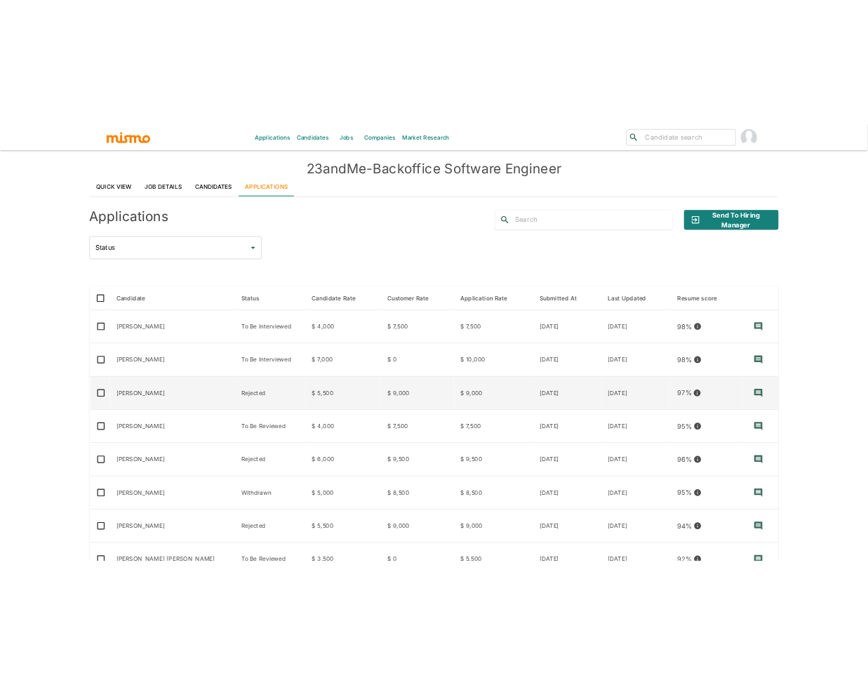
scroll to position [3, 0]
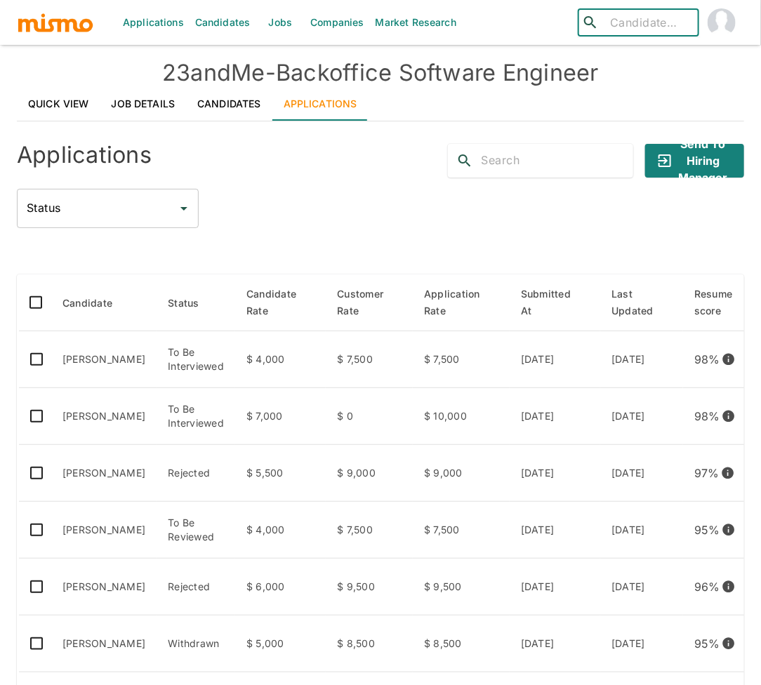
click at [650, 32] on input "search" at bounding box center [648, 23] width 88 height 20
type input "guillermo"
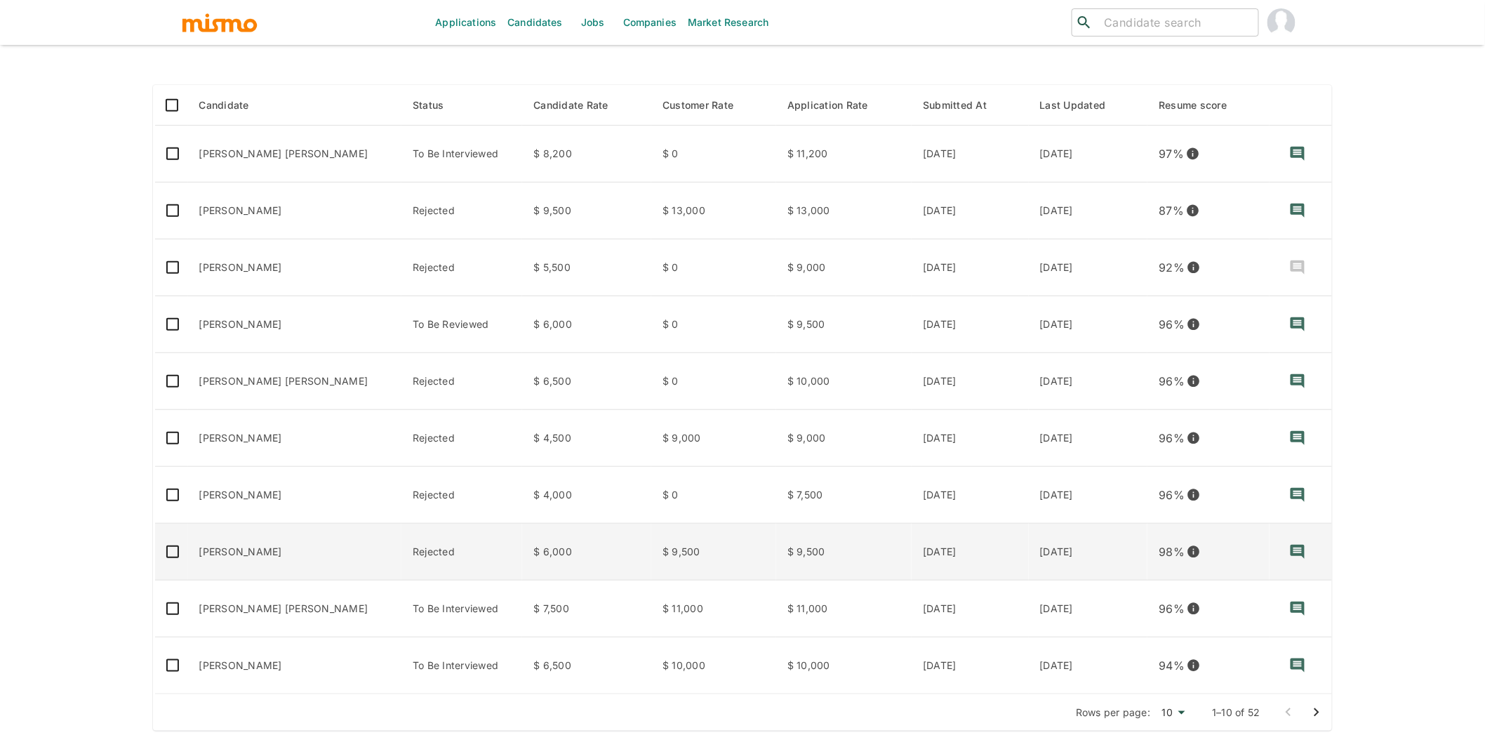
scroll to position [199, 0]
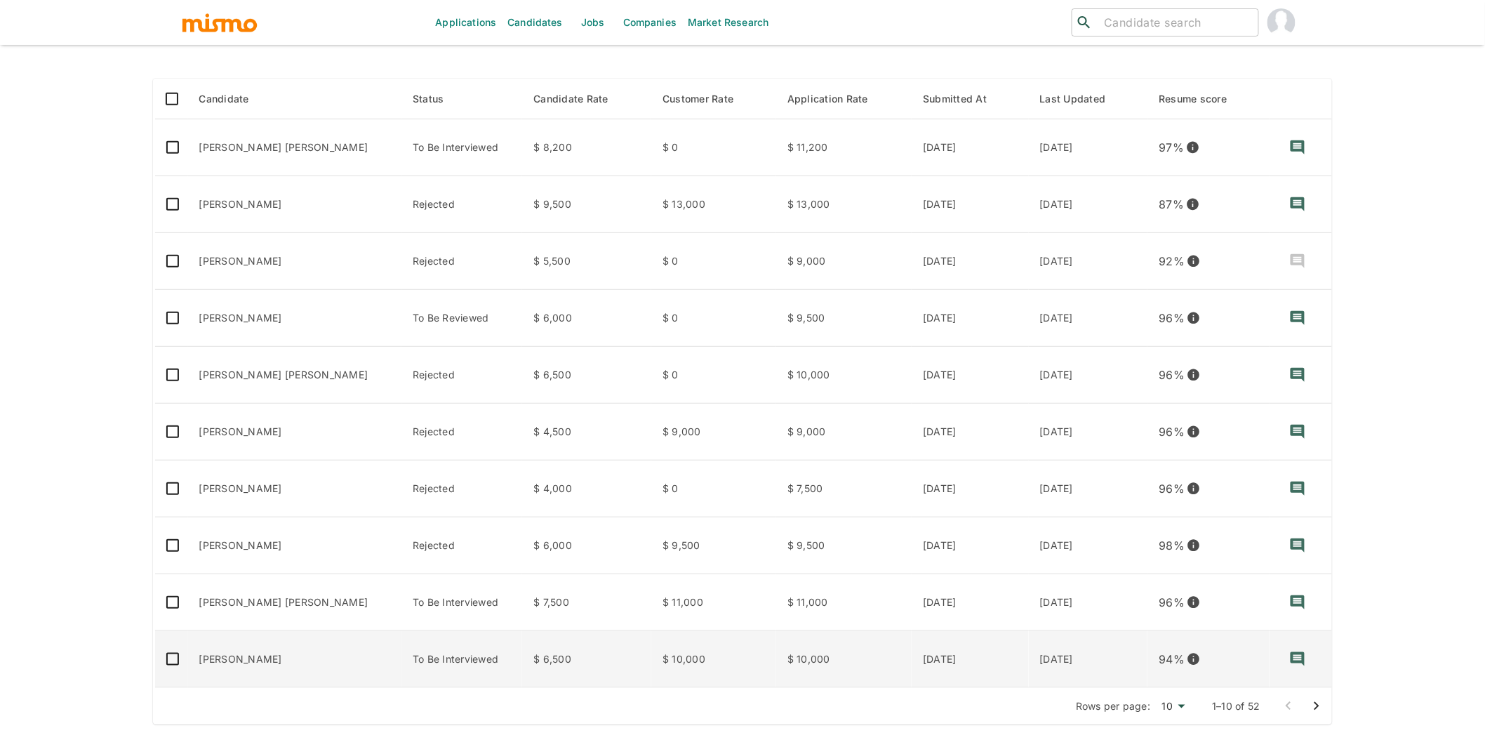
click at [286, 651] on td "Wilbur Suero" at bounding box center [295, 659] width 214 height 57
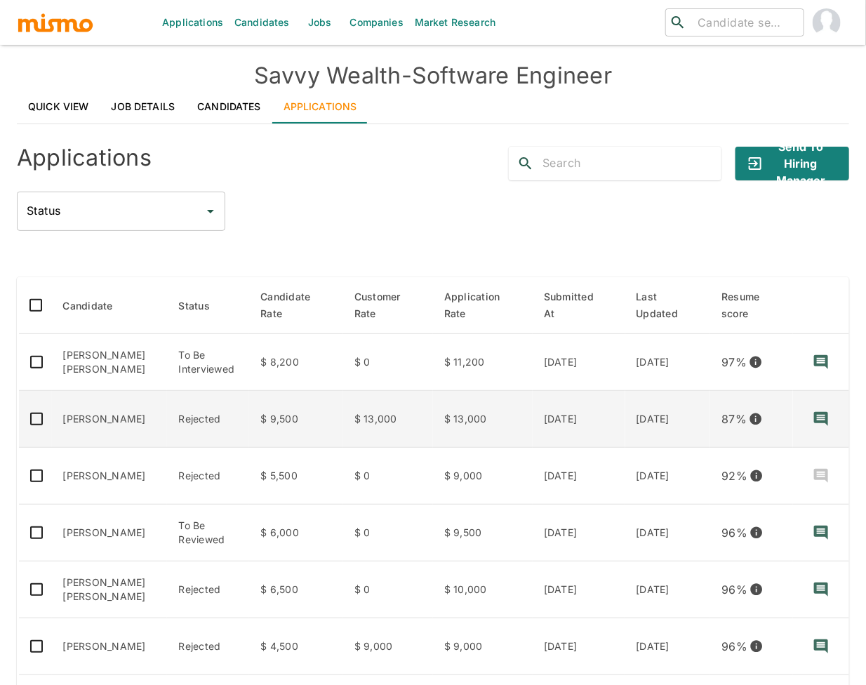
scroll to position [120, 0]
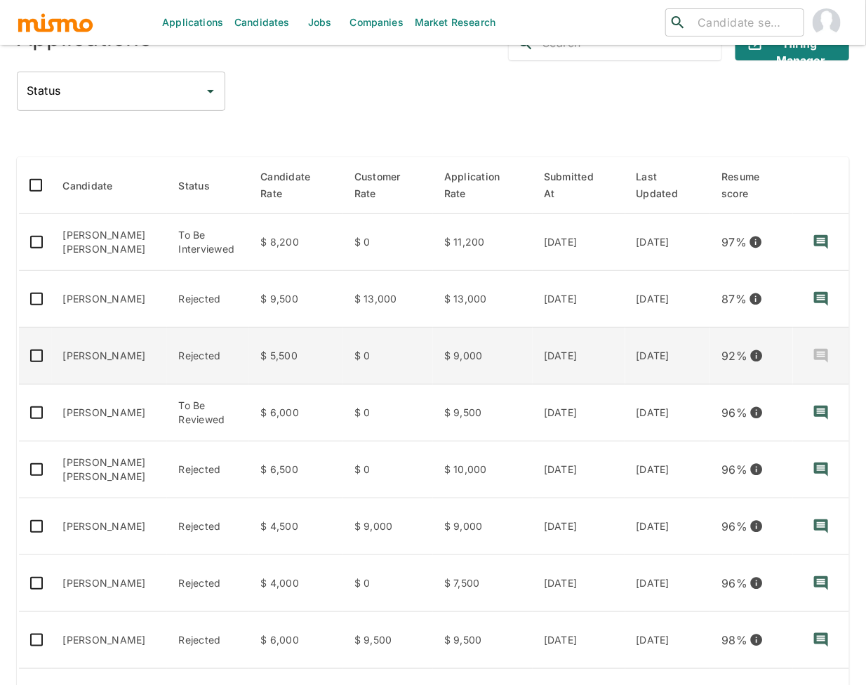
click at [129, 357] on td "Nicolas Joaquim" at bounding box center [110, 356] width 116 height 57
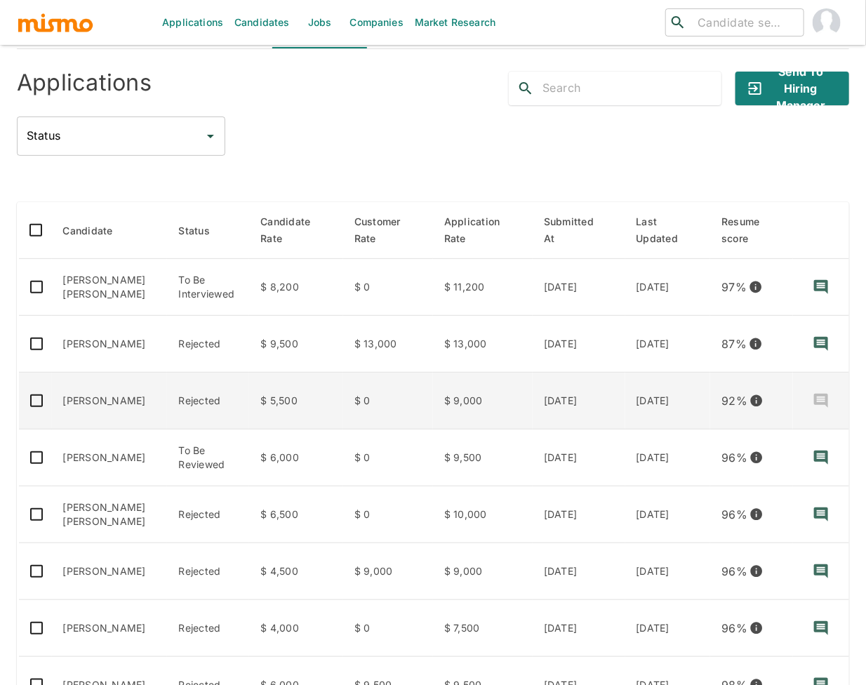
scroll to position [102, 0]
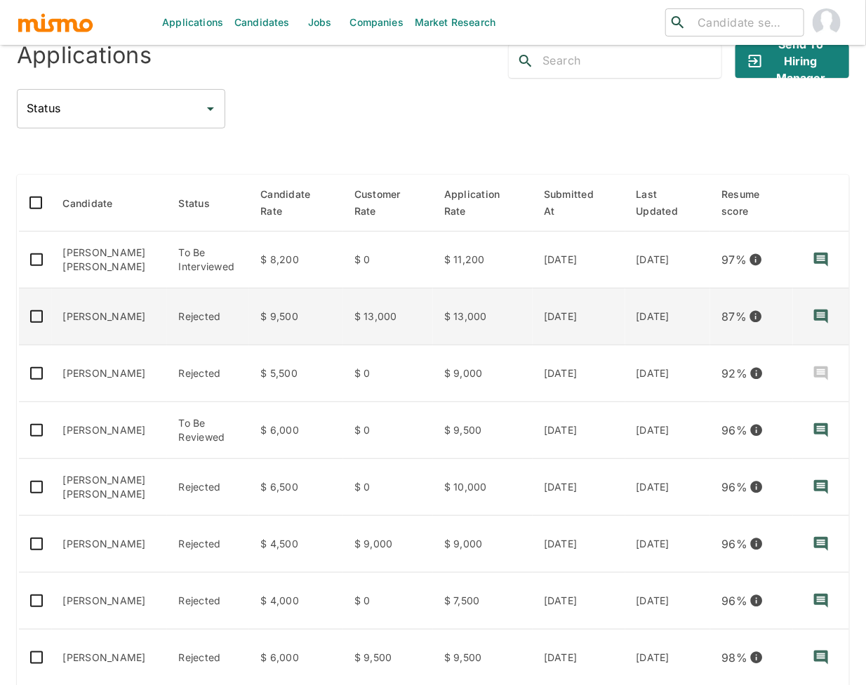
click at [114, 322] on td "Marcelo Dias" at bounding box center [110, 316] width 116 height 57
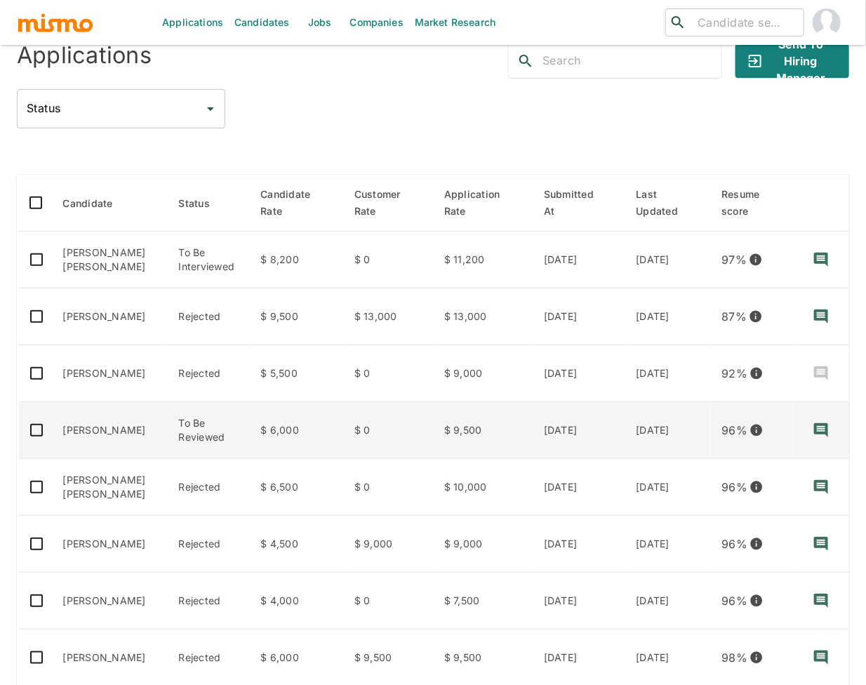
click at [131, 451] on td "Leite Maduro" at bounding box center [110, 430] width 116 height 57
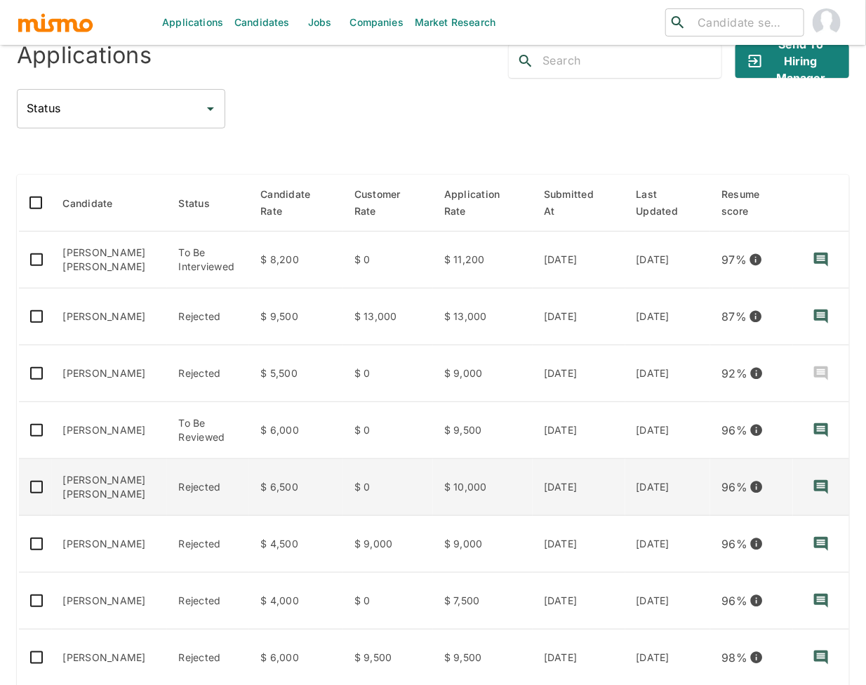
click at [107, 507] on td "Guilherme Guimaraes Saraiva" at bounding box center [110, 487] width 116 height 57
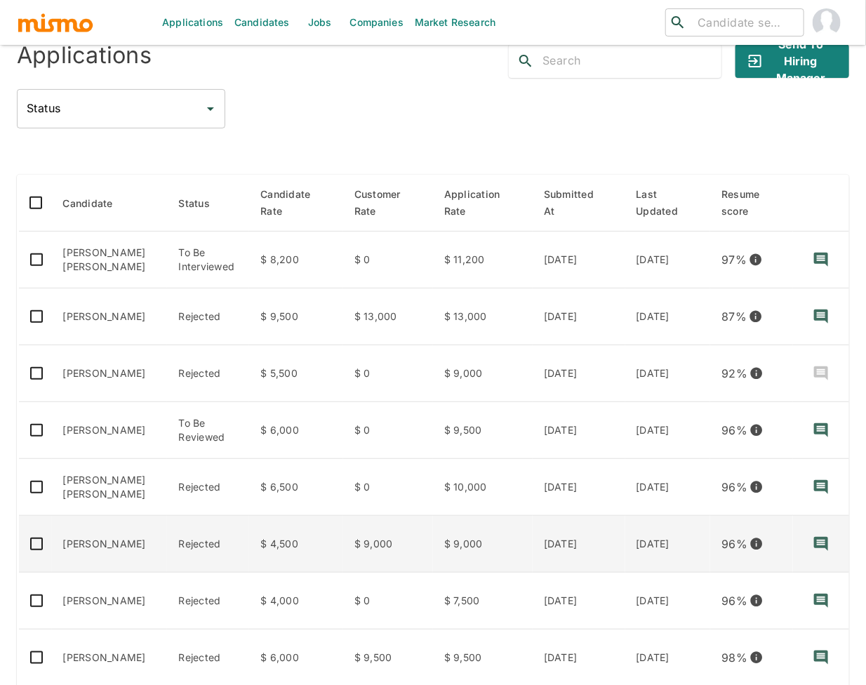
click at [111, 568] on td "[PERSON_NAME]" at bounding box center [110, 544] width 116 height 57
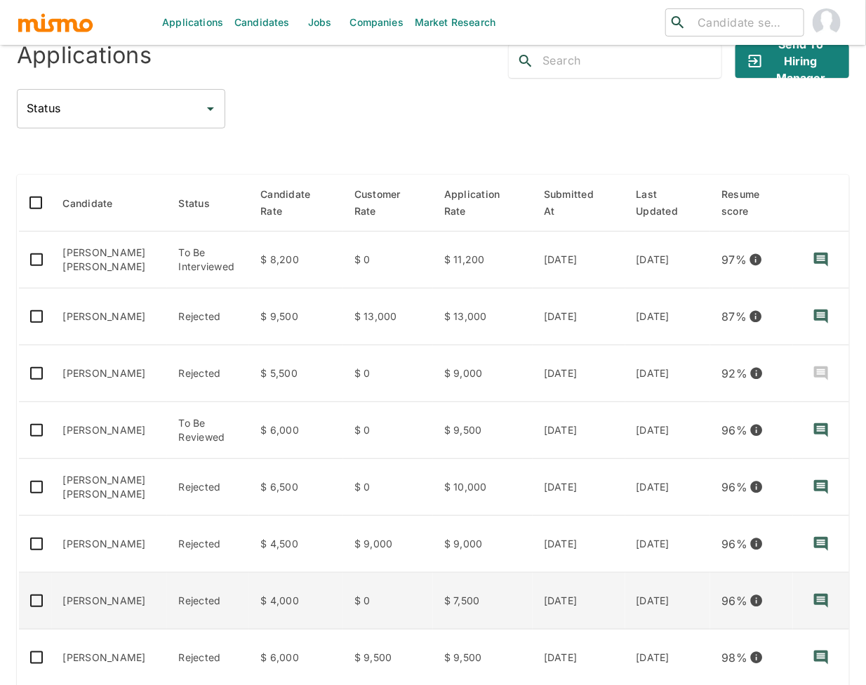
click at [109, 605] on td "Werner Echezuría" at bounding box center [110, 601] width 116 height 57
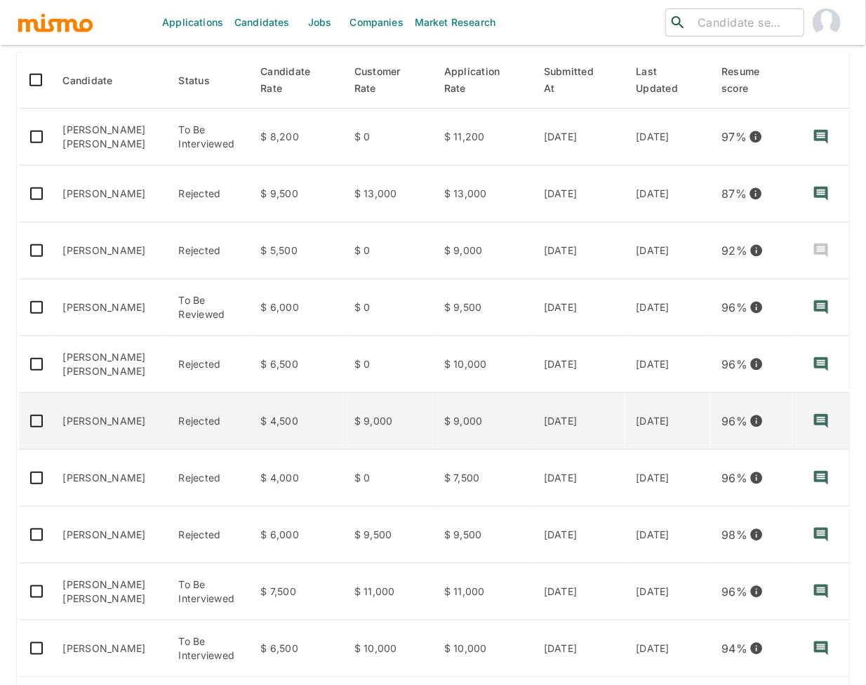
scroll to position [285, 0]
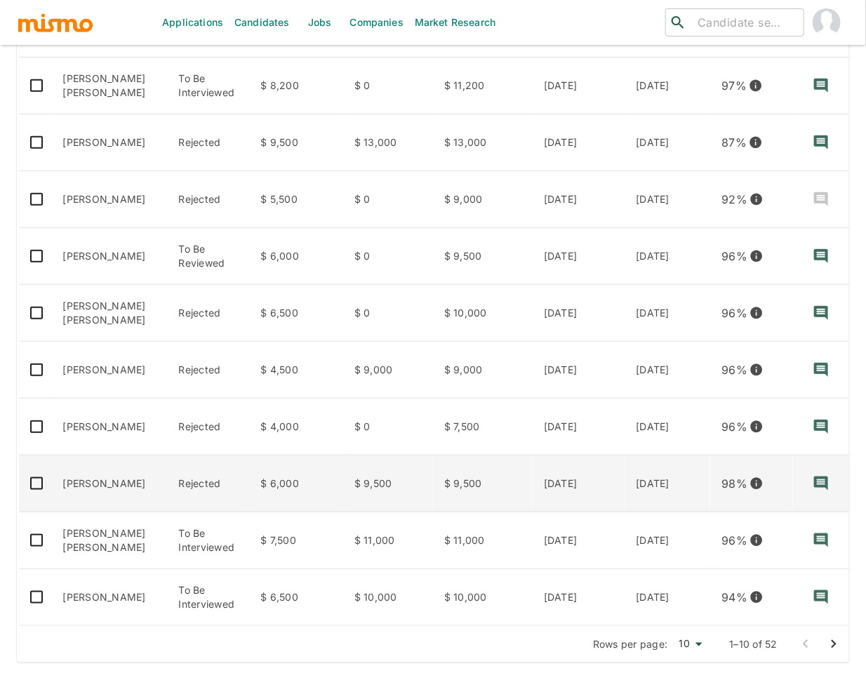
click at [121, 479] on td "Victor Fernandes" at bounding box center [110, 484] width 116 height 57
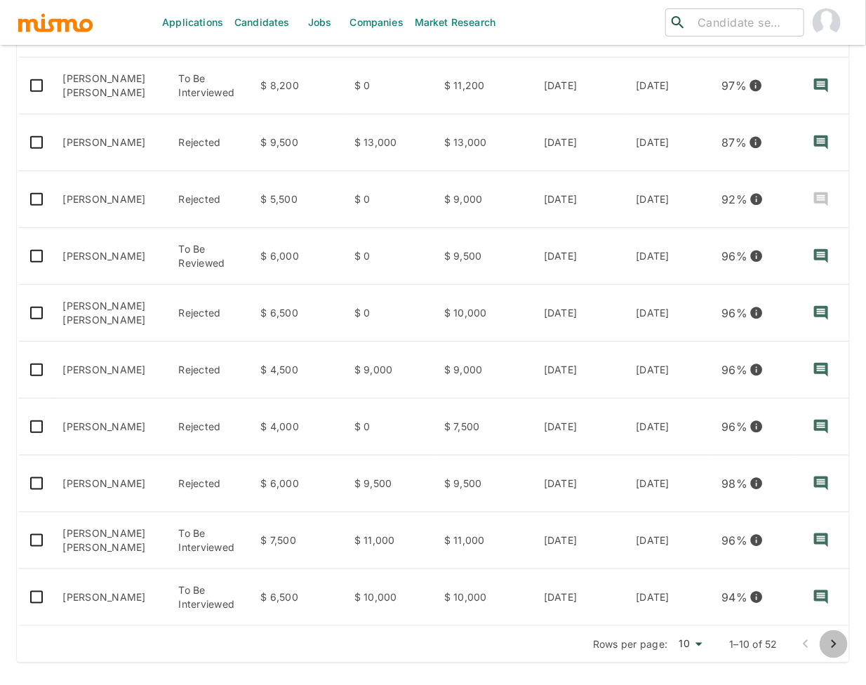
click at [836, 648] on icon "Go to next page" at bounding box center [833, 644] width 17 height 17
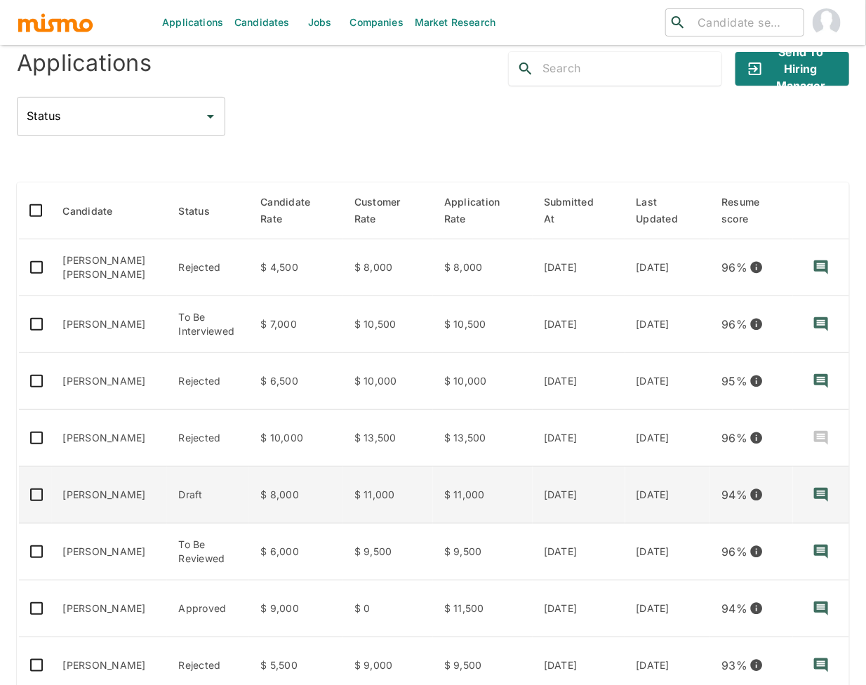
scroll to position [0, 0]
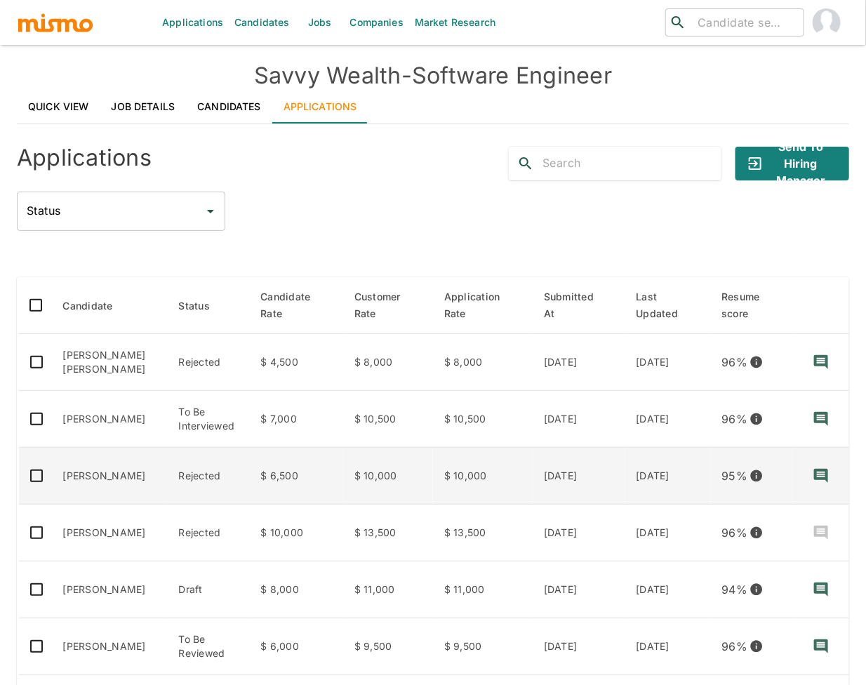
click at [136, 473] on td "Felipe Orlando" at bounding box center [110, 476] width 116 height 57
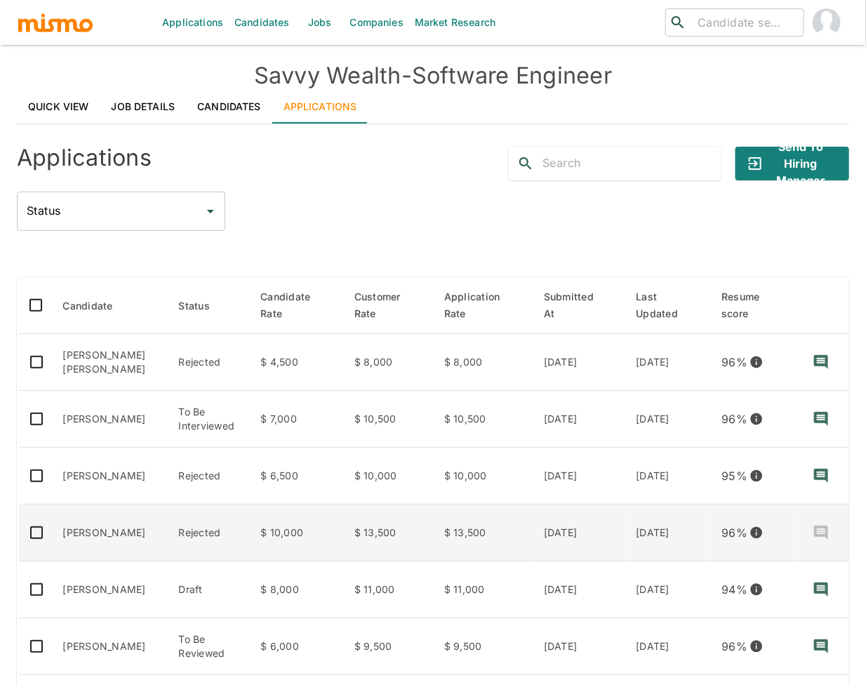
click at [108, 536] on td "Joyvis Santana" at bounding box center [110, 533] width 116 height 57
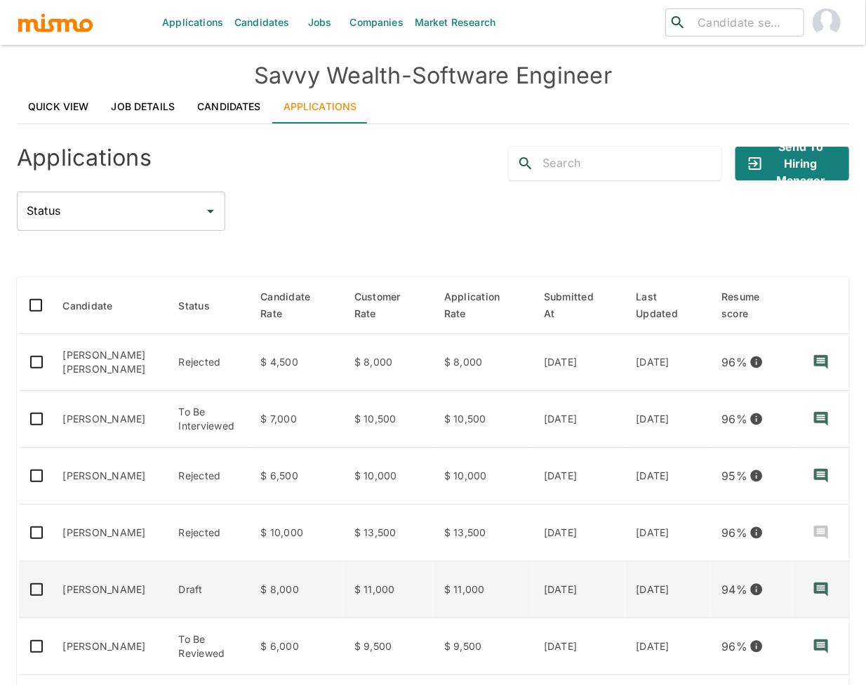
click at [135, 594] on td "Cristian Peñaranda" at bounding box center [110, 590] width 116 height 57
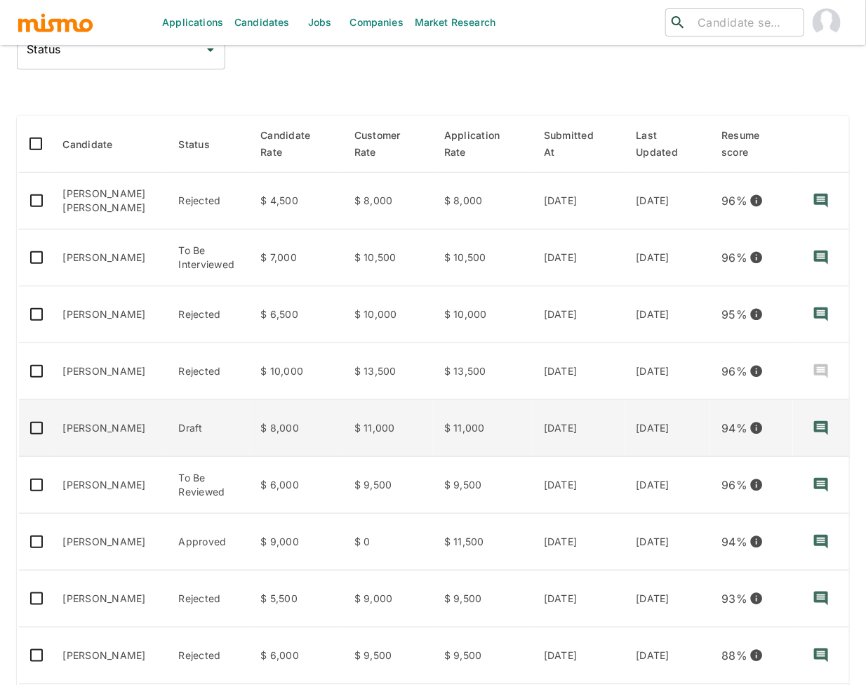
scroll to position [218, 0]
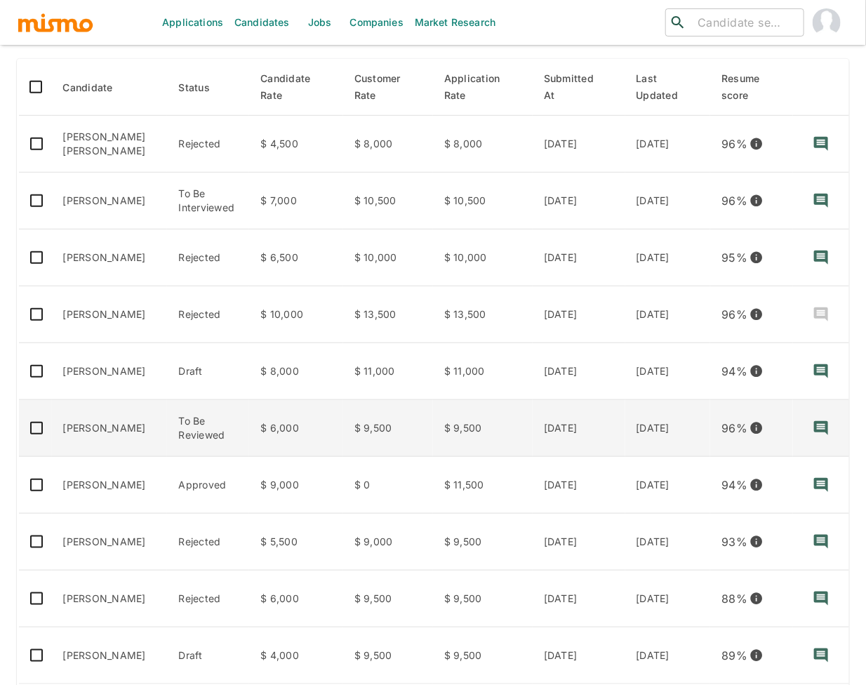
click at [132, 433] on td "Alvaro Palacios" at bounding box center [110, 428] width 116 height 57
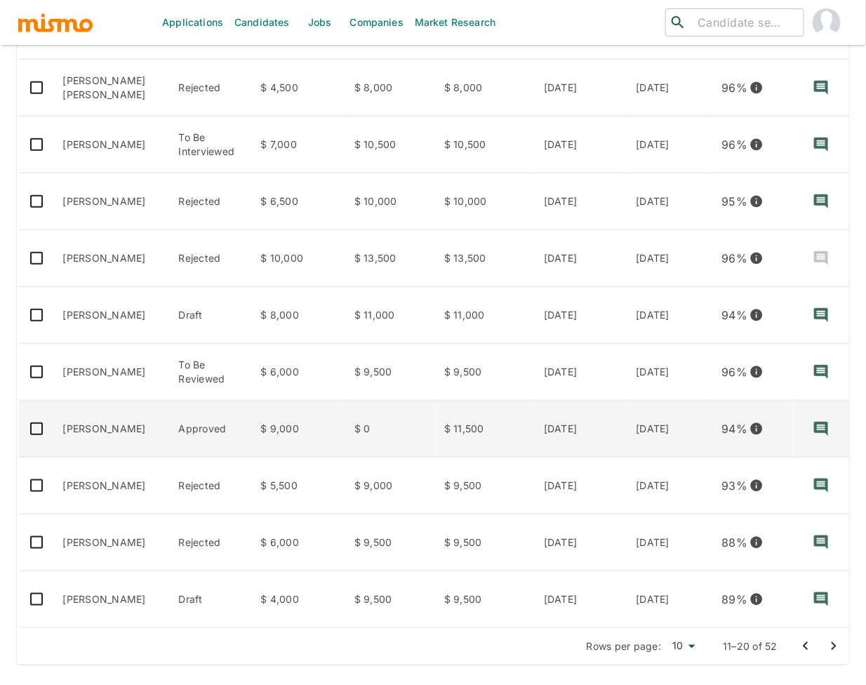
scroll to position [277, 0]
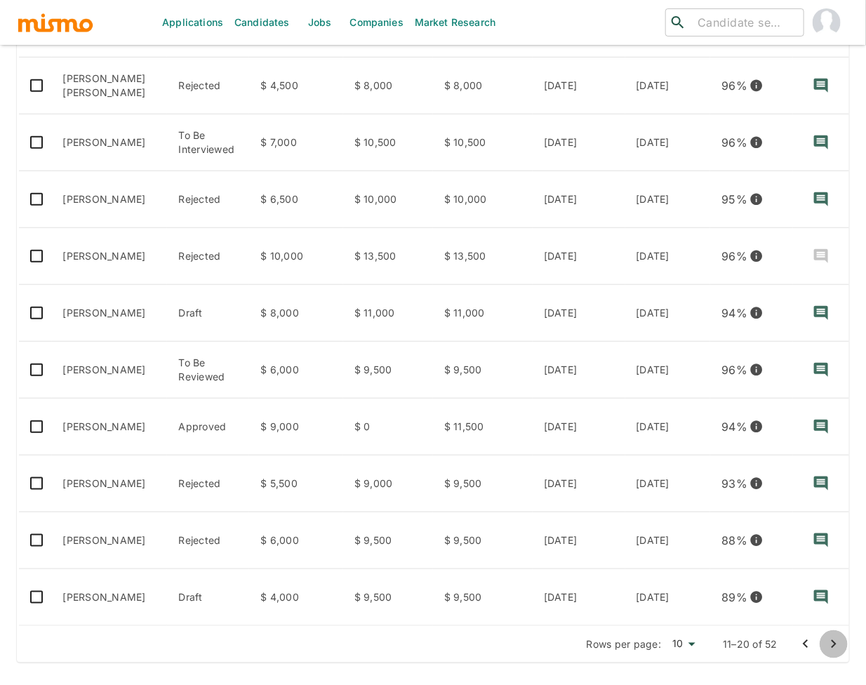
click at [837, 646] on icon "Go to next page" at bounding box center [833, 644] width 17 height 17
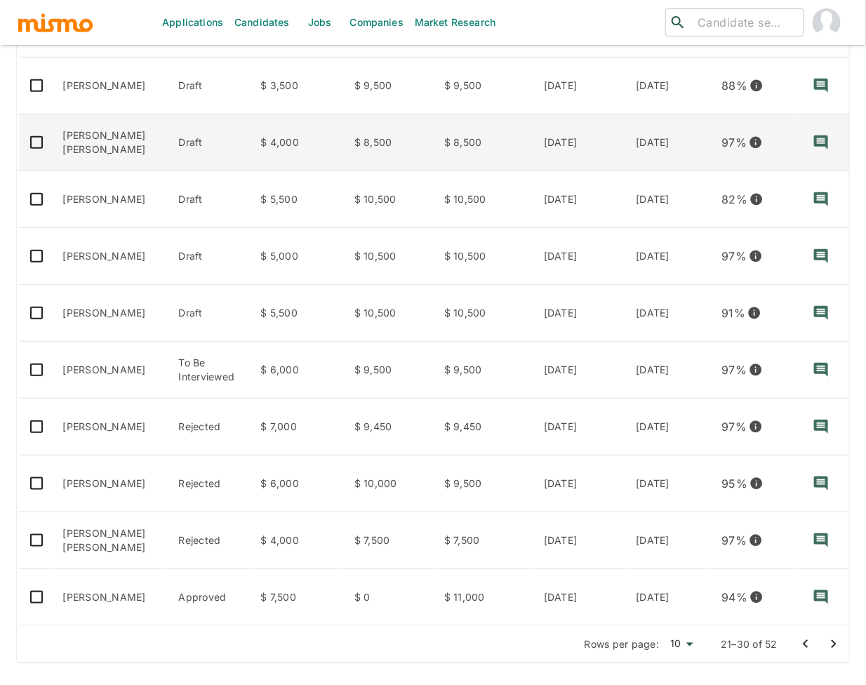
scroll to position [285, 0]
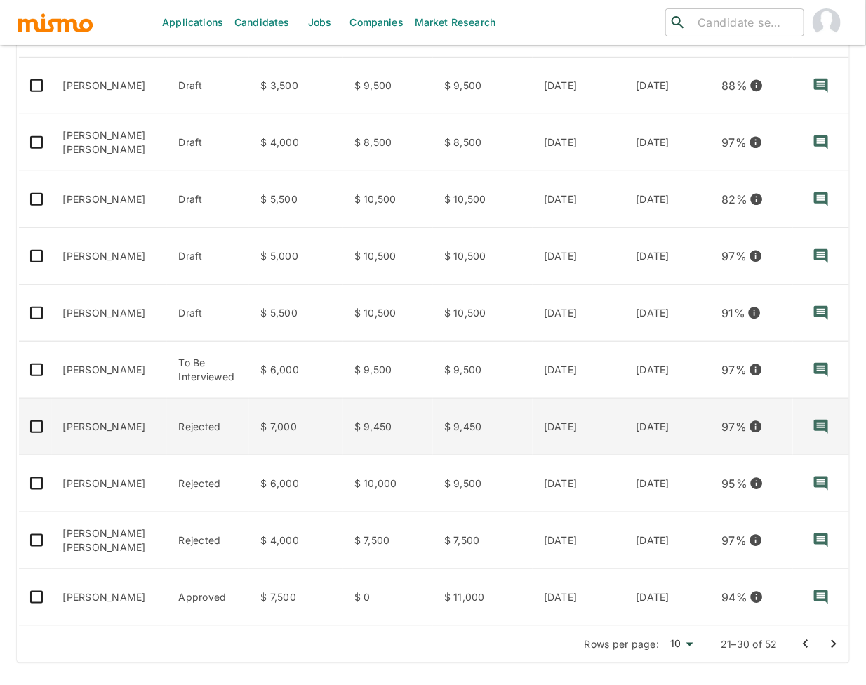
click at [83, 416] on td "Lester Angulo Montenegro" at bounding box center [110, 427] width 116 height 57
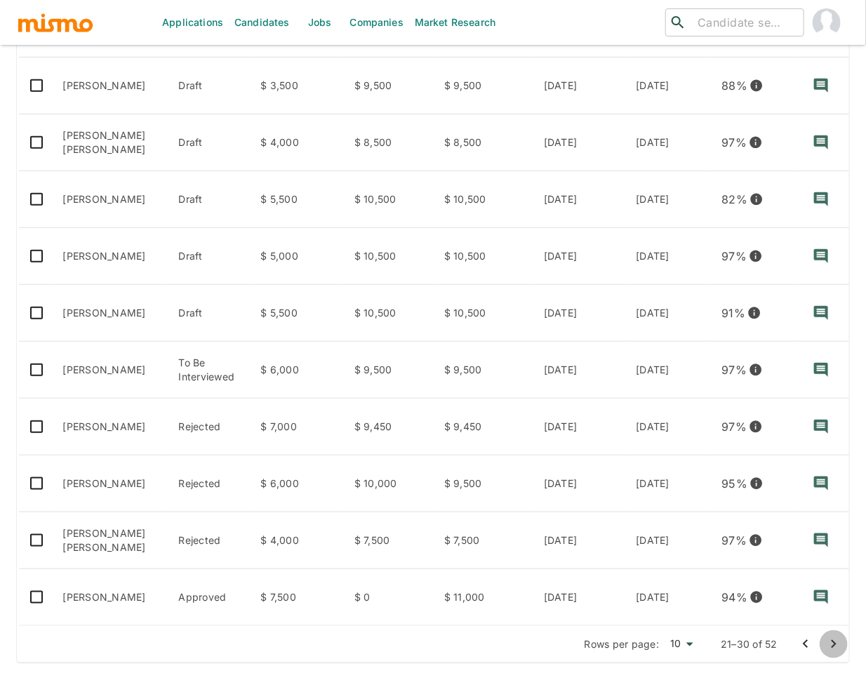
click at [834, 648] on icon "Go to next page" at bounding box center [833, 644] width 17 height 17
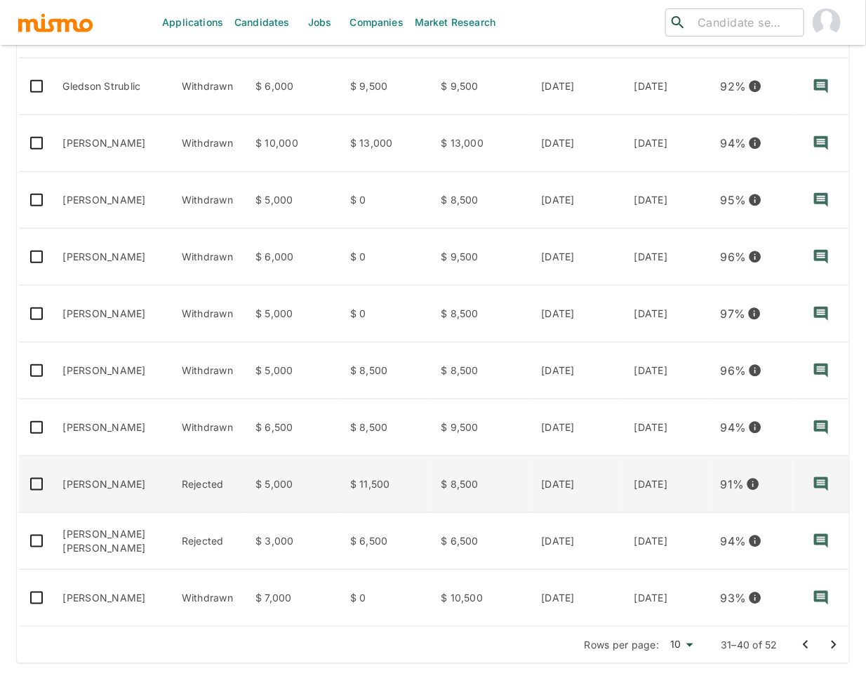
scroll to position [277, 0]
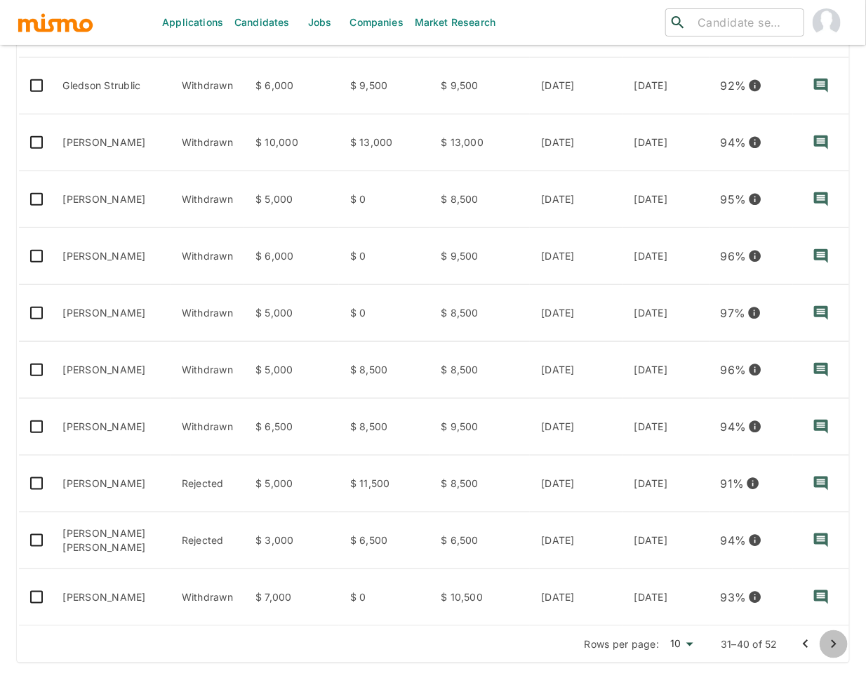
click at [834, 640] on icon "Go to next page" at bounding box center [833, 644] width 17 height 17
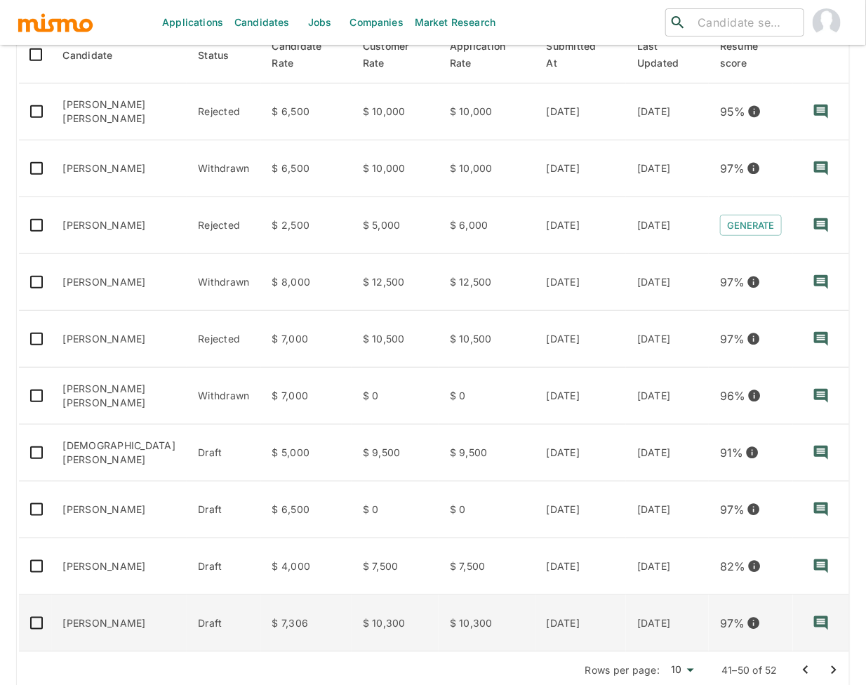
scroll to position [251, 0]
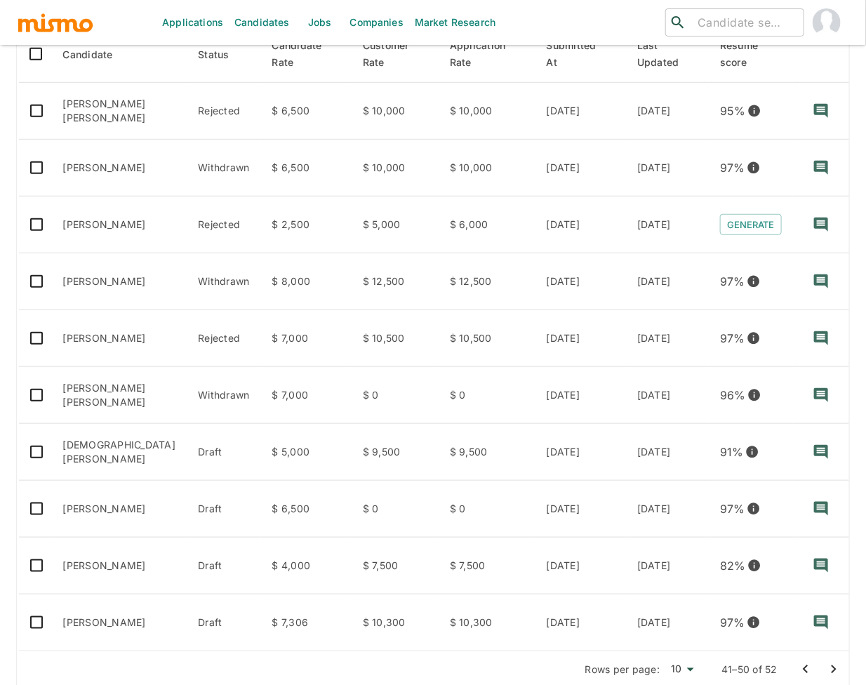
click at [835, 671] on icon "Go to next page" at bounding box center [833, 669] width 17 height 17
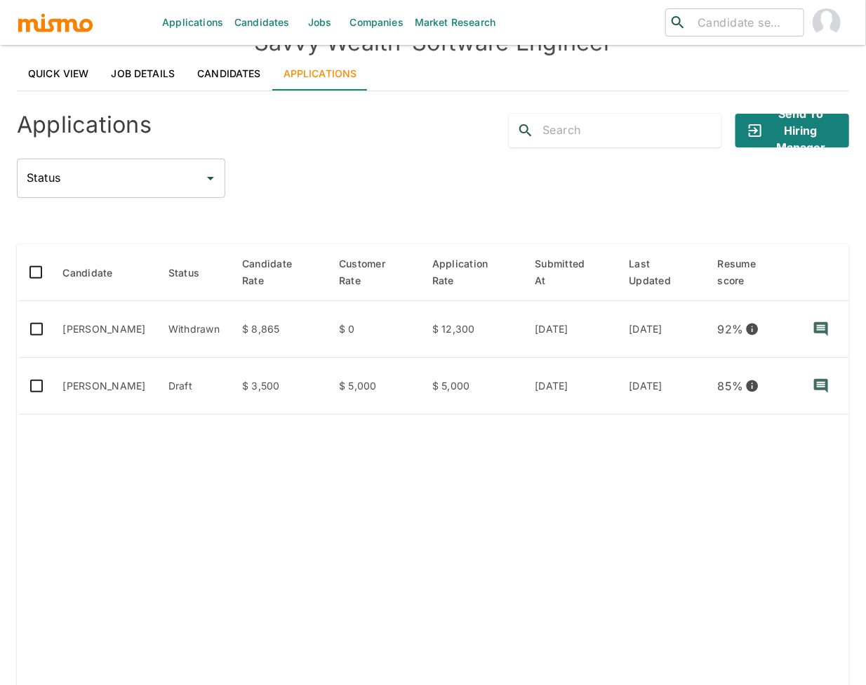
scroll to position [119, 0]
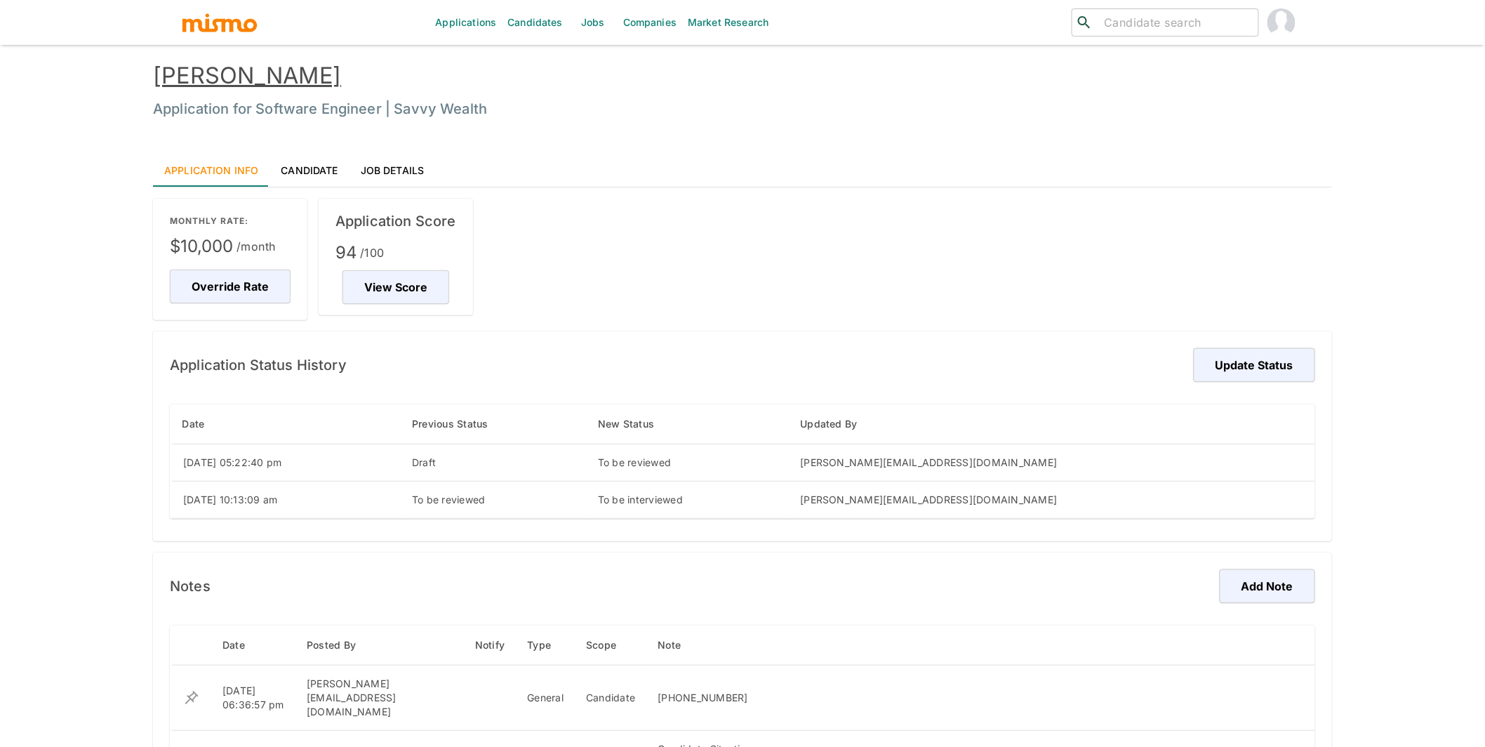
click at [304, 177] on link "Candidate" at bounding box center [309, 170] width 79 height 34
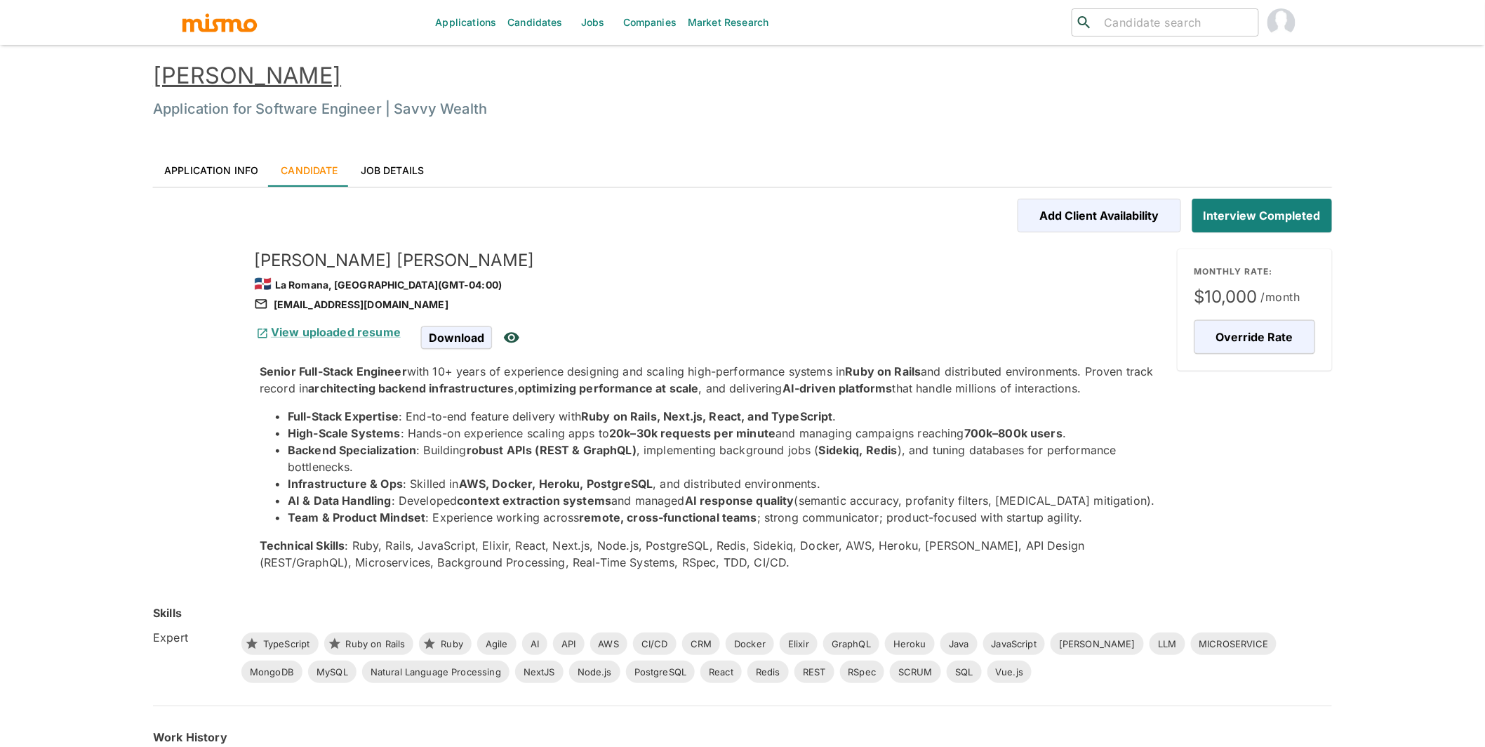
click at [249, 75] on link "Wilbur Suero" at bounding box center [247, 75] width 188 height 27
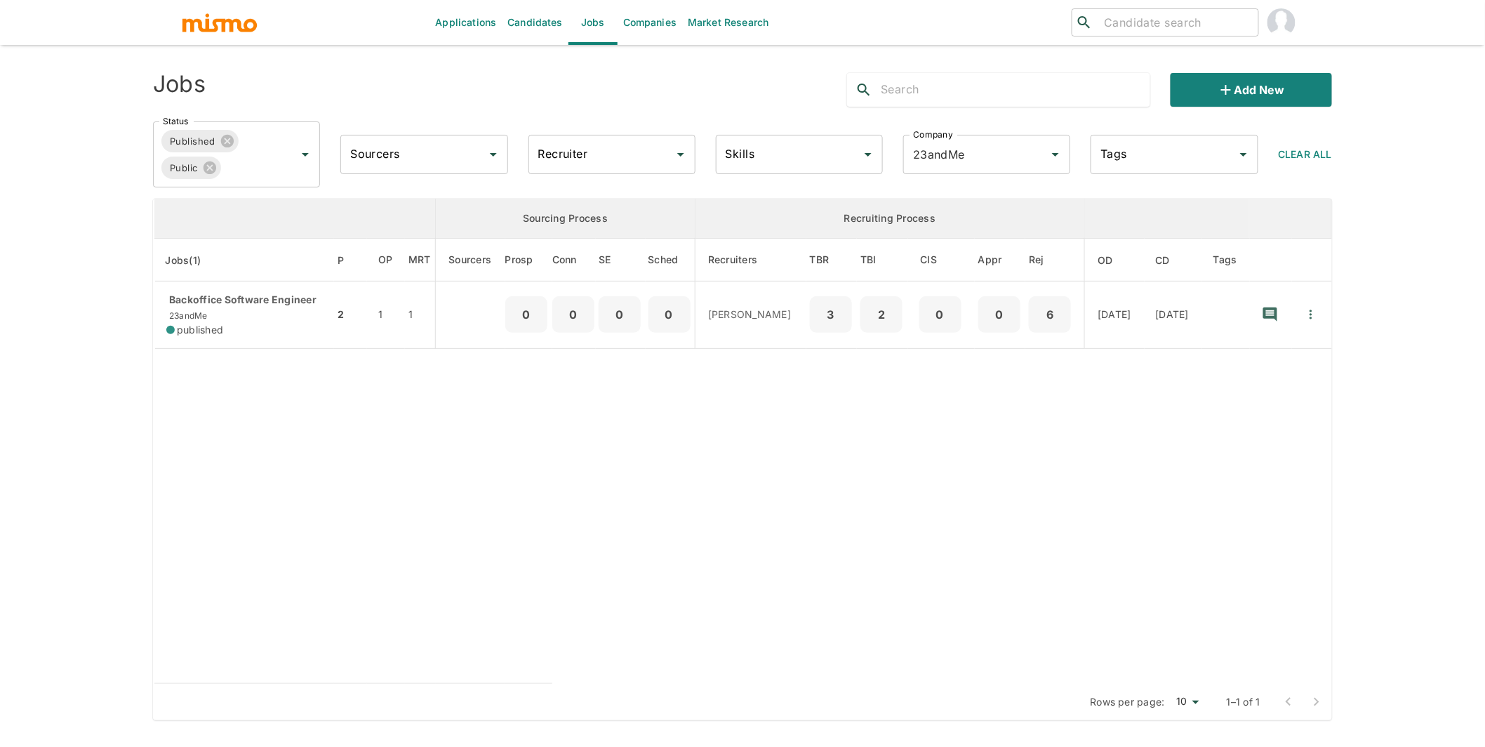
click at [658, 31] on link "Companies" at bounding box center [650, 22] width 65 height 45
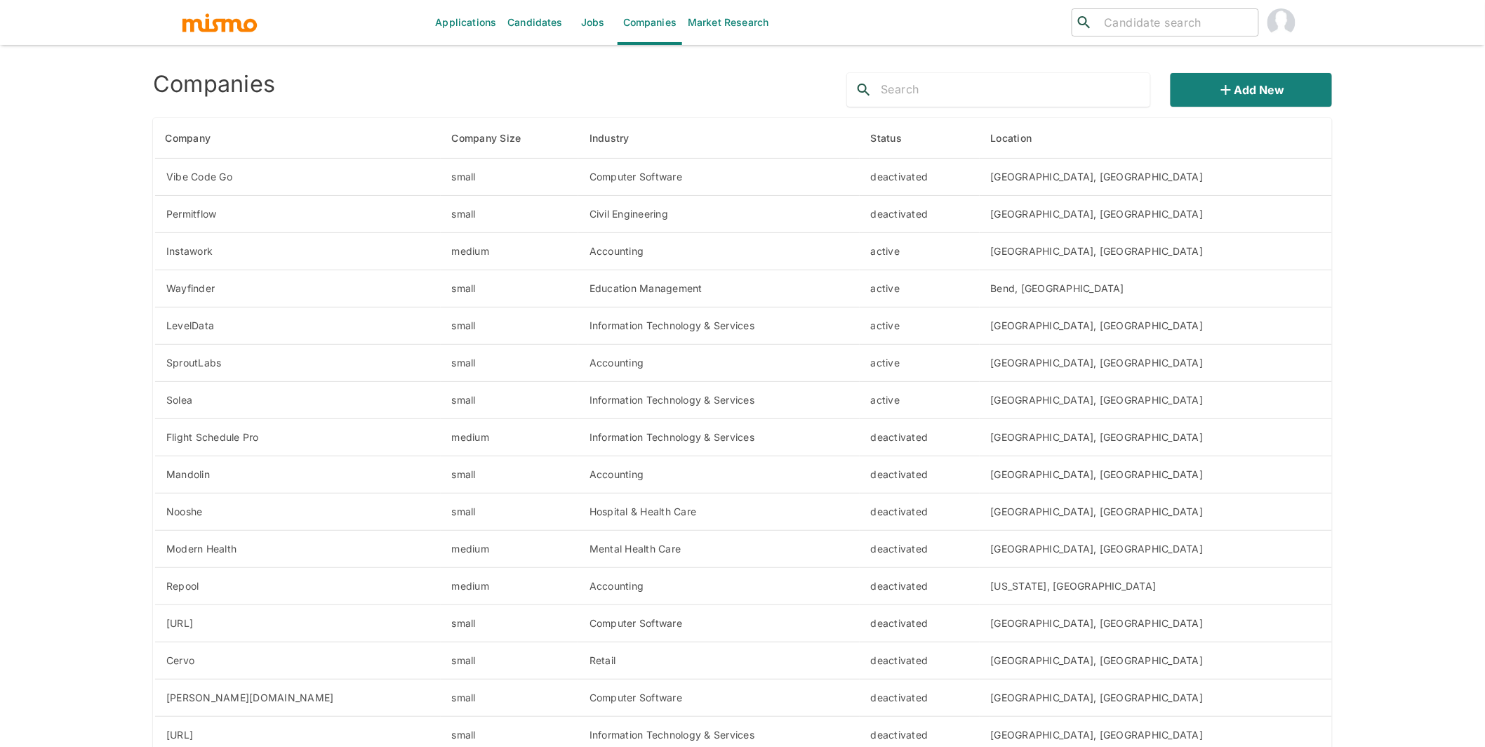
click at [1031, 93] on input "text" at bounding box center [1016, 90] width 270 height 22
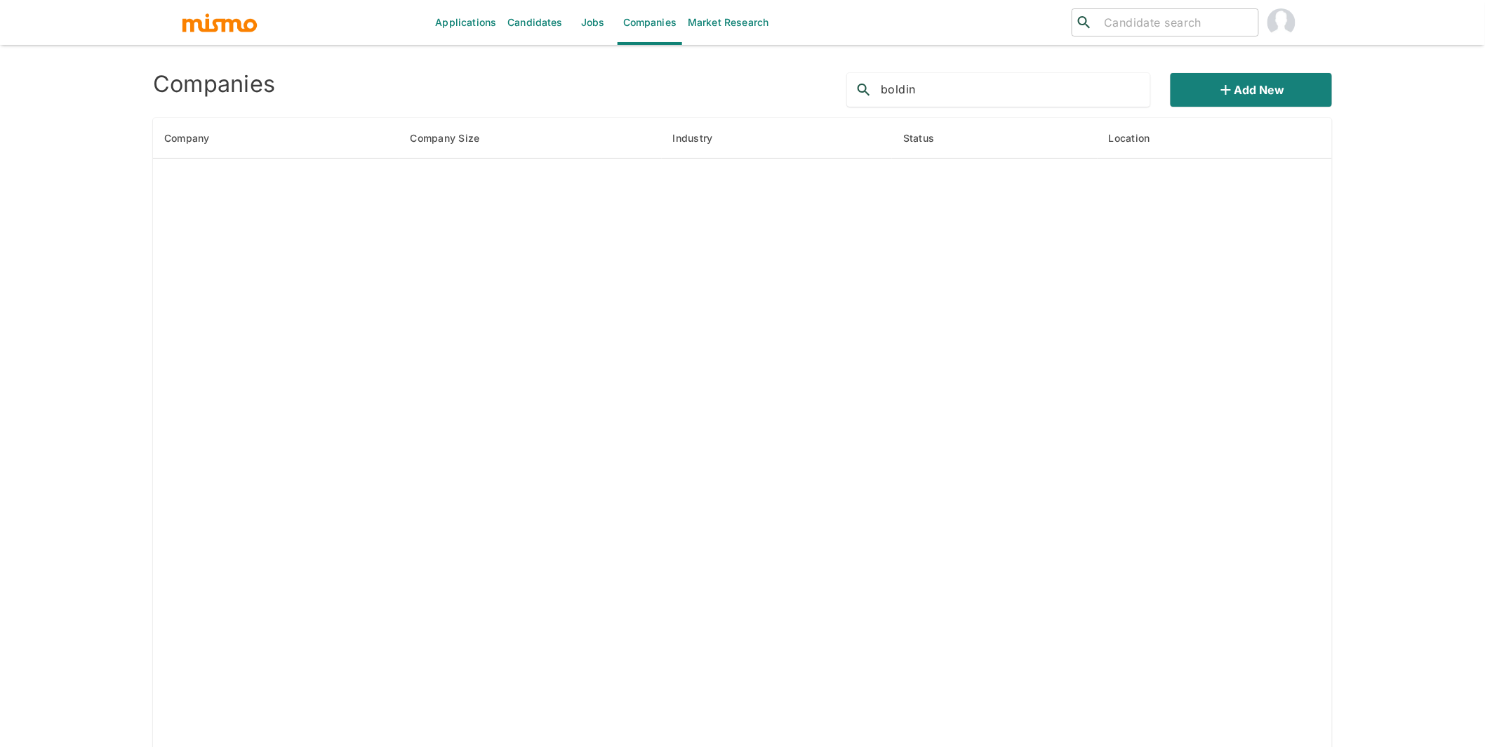
type input "boldin"
click at [859, 87] on icon "search" at bounding box center [864, 90] width 12 height 12
click at [864, 85] on icon "search" at bounding box center [864, 89] width 17 height 17
click at [1214, 86] on button "Add new" at bounding box center [1251, 90] width 161 height 34
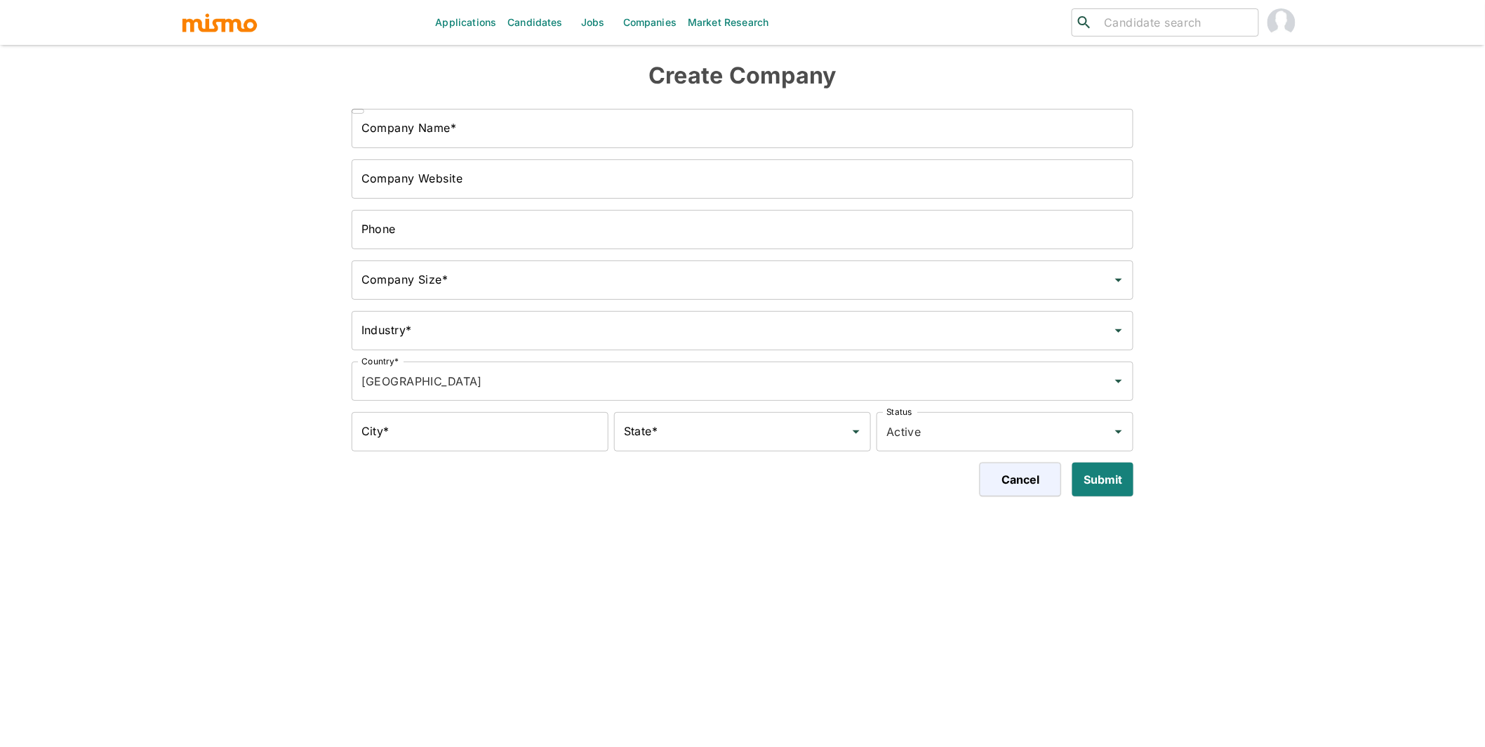
click at [660, 20] on link "Companies" at bounding box center [650, 22] width 65 height 45
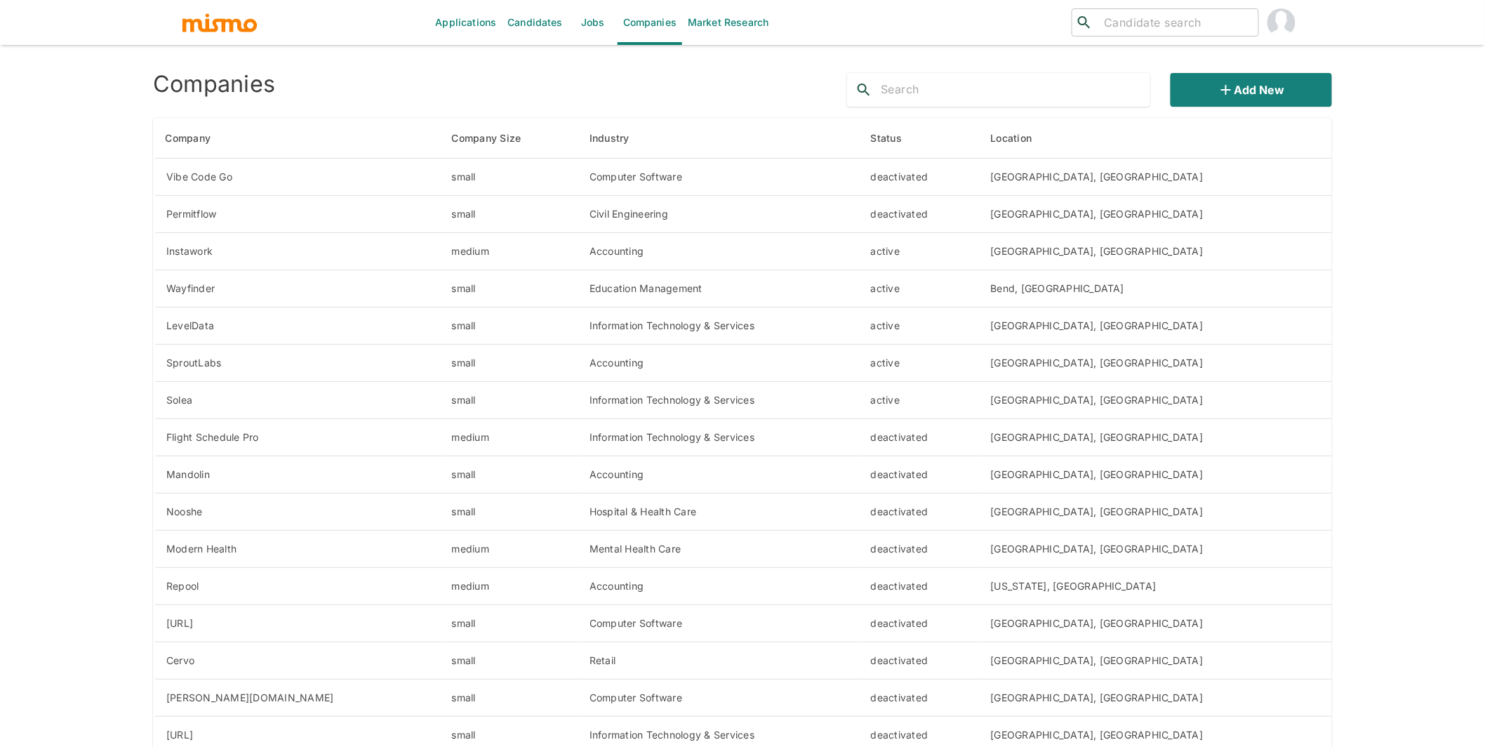
click at [941, 86] on input "text" at bounding box center [1016, 90] width 270 height 22
type input "bo"
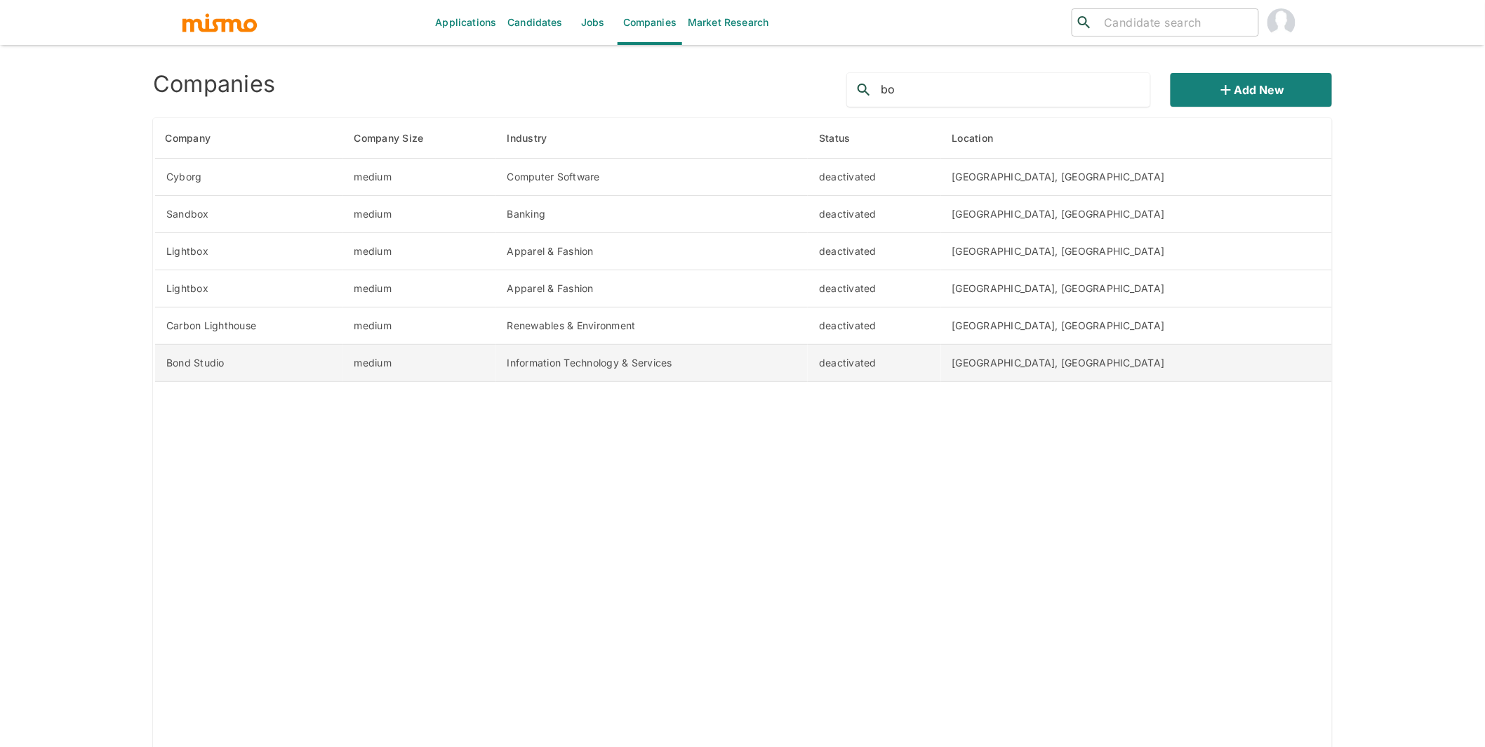
click at [183, 366] on td "Bond Studio" at bounding box center [248, 363] width 189 height 37
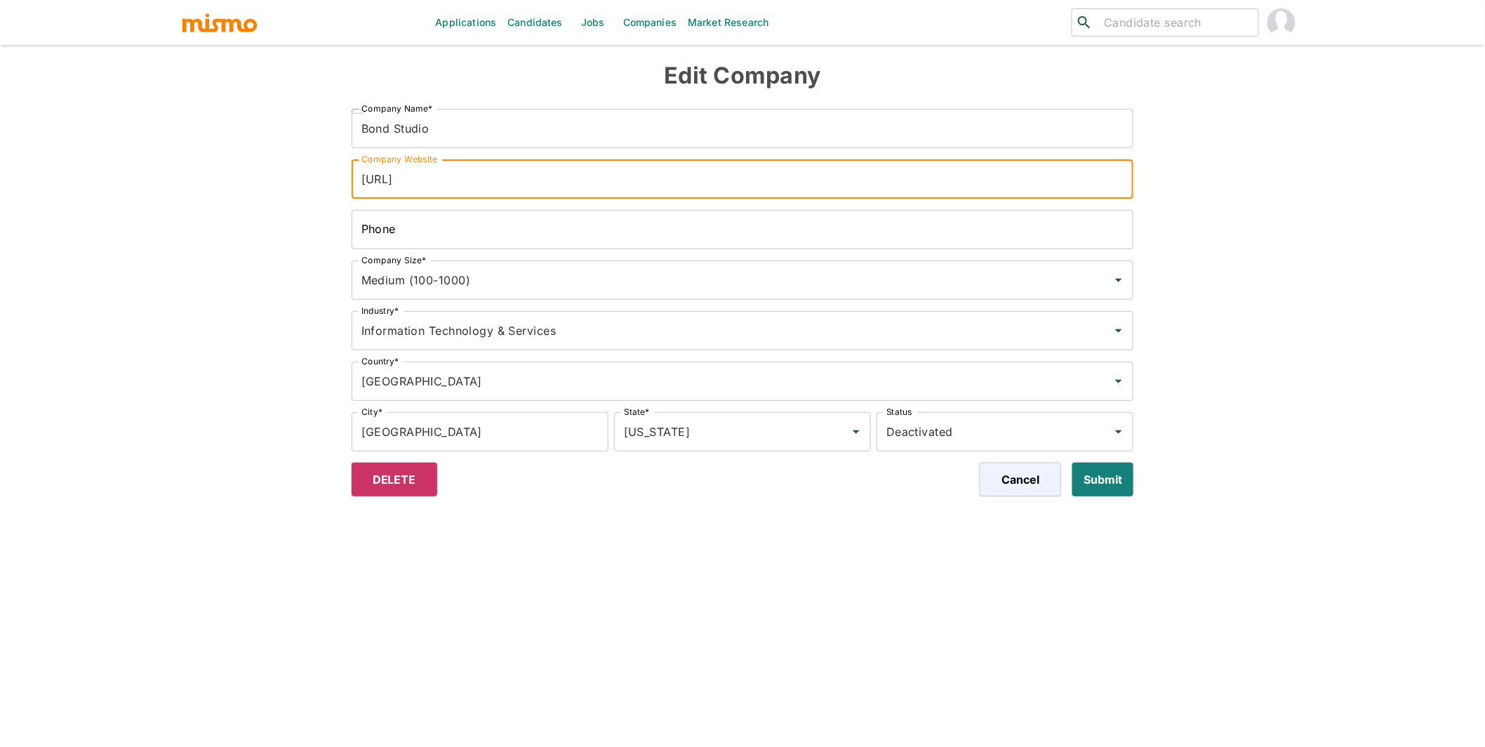
click at [461, 175] on input "https://bondstudio.ai/" at bounding box center [743, 178] width 783 height 39
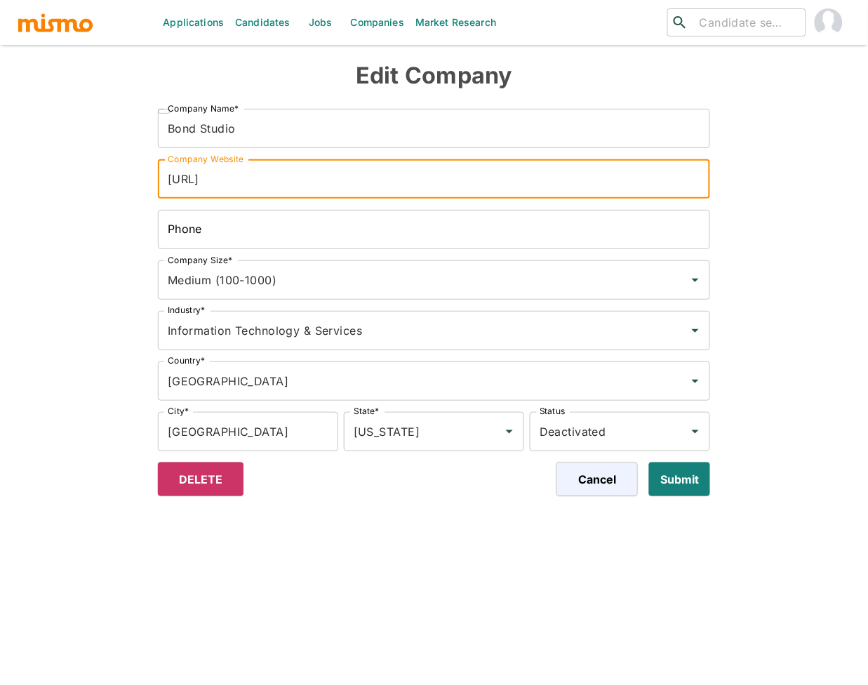
click at [307, 20] on link "Jobs" at bounding box center [320, 22] width 49 height 45
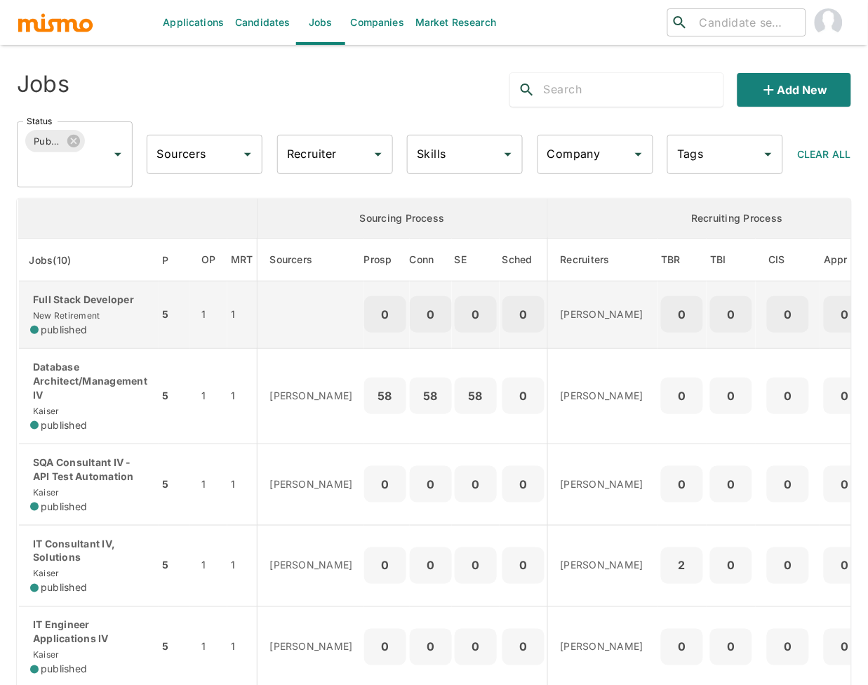
click at [78, 293] on p "Full Stack Developer" at bounding box center [88, 300] width 117 height 14
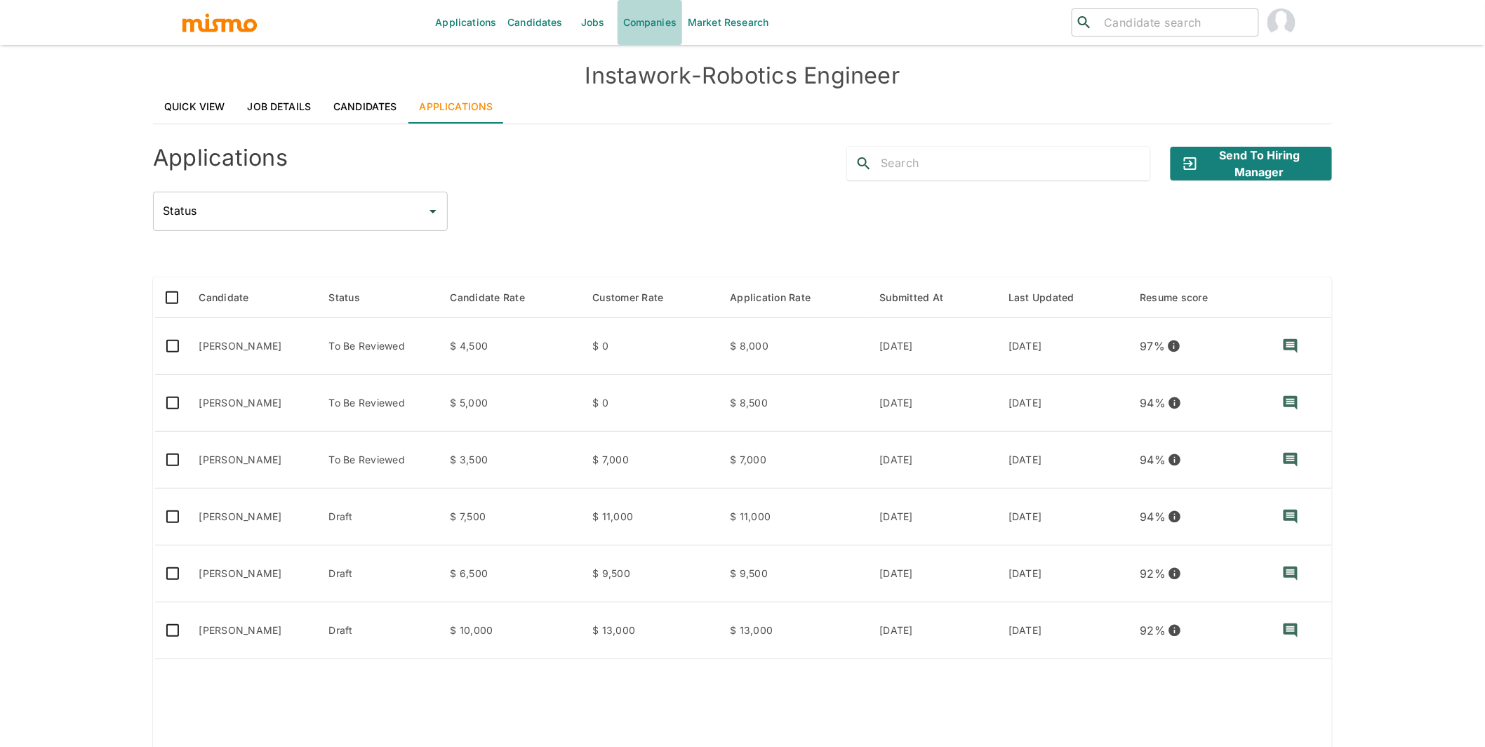
click at [664, 22] on link "Companies" at bounding box center [650, 22] width 65 height 45
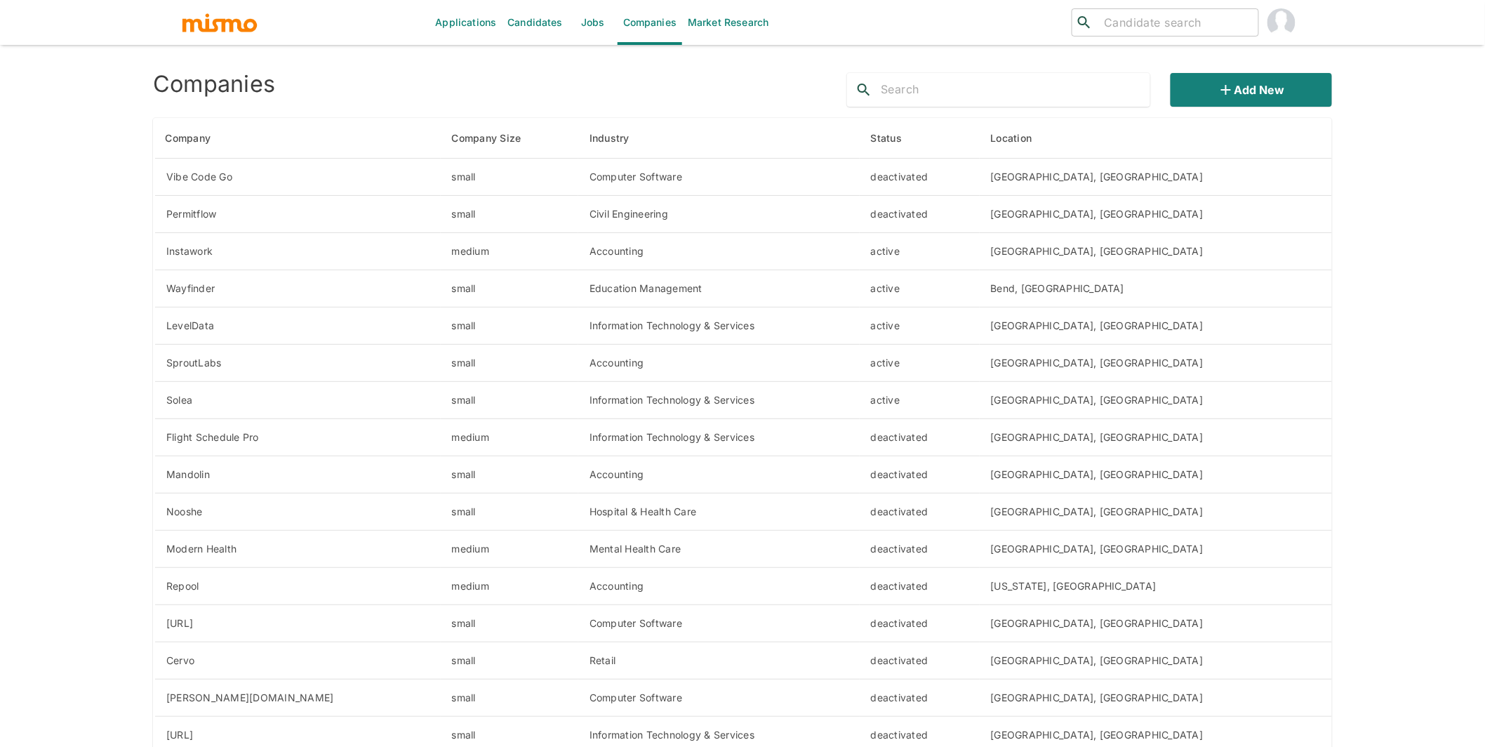
click at [1021, 98] on input "text" at bounding box center [1016, 90] width 270 height 22
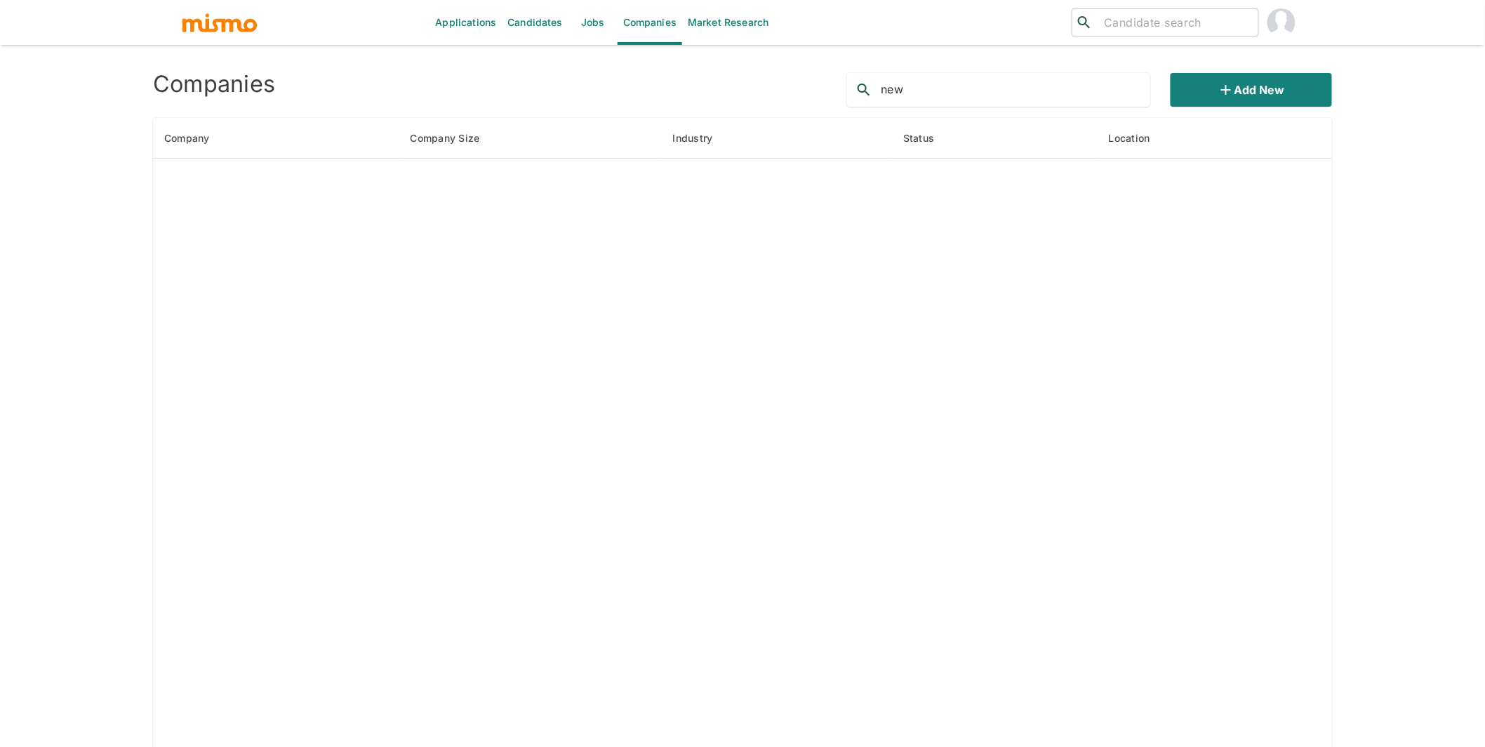
type input "new"
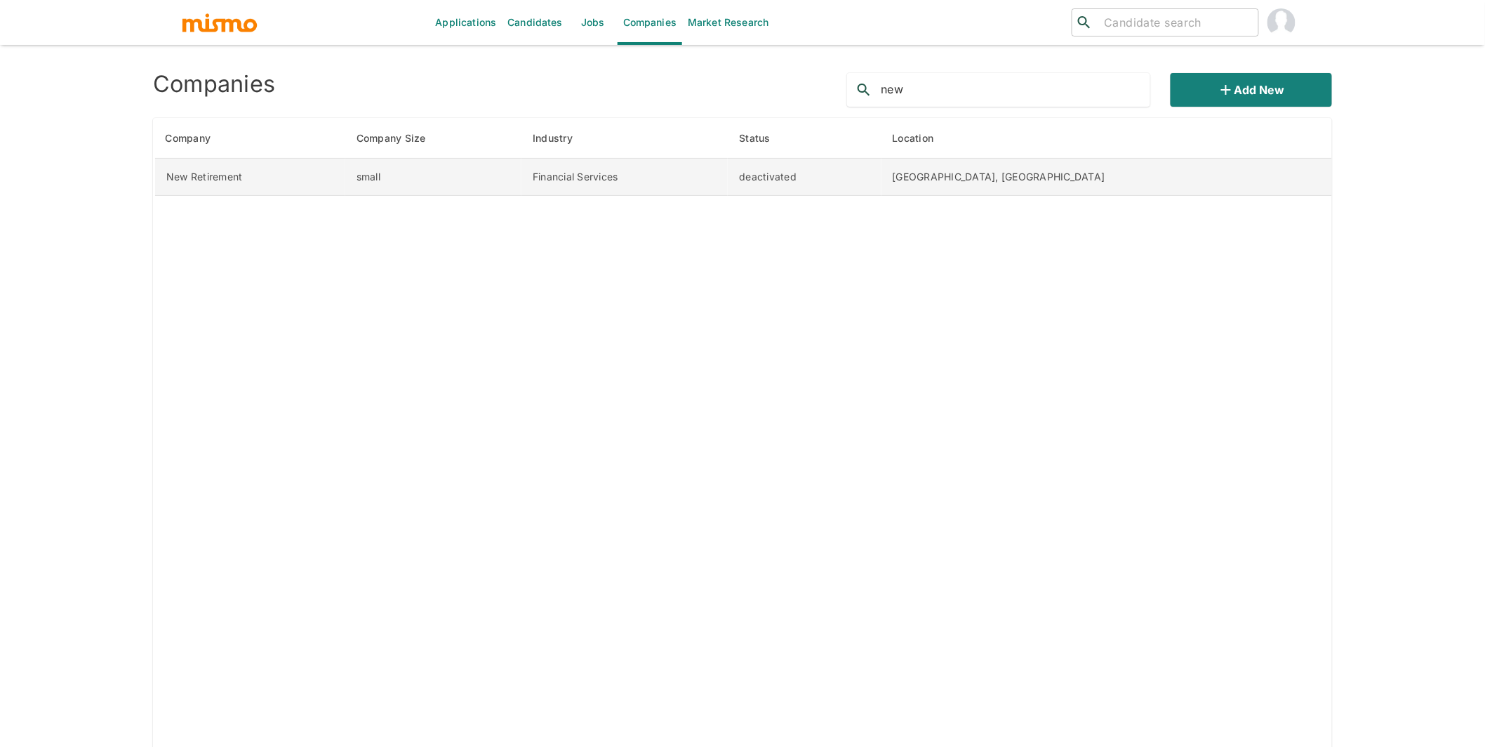
click at [522, 186] on td "small" at bounding box center [433, 177] width 176 height 37
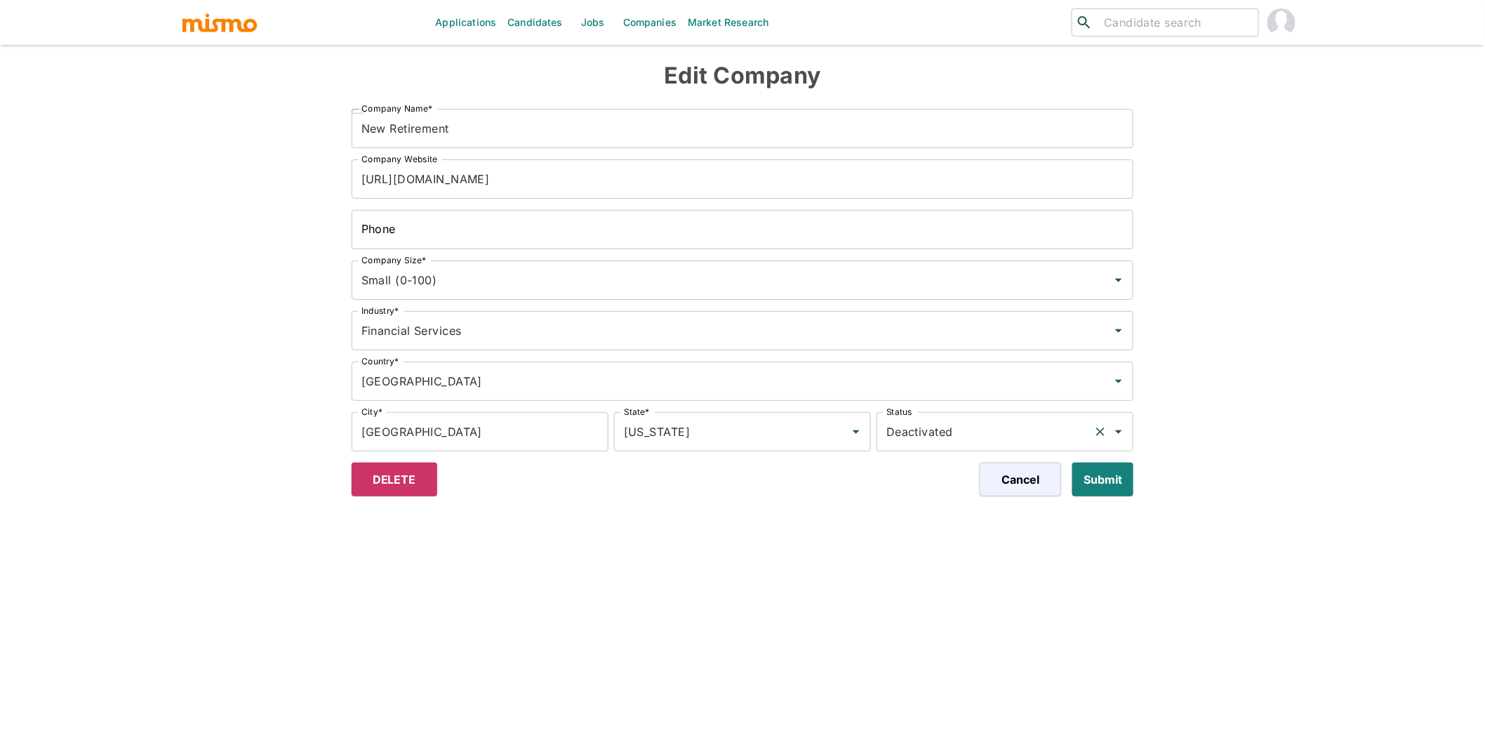
click at [963, 434] on input "Deactivated" at bounding box center [985, 431] width 205 height 27
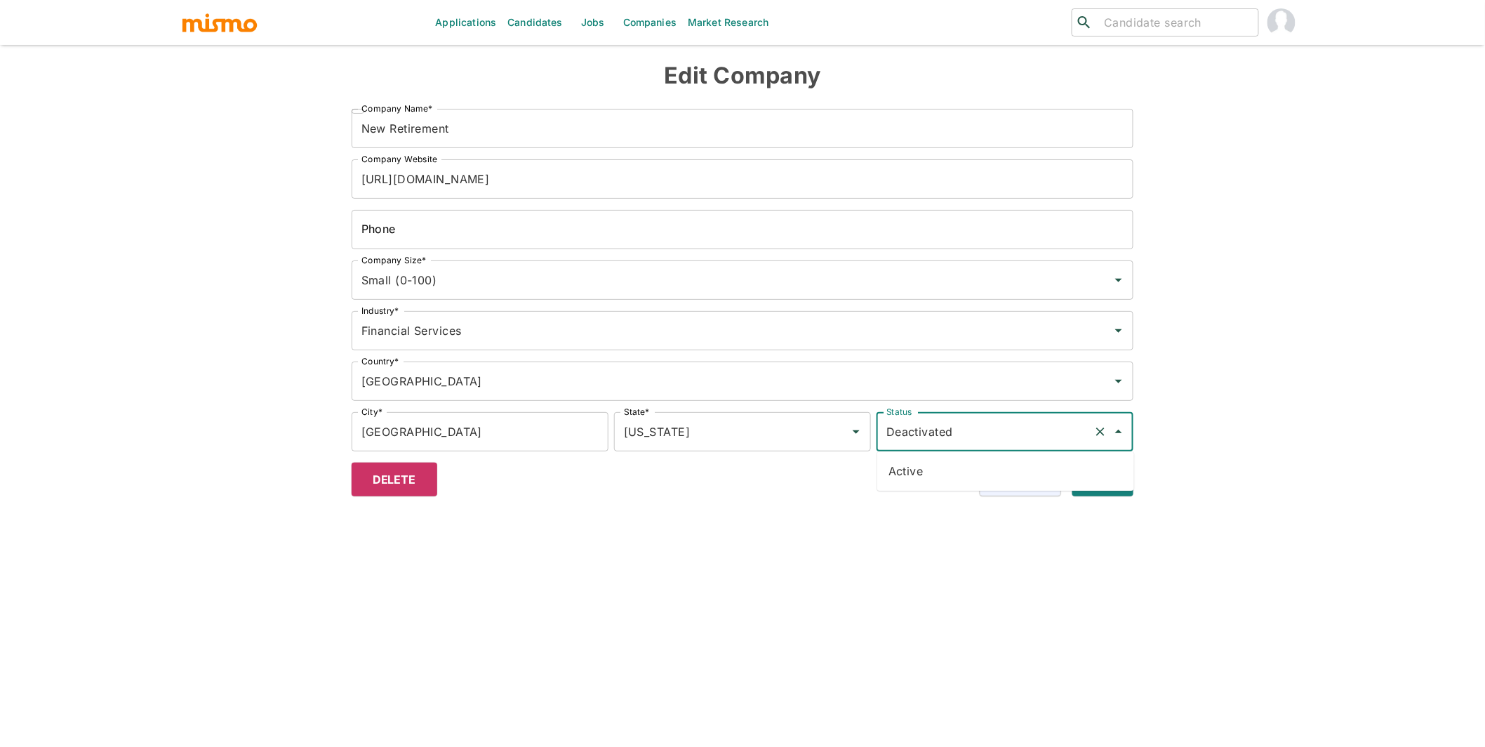
click at [922, 472] on li "Active" at bounding box center [1005, 471] width 257 height 28
type input "Active"
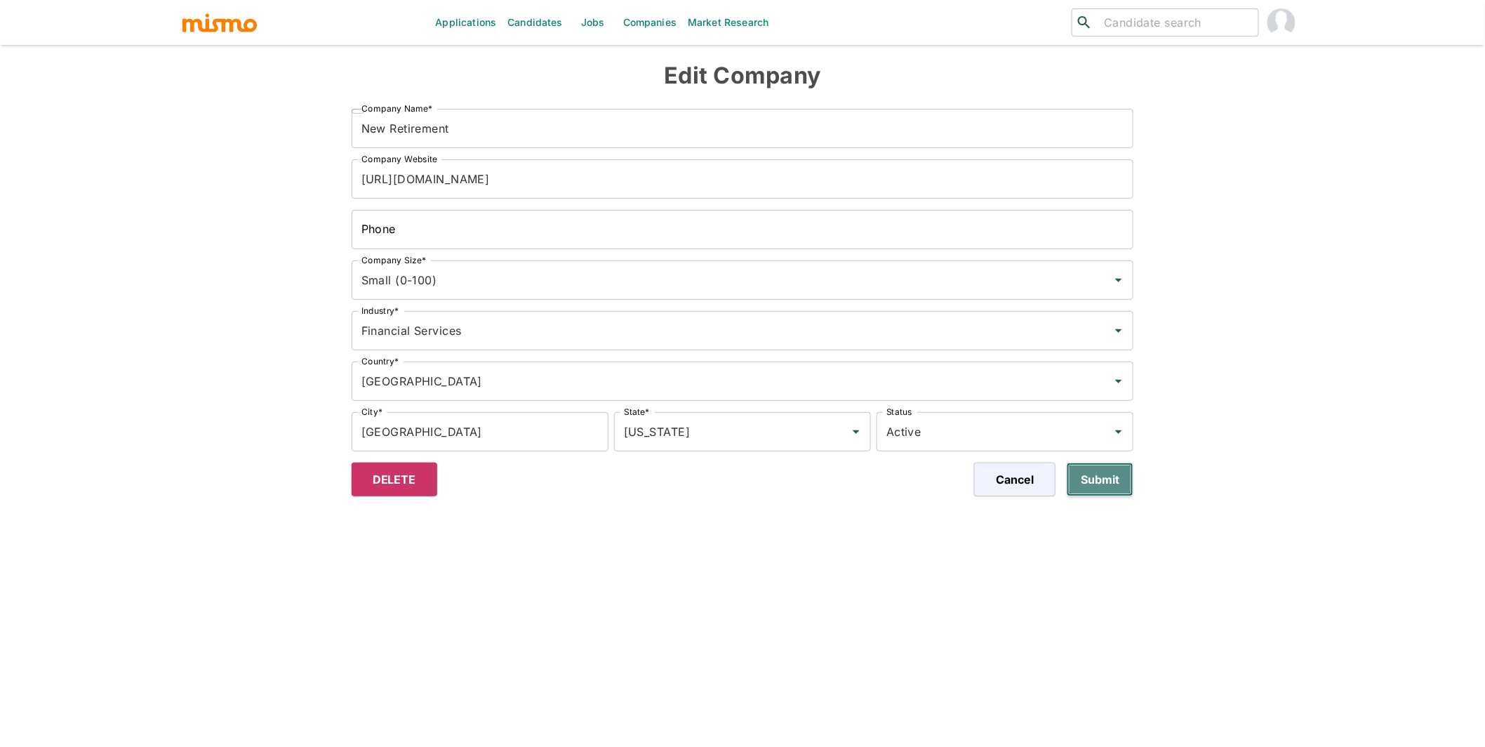
click at [1110, 482] on button "Submit" at bounding box center [1100, 480] width 67 height 34
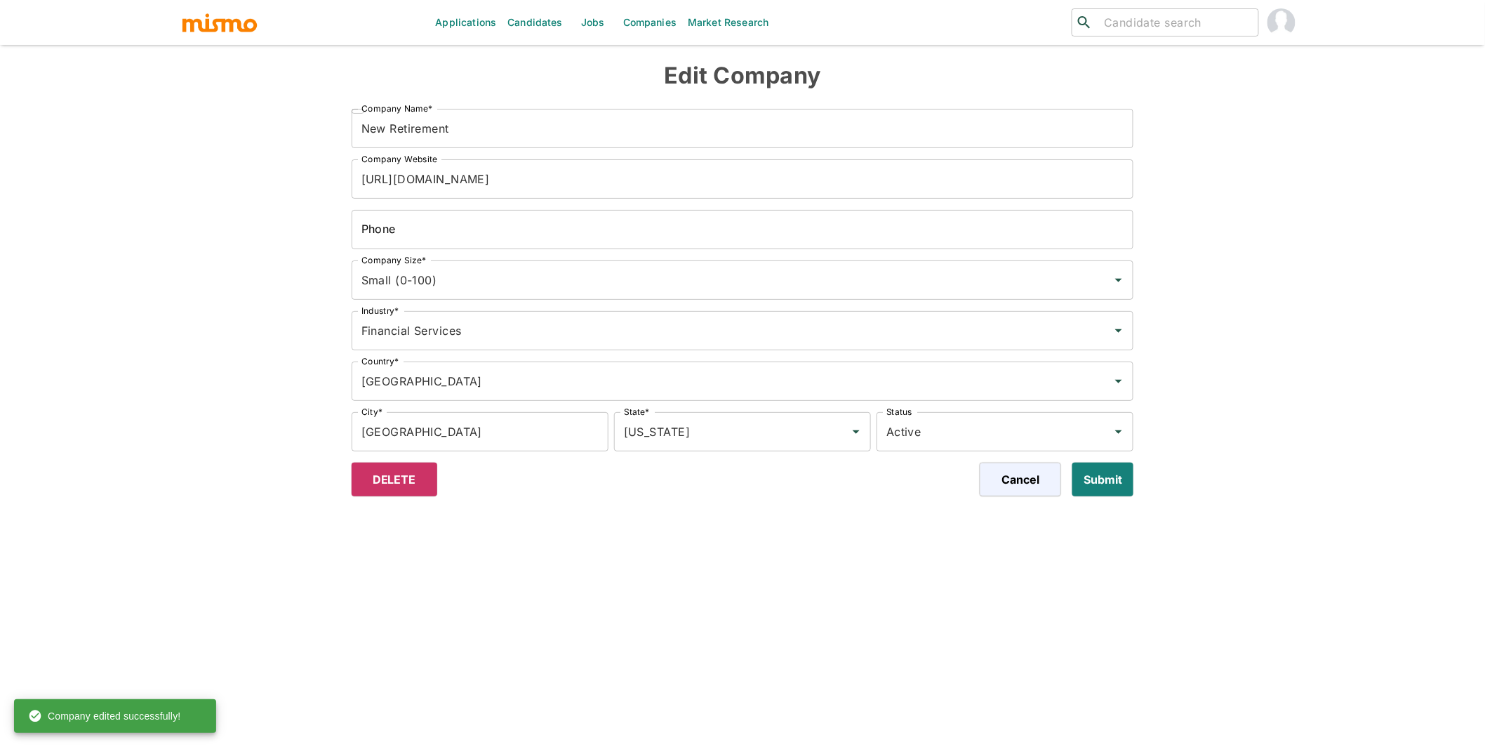
click at [253, 26] on img "button" at bounding box center [219, 22] width 77 height 21
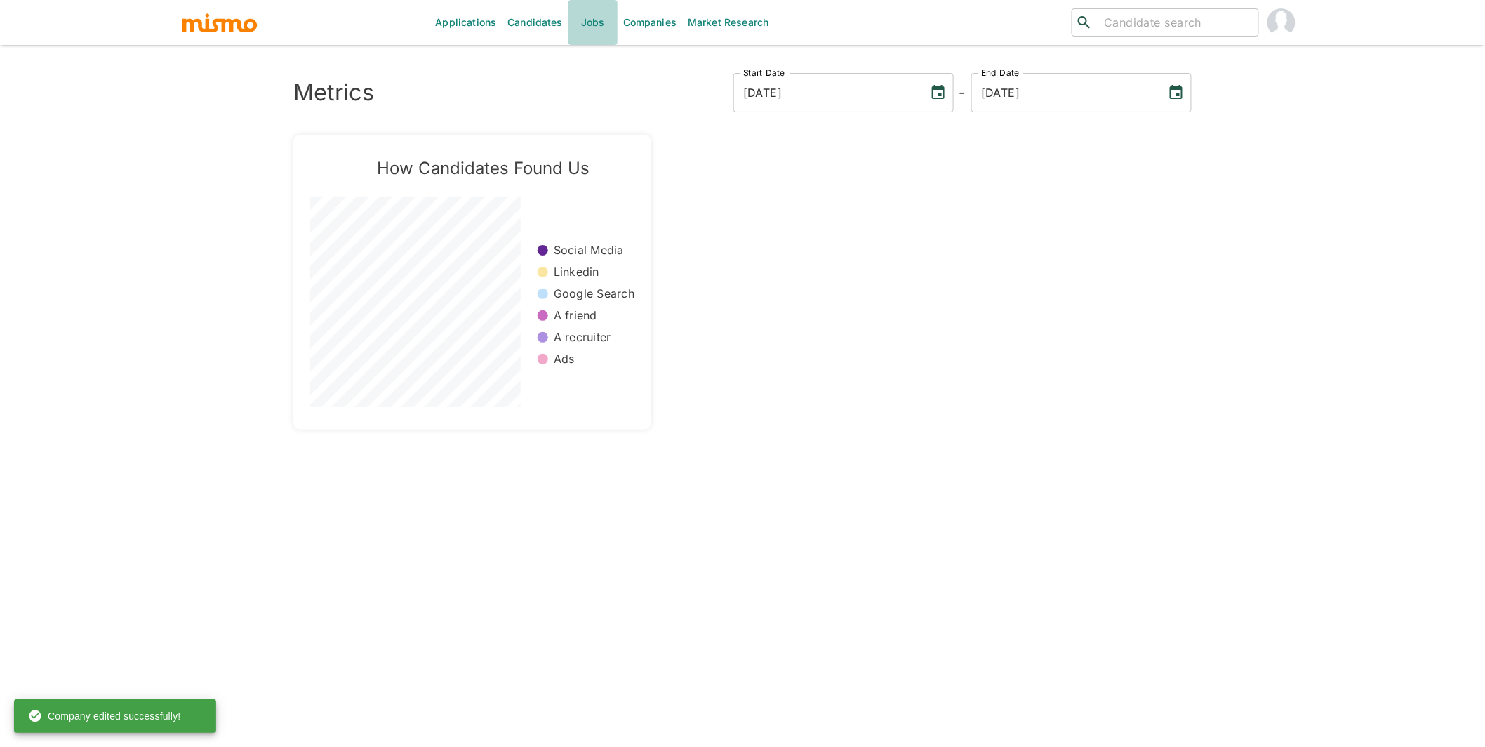
click at [588, 22] on link "Jobs" at bounding box center [593, 22] width 49 height 45
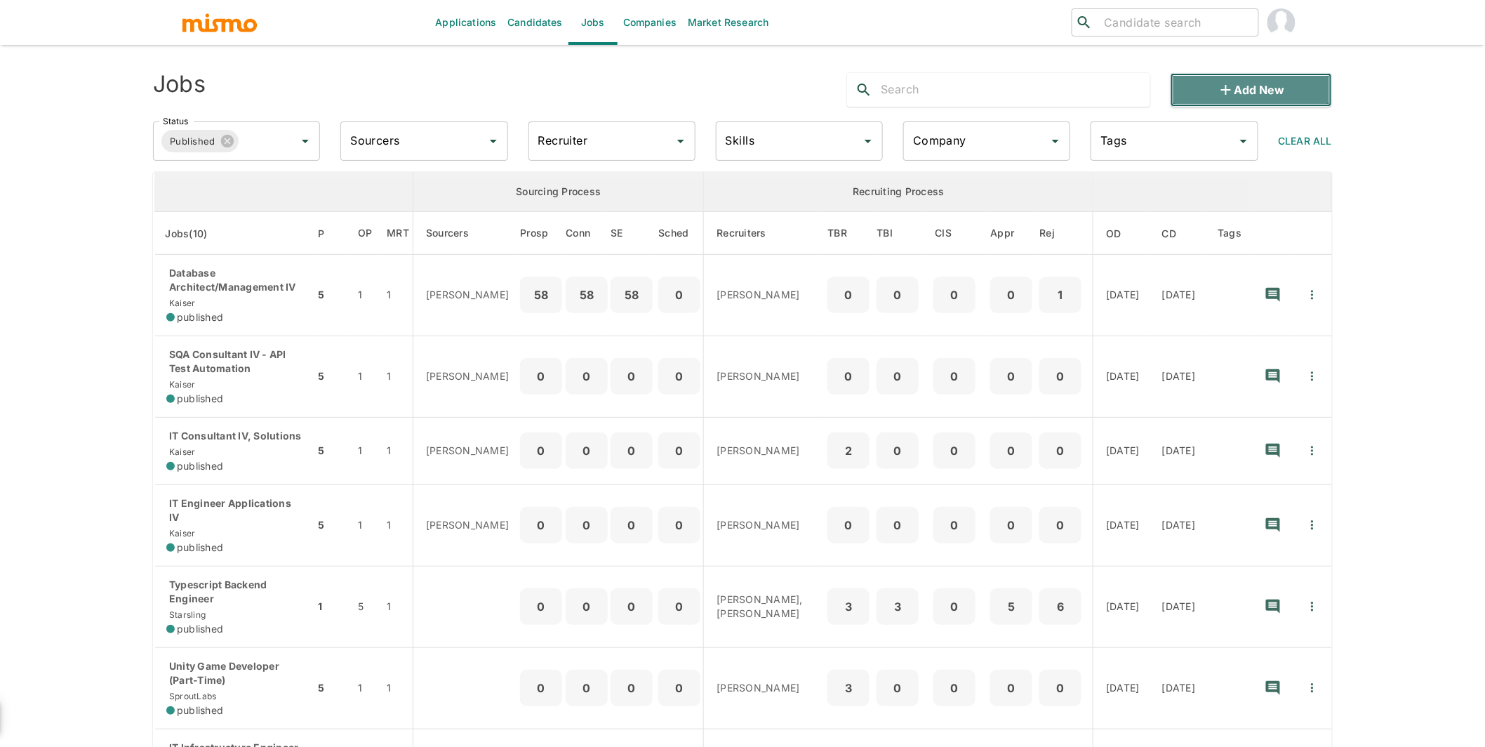
click at [1275, 81] on button "Add new" at bounding box center [1251, 90] width 161 height 34
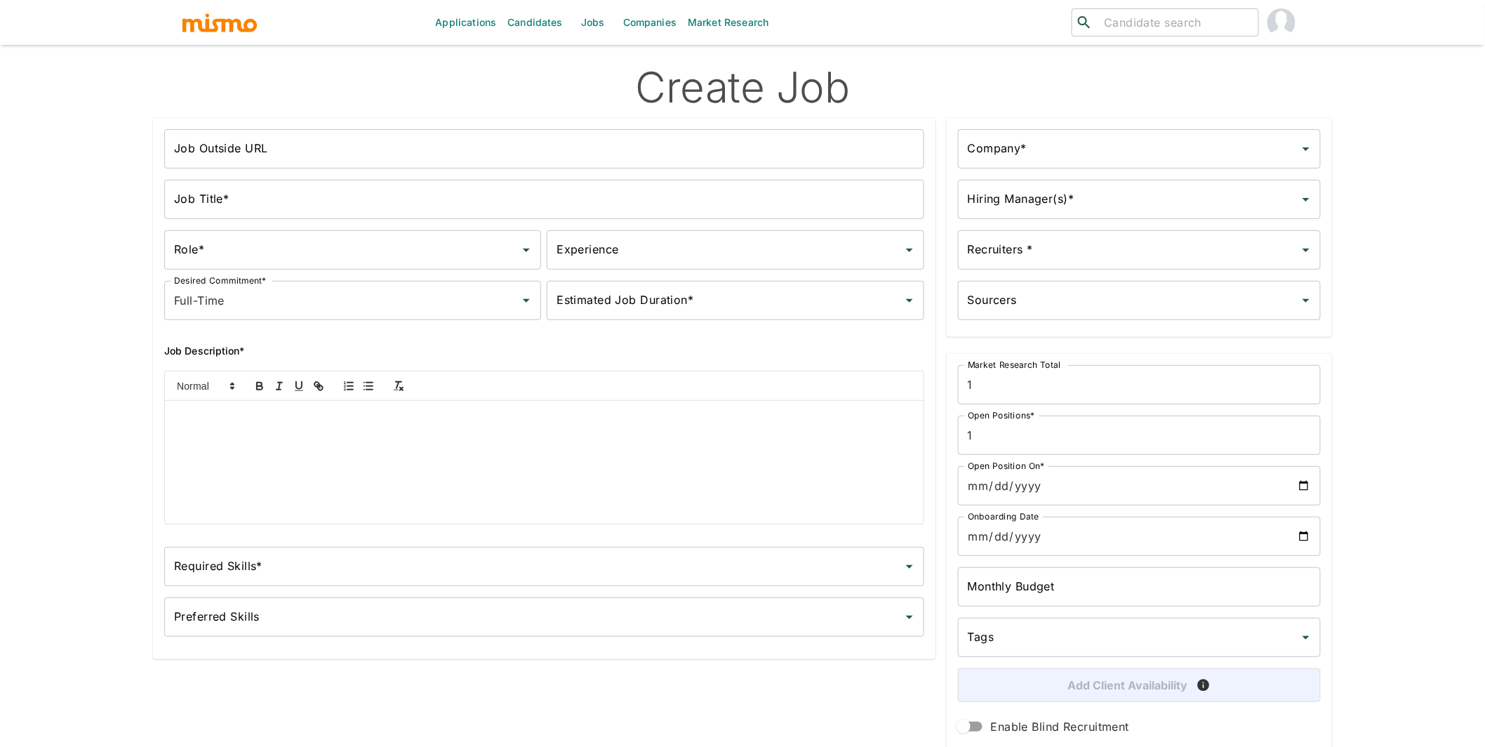
click at [404, 206] on input "Job Title*" at bounding box center [544, 199] width 760 height 39
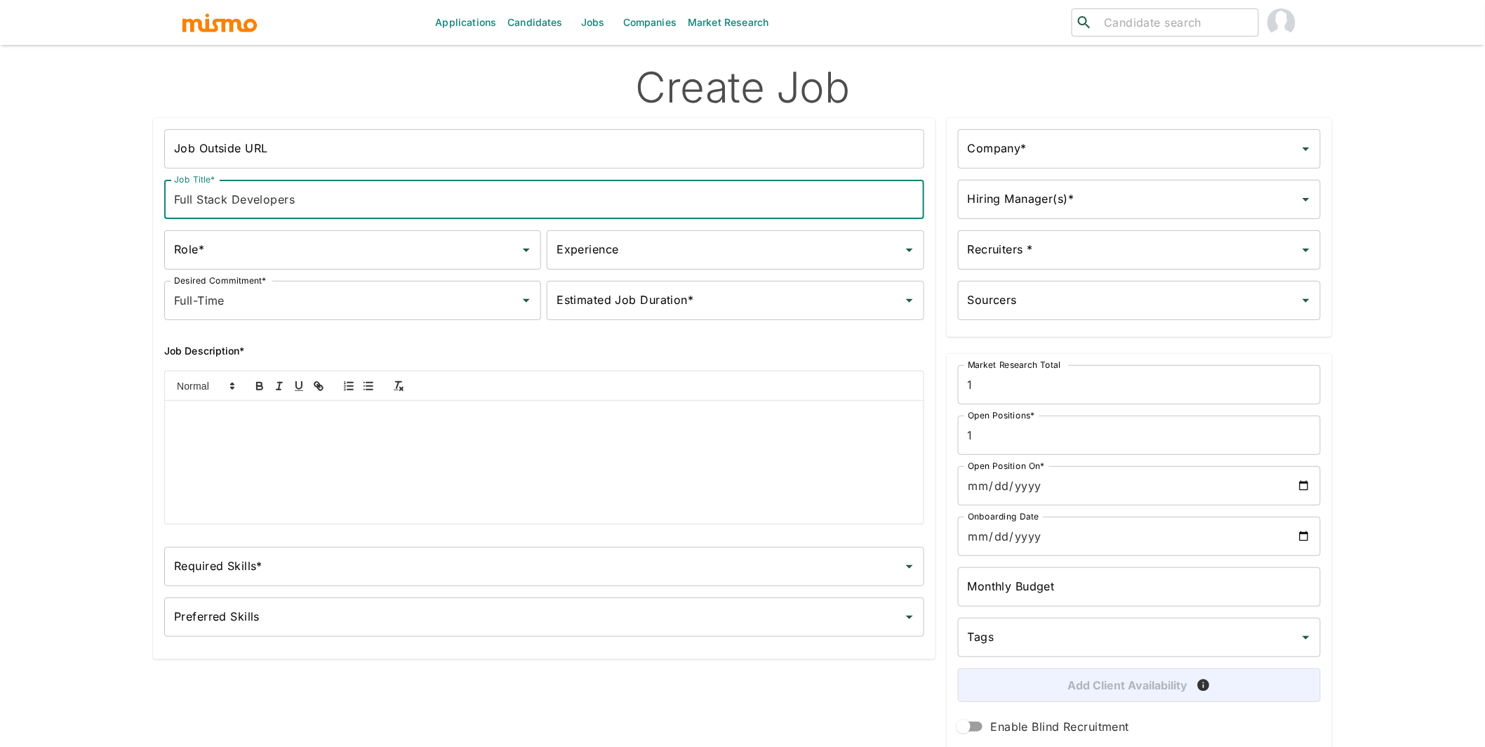
type input "Full Stack Developers"
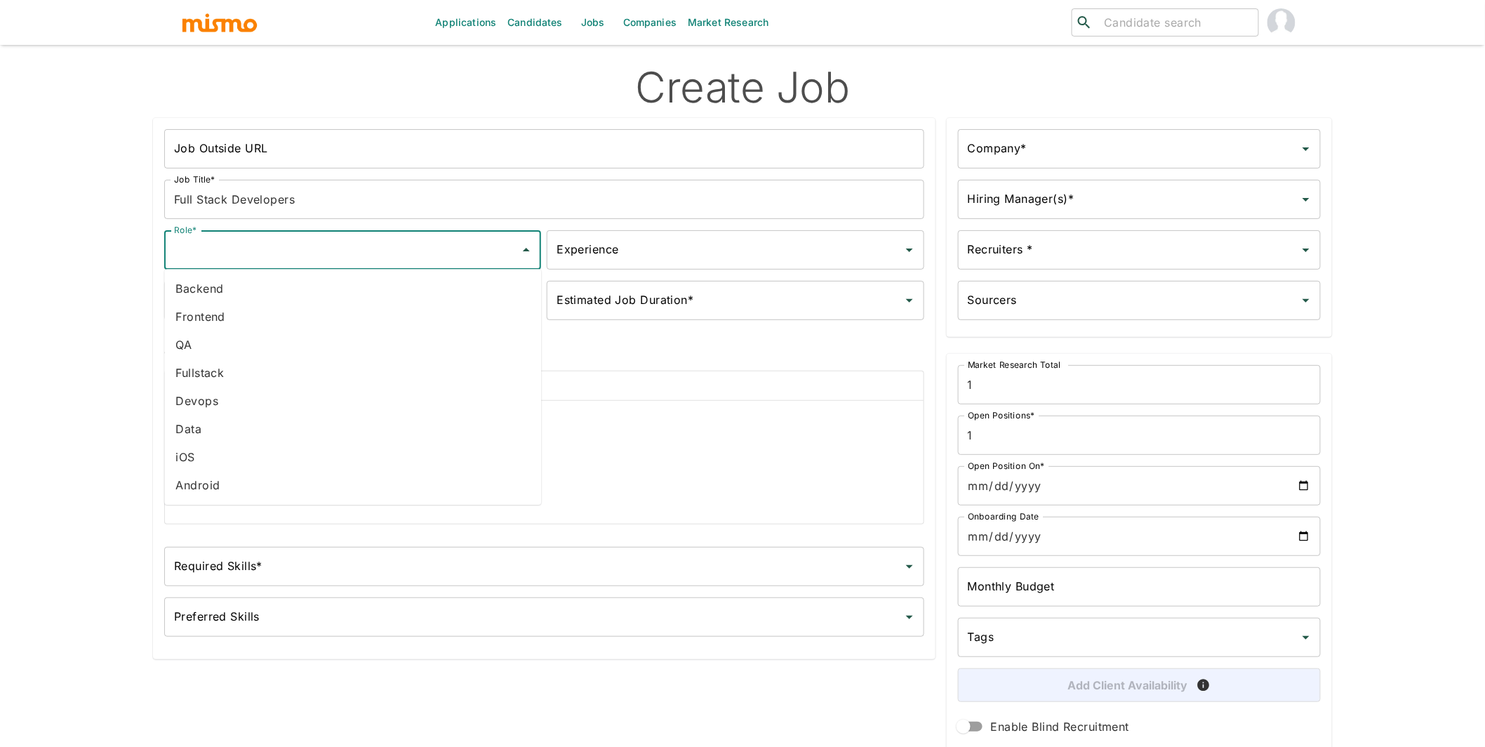
click at [318, 248] on input "Role*" at bounding box center [342, 250] width 343 height 27
click at [242, 373] on li "Fullstack" at bounding box center [352, 373] width 377 height 28
type input "Fullstack"
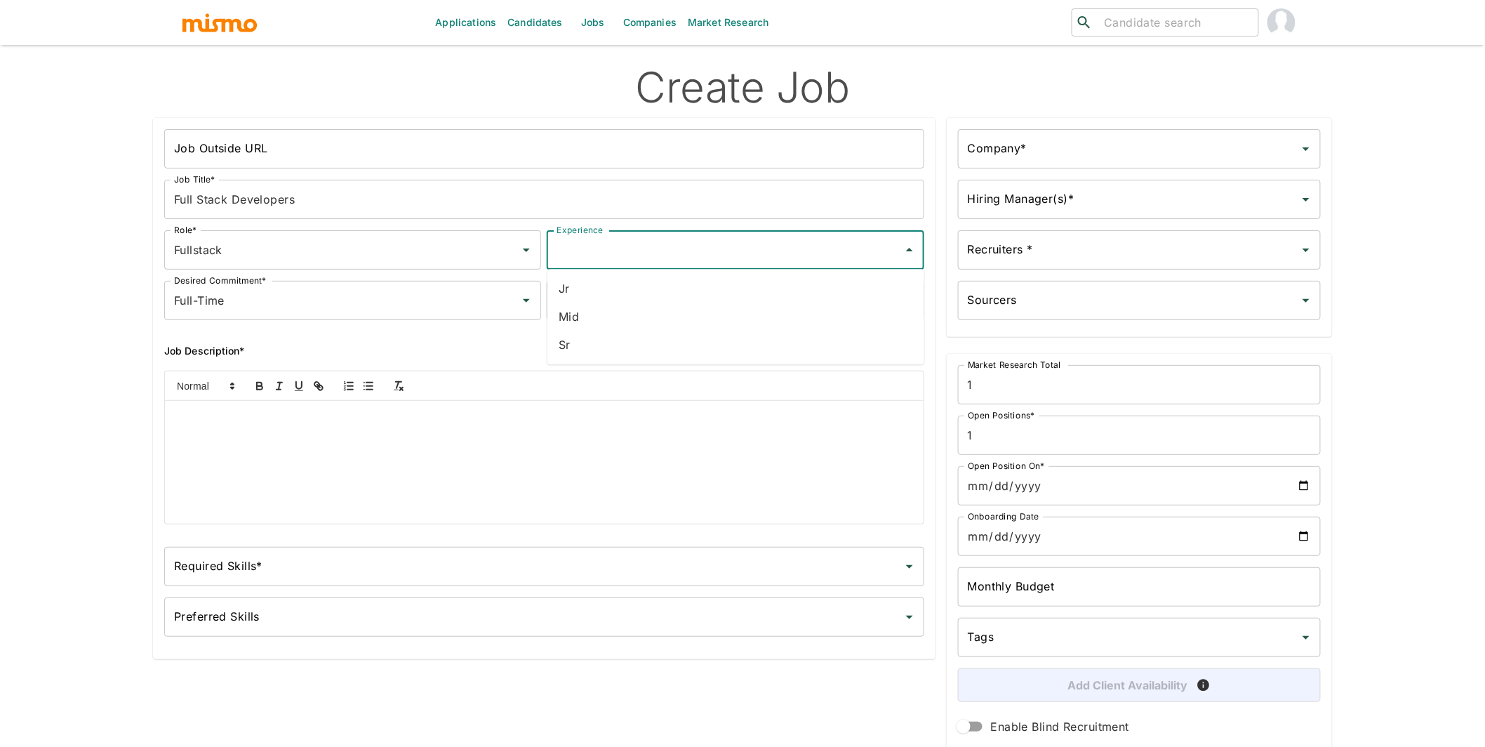
click at [738, 258] on input "Experience" at bounding box center [724, 250] width 343 height 27
click at [642, 321] on li "Mid" at bounding box center [735, 317] width 377 height 28
click at [635, 266] on div "Mid Experience" at bounding box center [735, 249] width 377 height 39
click at [590, 314] on li "Sr" at bounding box center [735, 317] width 377 height 28
type input "Sr"
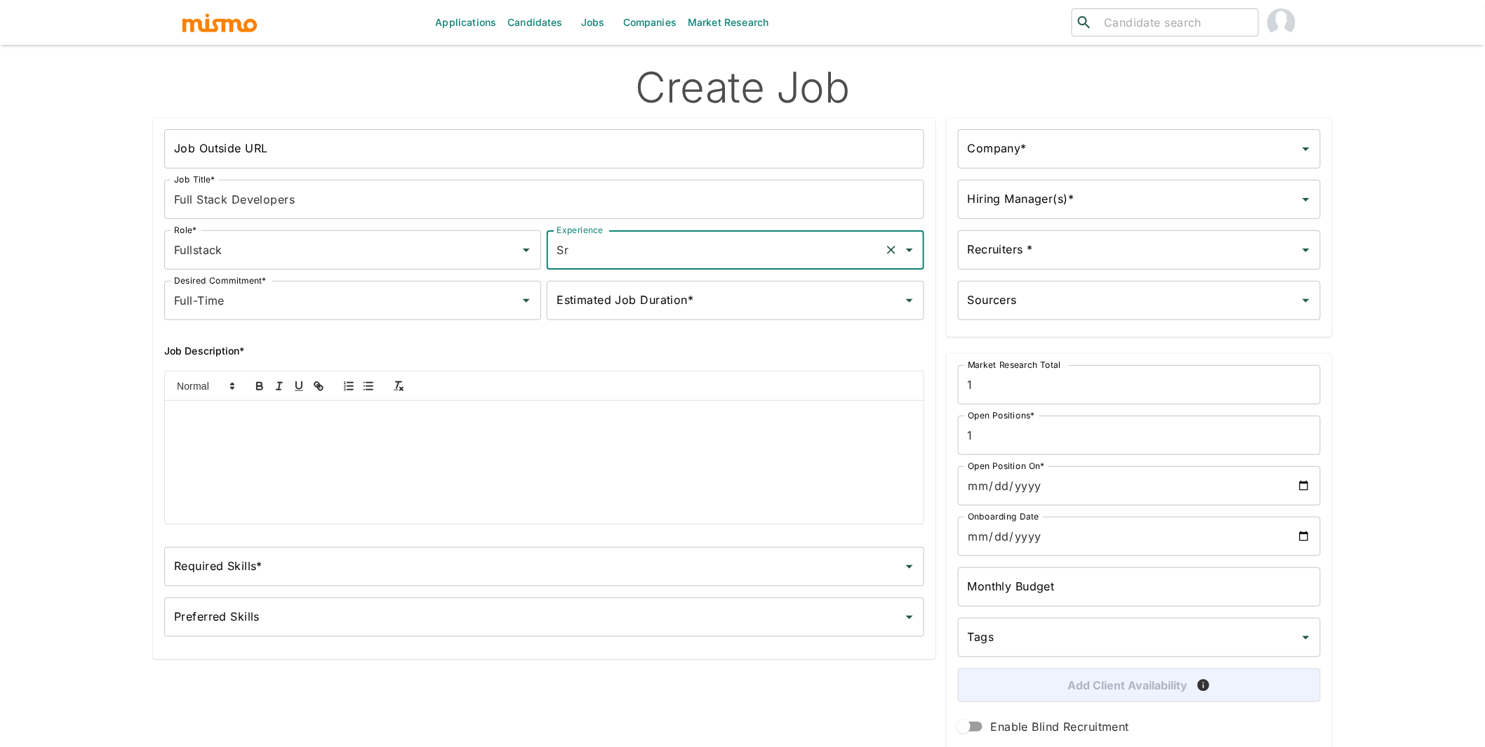
click at [657, 314] on div "Estimated Job Duration*" at bounding box center [735, 300] width 377 height 39
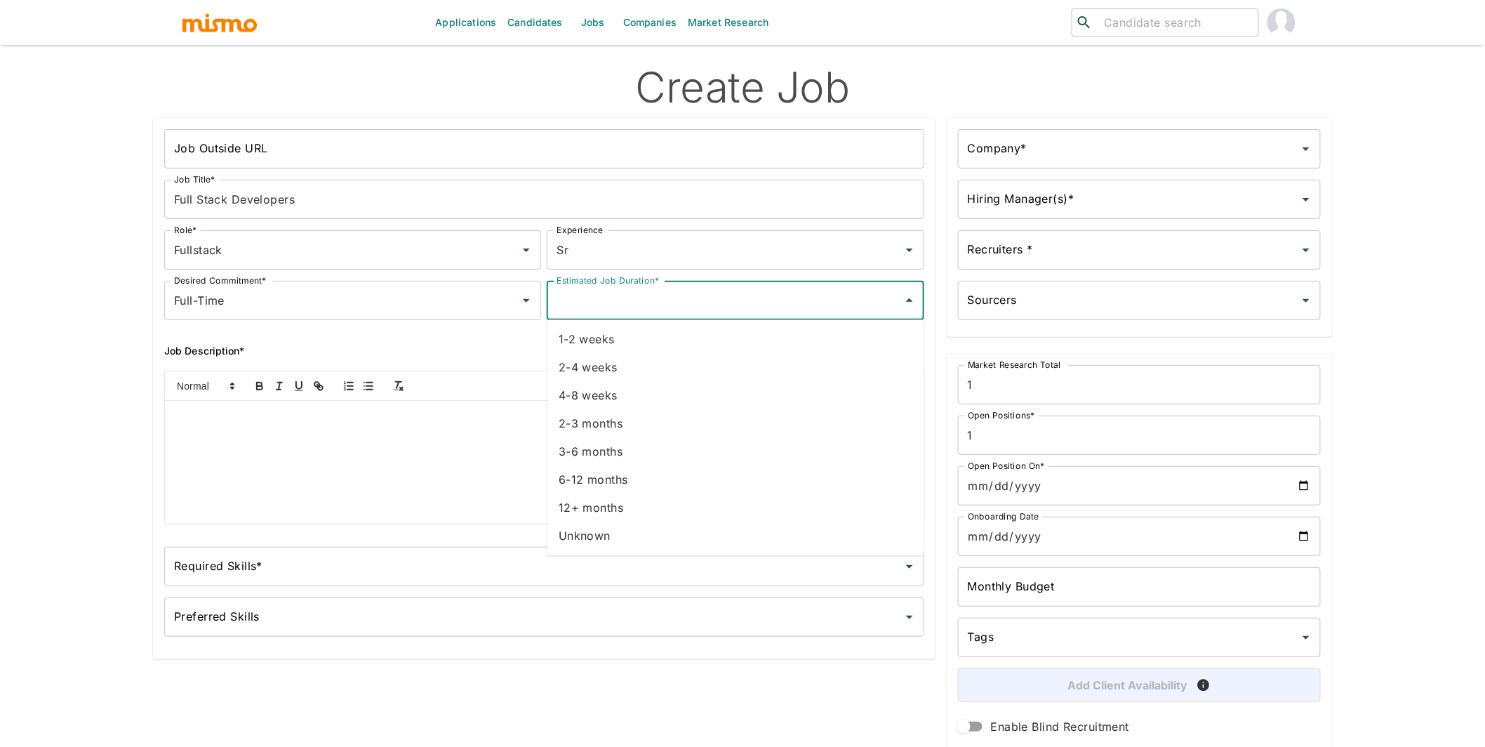
click at [611, 470] on li "6-12 months" at bounding box center [735, 480] width 377 height 28
type input "6-12 months"
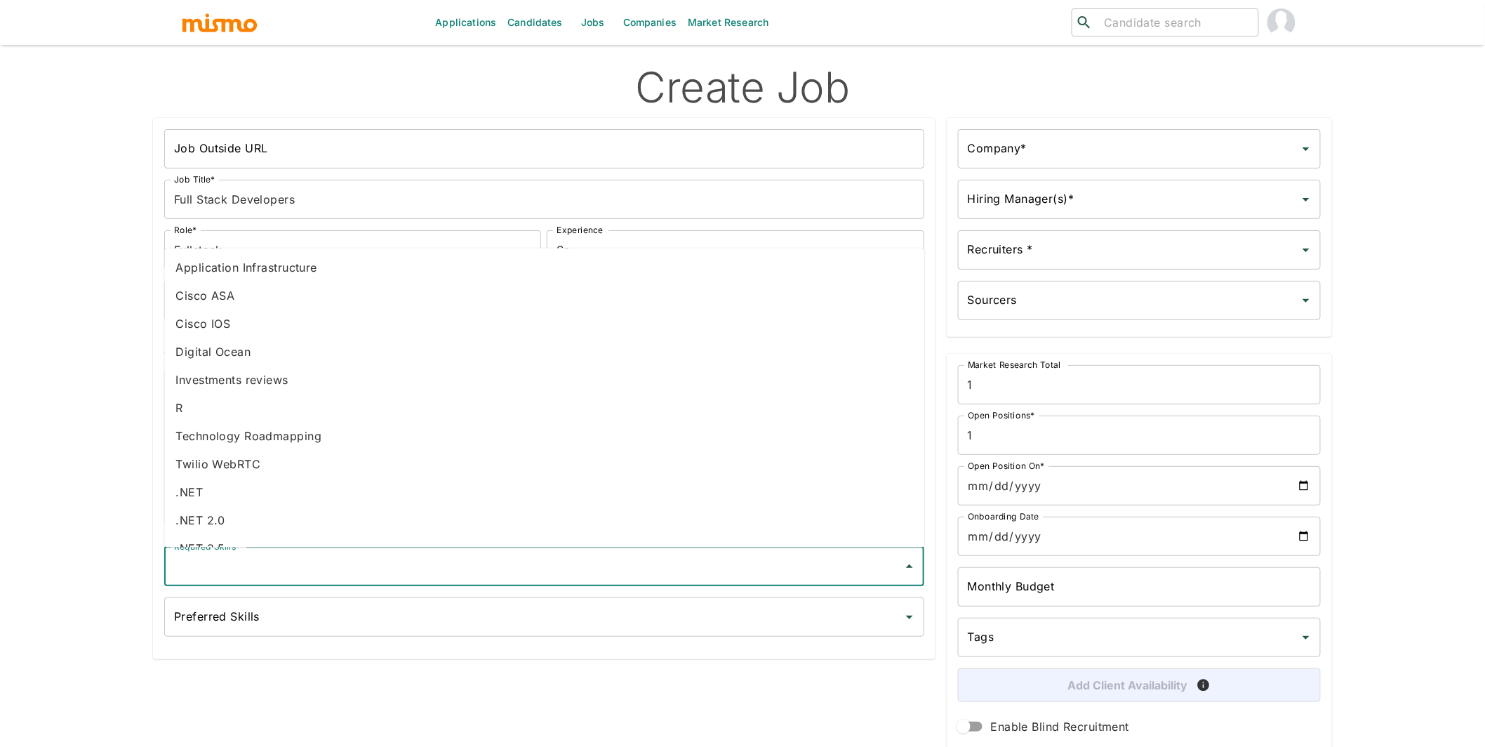
click at [382, 563] on input "Required Skills*" at bounding box center [534, 566] width 726 height 27
type input "react"
click at [223, 383] on li "React" at bounding box center [544, 380] width 760 height 28
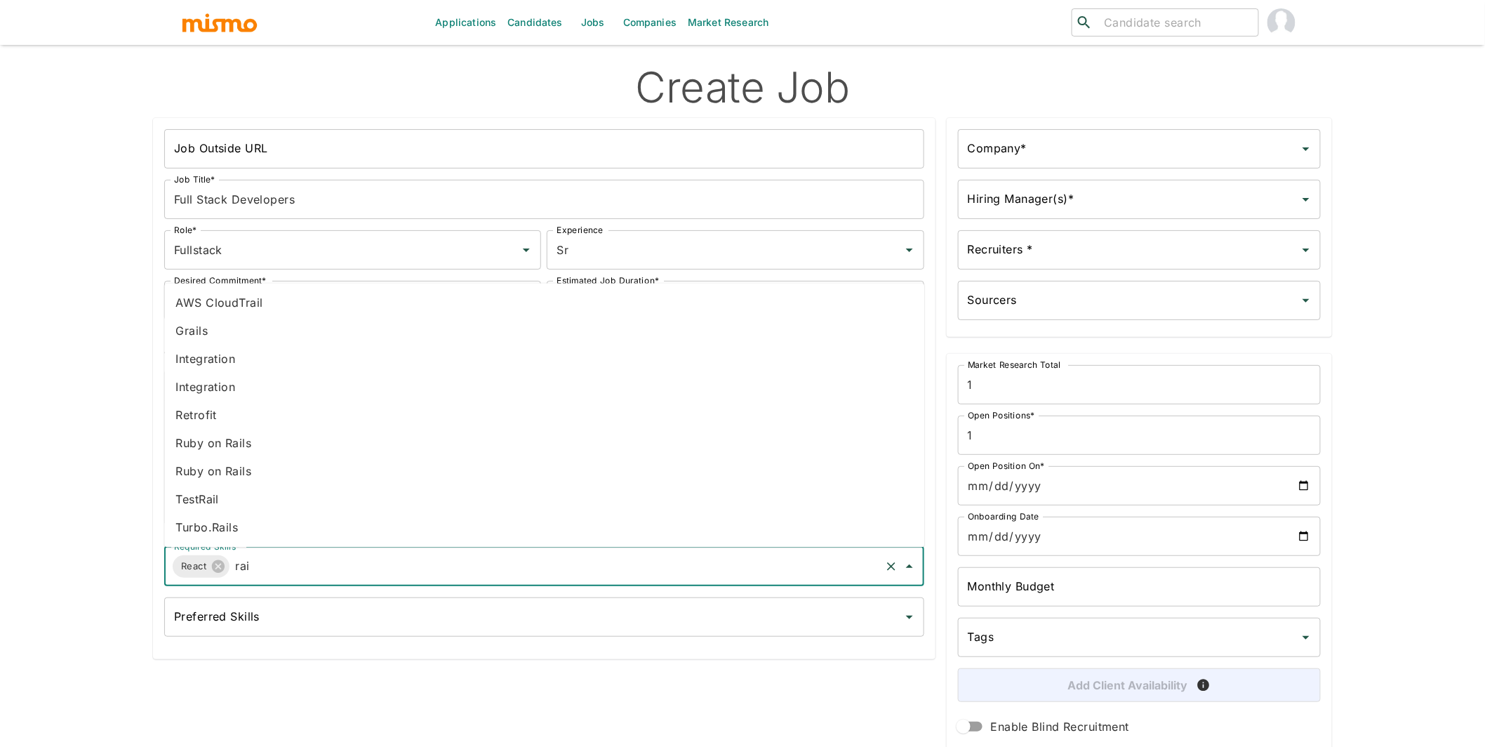
type input "rail"
click at [270, 450] on li "Ruby on Rails" at bounding box center [544, 444] width 760 height 28
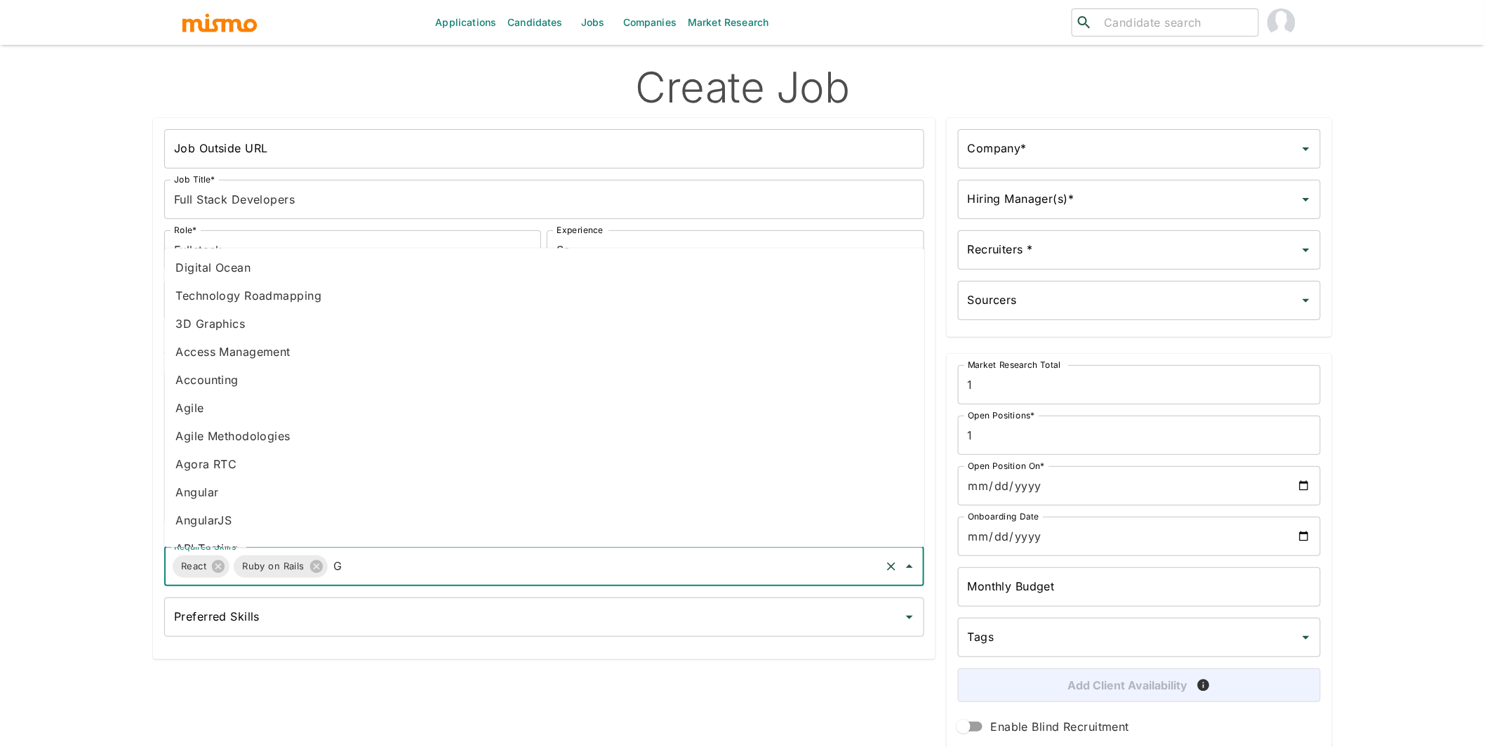
type input "Go"
click at [239, 353] on li "Go" at bounding box center [544, 352] width 760 height 28
type input "AWS"
click at [205, 279] on li "AWS" at bounding box center [544, 268] width 760 height 28
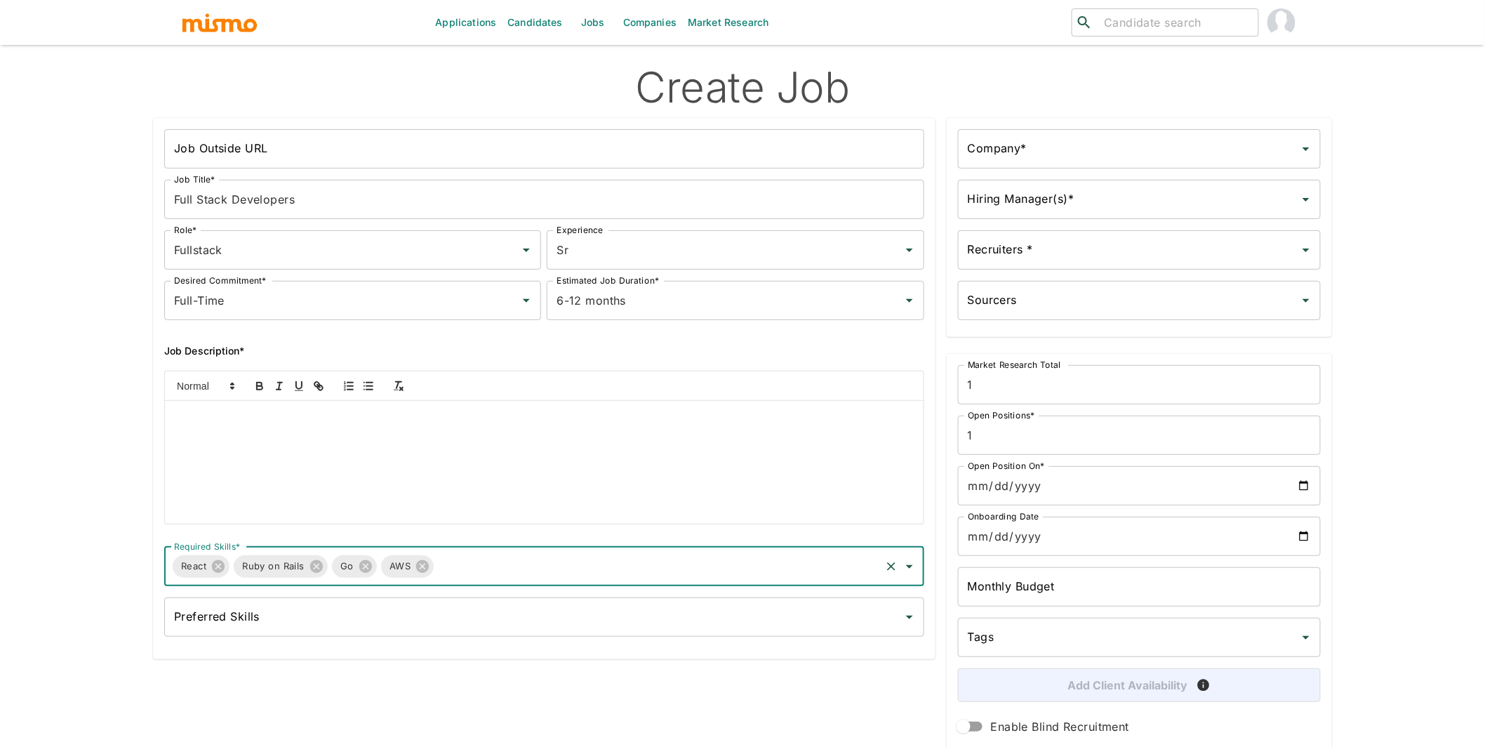
click at [1059, 133] on div "Company*" at bounding box center [1139, 148] width 363 height 39
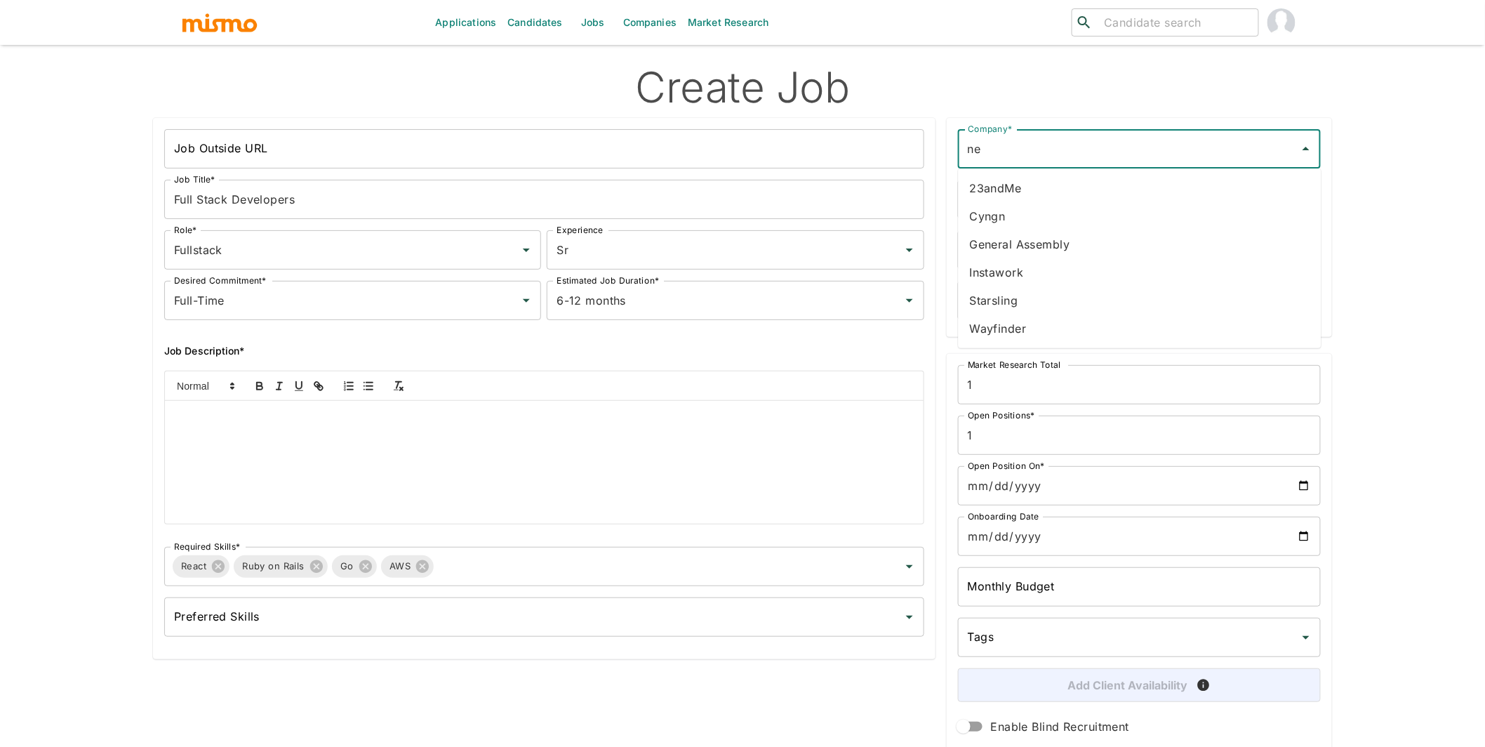
type input "new"
click at [1068, 162] on div "new Company*" at bounding box center [1139, 148] width 363 height 39
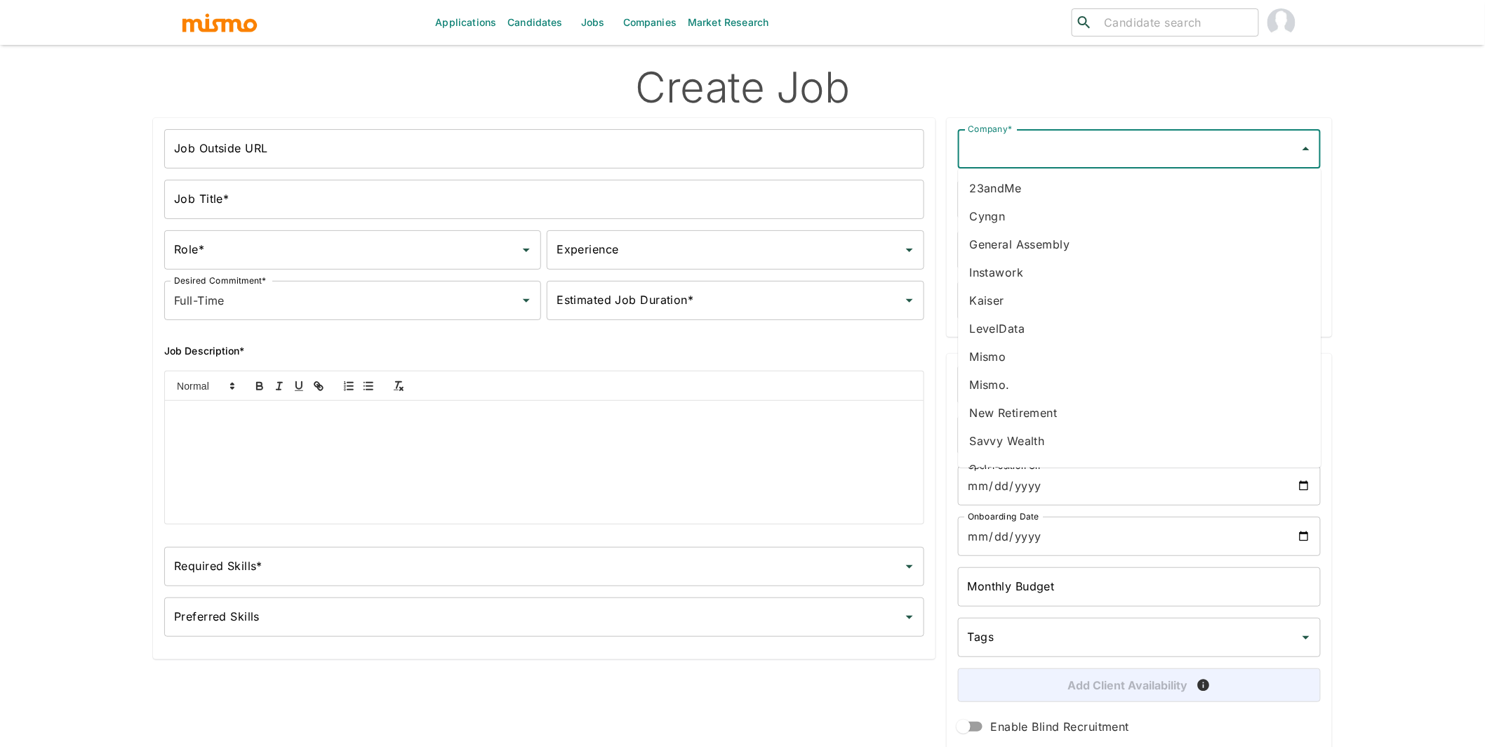
click at [1090, 154] on input "Company*" at bounding box center [1128, 148] width 329 height 27
click at [1025, 407] on li "New Retirement" at bounding box center [1140, 413] width 363 height 28
type input "New Retirement"
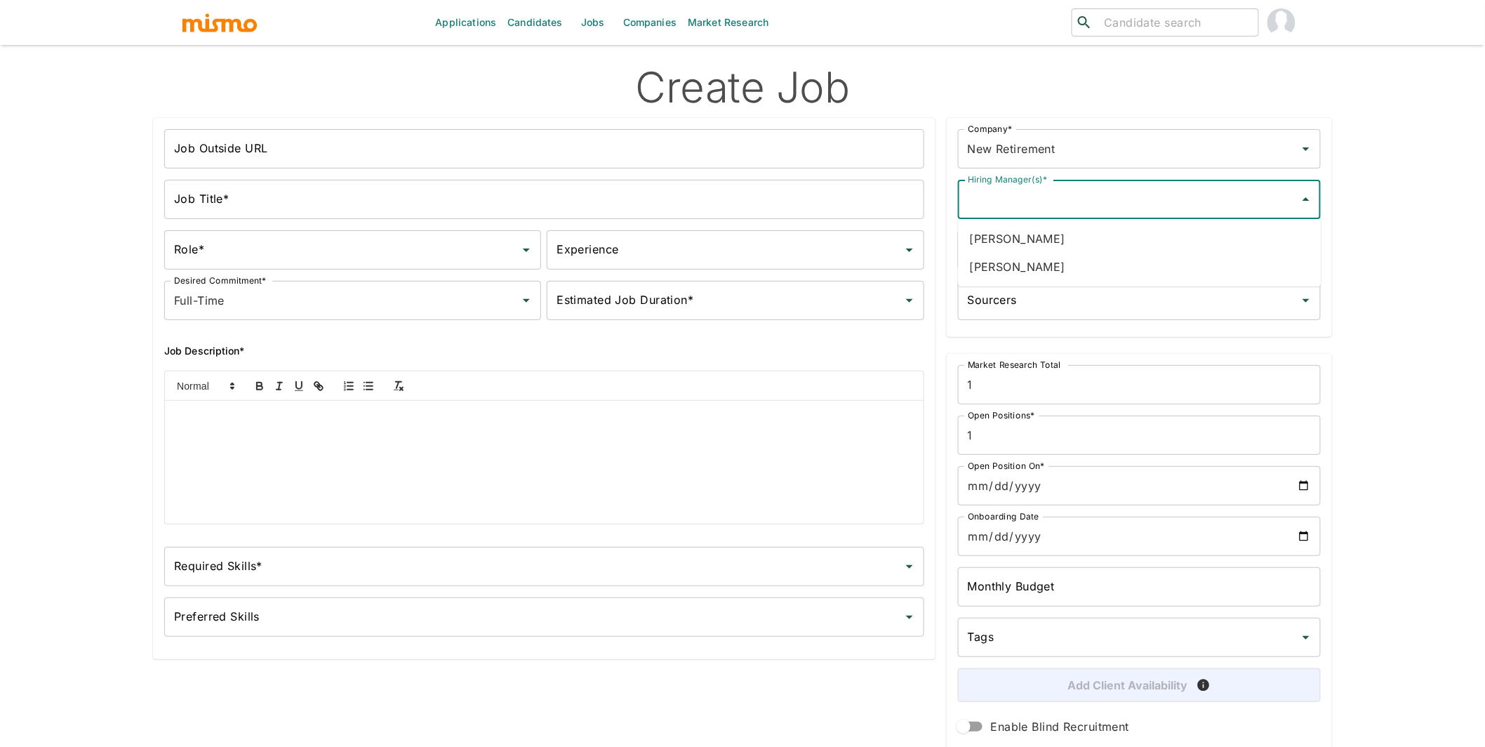
click at [1047, 196] on input "Hiring Manager(s)*" at bounding box center [1128, 199] width 329 height 27
click at [1025, 249] on li "Dave Gynn" at bounding box center [1140, 239] width 363 height 28
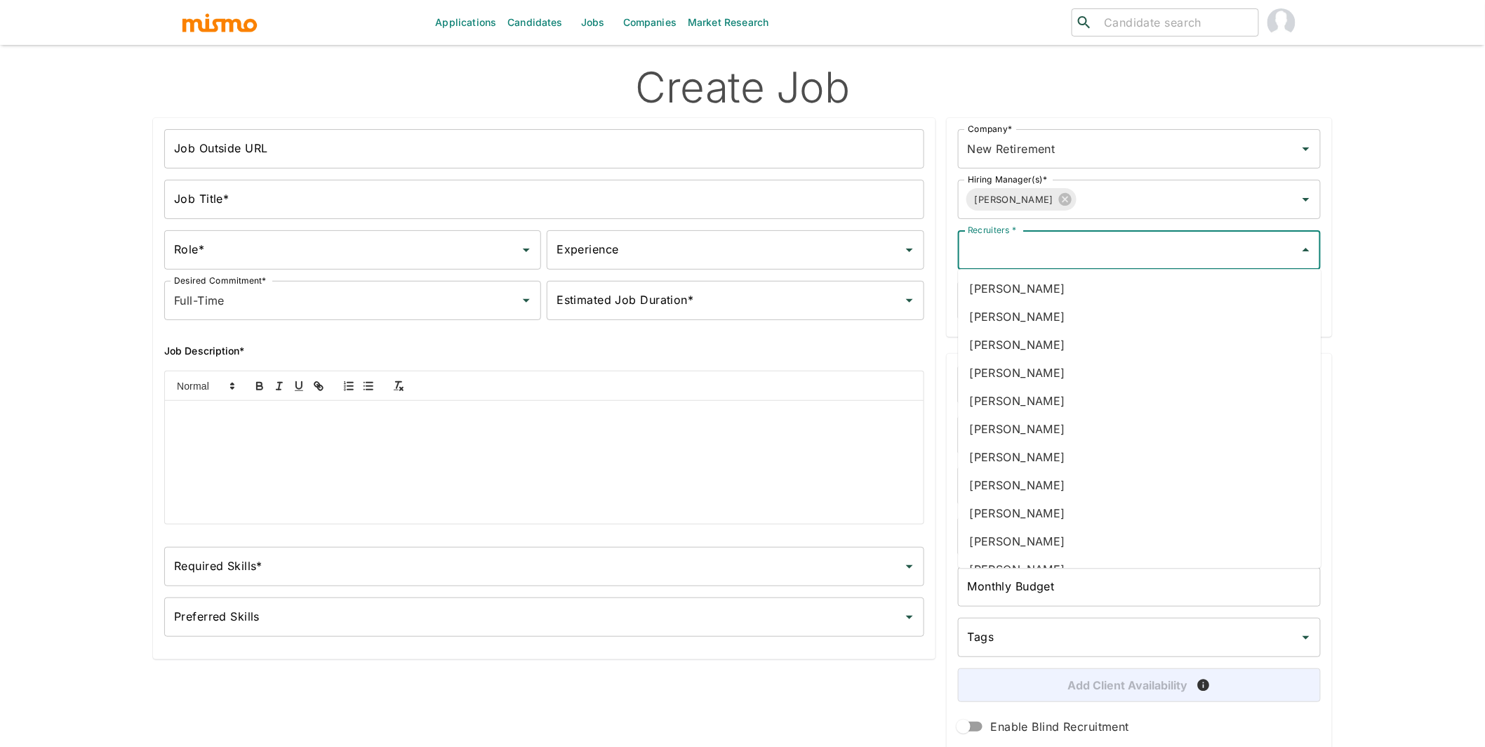
click at [1042, 248] on input "Recruiters *" at bounding box center [1128, 250] width 329 height 27
type input "car"
click at [1058, 378] on li "Carmen Vilachá" at bounding box center [1140, 373] width 363 height 28
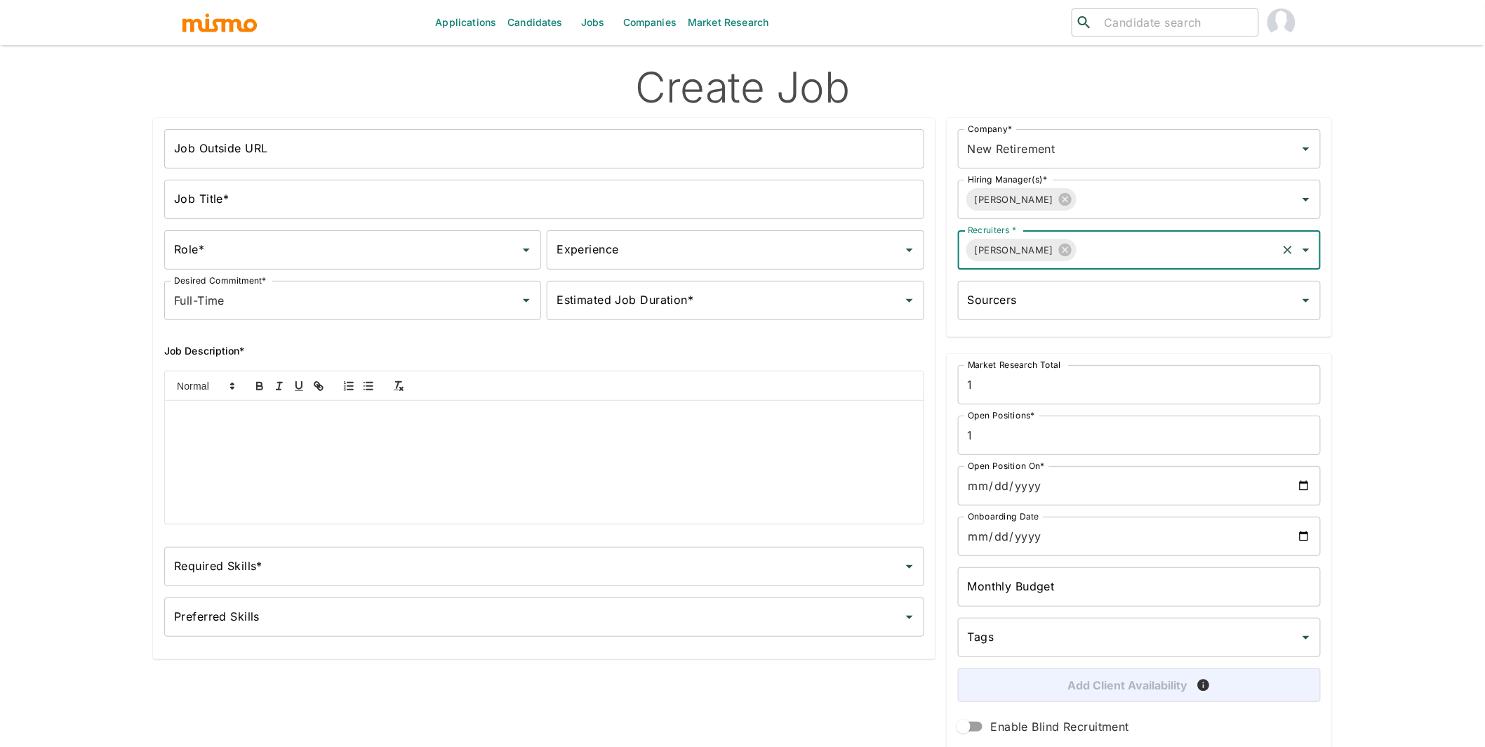
click at [1305, 491] on input "Open Position On*" at bounding box center [1139, 485] width 363 height 39
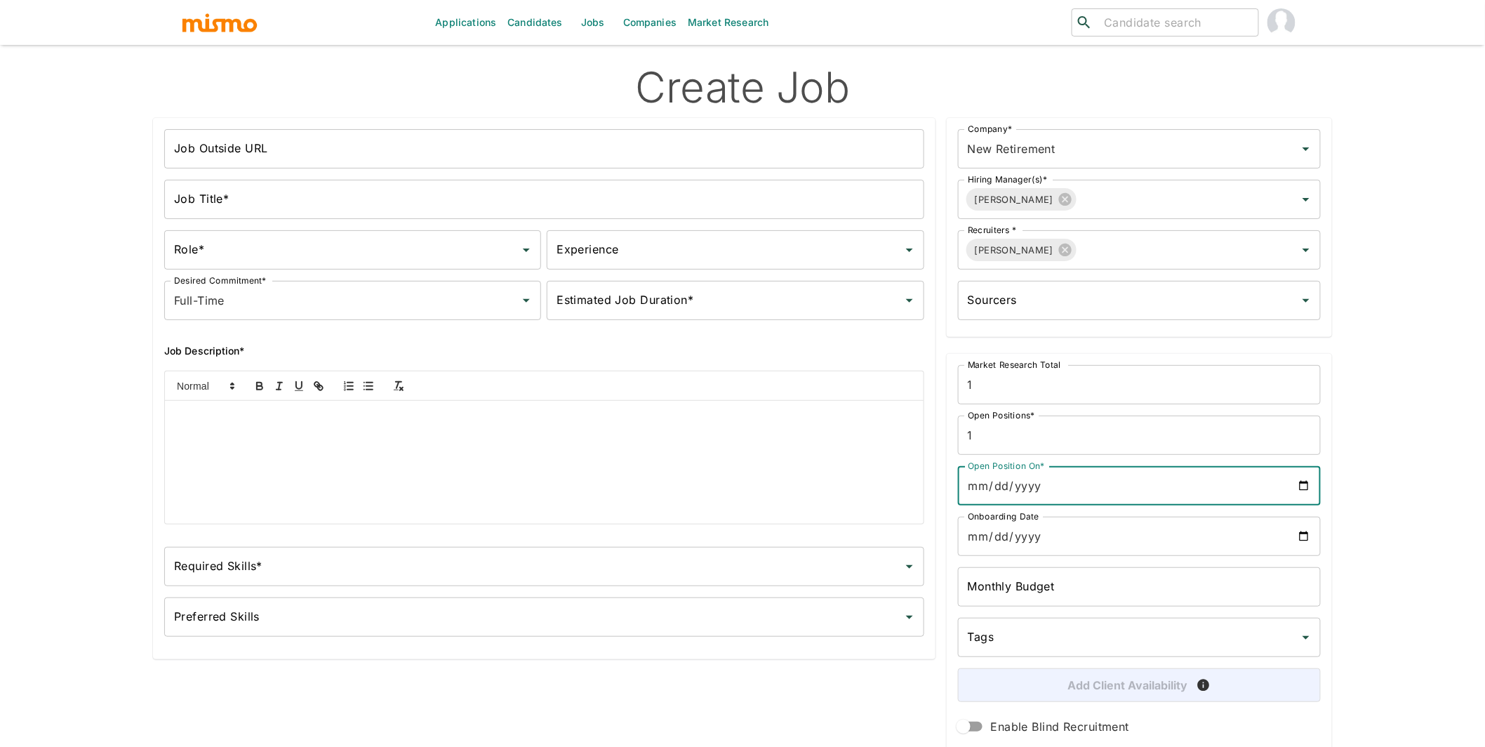
type input "2025-09-23"
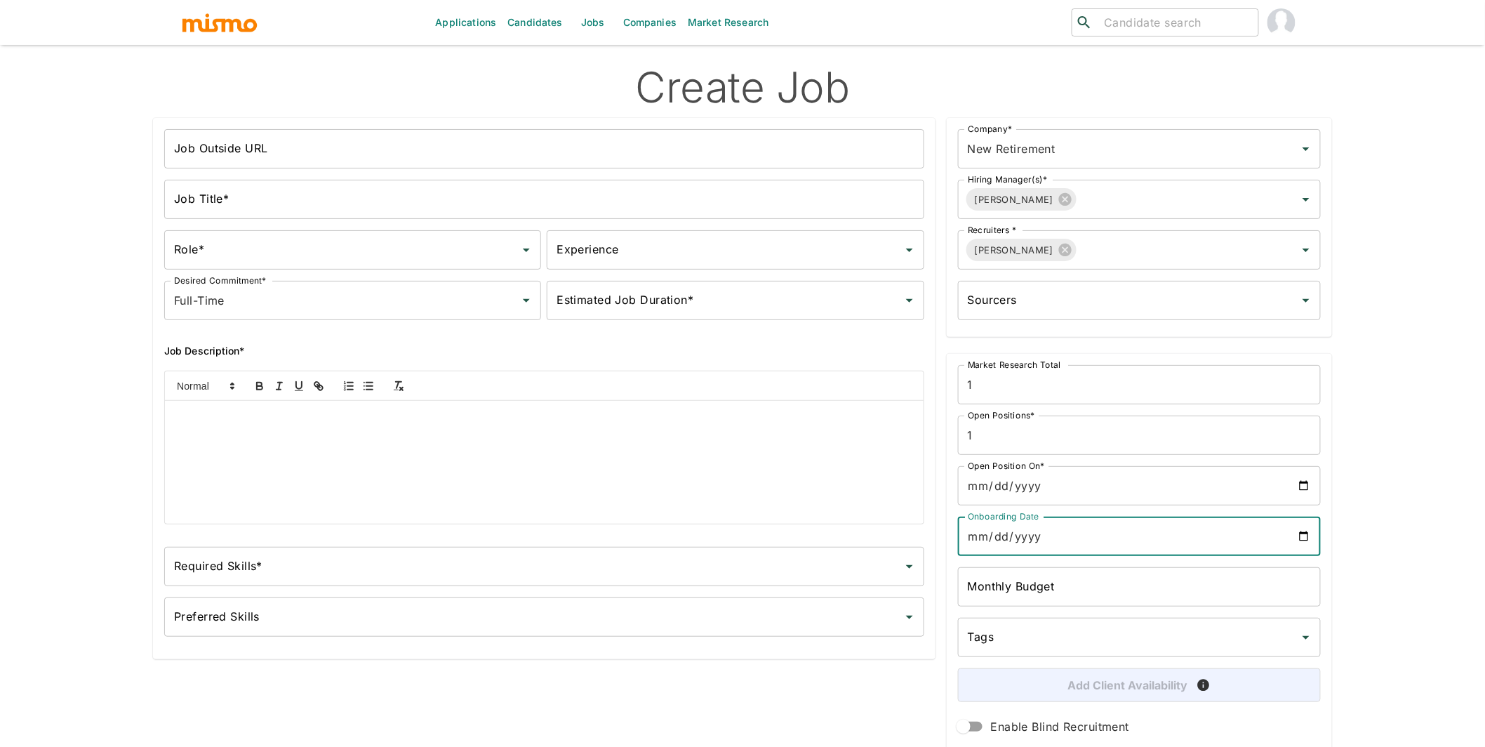
click at [1301, 538] on input "Onboarding Date" at bounding box center [1139, 536] width 363 height 39
type input "2025-09-23"
click at [397, 566] on input "Required Skills*" at bounding box center [534, 566] width 726 height 27
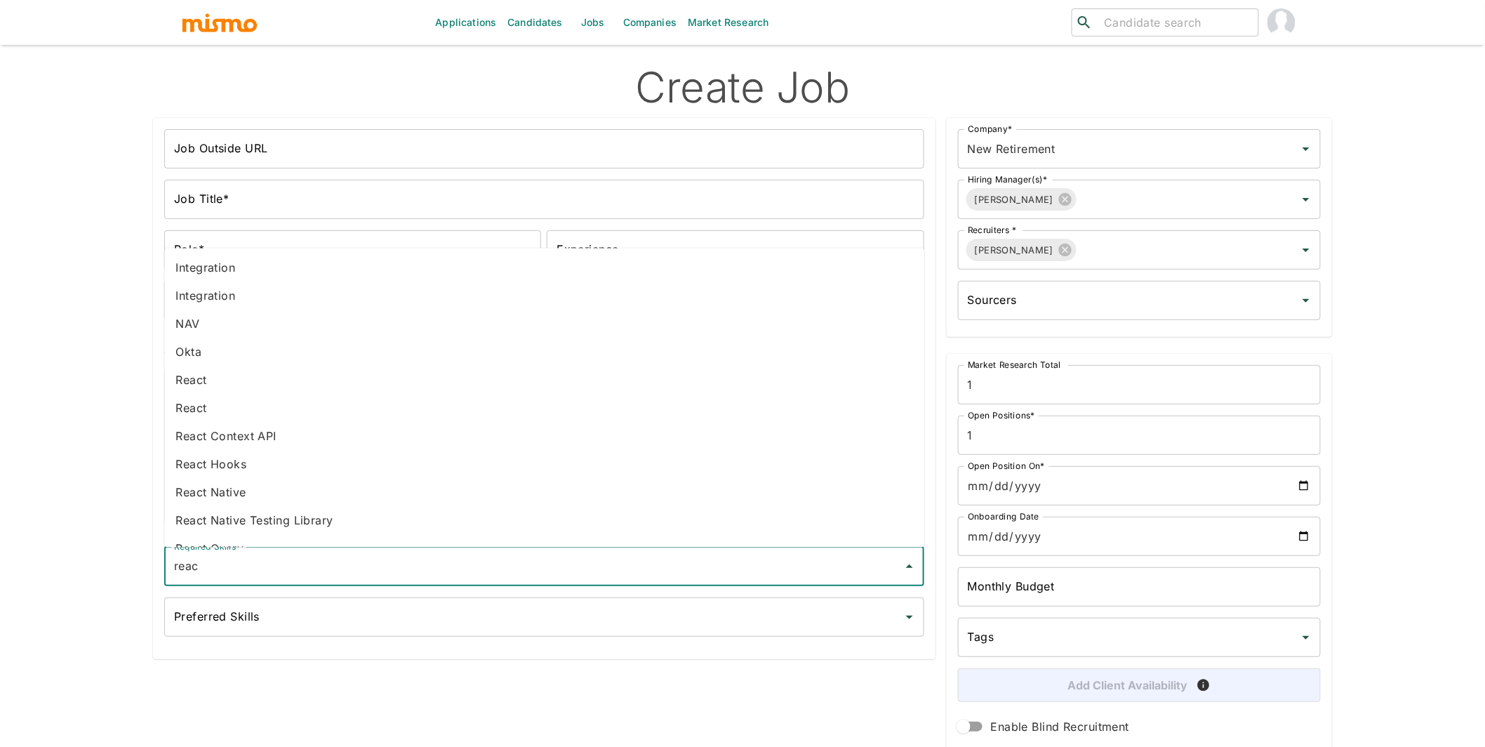
type input "react"
click at [246, 392] on li "React" at bounding box center [544, 380] width 760 height 28
type input "rub"
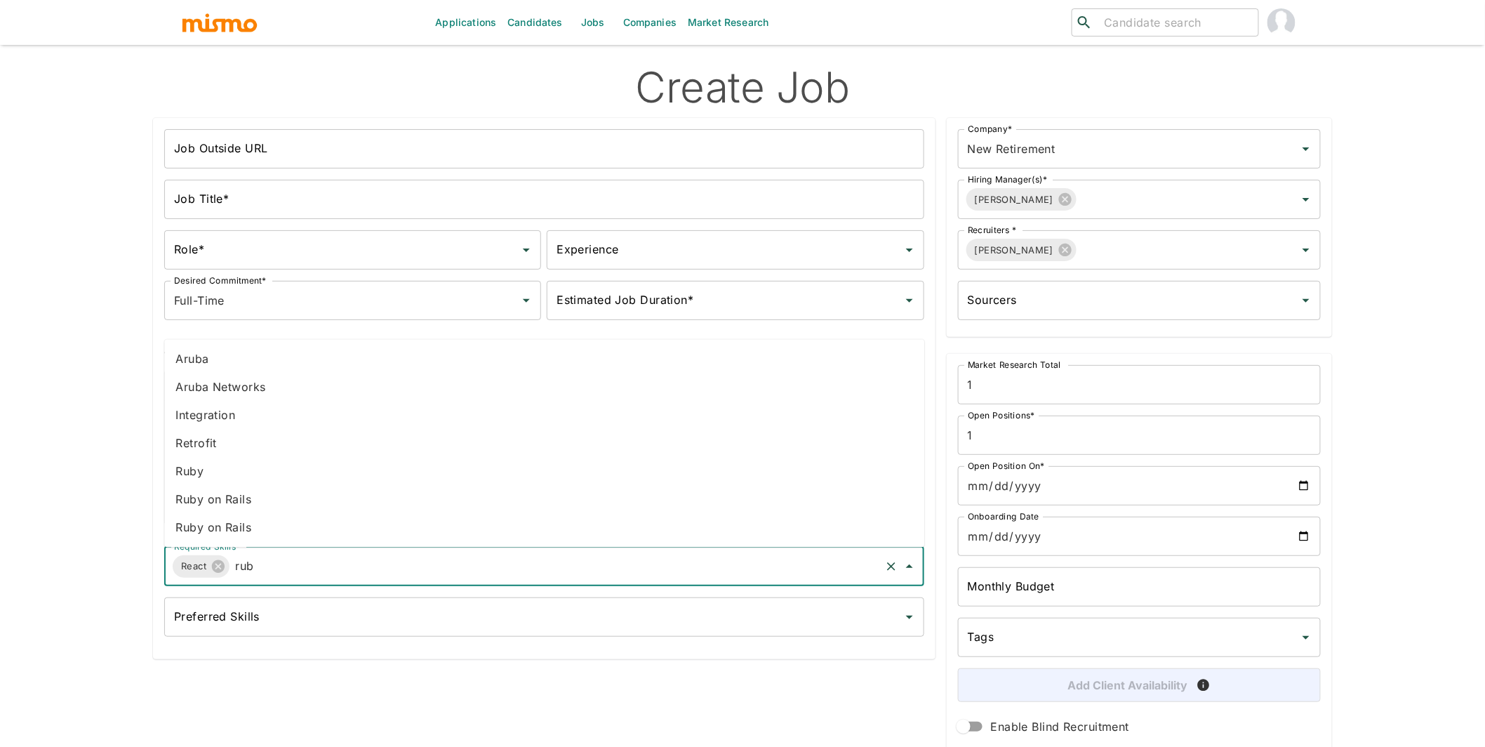
click at [223, 507] on li "Ruby on Rails" at bounding box center [544, 500] width 760 height 28
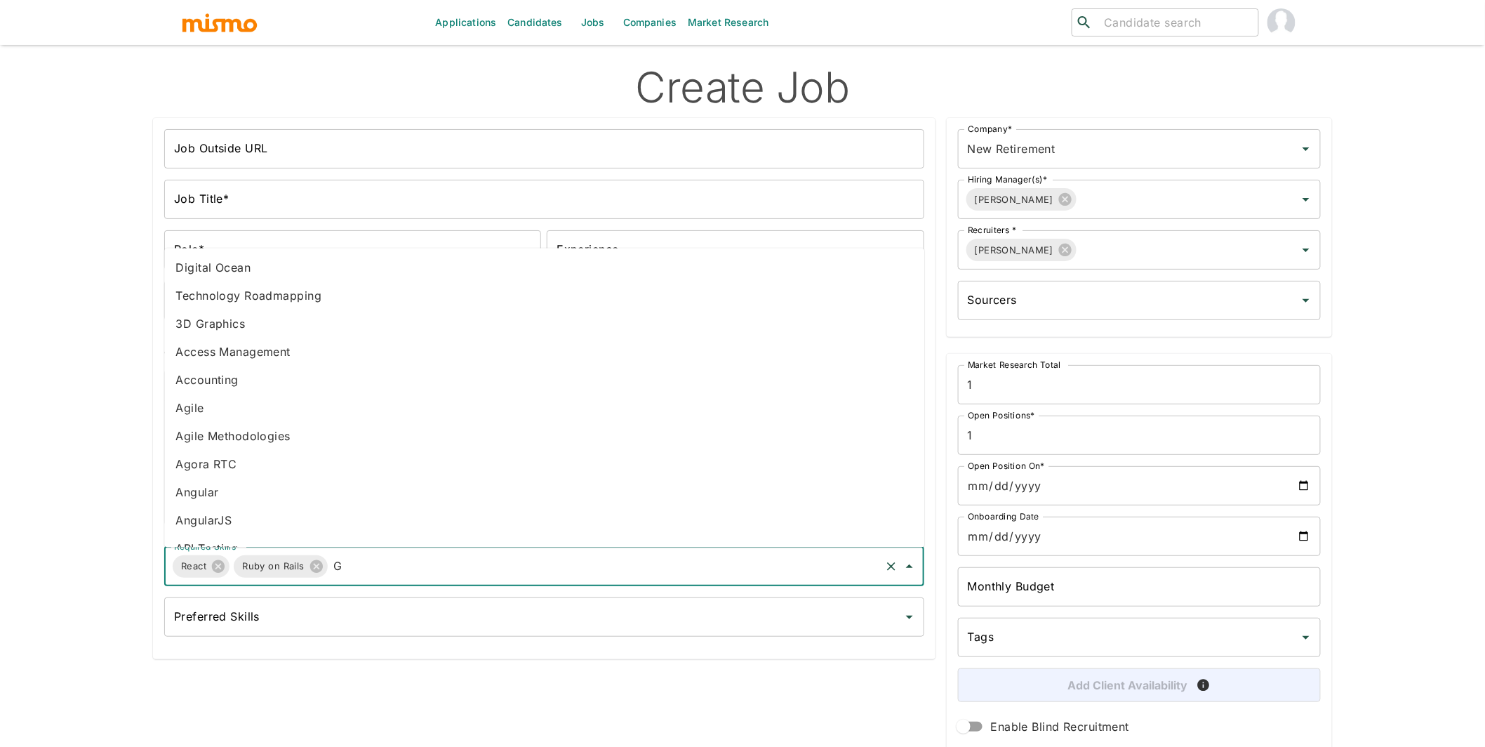
type input "Go"
click at [218, 352] on li "Go" at bounding box center [544, 352] width 760 height 28
type input "AWS"
click at [203, 277] on li "AWS" at bounding box center [544, 268] width 760 height 28
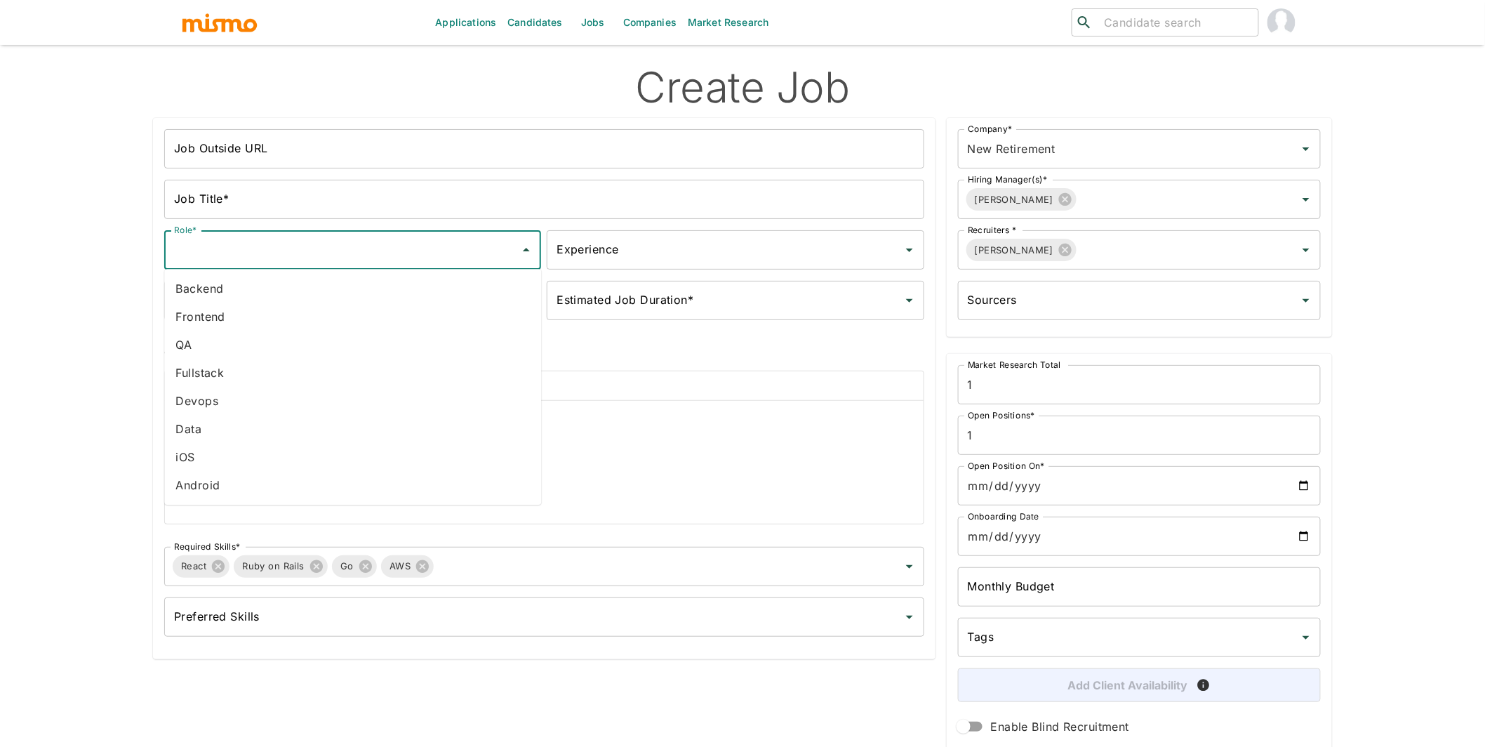
click at [252, 258] on input "Role*" at bounding box center [342, 250] width 343 height 27
click at [225, 369] on li "Fullstack" at bounding box center [352, 373] width 377 height 28
type input "Fullstack"
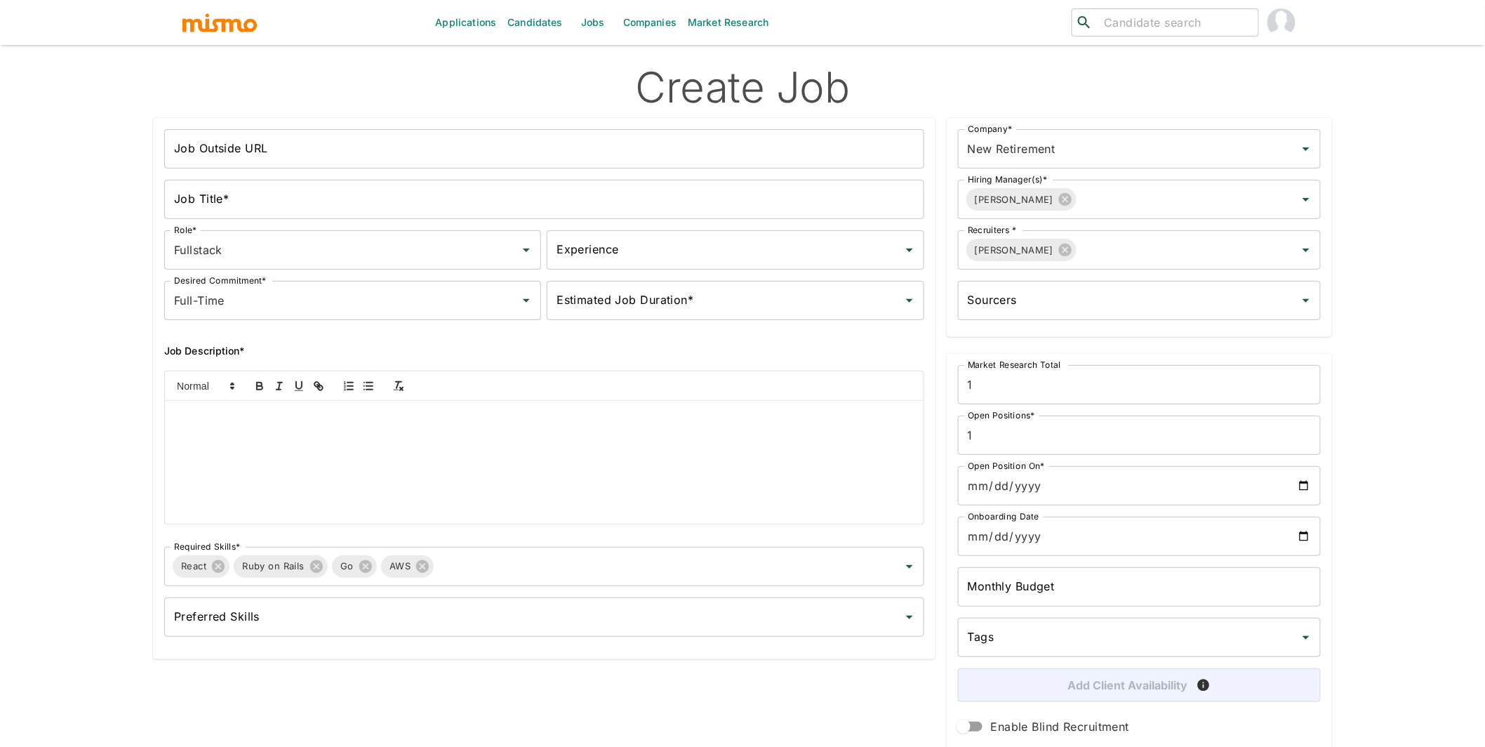
click at [705, 228] on div "Experience Experience" at bounding box center [732, 247] width 383 height 45
click at [695, 260] on input "Experience" at bounding box center [724, 250] width 343 height 27
click at [605, 349] on li "Sr" at bounding box center [735, 345] width 377 height 28
type input "Sr"
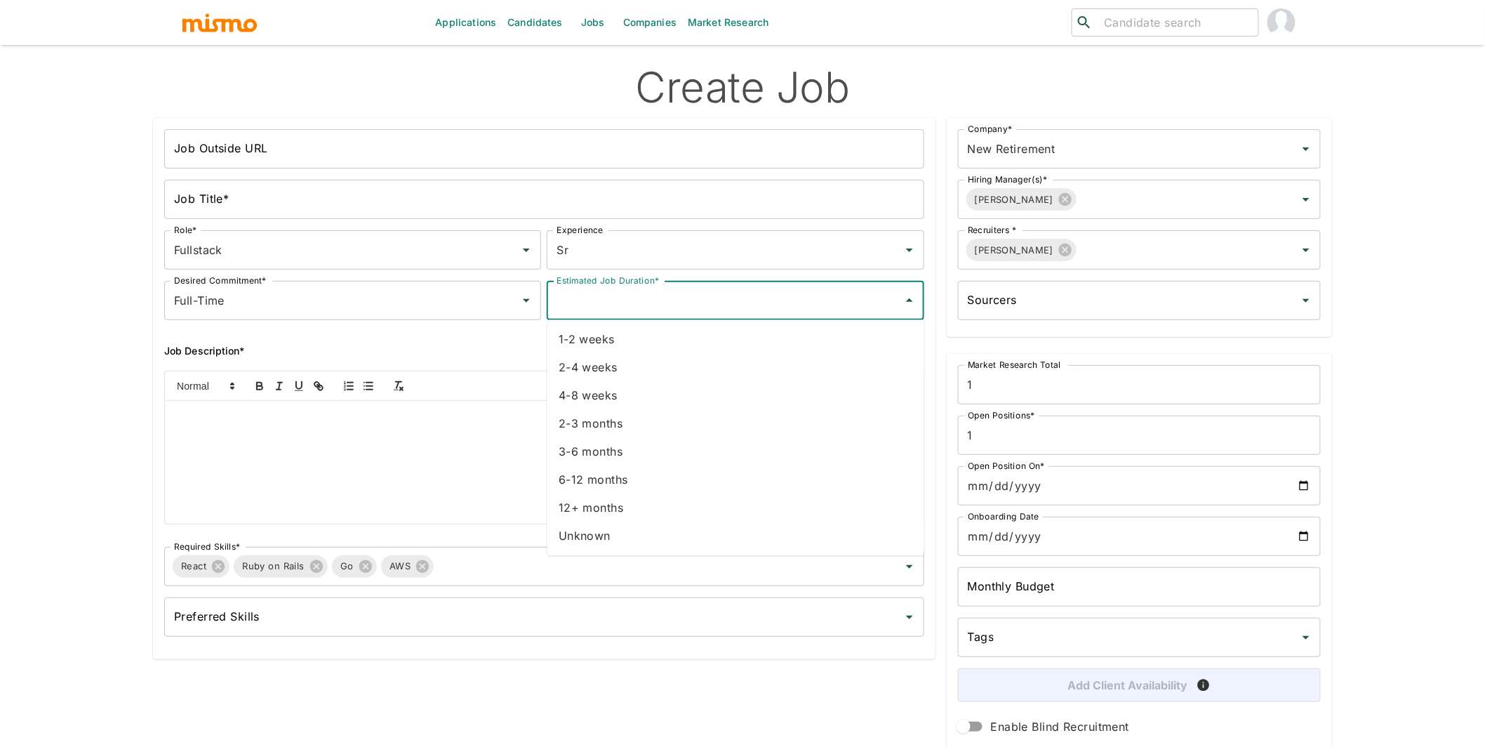
click at [690, 298] on input "Estimated Job Duration*" at bounding box center [724, 300] width 343 height 27
click at [656, 512] on li "12+ months" at bounding box center [735, 508] width 377 height 28
type input "12+ months"
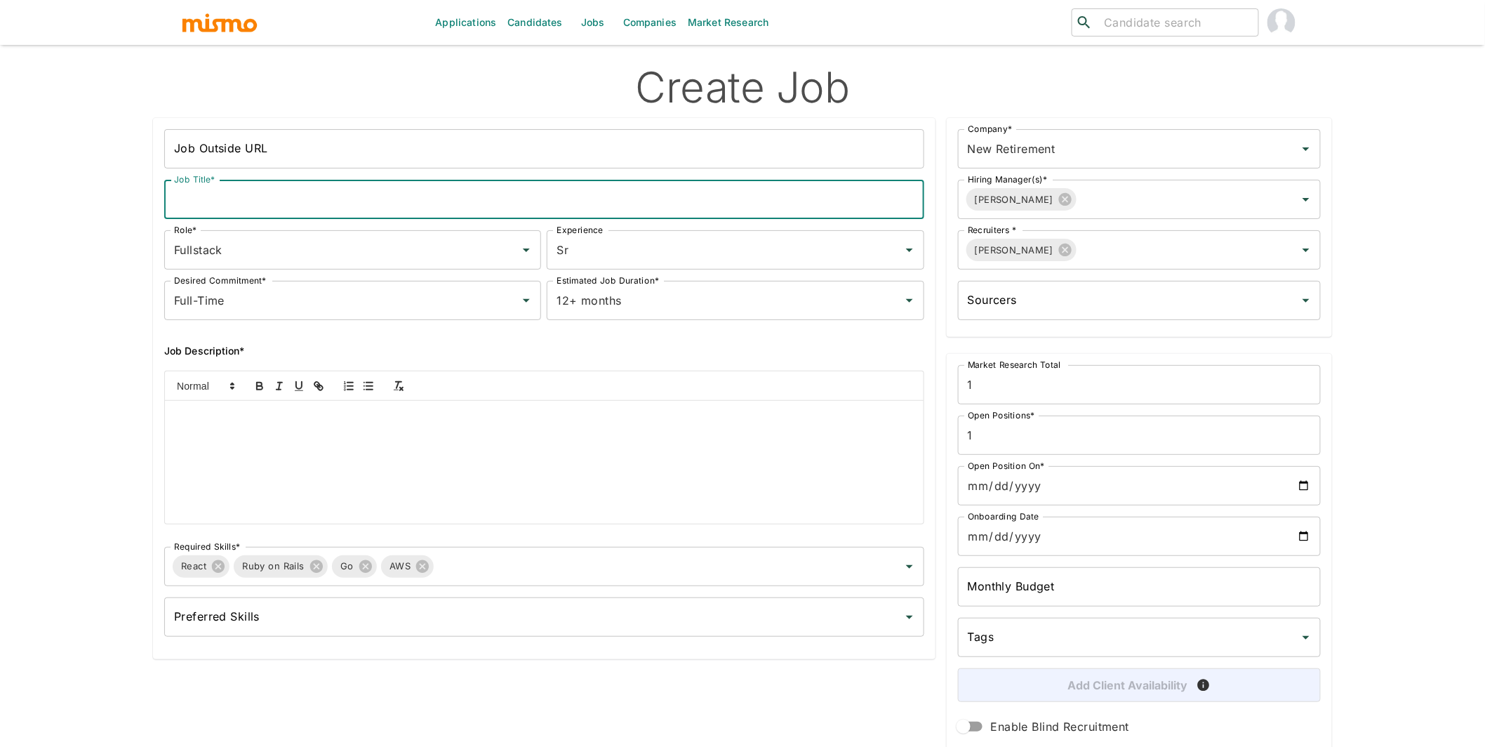
click at [284, 208] on input "Job Title*" at bounding box center [544, 199] width 760 height 39
type input "Full Stack Developer"
click at [300, 435] on div at bounding box center [544, 462] width 759 height 123
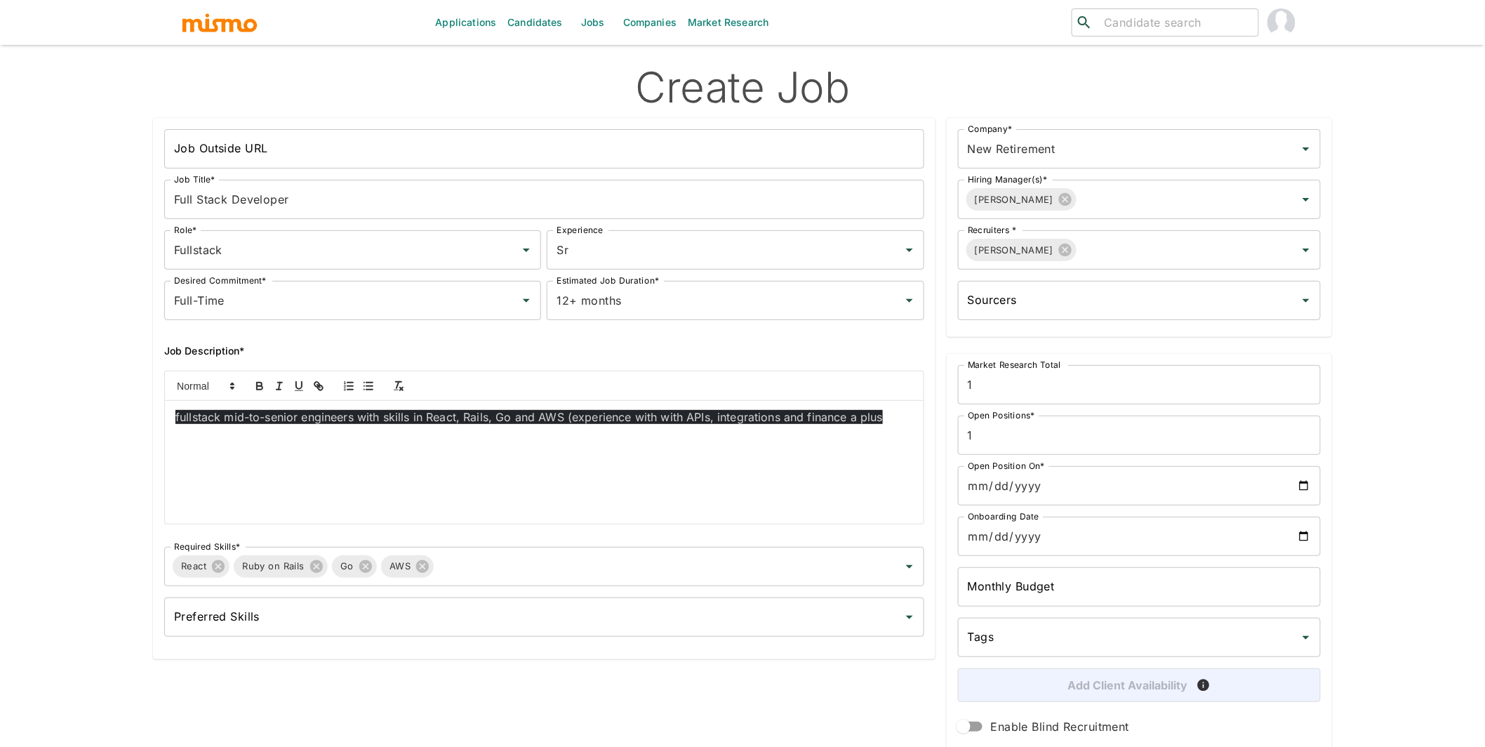
drag, startPoint x: 910, startPoint y: 421, endPoint x: 166, endPoint y: 424, distance: 743.3
click at [166, 424] on div "fullstack mid-to-senior engineers with skills in React, Rails, Go and AWS (expe…" at bounding box center [544, 462] width 759 height 123
click at [399, 385] on icon "button" at bounding box center [398, 386] width 13 height 13
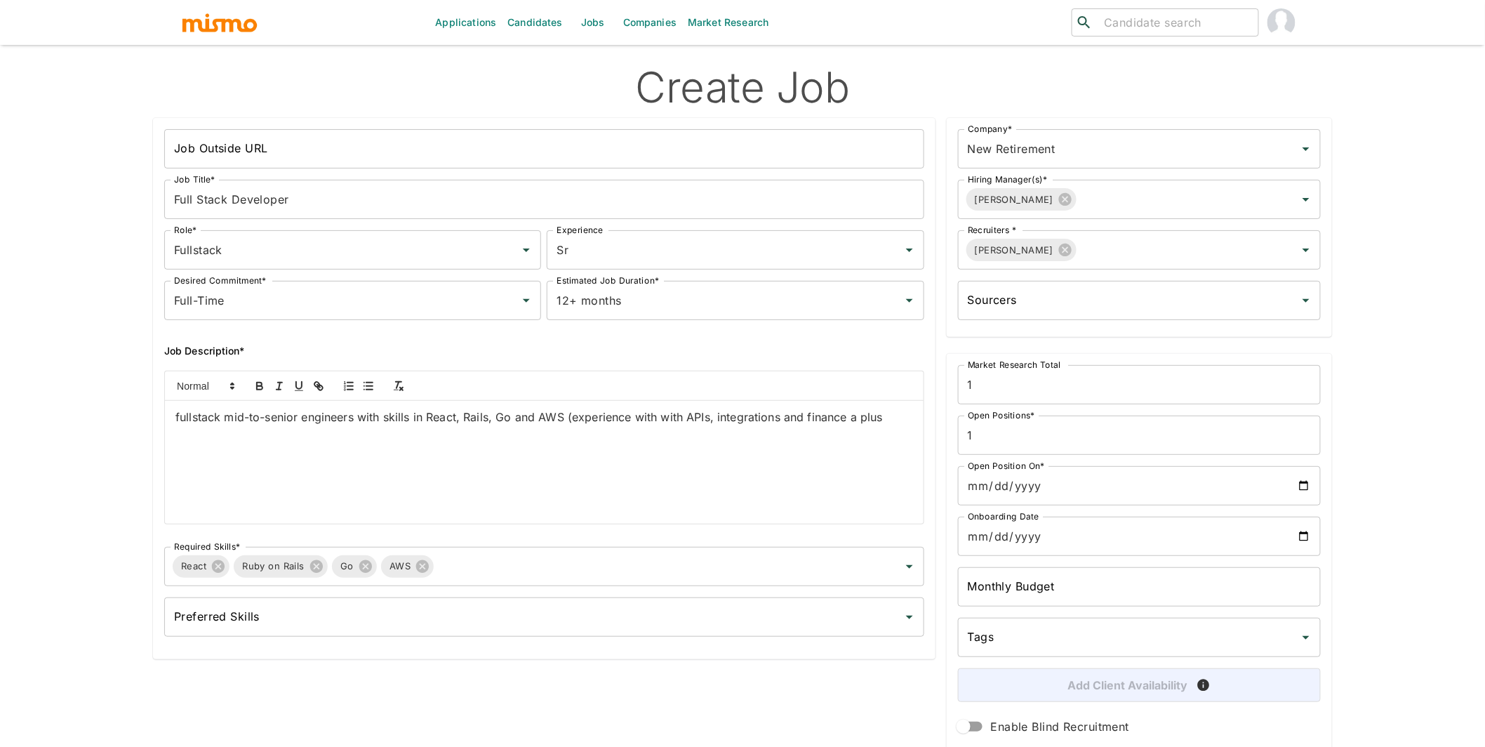
click at [181, 422] on p "fullstack mid-to-senior engineers with skills in React, Rails, Go and AWS (expe…" at bounding box center [544, 417] width 738 height 16
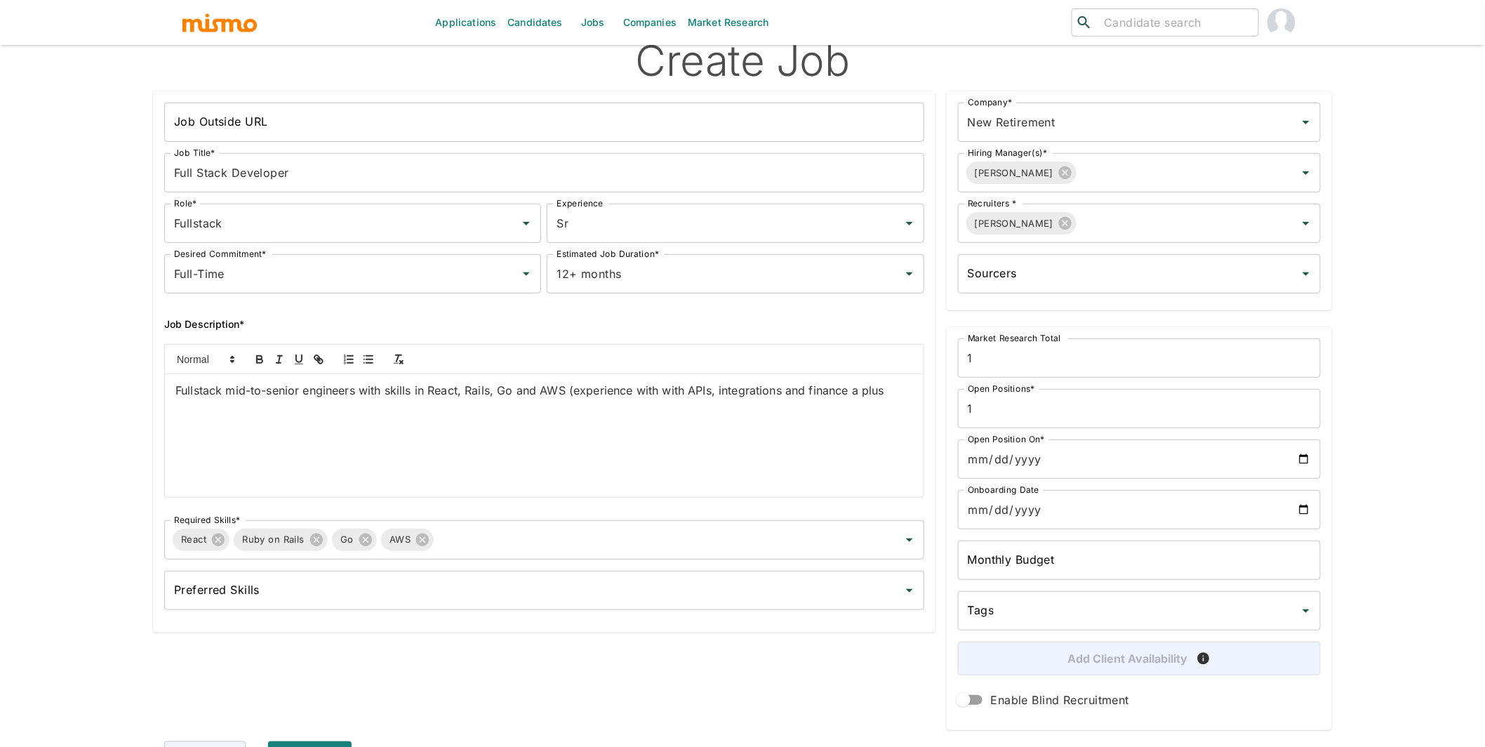
scroll to position [53, 0]
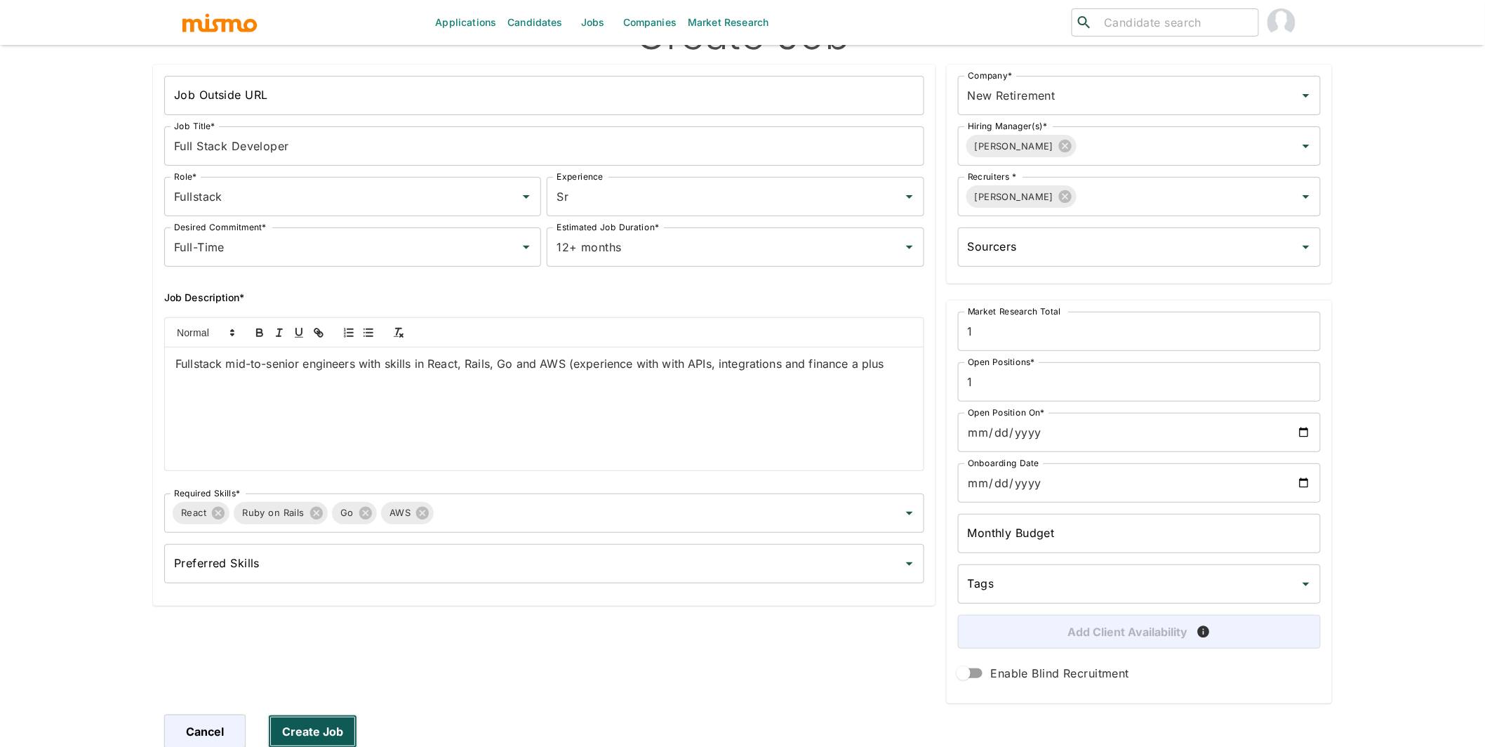
click at [329, 734] on button "Create Job" at bounding box center [312, 732] width 89 height 34
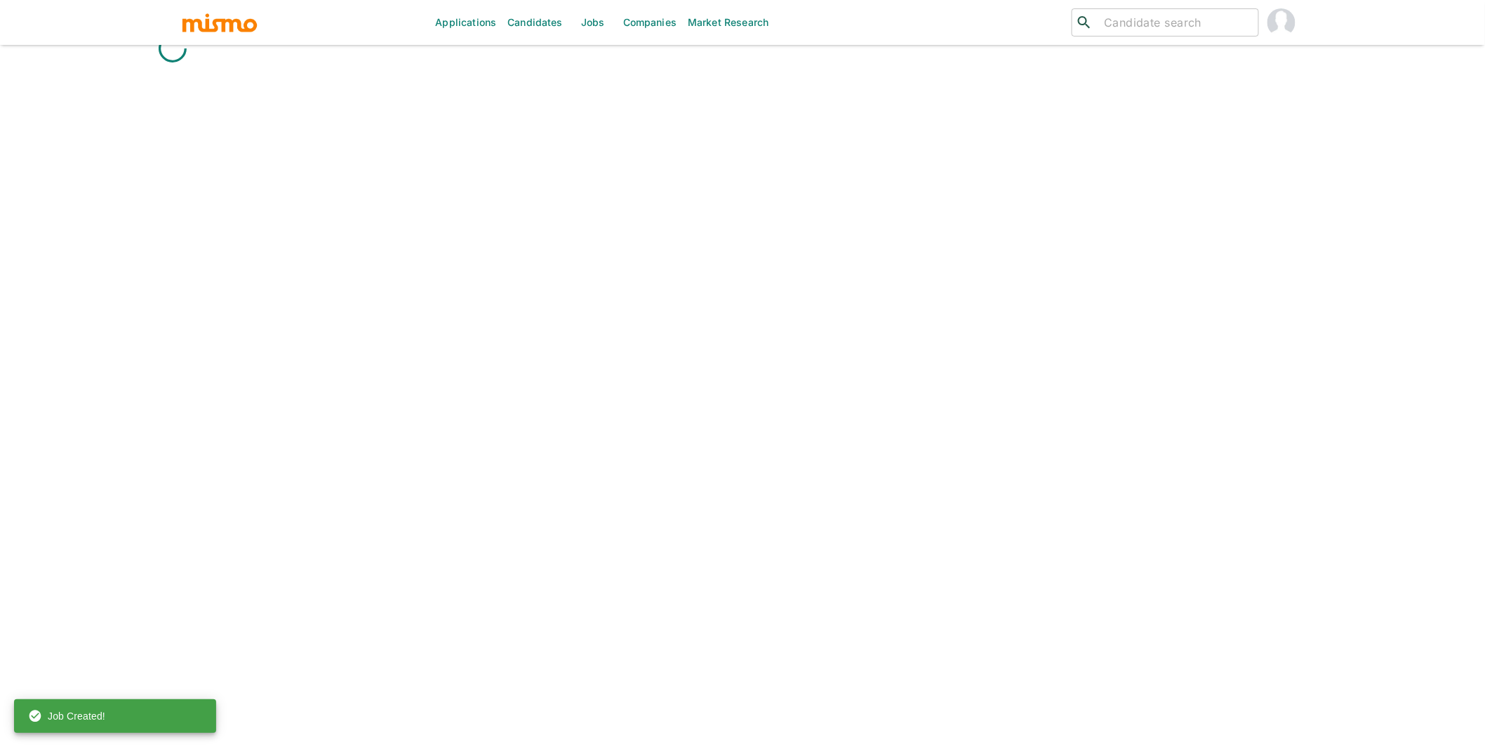
scroll to position [59, 0]
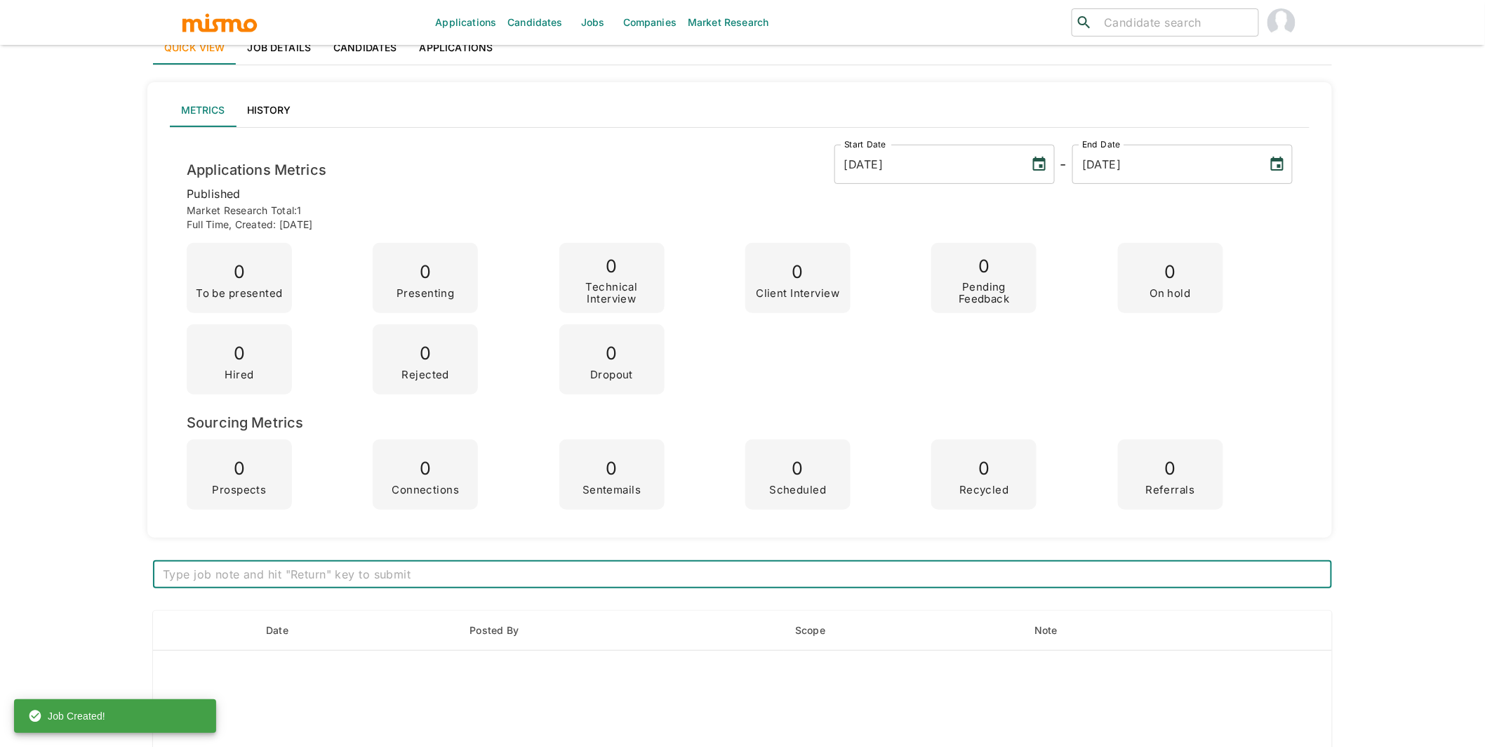
click at [458, 55] on link "Applications" at bounding box center [457, 48] width 96 height 34
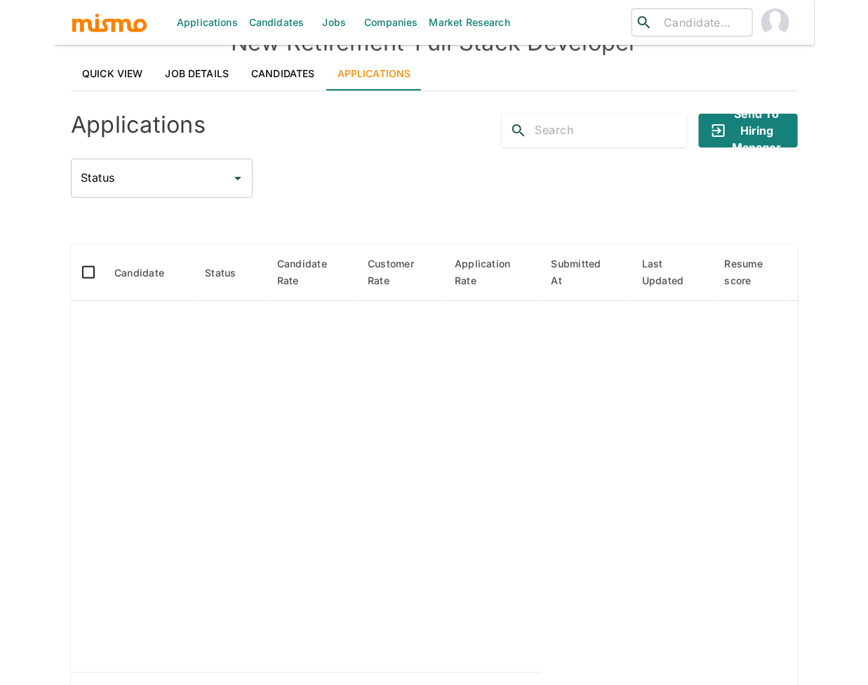
scroll to position [0, 0]
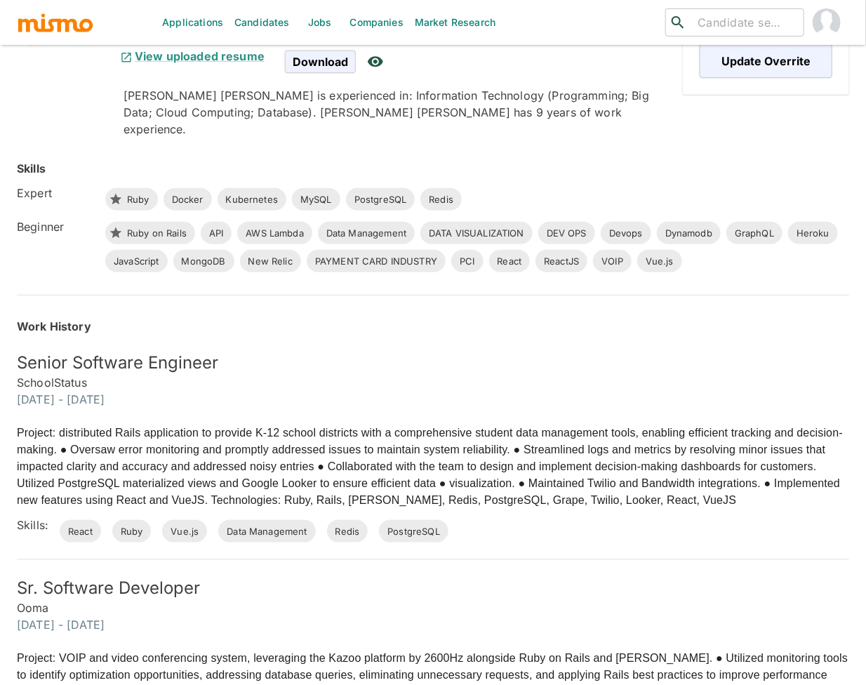
scroll to position [430, 0]
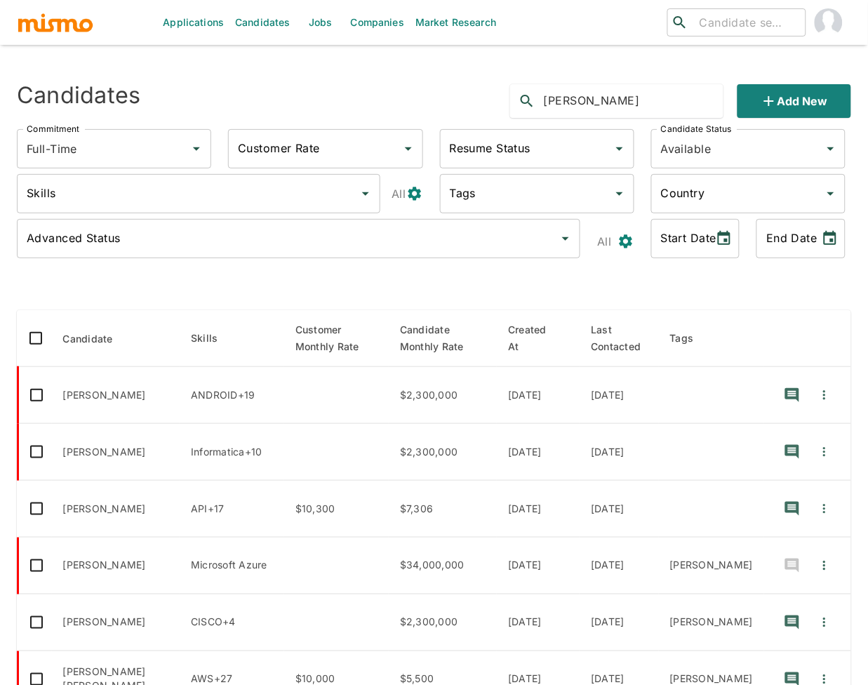
click at [304, 81] on div "Candidates" at bounding box center [182, 95] width 352 height 45
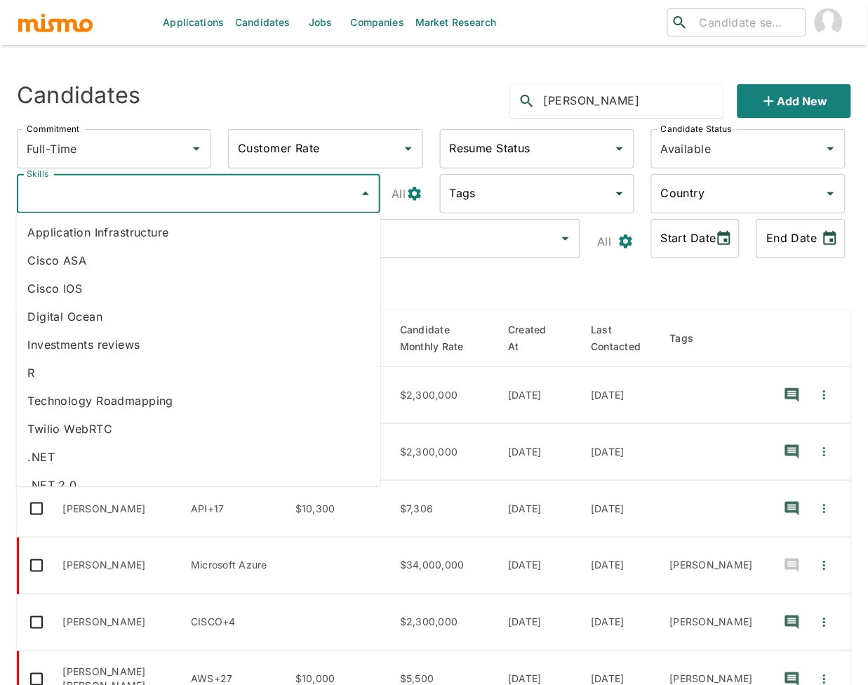
click at [187, 204] on input "Skills" at bounding box center [188, 193] width 330 height 27
type input "ruby"
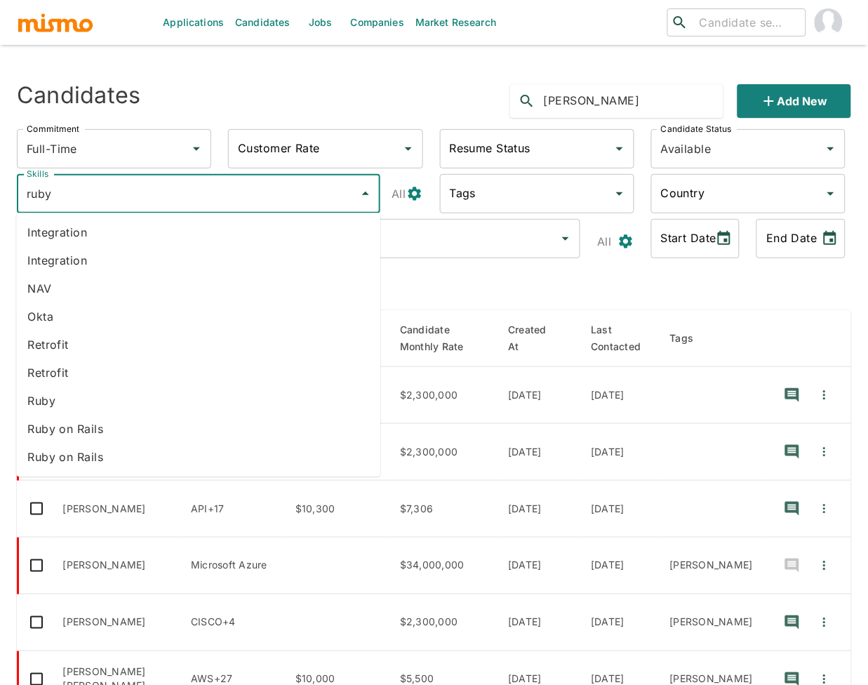
click at [101, 425] on li "Ruby on Rails" at bounding box center [198, 429] width 364 height 28
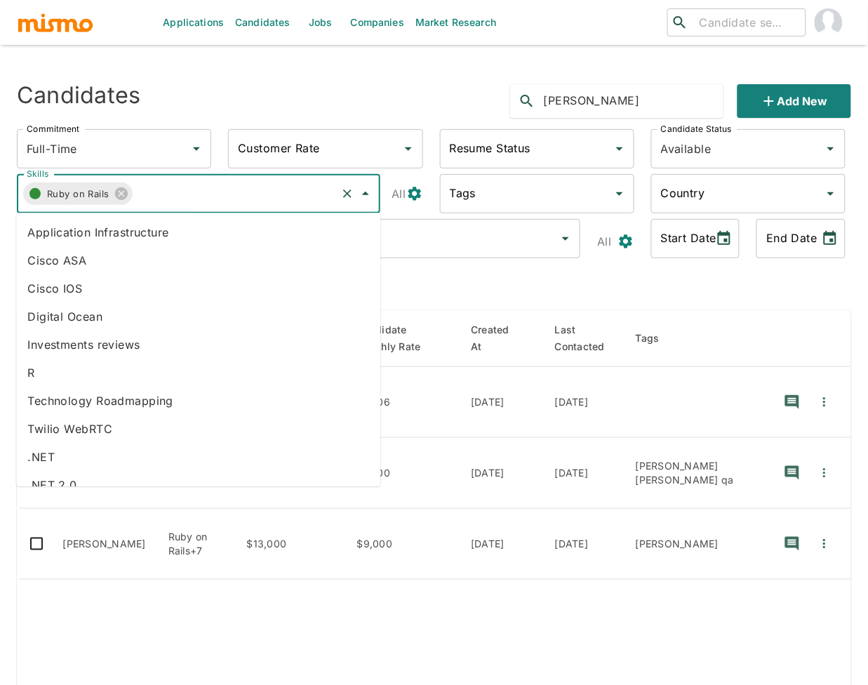
click at [191, 203] on input "Skills" at bounding box center [234, 193] width 203 height 27
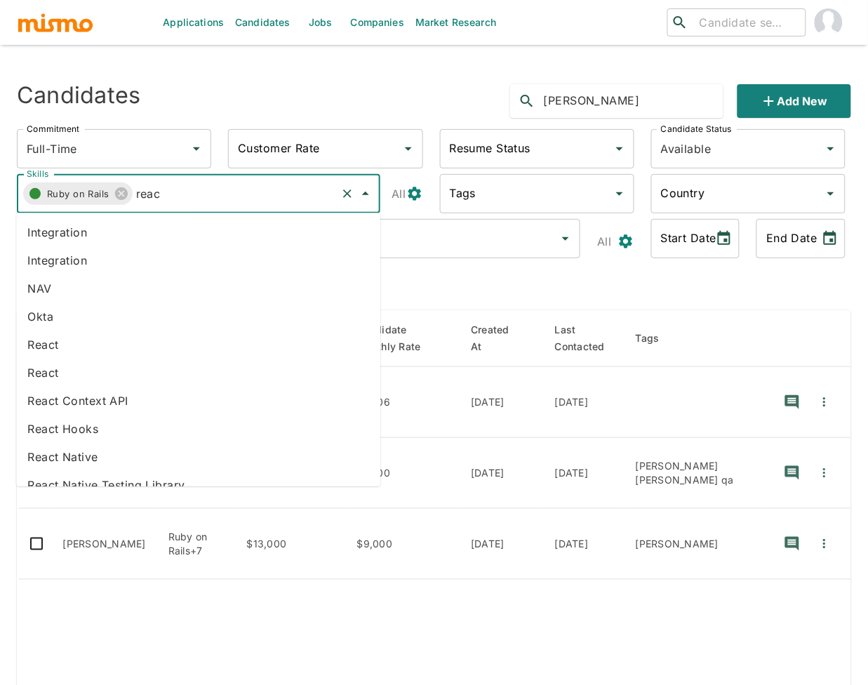
type input "react"
click at [88, 347] on li "React" at bounding box center [198, 345] width 364 height 28
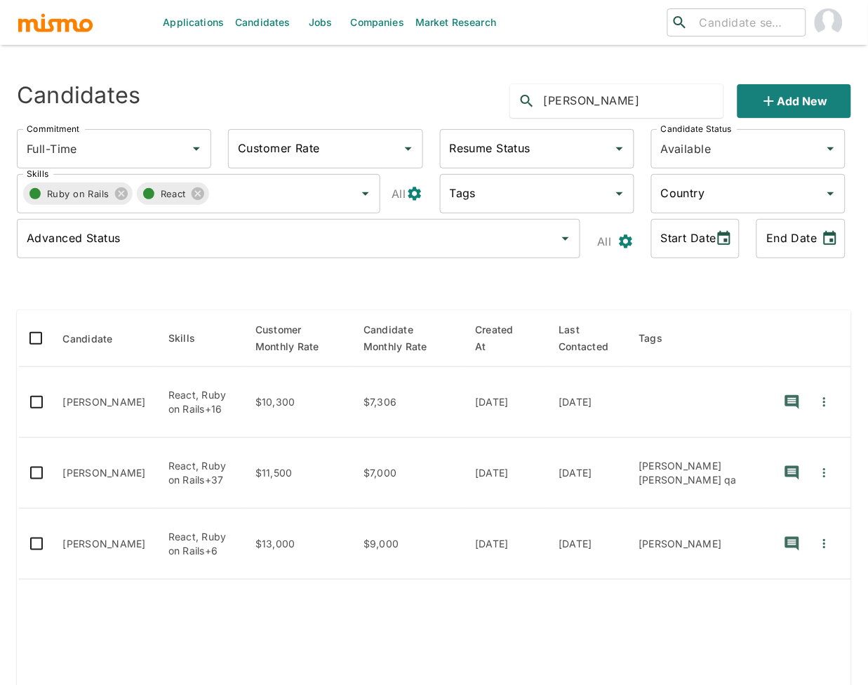
drag, startPoint x: 608, startPoint y: 103, endPoint x: 523, endPoint y: 102, distance: 84.9
click at [523, 102] on div "guillermo" at bounding box center [616, 101] width 213 height 34
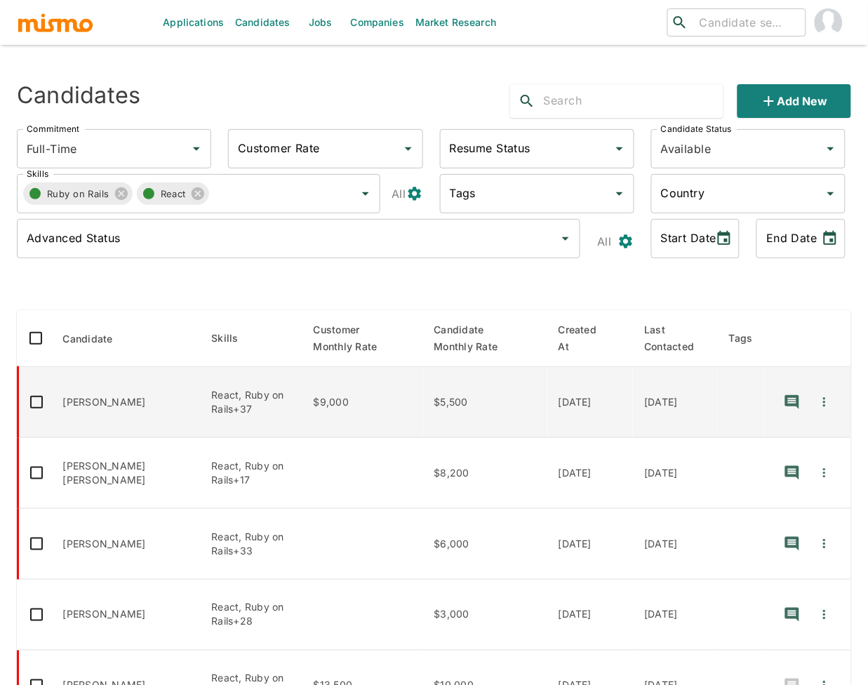
click at [145, 405] on td "Debora Silveira" at bounding box center [126, 402] width 149 height 71
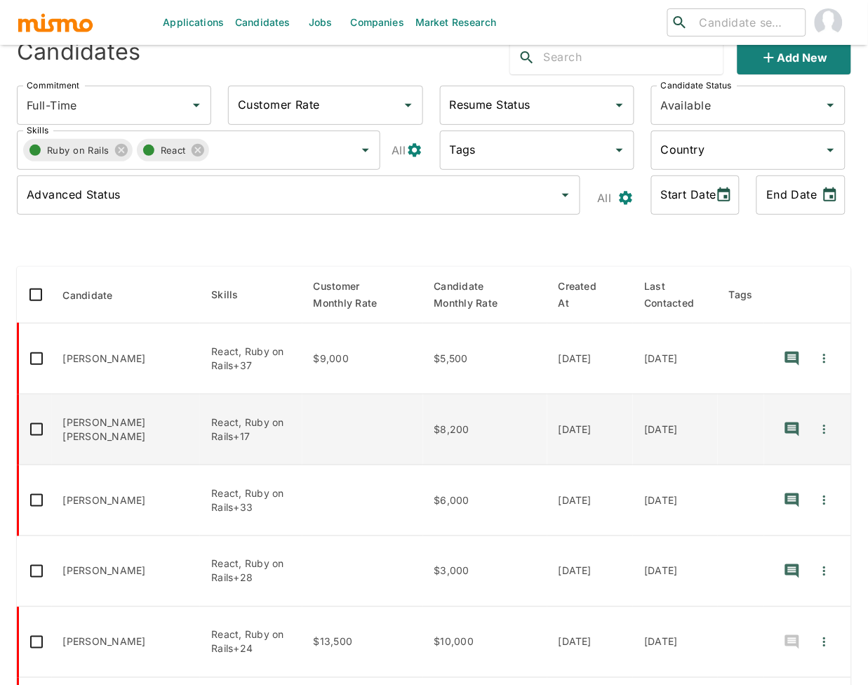
scroll to position [60, 0]
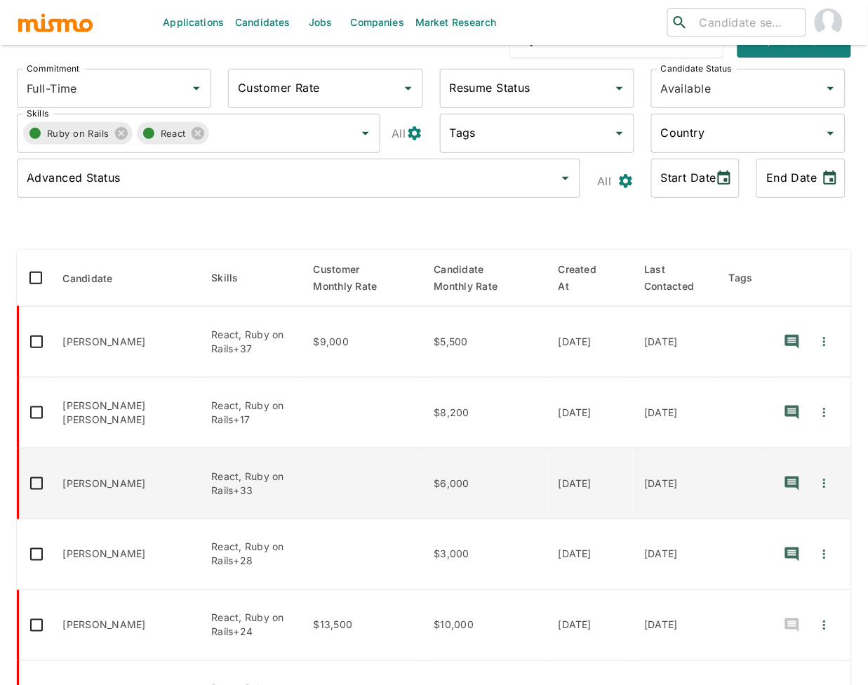
click at [117, 495] on td "[PERSON_NAME]" at bounding box center [126, 484] width 149 height 71
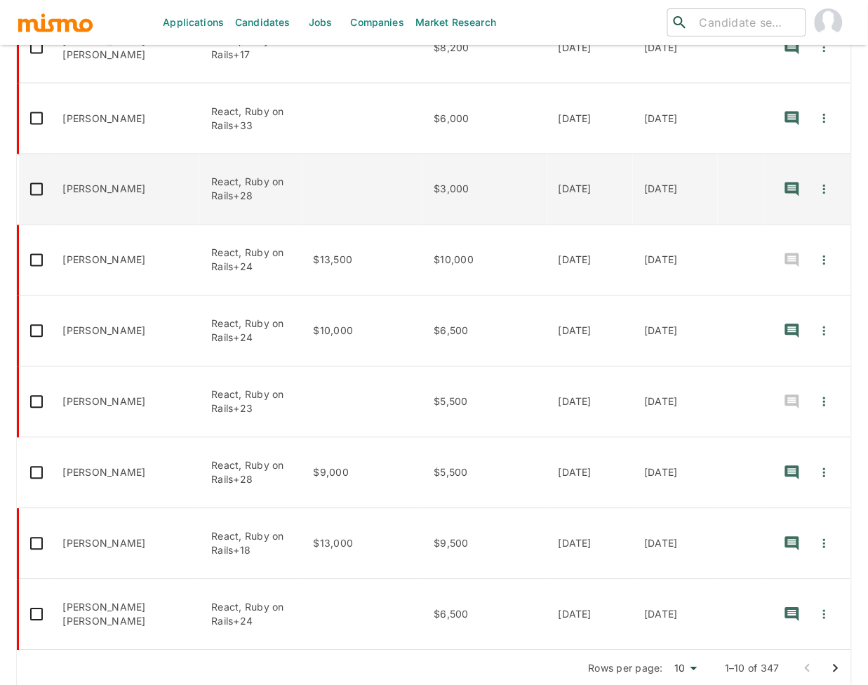
scroll to position [438, 0]
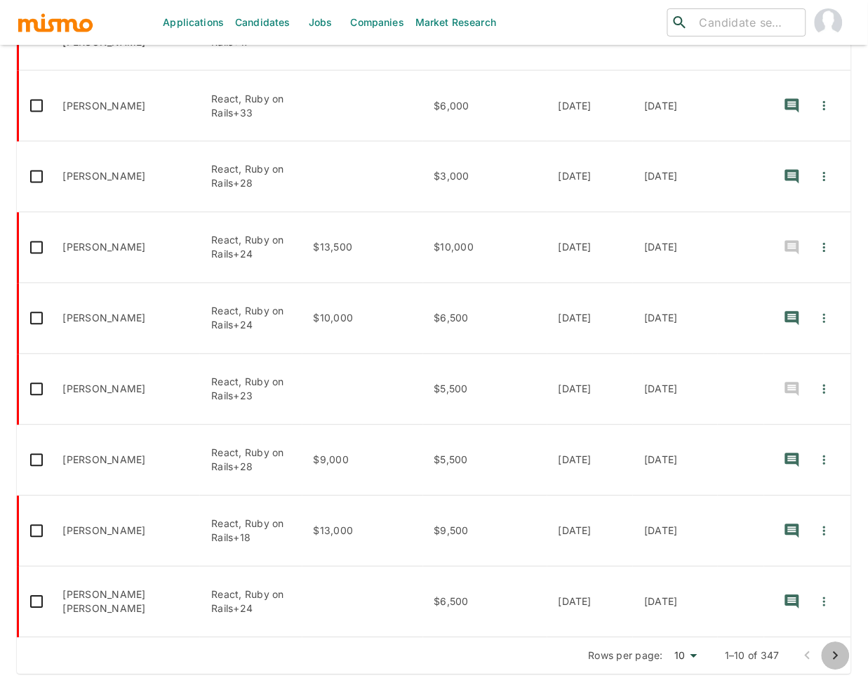
click at [772, 664] on icon "Go to next page" at bounding box center [836, 656] width 17 height 17
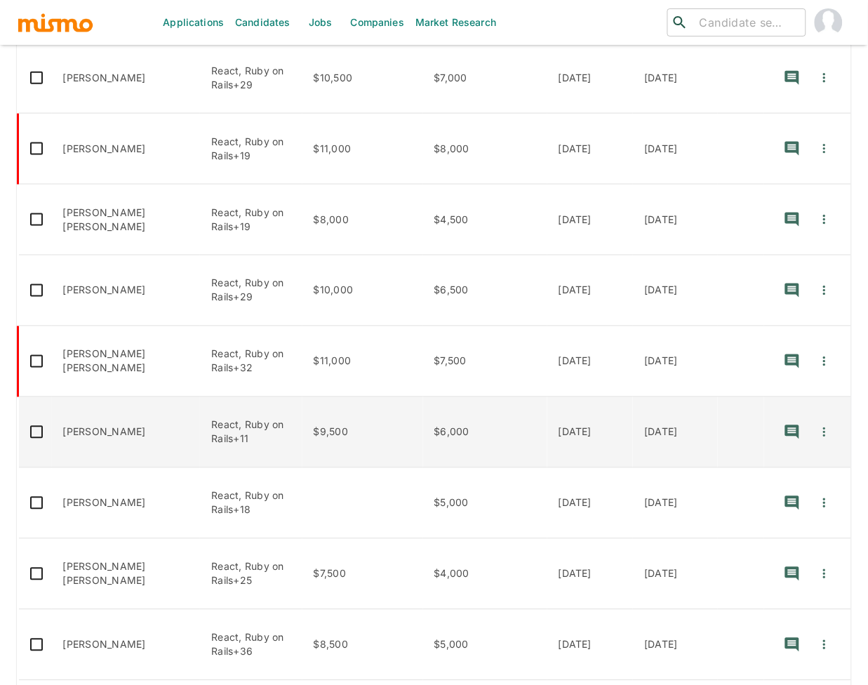
scroll to position [148, 0]
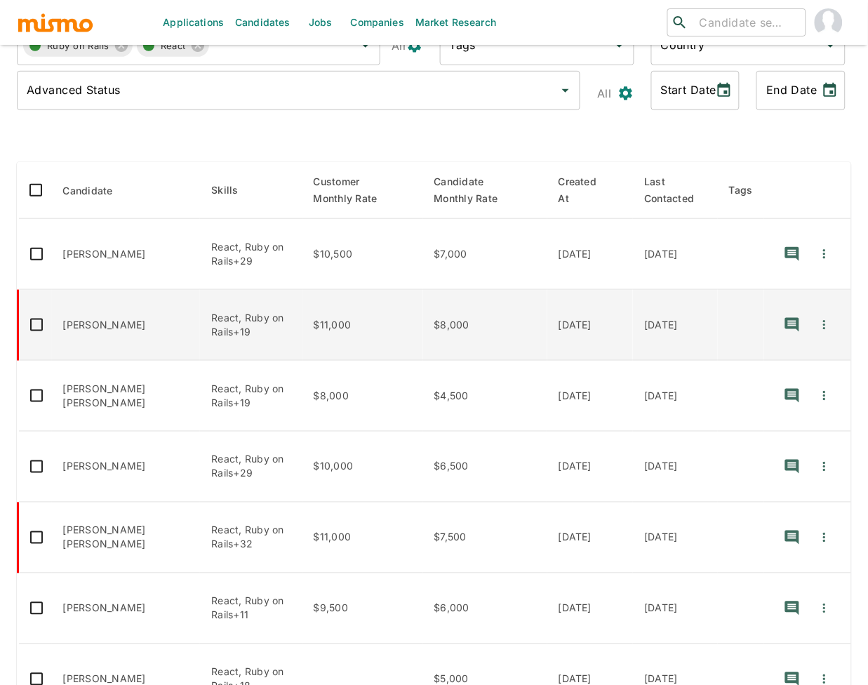
click at [389, 333] on td "$11,000" at bounding box center [363, 325] width 121 height 71
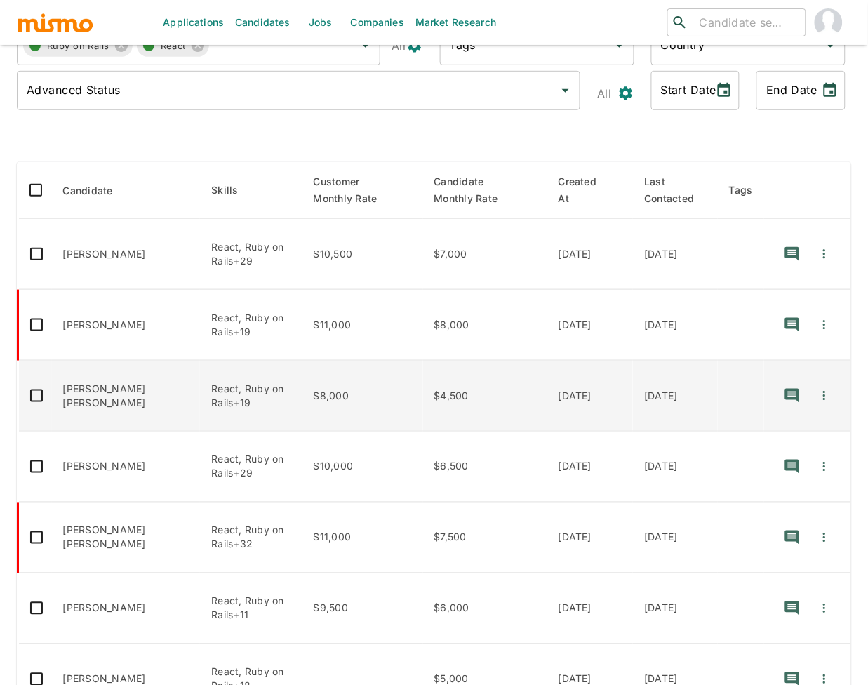
click at [248, 413] on td "React, Ruby on Rails+19" at bounding box center [251, 396] width 102 height 71
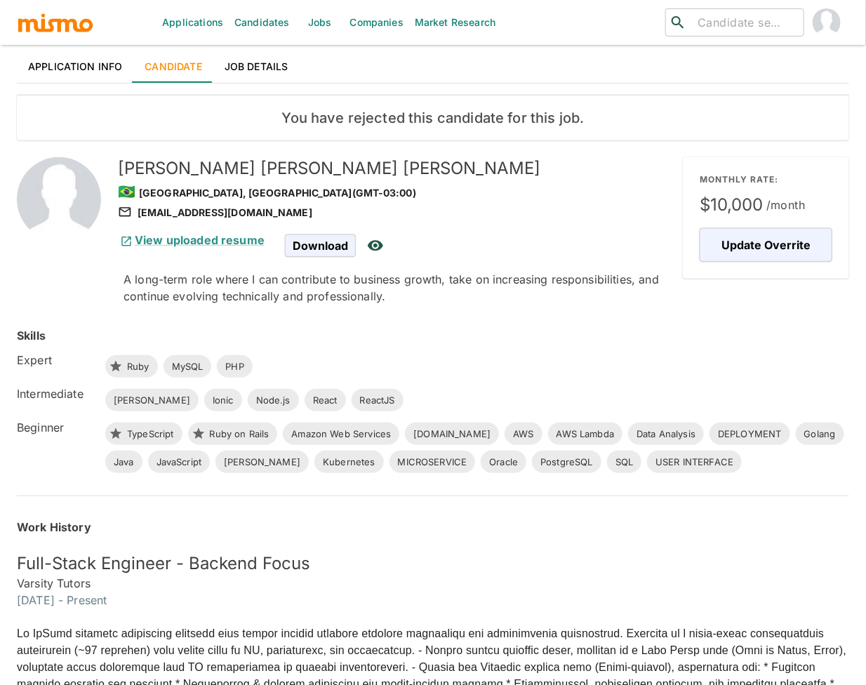
scroll to position [105, 0]
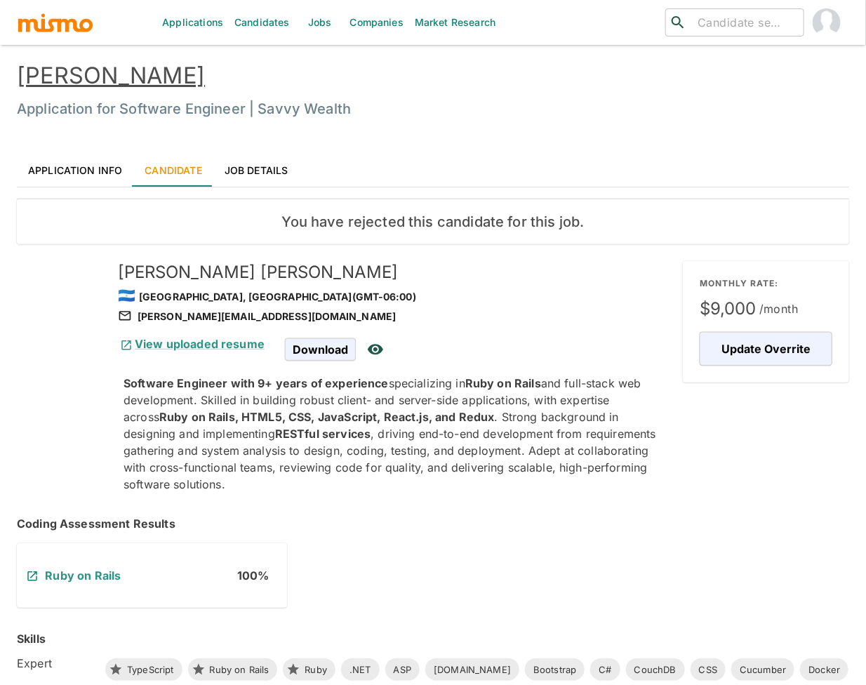
click at [116, 75] on link "Gerald Padgett" at bounding box center [111, 75] width 188 height 27
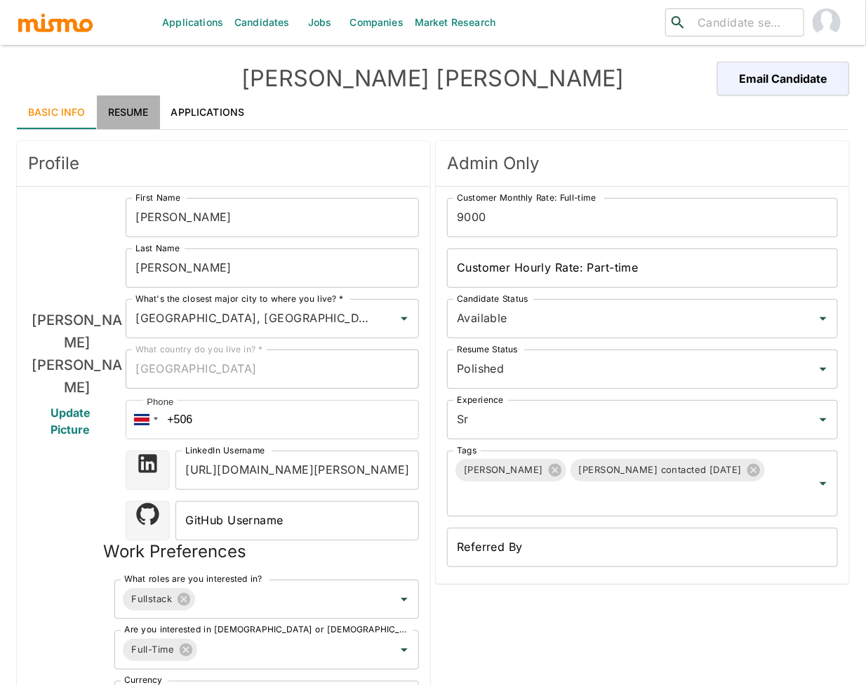
click at [122, 112] on link "Resume" at bounding box center [128, 112] width 63 height 34
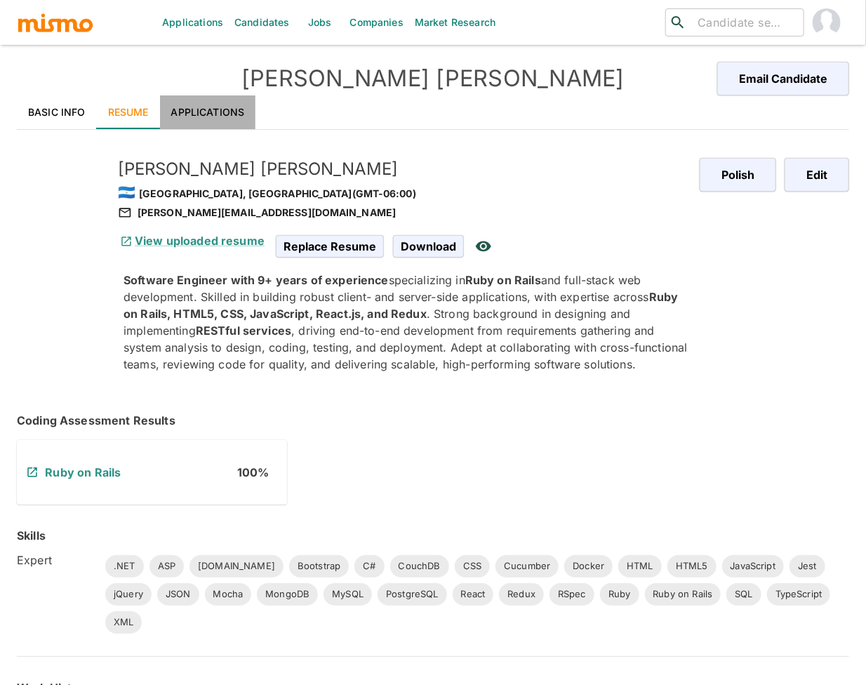
click at [222, 112] on link "Applications" at bounding box center [208, 112] width 96 height 34
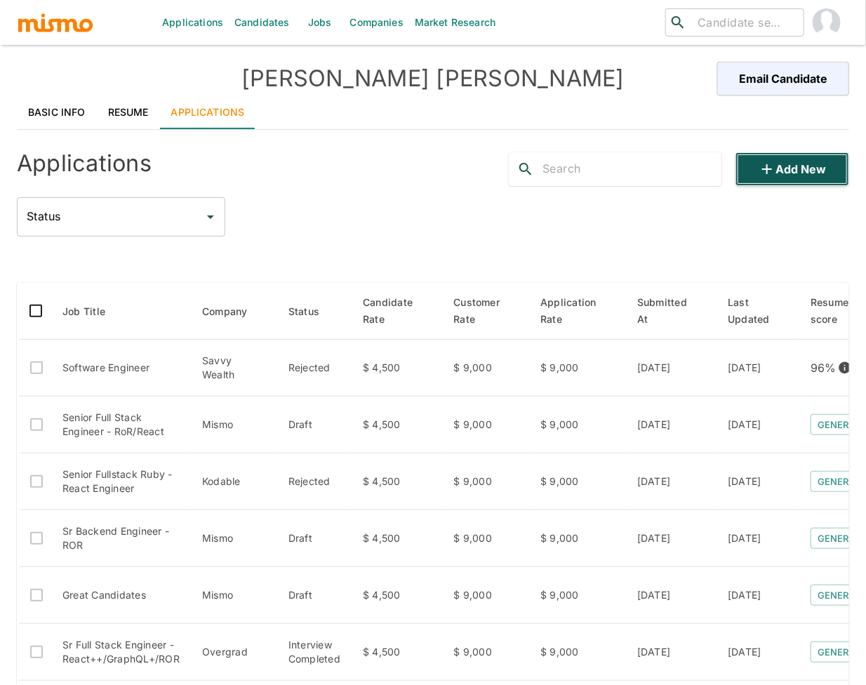
click at [773, 185] on button "Add new" at bounding box center [793, 169] width 114 height 34
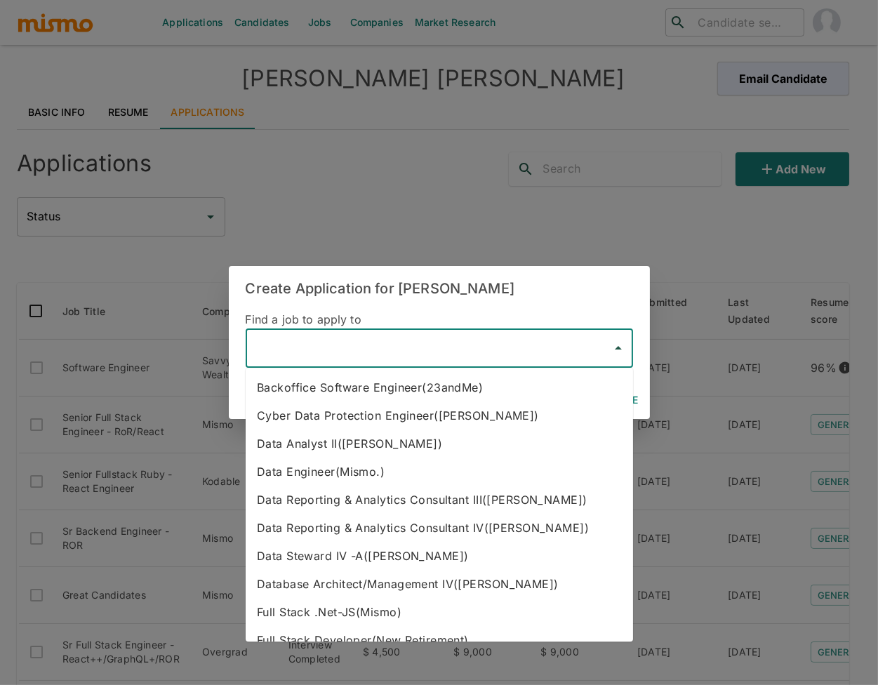
click at [366, 352] on input "text" at bounding box center [429, 348] width 354 height 27
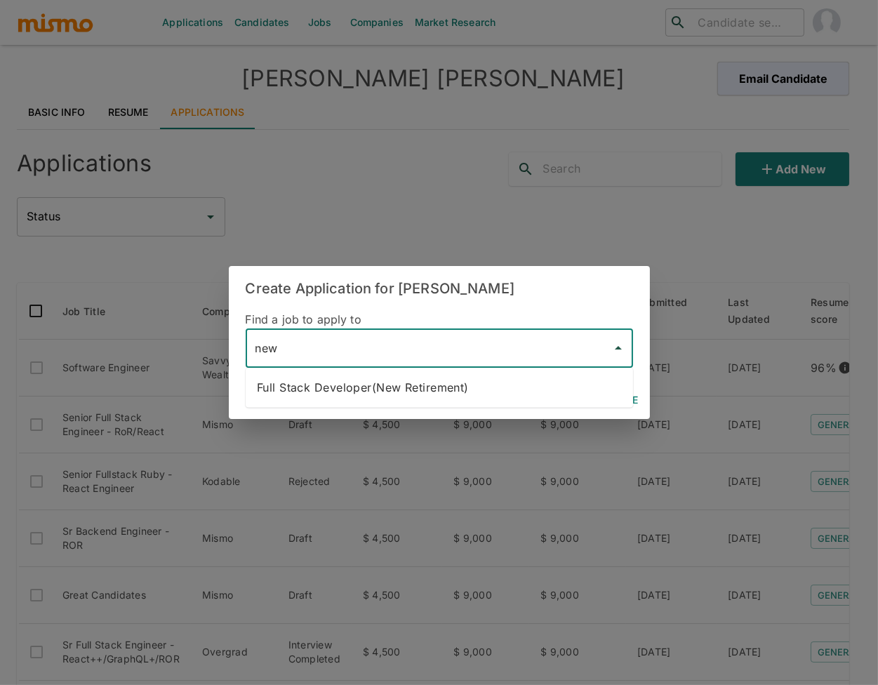
click at [443, 394] on li "Full Stack Developer(New Retirement)" at bounding box center [439, 387] width 387 height 28
type input "Full Stack Developer(New Retirement)"
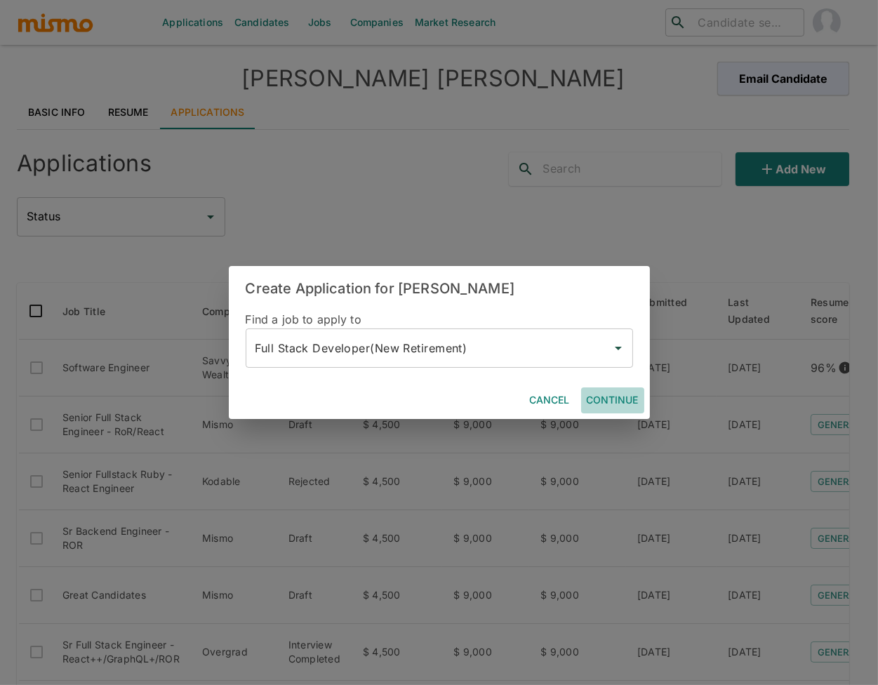
click at [606, 398] on button "Continue" at bounding box center [612, 400] width 63 height 26
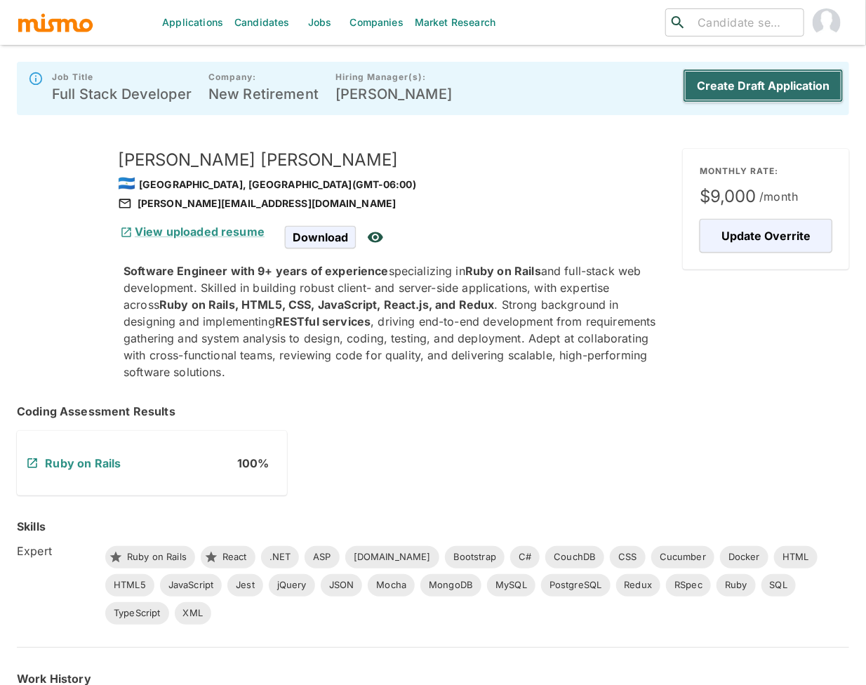
click at [770, 89] on button "Create Draft Application" at bounding box center [763, 86] width 161 height 34
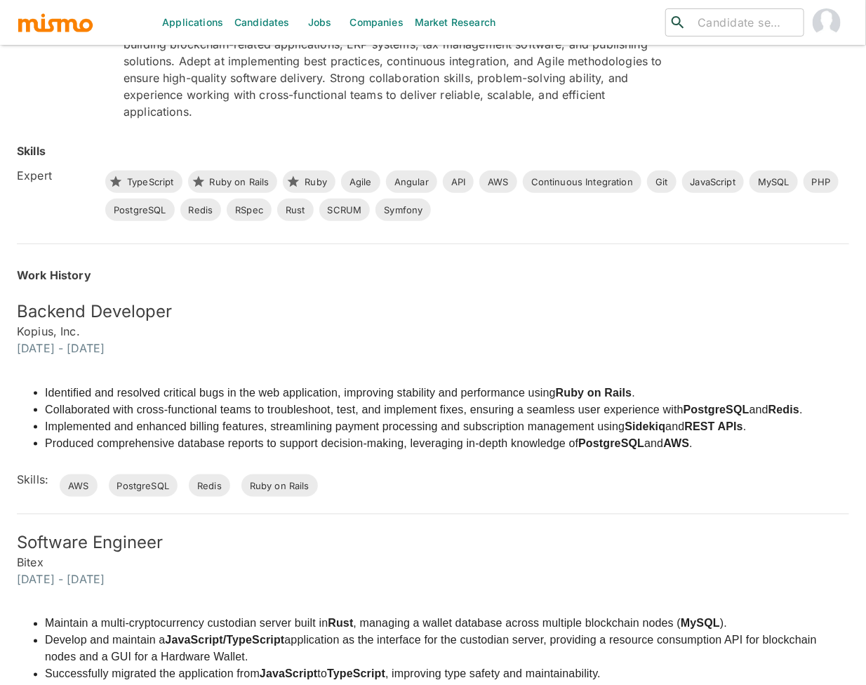
scroll to position [395, 0]
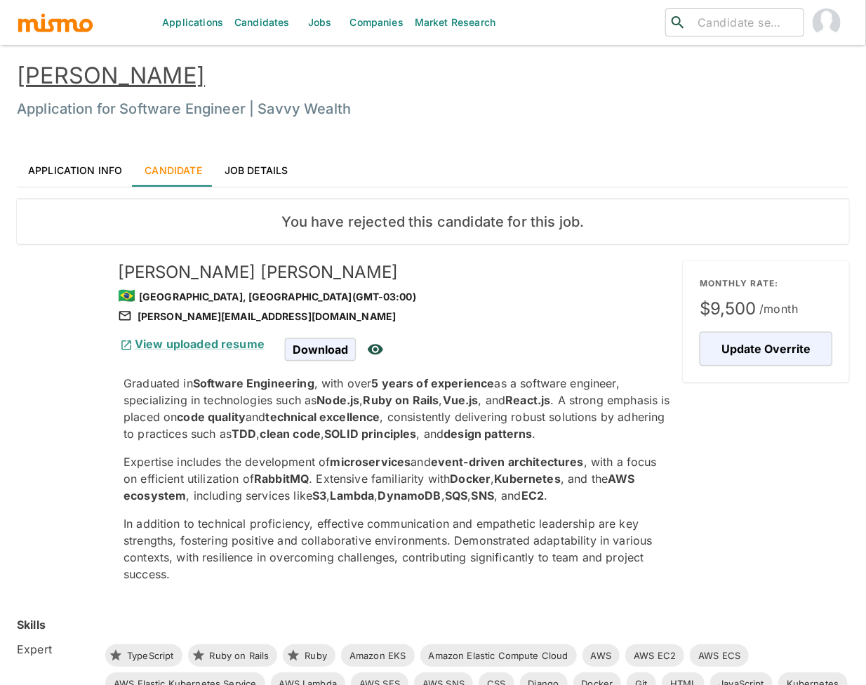
click at [84, 173] on link "Application Info" at bounding box center [75, 170] width 117 height 34
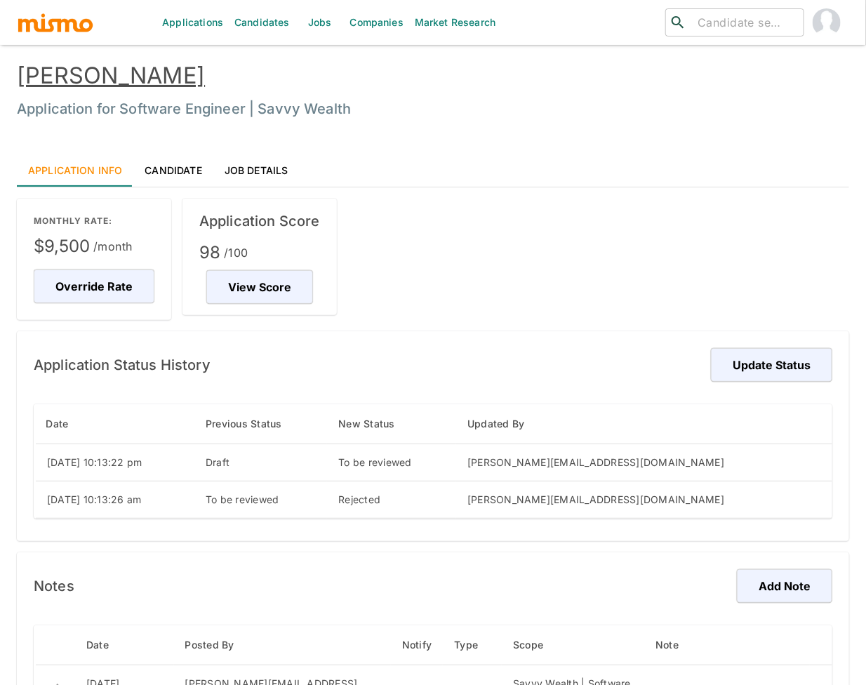
click at [128, 79] on link "Victor Fernandes" at bounding box center [111, 75] width 188 height 27
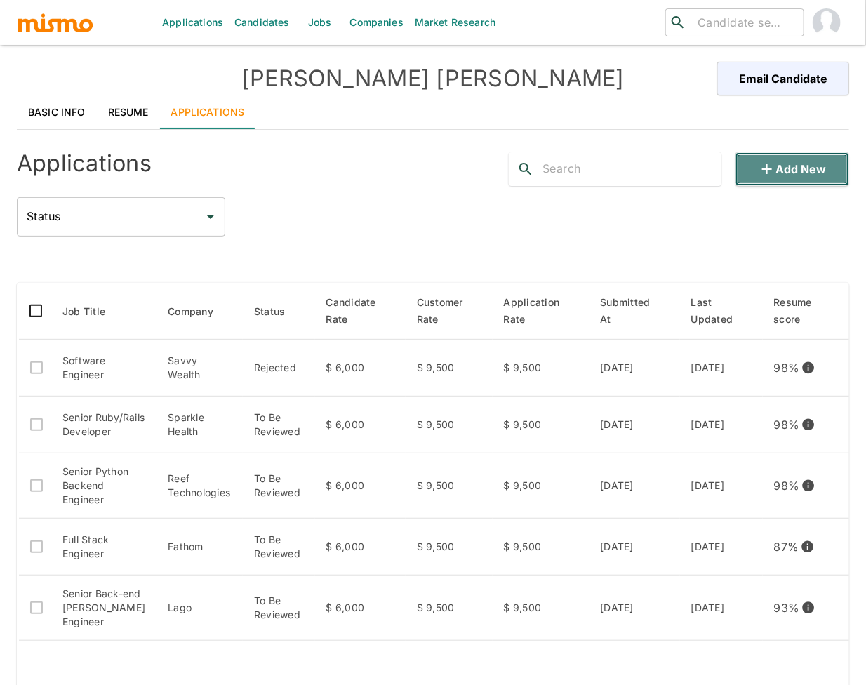
click at [802, 169] on button "Add new" at bounding box center [793, 169] width 114 height 34
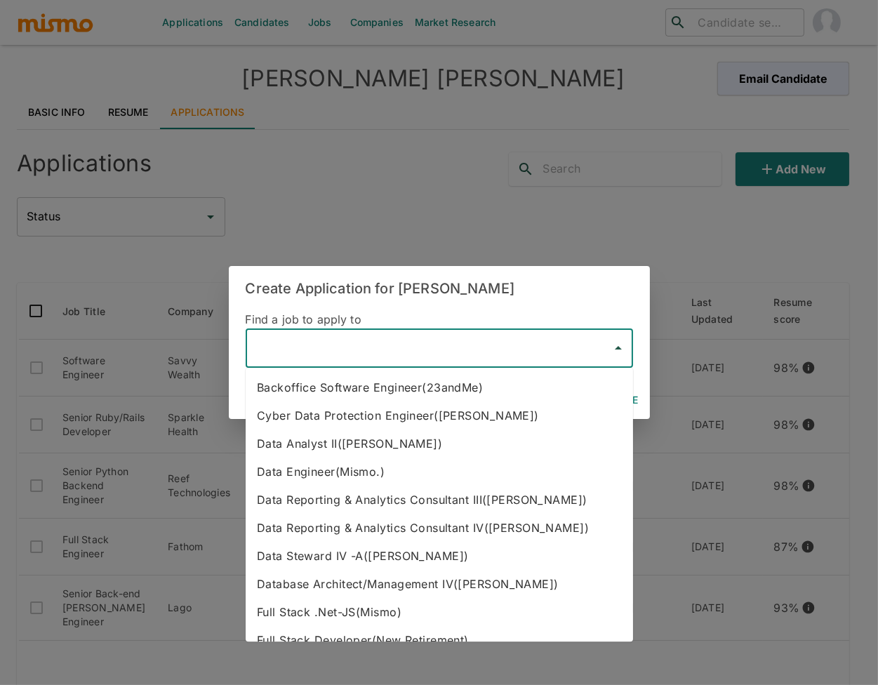
click at [484, 347] on input "text" at bounding box center [429, 348] width 354 height 27
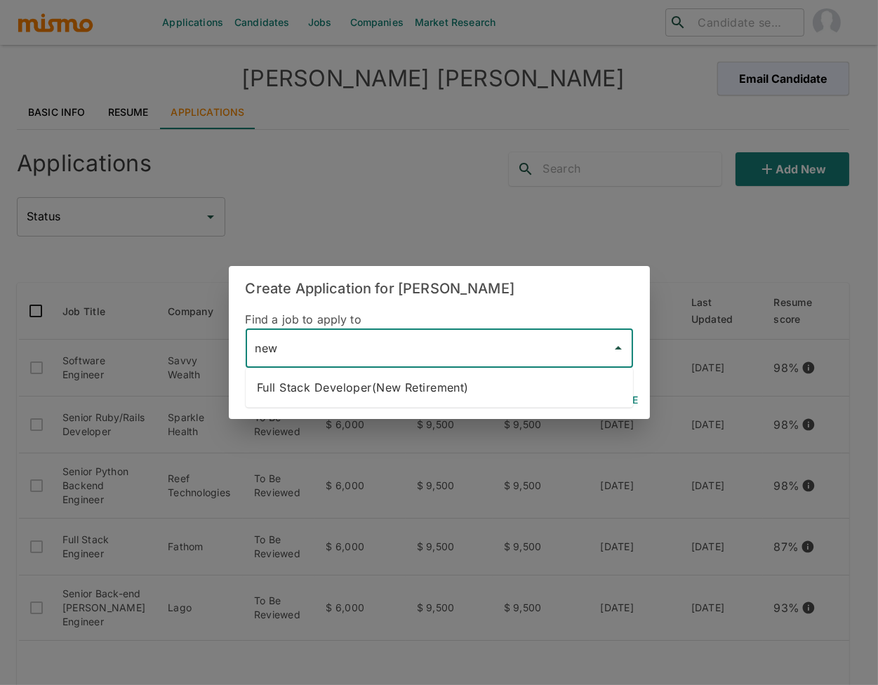
click at [457, 390] on li "Full Stack Developer(New Retirement)" at bounding box center [439, 387] width 387 height 28
type input "Full Stack Developer(New Retirement)"
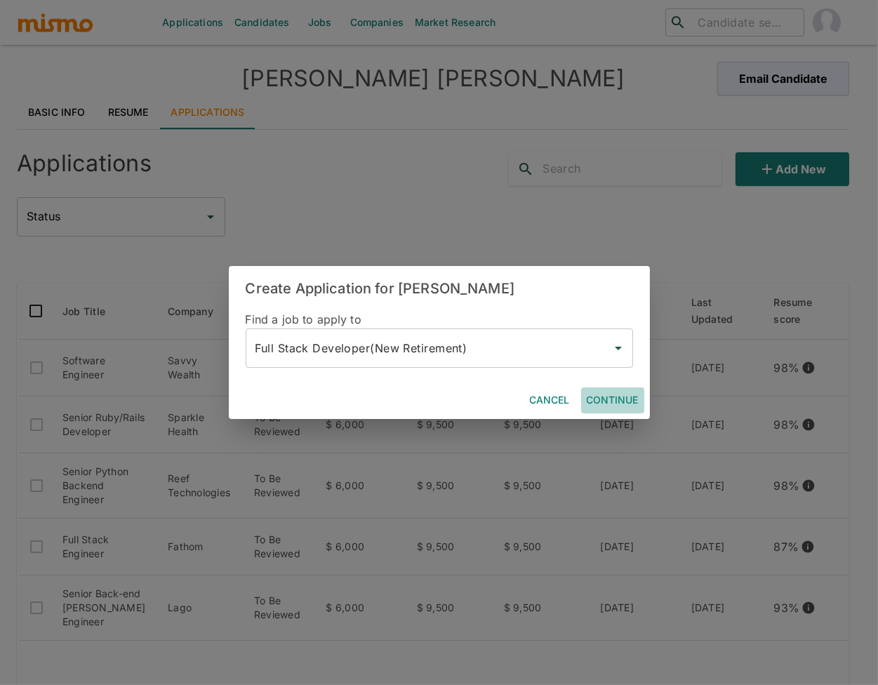
click at [611, 404] on button "Continue" at bounding box center [612, 400] width 63 height 26
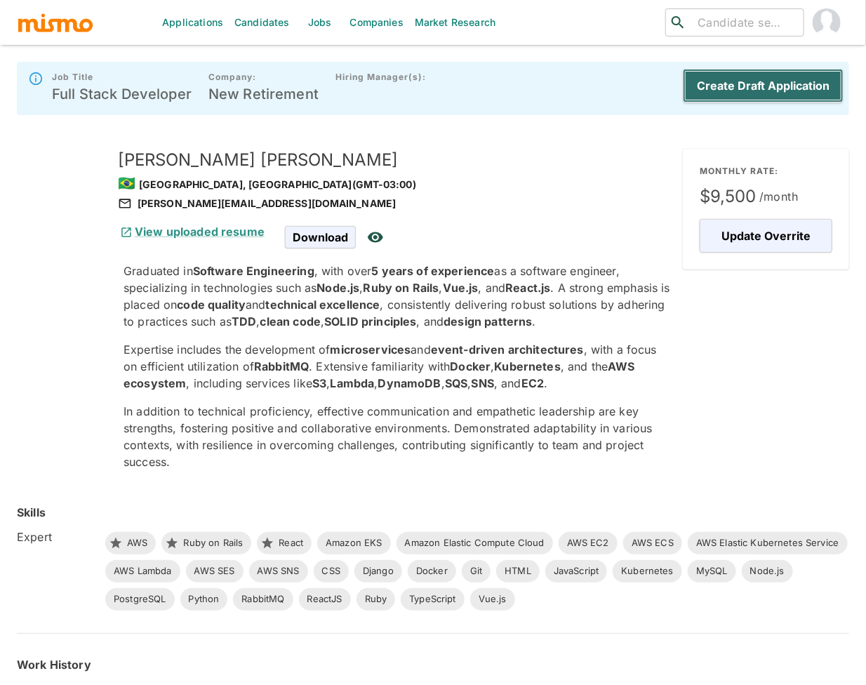
click at [780, 79] on button "Create Draft Application" at bounding box center [763, 86] width 161 height 34
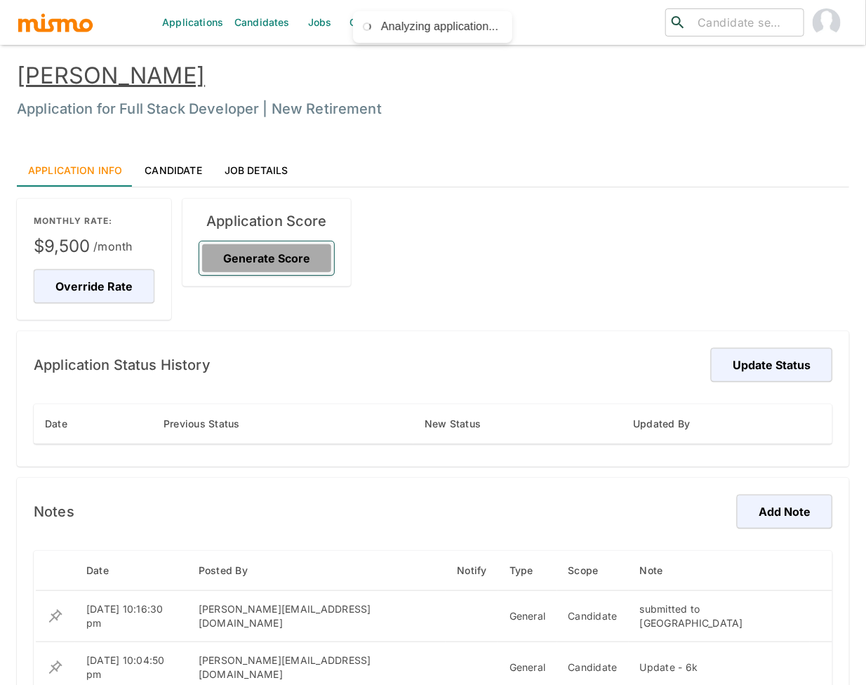
click at [289, 250] on button "Generate Score" at bounding box center [266, 258] width 135 height 34
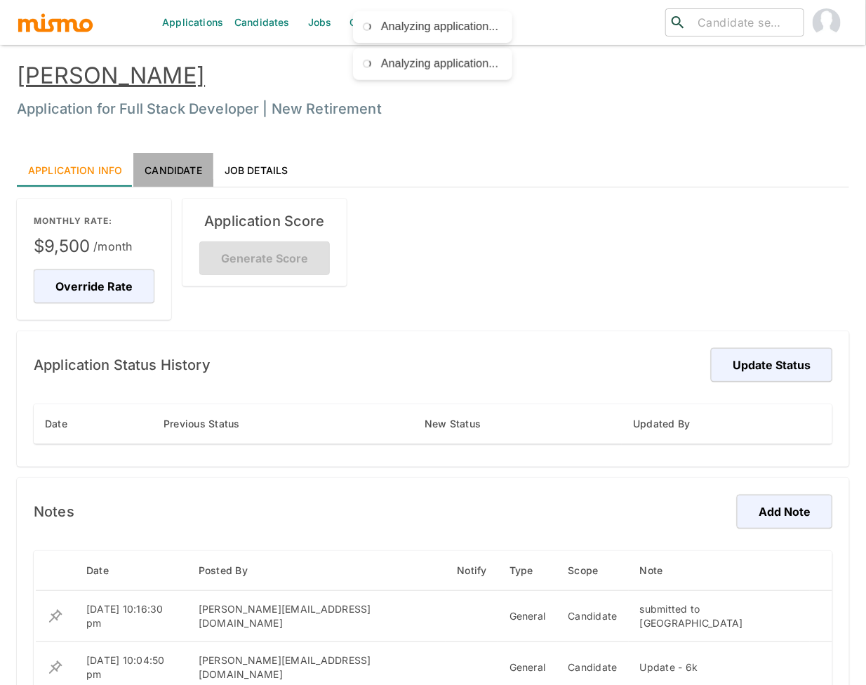
click at [165, 168] on link "Candidate" at bounding box center [172, 170] width 79 height 34
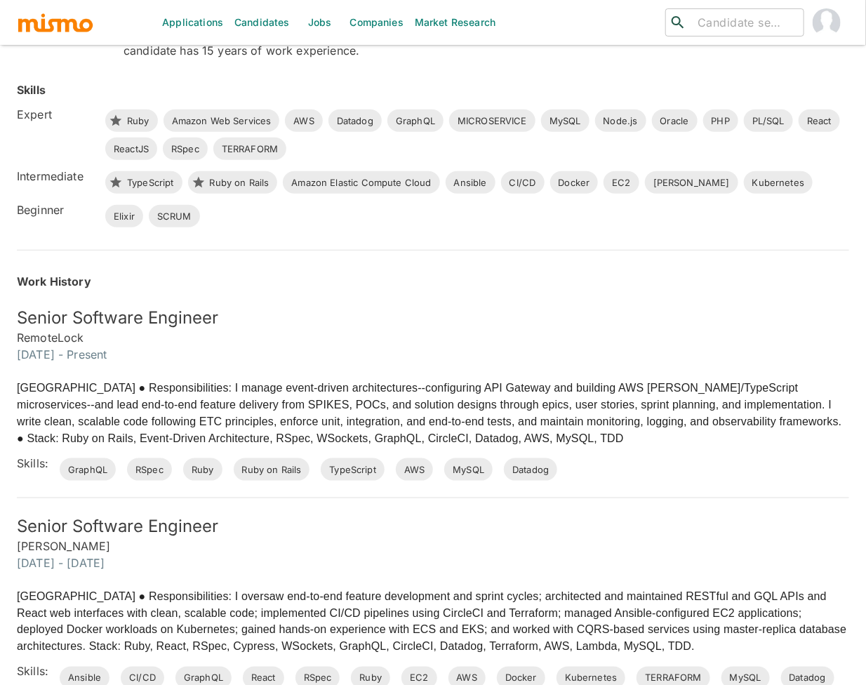
scroll to position [364, 0]
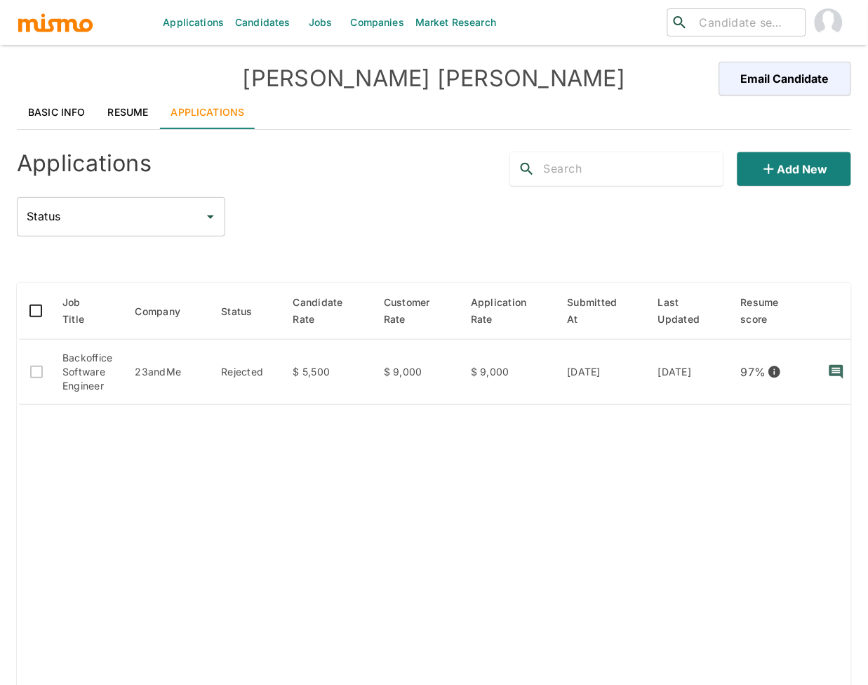
click at [122, 116] on link "Resume" at bounding box center [128, 112] width 63 height 34
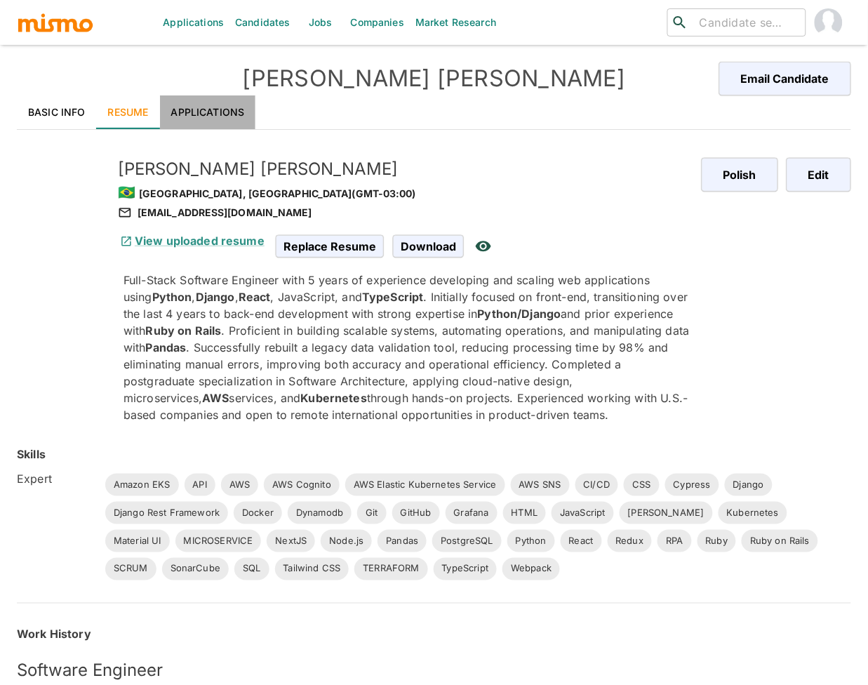
click at [217, 107] on link "Applications" at bounding box center [208, 112] width 96 height 34
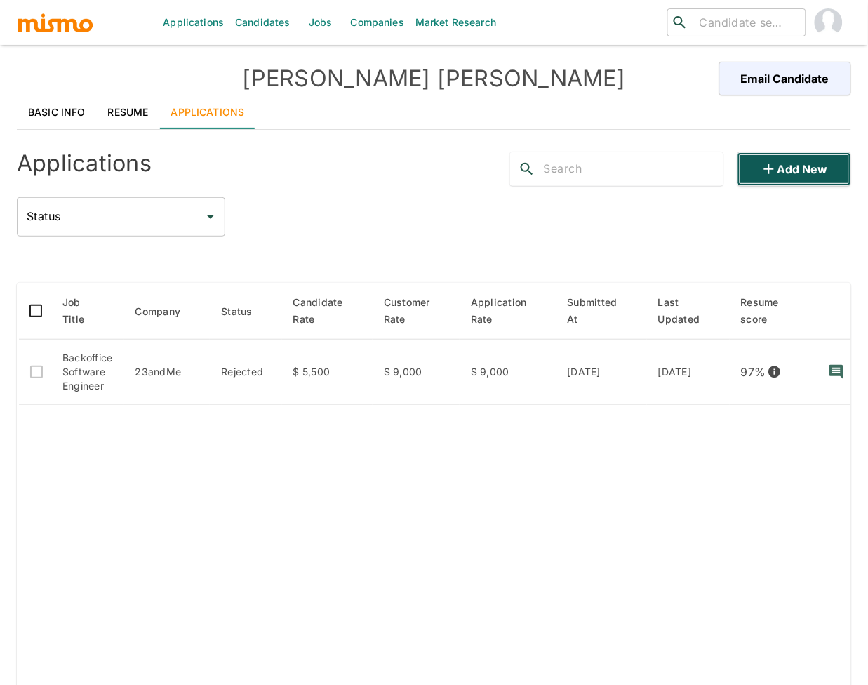
click at [781, 176] on button "Add new" at bounding box center [795, 169] width 114 height 34
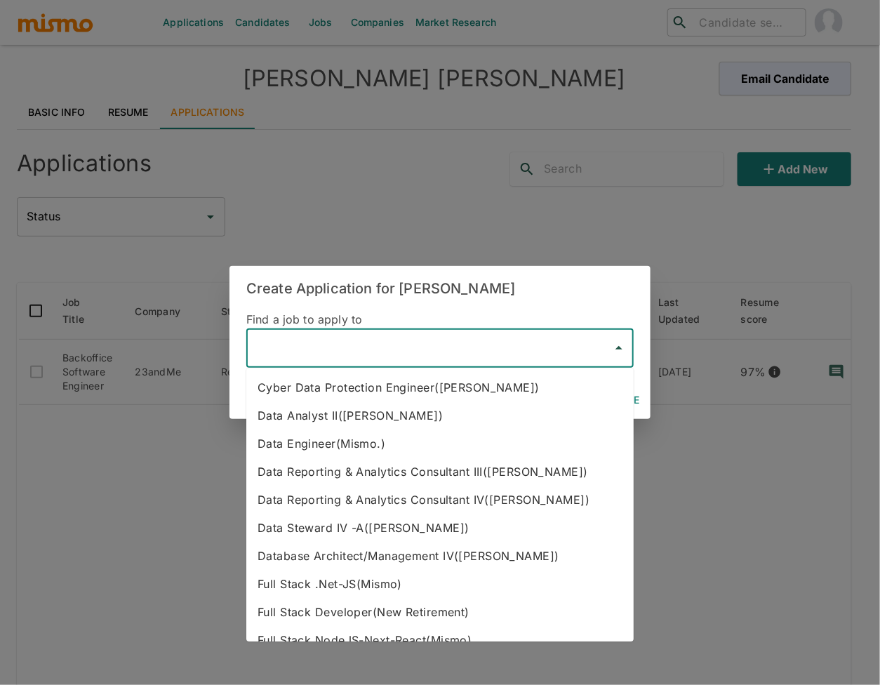
click at [339, 357] on input "text" at bounding box center [430, 348] width 354 height 27
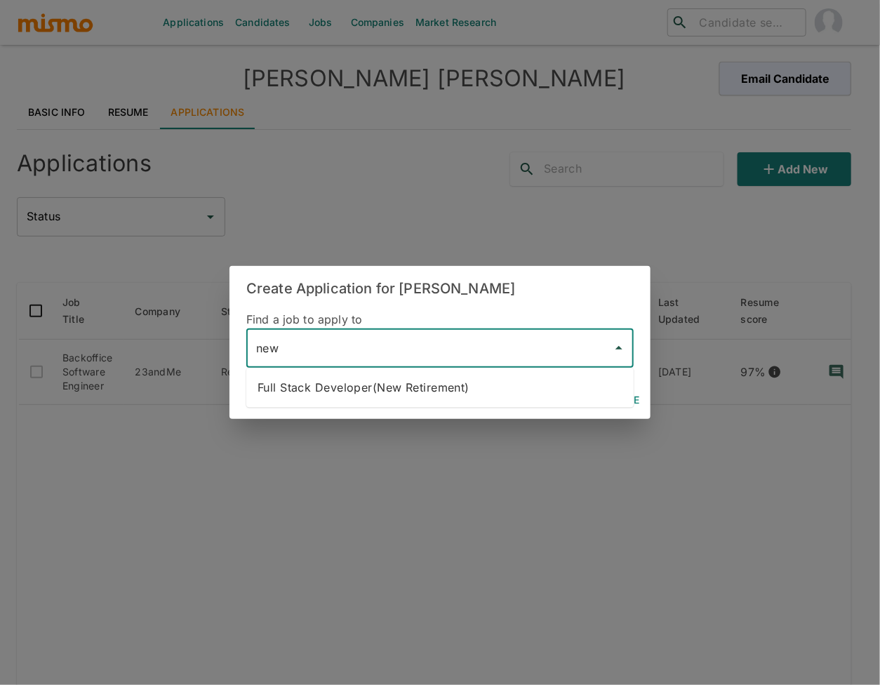
click at [469, 388] on li "Full Stack Developer(New Retirement)" at bounding box center [439, 387] width 387 height 28
type input "Full Stack Developer(New Retirement)"
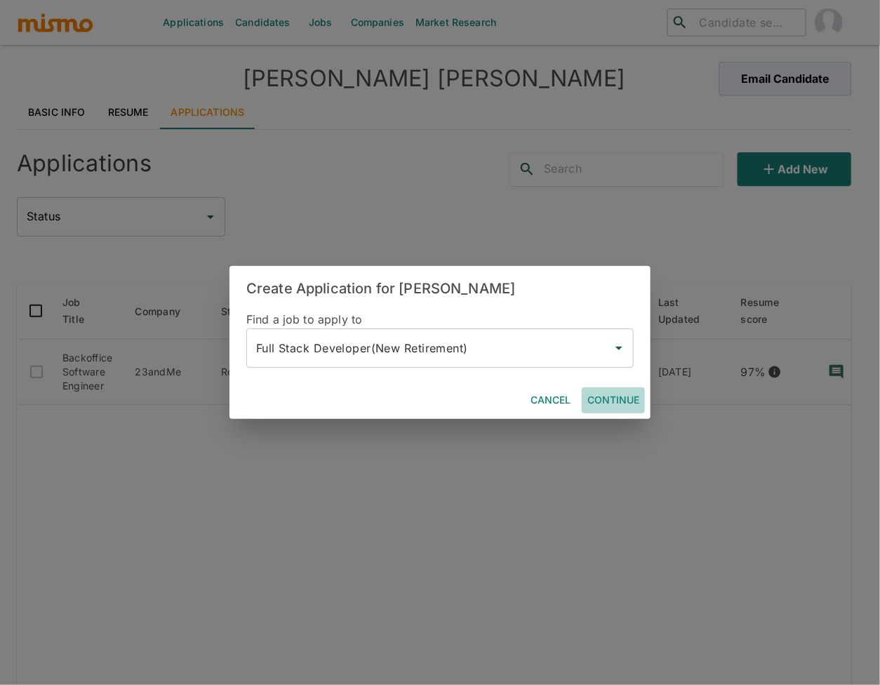
click at [622, 401] on button "Continue" at bounding box center [613, 400] width 63 height 26
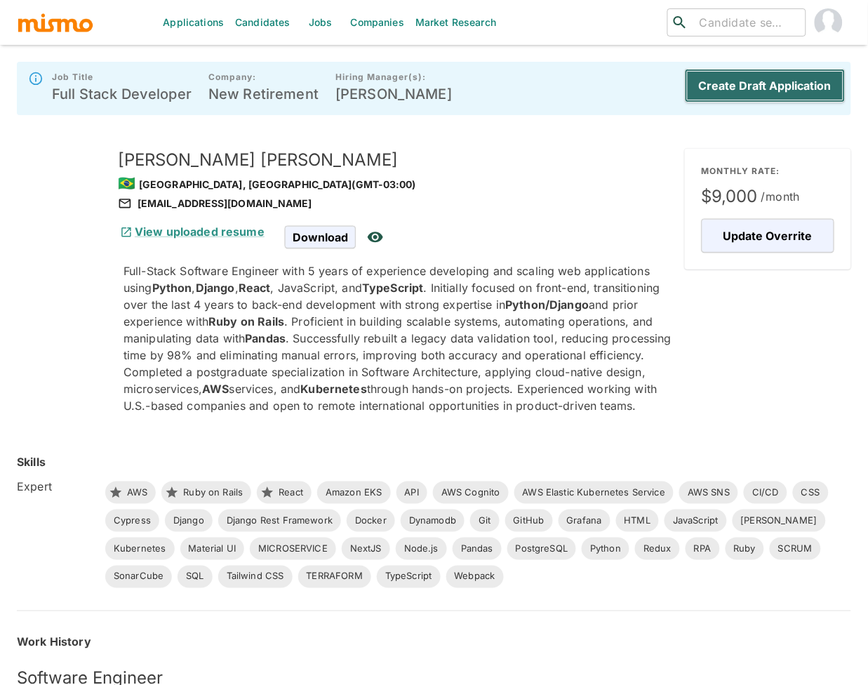
click at [751, 80] on button "Create Draft Application" at bounding box center [765, 86] width 161 height 34
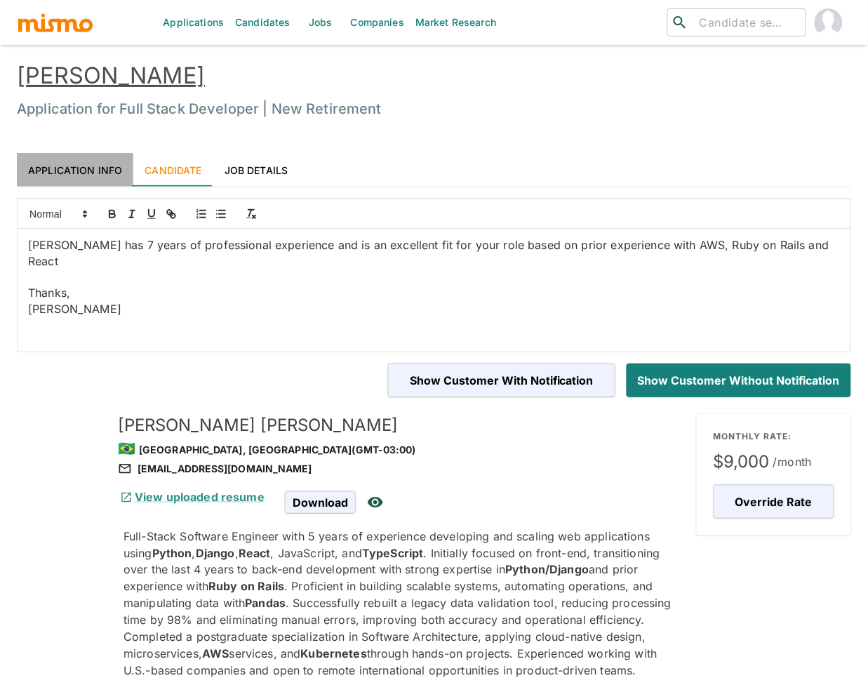
drag, startPoint x: 86, startPoint y: 173, endPoint x: 91, endPoint y: 182, distance: 10.1
click at [85, 173] on link "Application Info" at bounding box center [75, 170] width 117 height 34
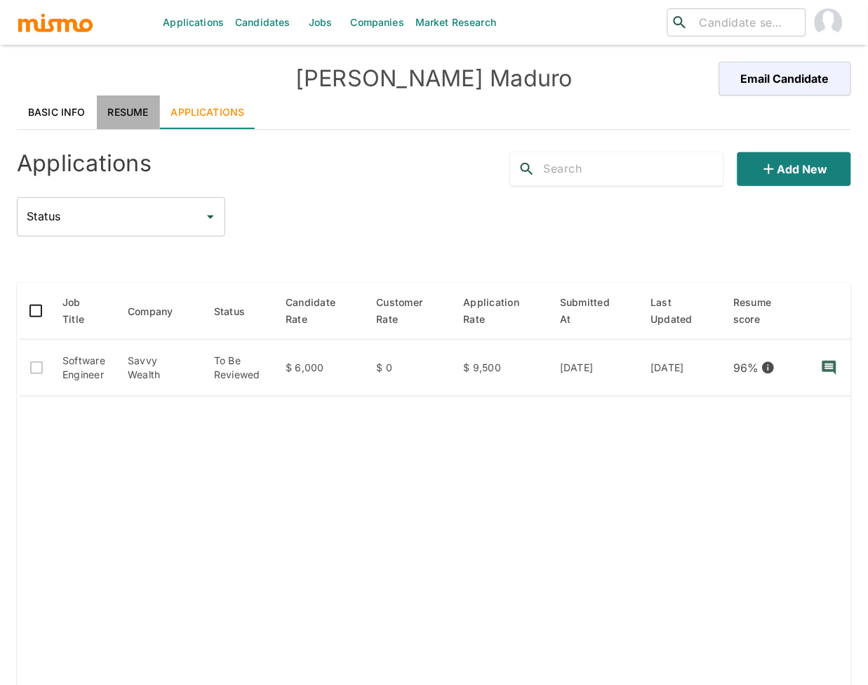
click at [124, 112] on link "Resume" at bounding box center [128, 112] width 63 height 34
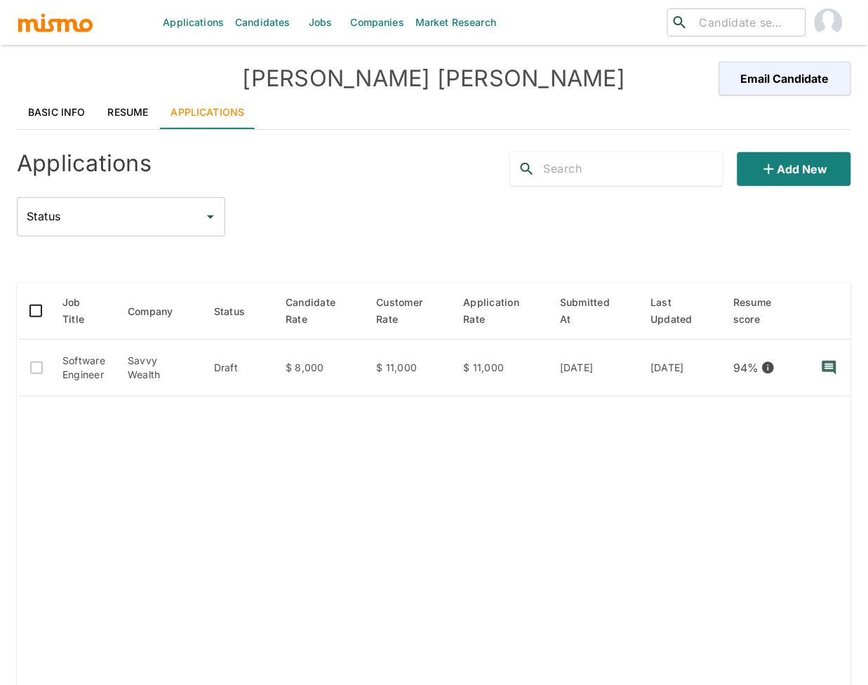
click at [119, 109] on link "Resume" at bounding box center [128, 112] width 63 height 34
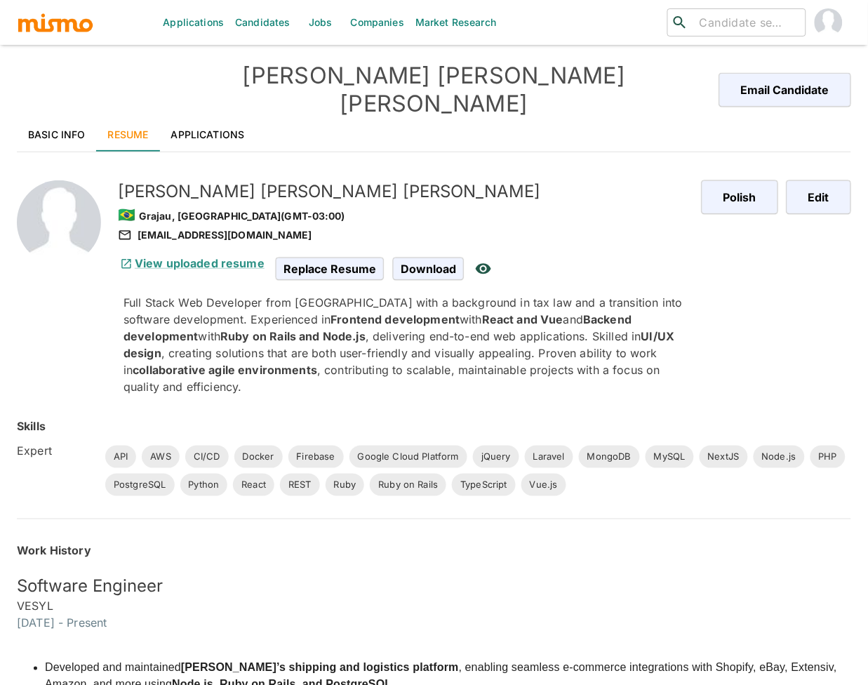
click at [209, 118] on link "Applications" at bounding box center [208, 135] width 96 height 34
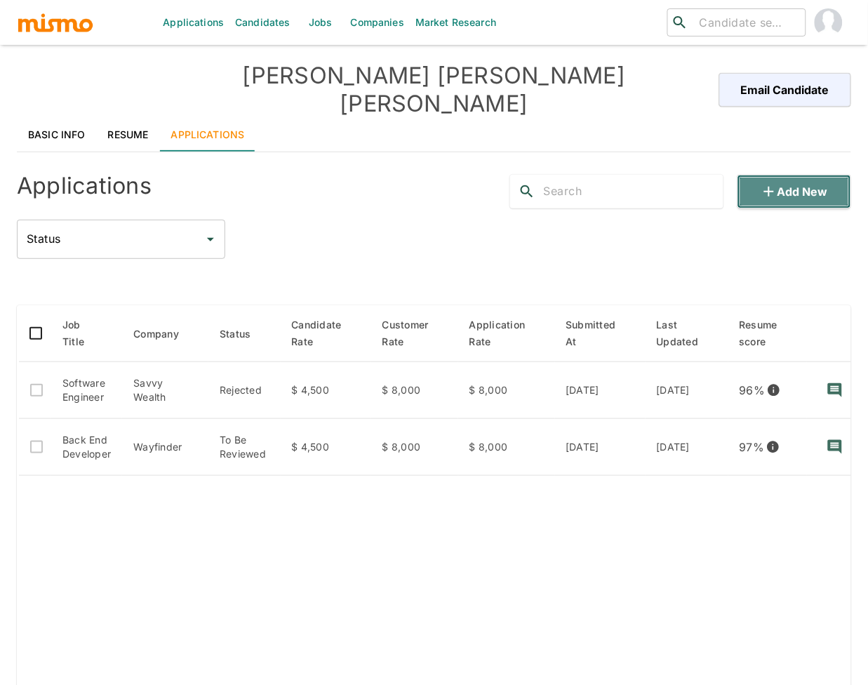
click at [792, 184] on button "Add new" at bounding box center [795, 192] width 114 height 34
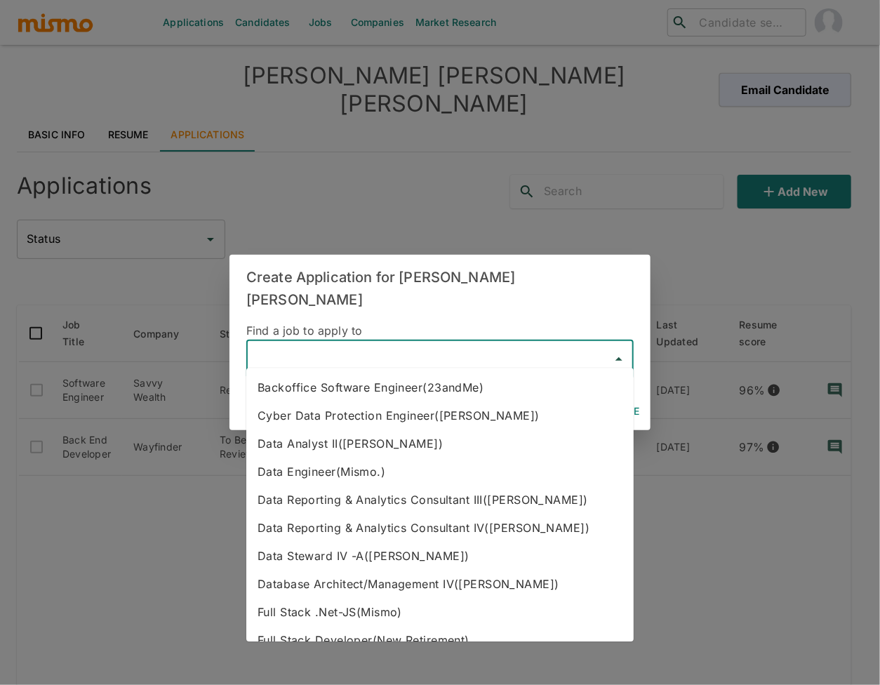
click at [390, 359] on input "text" at bounding box center [430, 359] width 354 height 27
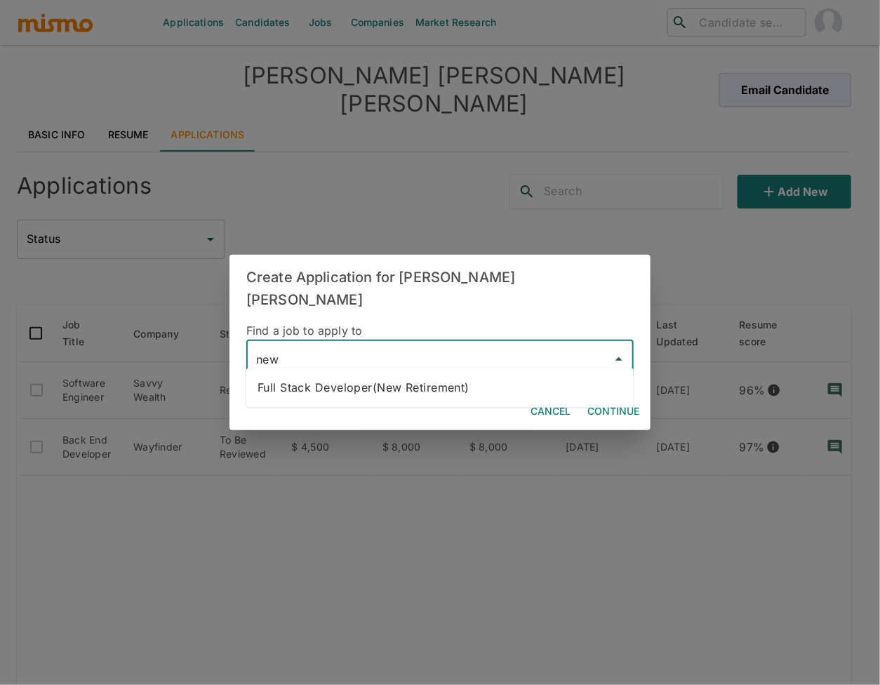
click at [430, 382] on li "Full Stack Developer(New Retirement)" at bounding box center [439, 387] width 387 height 28
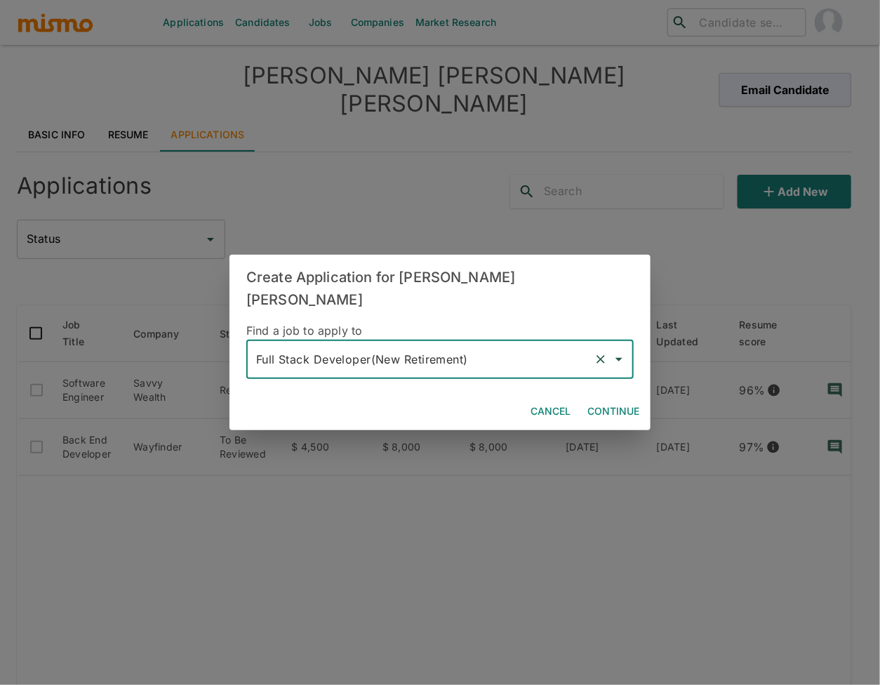
type input "Full Stack Developer(New Retirement)"
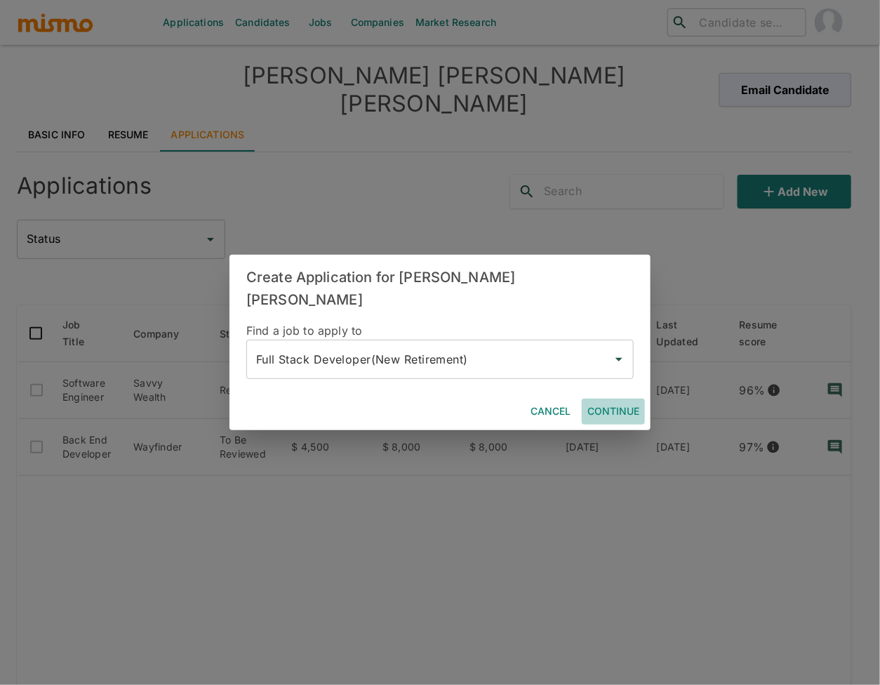
click at [606, 399] on button "Continue" at bounding box center [613, 412] width 63 height 26
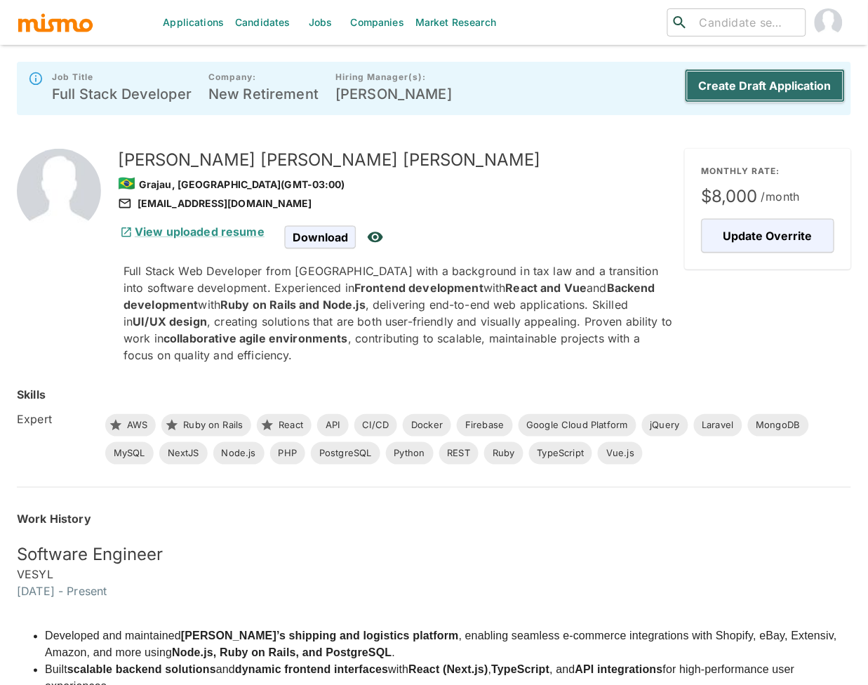
click at [800, 95] on button "Create Draft Application" at bounding box center [765, 86] width 161 height 34
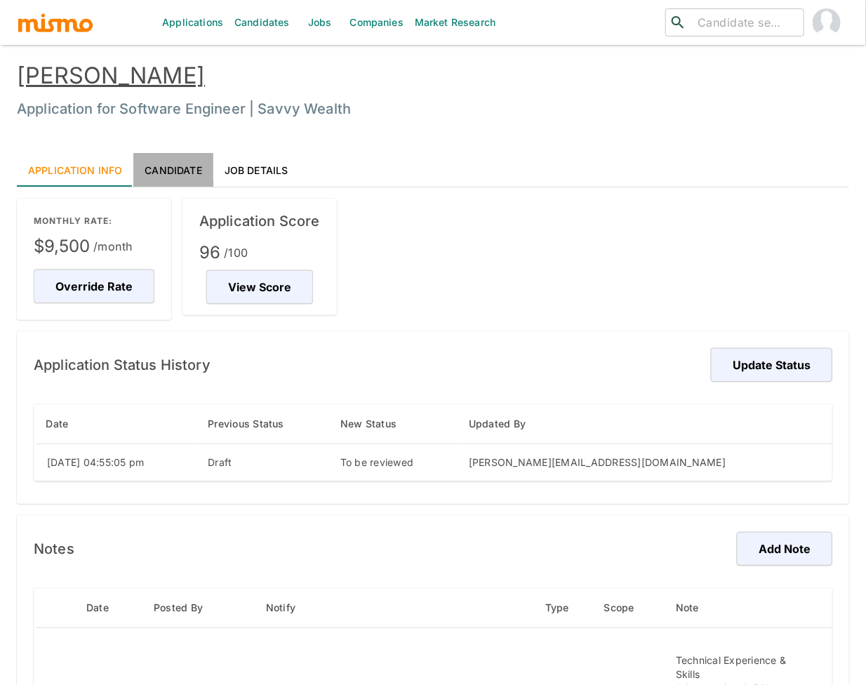
click at [190, 171] on link "Candidate" at bounding box center [172, 170] width 79 height 34
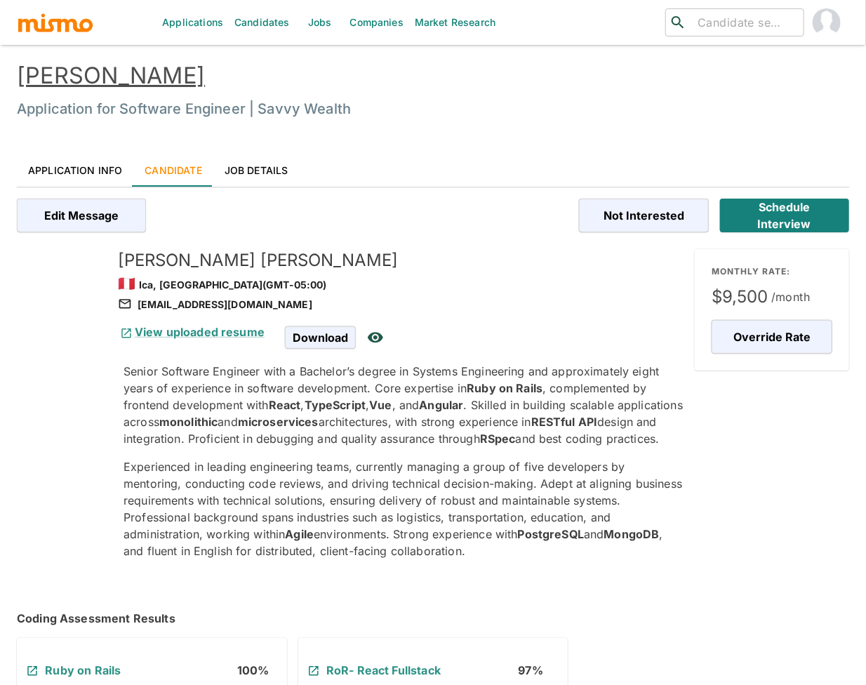
click at [99, 86] on link "Alvaro Palacios" at bounding box center [111, 75] width 188 height 27
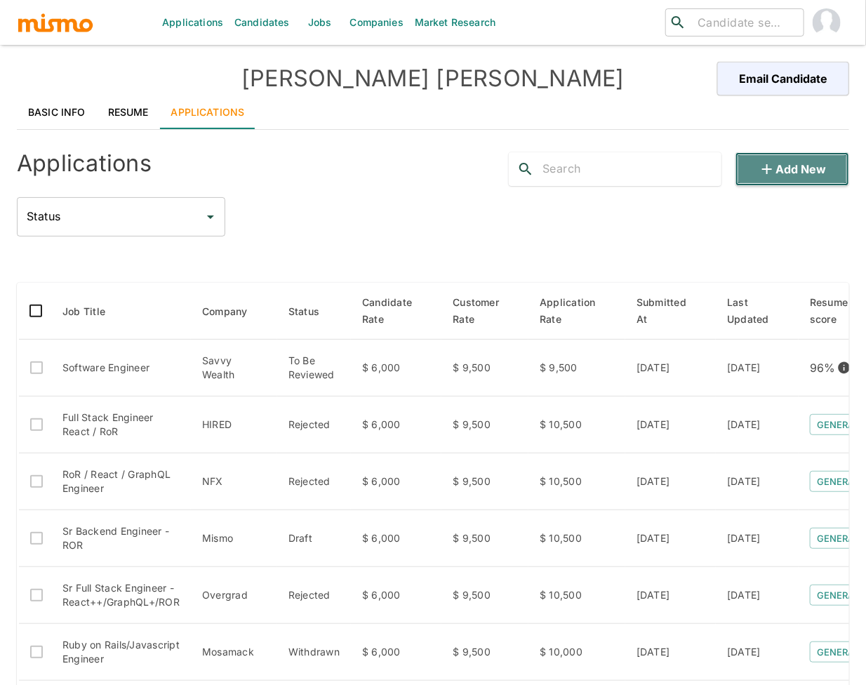
click at [781, 171] on button "Add new" at bounding box center [793, 169] width 114 height 34
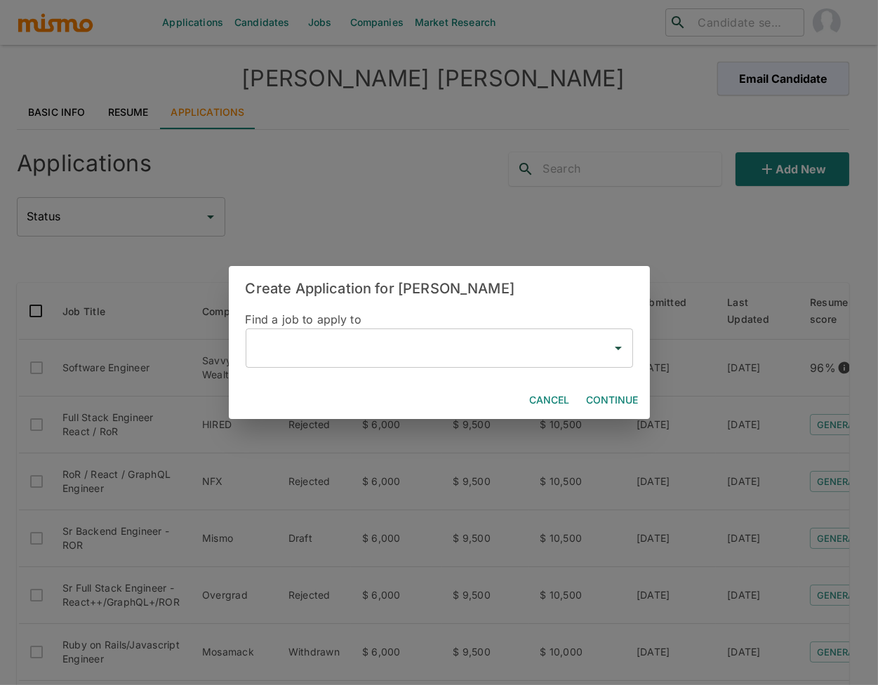
click at [344, 359] on input "text" at bounding box center [429, 348] width 354 height 27
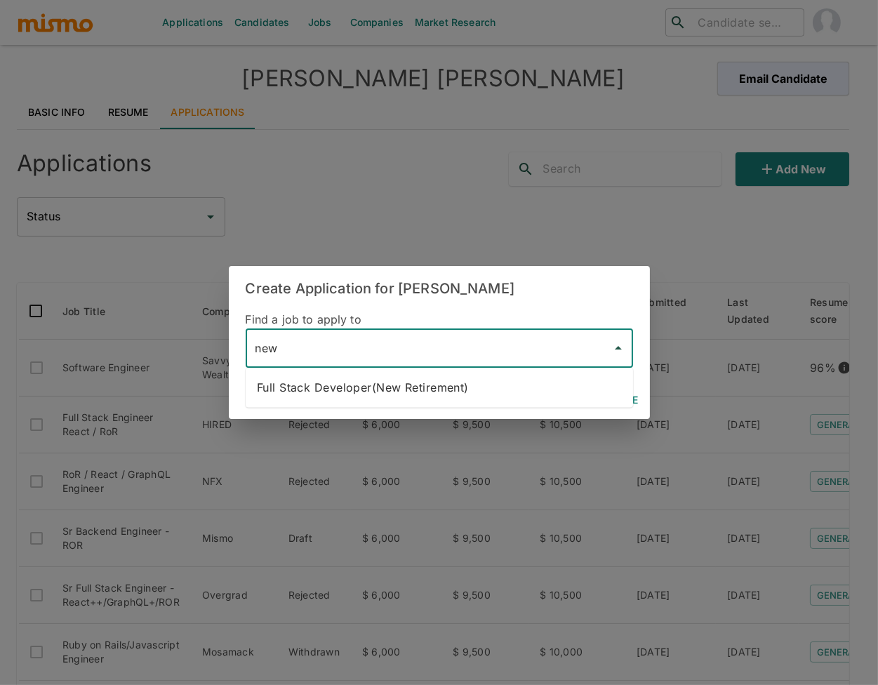
click at [435, 392] on li "Full Stack Developer(New Retirement)" at bounding box center [439, 387] width 387 height 28
type input "Full Stack Developer(New Retirement)"
click at [619, 396] on button "Continue" at bounding box center [612, 400] width 63 height 26
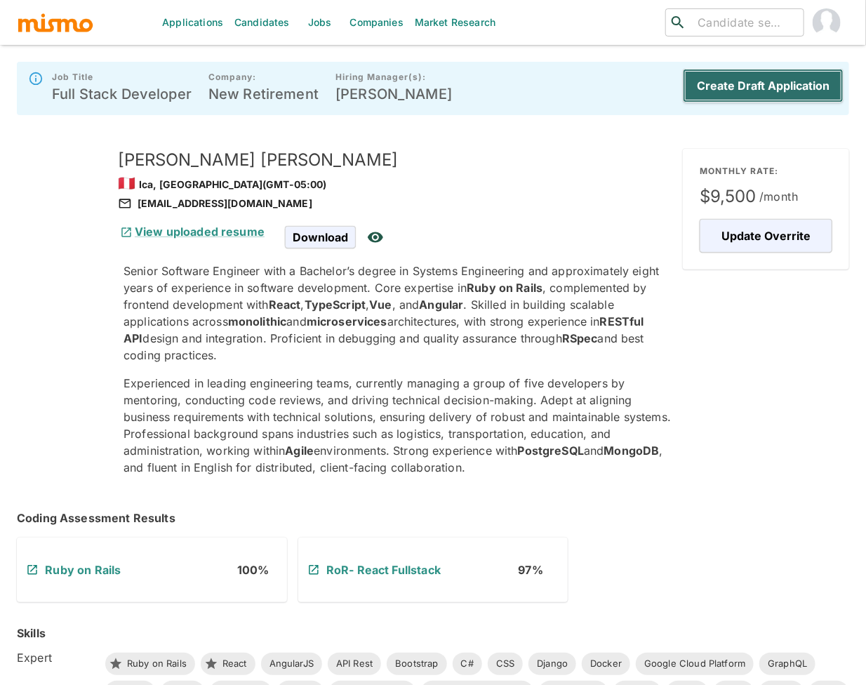
click at [746, 92] on button "Create Draft Application" at bounding box center [763, 86] width 161 height 34
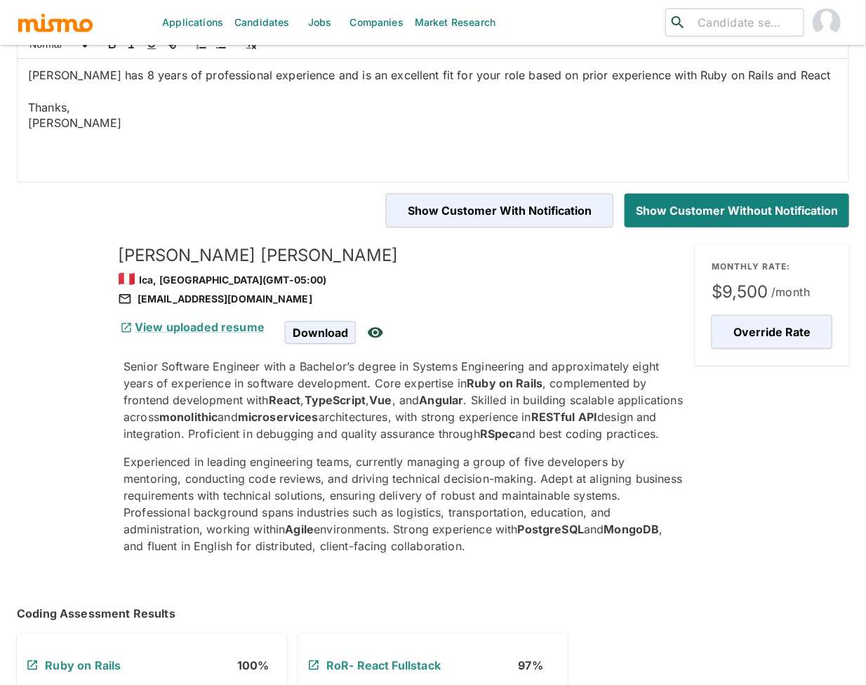
scroll to position [171, 0]
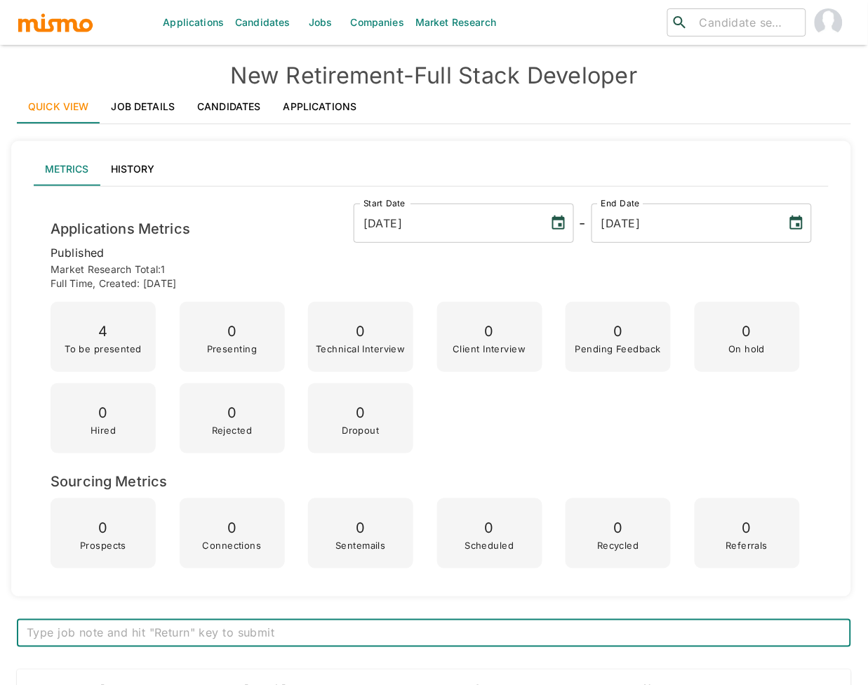
click at [332, 96] on link "Applications" at bounding box center [320, 107] width 96 height 34
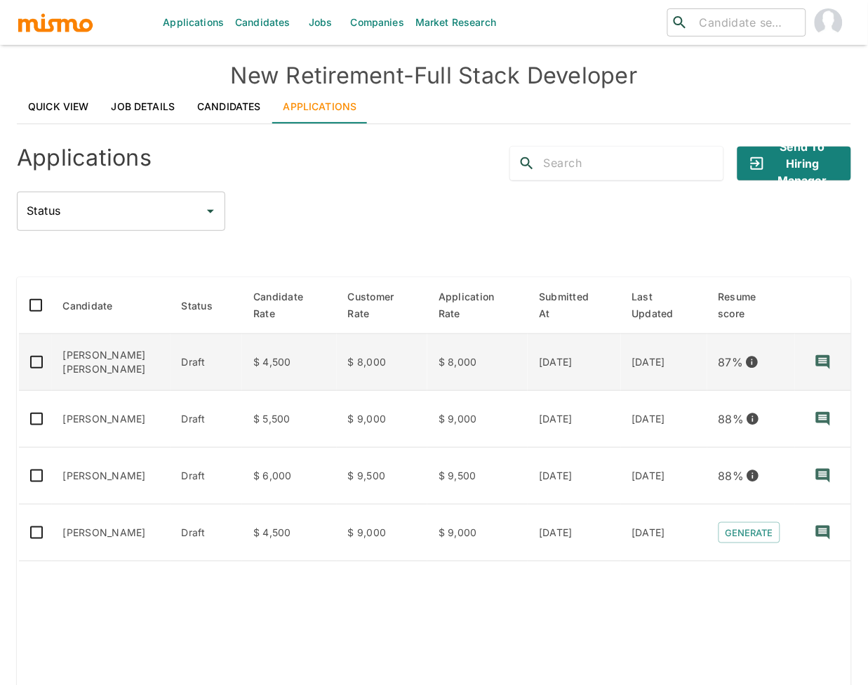
click at [108, 361] on td "[PERSON_NAME] [PERSON_NAME]" at bounding box center [111, 362] width 119 height 57
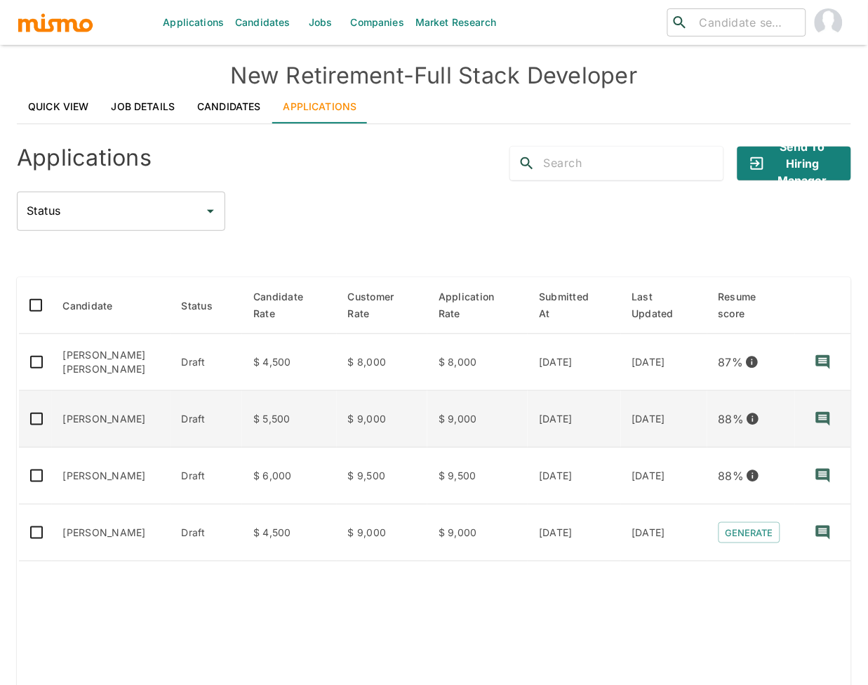
click at [108, 432] on td "[PERSON_NAME]" at bounding box center [111, 419] width 119 height 57
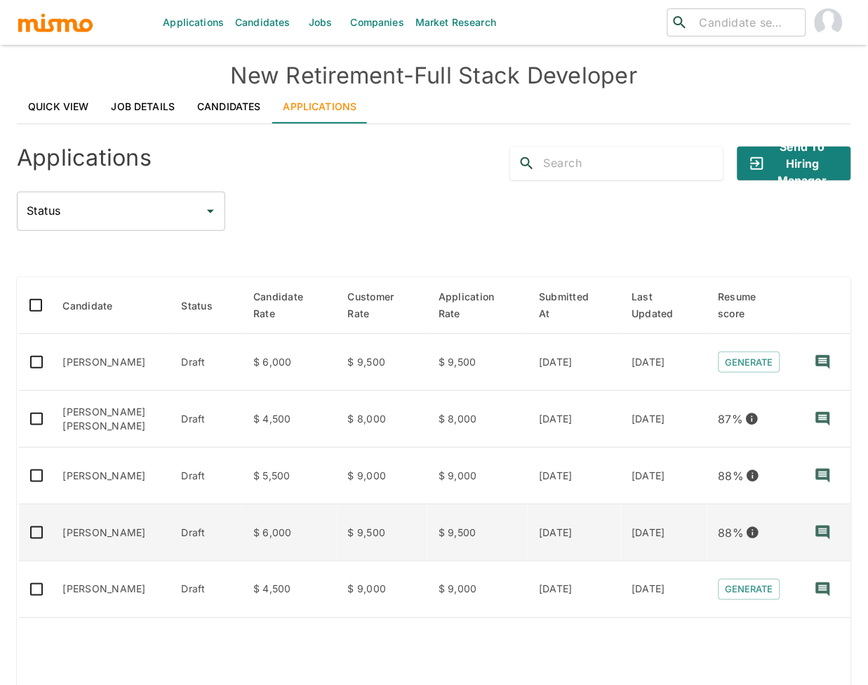
click at [192, 542] on td "Draft" at bounding box center [207, 533] width 72 height 57
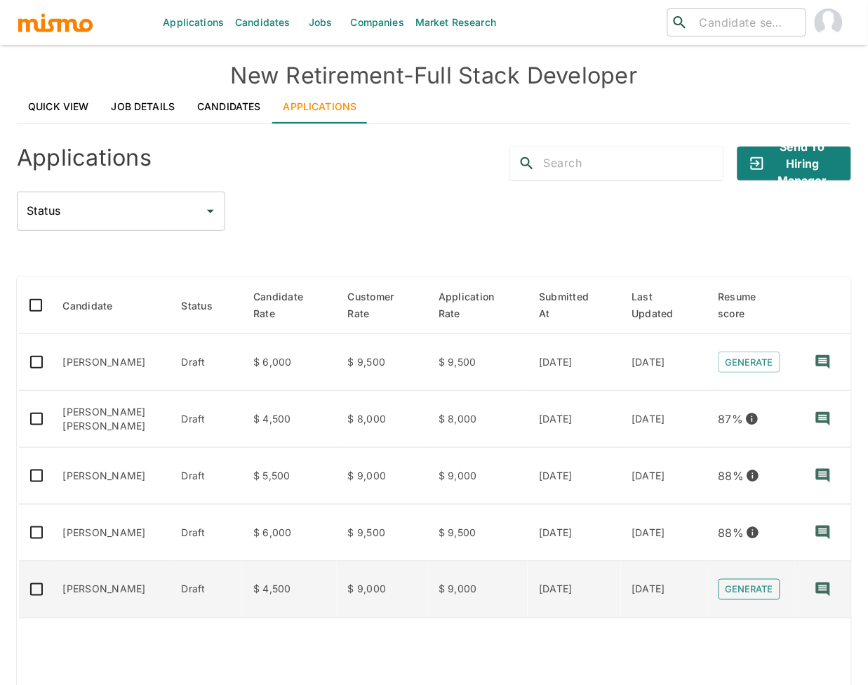
click at [738, 583] on button "Generate" at bounding box center [750, 590] width 62 height 22
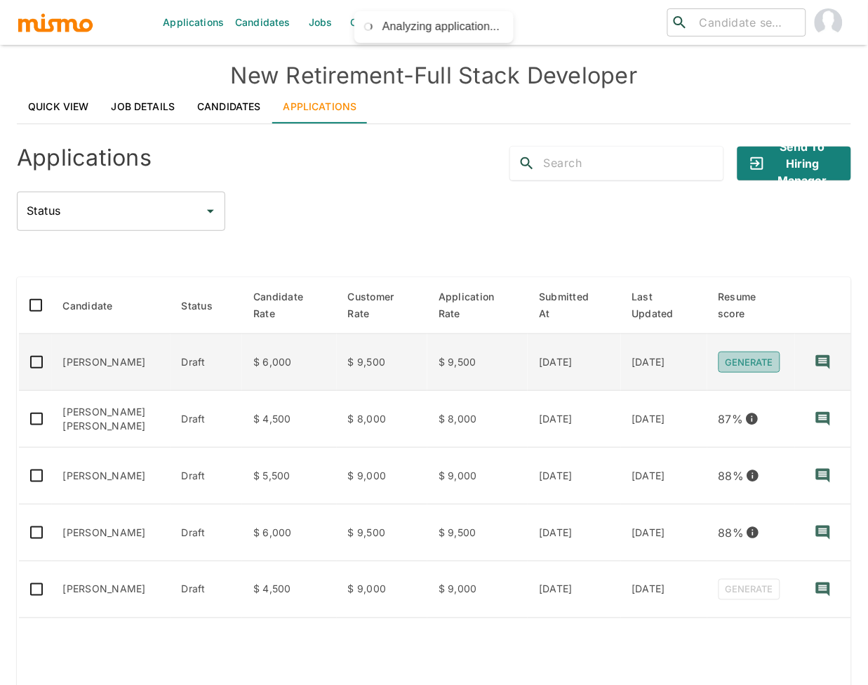
click at [742, 362] on button "Generate" at bounding box center [750, 363] width 62 height 22
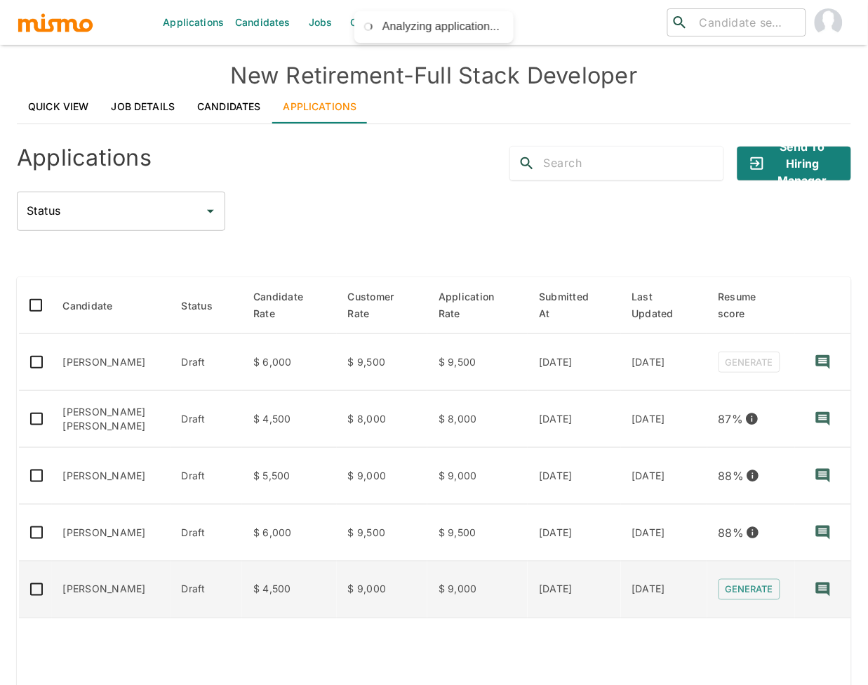
click at [86, 589] on td "Gerald Padgett" at bounding box center [111, 590] width 119 height 57
click at [122, 590] on td "Gerald Padgett" at bounding box center [112, 590] width 120 height 57
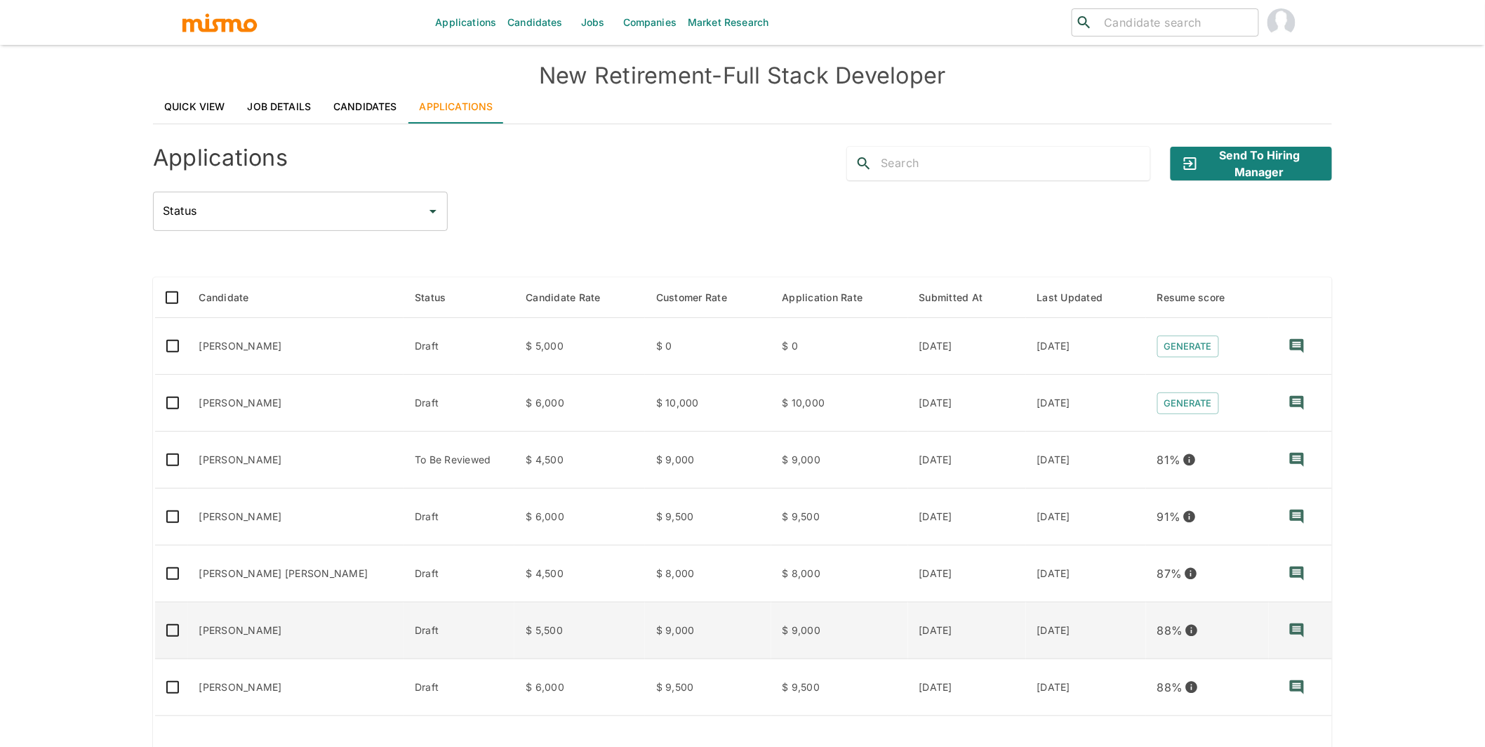
click at [317, 618] on td "Debora Silveira" at bounding box center [296, 630] width 216 height 57
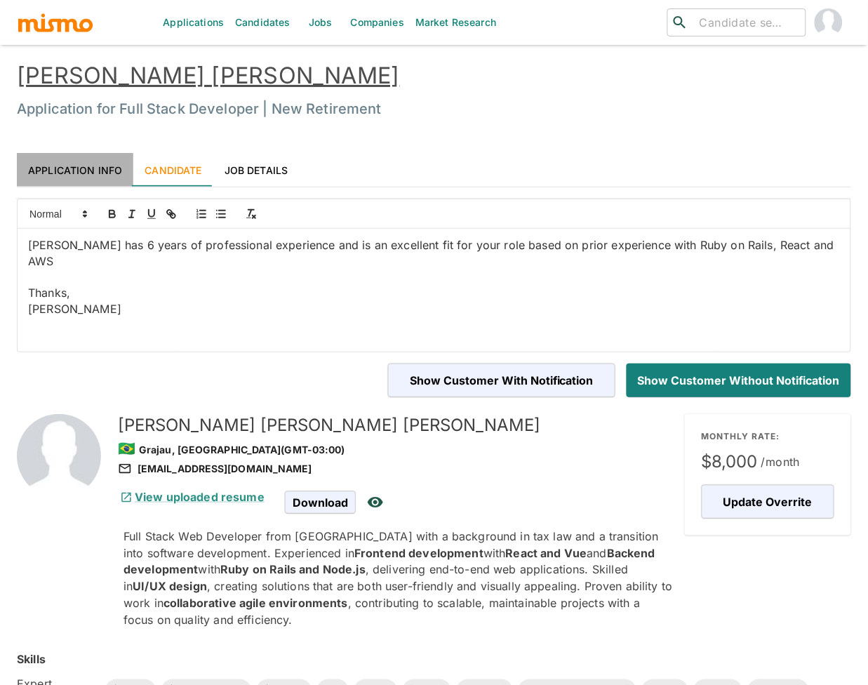
click at [66, 161] on link "Application Info" at bounding box center [75, 170] width 117 height 34
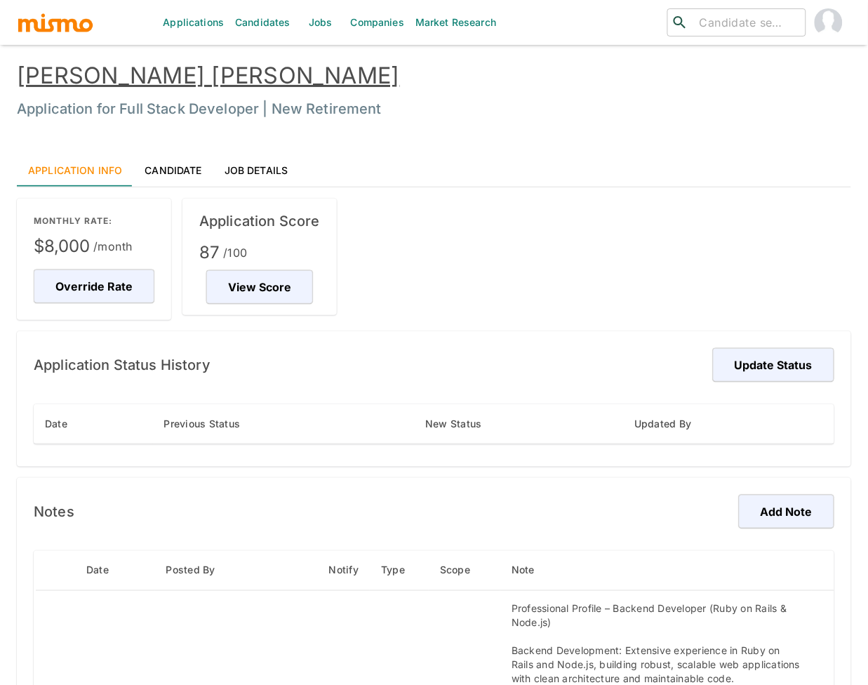
click at [125, 74] on link "[PERSON_NAME] [PERSON_NAME]" at bounding box center [208, 75] width 383 height 27
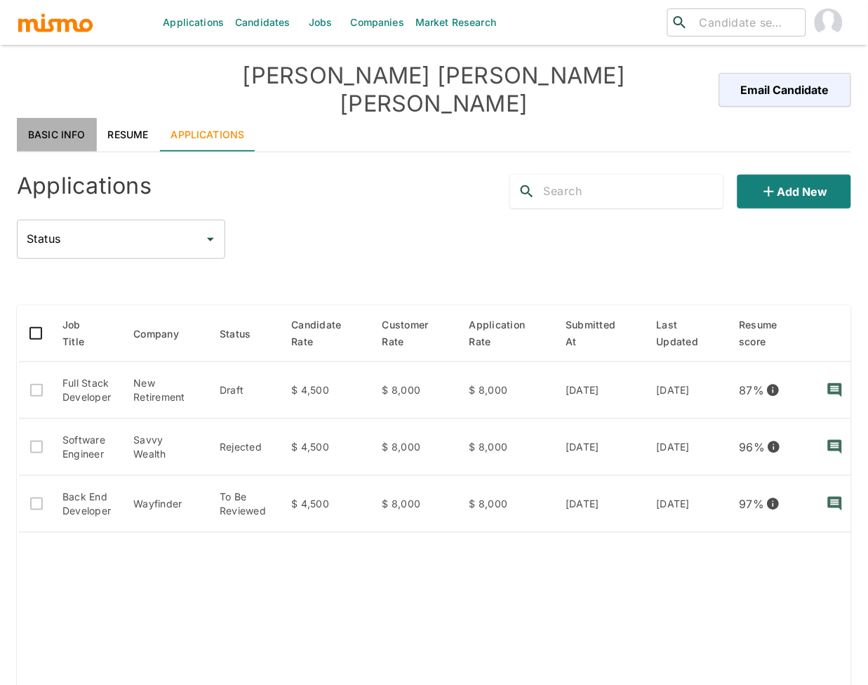
click at [58, 118] on link "Basic Info" at bounding box center [57, 135] width 80 height 34
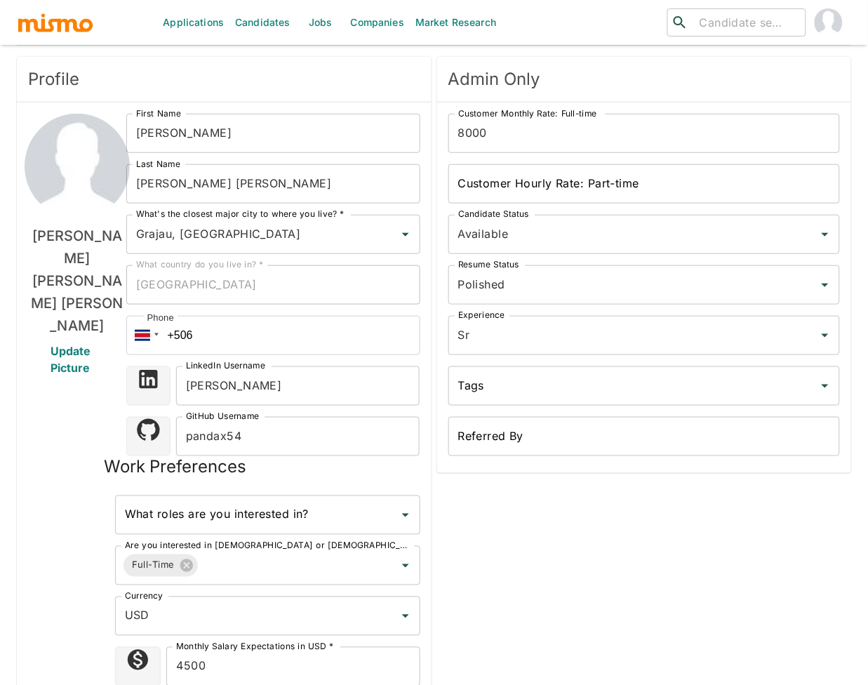
scroll to position [117, 0]
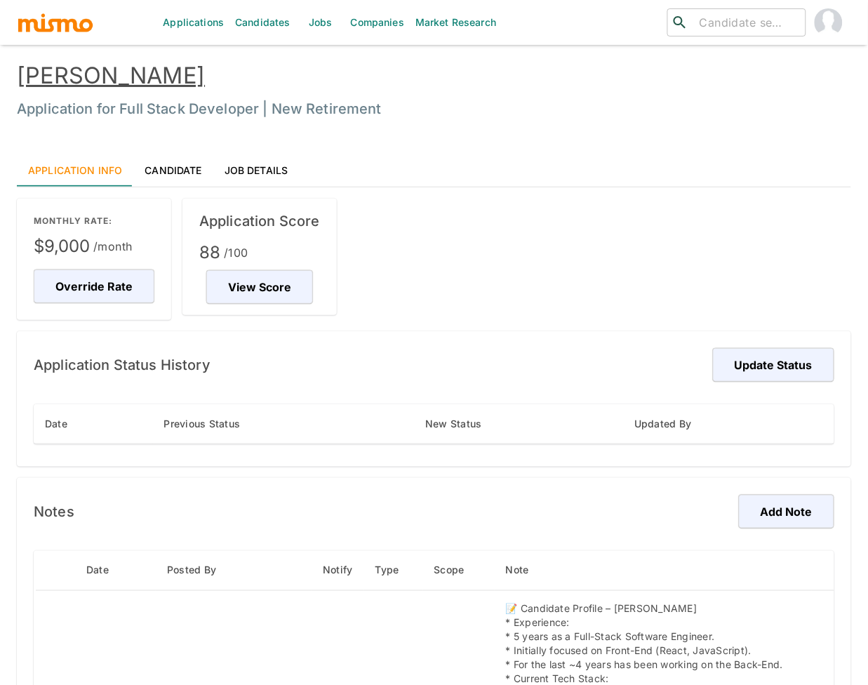
click at [173, 170] on link "Candidate" at bounding box center [172, 170] width 79 height 34
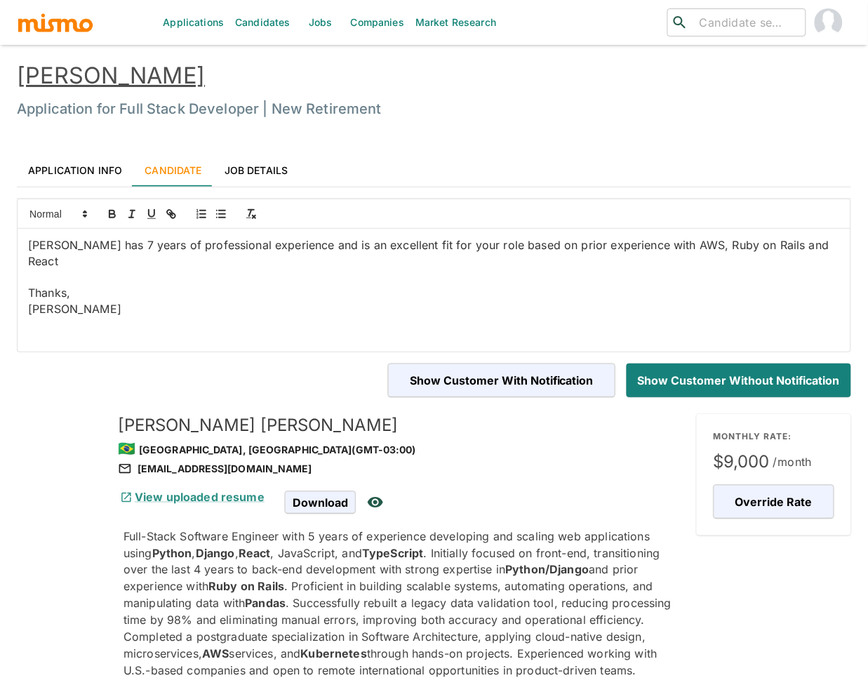
click at [107, 79] on link "[PERSON_NAME]" at bounding box center [111, 75] width 188 height 27
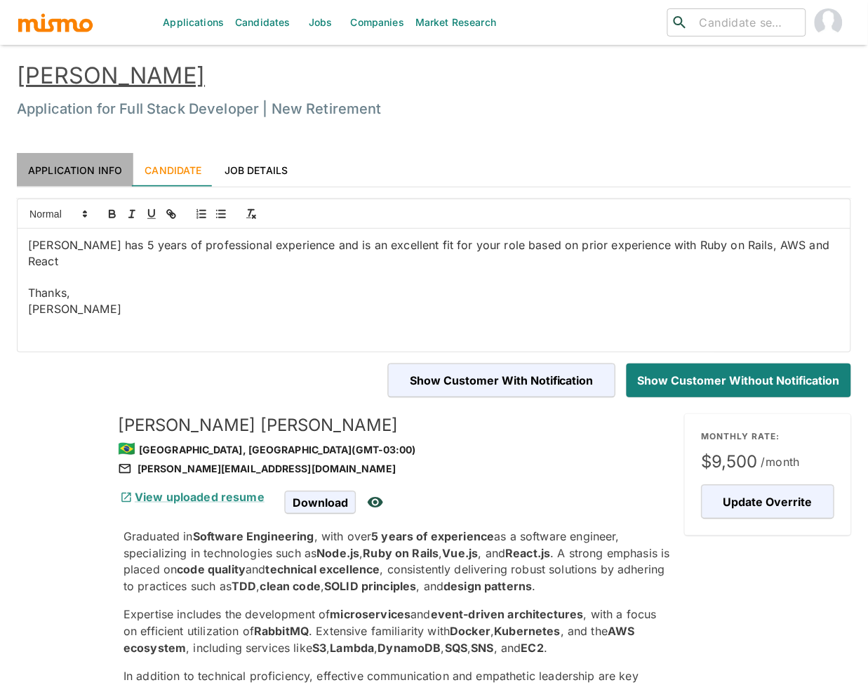
click at [93, 166] on link "Application Info" at bounding box center [75, 170] width 117 height 34
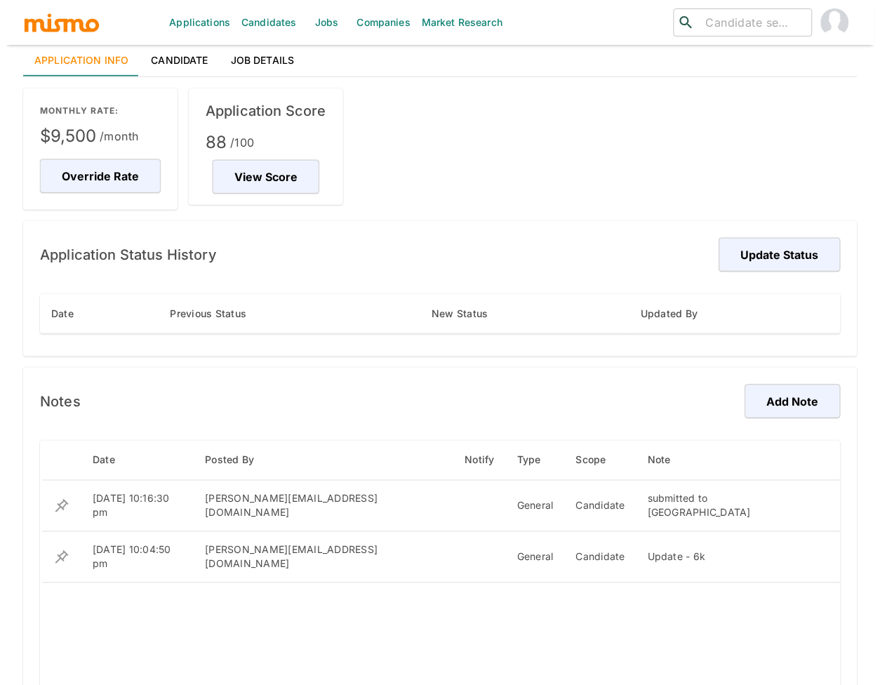
scroll to position [156, 0]
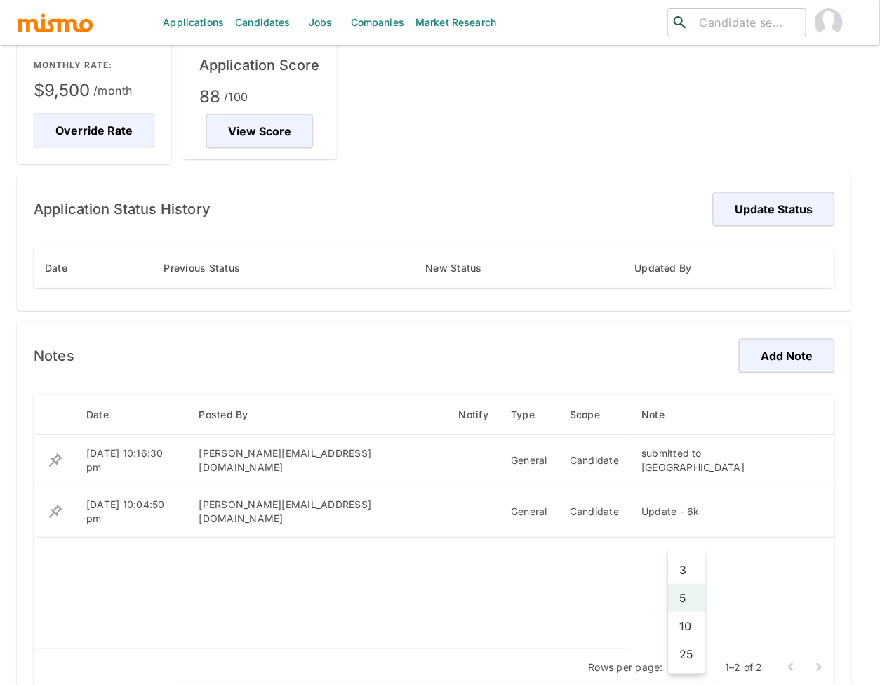
click at [698, 563] on body "Applications Candidates Jobs Companies Market Research ​ ​ [PERSON_NAME] Applic…" at bounding box center [440, 203] width 880 height 719
click at [693, 650] on li "25" at bounding box center [686, 654] width 37 height 28
type input "25"
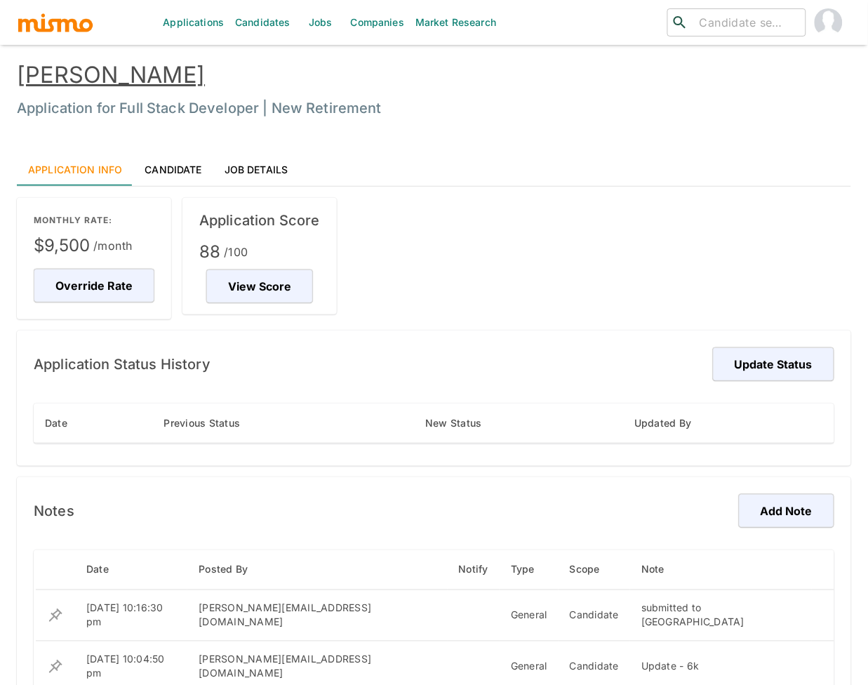
scroll to position [0, 0]
click at [100, 66] on link "Victor Fernandes" at bounding box center [111, 75] width 188 height 27
click at [137, 76] on link "Victor Fernandes" at bounding box center [111, 75] width 188 height 27
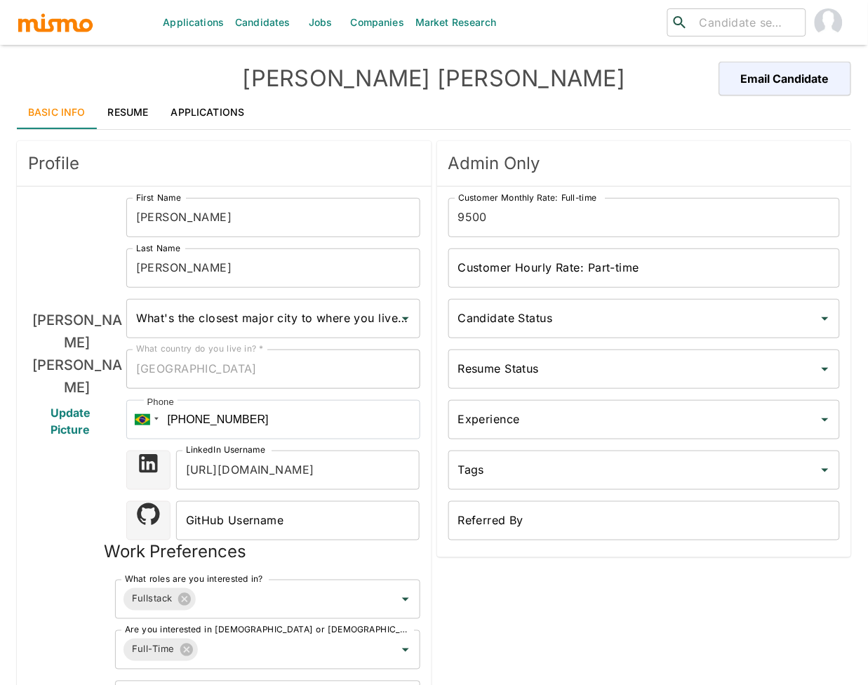
type input "[GEOGRAPHIC_DATA], [GEOGRAPHIC_DATA]"
type input "USD"
type input "3 weeks"
type input "Available"
type input "Polished"
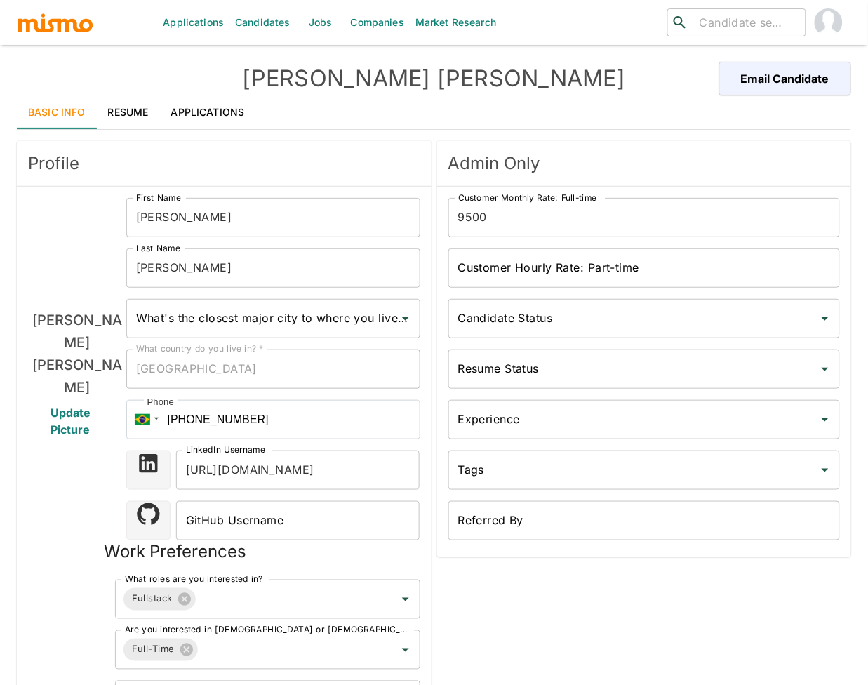
type input "Sr"
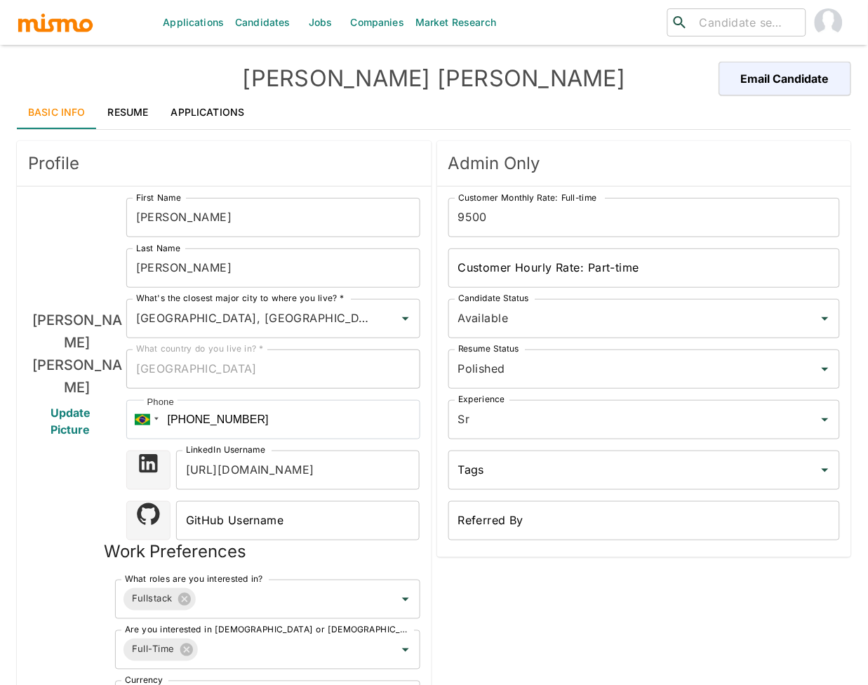
click at [223, 111] on link "Applications" at bounding box center [208, 112] width 96 height 34
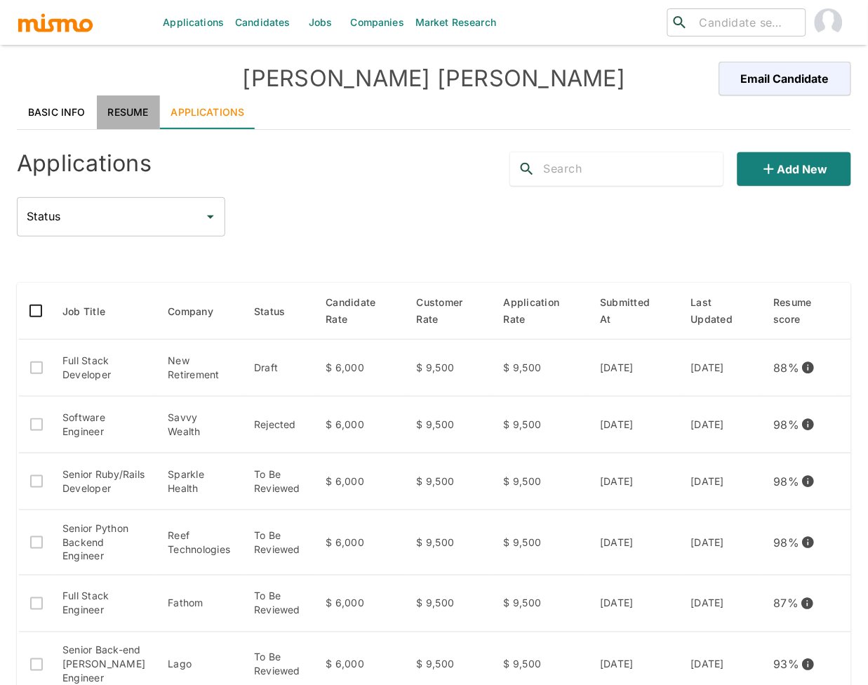
click at [138, 107] on link "Resume" at bounding box center [128, 112] width 63 height 34
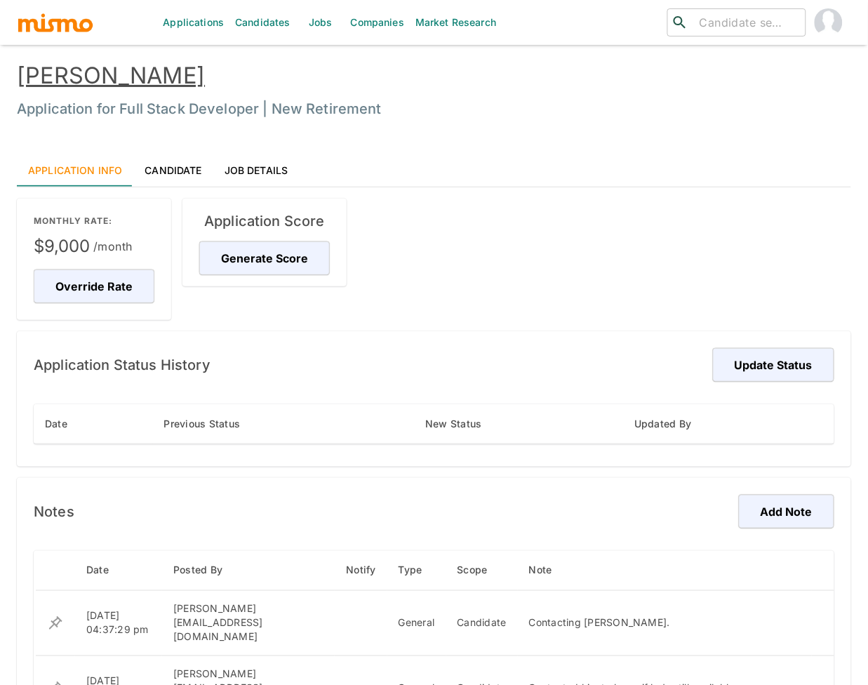
click at [173, 171] on link "Candidate" at bounding box center [172, 170] width 79 height 34
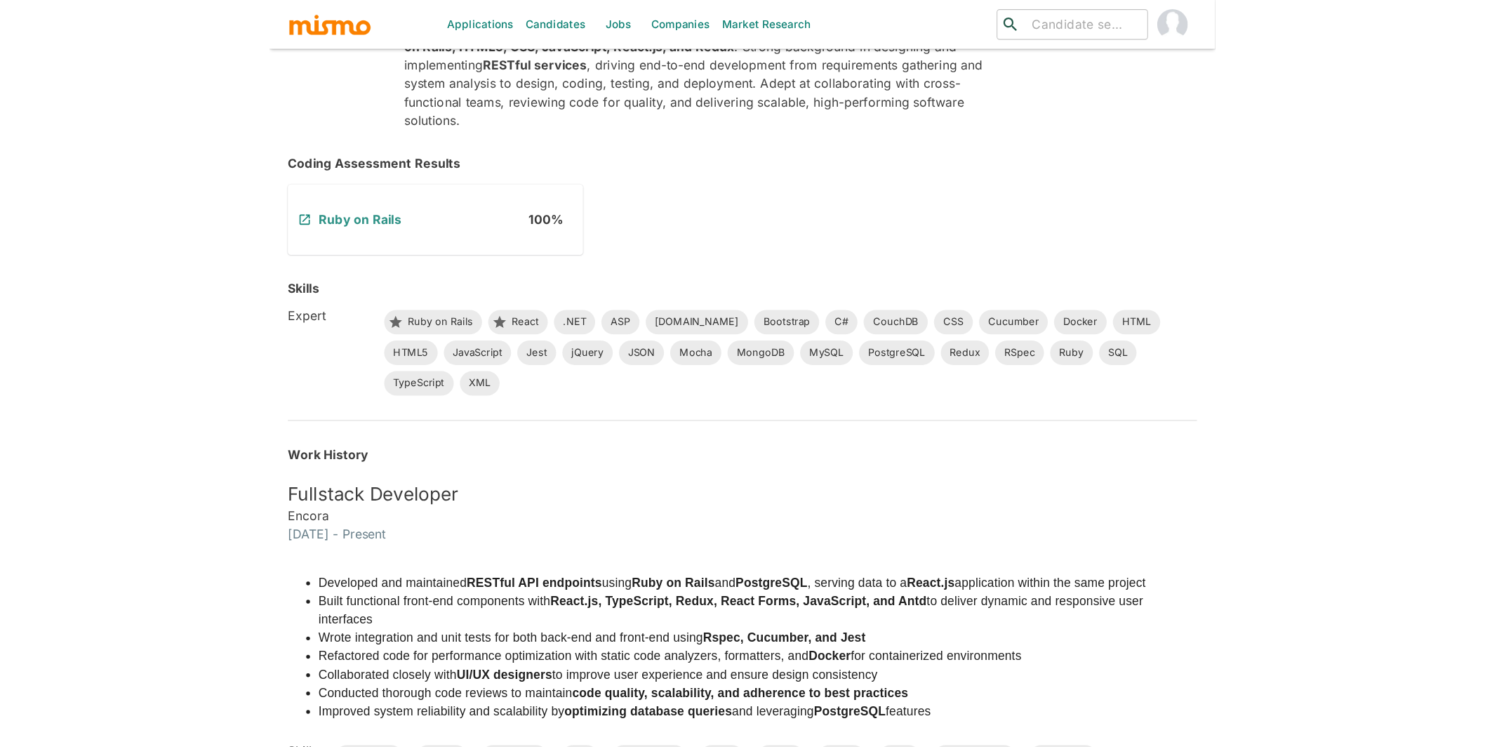
scroll to position [536, 0]
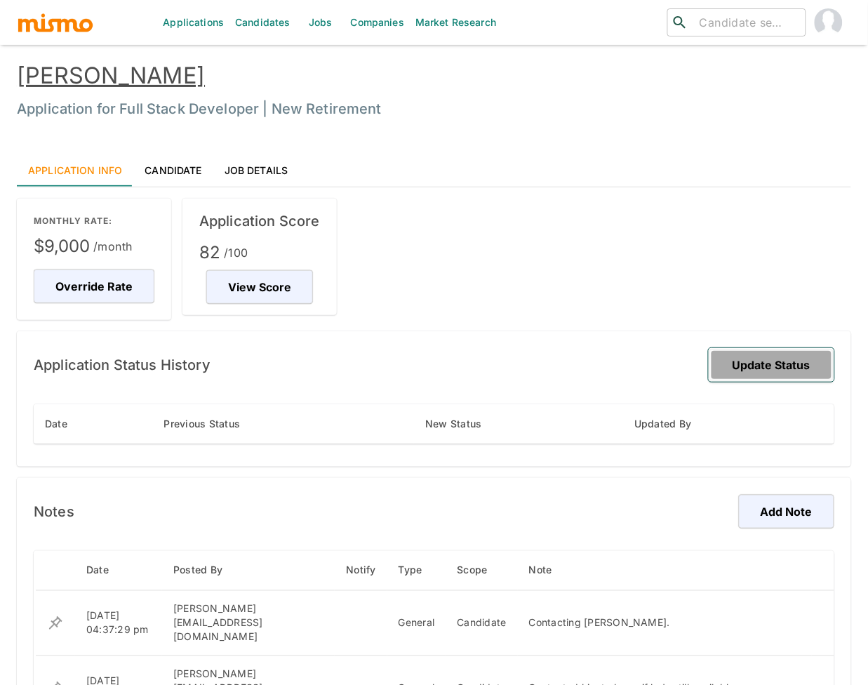
click at [761, 348] on button "Update Status" at bounding box center [772, 365] width 126 height 34
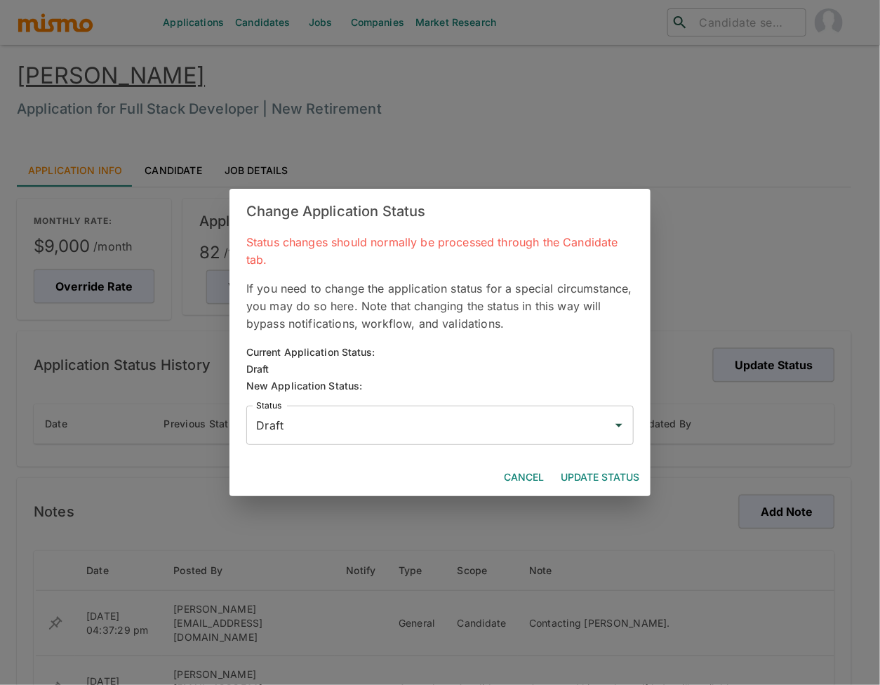
click at [484, 420] on input "Draft" at bounding box center [430, 425] width 354 height 27
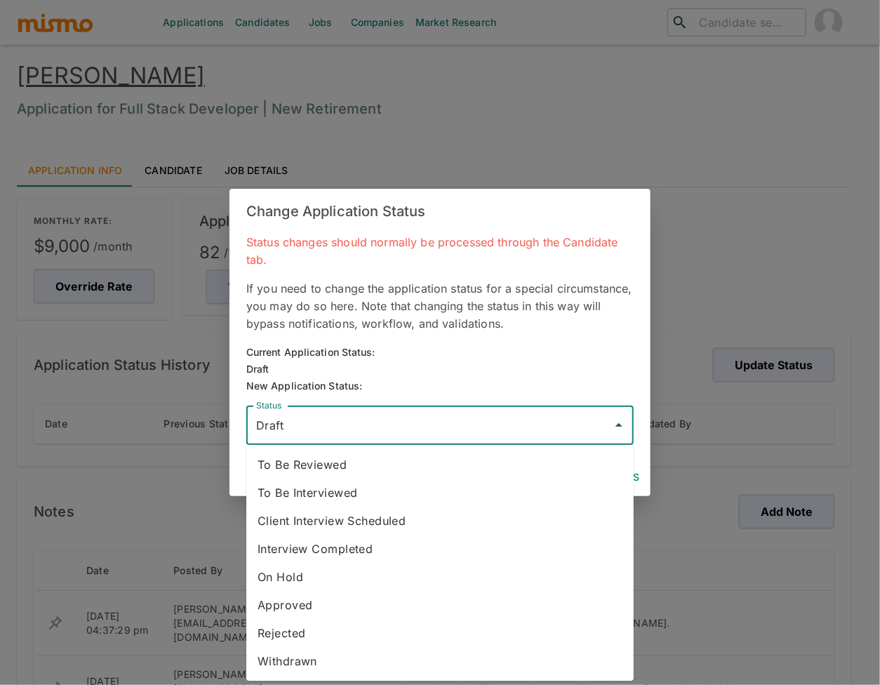
click at [325, 467] on li "To Be Reviewed" at bounding box center [439, 465] width 387 height 28
type input "To Be Reviewed"
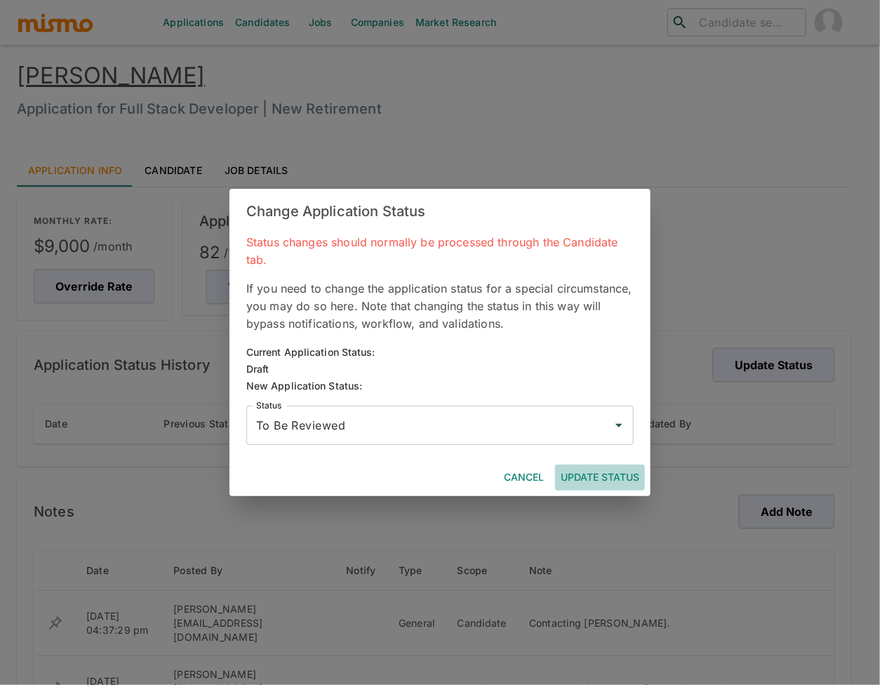
click at [608, 486] on button "Update Status" at bounding box center [600, 478] width 90 height 26
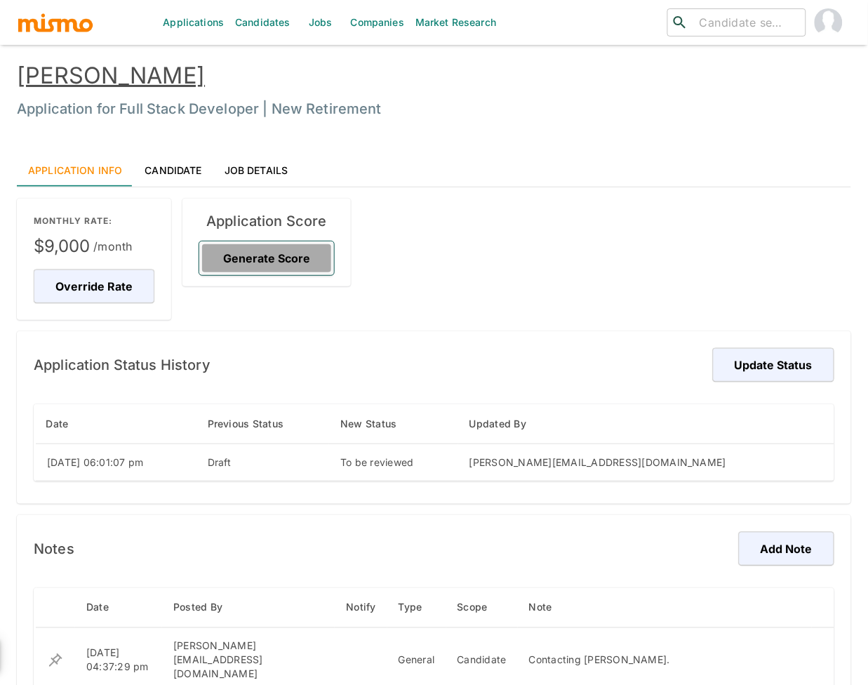
click at [277, 245] on button "Generate Score" at bounding box center [266, 258] width 135 height 34
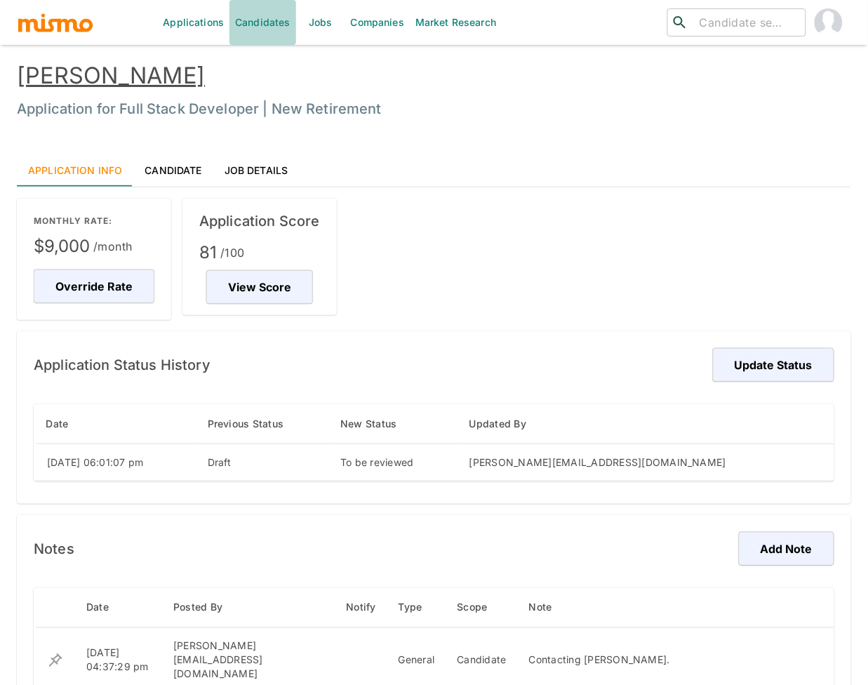
click at [267, 20] on link "Candidates" at bounding box center [263, 22] width 67 height 45
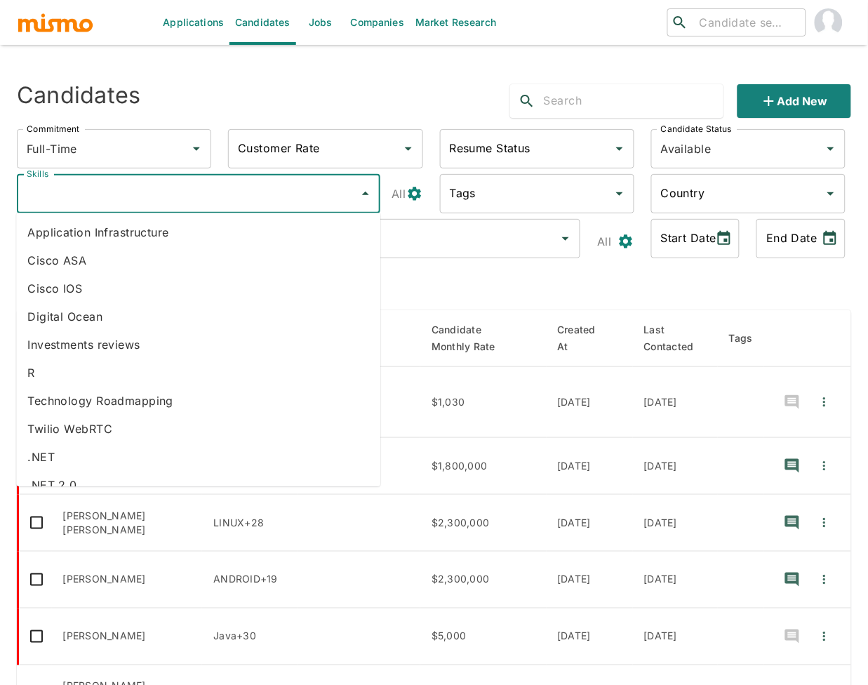
click at [194, 202] on input "Skills" at bounding box center [188, 193] width 330 height 27
type input "ruby"
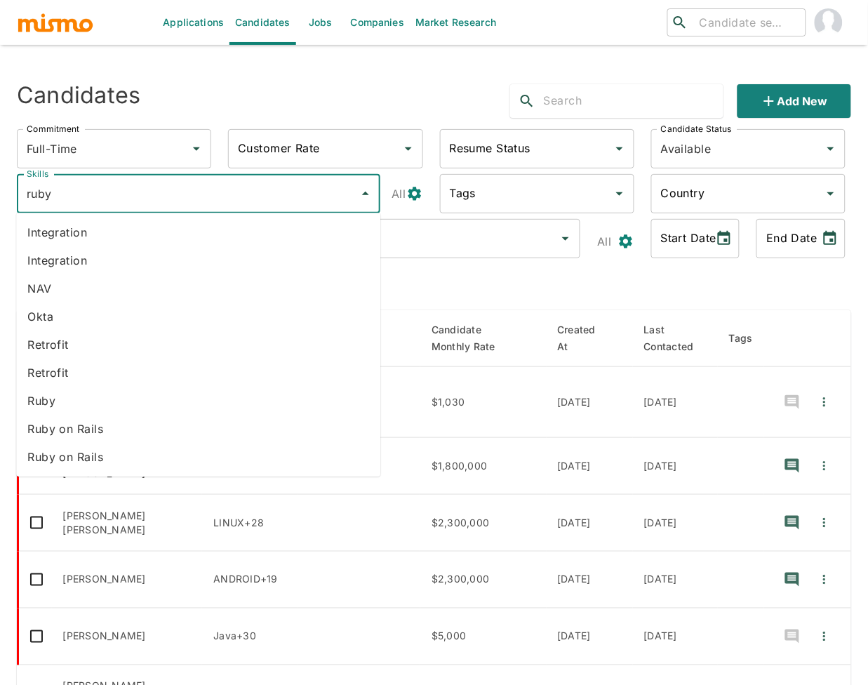
click at [95, 406] on li "Ruby" at bounding box center [198, 401] width 364 height 28
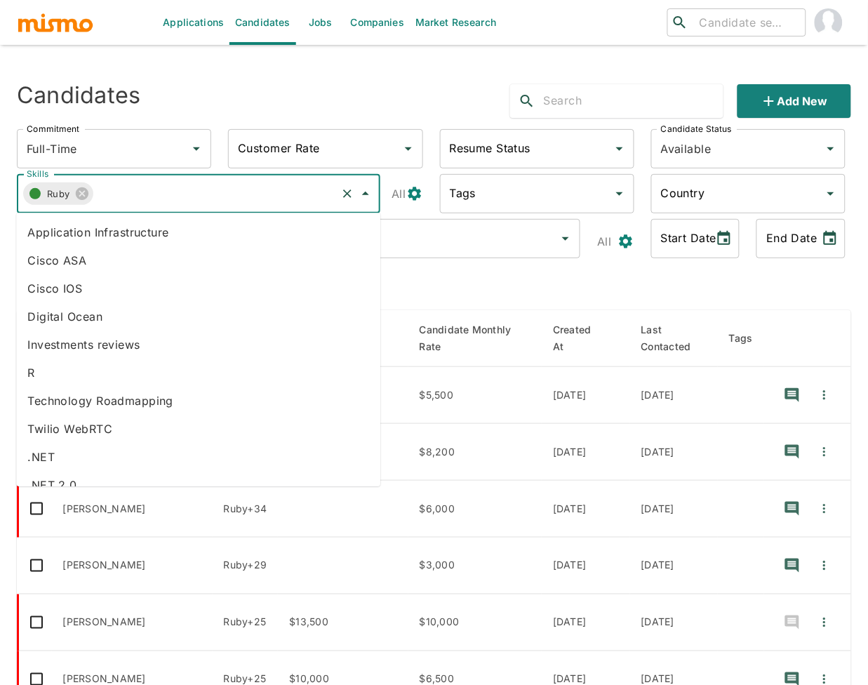
click at [170, 202] on input "Skills" at bounding box center [213, 193] width 241 height 27
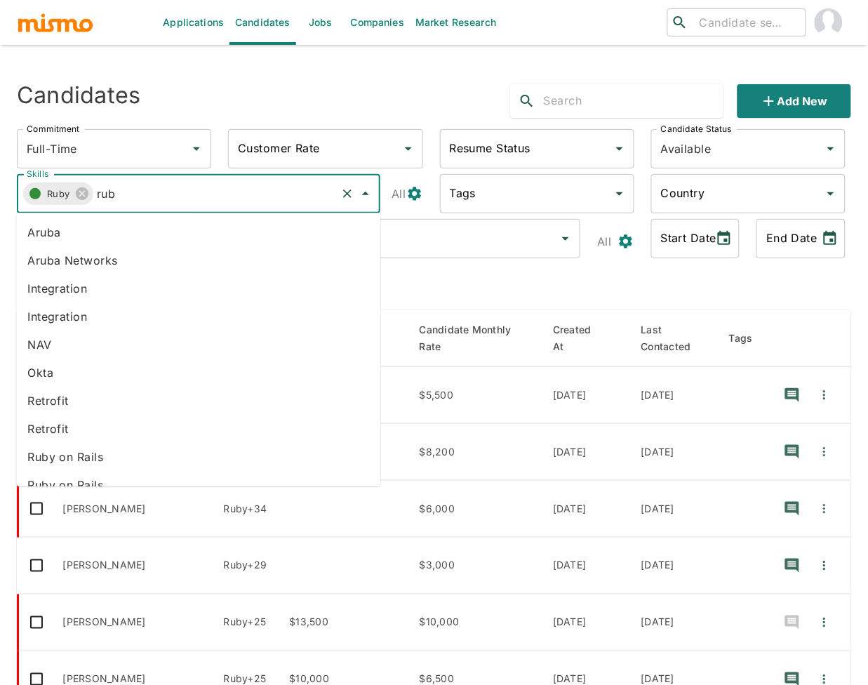
type input "ruby"
click at [113, 397] on li "Ruby on Rails" at bounding box center [198, 401] width 364 height 28
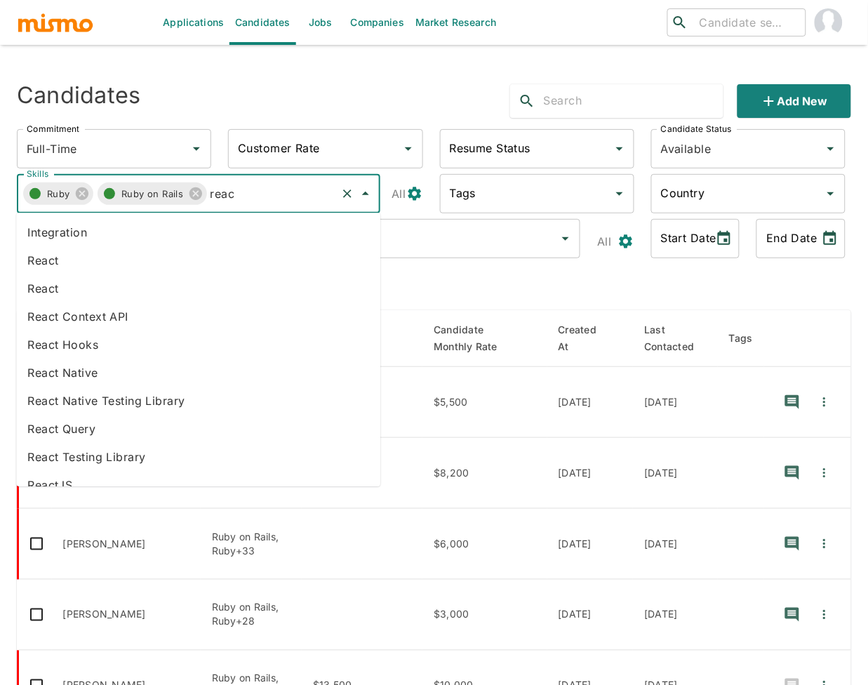
type input "react"
click at [133, 260] on li "React" at bounding box center [198, 260] width 364 height 28
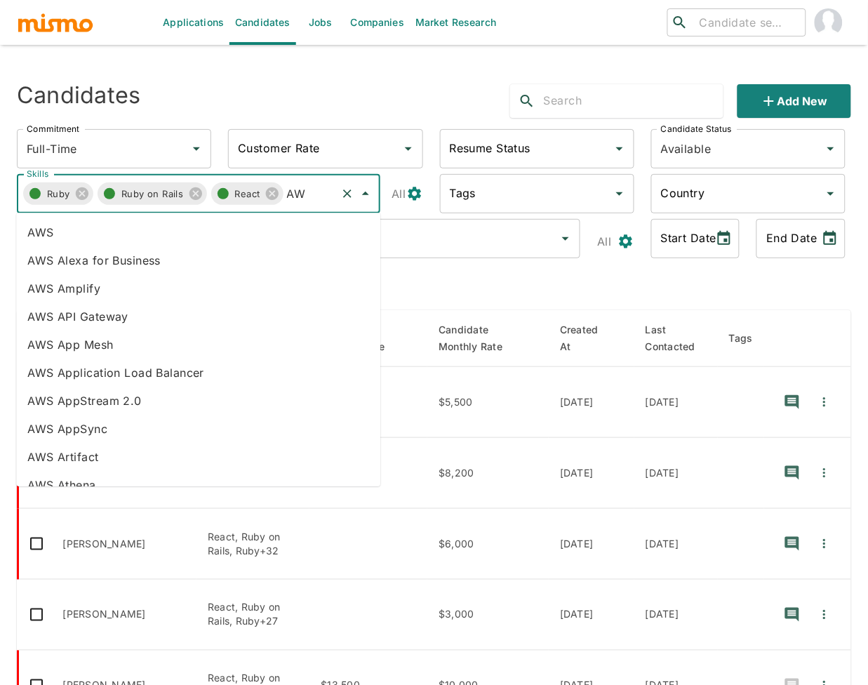
type input "AWS"
click at [104, 233] on li "AWS" at bounding box center [198, 232] width 364 height 28
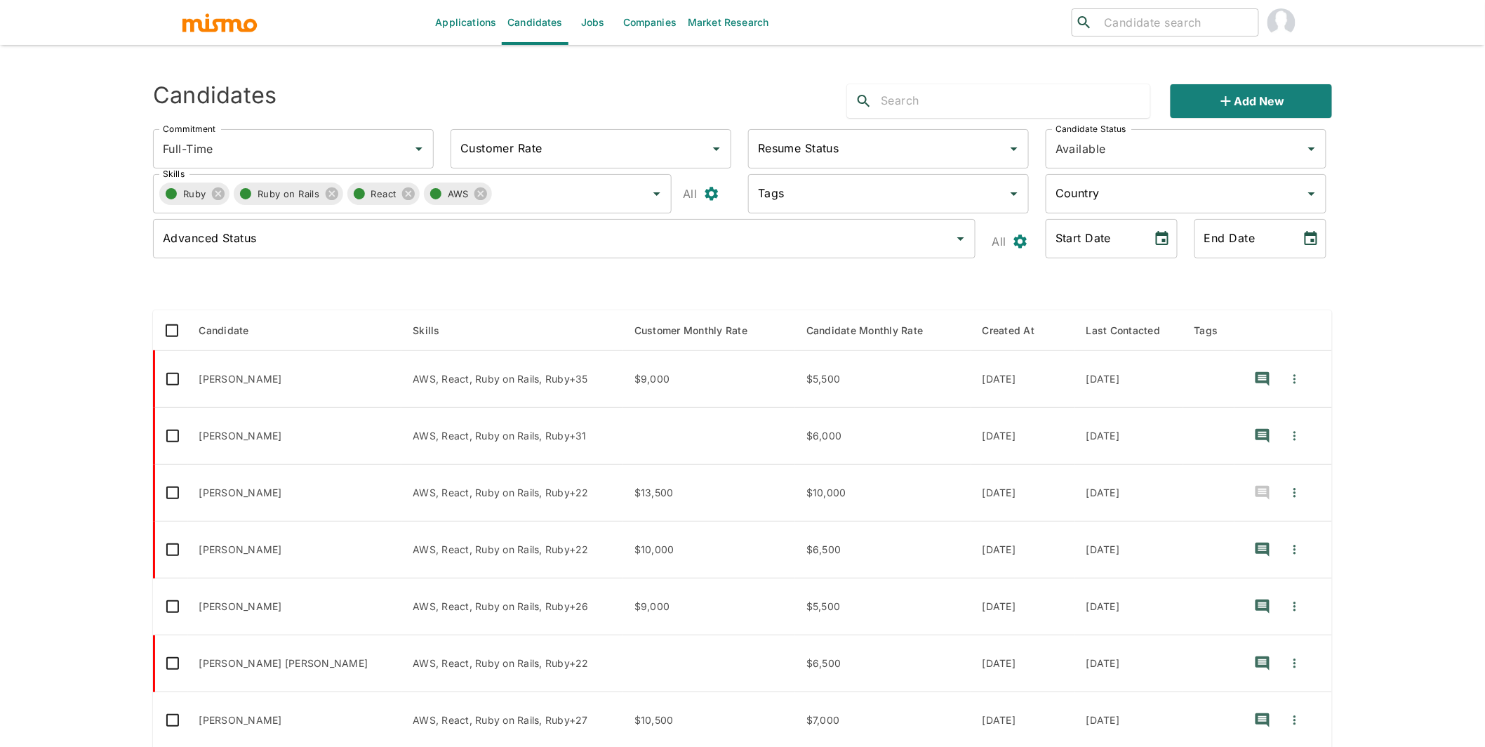
click at [879, 101] on input "text" at bounding box center [1016, 101] width 270 height 22
type input "guillermo arias"
click at [235, 22] on img "button" at bounding box center [219, 22] width 77 height 21
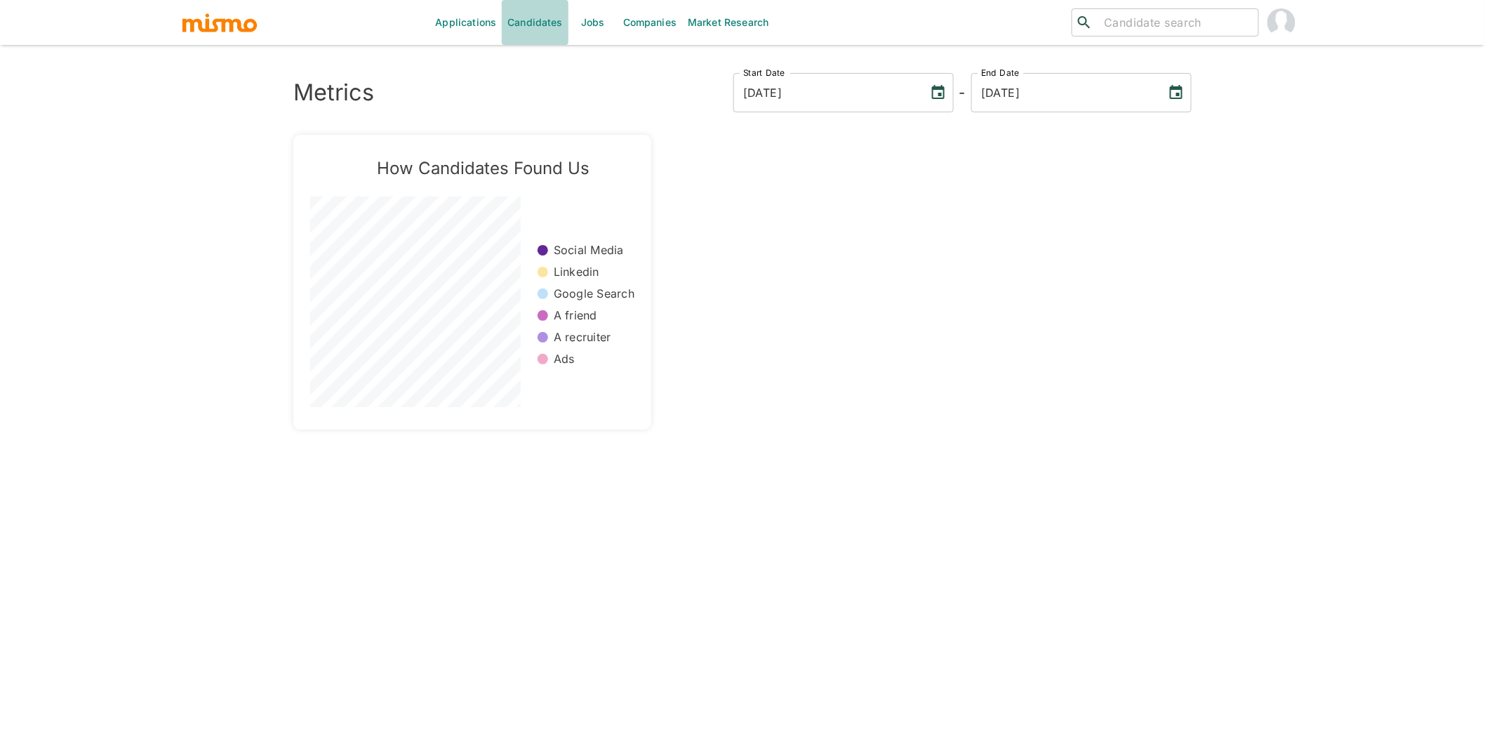
click at [539, 18] on link "Candidates" at bounding box center [535, 22] width 67 height 45
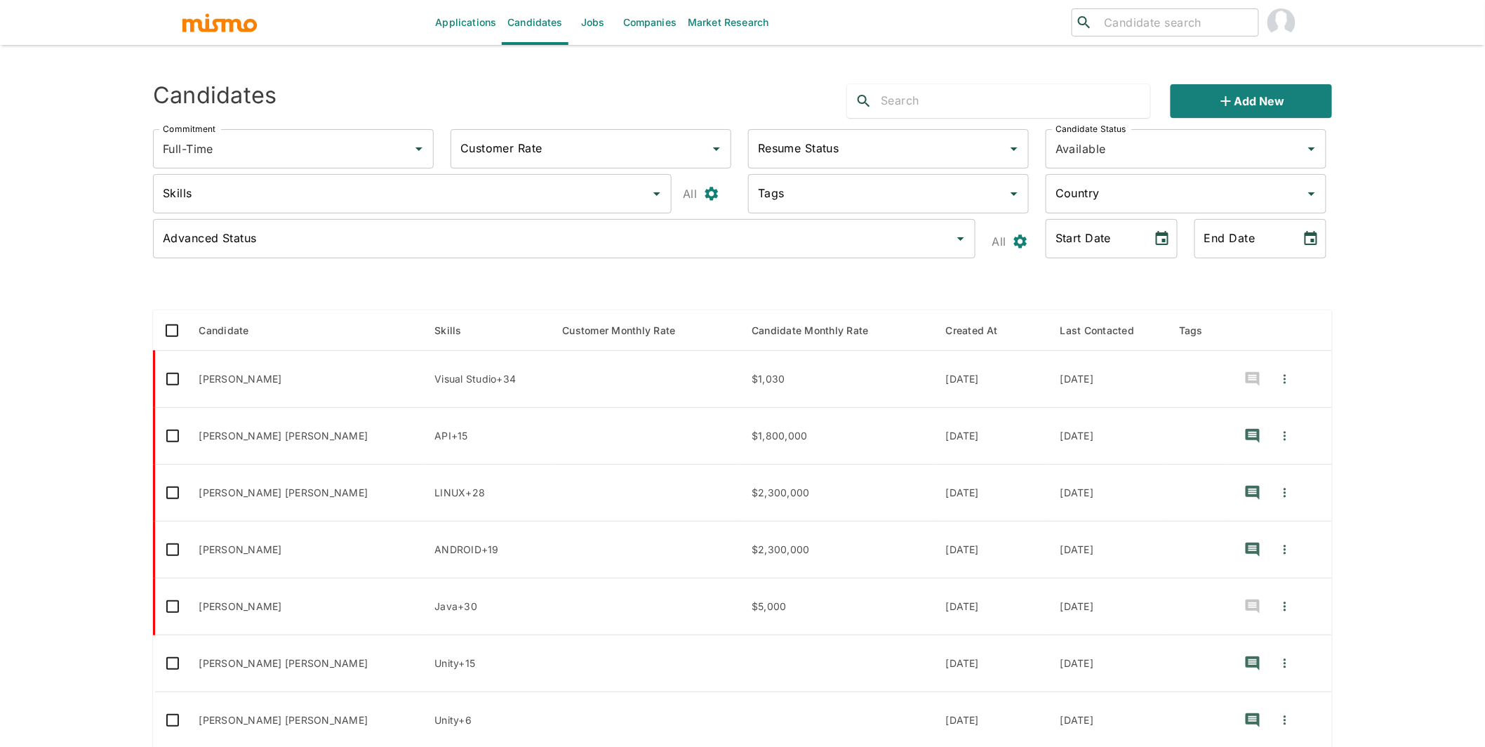
click at [305, 198] on input "Skills" at bounding box center [401, 193] width 485 height 27
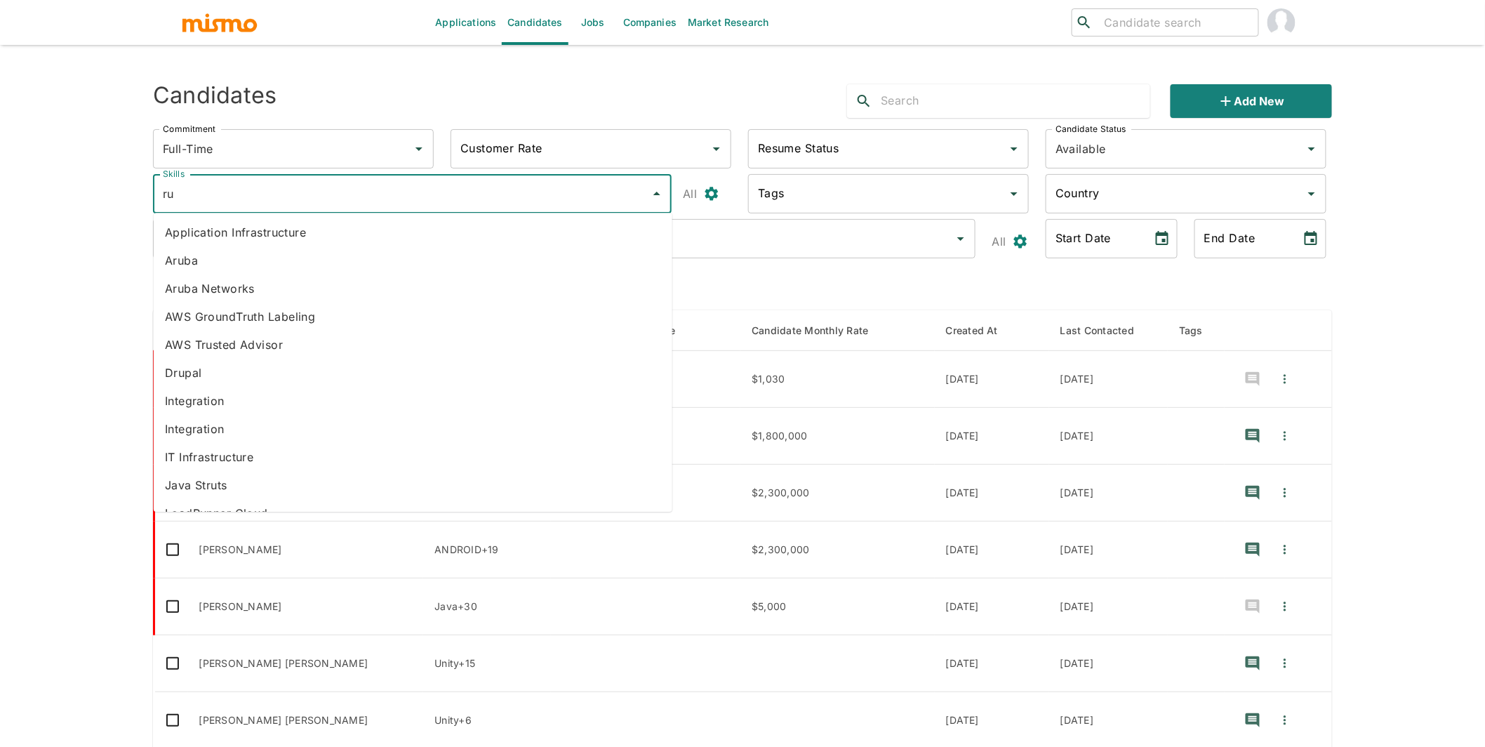
type input "rub"
click at [264, 477] on li "Ruby on Rails" at bounding box center [413, 485] width 519 height 28
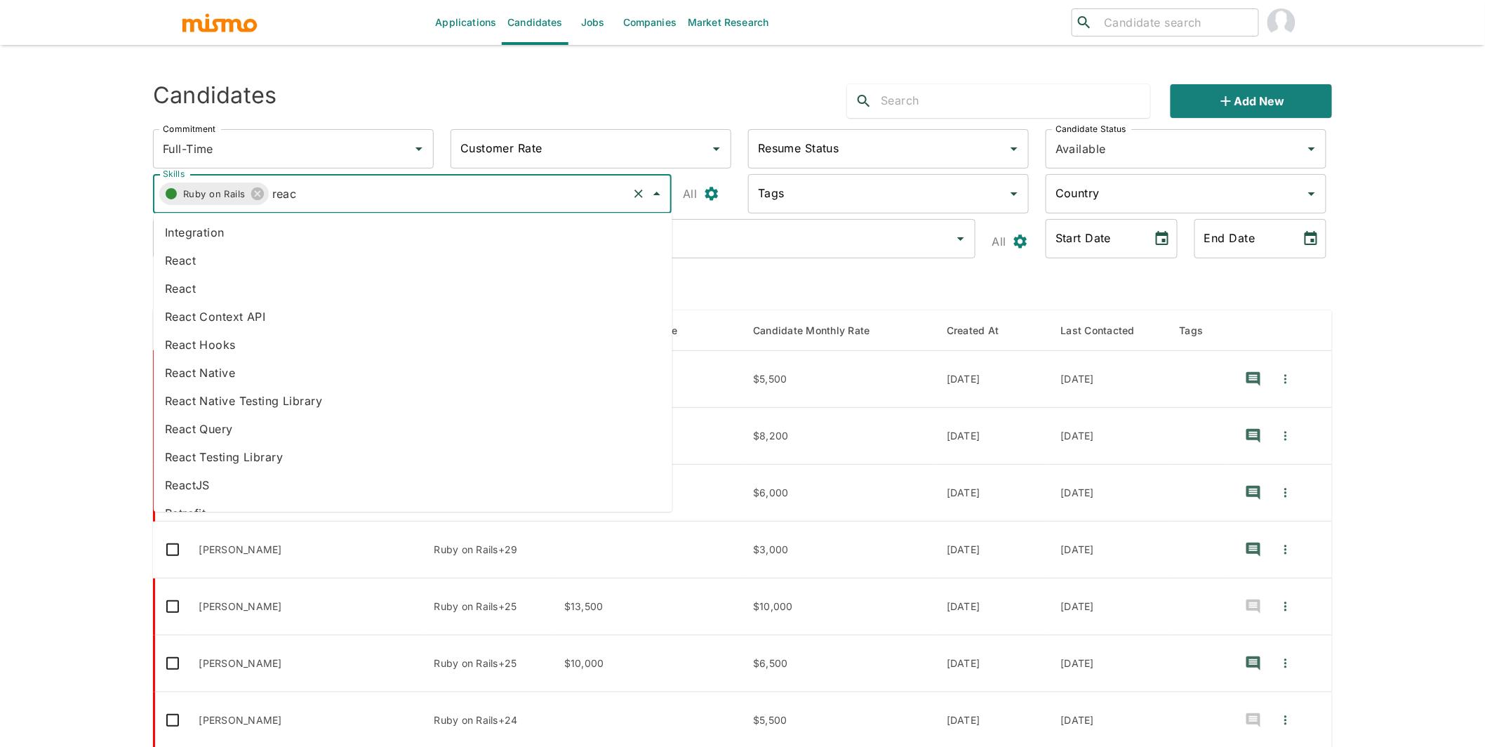
type input "react"
click at [251, 293] on li "React" at bounding box center [413, 288] width 519 height 28
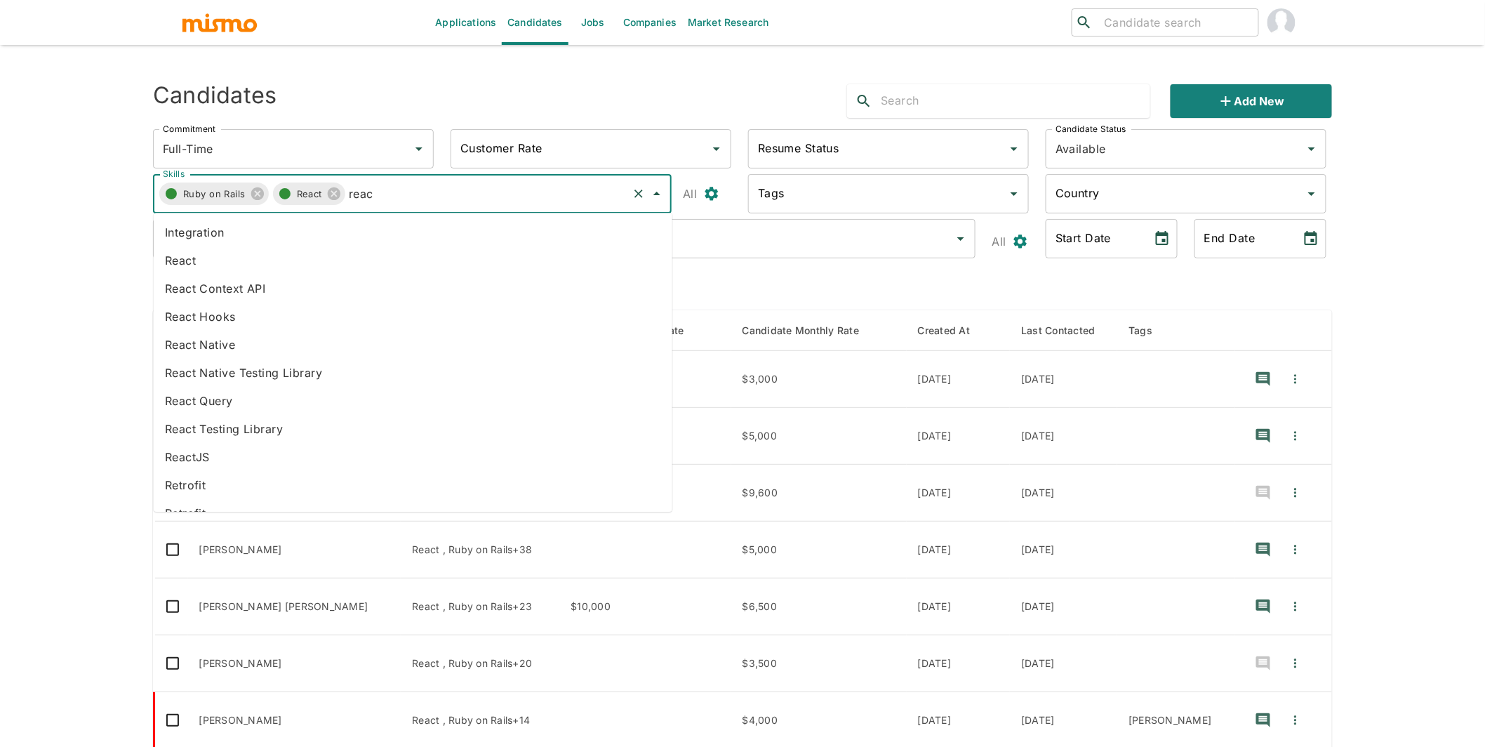
type input "react"
click at [255, 265] on li "React" at bounding box center [413, 260] width 519 height 28
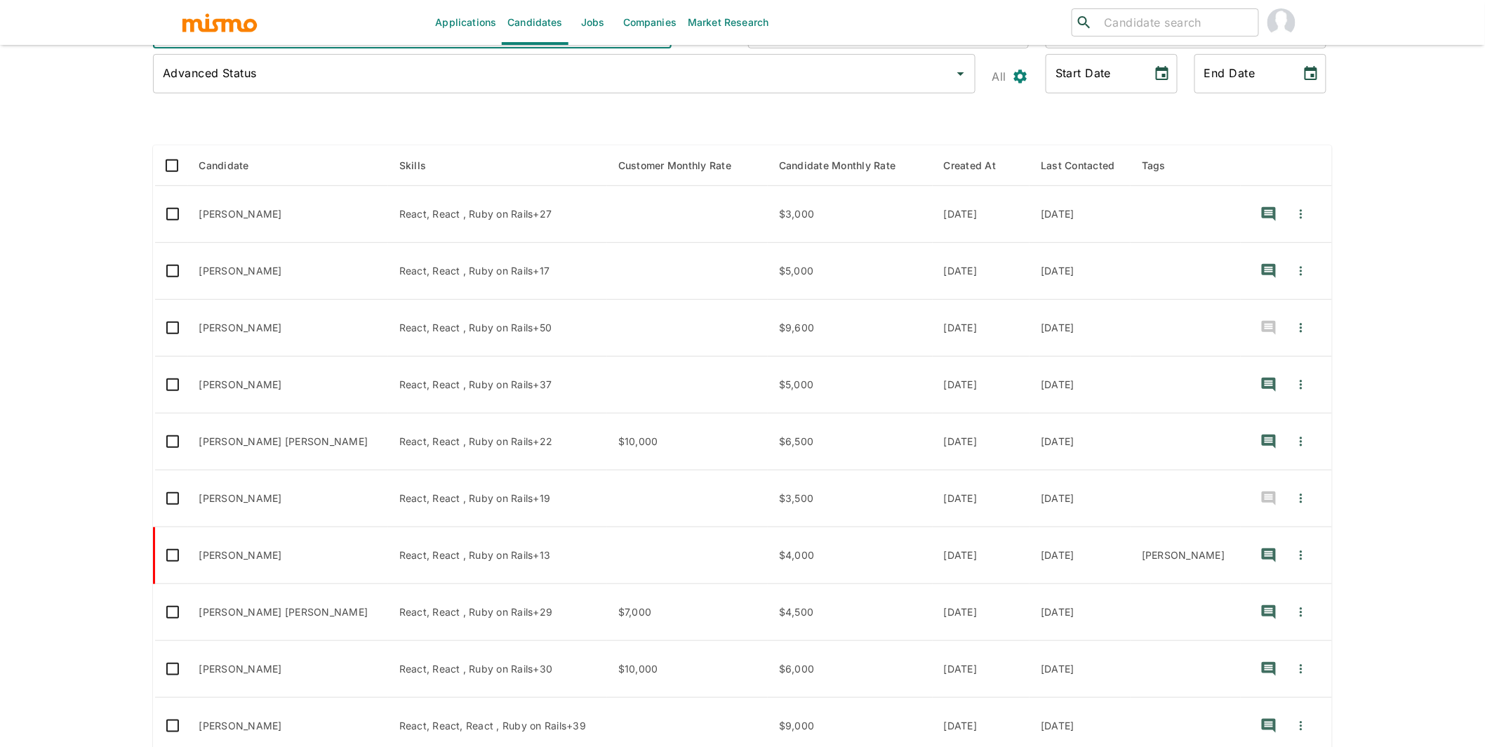
scroll to position [220, 0]
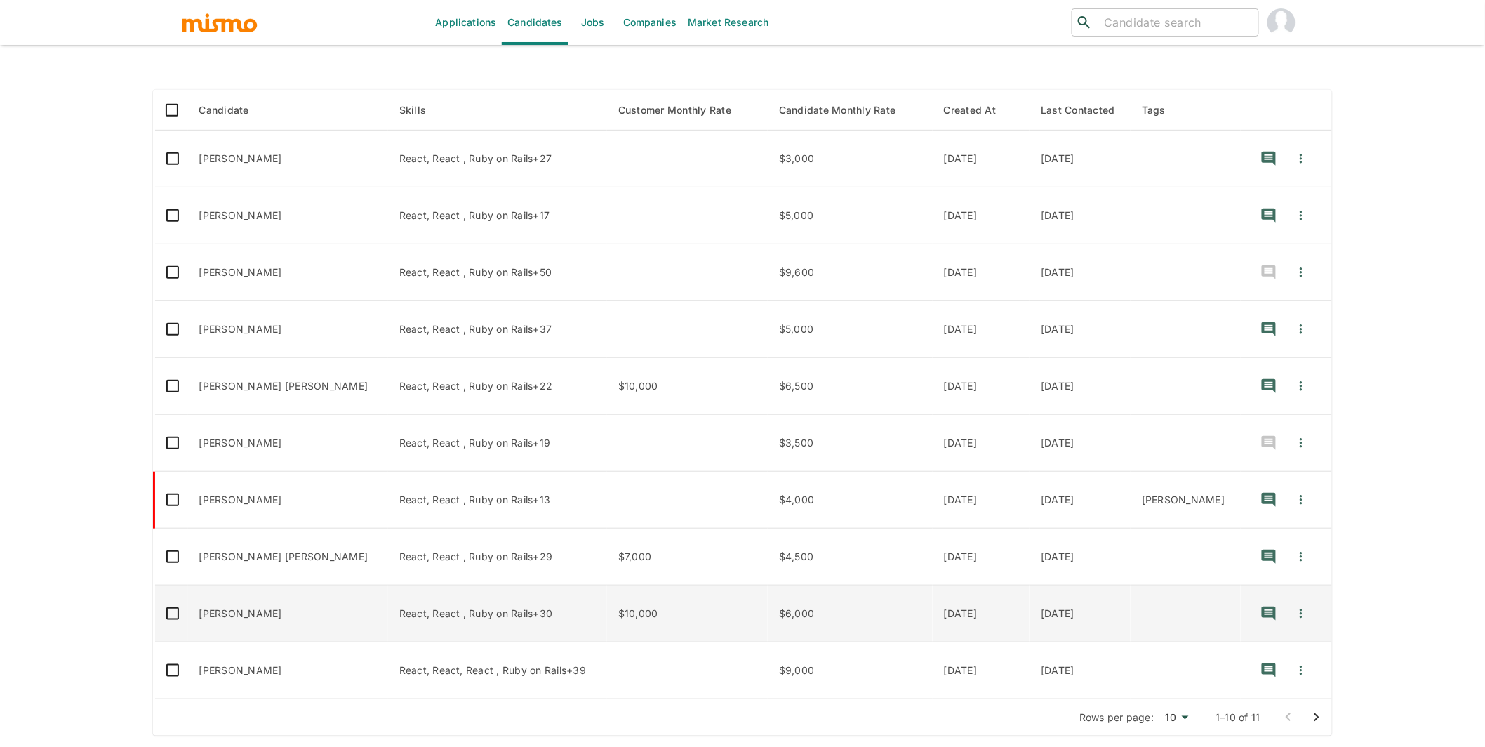
click at [319, 618] on td "Rodrigo Toledo" at bounding box center [288, 613] width 200 height 57
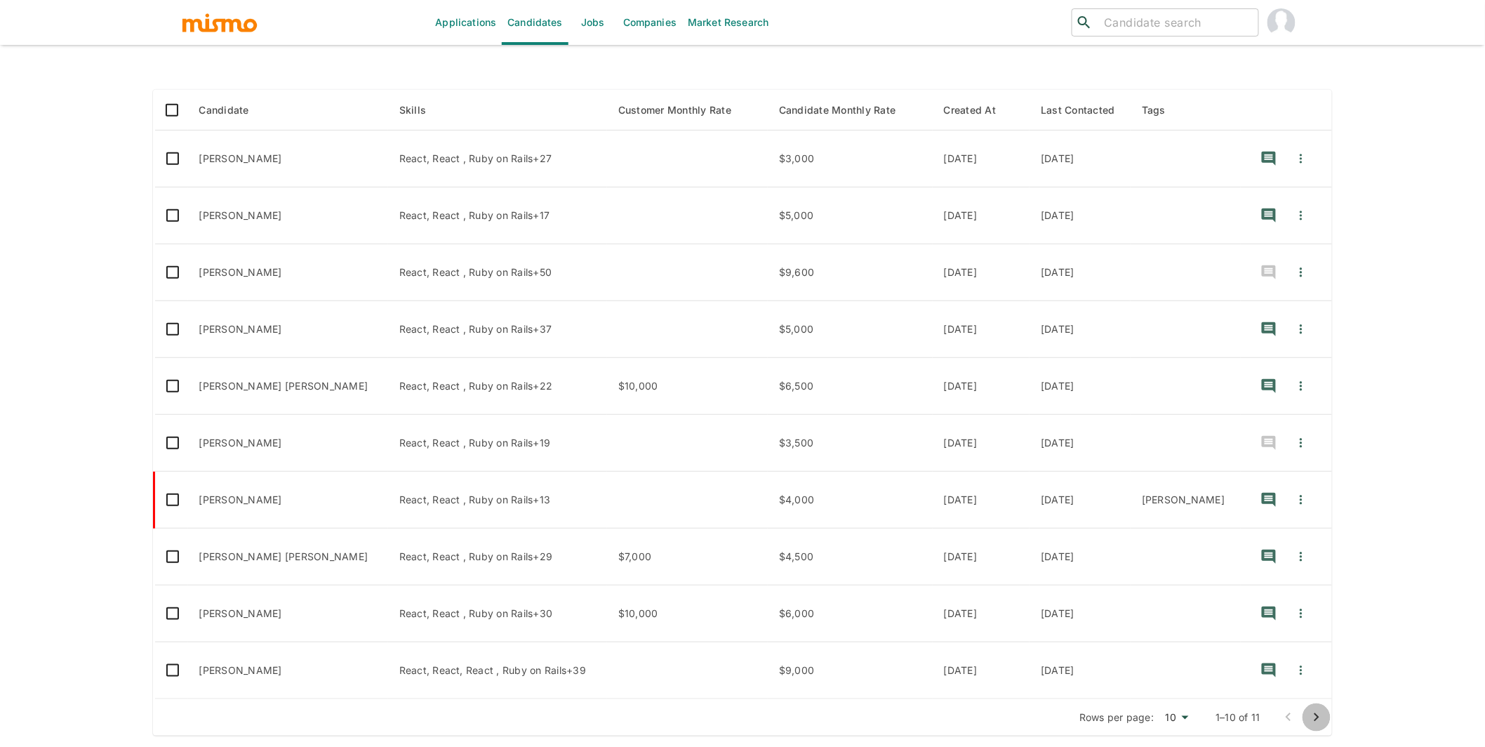
click at [879, 684] on icon "Go to next page" at bounding box center [1316, 717] width 17 height 17
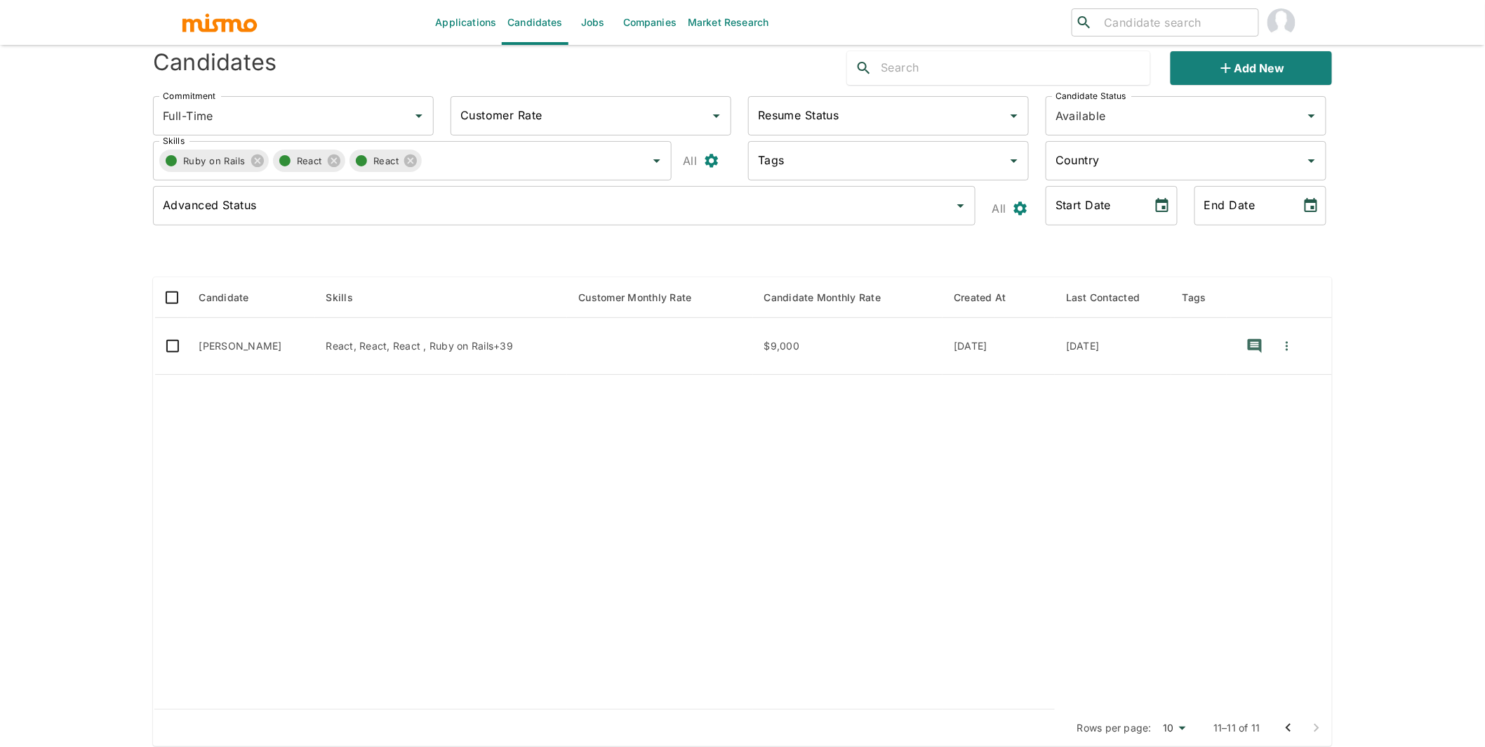
scroll to position [43, 0]
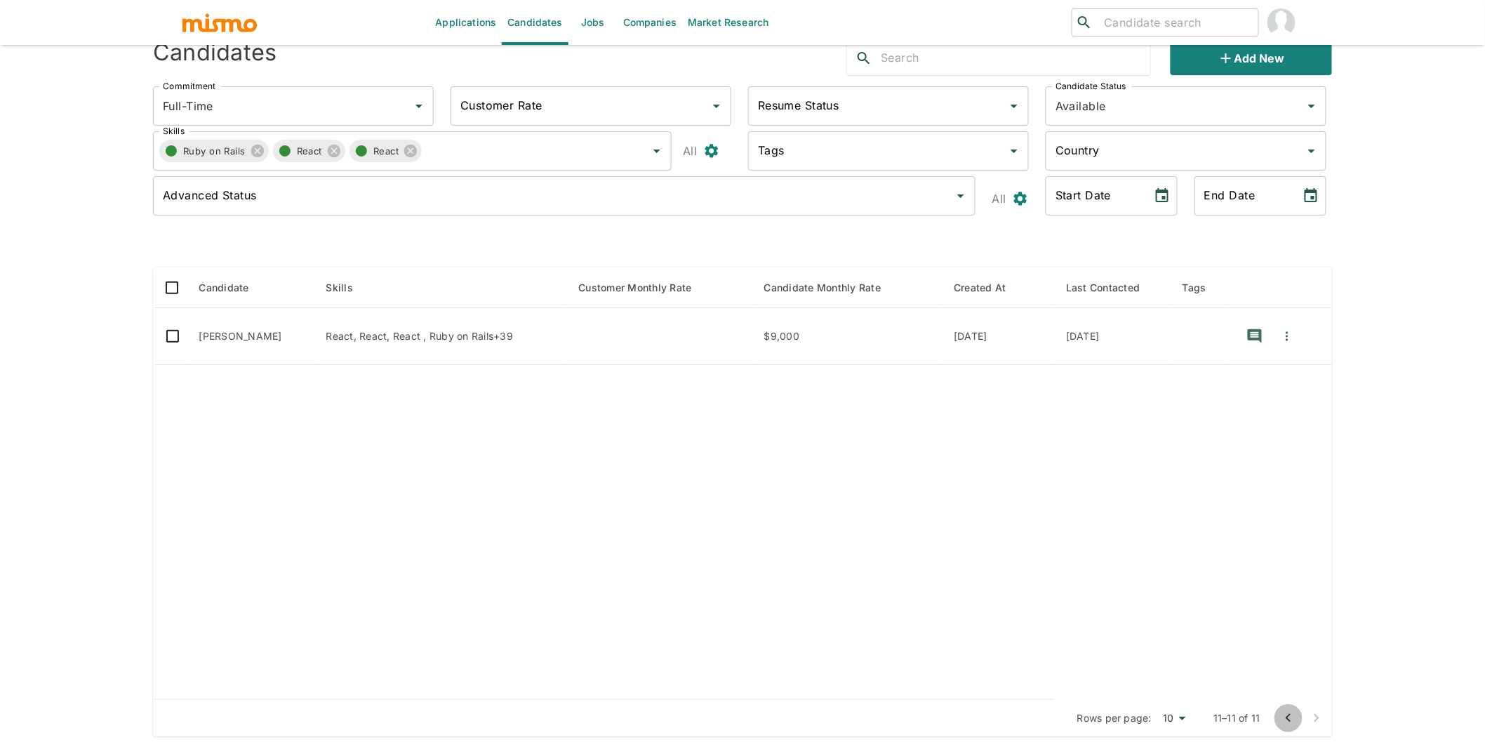
click at [879, 684] on icon "Go to previous page" at bounding box center [1288, 718] width 17 height 17
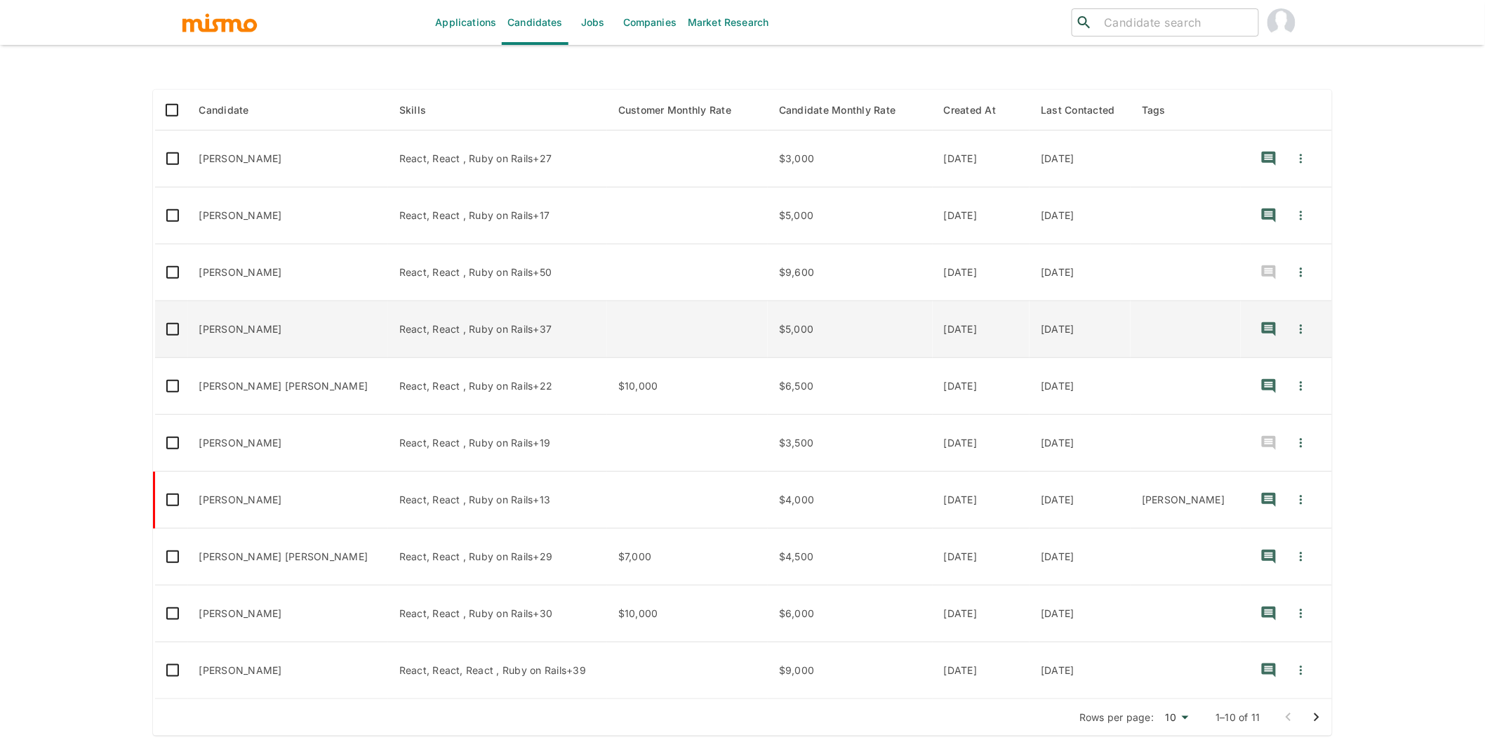
scroll to position [0, 0]
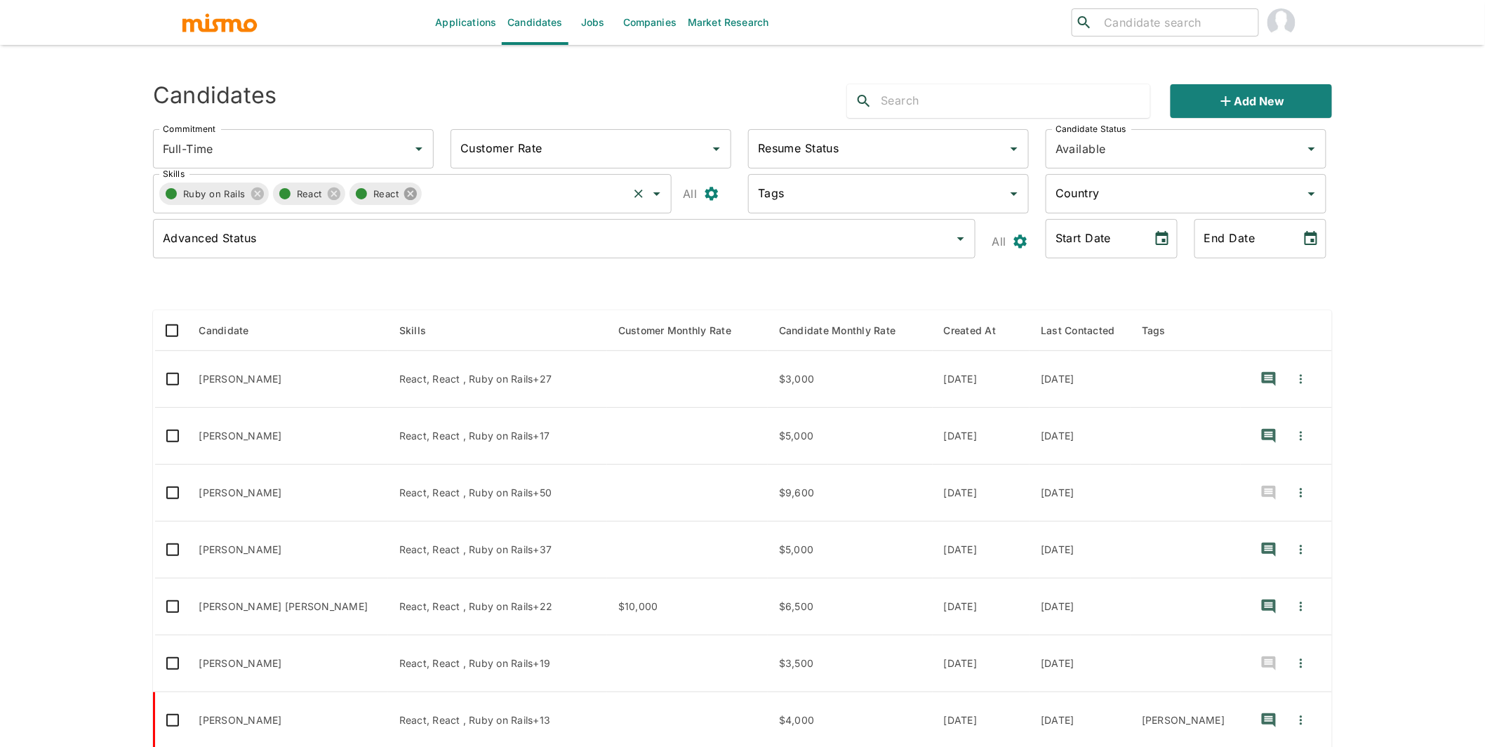
click at [409, 197] on icon at bounding box center [410, 193] width 13 height 13
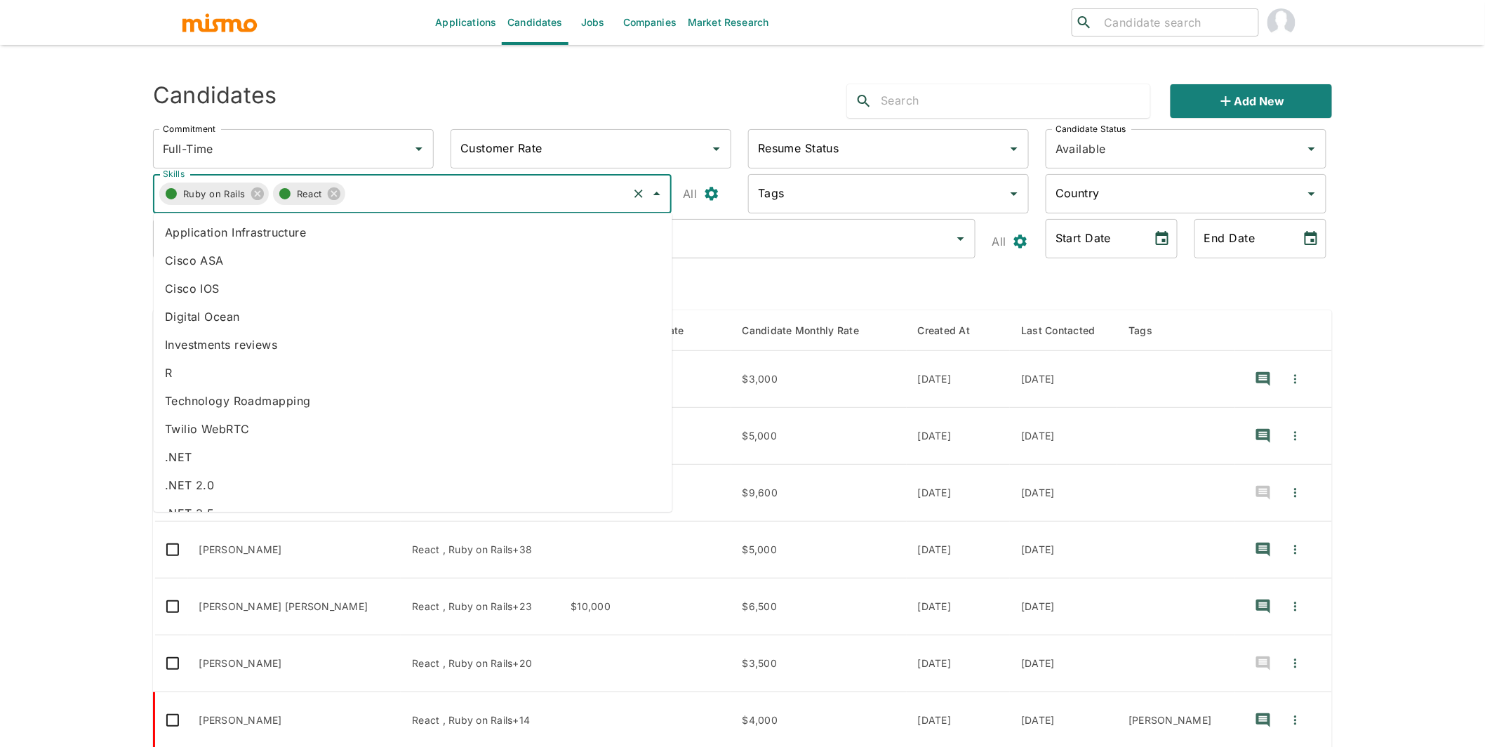
click at [397, 192] on input "Skills" at bounding box center [485, 193] width 281 height 27
type input "AWS"
click at [328, 232] on li "AWS" at bounding box center [413, 232] width 519 height 28
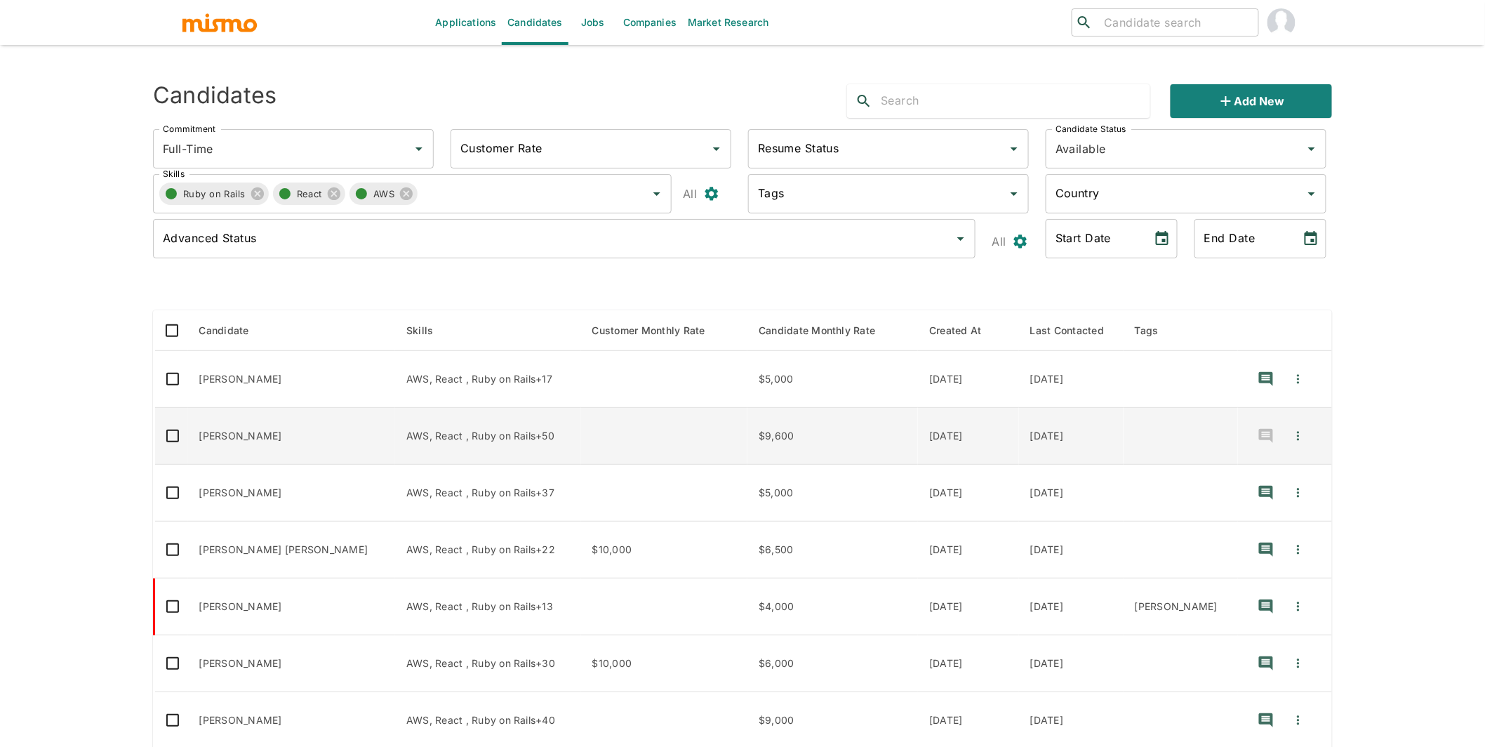
click at [266, 439] on td "Felipe Souza" at bounding box center [291, 436] width 207 height 57
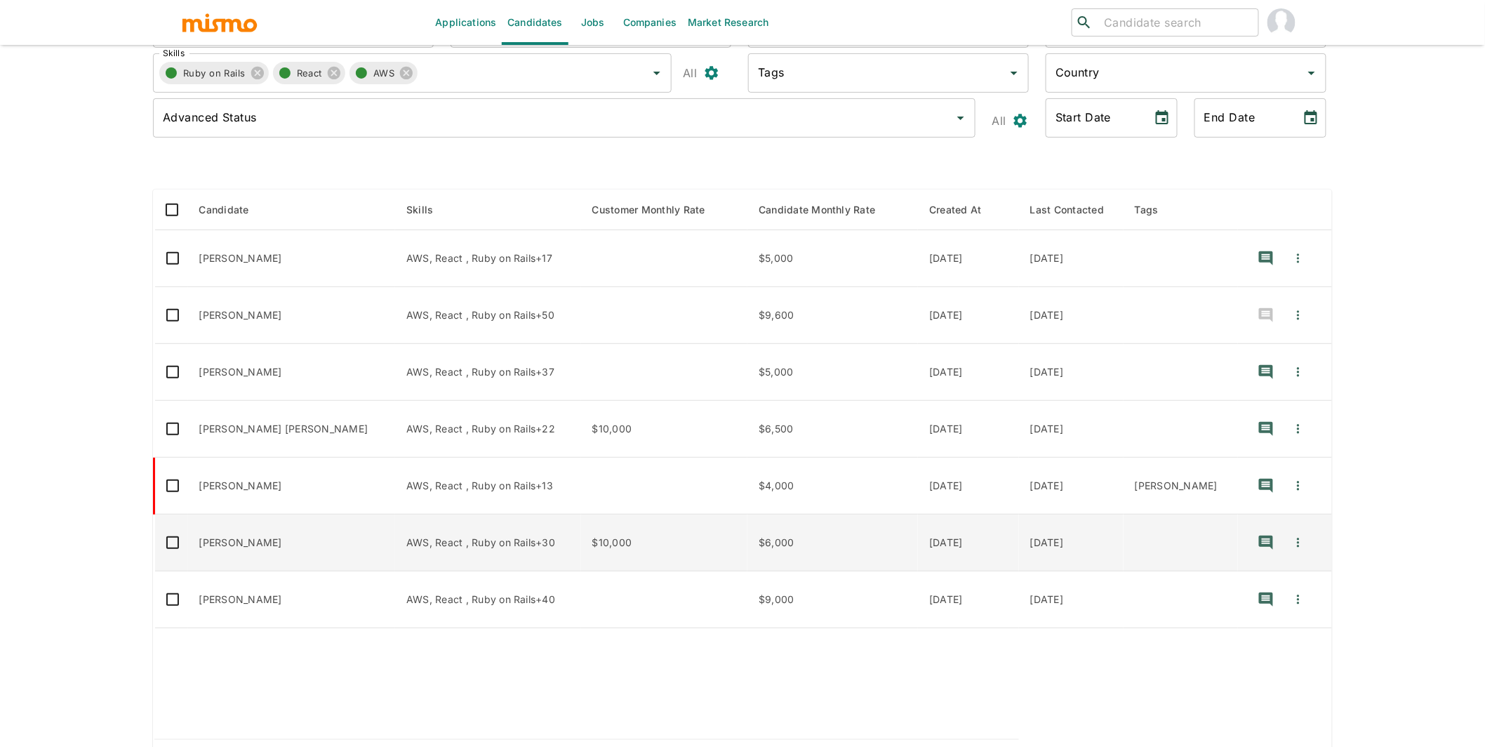
scroll to position [122, 0]
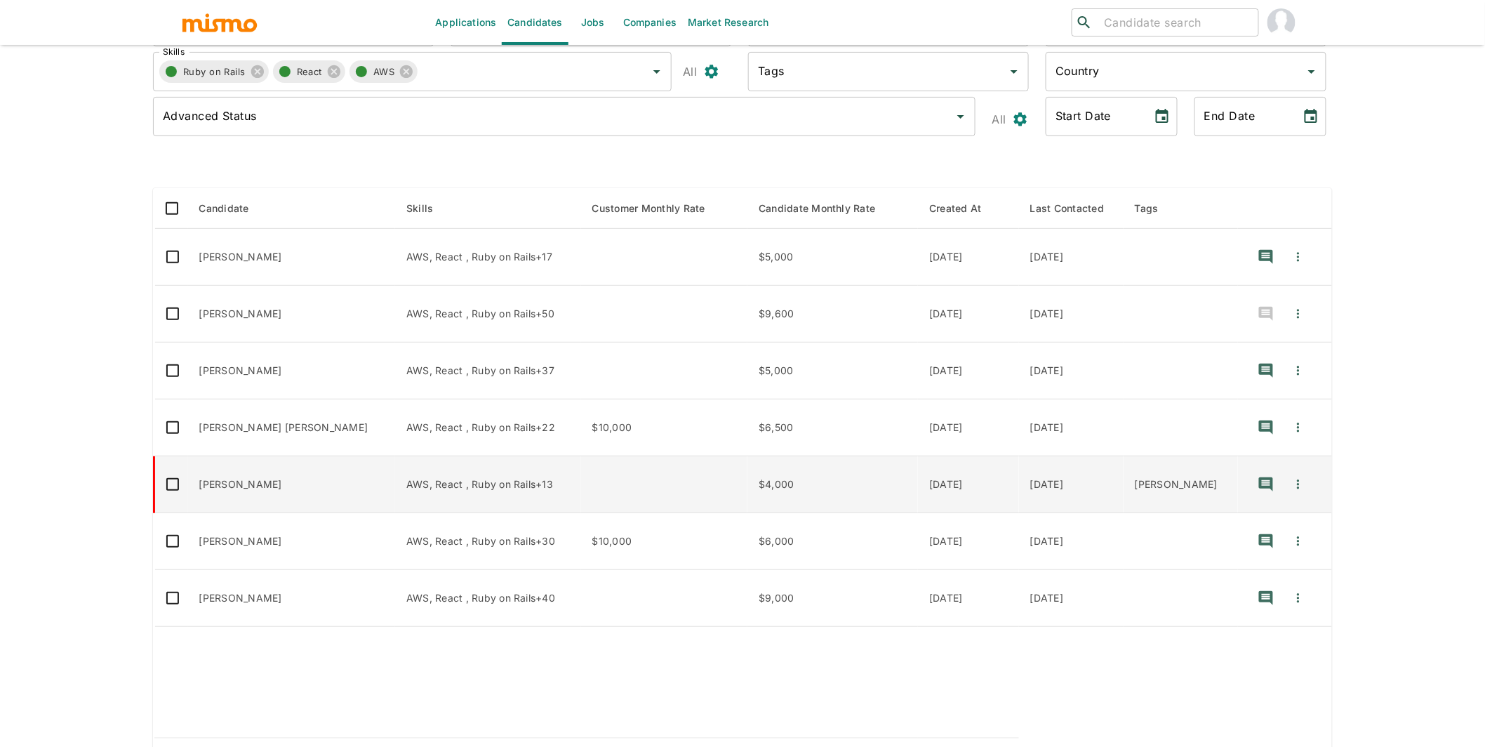
click at [220, 470] on td "Luis Davila" at bounding box center [291, 484] width 207 height 57
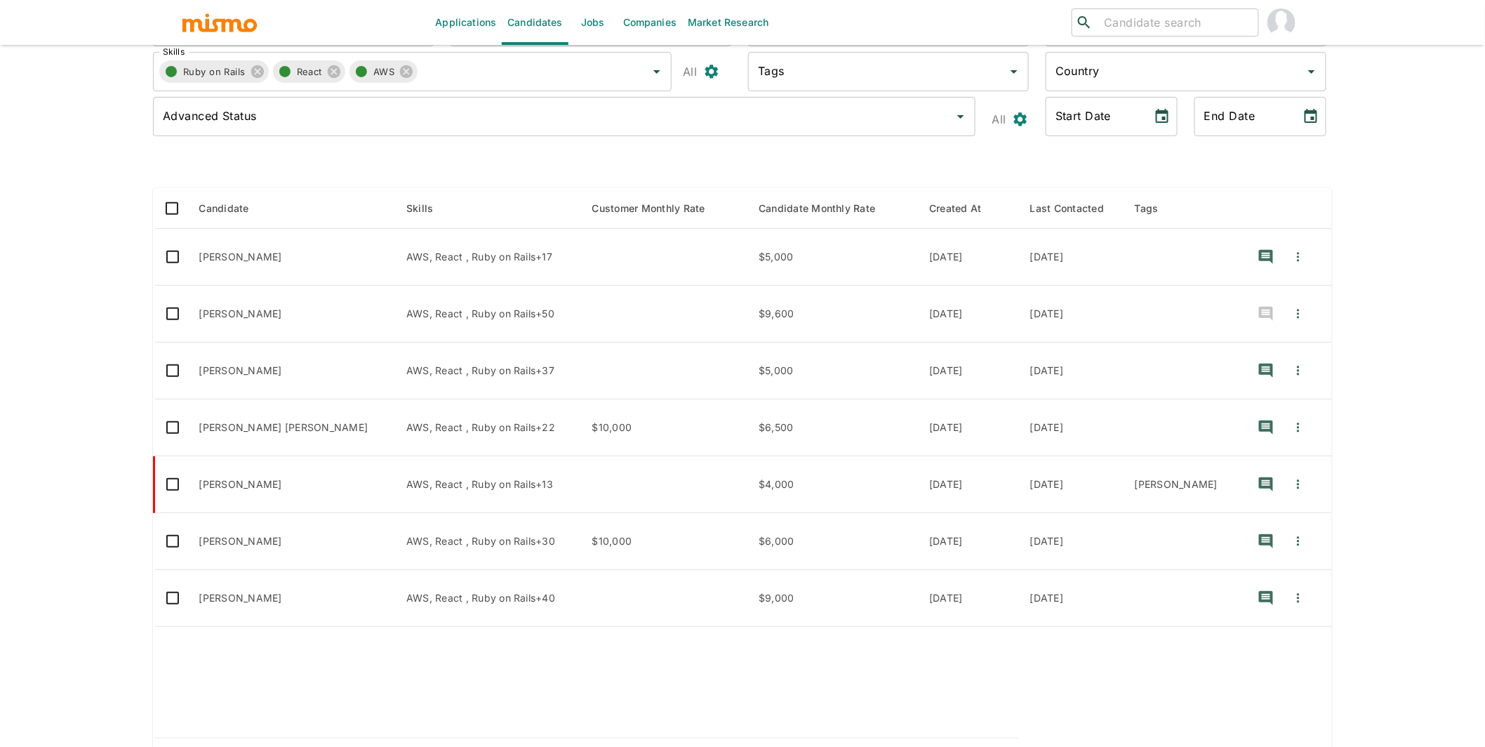
scroll to position [0, 0]
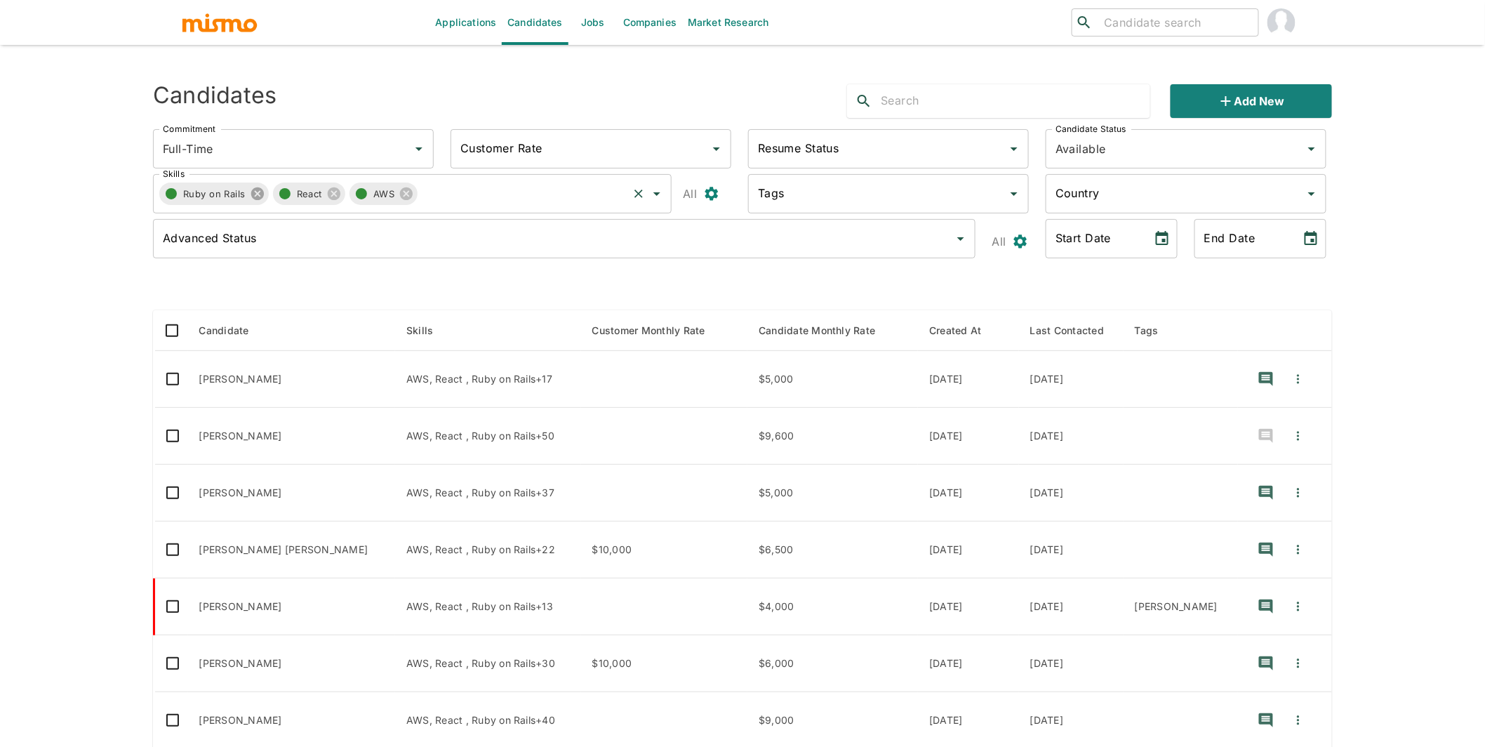
click at [260, 194] on icon at bounding box center [257, 193] width 13 height 13
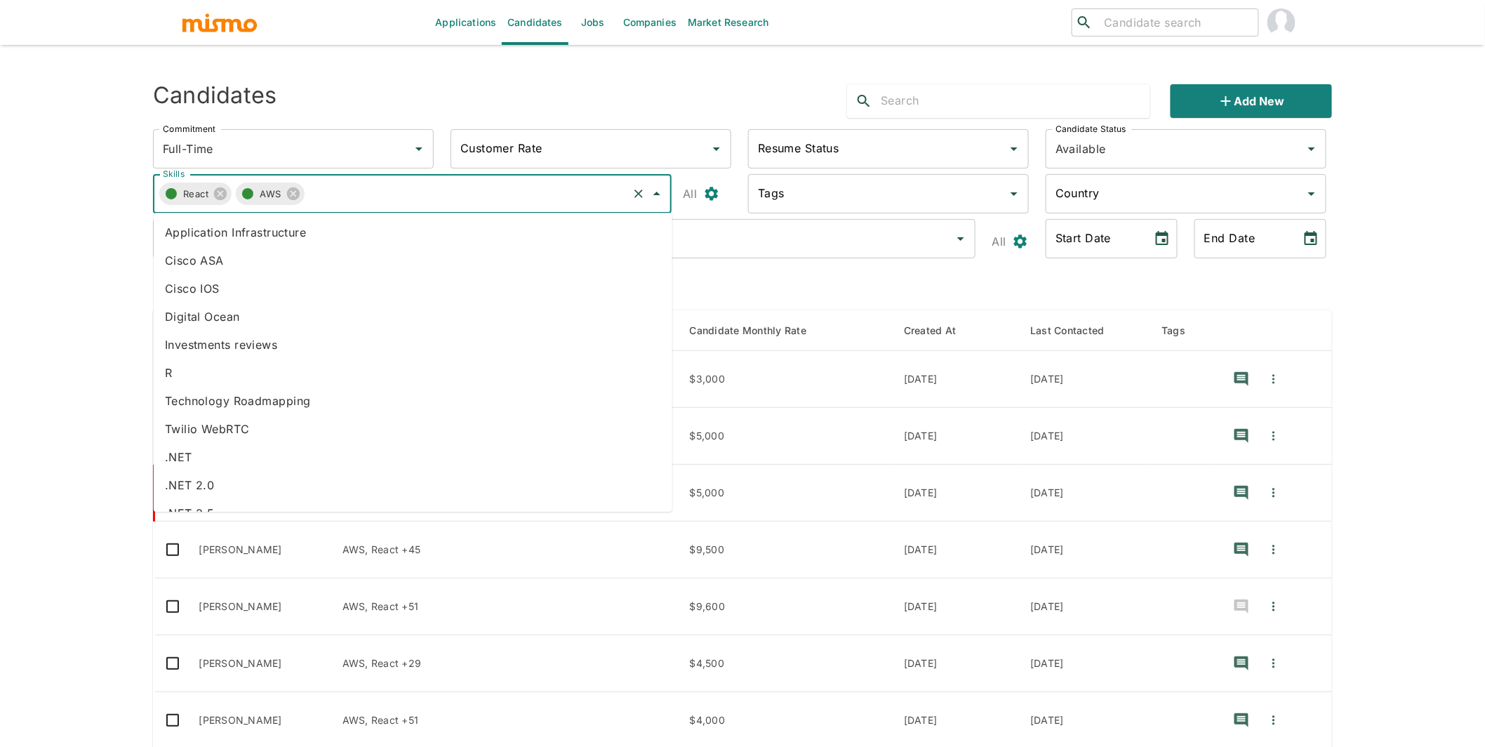
click at [385, 194] on input "Skills" at bounding box center [466, 193] width 322 height 27
type input "ruby"
click at [197, 430] on li "Ruby on Rails" at bounding box center [413, 429] width 519 height 28
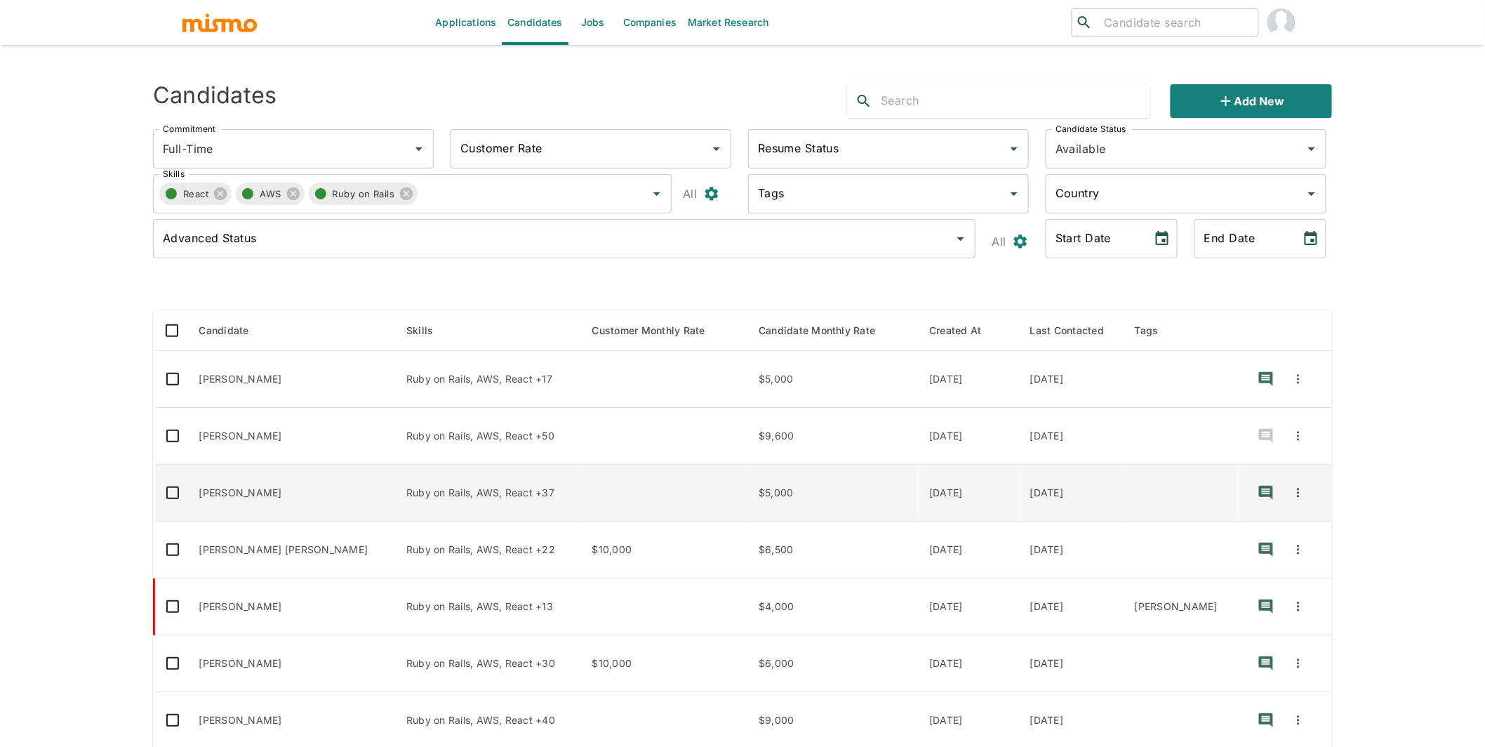
click at [308, 486] on td "Alan Facchini" at bounding box center [291, 493] width 207 height 57
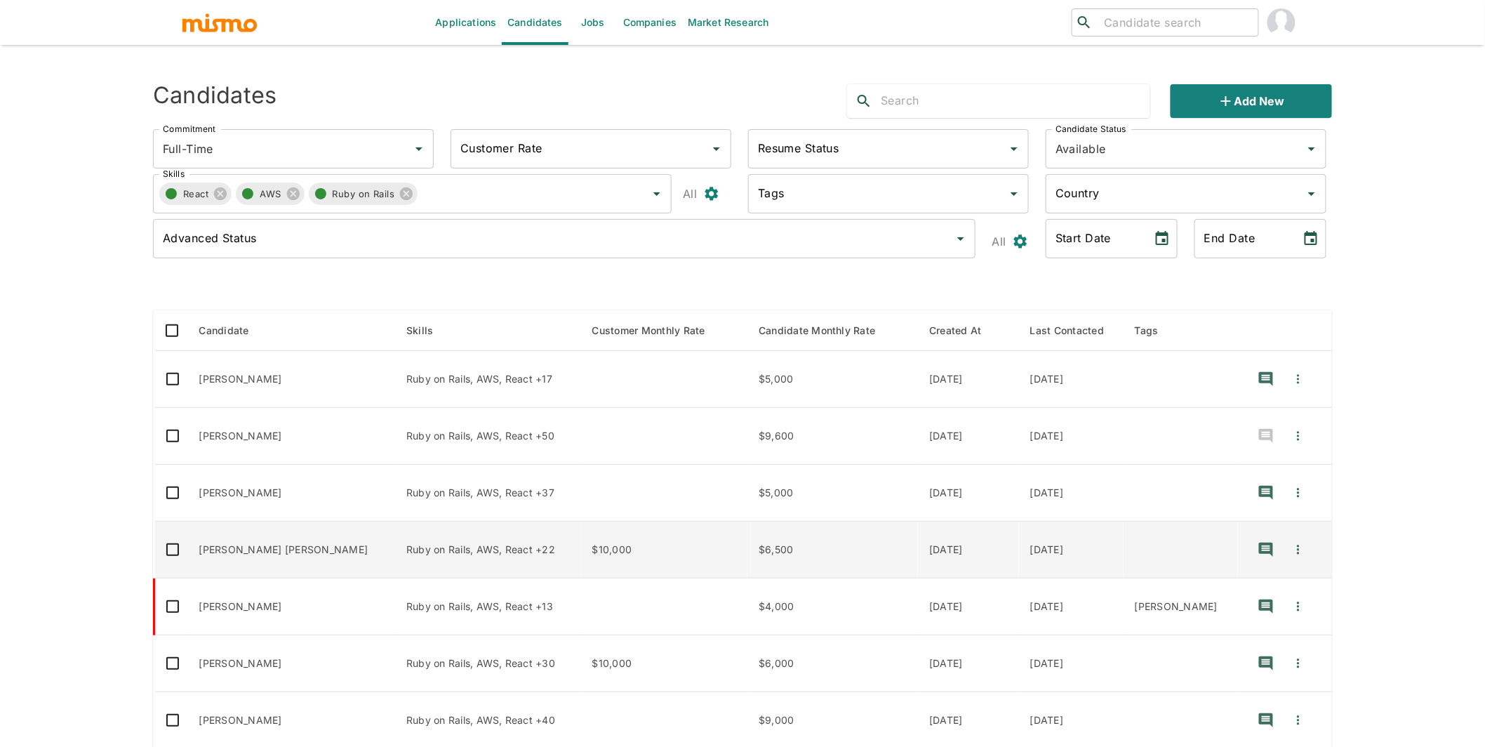
click at [313, 554] on td "Juan Diego Jimenez" at bounding box center [291, 550] width 207 height 57
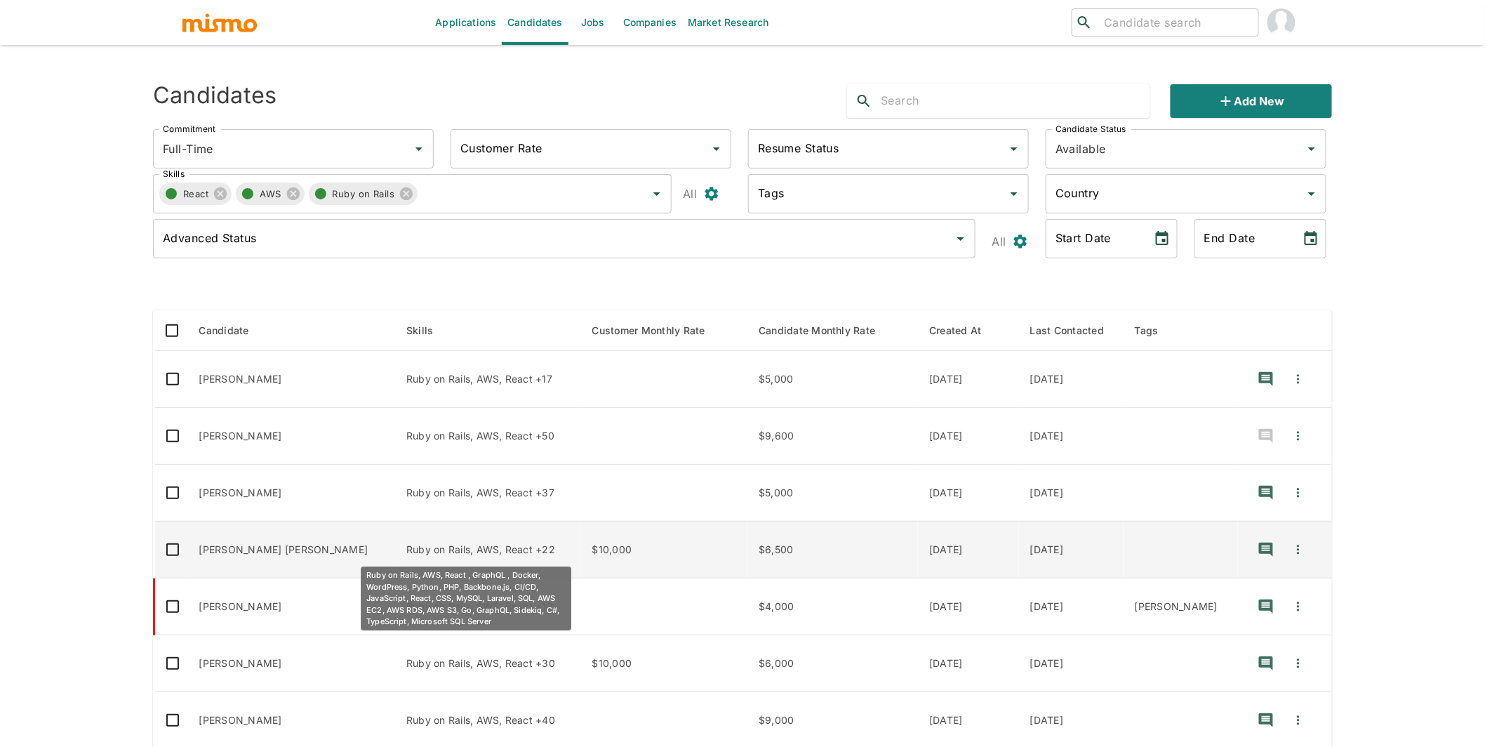
click at [446, 550] on p "Ruby on Rails, AWS, React +22" at bounding box center [488, 550] width 164 height 14
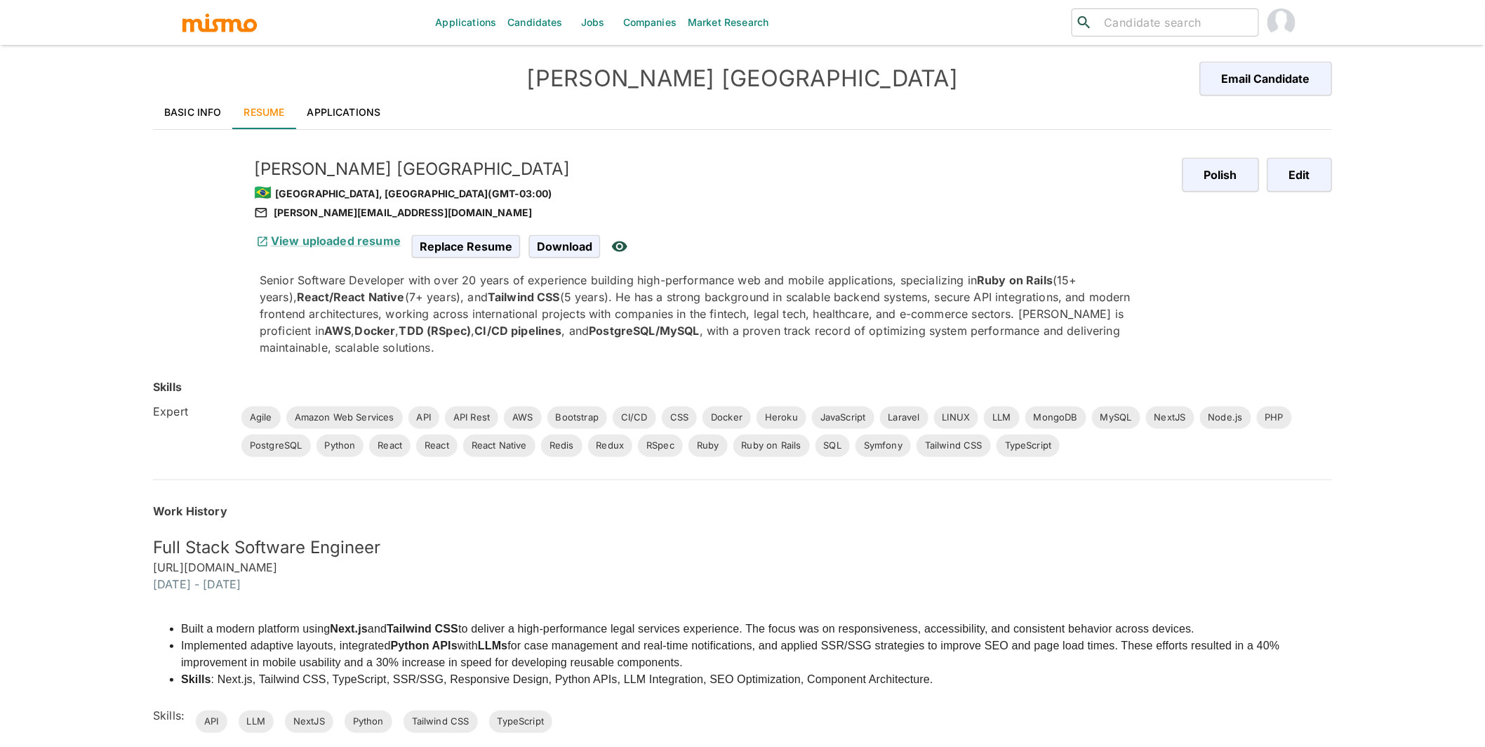
click at [336, 100] on link "Applications" at bounding box center [344, 112] width 96 height 34
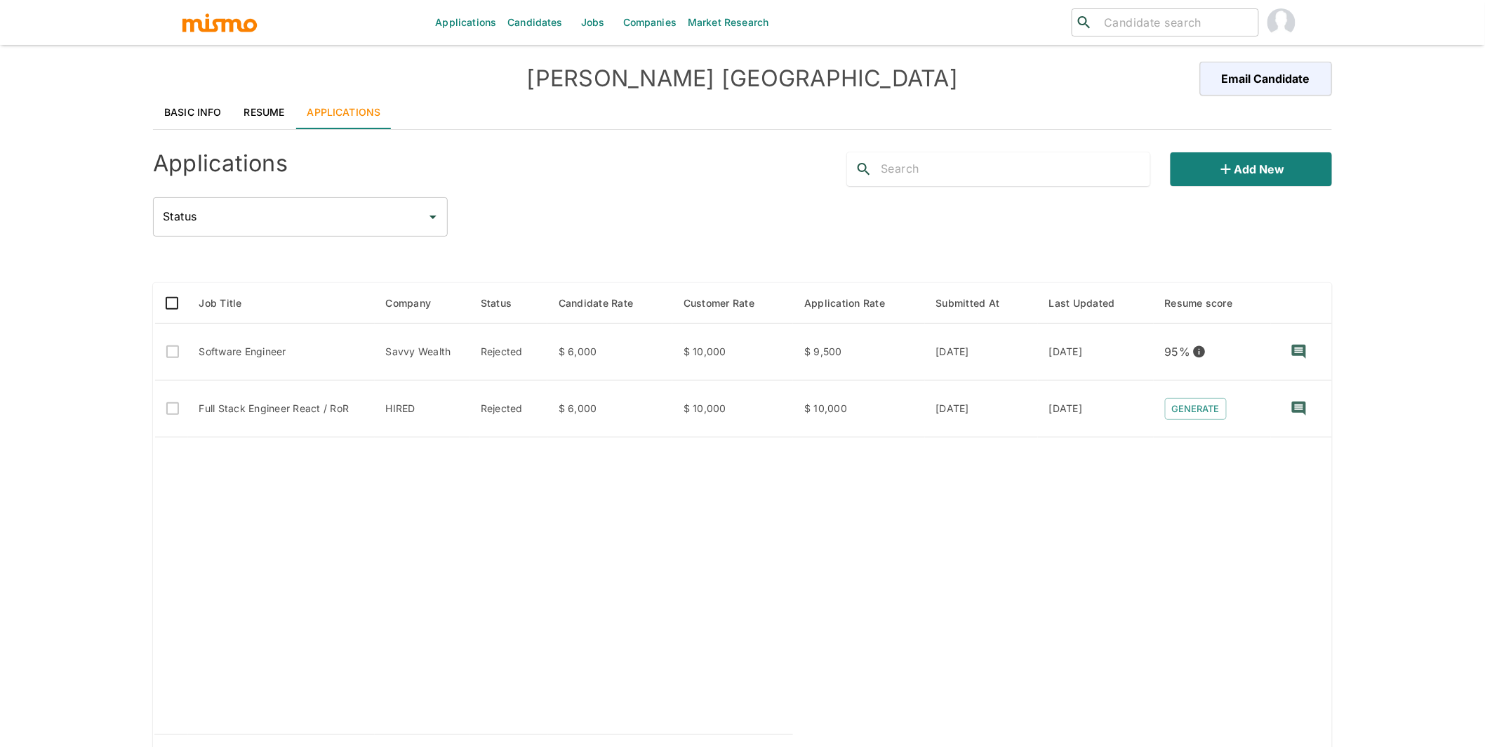
click at [204, 109] on link "Basic Info" at bounding box center [193, 112] width 80 height 34
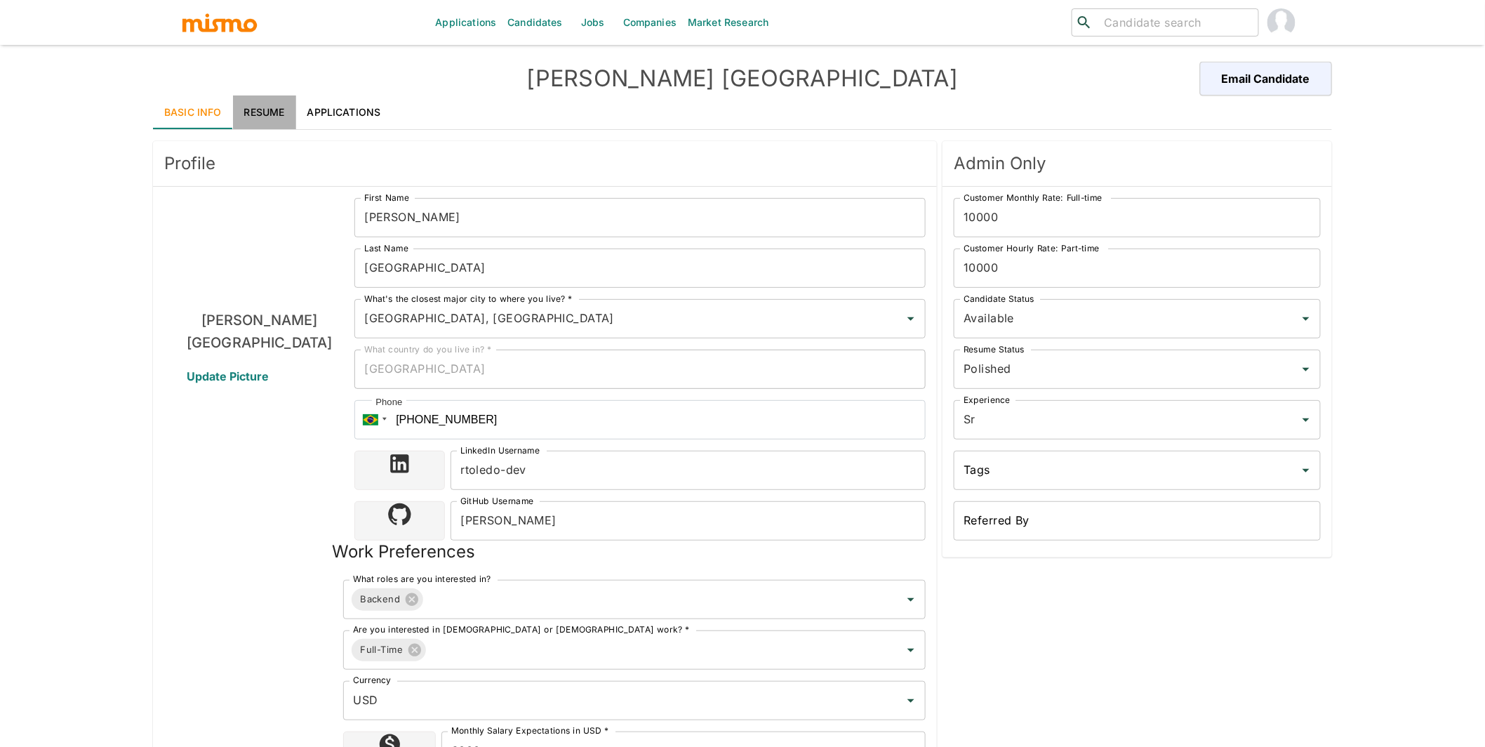
click at [273, 111] on link "Resume" at bounding box center [264, 112] width 63 height 34
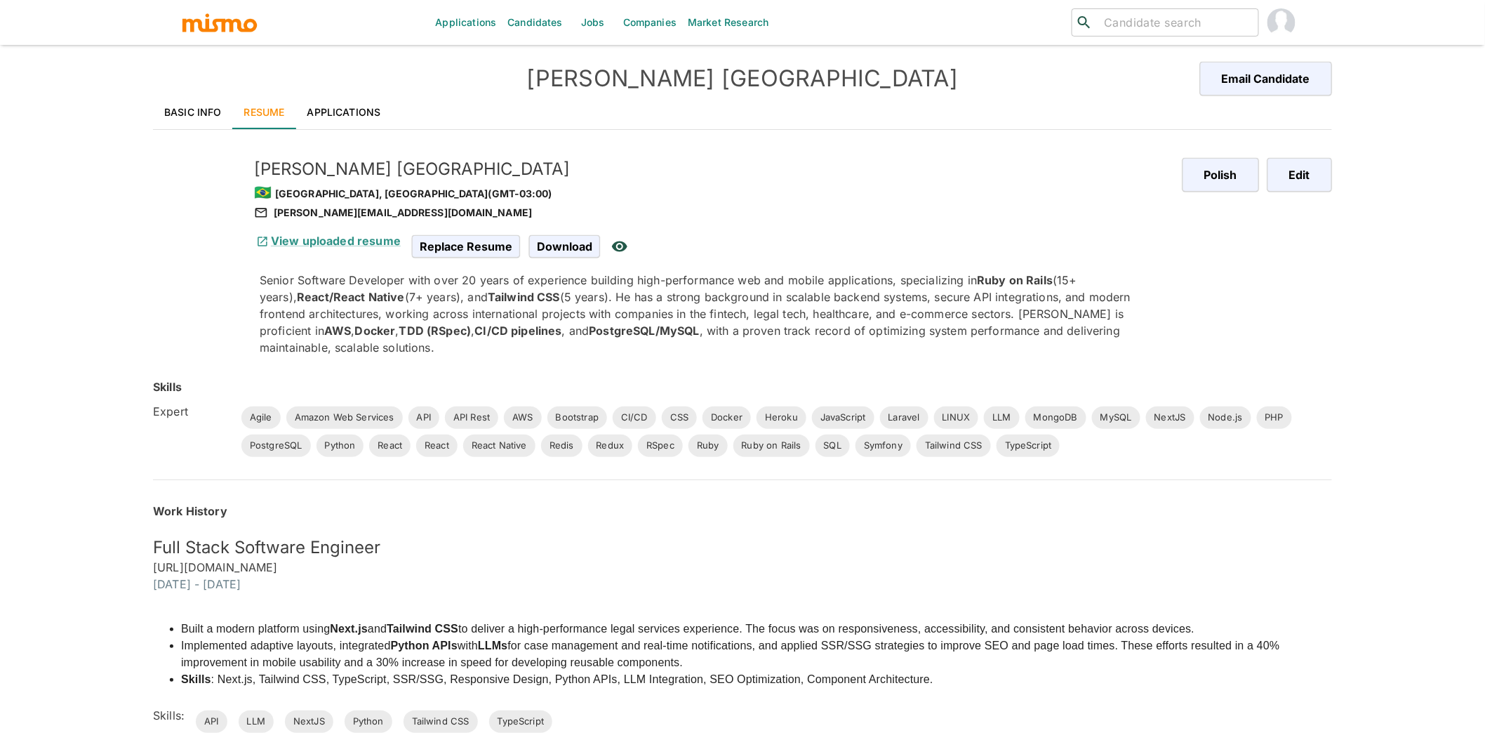
click at [353, 115] on link "Applications" at bounding box center [344, 112] width 96 height 34
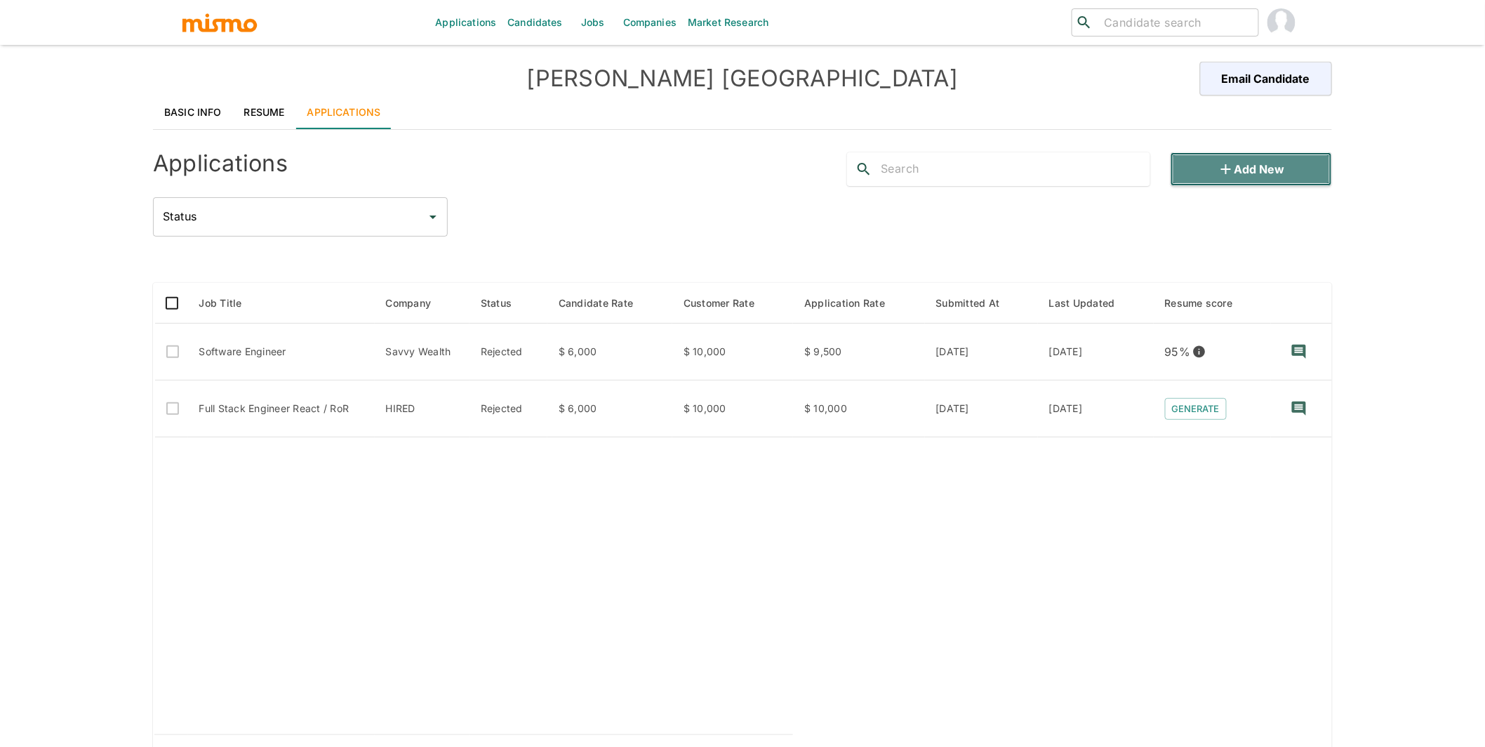
click at [1293, 164] on button "Add new" at bounding box center [1251, 169] width 161 height 34
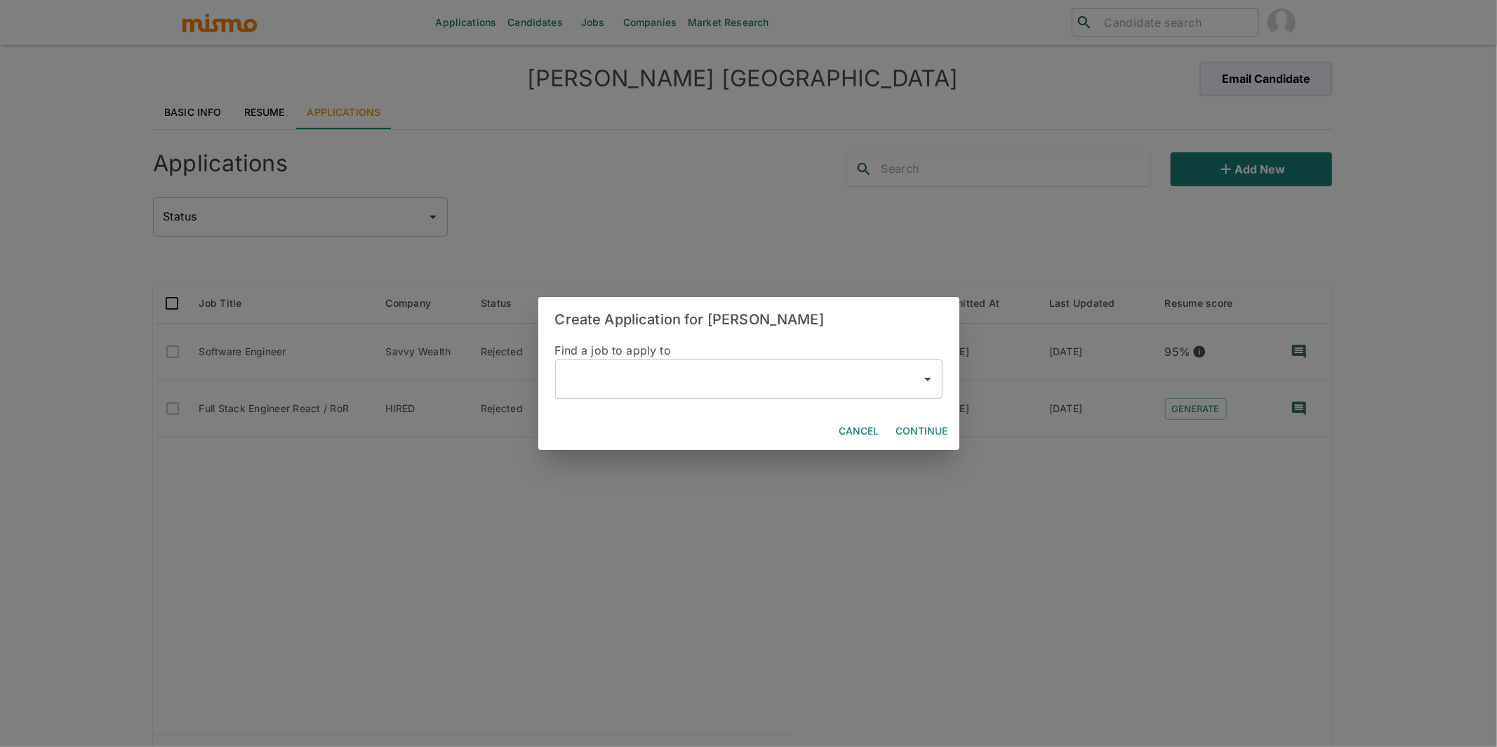
click at [692, 381] on input "text" at bounding box center [739, 379] width 354 height 27
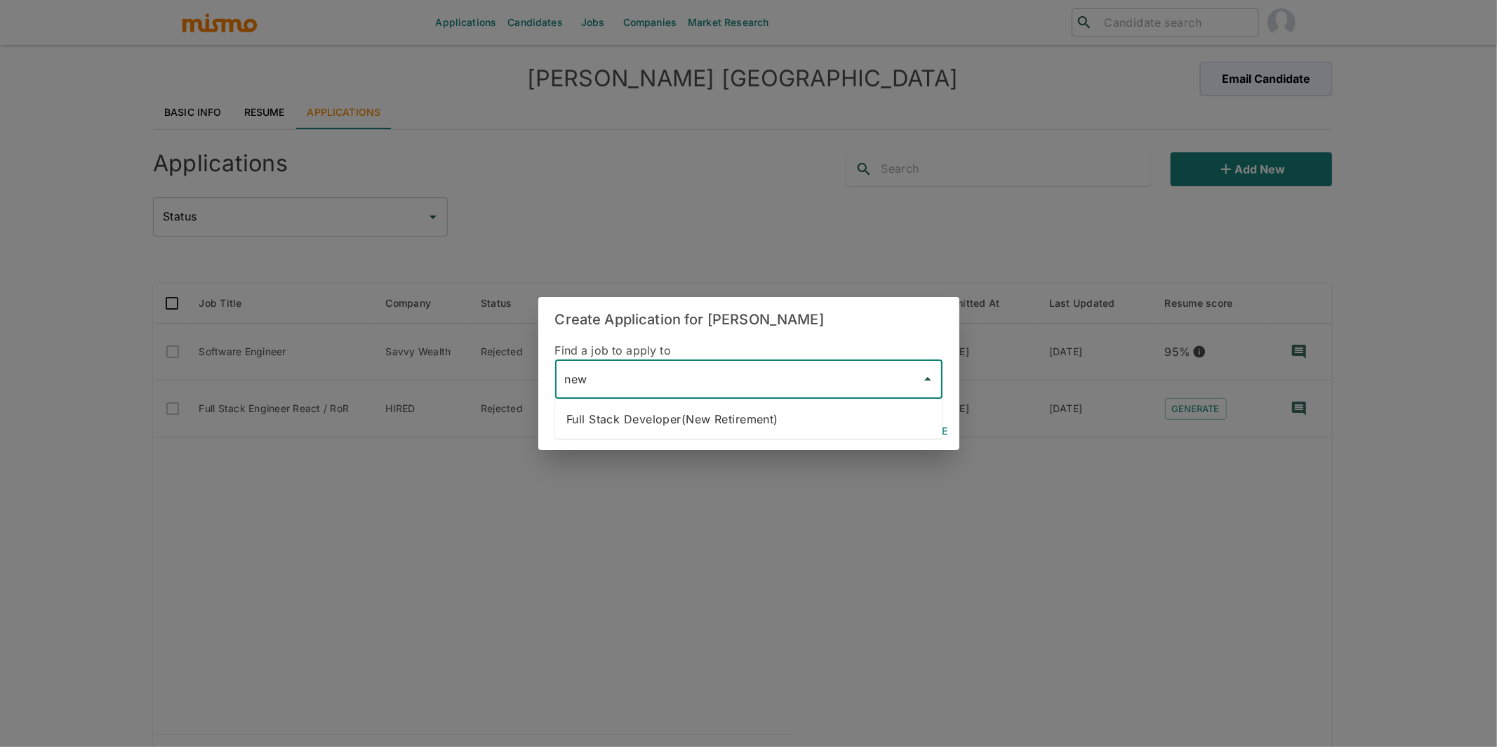
click at [850, 420] on li "Full Stack Developer(New Retirement)" at bounding box center [748, 419] width 387 height 28
type input "Full Stack Developer(New Retirement)"
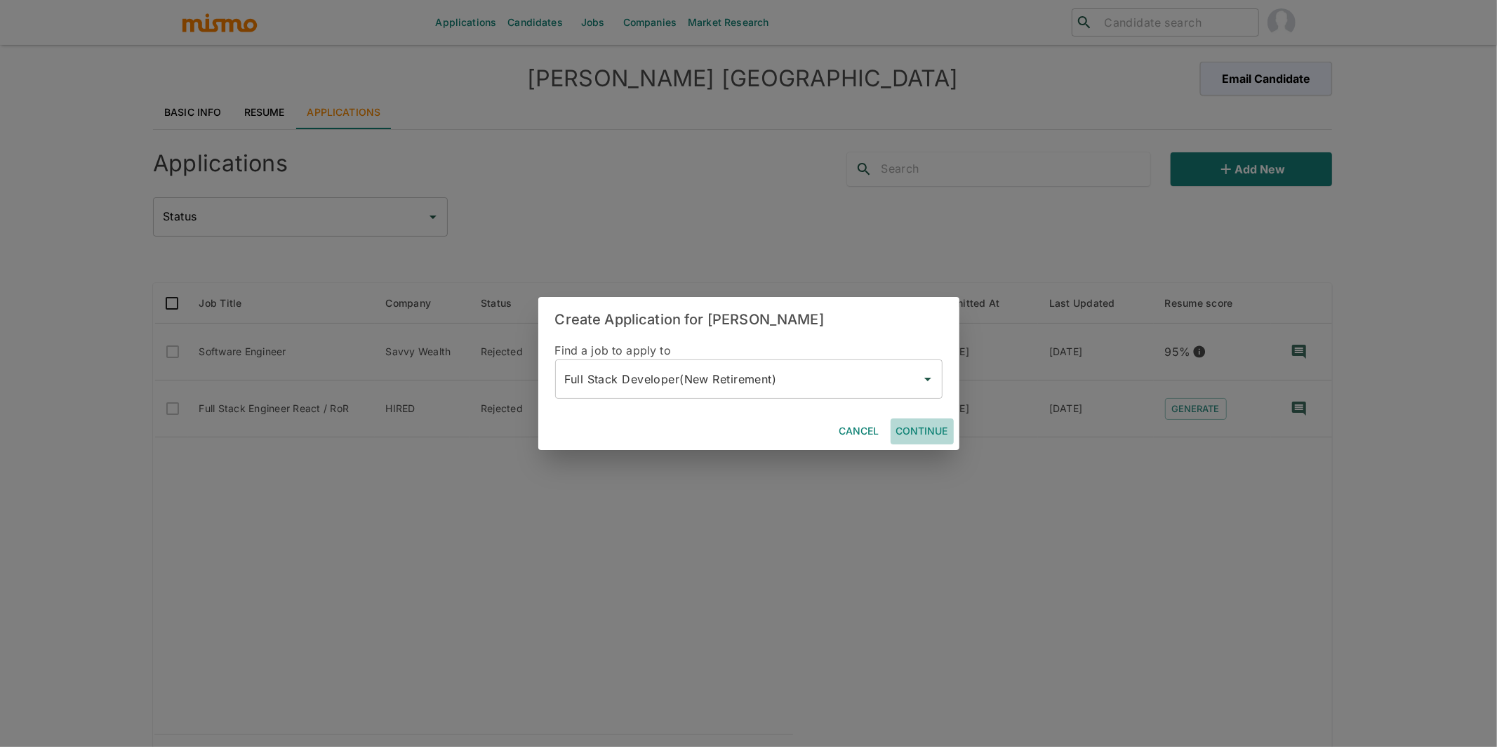
click at [918, 428] on button "Continue" at bounding box center [922, 431] width 63 height 26
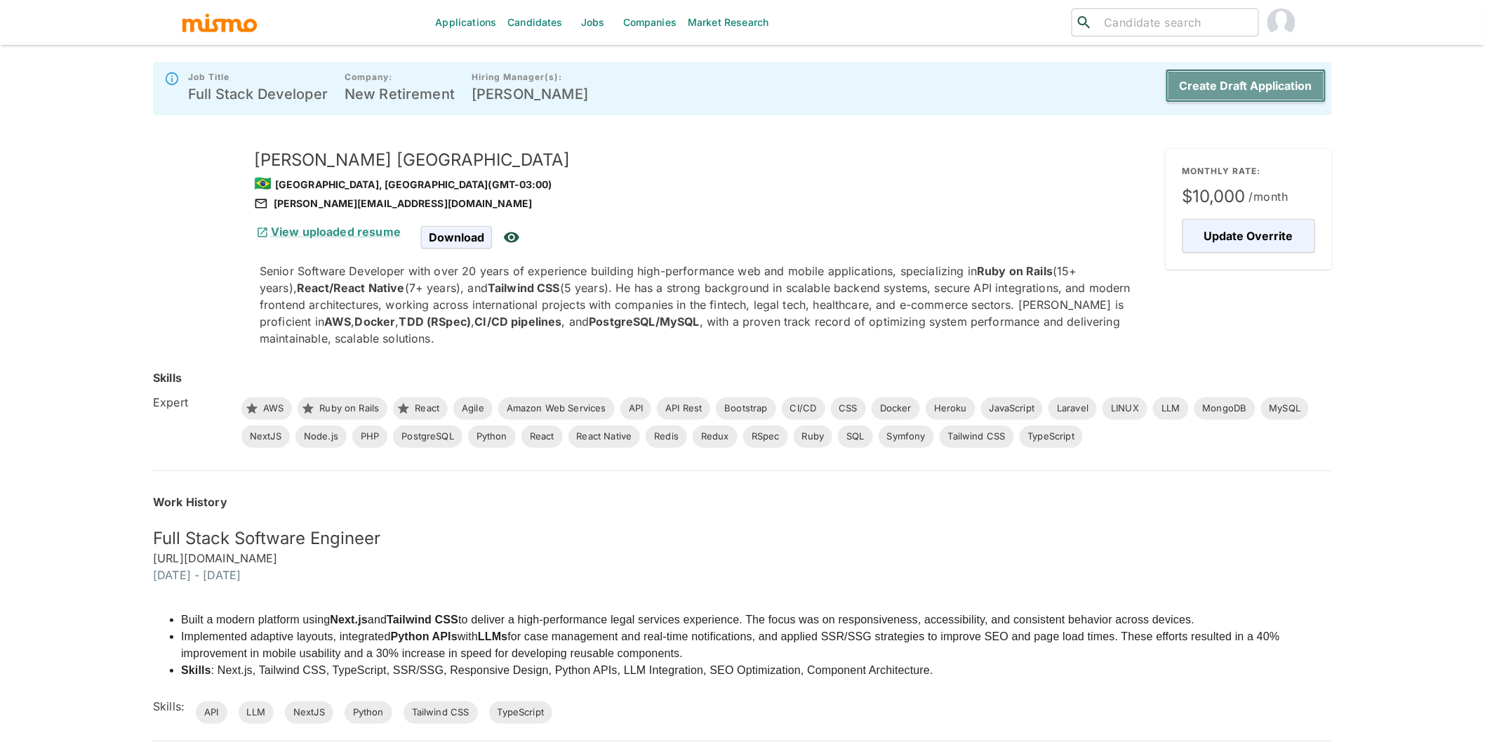
click at [1228, 74] on button "Create Draft Application" at bounding box center [1246, 86] width 161 height 34
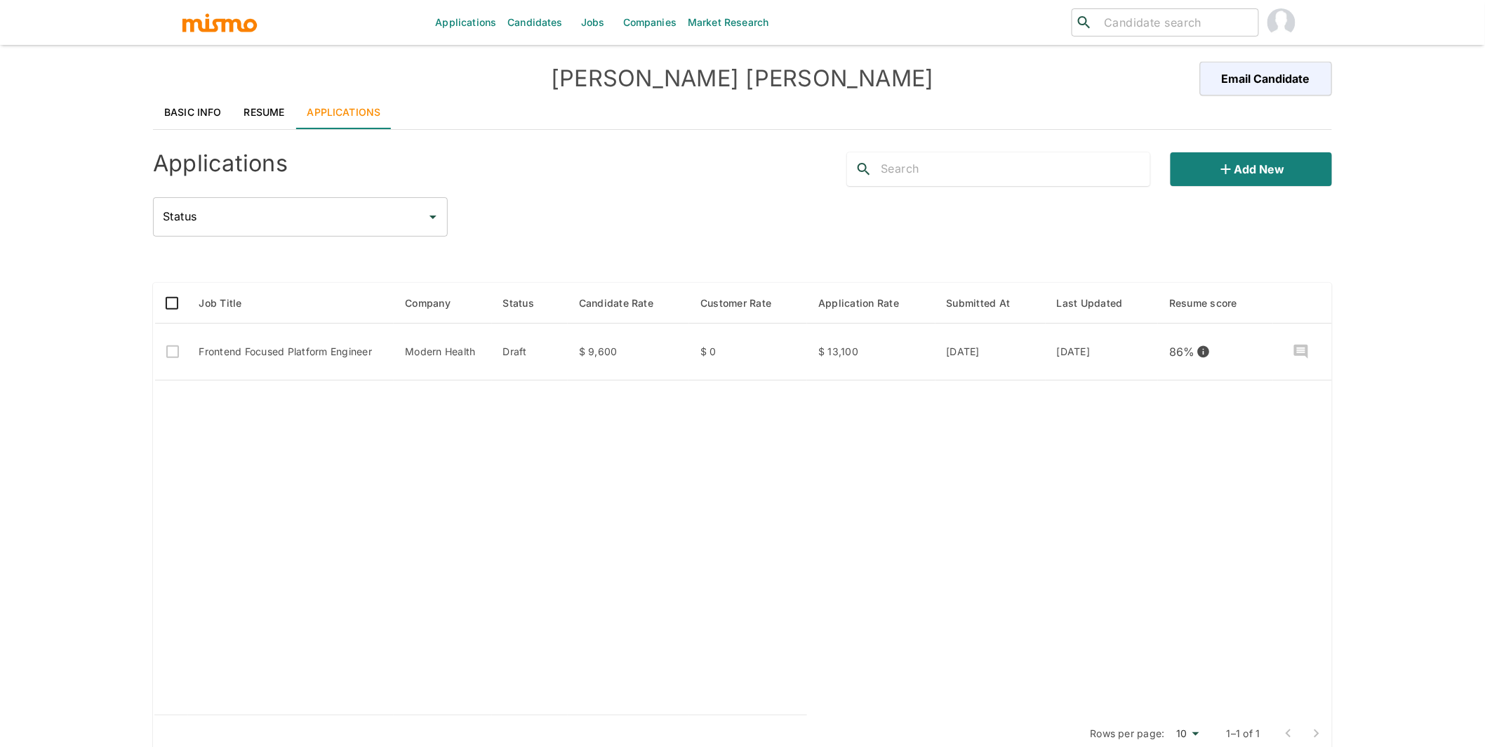
click at [258, 111] on link "Resume" at bounding box center [264, 112] width 63 height 34
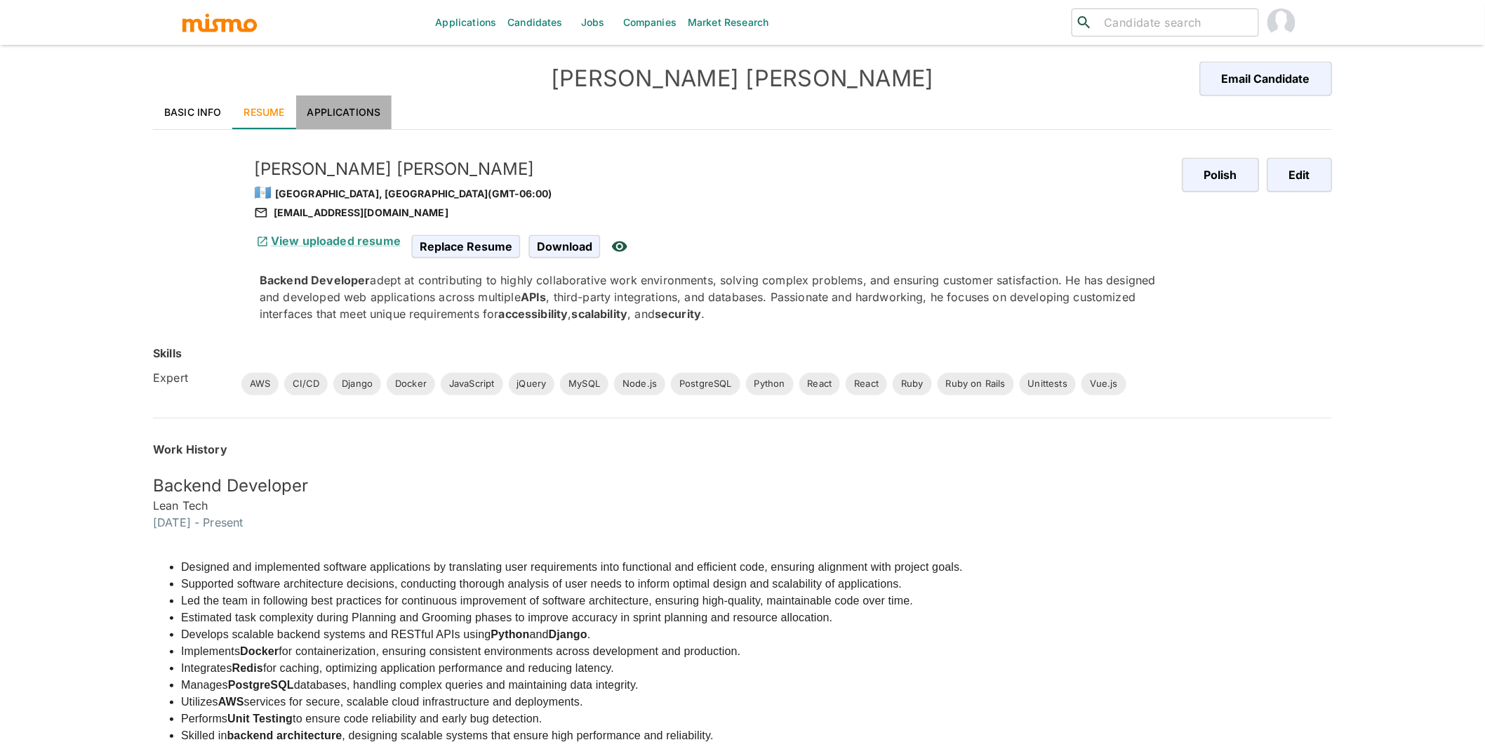
click at [355, 121] on link "Applications" at bounding box center [344, 112] width 96 height 34
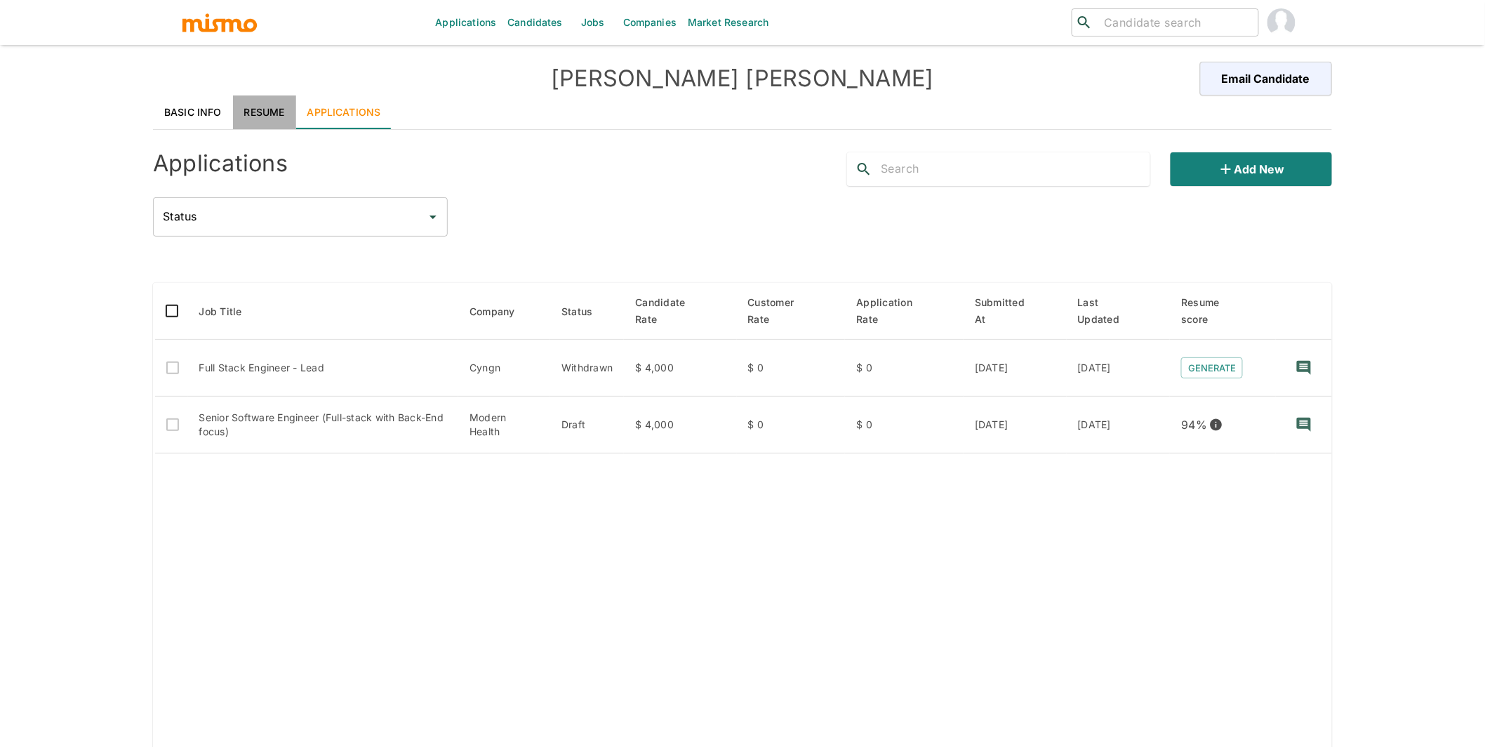
click at [247, 112] on link "Resume" at bounding box center [264, 112] width 63 height 34
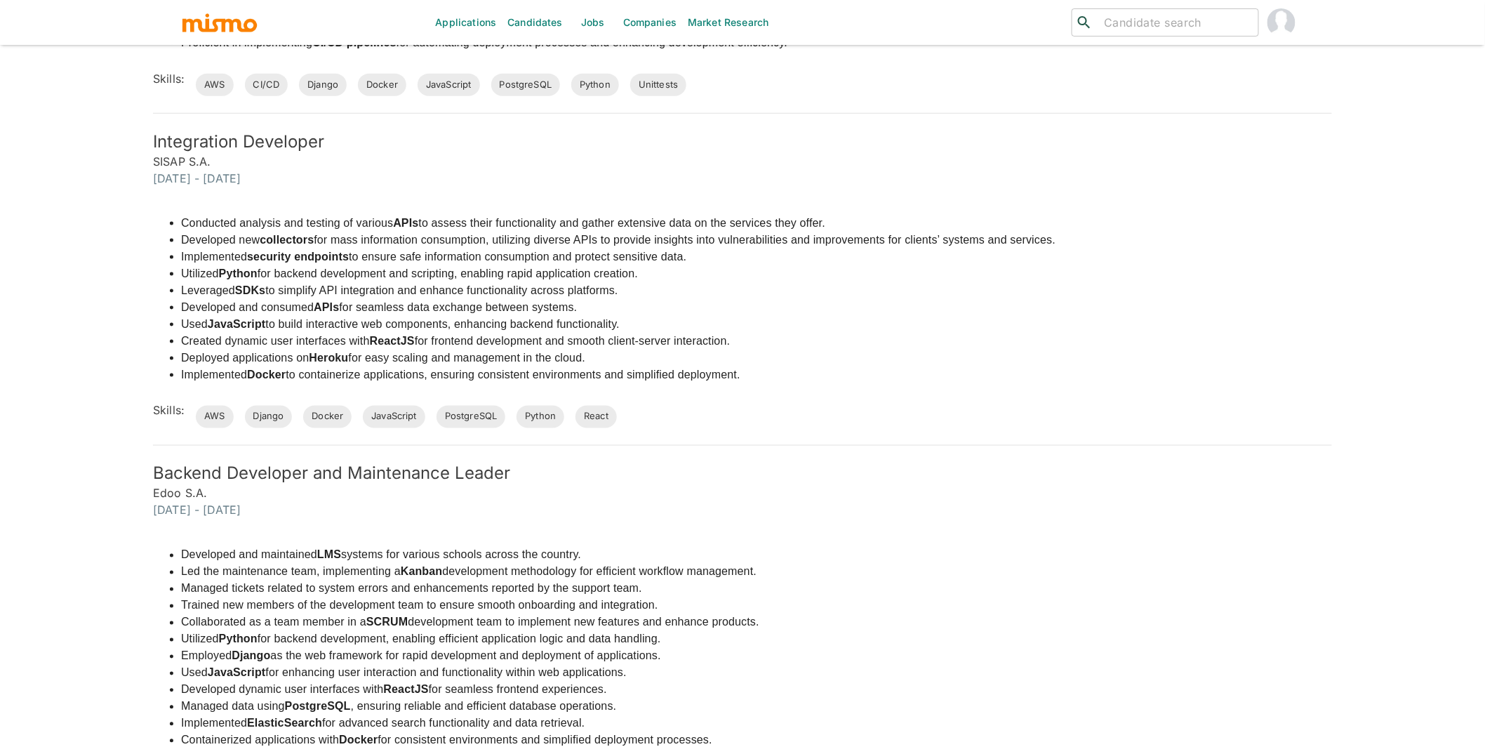
scroll to position [780, 0]
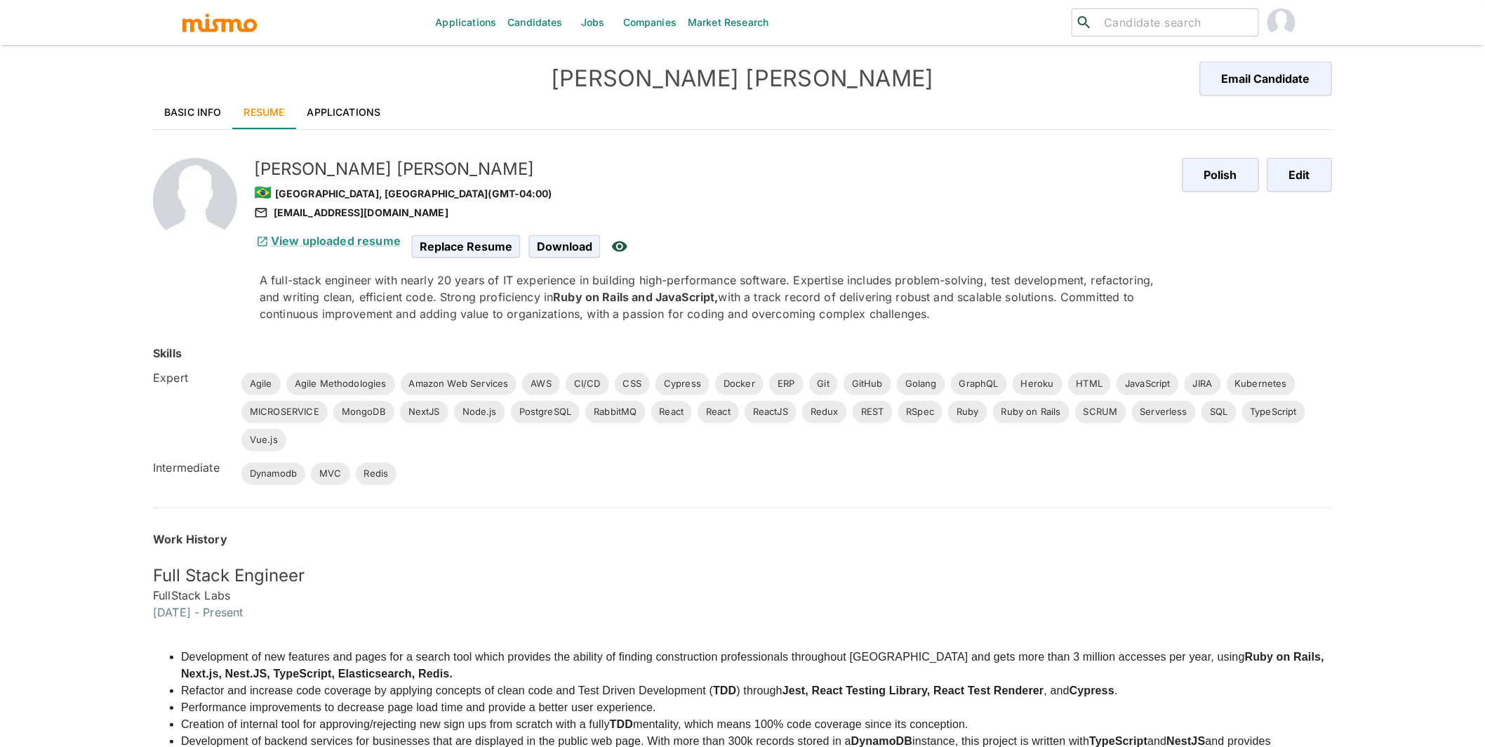
click at [345, 107] on link "Applications" at bounding box center [344, 112] width 96 height 34
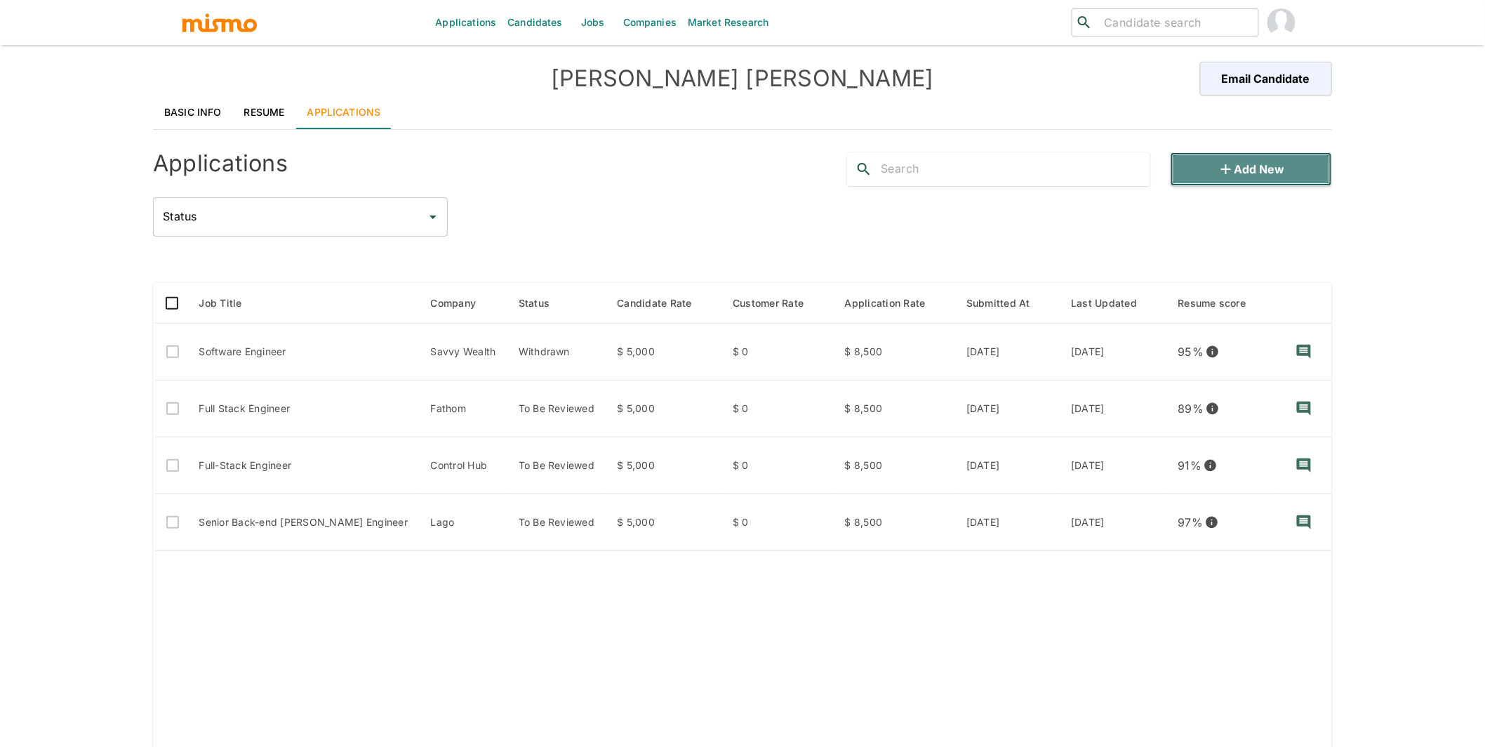
click at [1266, 164] on button "Add new" at bounding box center [1251, 169] width 161 height 34
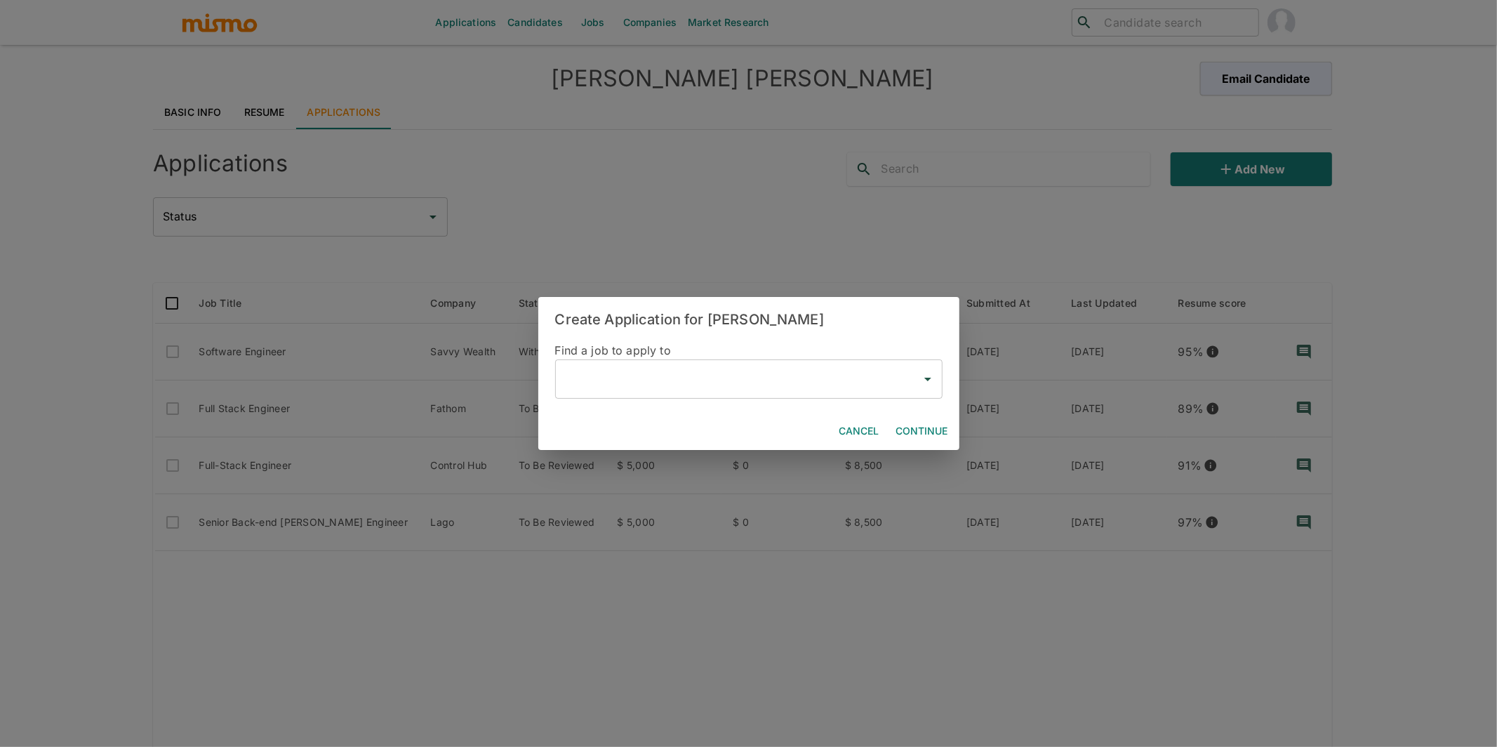
click at [621, 392] on input "text" at bounding box center [739, 379] width 354 height 27
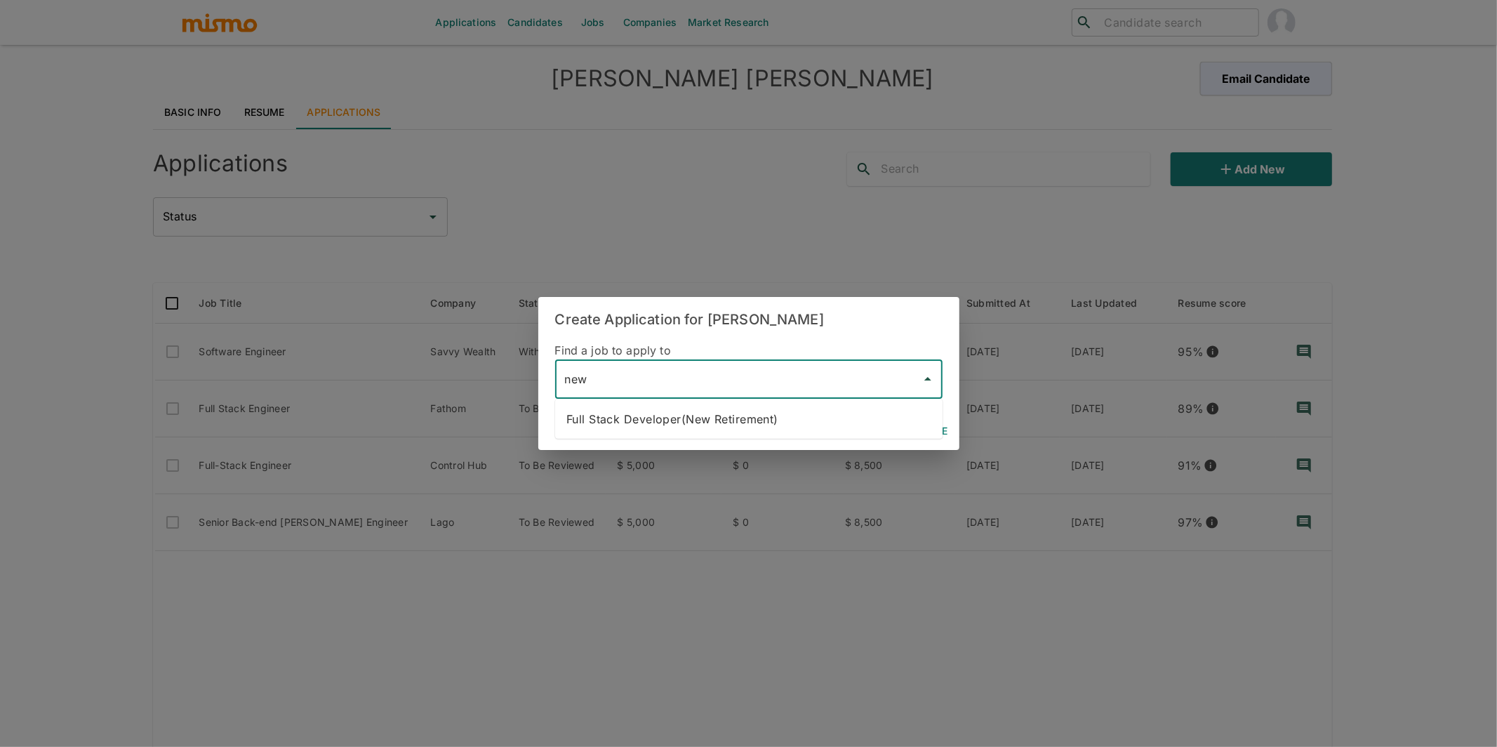
click at [781, 413] on li "Full Stack Developer(New Retirement)" at bounding box center [748, 419] width 387 height 28
type input "Full Stack Developer(New Retirement)"
click at [933, 430] on button "Continue" at bounding box center [922, 431] width 63 height 26
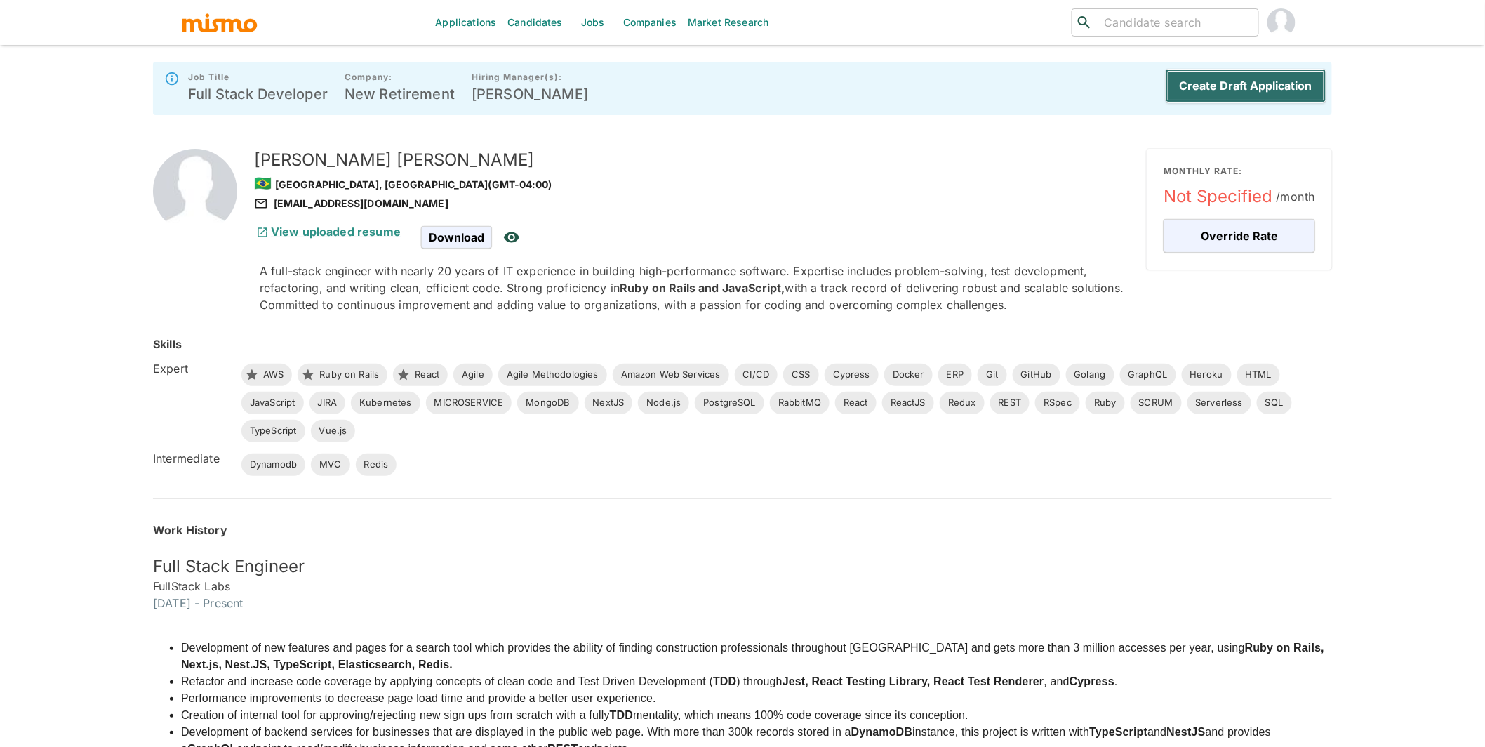
click at [1259, 79] on button "Create Draft Application" at bounding box center [1246, 86] width 161 height 34
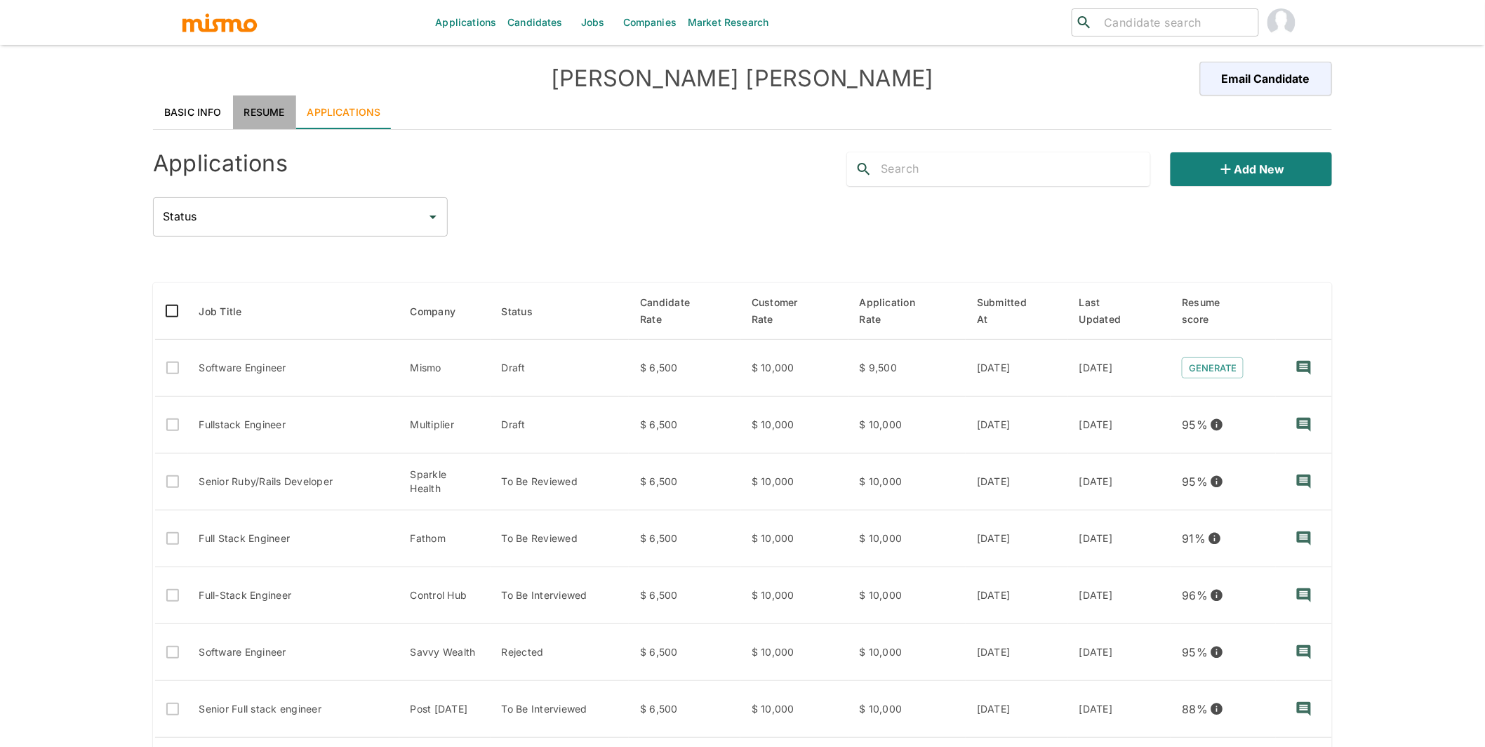
click at [256, 105] on link "Resume" at bounding box center [264, 112] width 63 height 34
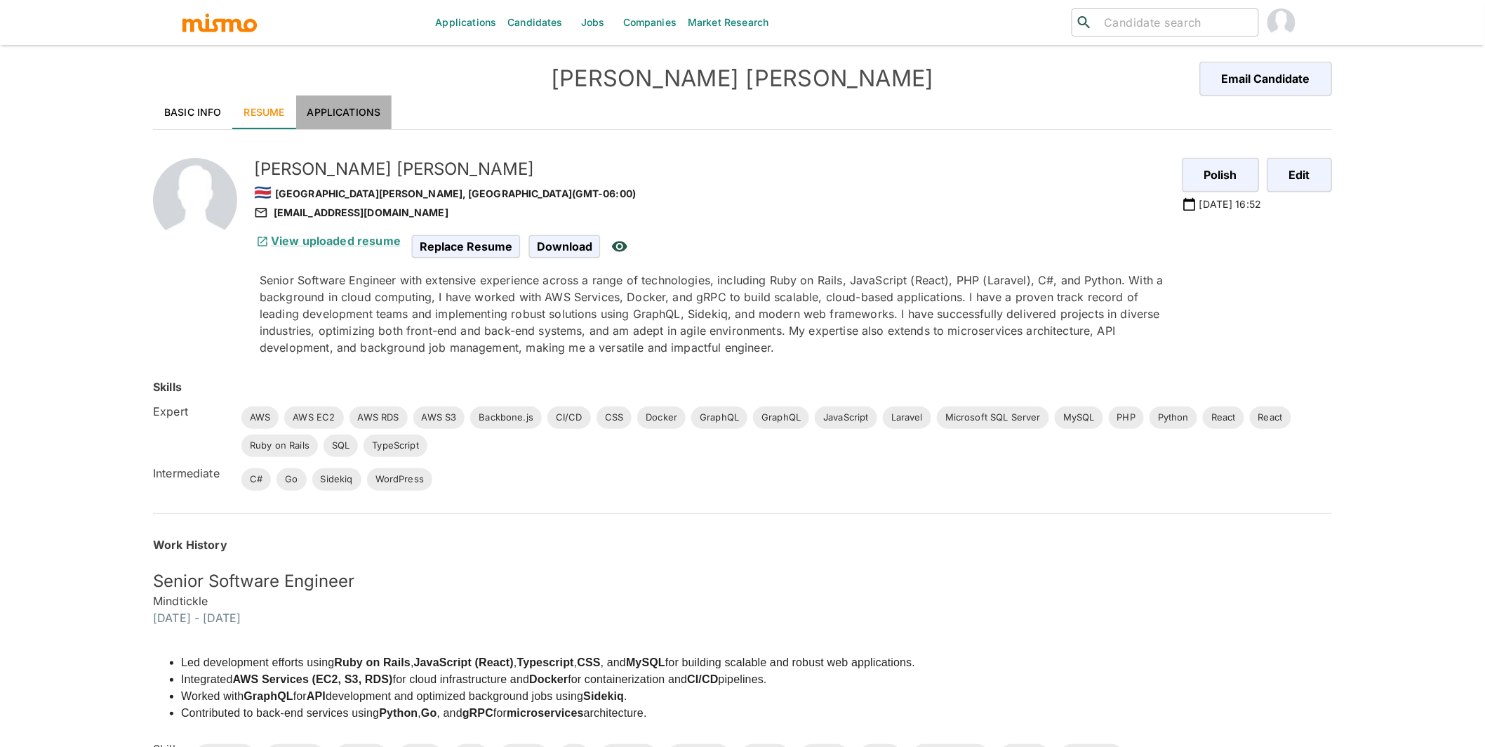
click at [347, 118] on link "Applications" at bounding box center [344, 112] width 96 height 34
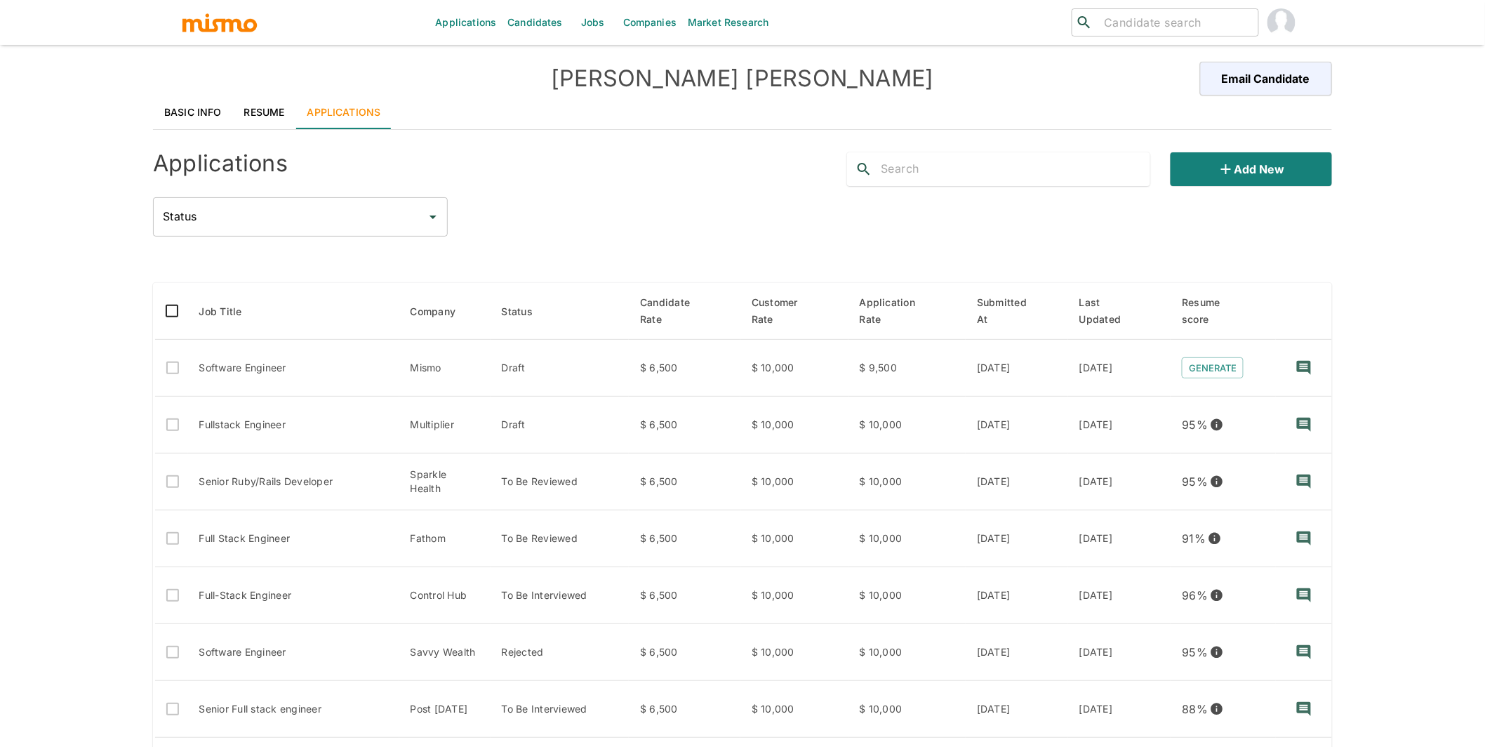
click at [260, 103] on link "Resume" at bounding box center [264, 112] width 63 height 34
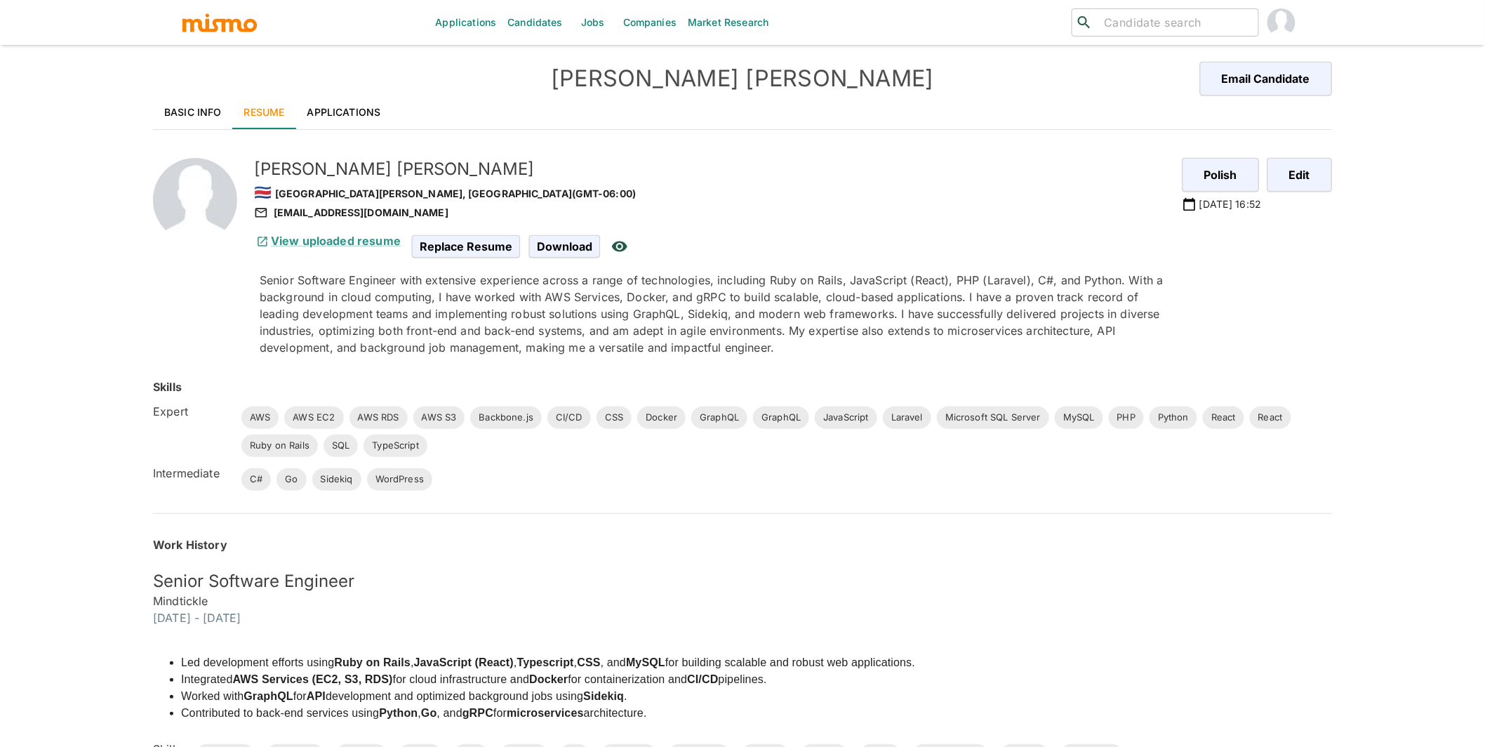
click at [359, 109] on link "Applications" at bounding box center [344, 112] width 96 height 34
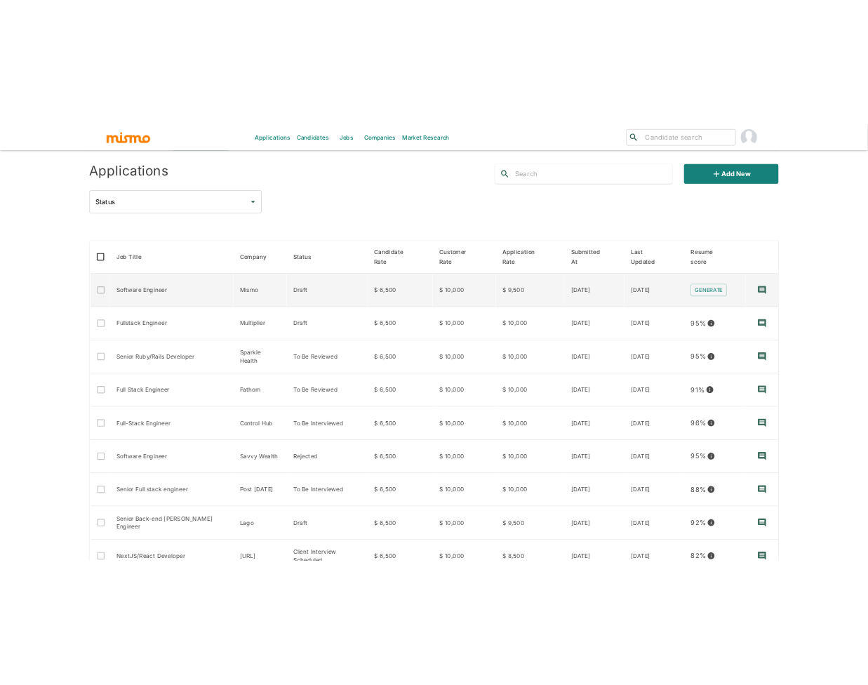
scroll to position [173, 0]
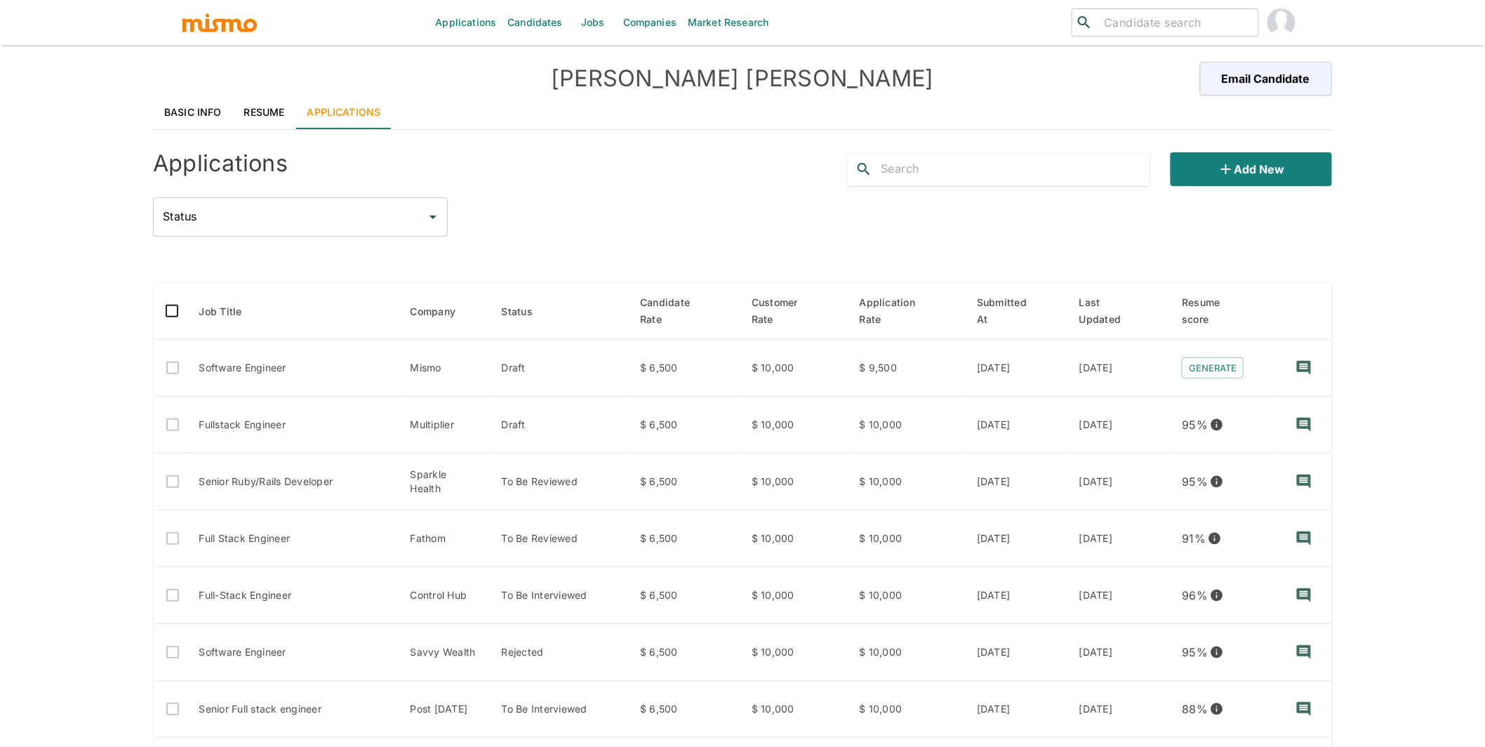
click at [266, 109] on link "Resume" at bounding box center [264, 112] width 63 height 34
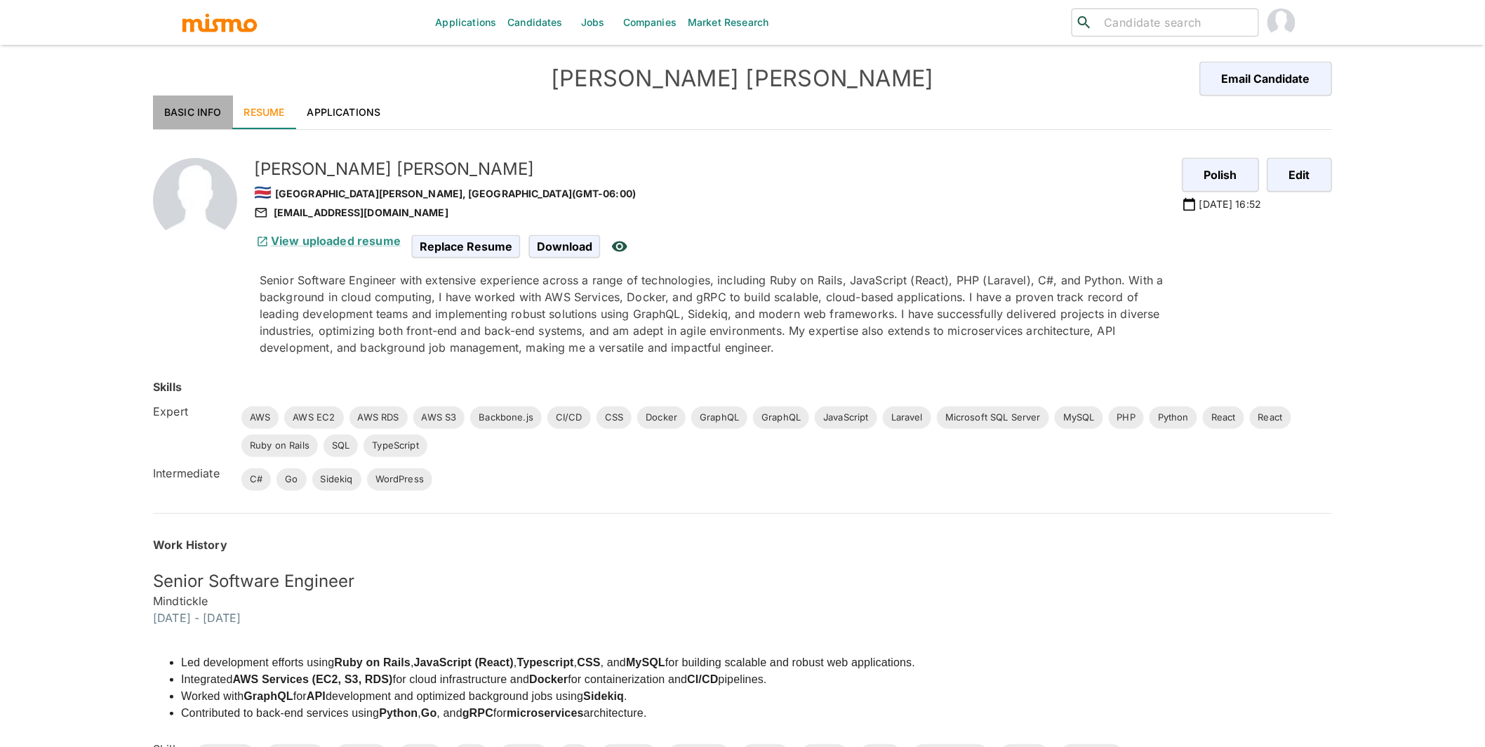
click at [192, 108] on link "Basic Info" at bounding box center [193, 112] width 80 height 34
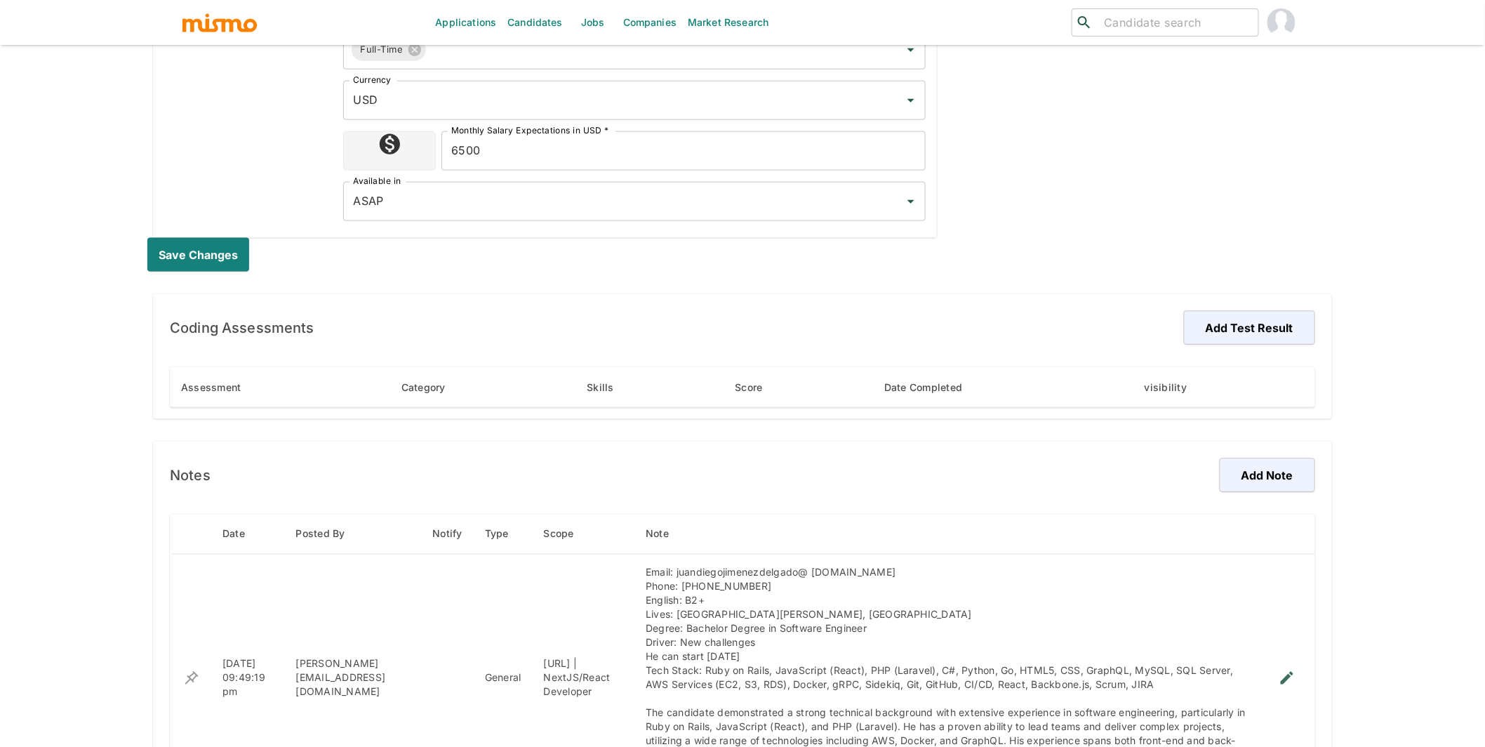
scroll to position [862, 0]
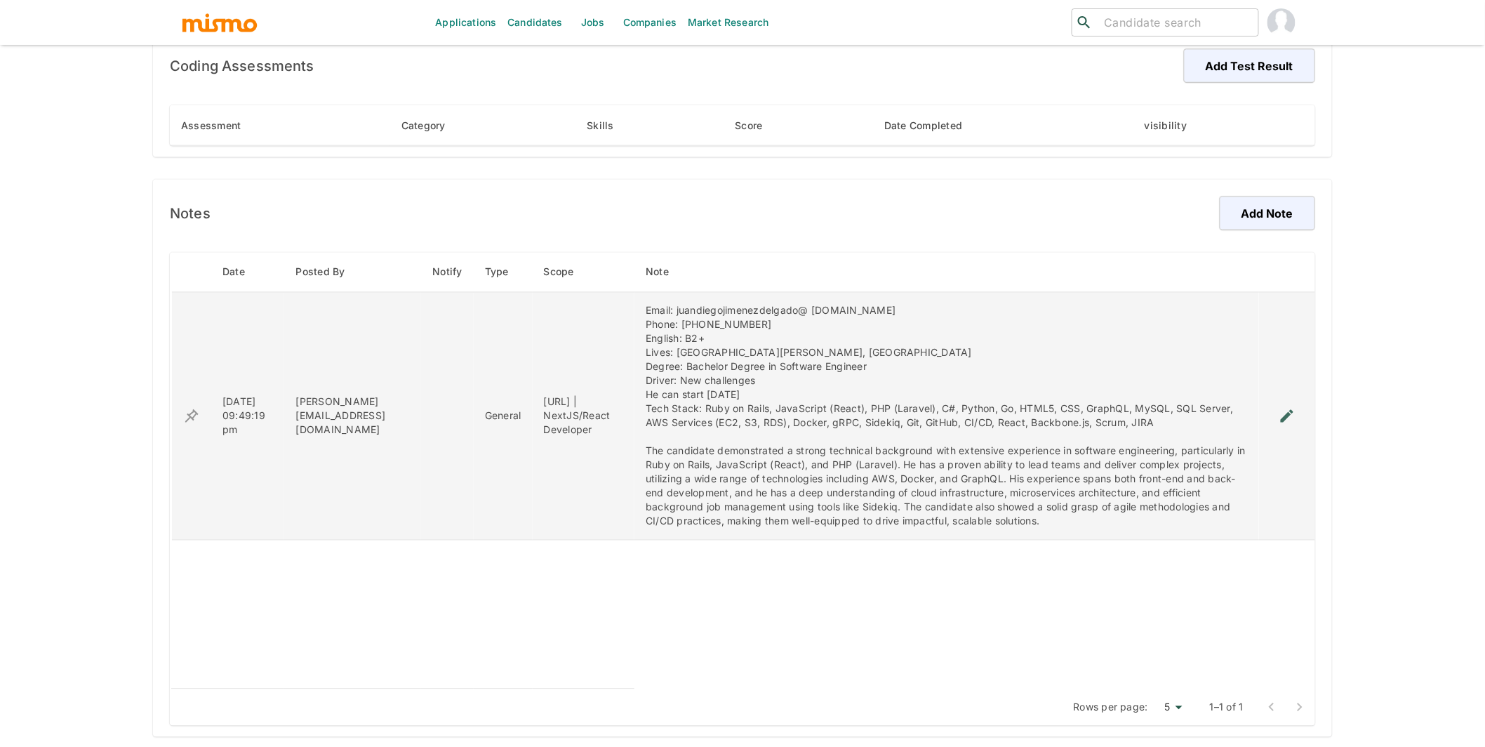
click at [1016, 390] on div "Email: juandiegojimenezdelgado@ [DOMAIN_NAME] Phone: ‭[PHONE_NUMBER]‬ English: …" at bounding box center [947, 416] width 602 height 225
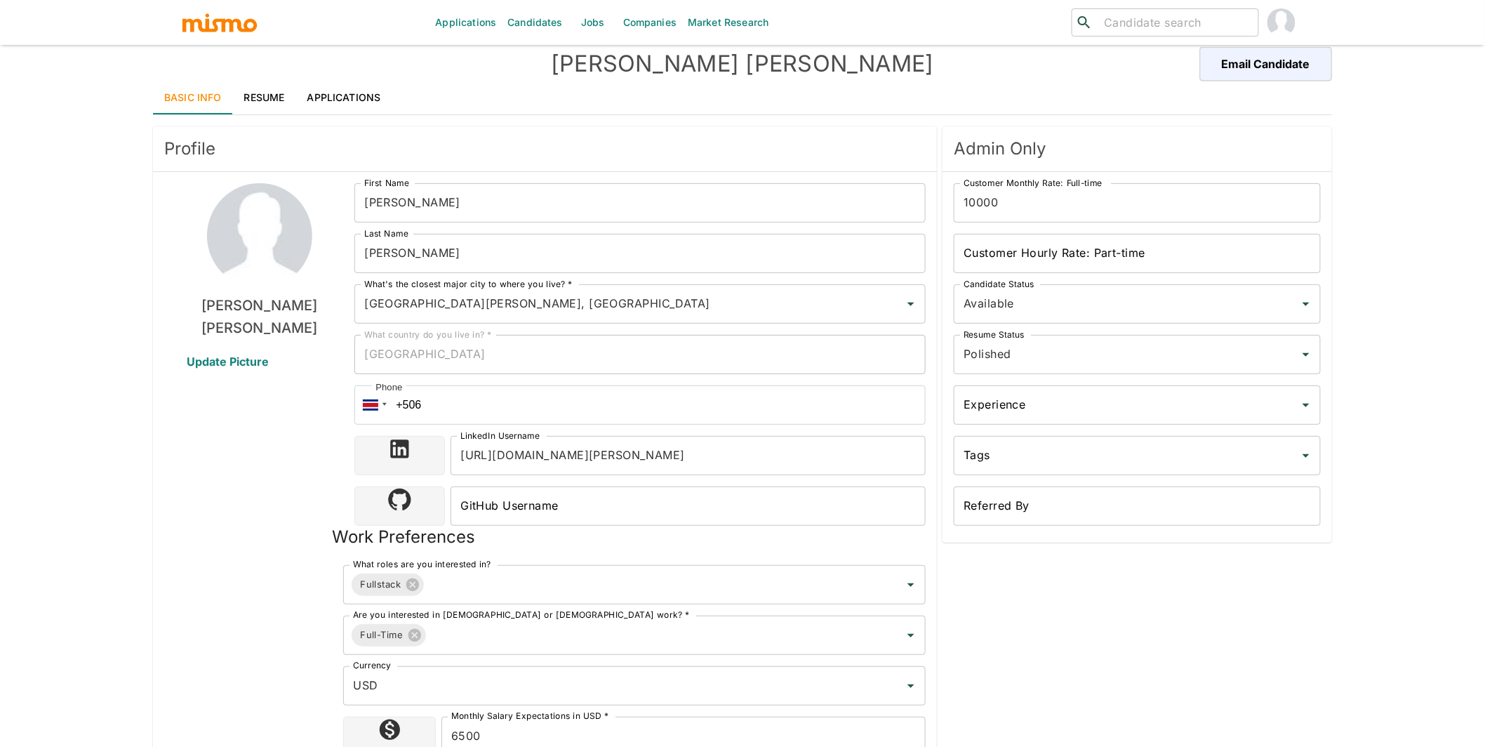
scroll to position [0, 0]
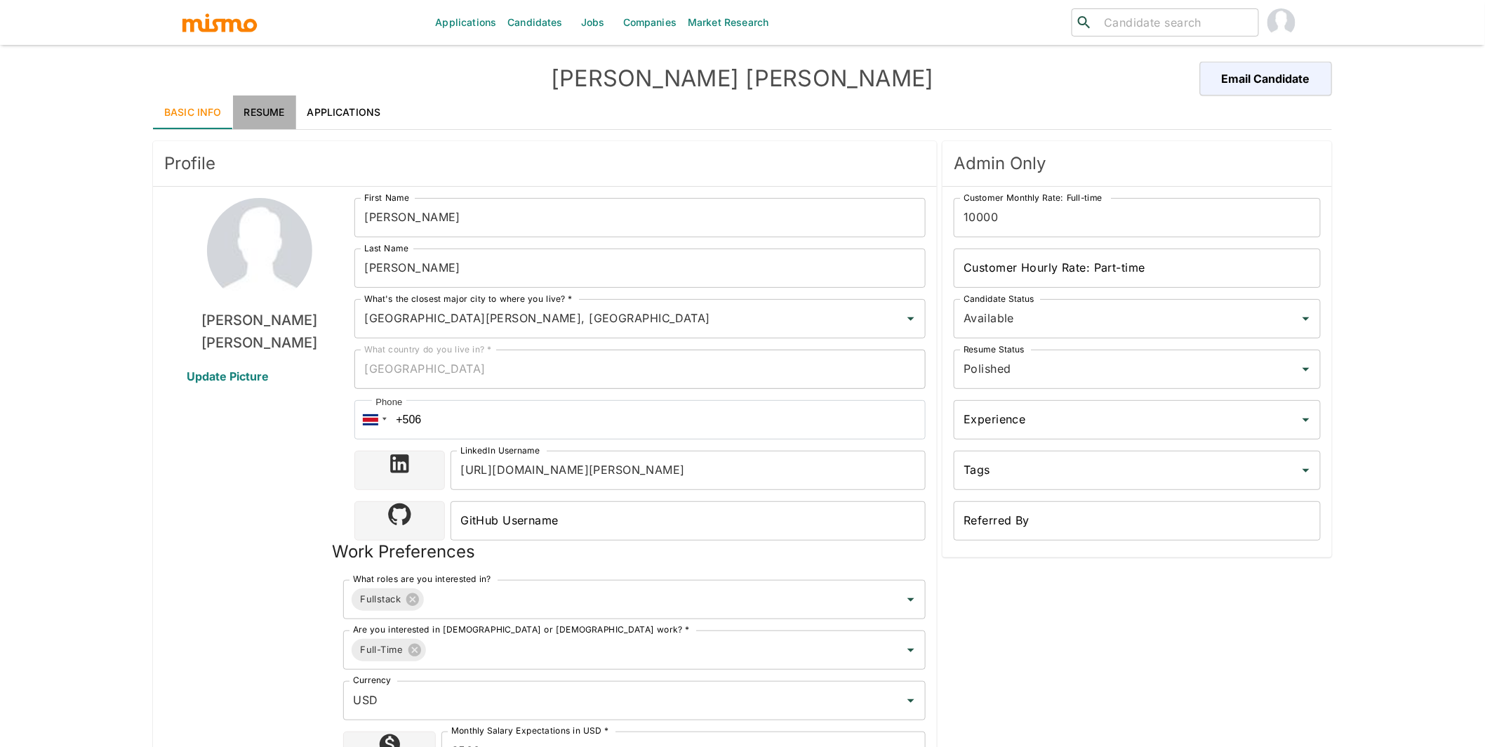
click at [266, 108] on link "Resume" at bounding box center [264, 112] width 63 height 34
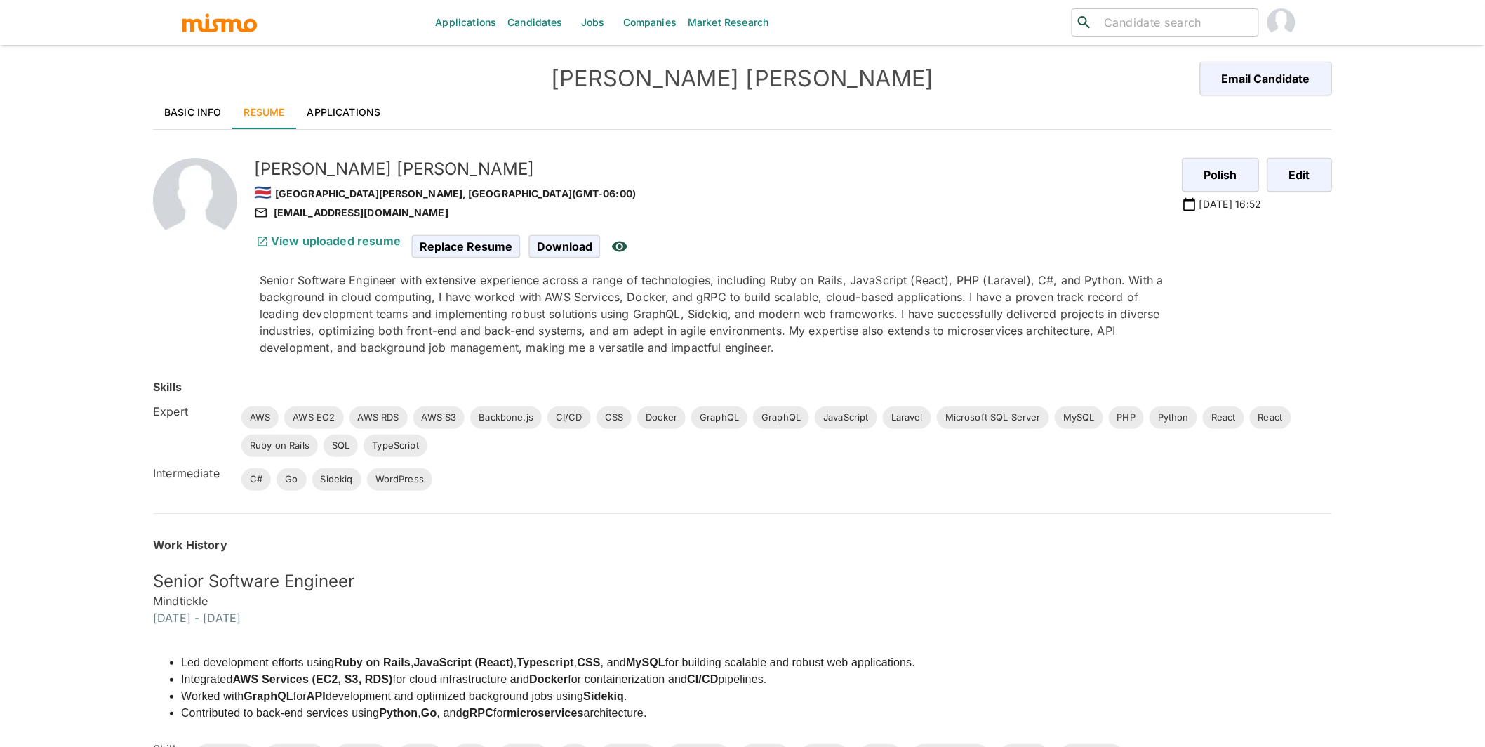
click at [360, 111] on link "Applications" at bounding box center [344, 112] width 96 height 34
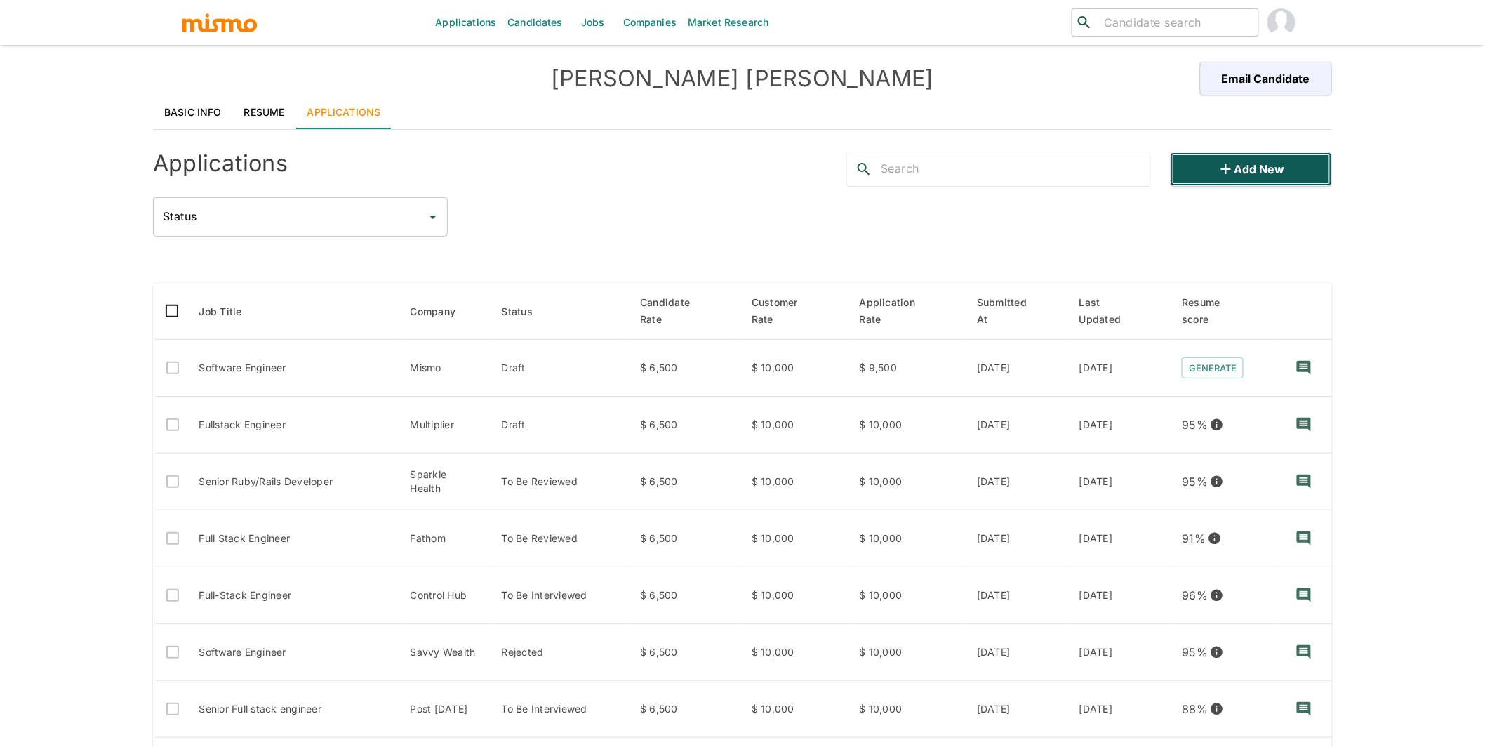
click at [1327, 167] on button "Add new" at bounding box center [1251, 169] width 161 height 34
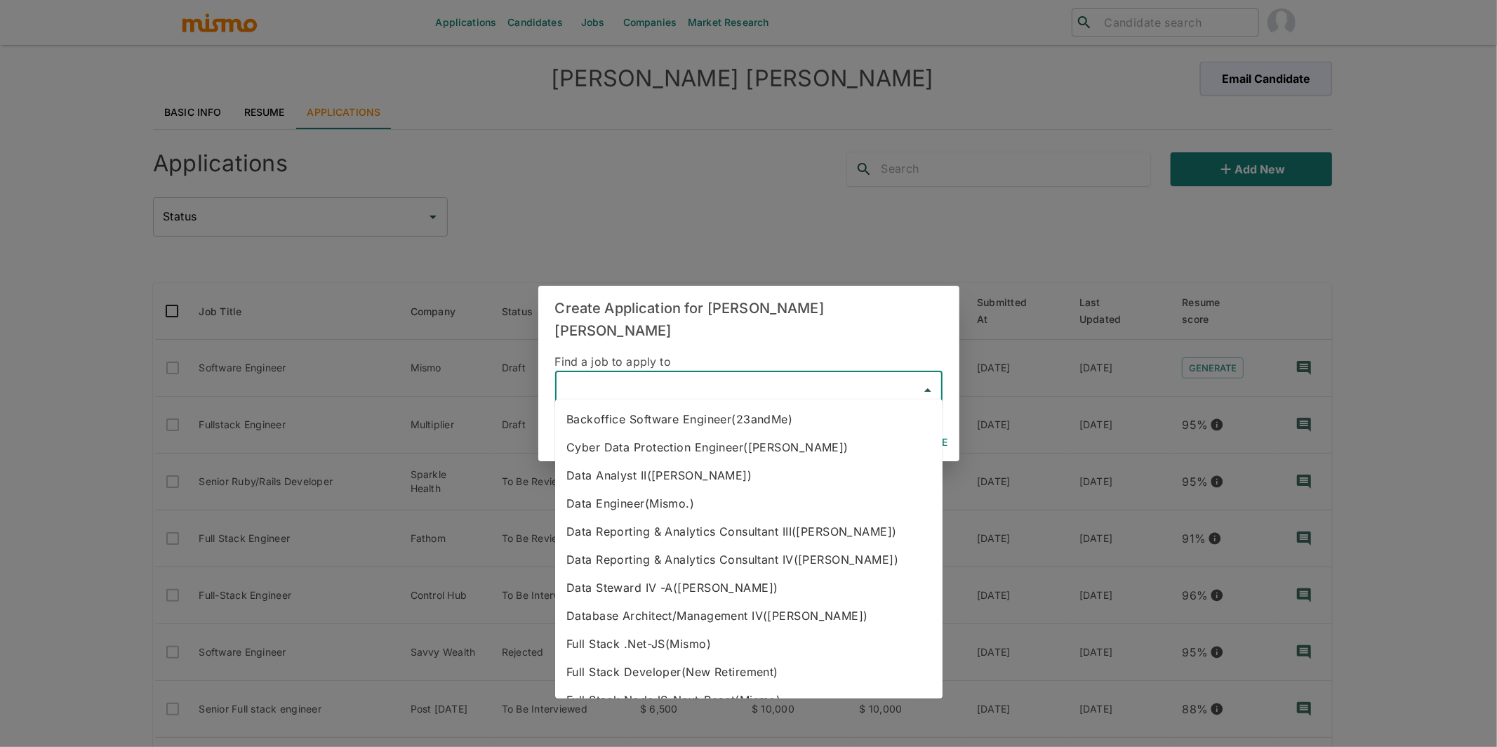
click at [620, 377] on input "text" at bounding box center [739, 390] width 354 height 27
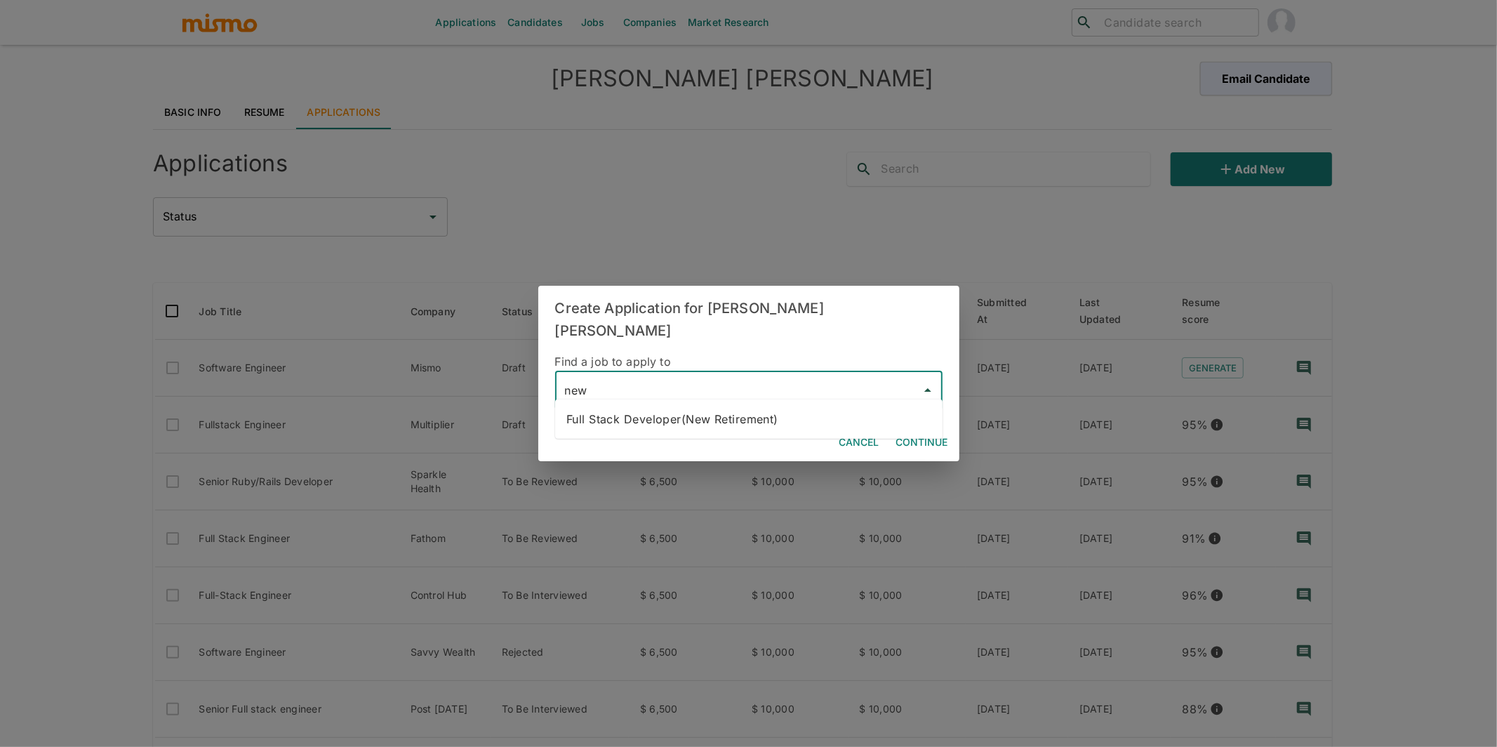
click at [701, 423] on li "Full Stack Developer(New Retirement)" at bounding box center [748, 419] width 387 height 28
type input "Full Stack Developer(New Retirement)"
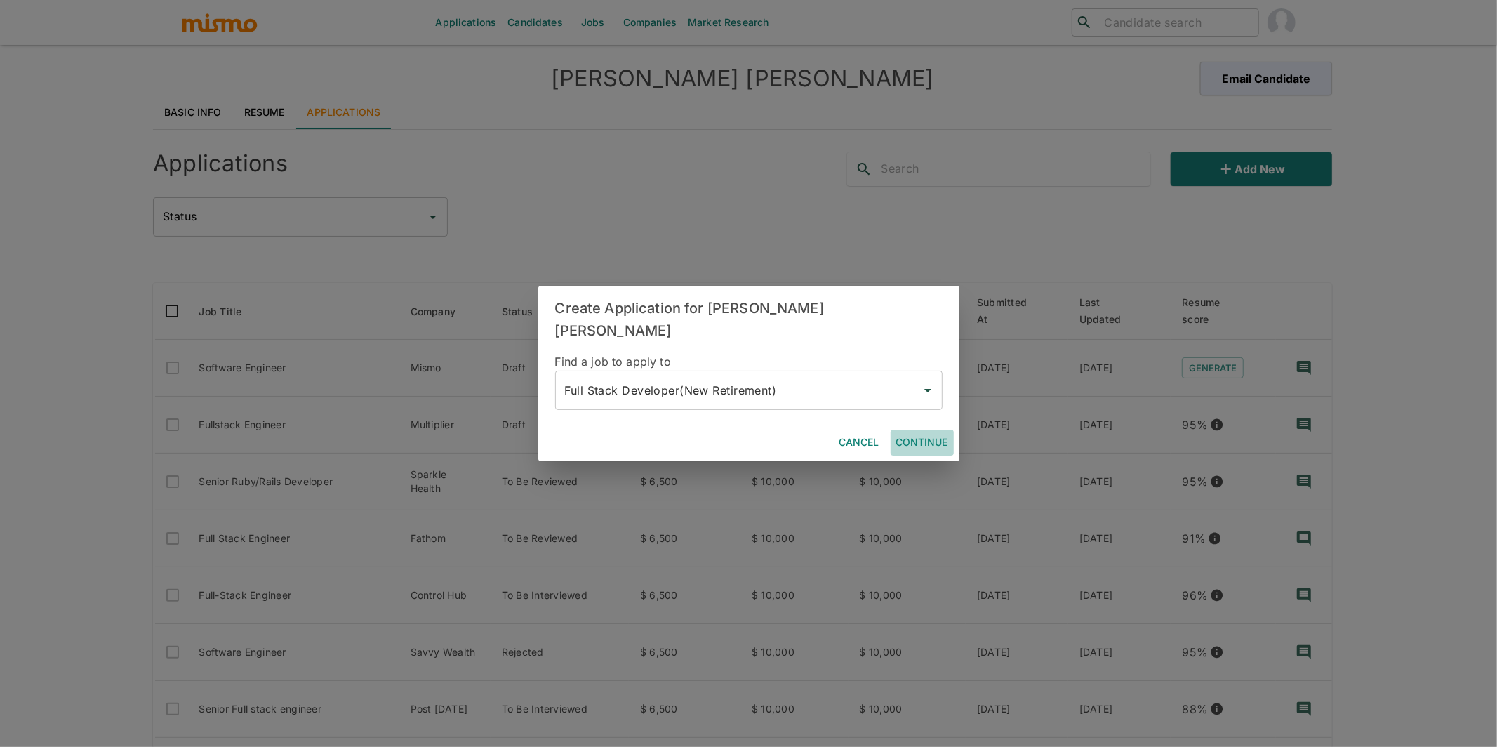
click at [920, 432] on button "Continue" at bounding box center [922, 443] width 63 height 26
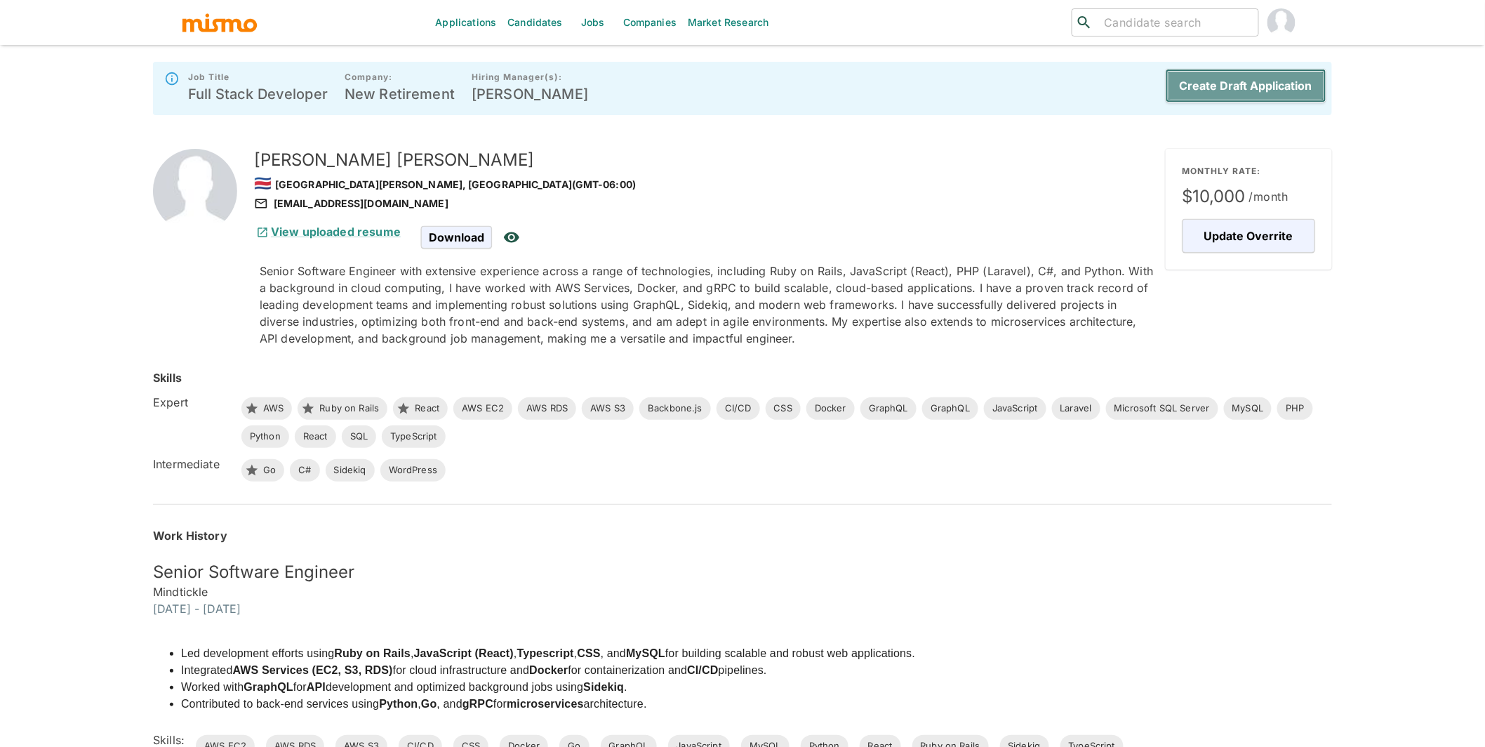
click at [1248, 91] on button "Create Draft Application" at bounding box center [1246, 86] width 161 height 34
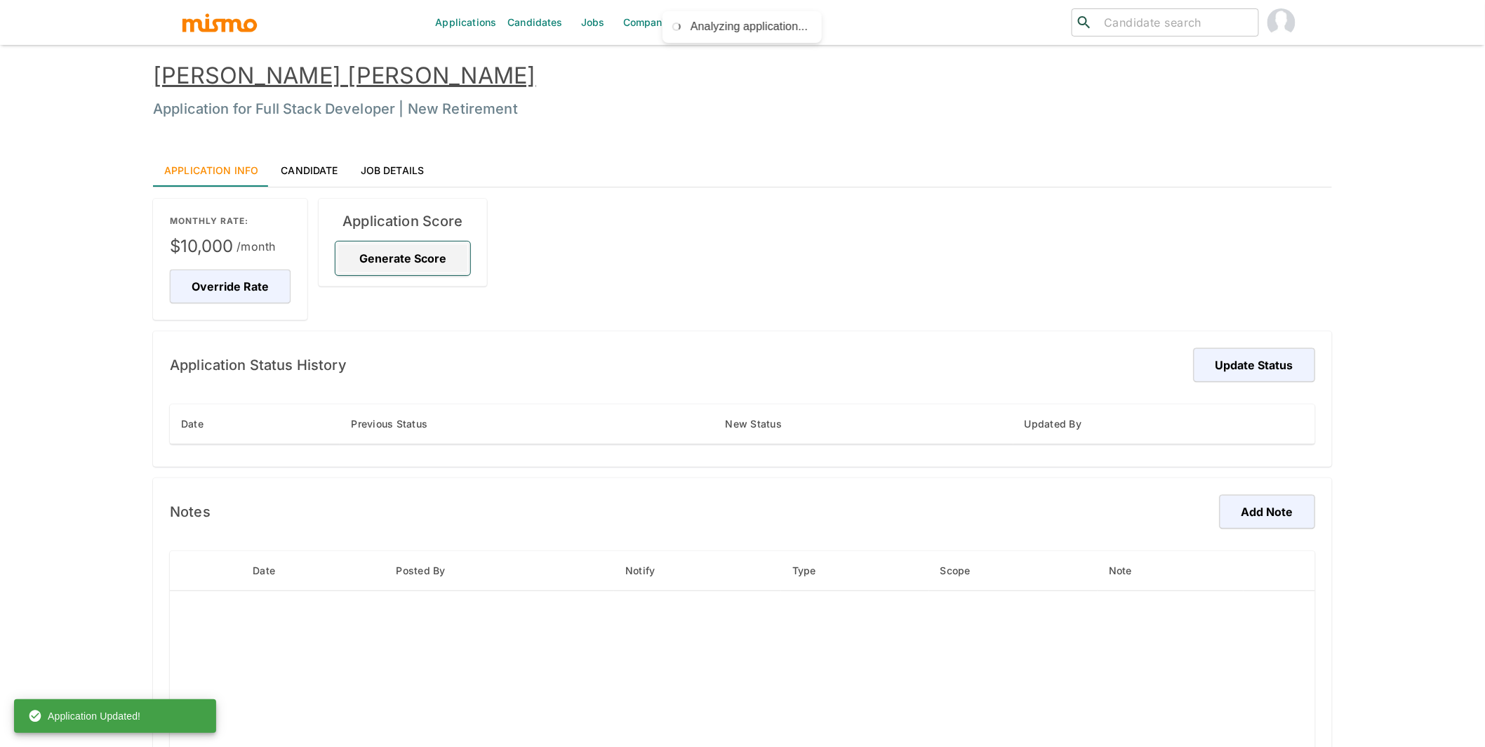
click at [368, 262] on button "Generate Score" at bounding box center [403, 258] width 135 height 34
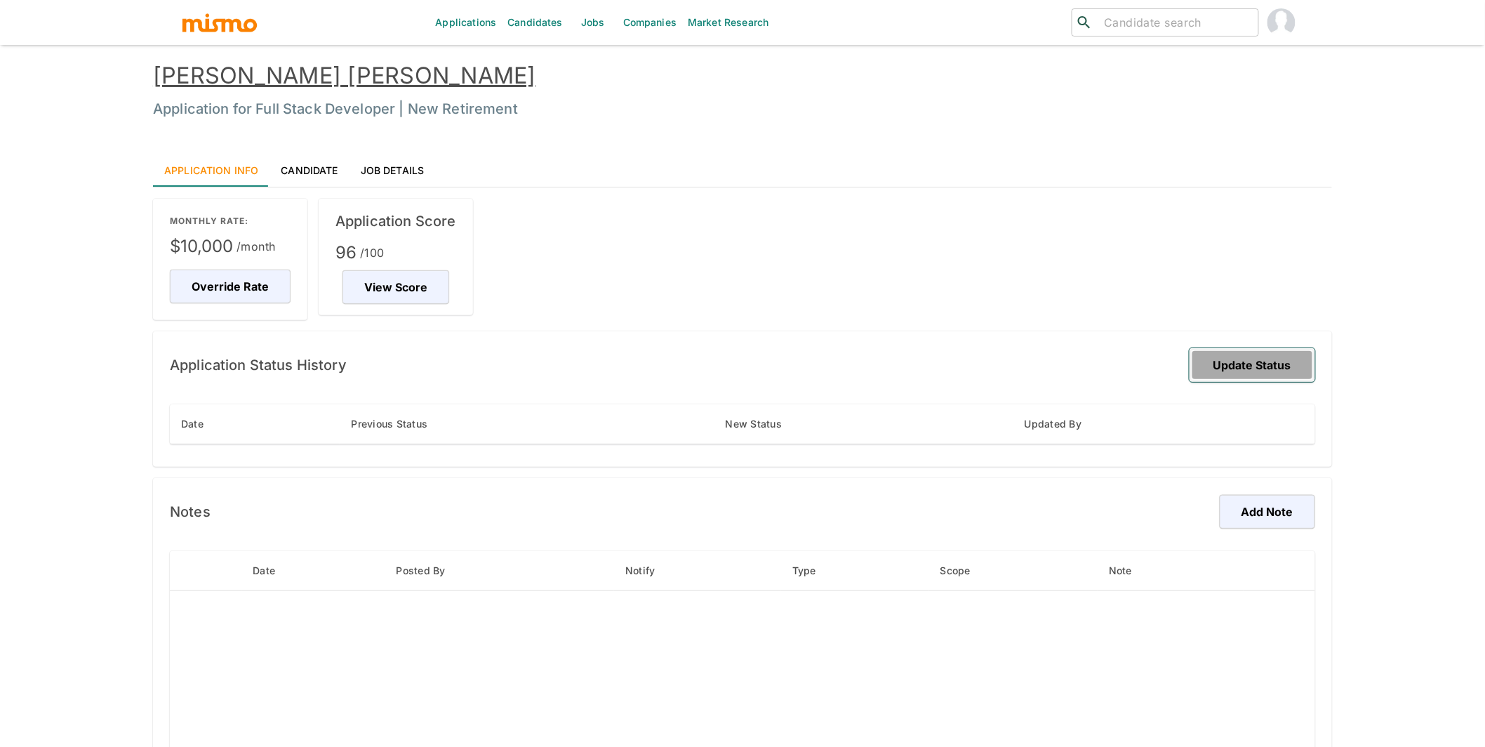
click at [1259, 365] on button "Update Status" at bounding box center [1253, 365] width 126 height 34
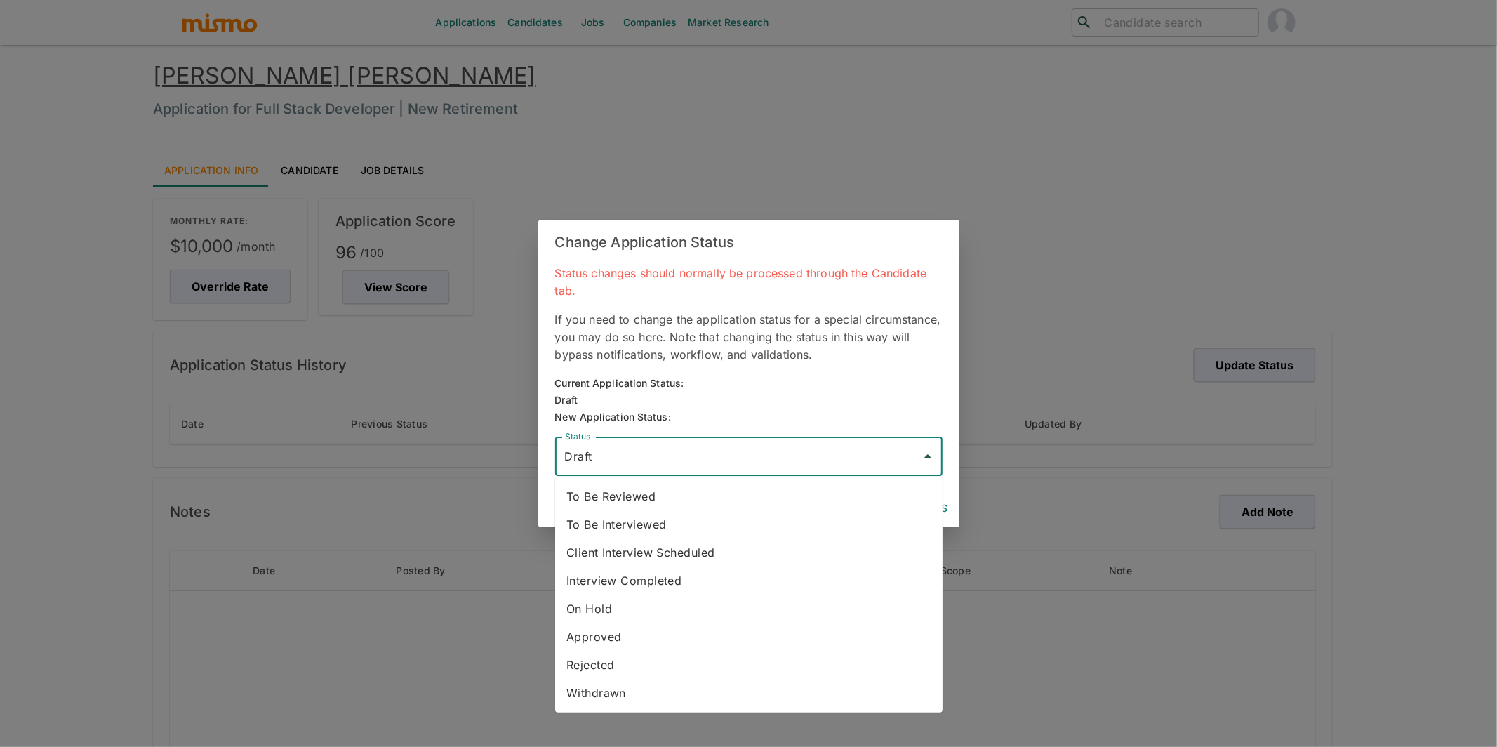
click at [628, 465] on input "Draft" at bounding box center [739, 456] width 354 height 27
click at [618, 488] on li "To Be Reviewed" at bounding box center [748, 496] width 387 height 28
type input "To Be Reviewed"
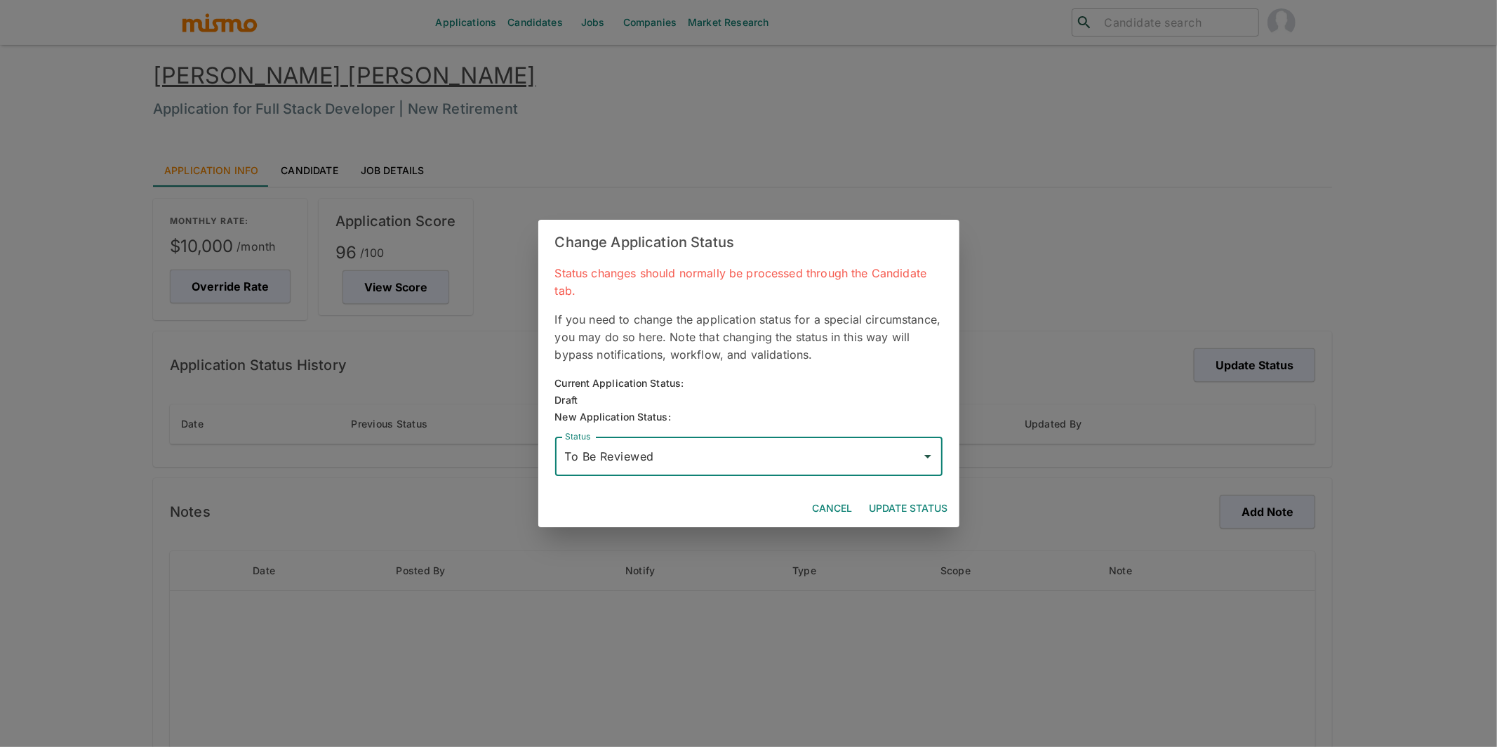
click at [916, 508] on button "Update Status" at bounding box center [909, 509] width 90 height 26
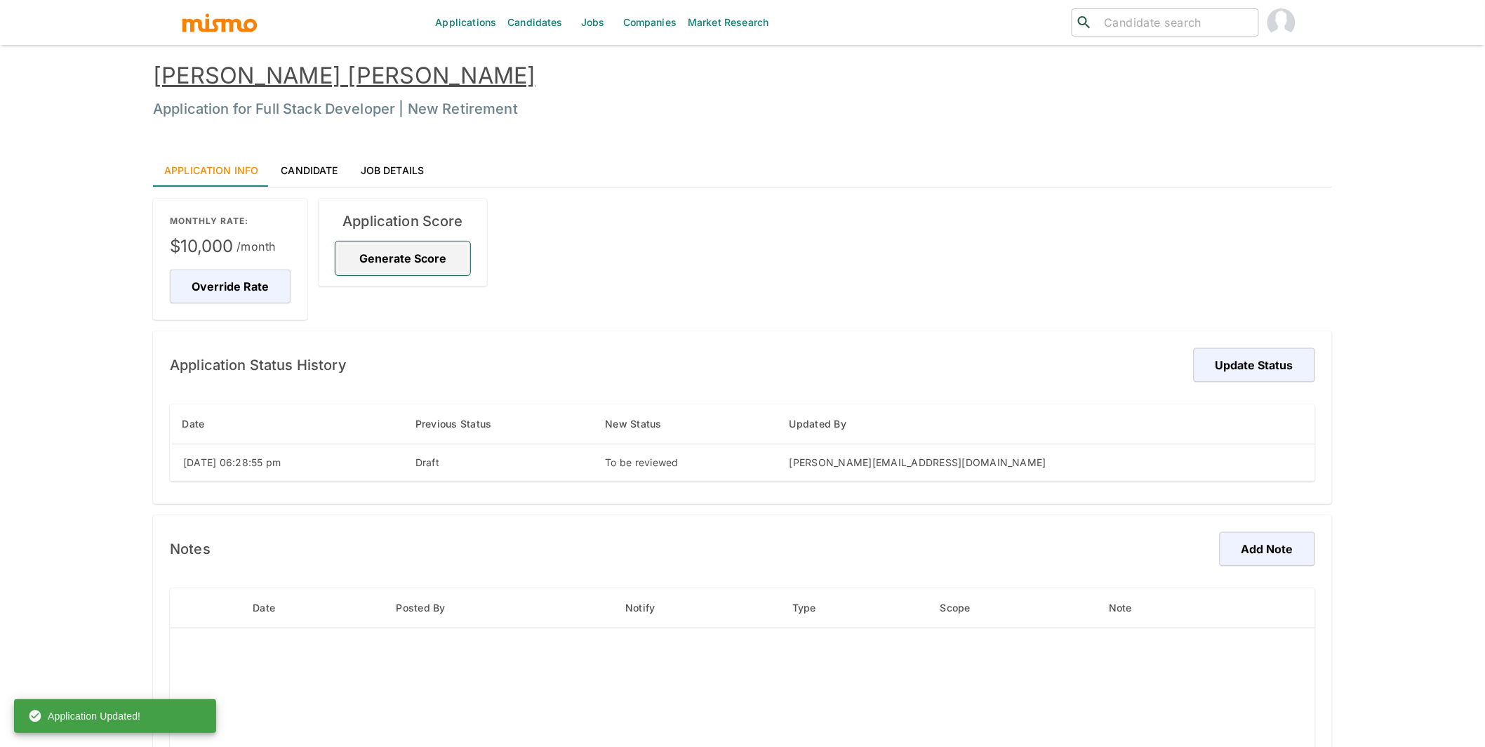
click at [372, 263] on button "Generate Score" at bounding box center [403, 258] width 135 height 34
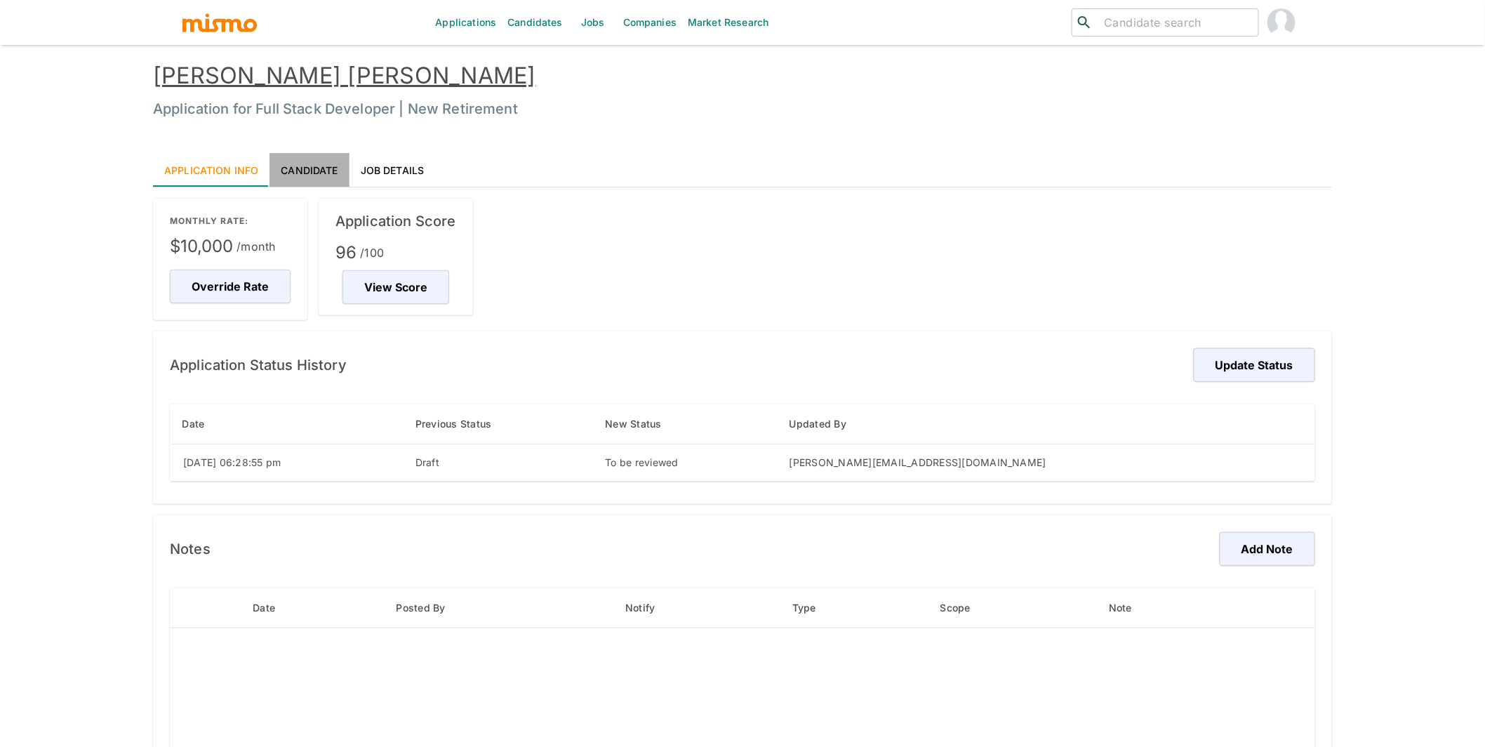
click at [305, 170] on link "Candidate" at bounding box center [309, 170] width 79 height 34
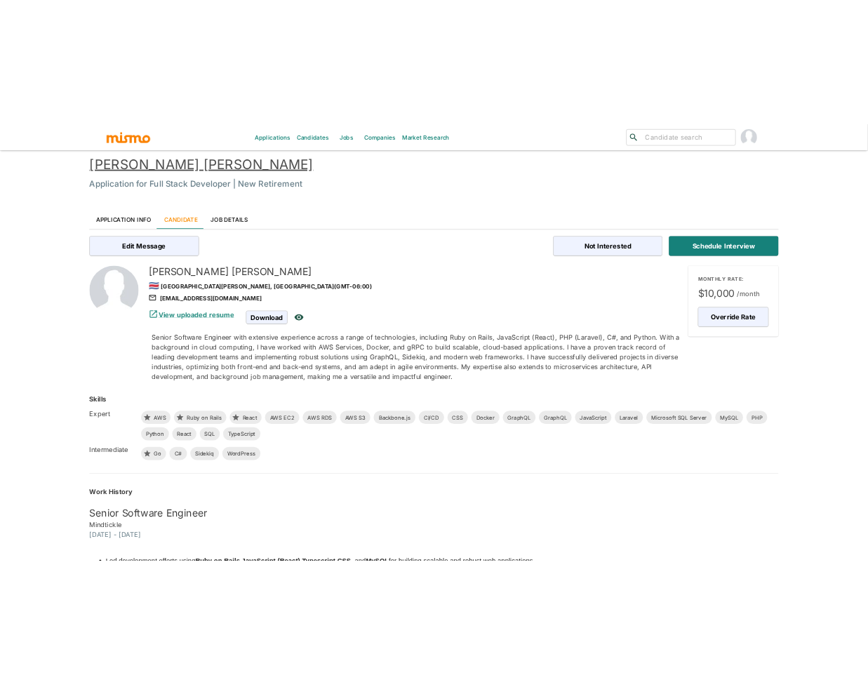
scroll to position [20, 0]
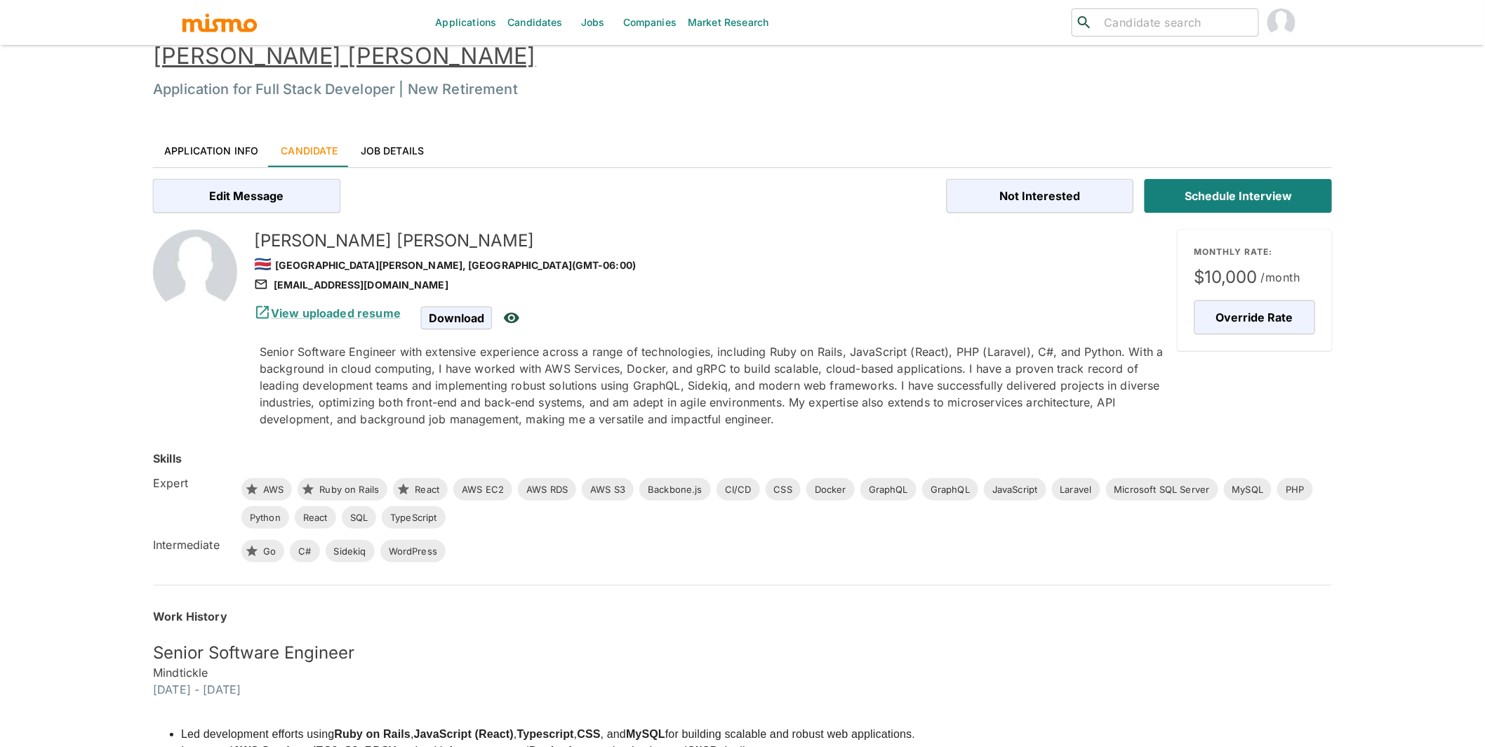
click at [272, 58] on link "Juan Diego Jimenez" at bounding box center [344, 55] width 383 height 27
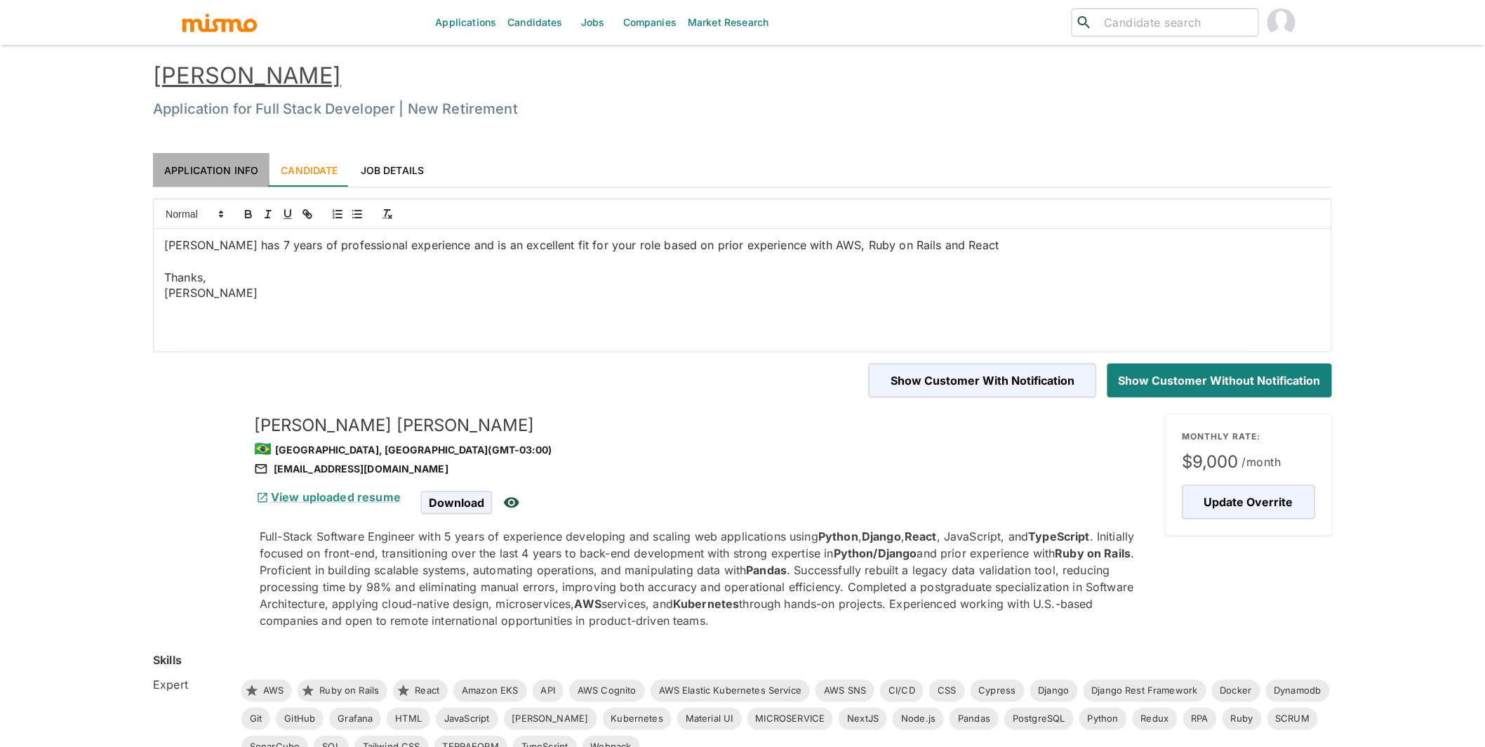
click at [218, 175] on link "Application Info" at bounding box center [211, 170] width 117 height 34
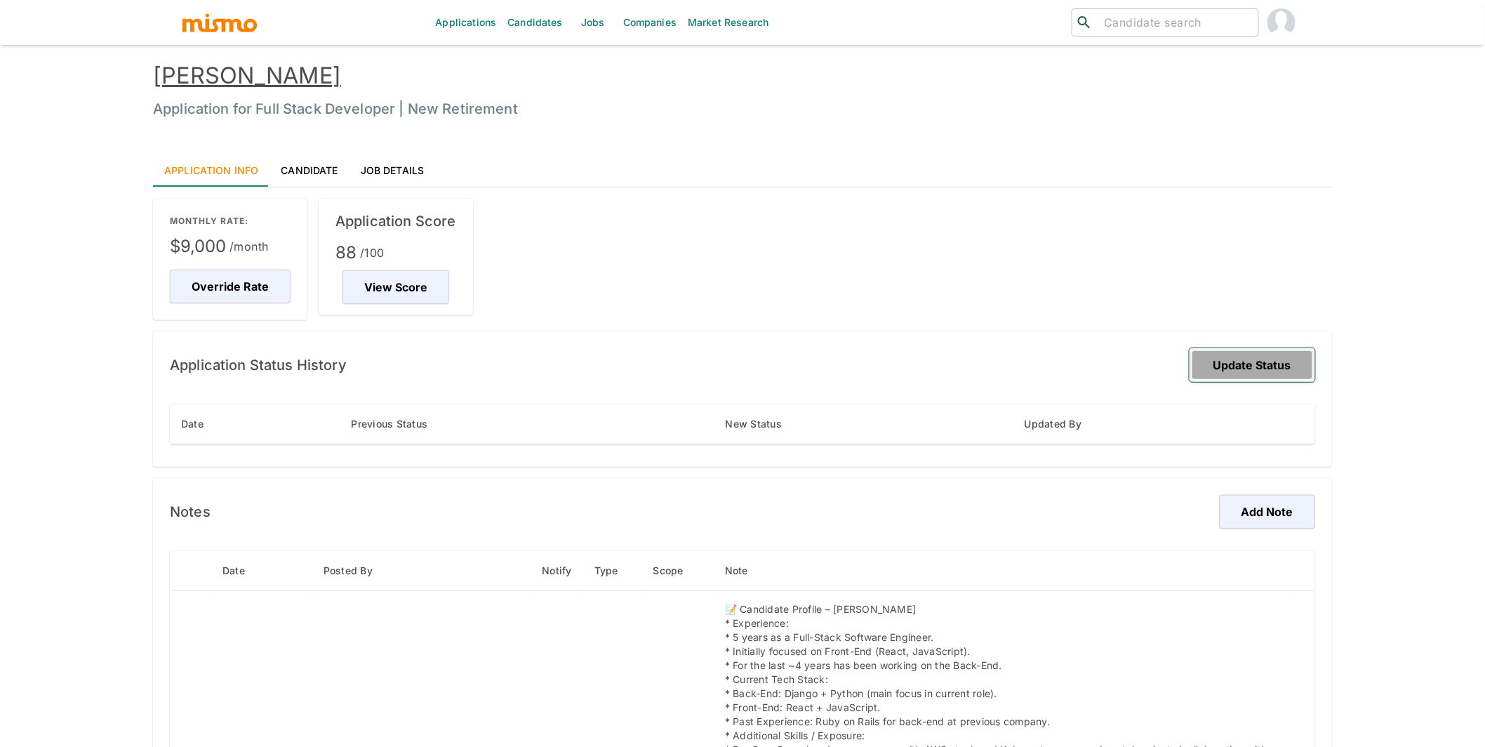
click at [1254, 361] on button "Update Status" at bounding box center [1253, 365] width 126 height 34
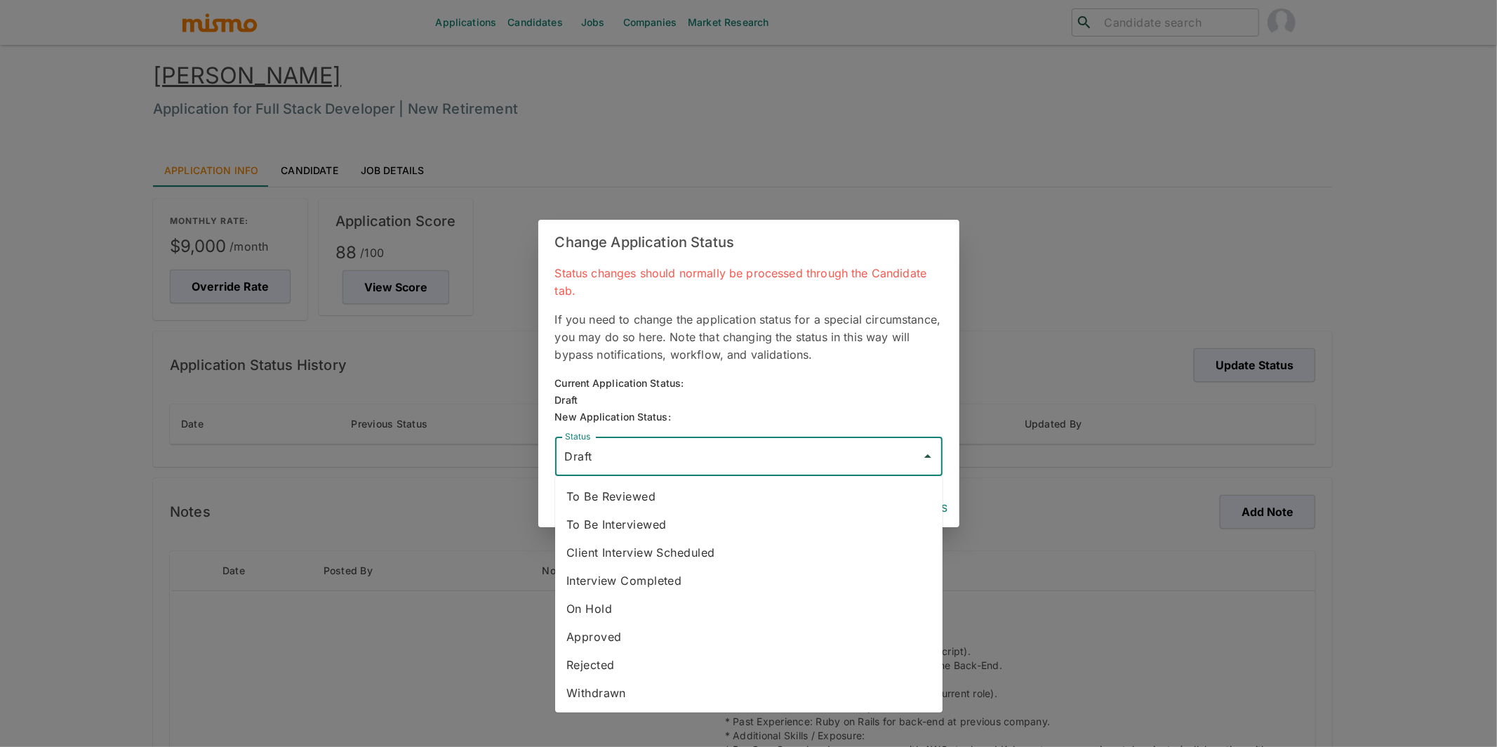
click at [714, 460] on input "Draft" at bounding box center [739, 456] width 354 height 27
click at [649, 498] on li "To Be Reviewed" at bounding box center [748, 496] width 387 height 28
type input "To Be Reviewed"
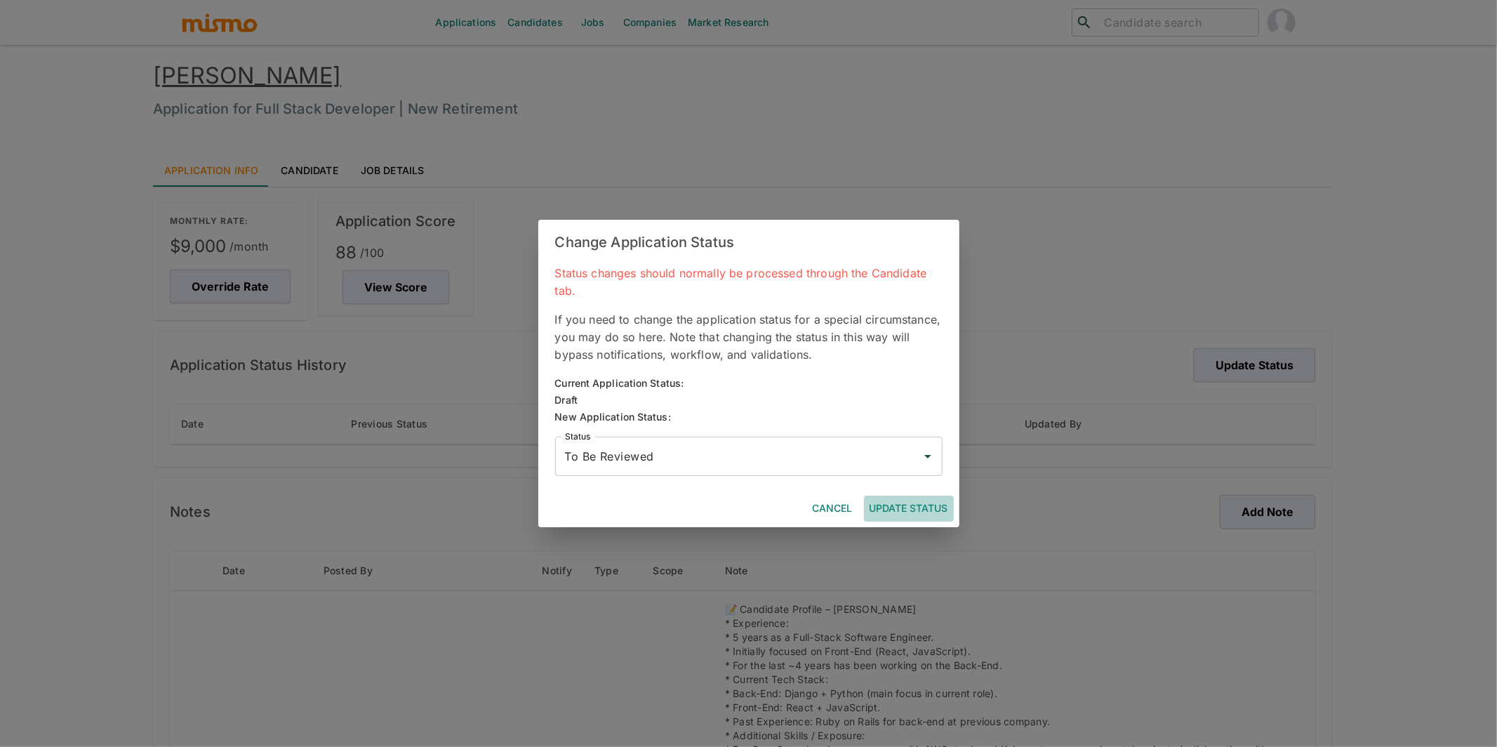
click at [912, 512] on button "Update Status" at bounding box center [909, 509] width 90 height 26
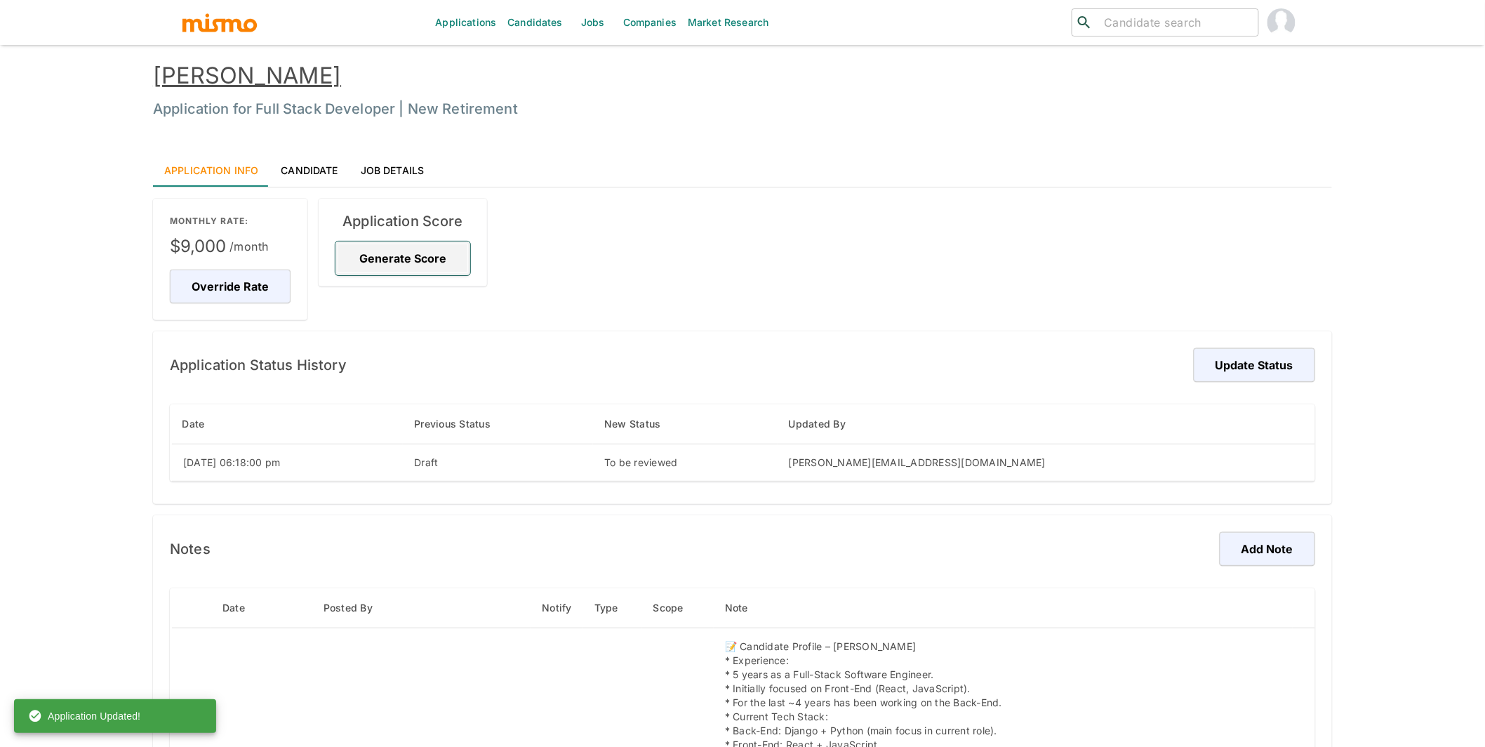
click at [412, 260] on button "Generate Score" at bounding box center [403, 258] width 135 height 34
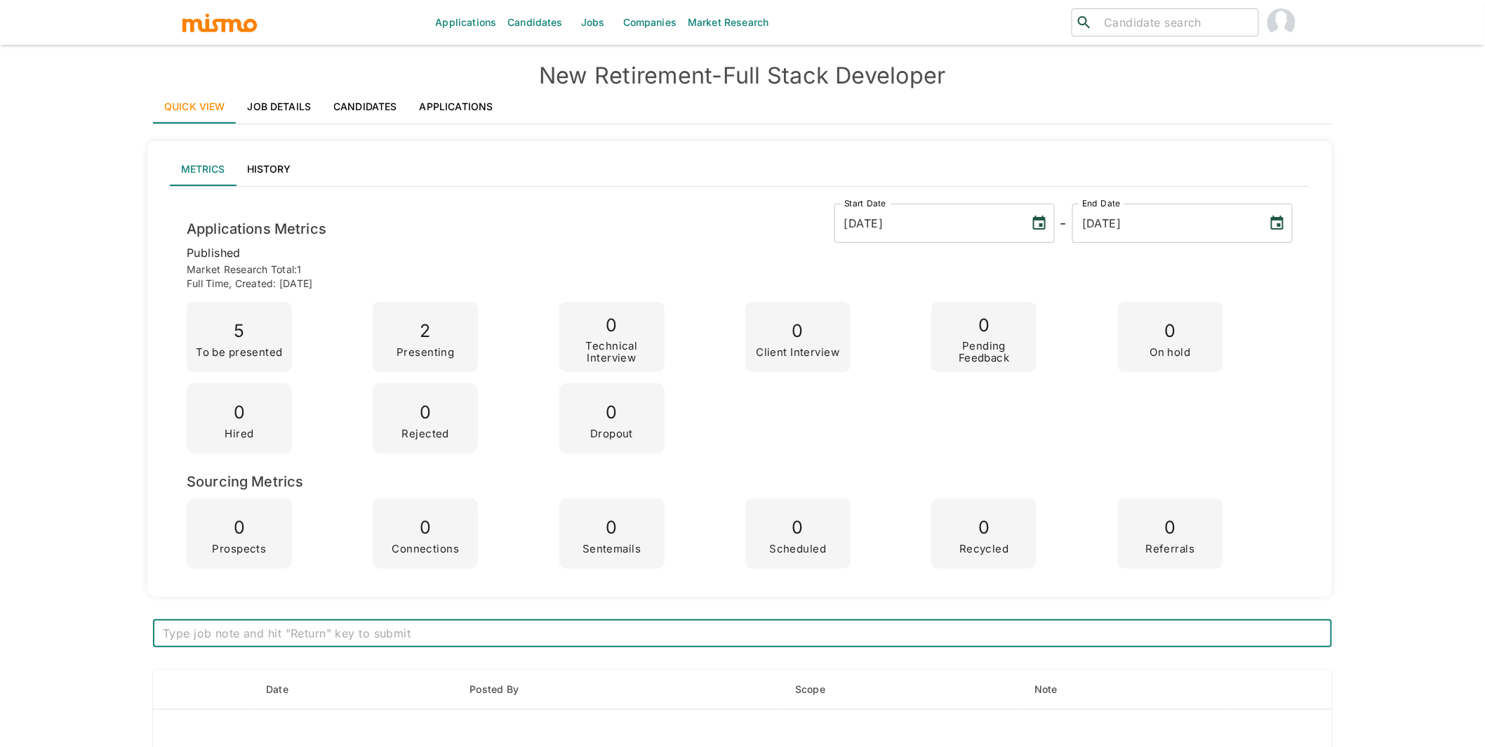
click at [424, 93] on link "Applications" at bounding box center [457, 107] width 96 height 34
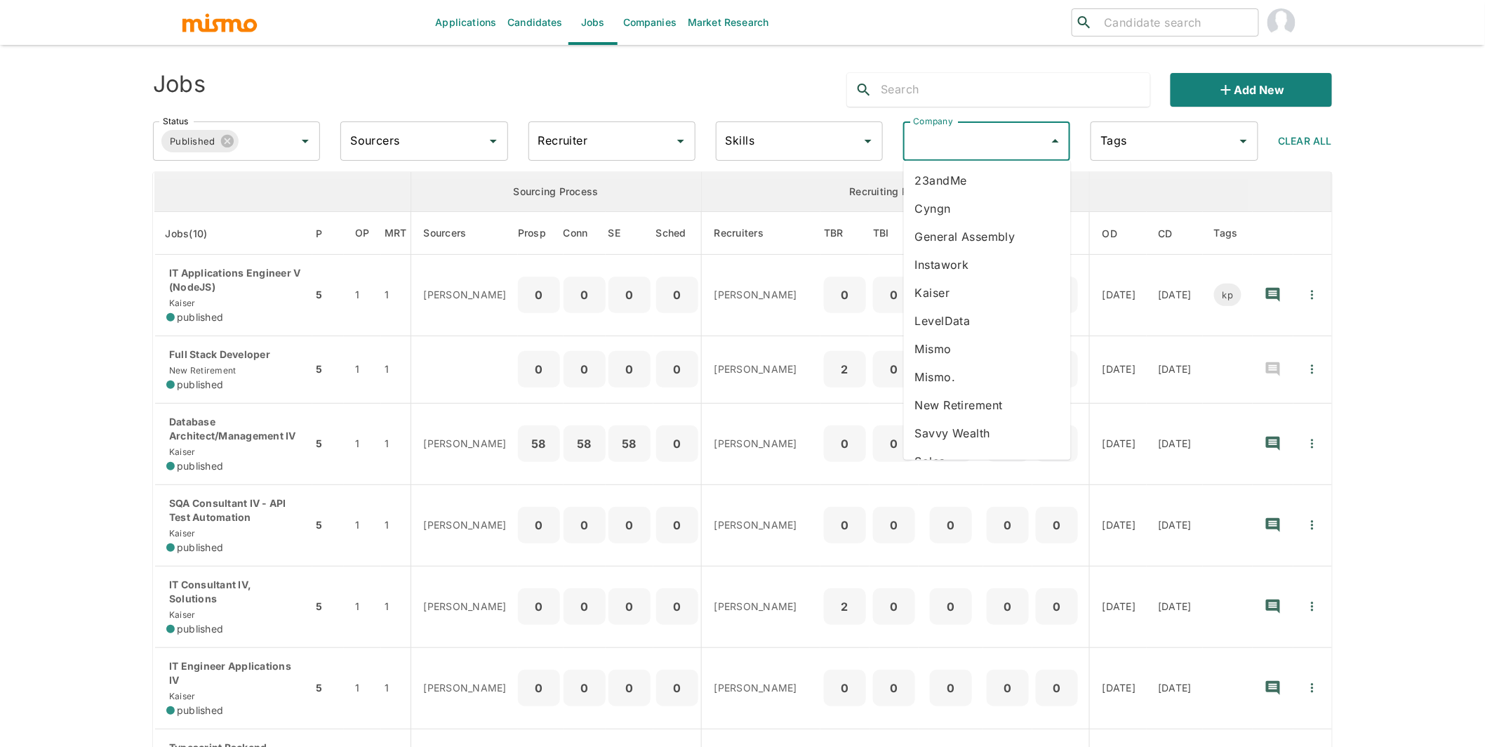
click at [974, 142] on input "Company" at bounding box center [976, 141] width 133 height 27
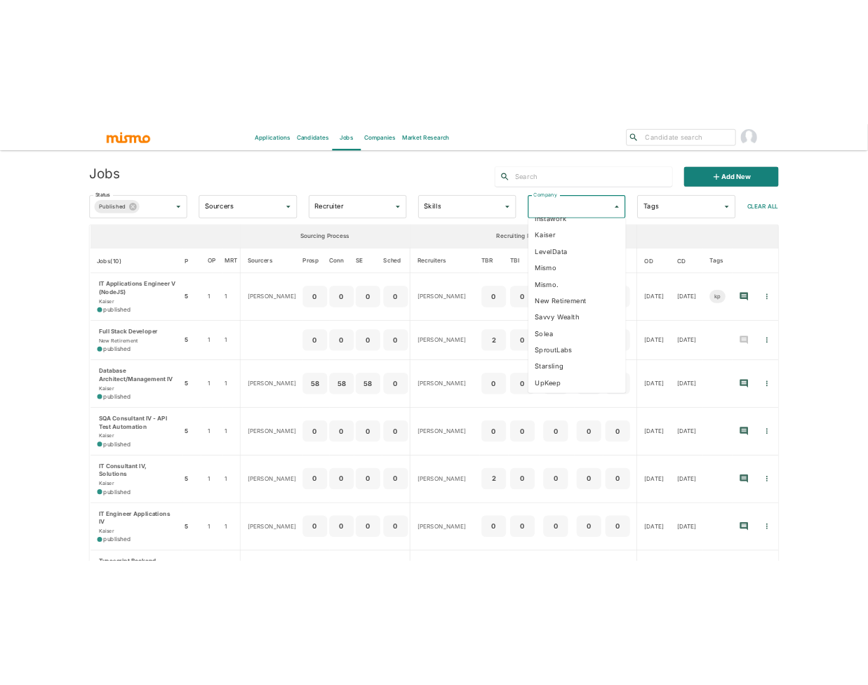
scroll to position [133, 0]
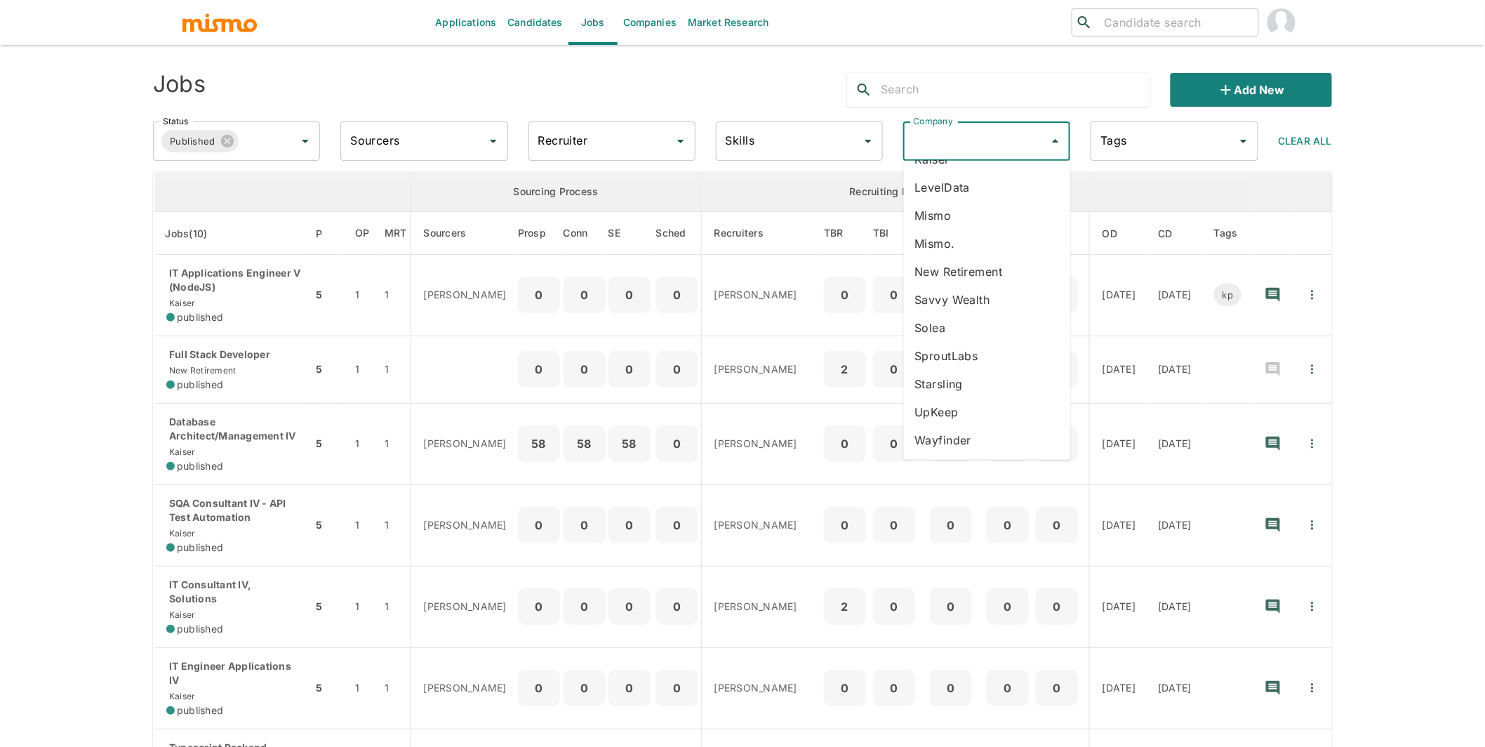
click at [960, 383] on li "Starsling" at bounding box center [987, 384] width 167 height 28
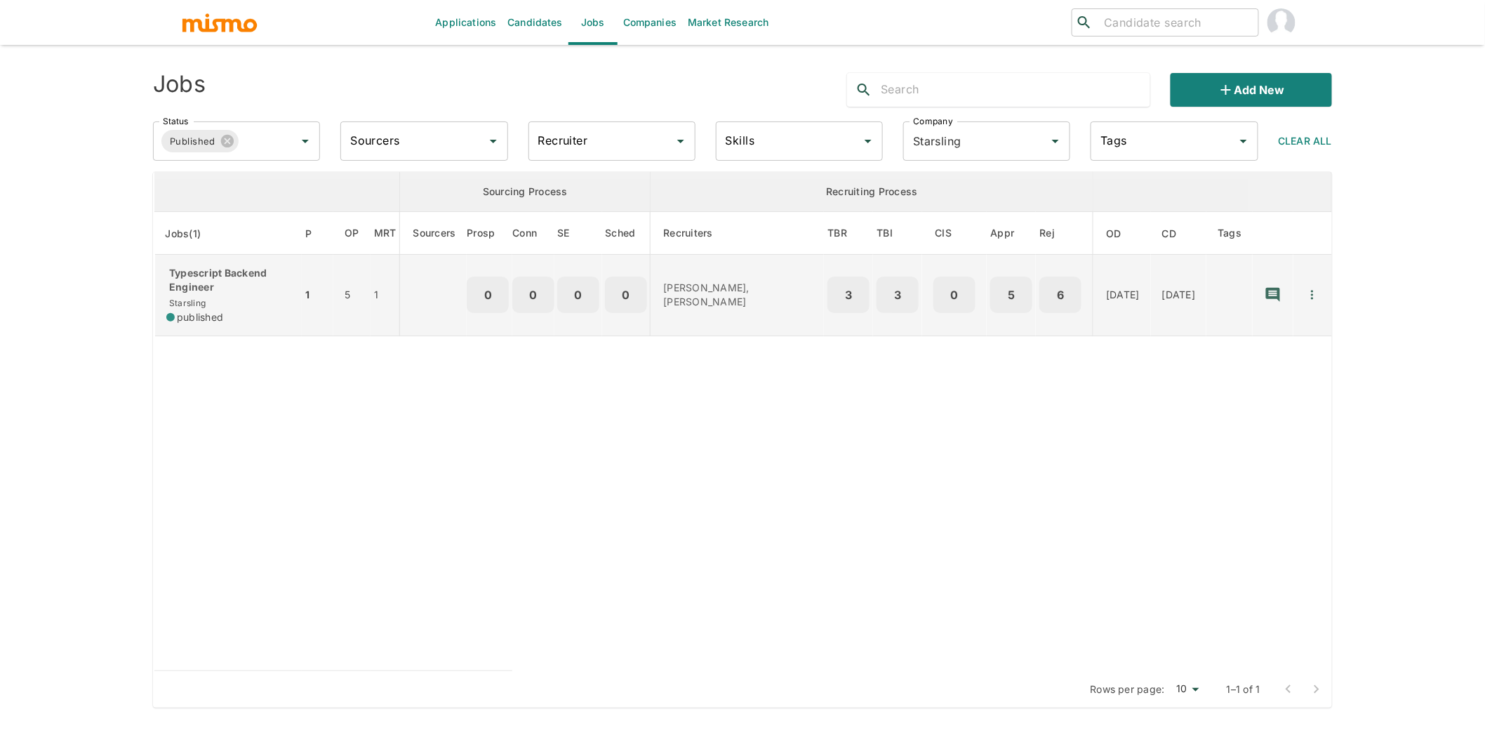
click at [220, 281] on p "Typescript Backend Engineer" at bounding box center [228, 280] width 124 height 28
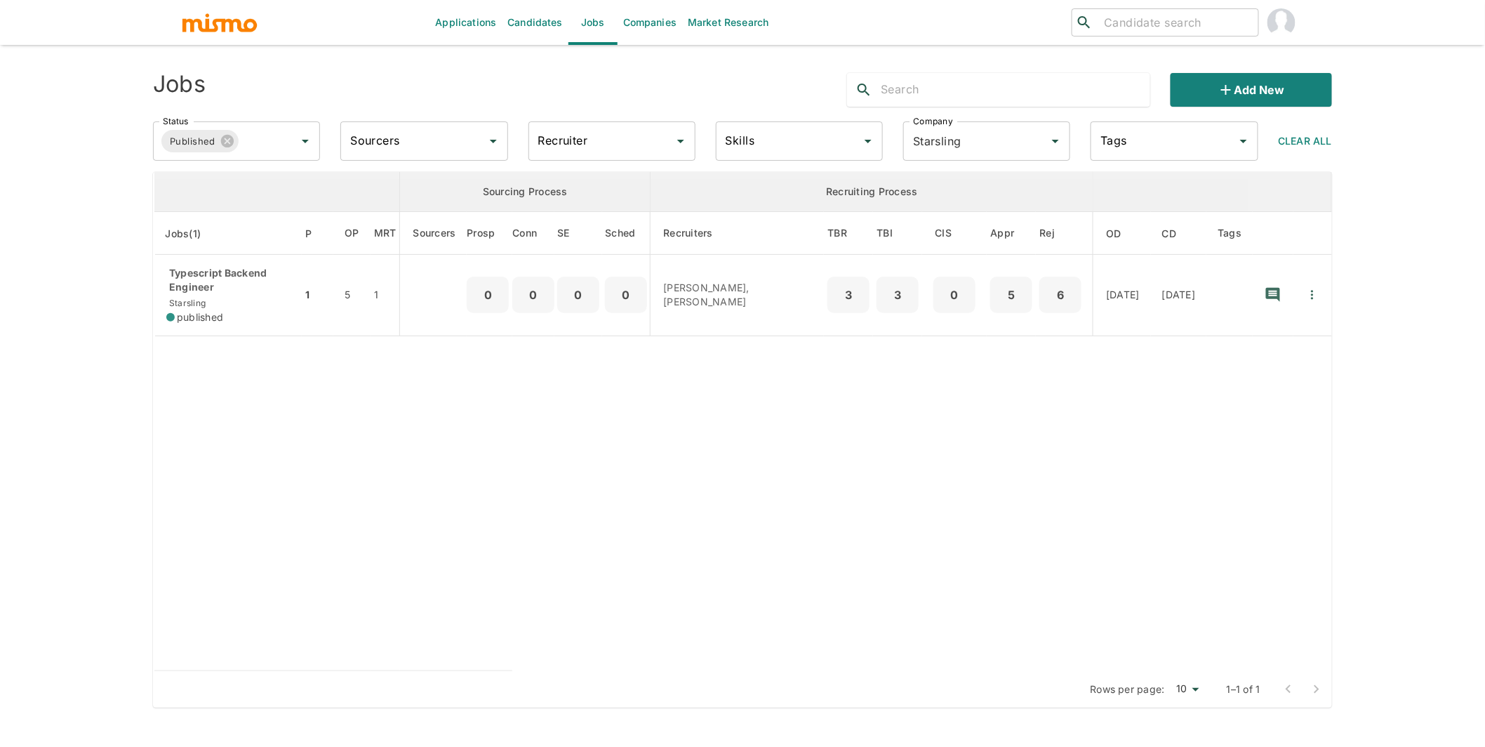
click at [507, 22] on link "Candidates" at bounding box center [535, 22] width 67 height 45
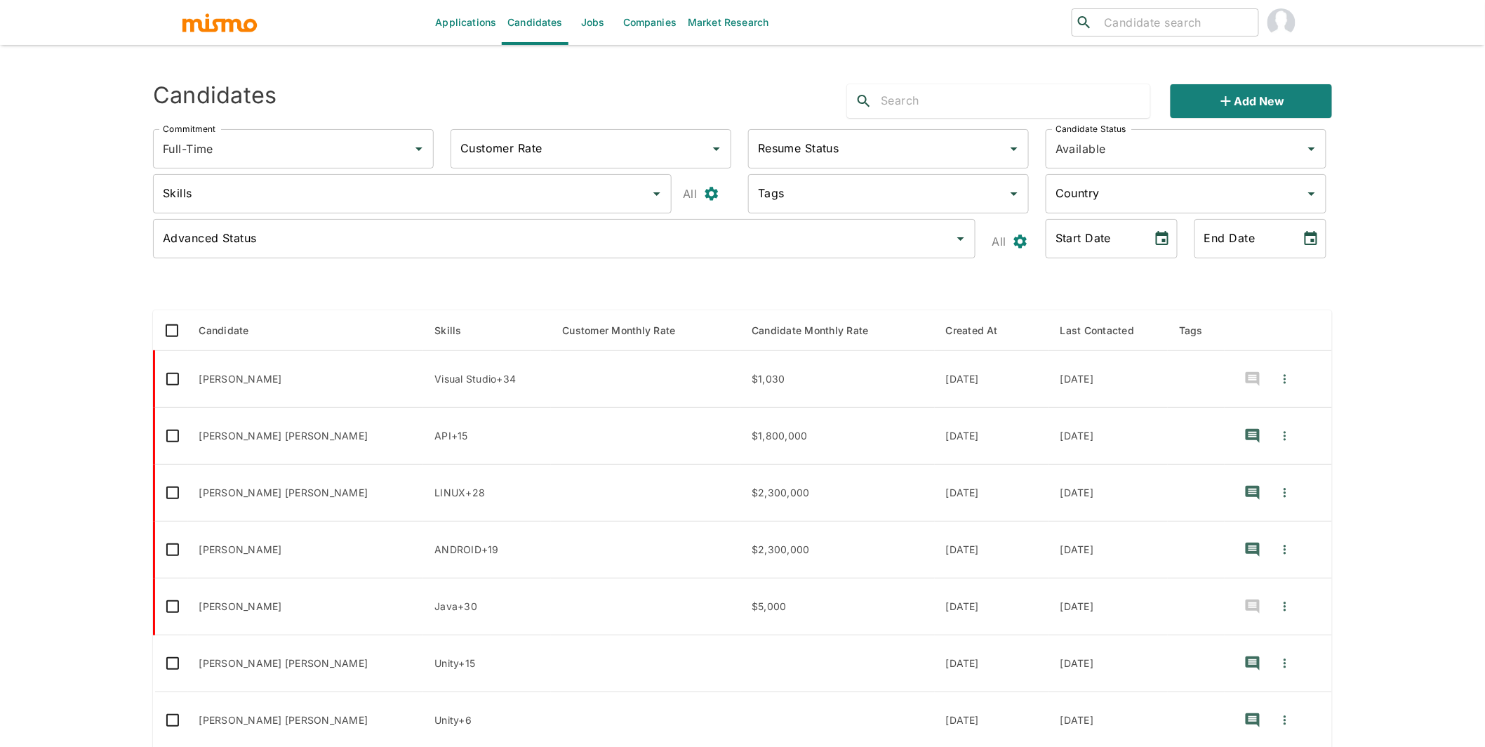
click at [966, 103] on input "text" at bounding box center [1016, 101] width 270 height 22
type input "[PERSON_NAME]"
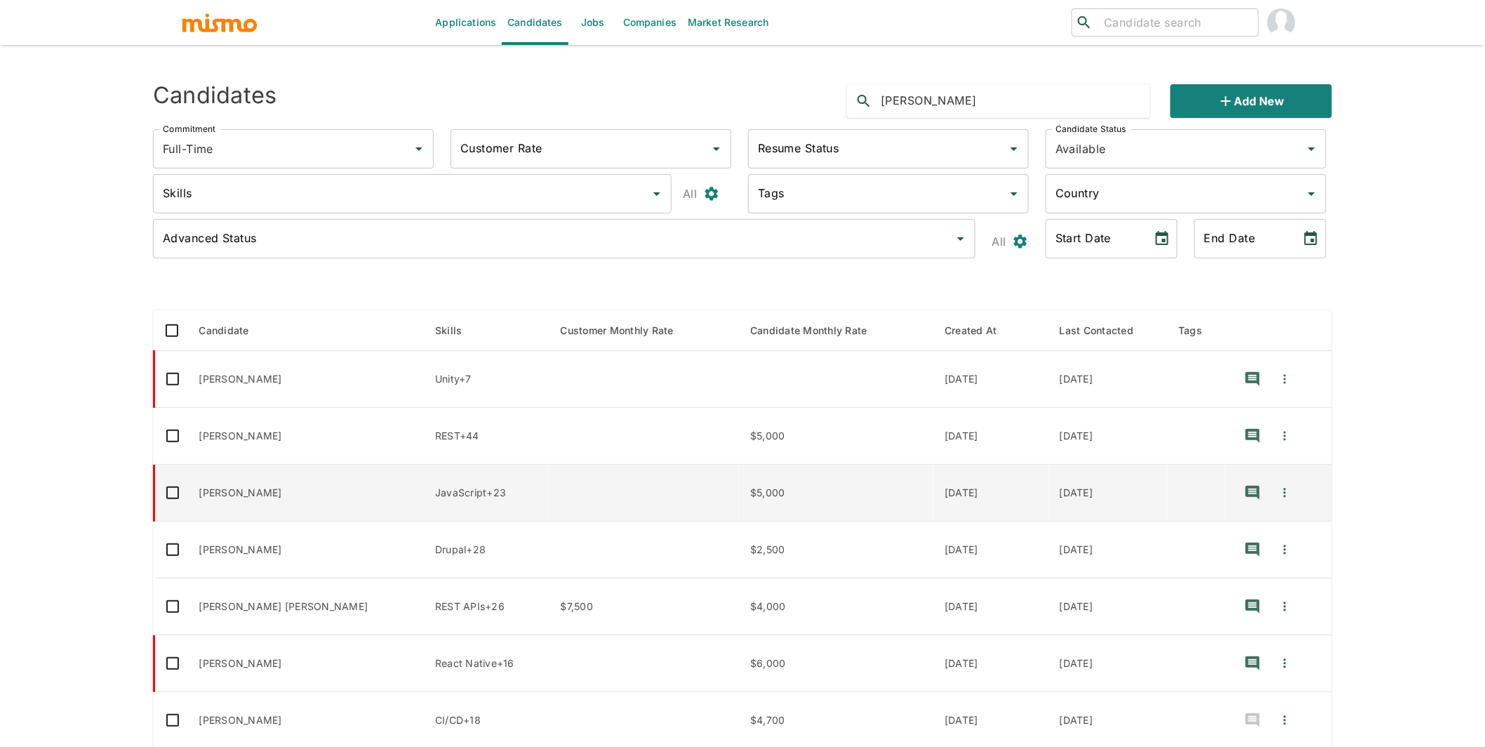
click at [325, 500] on td "[PERSON_NAME]" at bounding box center [306, 493] width 237 height 57
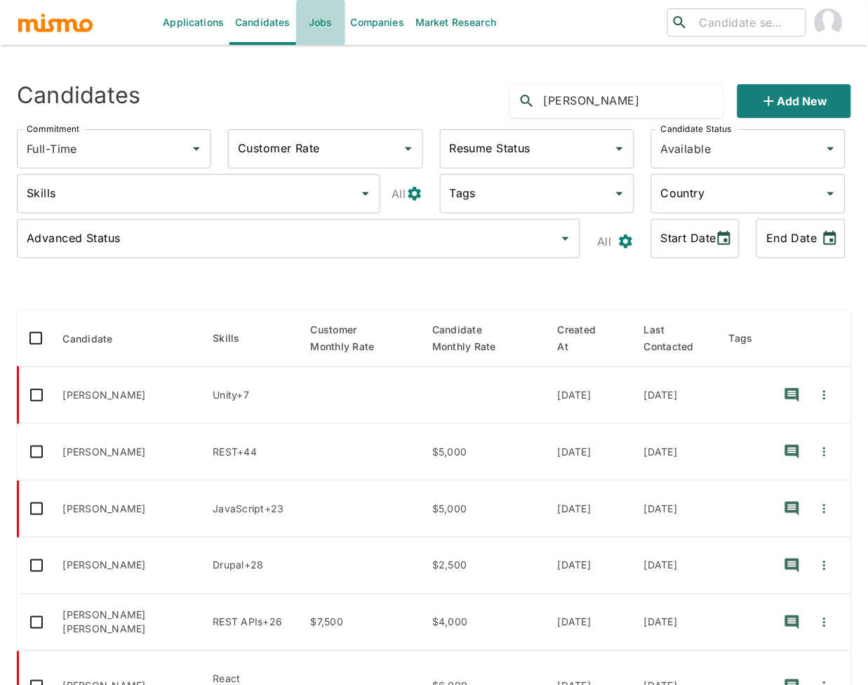
click at [325, 22] on link "Jobs" at bounding box center [320, 22] width 49 height 45
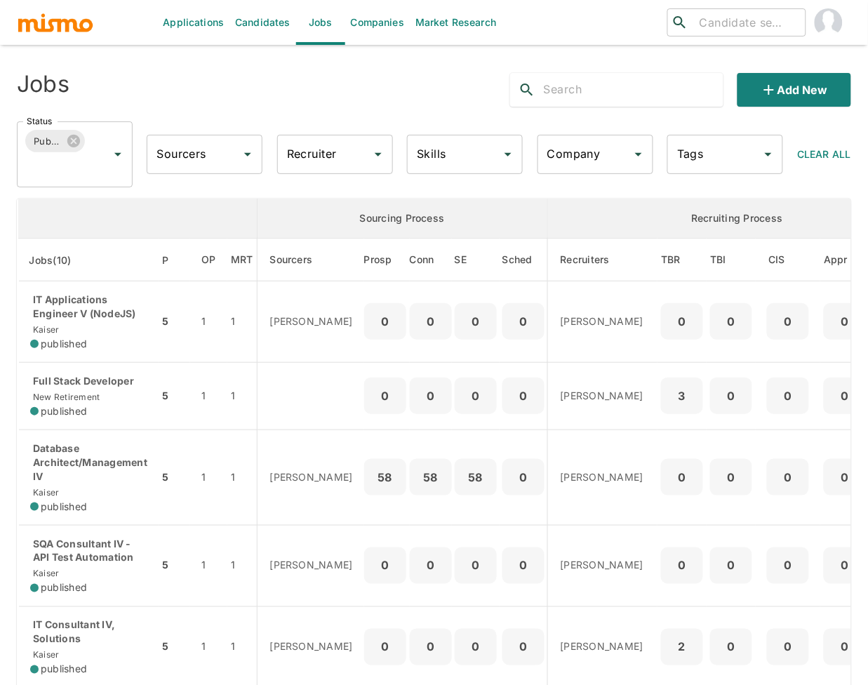
click at [612, 159] on input "Company" at bounding box center [585, 154] width 82 height 27
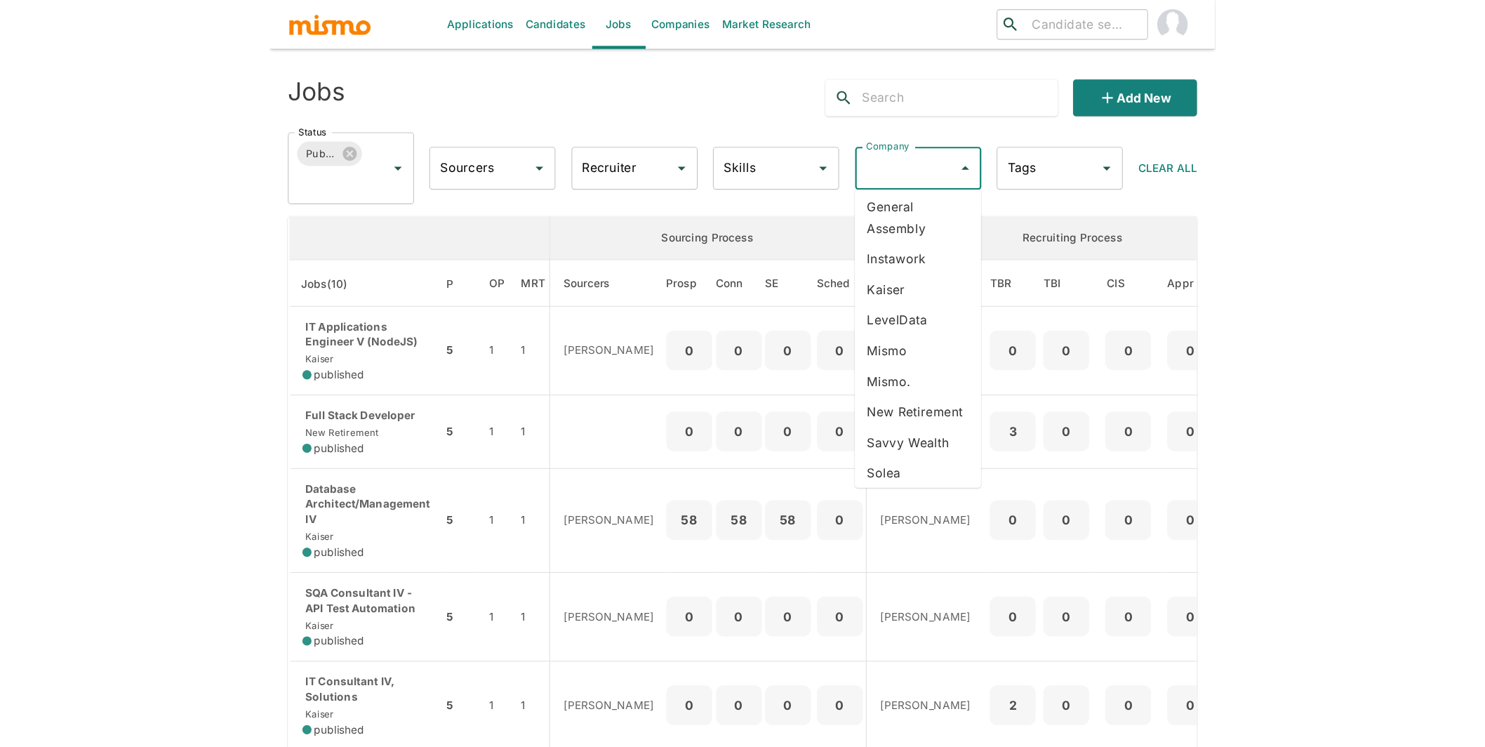
scroll to position [84, 0]
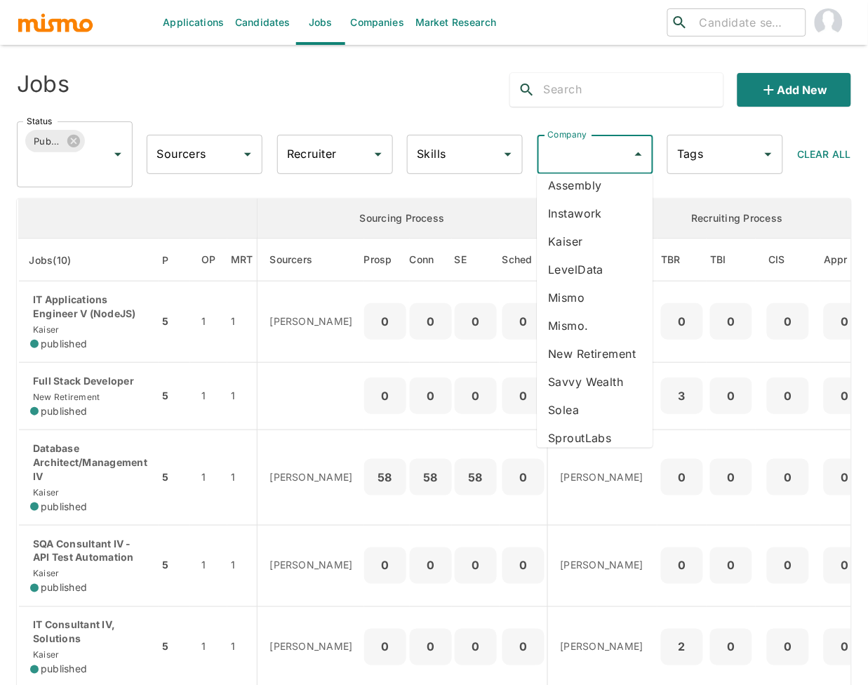
click at [581, 396] on li "Savvy Wealth" at bounding box center [596, 382] width 116 height 28
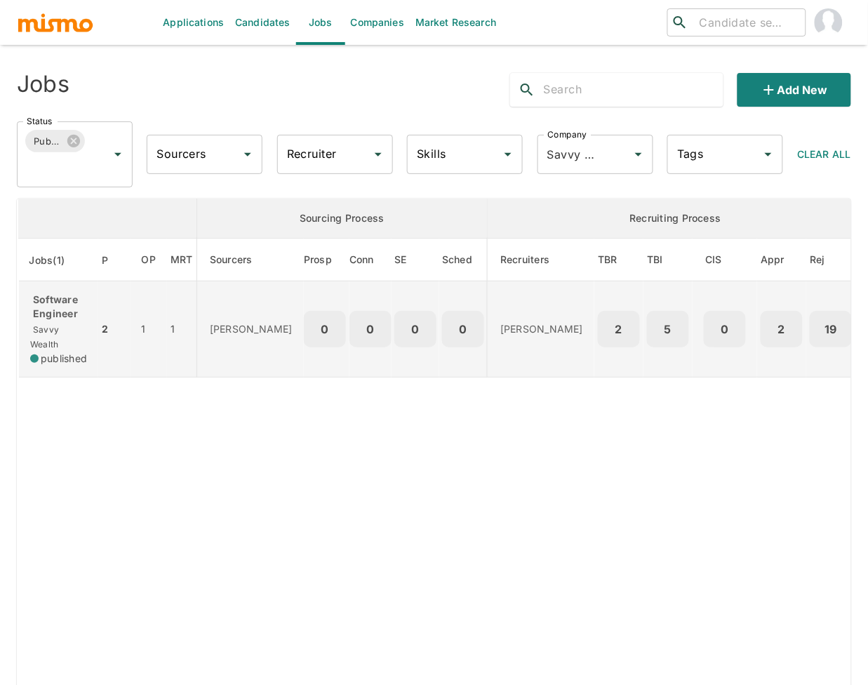
click at [62, 312] on p "Software Engineer" at bounding box center [58, 307] width 57 height 28
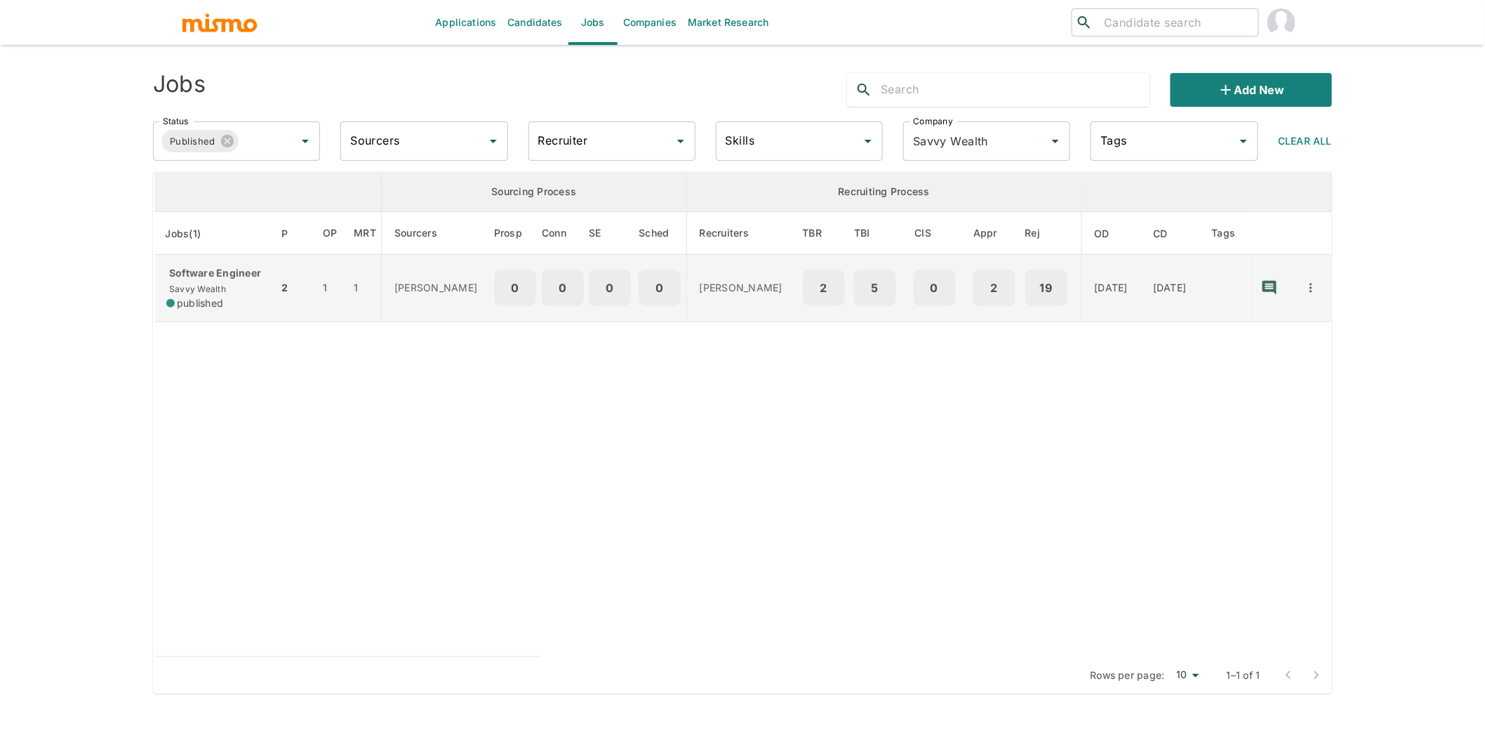
click at [208, 273] on p "Software Engineer" at bounding box center [216, 273] width 101 height 14
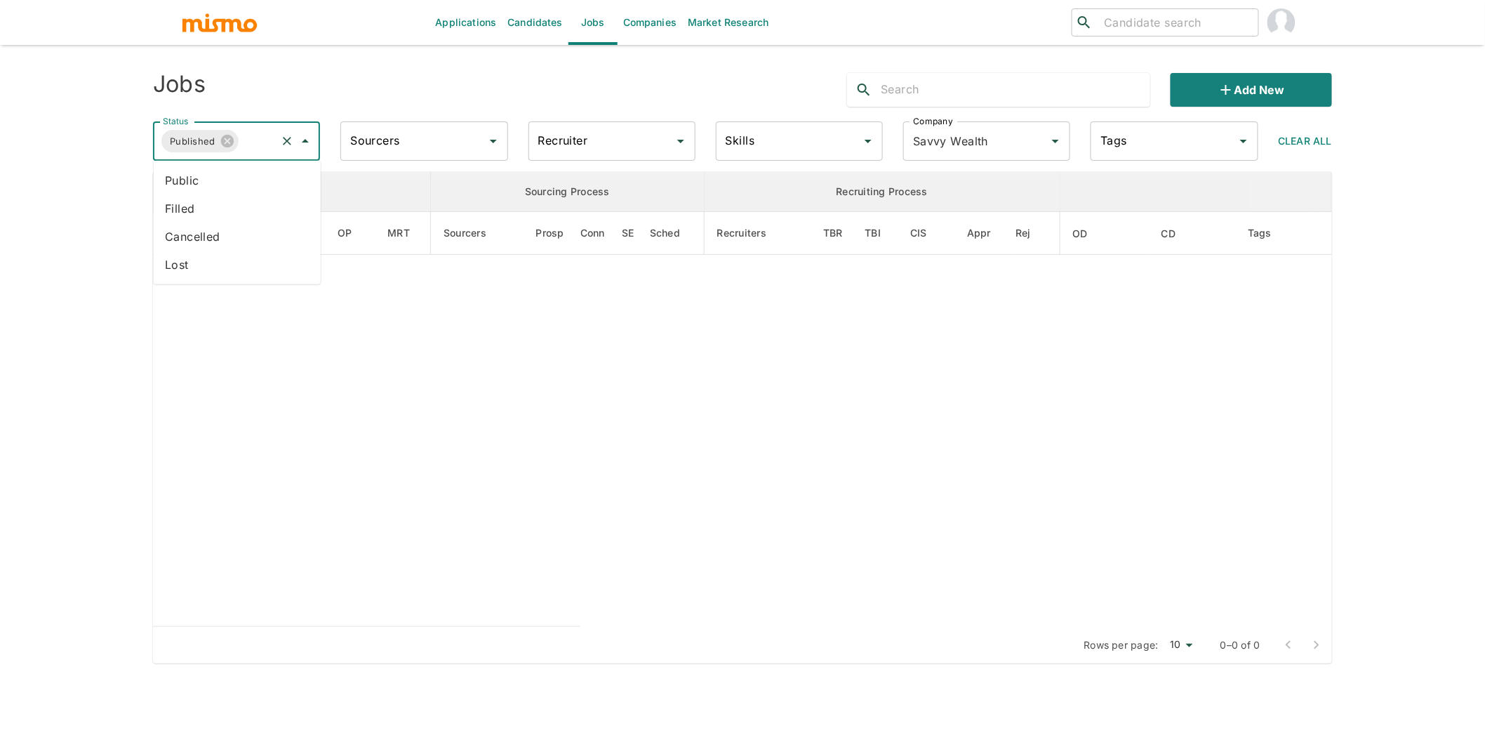
click at [255, 145] on input "Status" at bounding box center [258, 141] width 34 height 27
click at [202, 205] on li "Filled" at bounding box center [237, 208] width 167 height 28
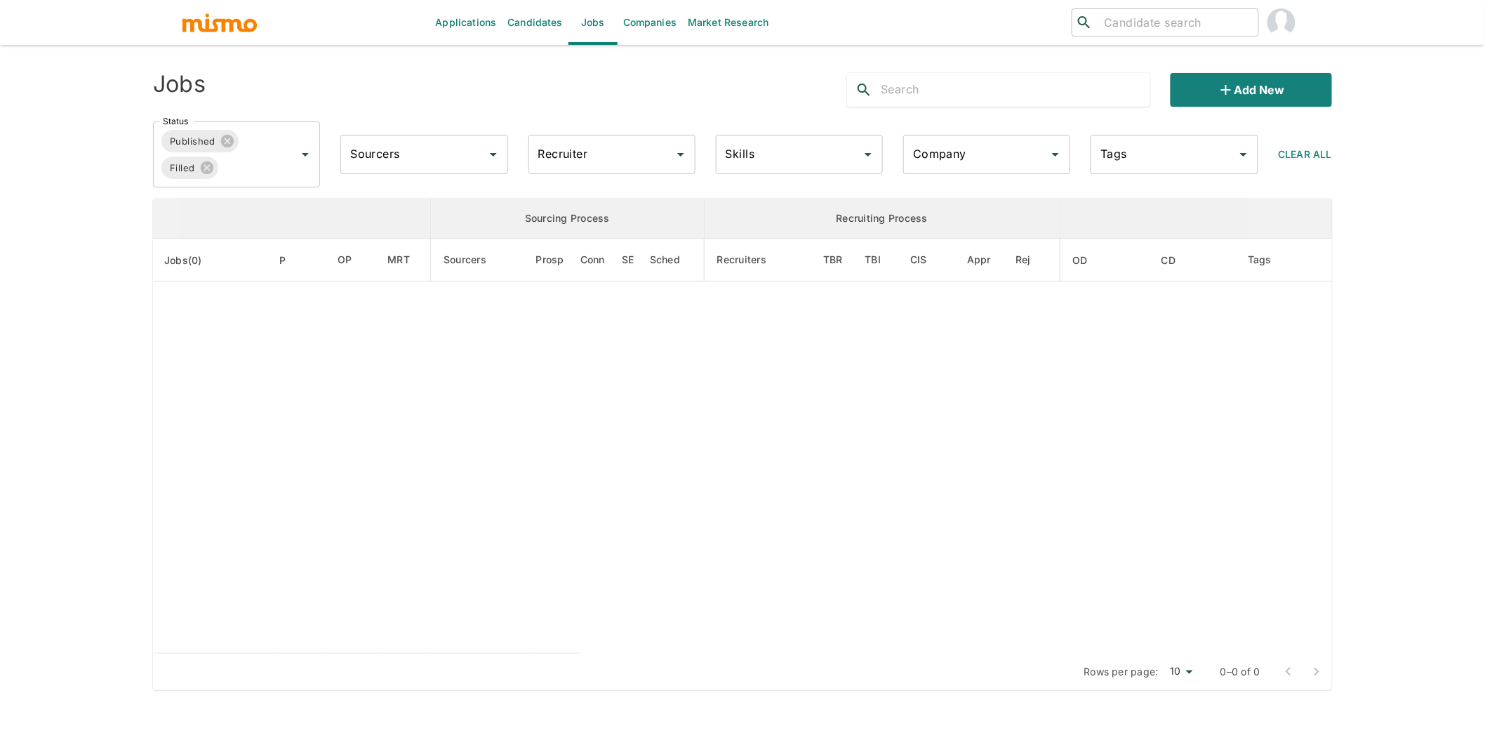
type input "Savvy Wealth"
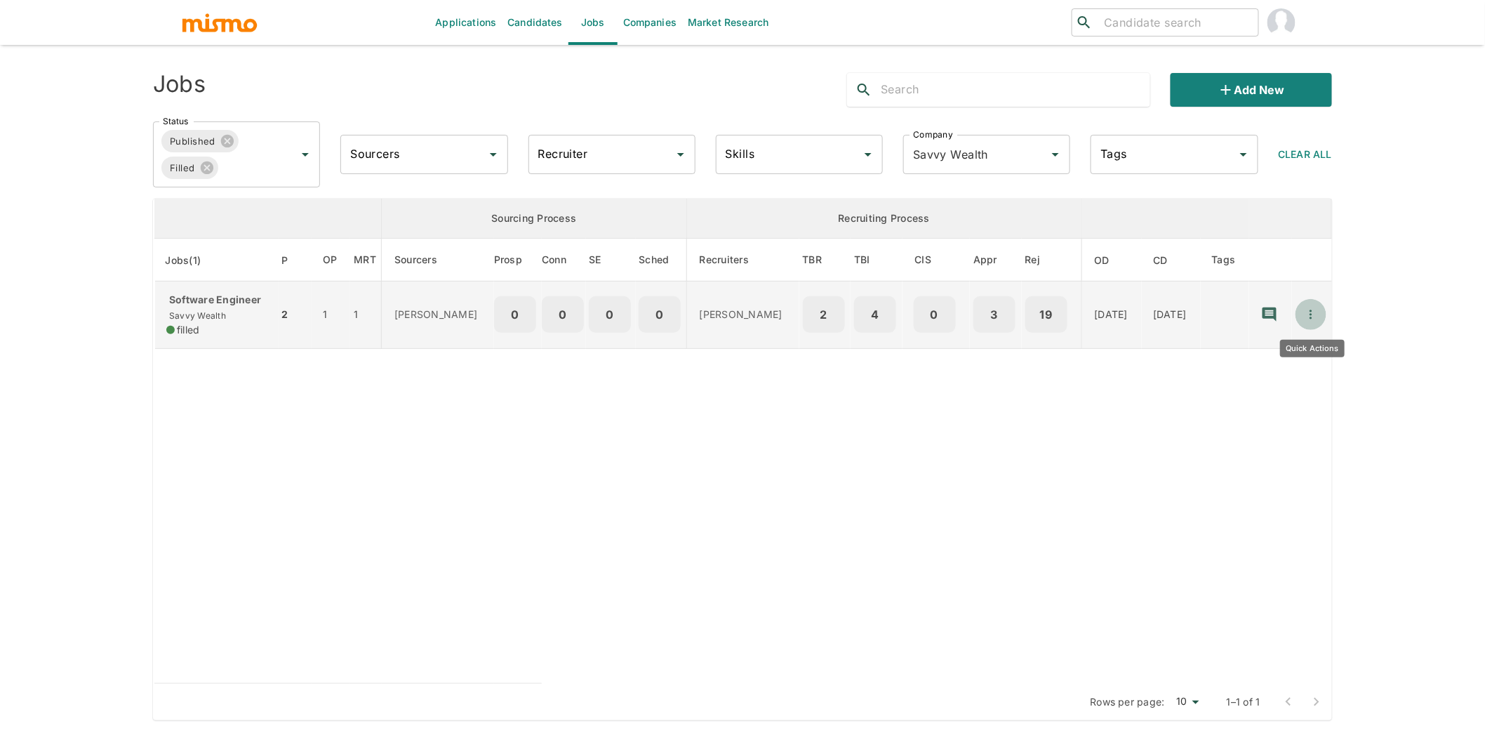
click at [1320, 312] on button "Quick Actions" at bounding box center [1311, 314] width 31 height 31
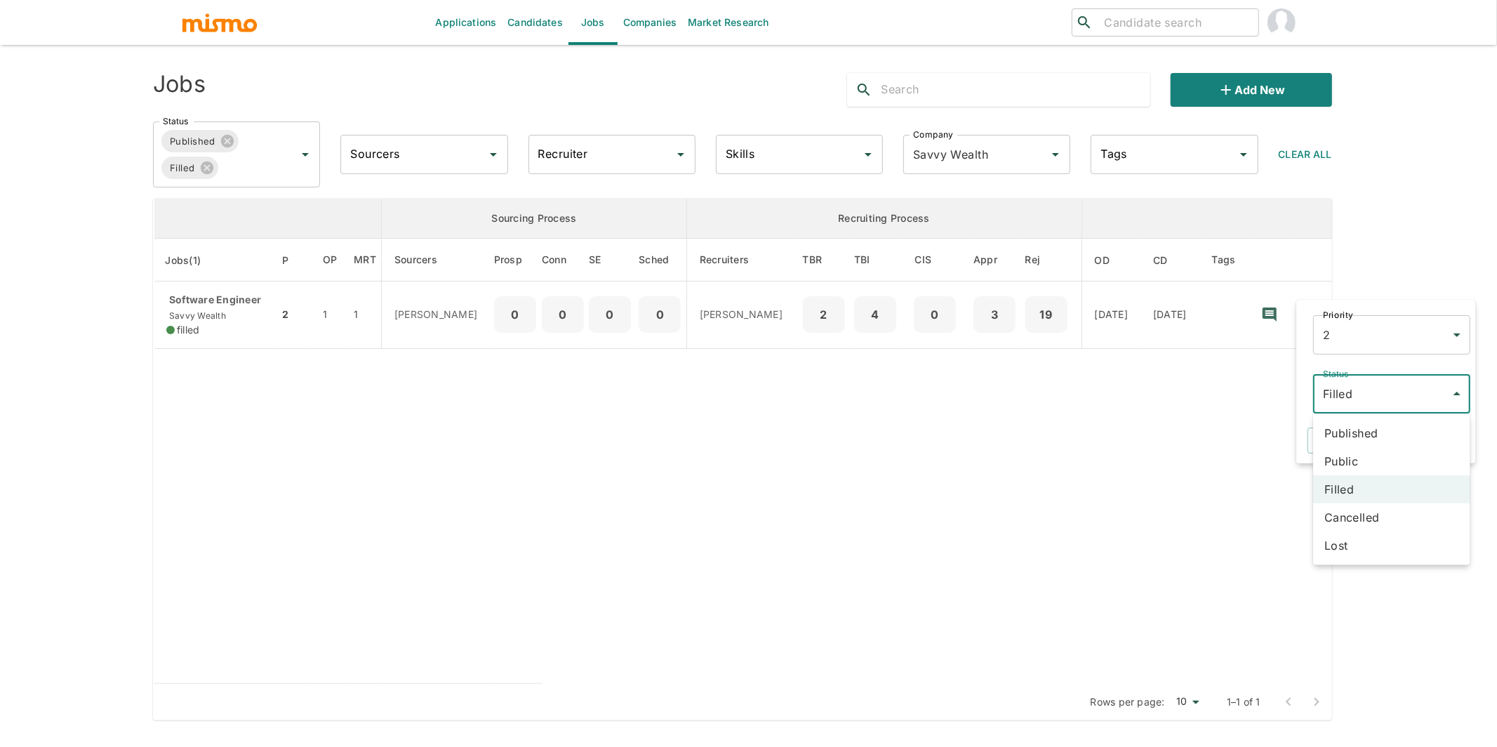
click at [1374, 393] on body "Applications Candidates Jobs Companies Market Research ​ ​ Jobs Add new Status …" at bounding box center [748, 390] width 1497 height 781
click at [1377, 430] on li "Published" at bounding box center [1391, 433] width 157 height 28
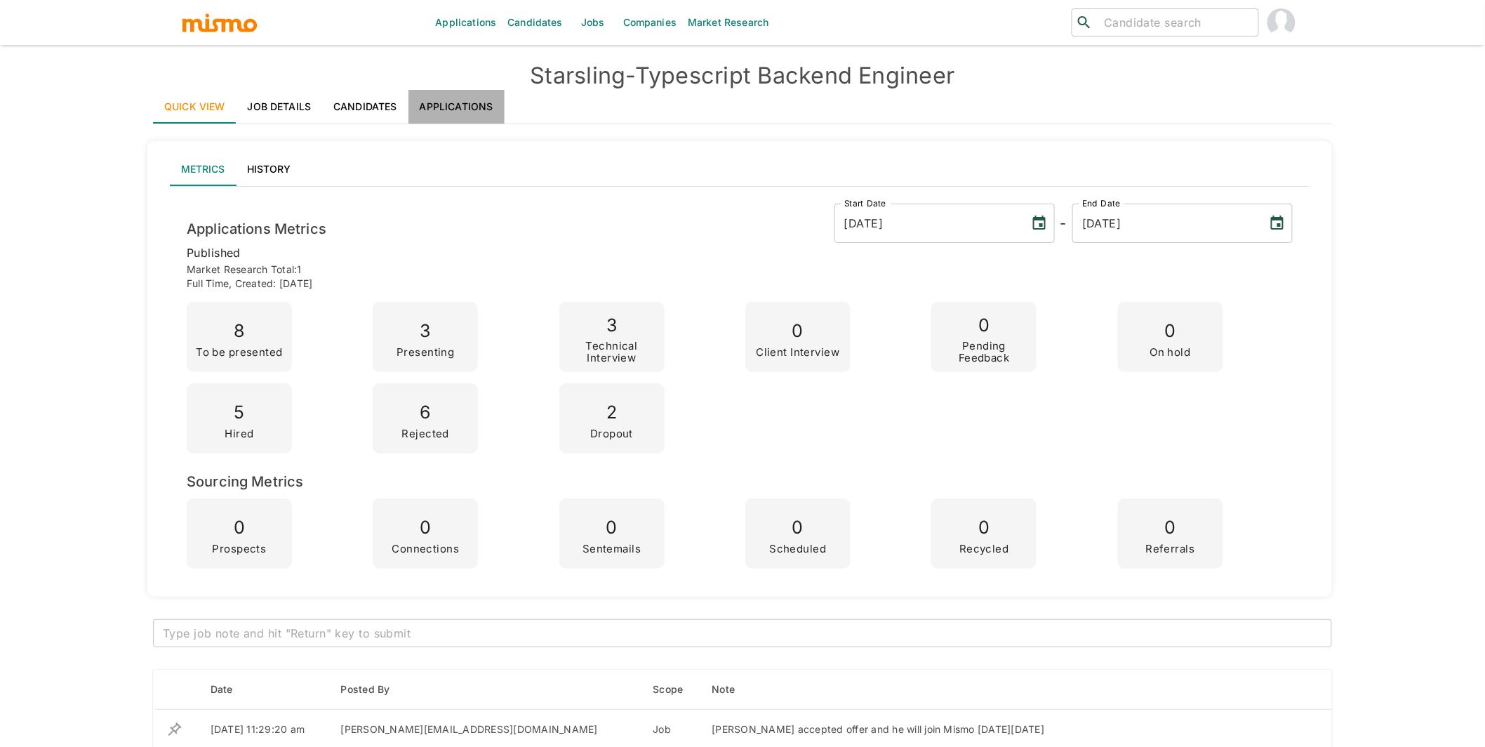
click at [470, 102] on link "Applications" at bounding box center [457, 107] width 96 height 34
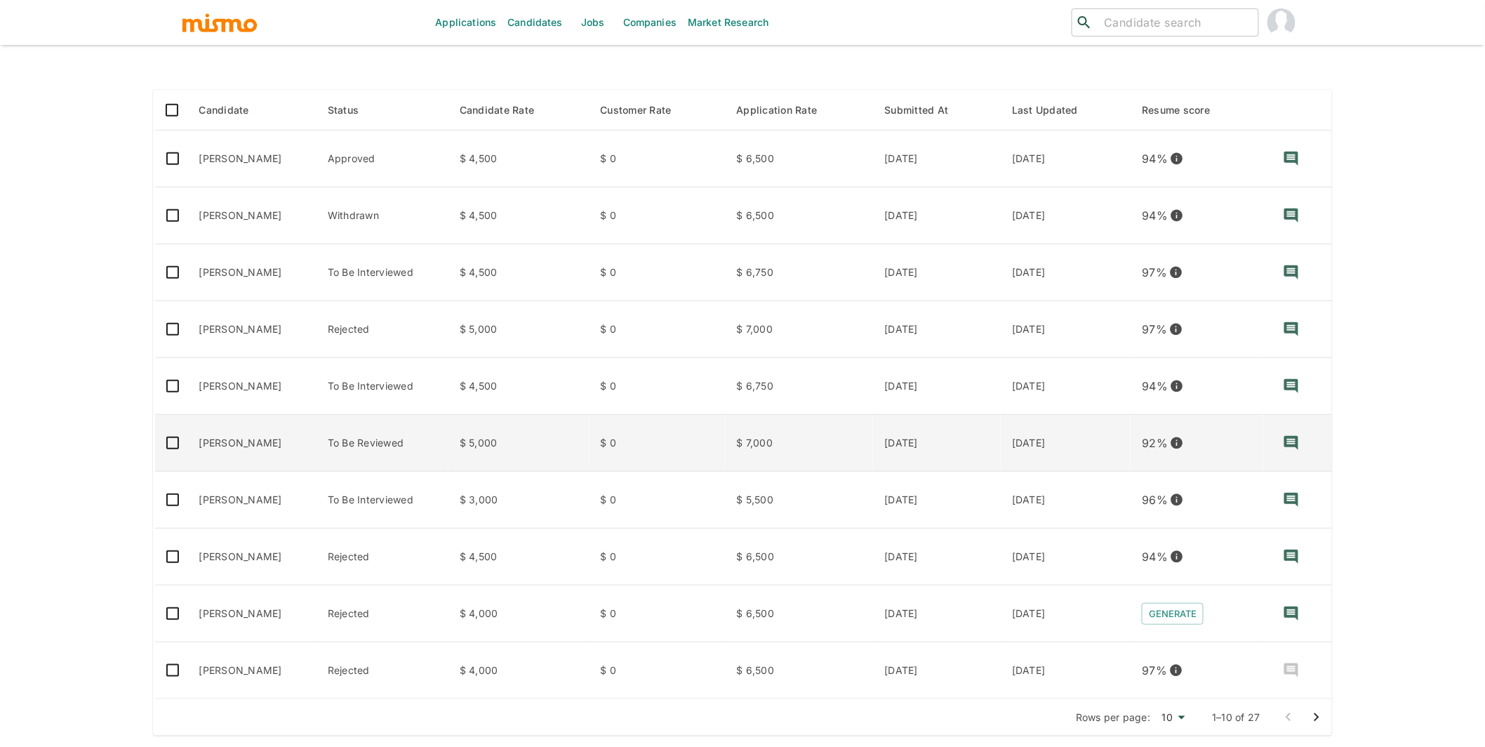
scroll to position [199, 0]
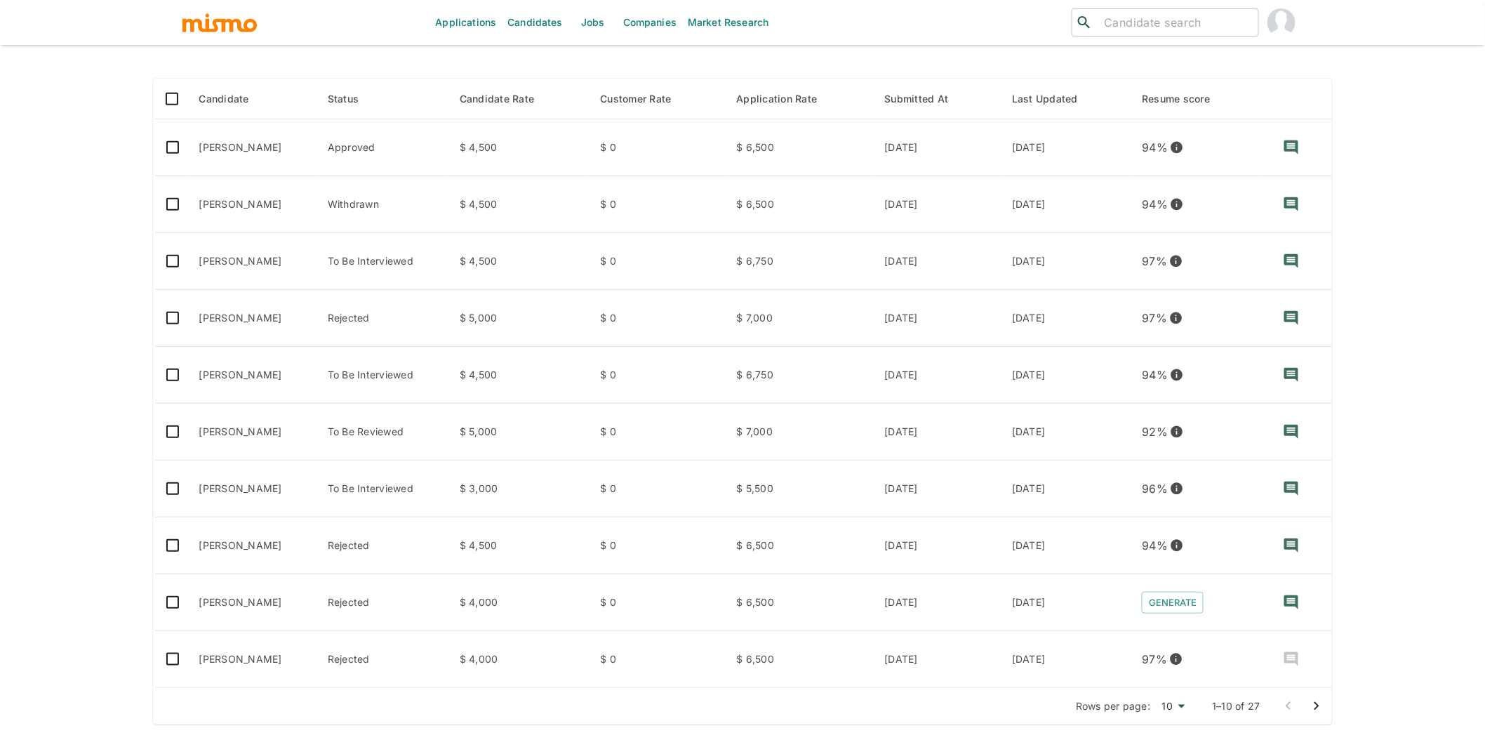
click at [1317, 705] on icon "Go to next page" at bounding box center [1317, 706] width 5 height 8
click at [1317, 707] on icon "Go to next page" at bounding box center [1317, 706] width 5 height 8
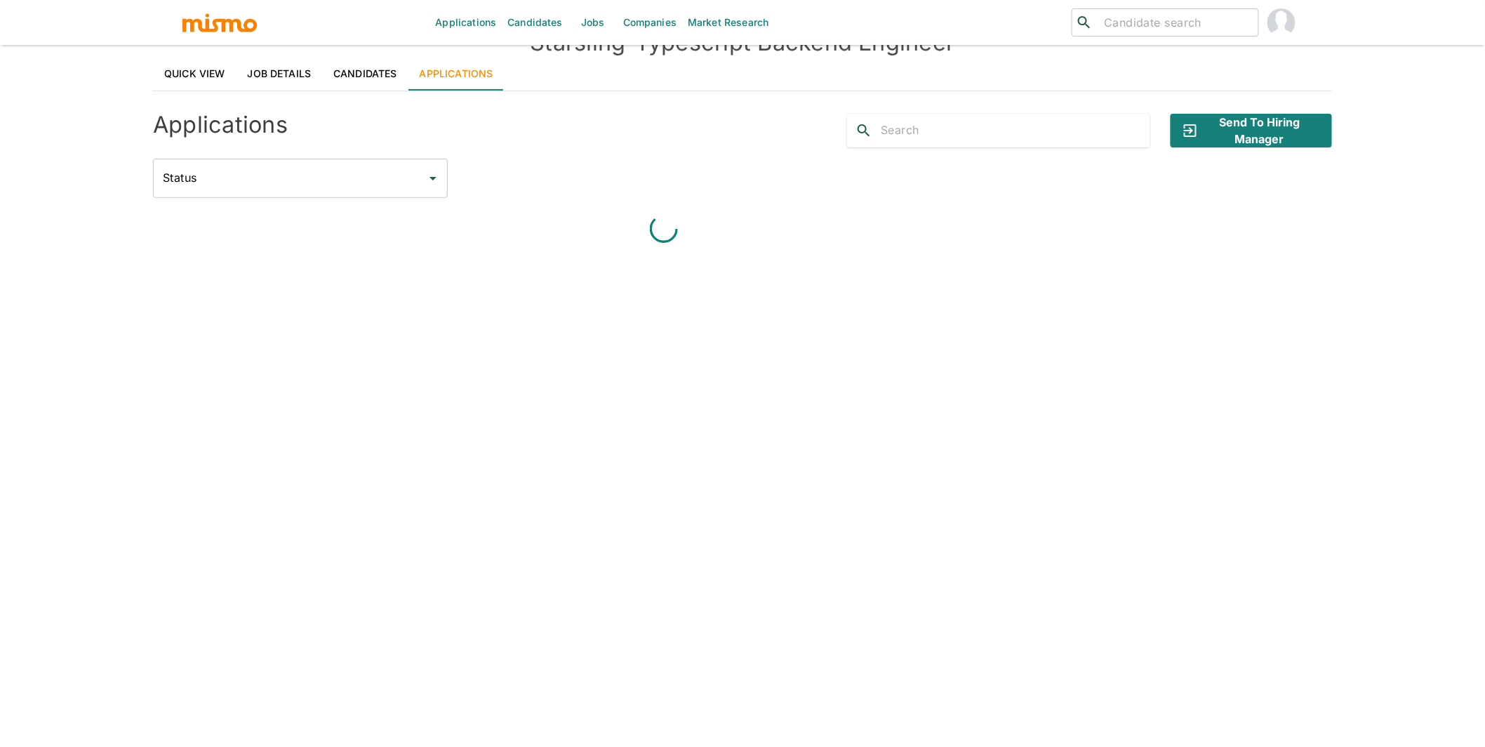
scroll to position [139, 0]
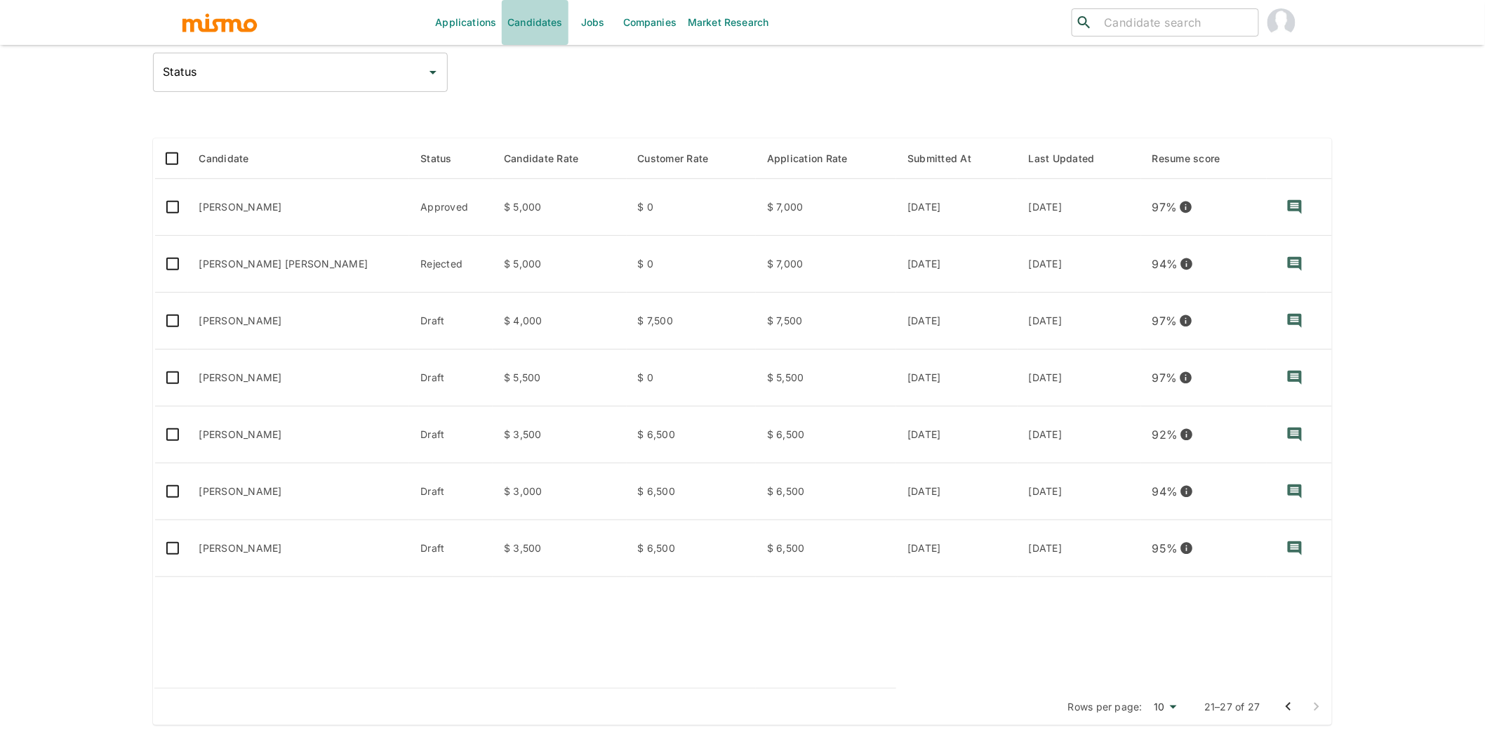
click at [541, 27] on link "Candidates" at bounding box center [535, 22] width 67 height 45
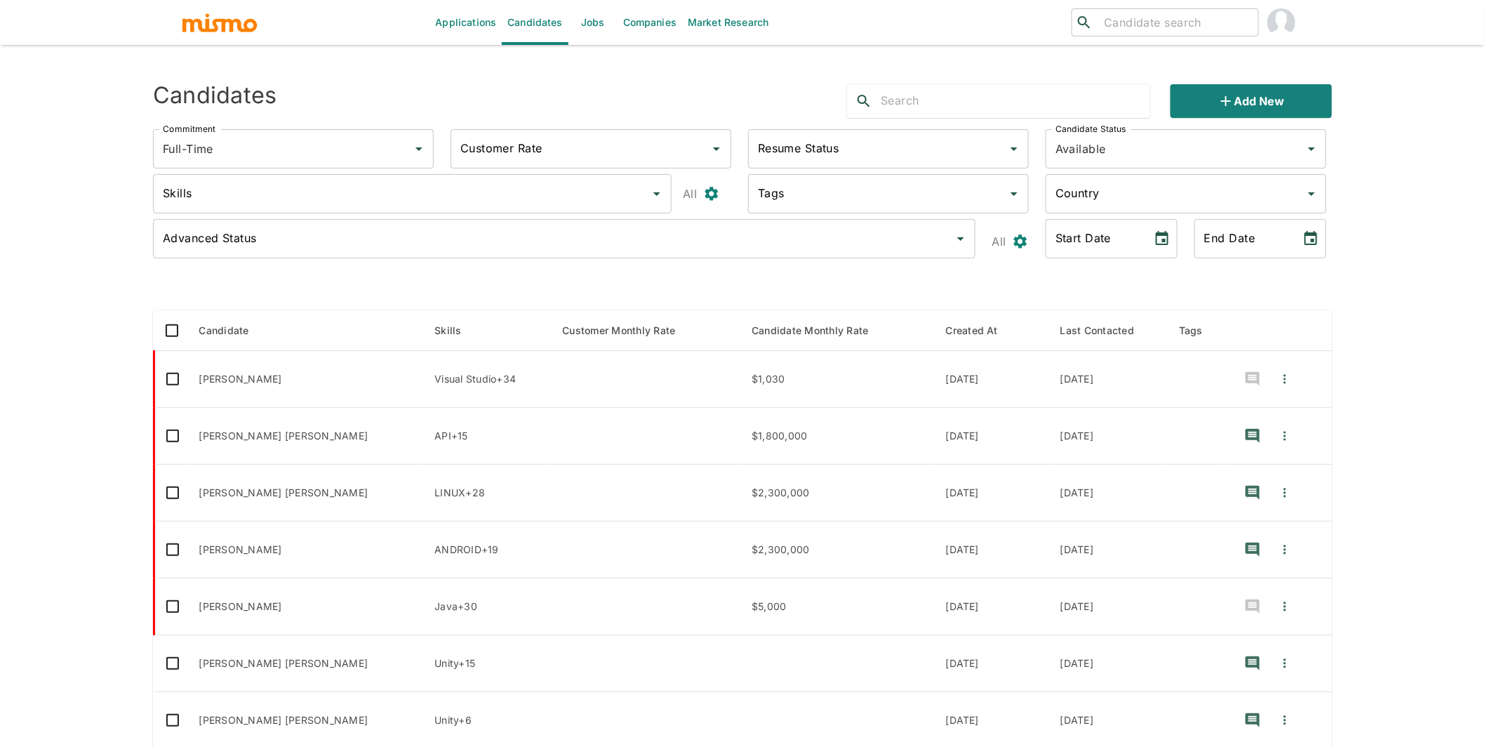
click at [1026, 102] on input "text" at bounding box center [1016, 101] width 270 height 22
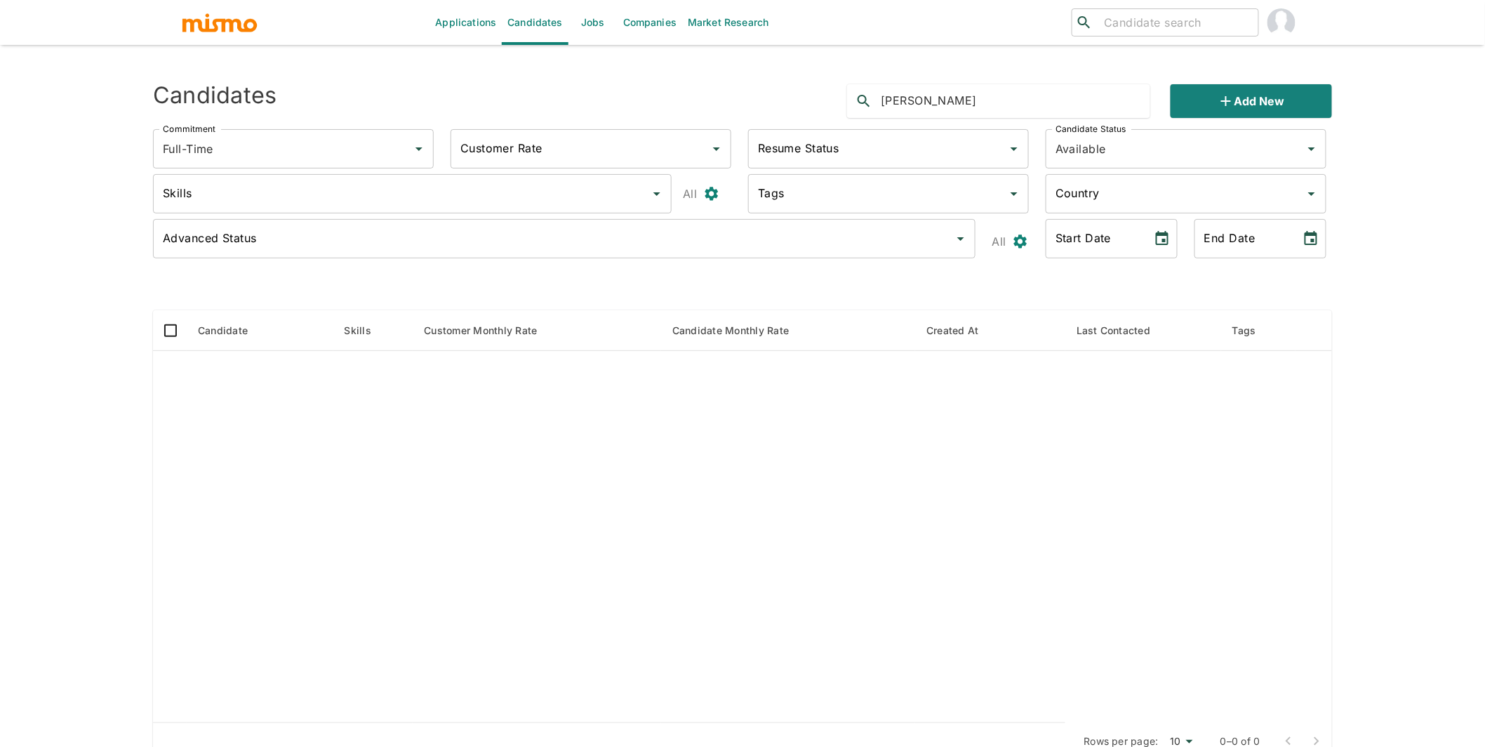
type input "gabriel azambumja"
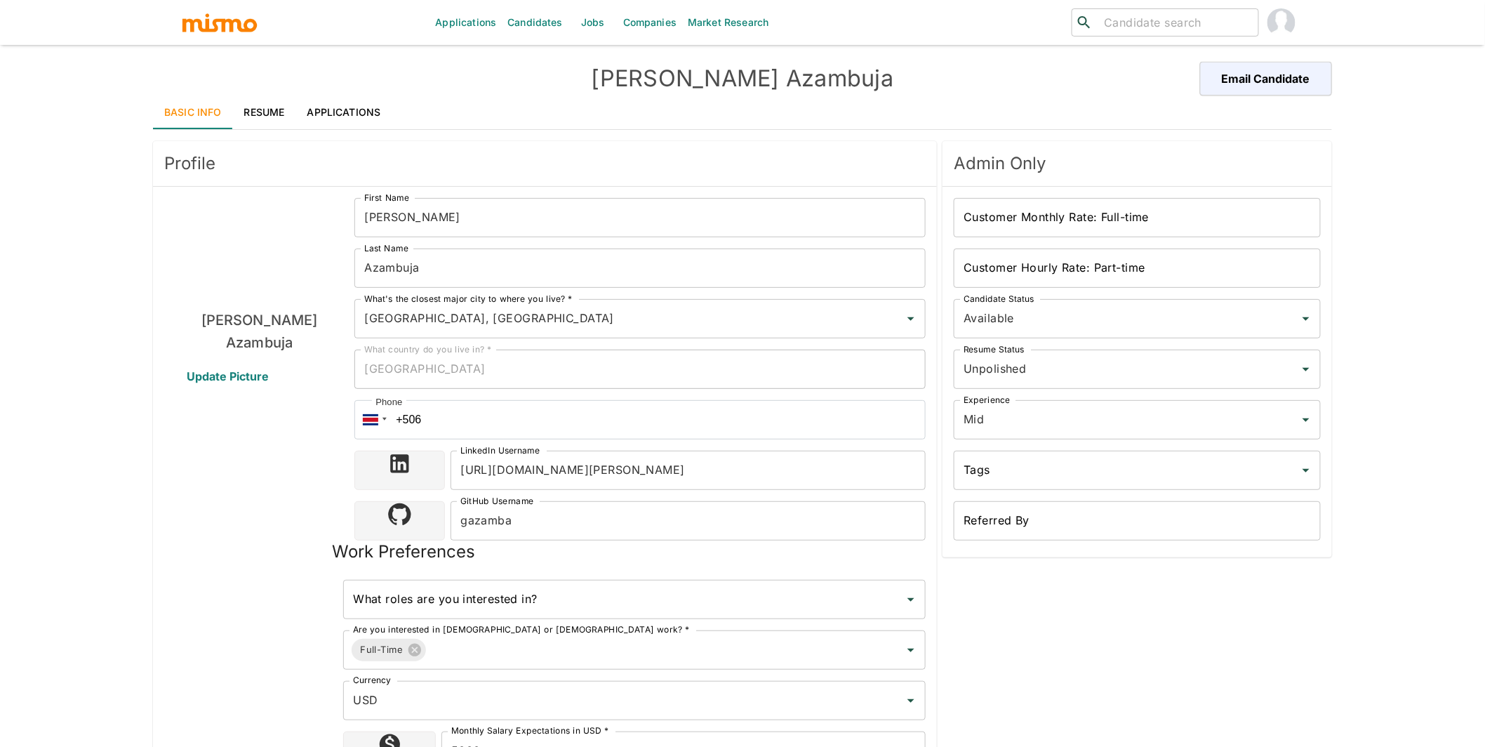
click at [336, 109] on link "Applications" at bounding box center [344, 112] width 96 height 34
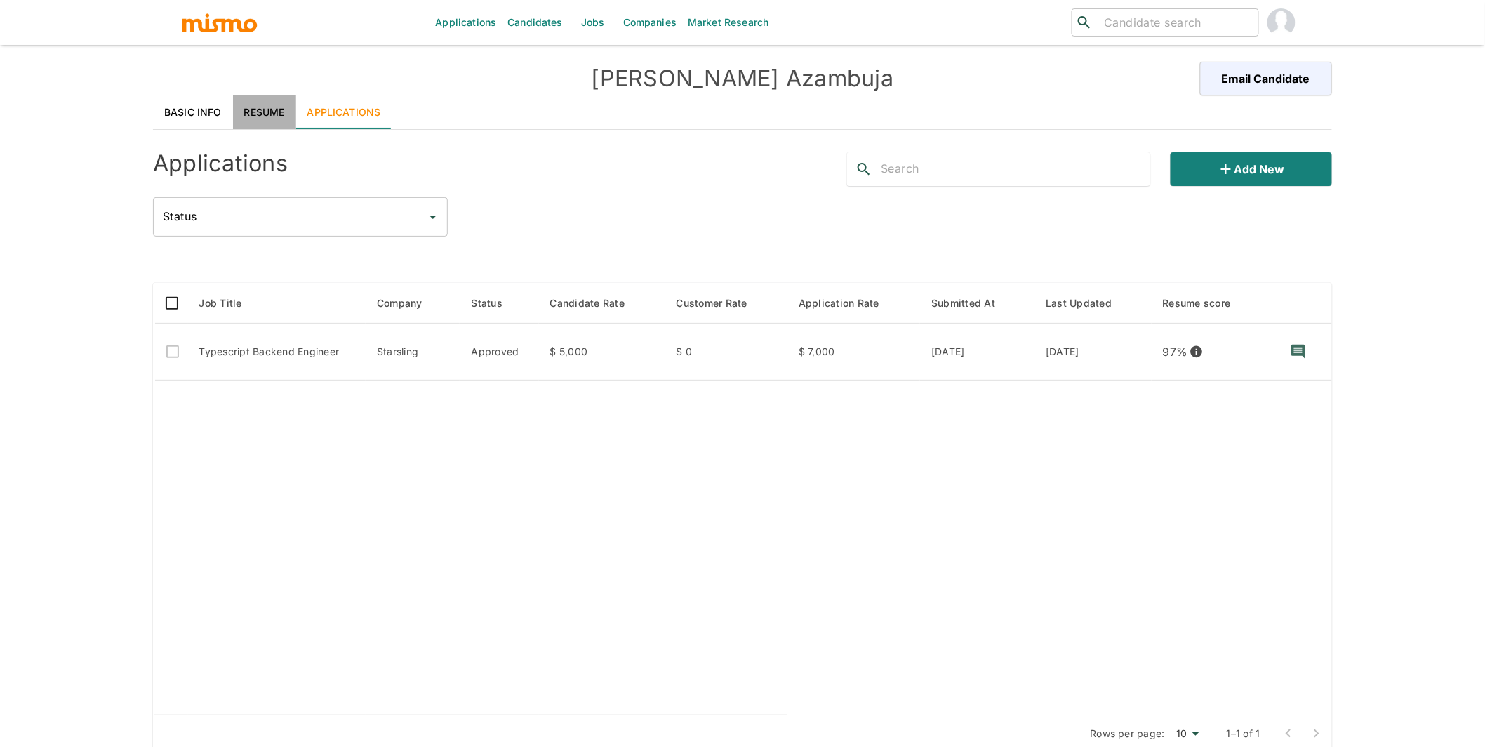
click at [263, 114] on link "Resume" at bounding box center [264, 112] width 63 height 34
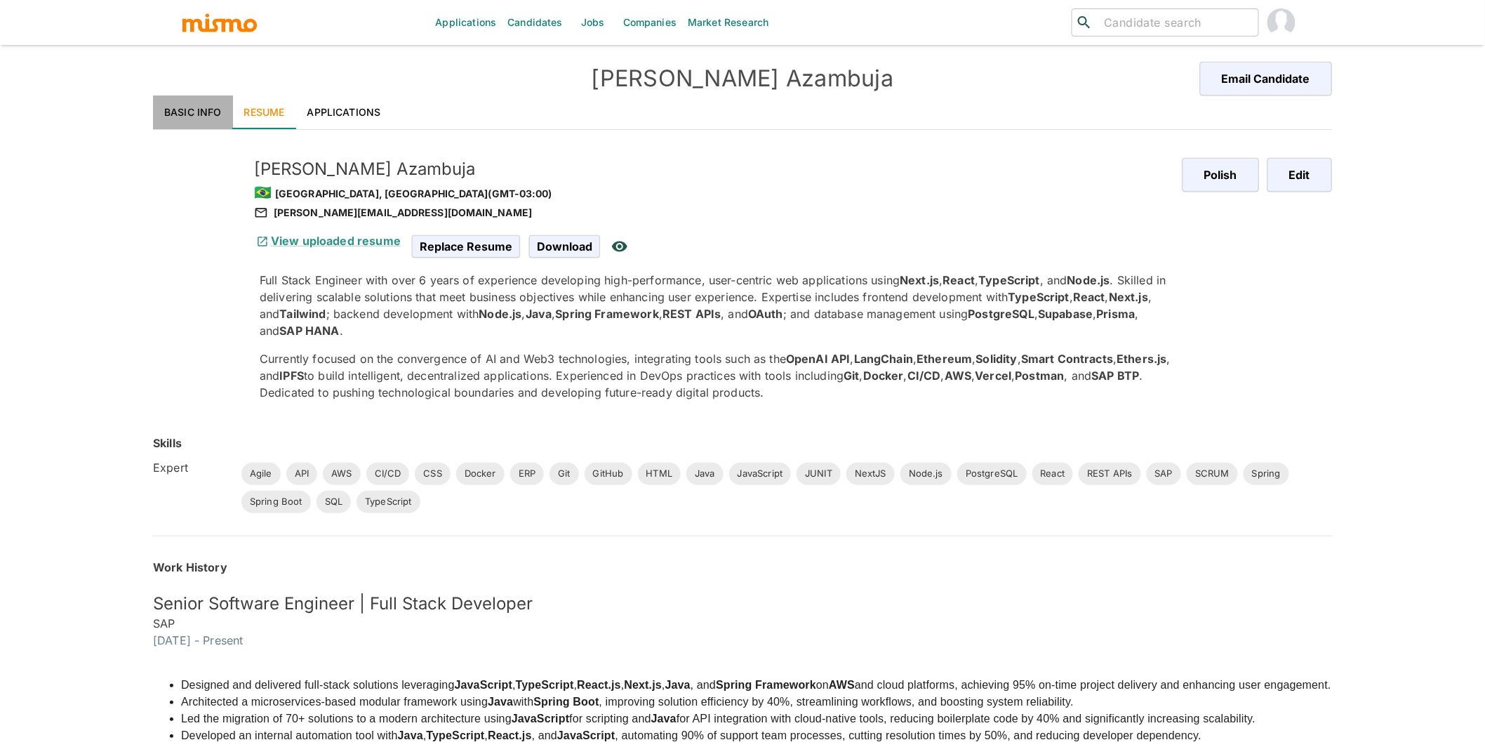
click at [204, 115] on link "Basic Info" at bounding box center [193, 112] width 80 height 34
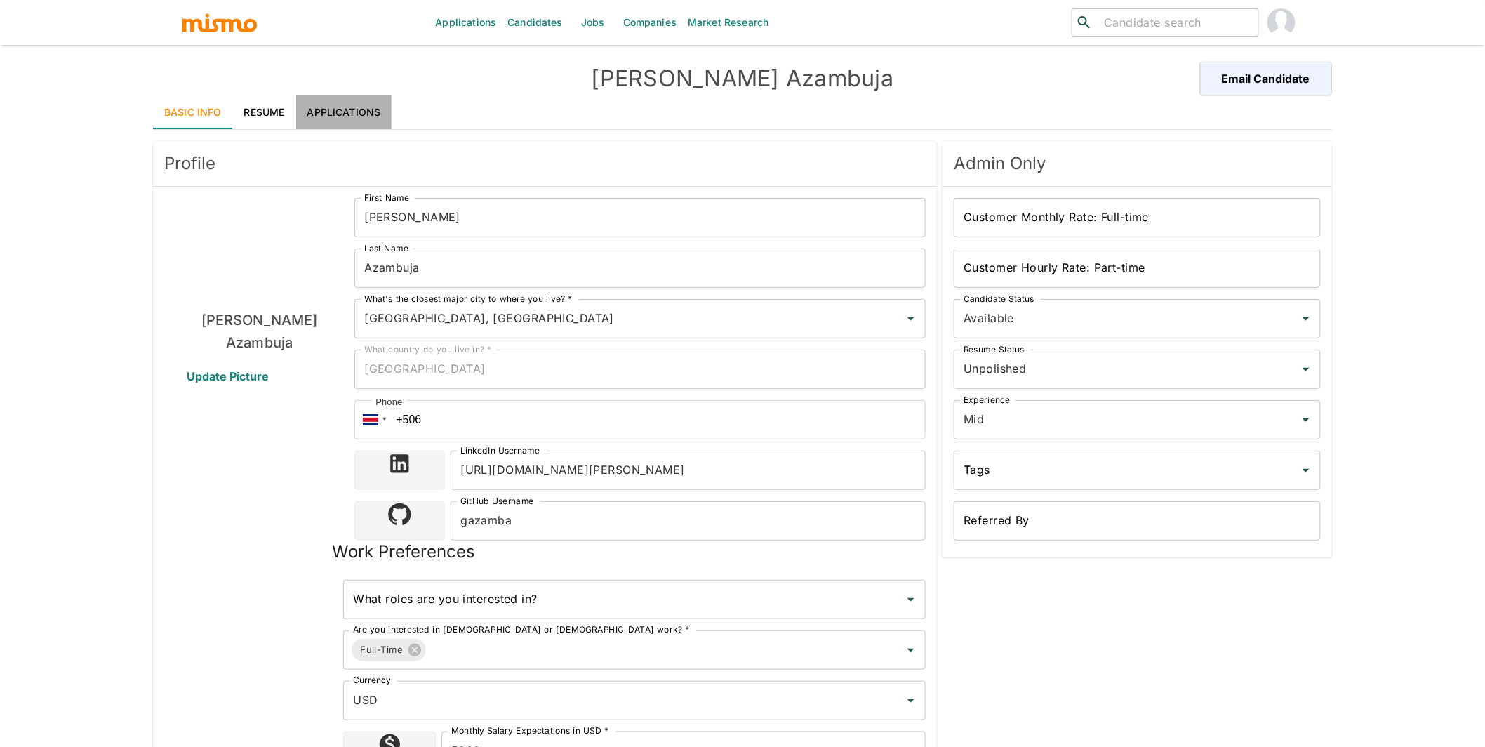
click at [354, 116] on link "Applications" at bounding box center [344, 112] width 96 height 34
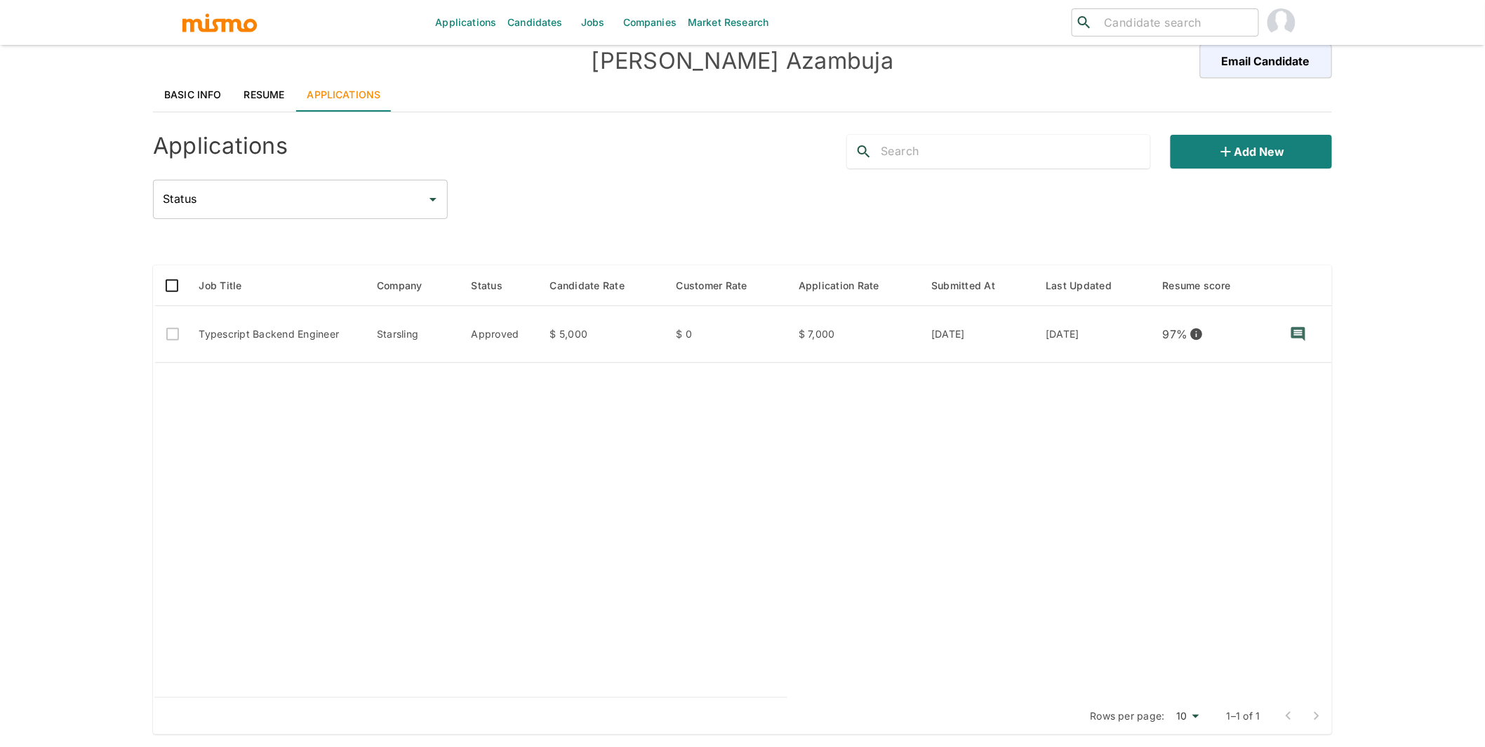
scroll to position [33, 0]
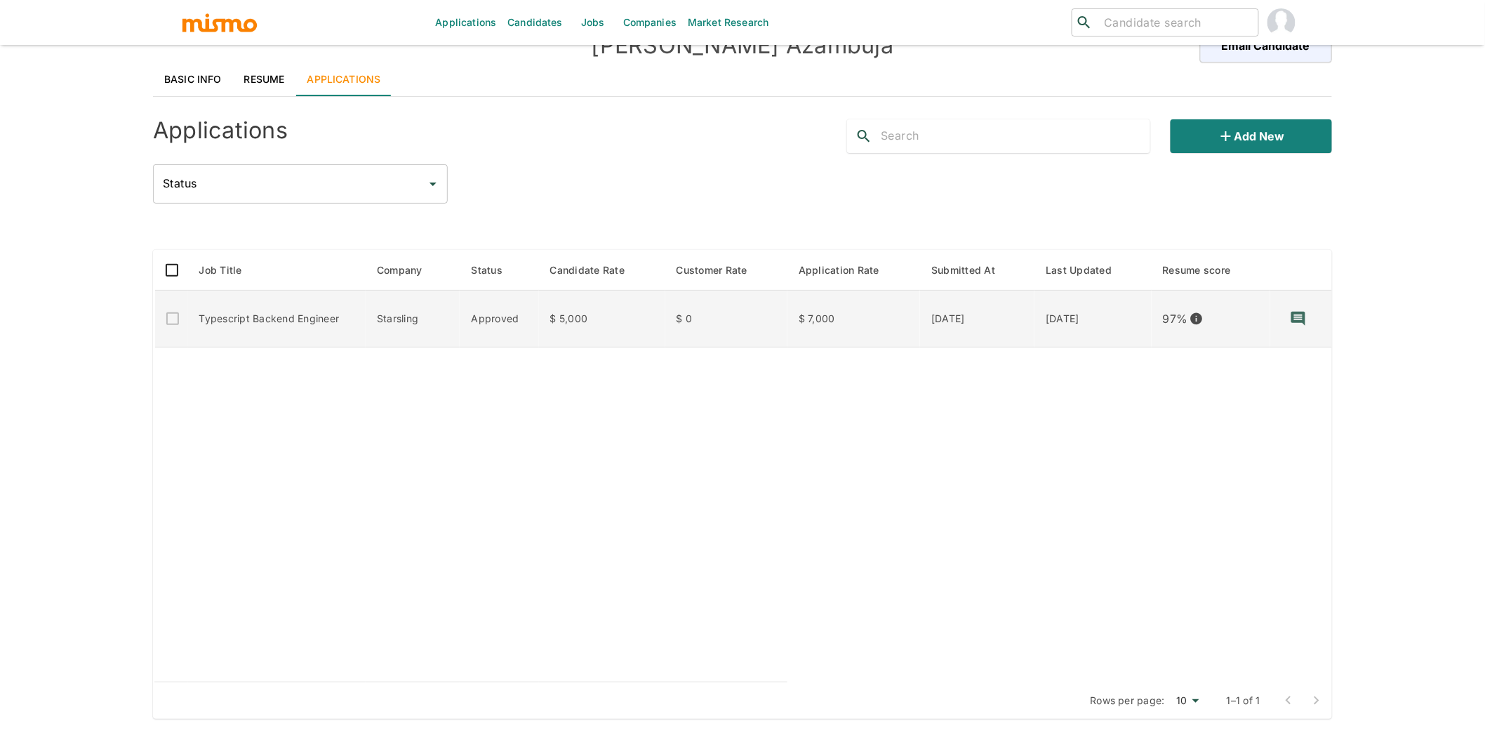
click at [284, 310] on td "Typescript Backend Engineer" at bounding box center [277, 319] width 178 height 57
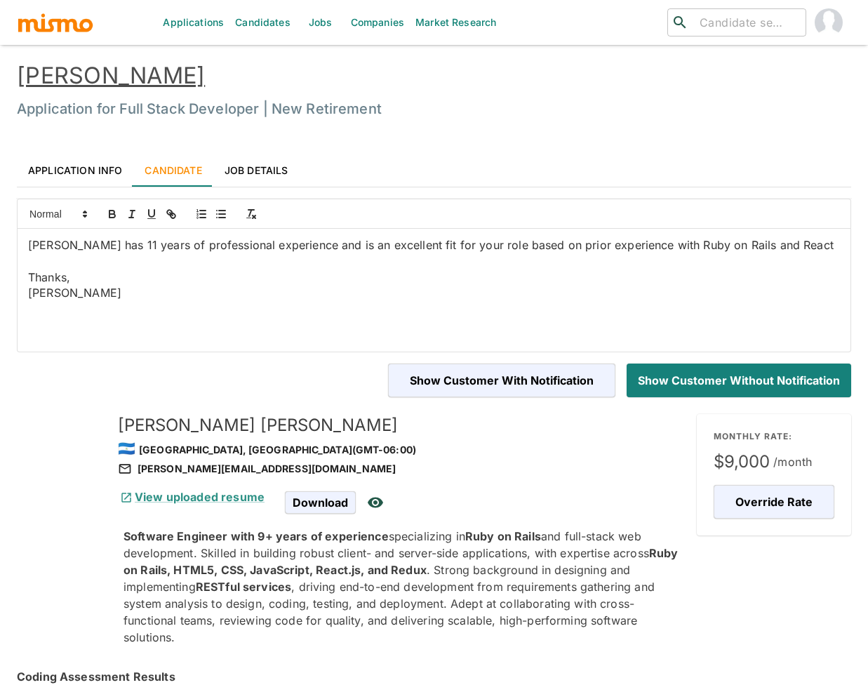
scroll to position [536, 0]
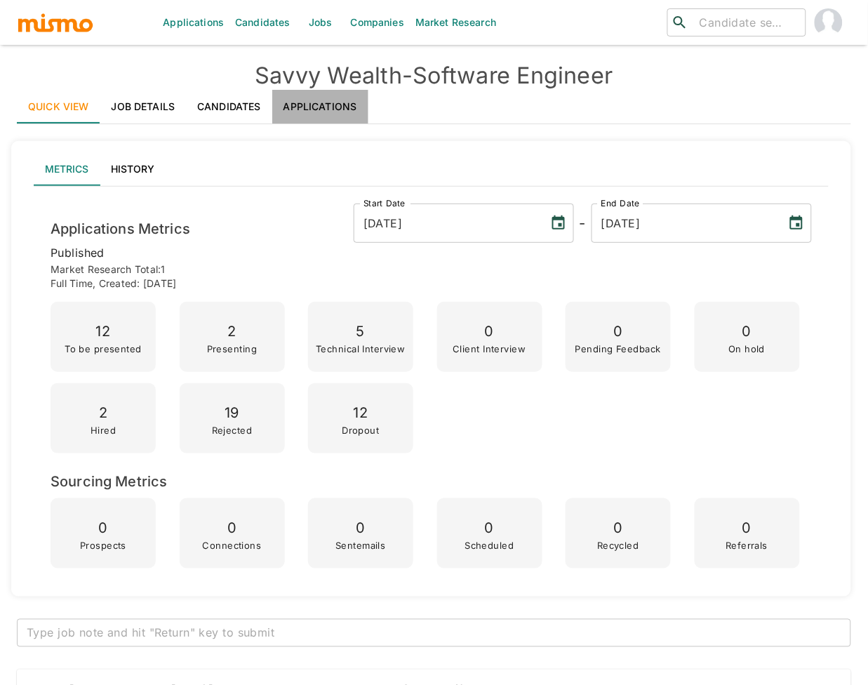
click at [333, 107] on link "Applications" at bounding box center [320, 107] width 96 height 34
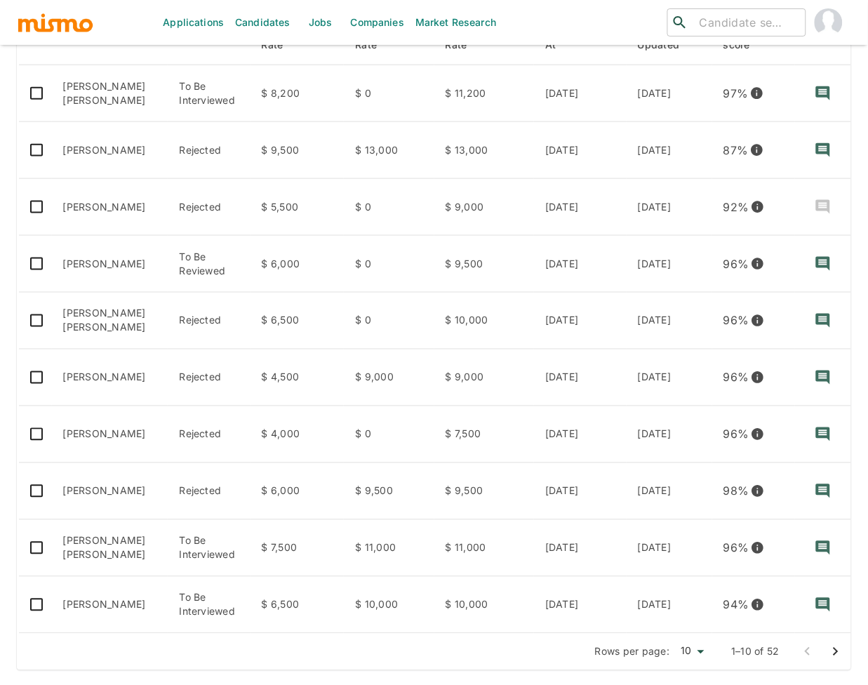
scroll to position [285, 0]
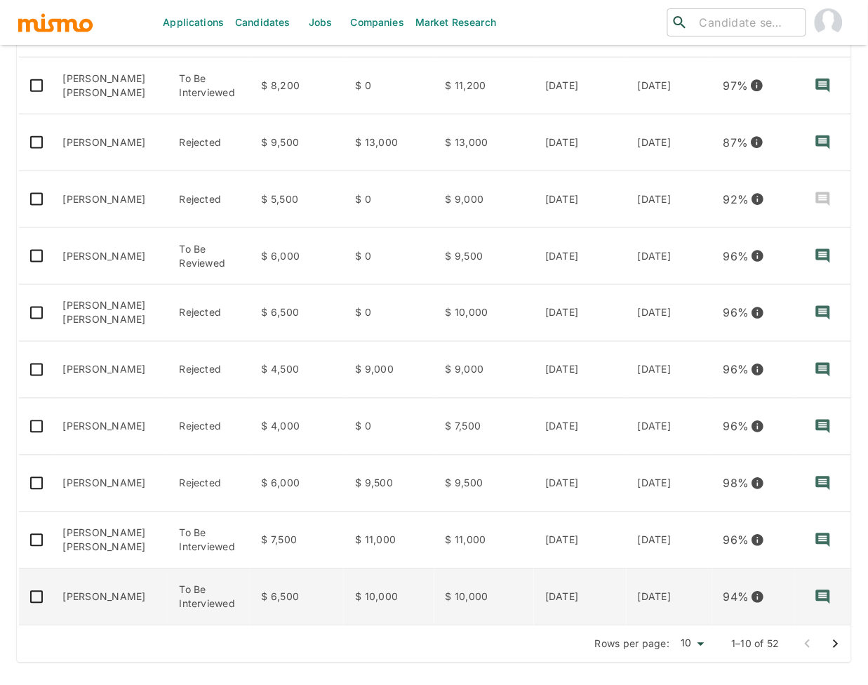
click at [124, 591] on td "Wilbur Suero" at bounding box center [110, 597] width 117 height 57
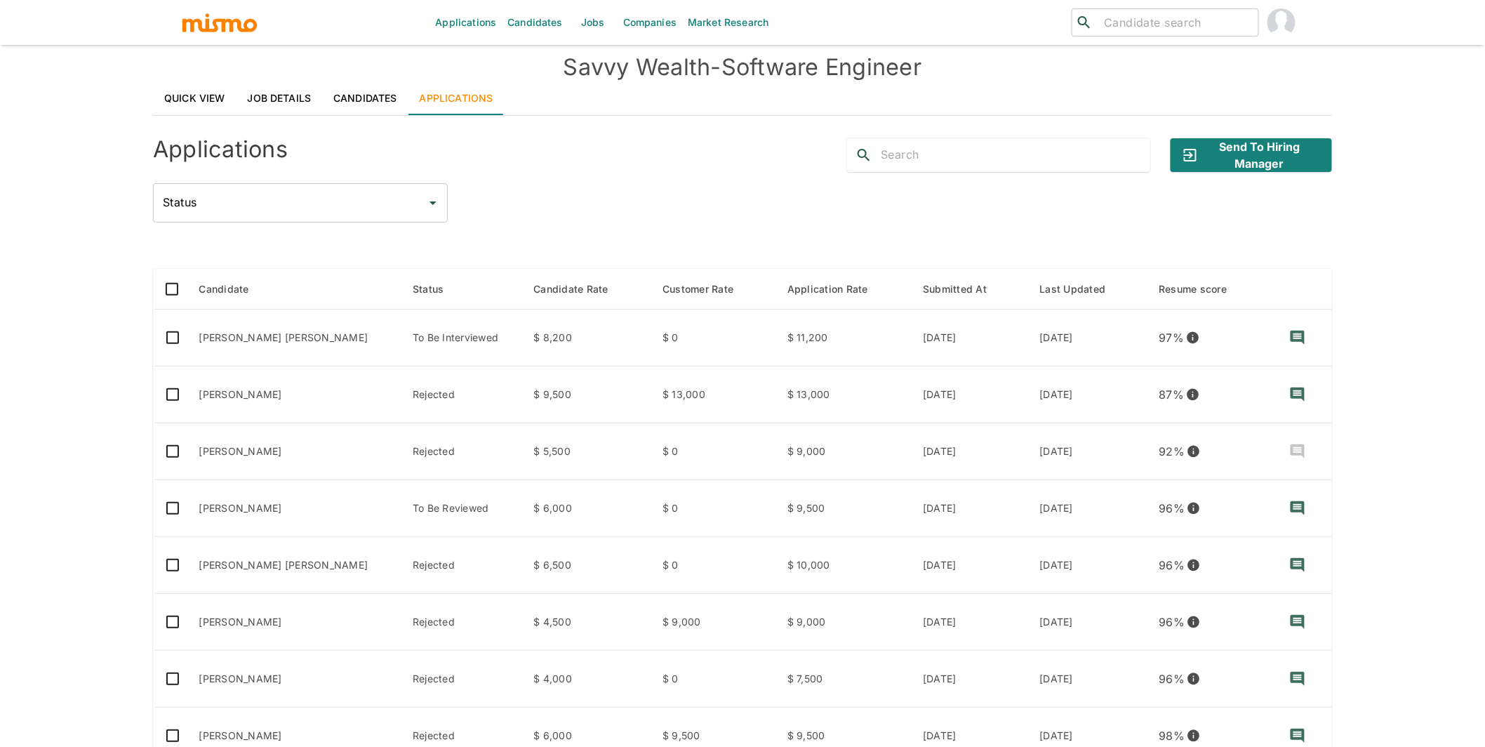
scroll to position [0, 0]
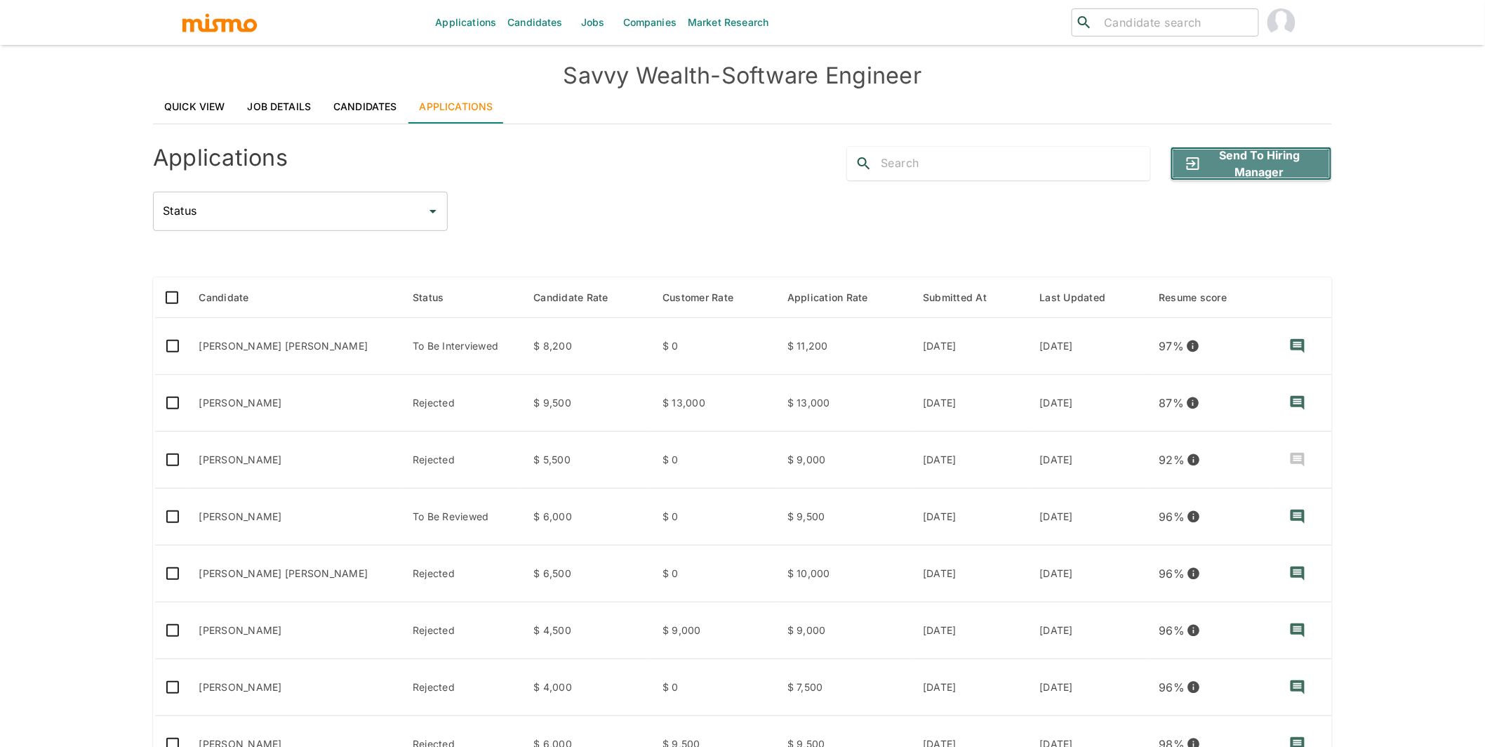
click at [879, 167] on button "Send to Hiring Manager" at bounding box center [1251, 164] width 161 height 34
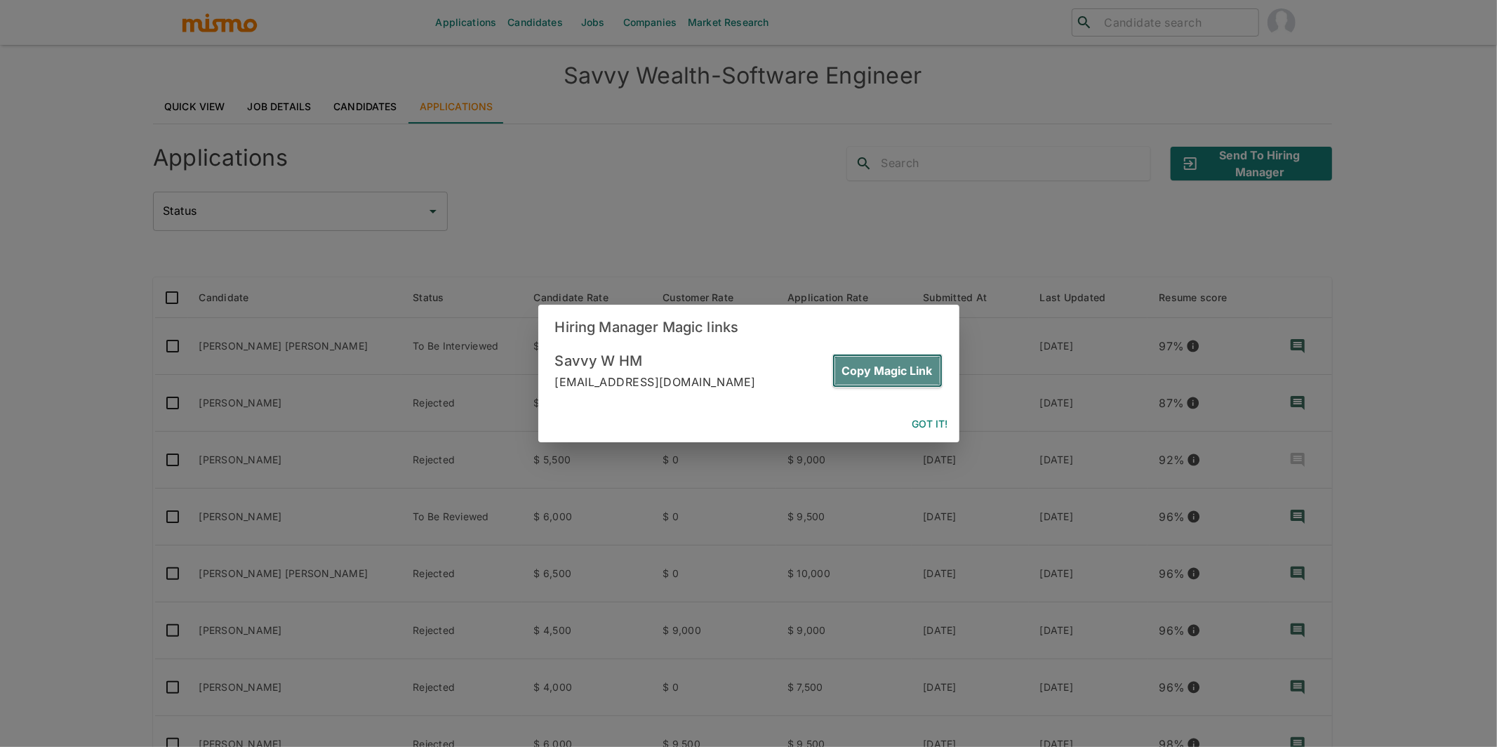
click at [879, 366] on button "Copy Magic Link" at bounding box center [887, 371] width 110 height 34
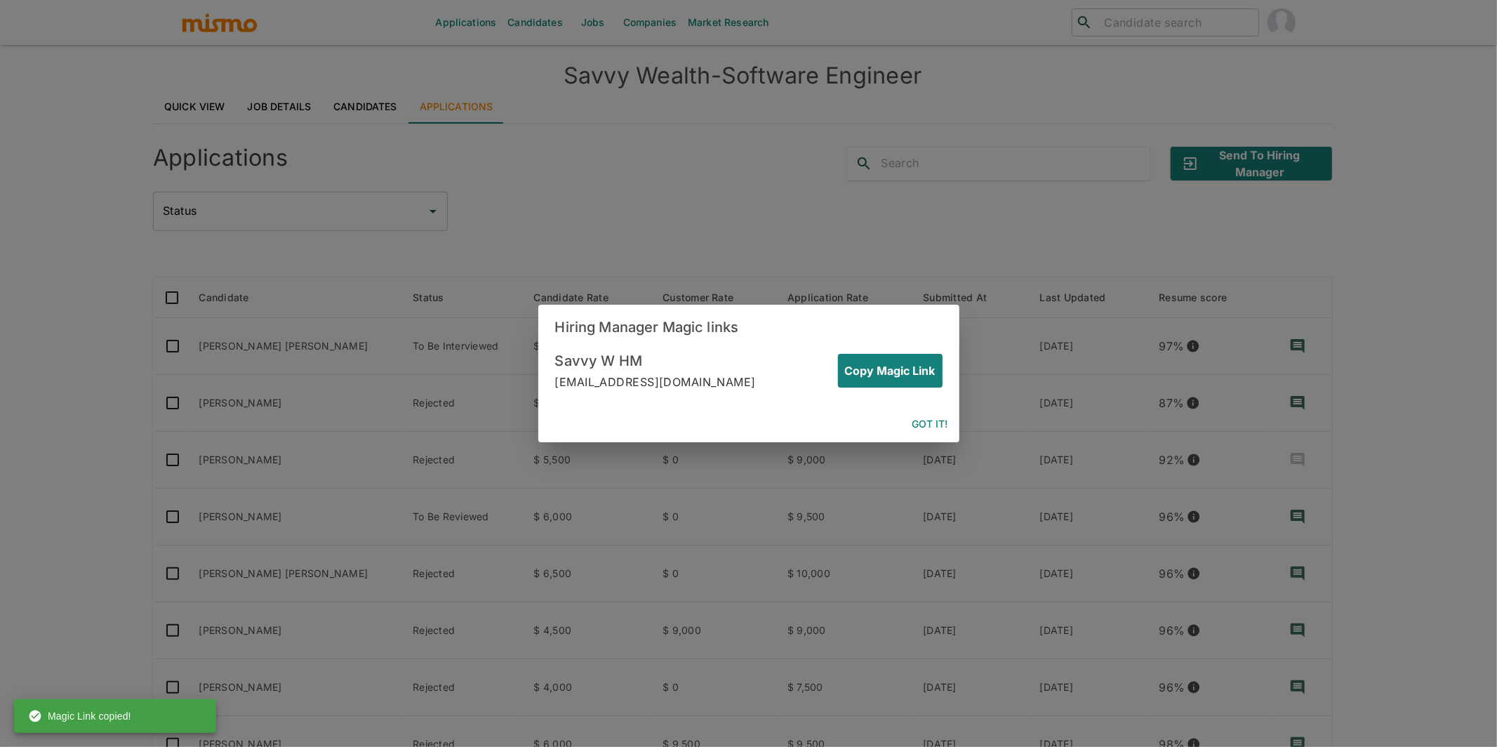
click at [879, 425] on button "Got it!" at bounding box center [930, 424] width 47 height 26
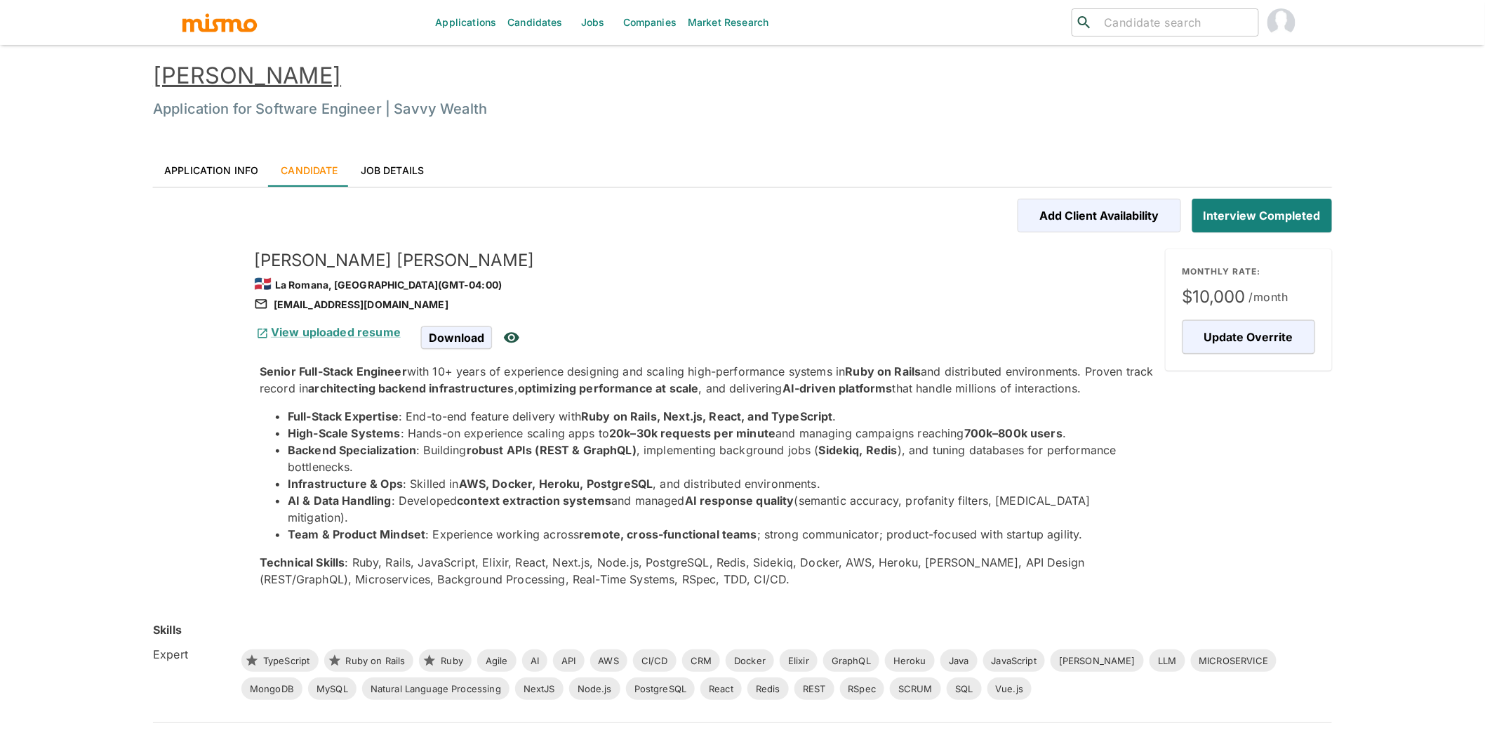
click at [220, 155] on link "Application Info" at bounding box center [211, 170] width 117 height 34
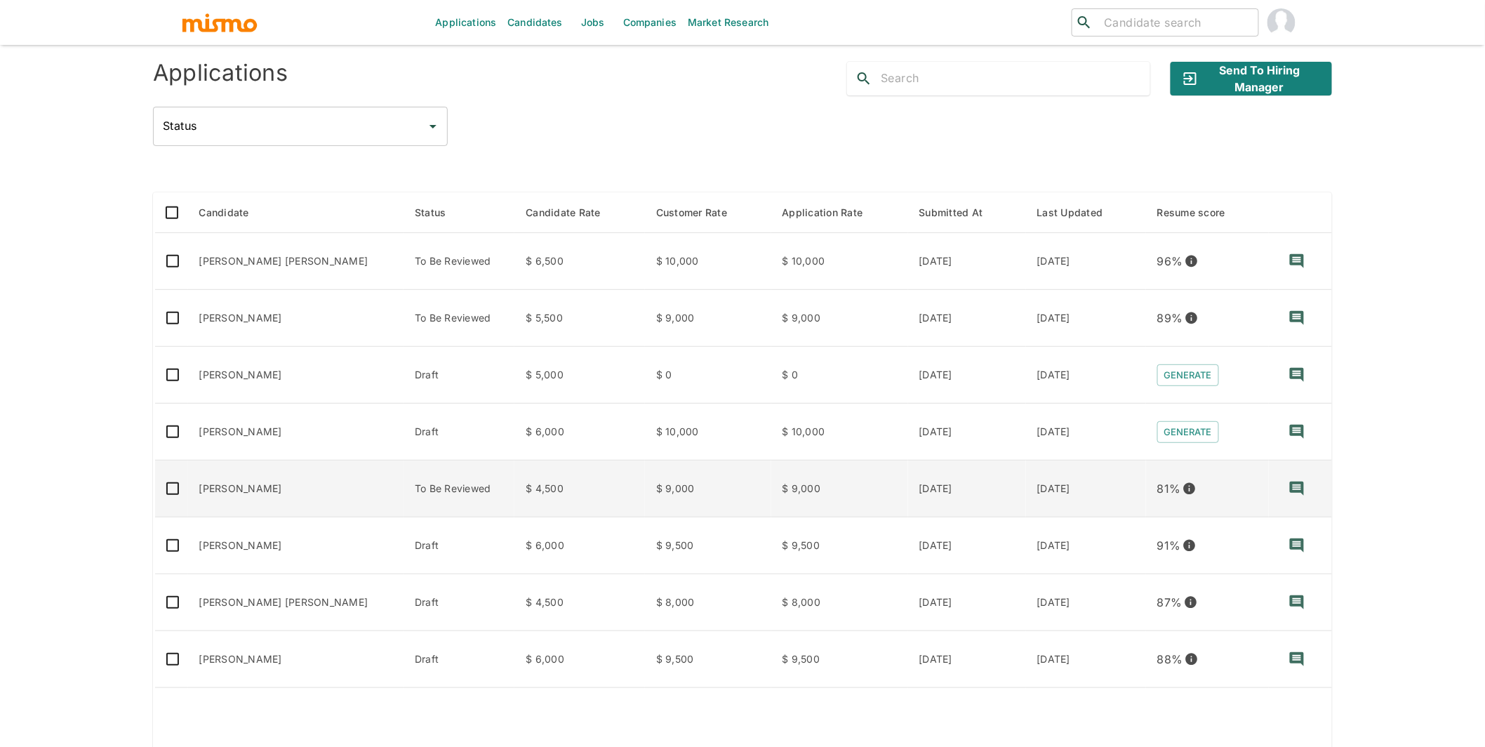
scroll to position [98, 0]
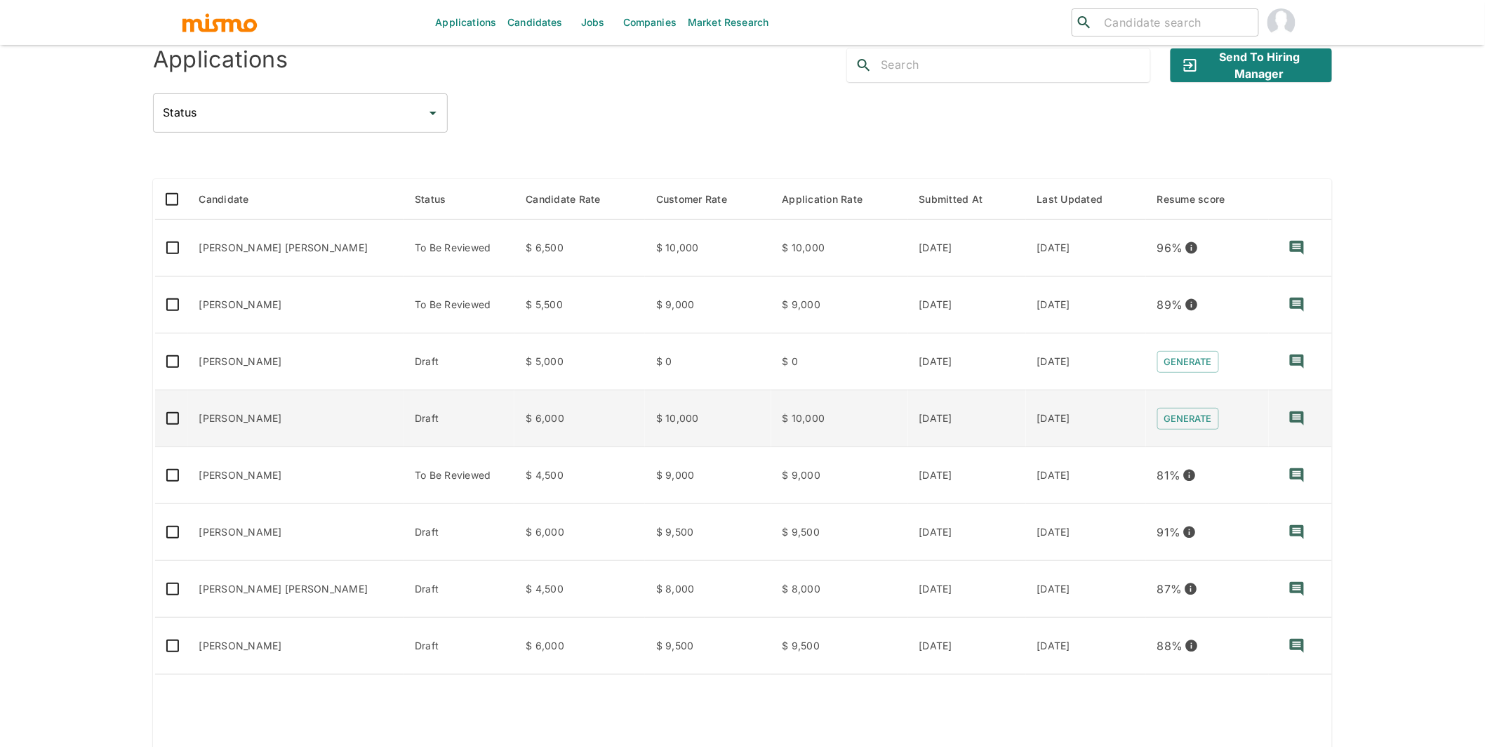
click at [295, 410] on td "[PERSON_NAME]" at bounding box center [296, 418] width 216 height 57
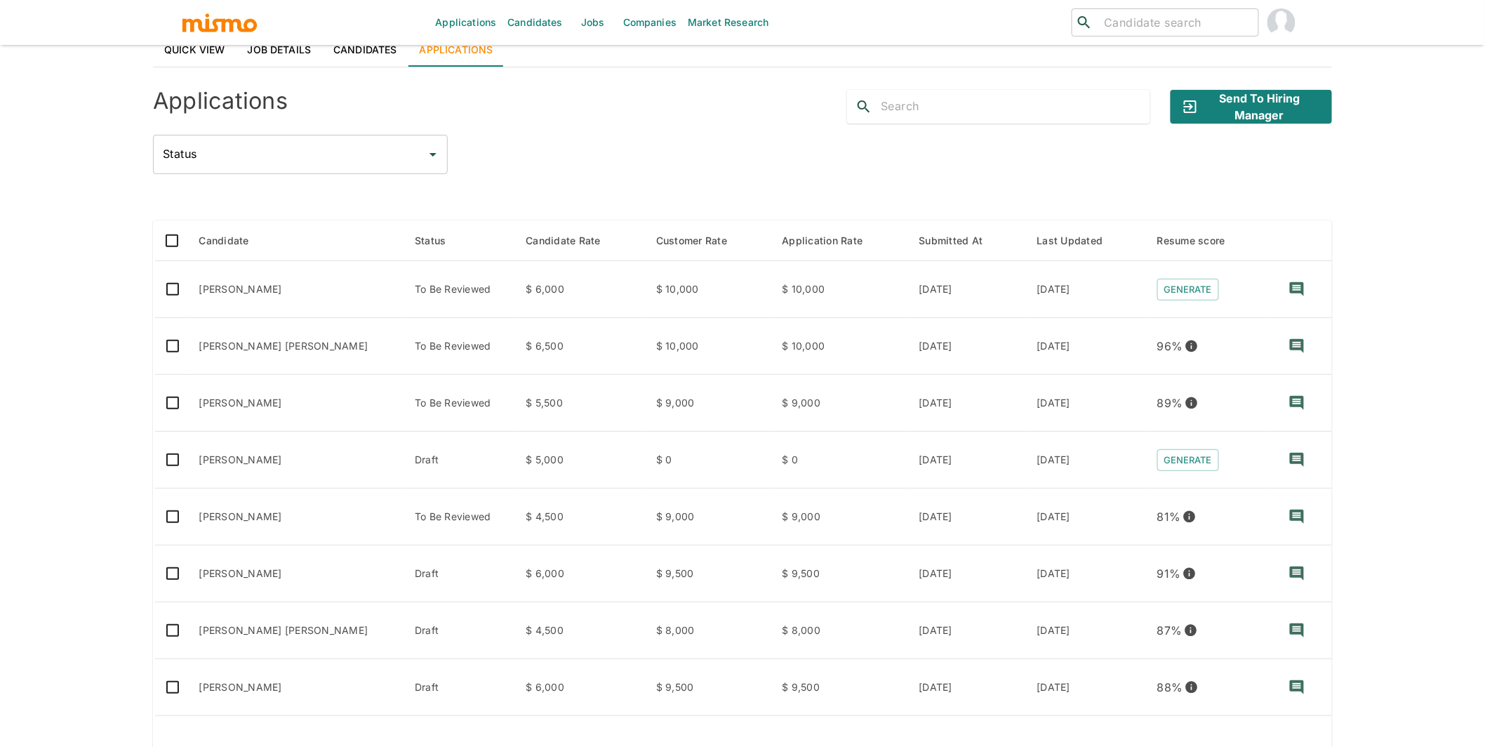
scroll to position [0, 0]
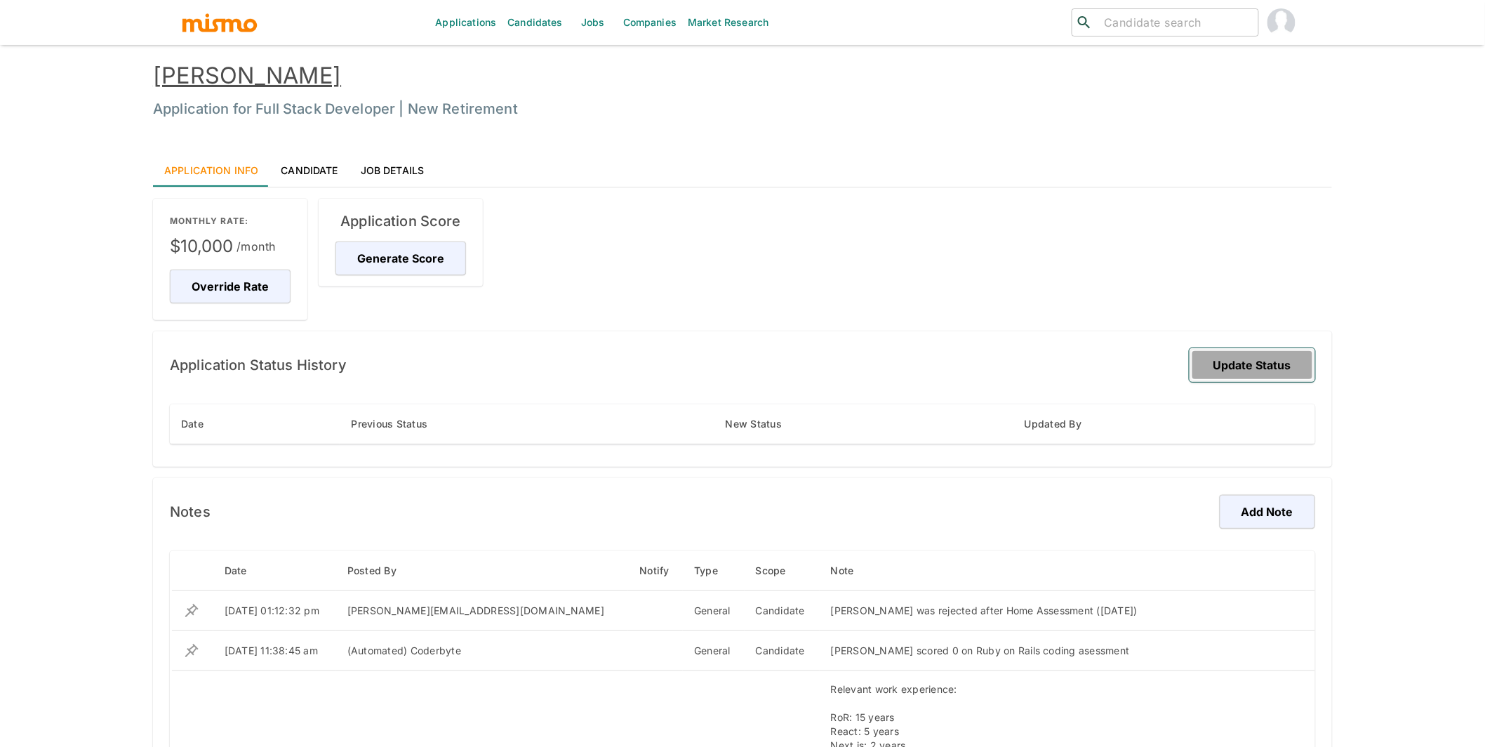
click at [1270, 369] on button "Update Status" at bounding box center [1253, 365] width 126 height 34
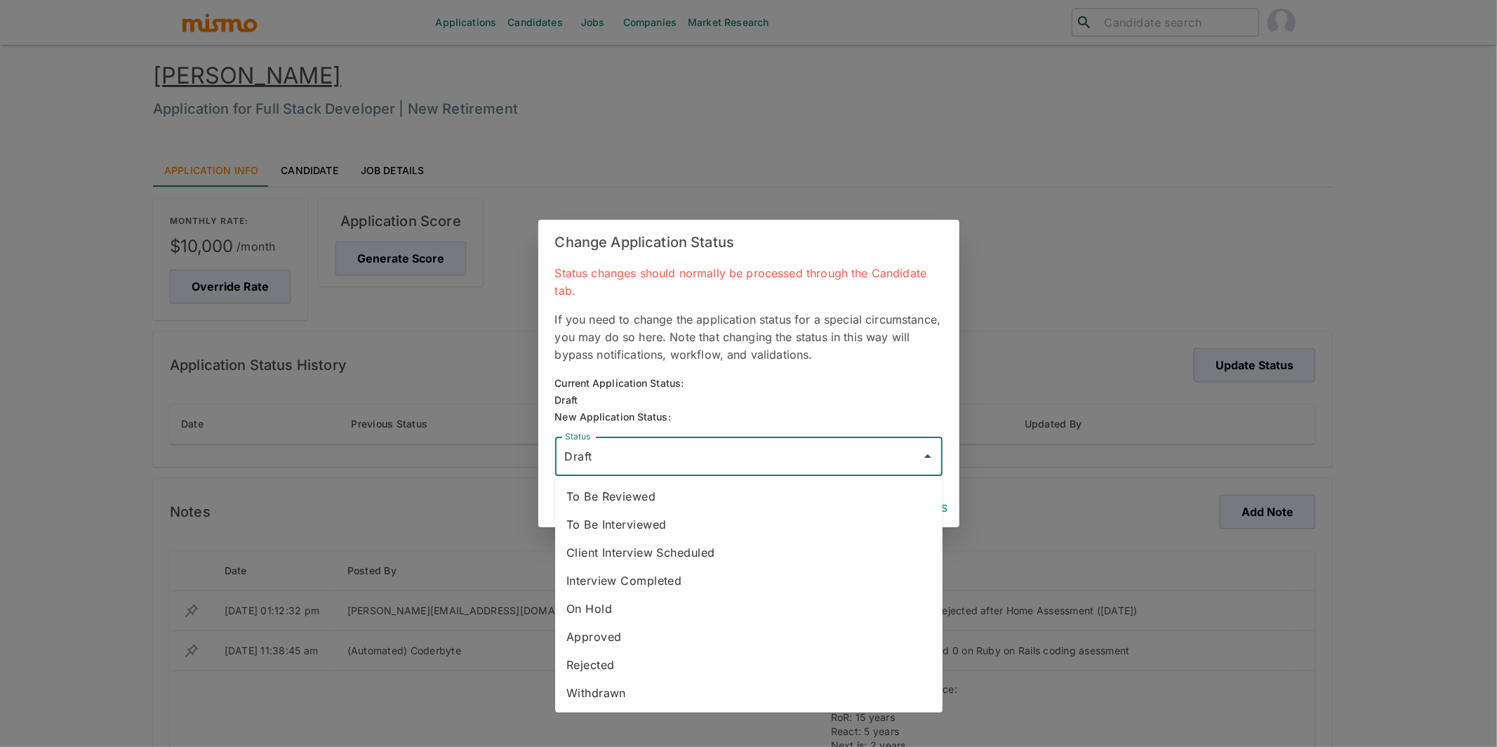
click at [752, 450] on input "Draft" at bounding box center [739, 456] width 354 height 27
click at [645, 495] on li "To Be Reviewed" at bounding box center [748, 496] width 387 height 28
type input "To Be Reviewed"
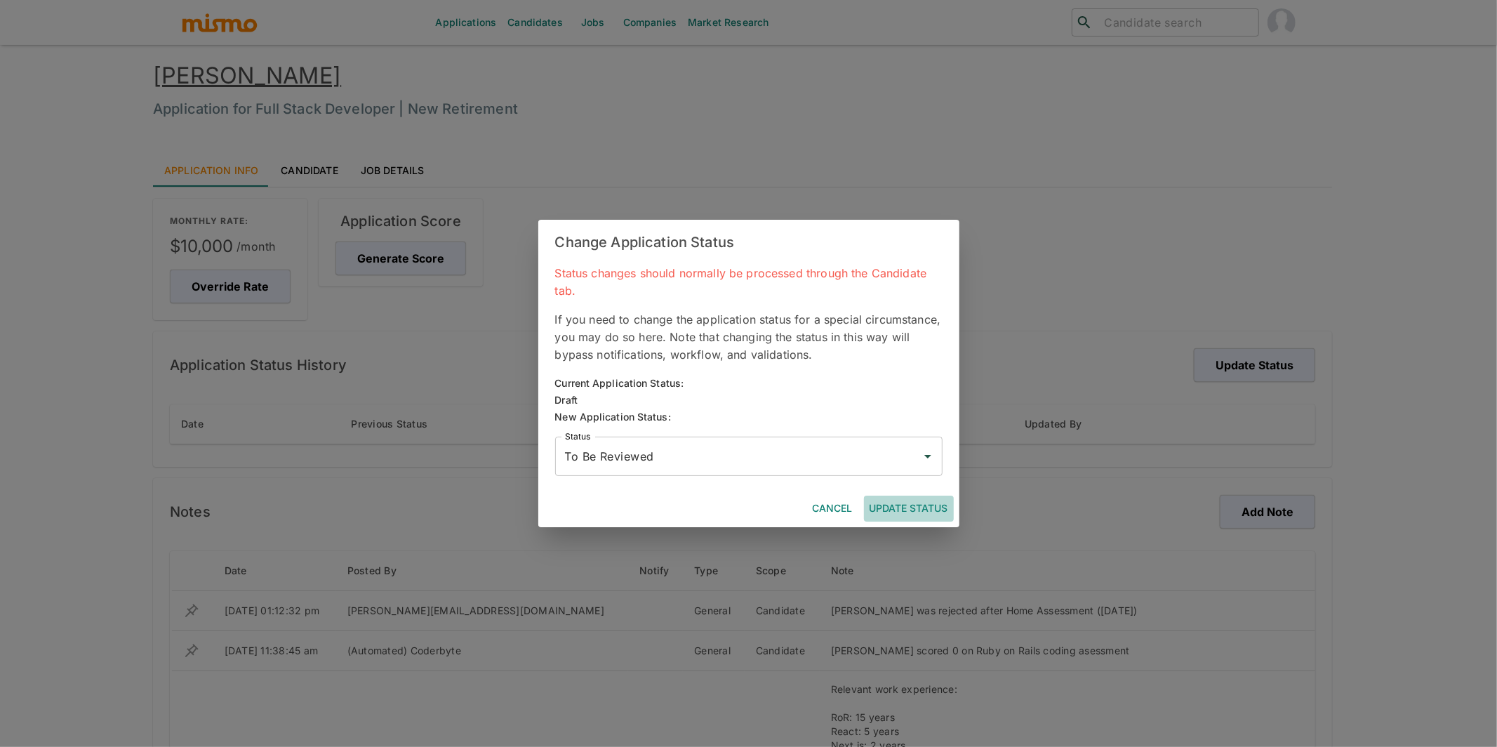
click at [922, 512] on button "Update Status" at bounding box center [909, 509] width 90 height 26
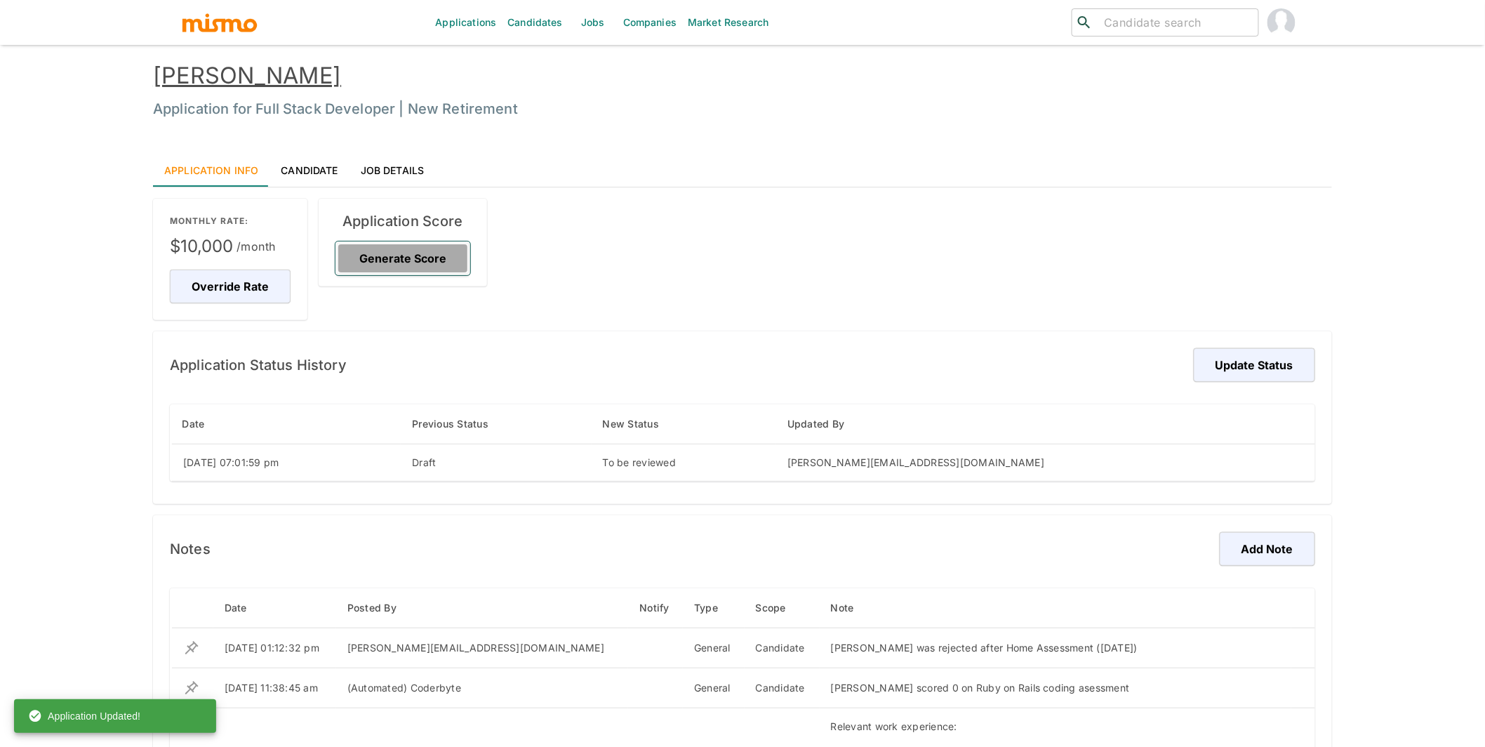
click at [407, 264] on button "Generate Score" at bounding box center [403, 258] width 135 height 34
click at [255, 281] on button "Override Rate" at bounding box center [232, 287] width 125 height 34
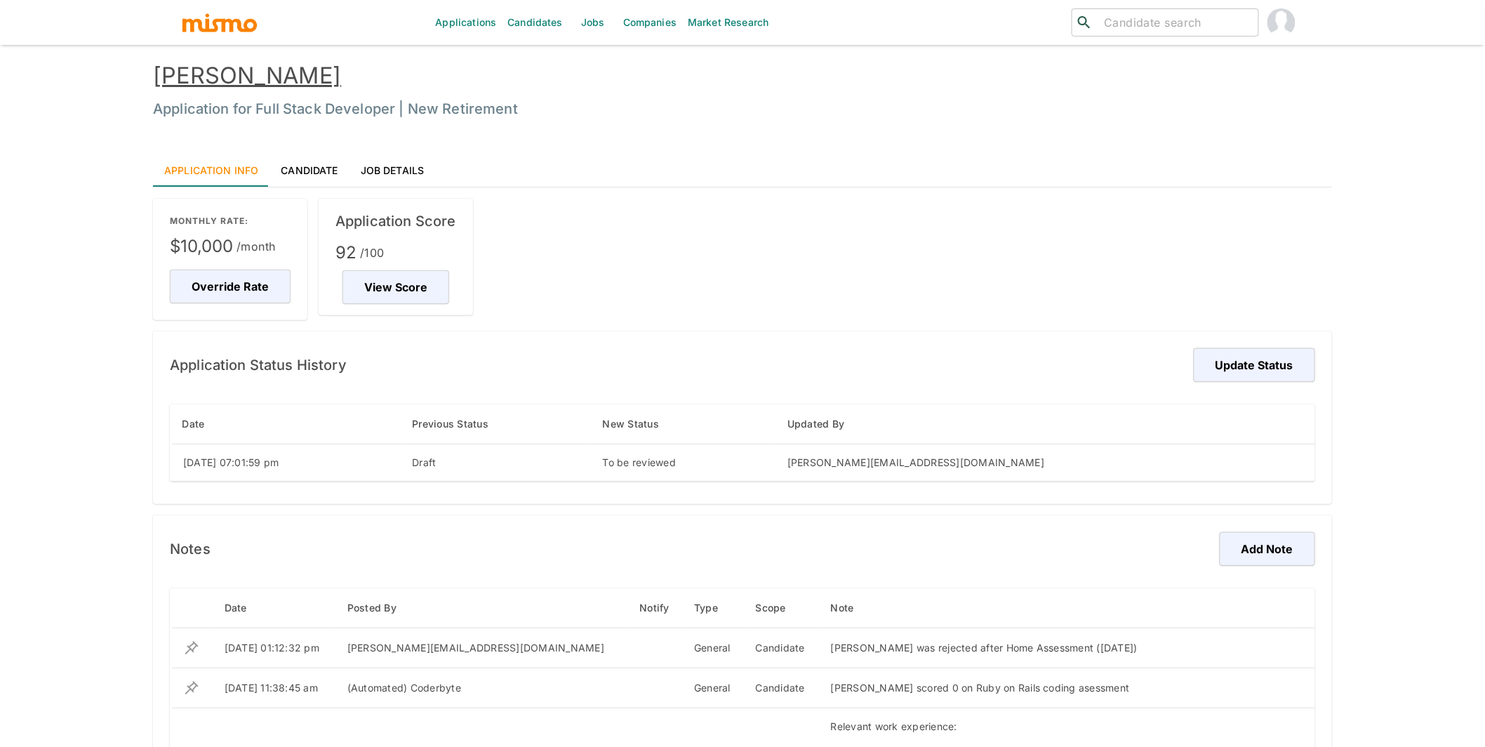
click at [286, 74] on link "[PERSON_NAME]" at bounding box center [247, 75] width 188 height 27
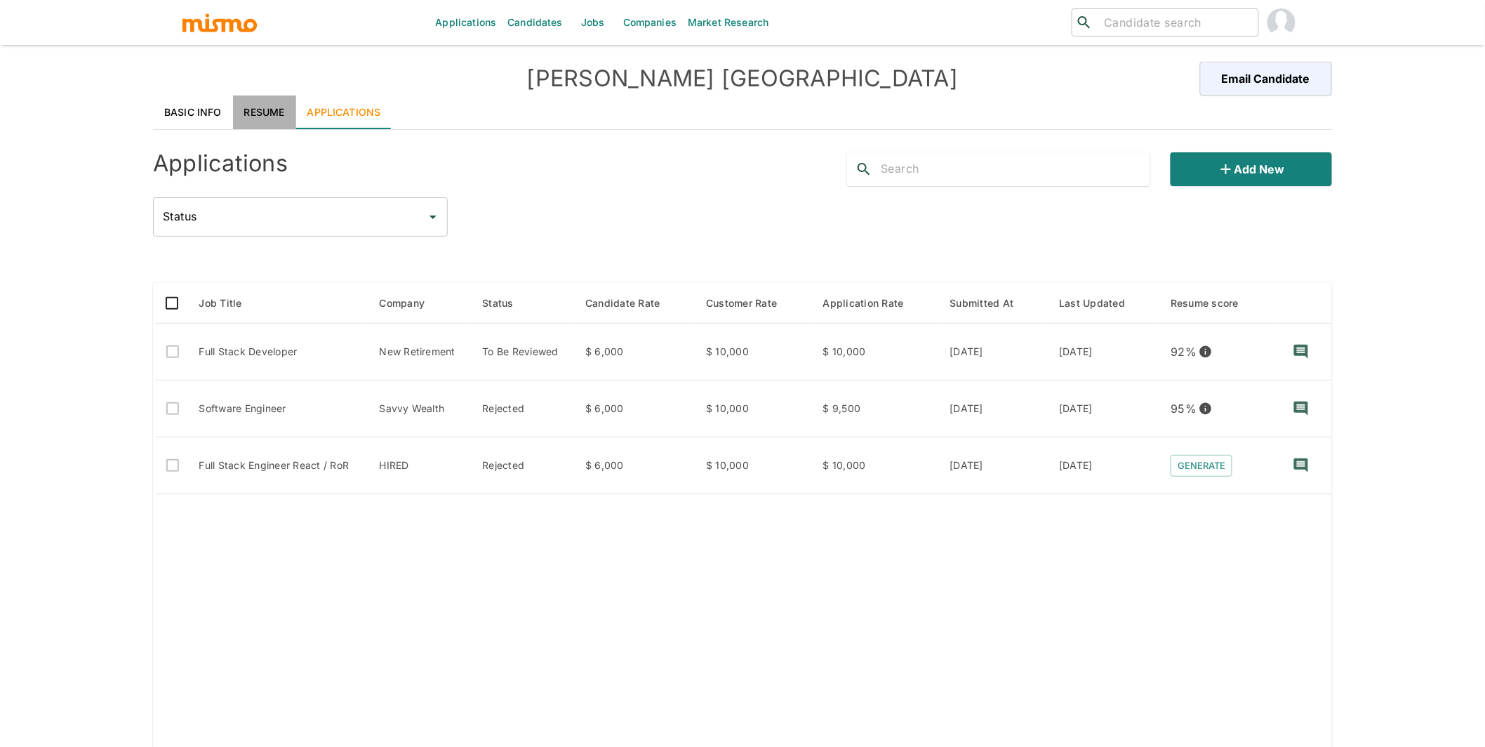
click at [260, 110] on link "Resume" at bounding box center [264, 112] width 63 height 34
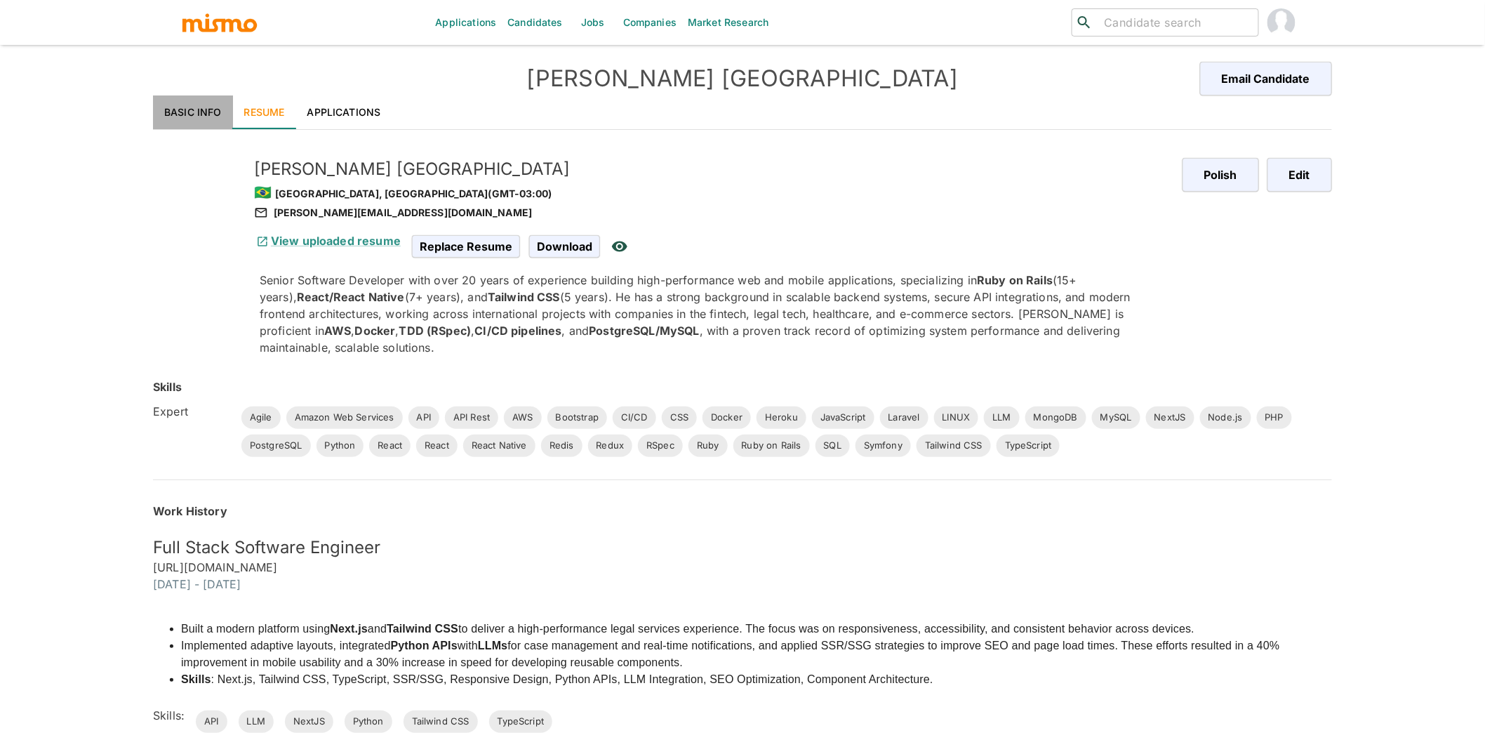
click at [190, 107] on link "Basic Info" at bounding box center [193, 112] width 80 height 34
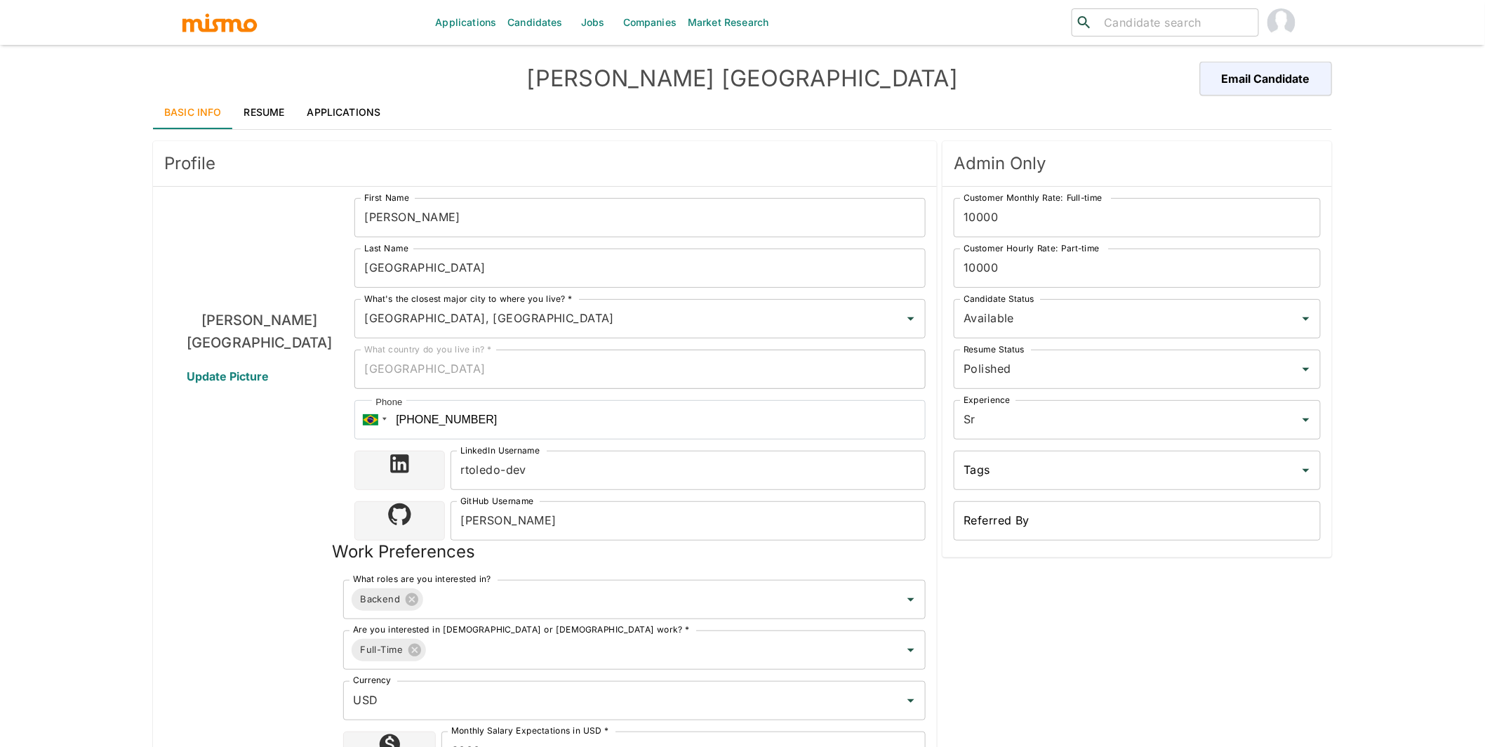
click at [357, 106] on link "Applications" at bounding box center [344, 112] width 96 height 34
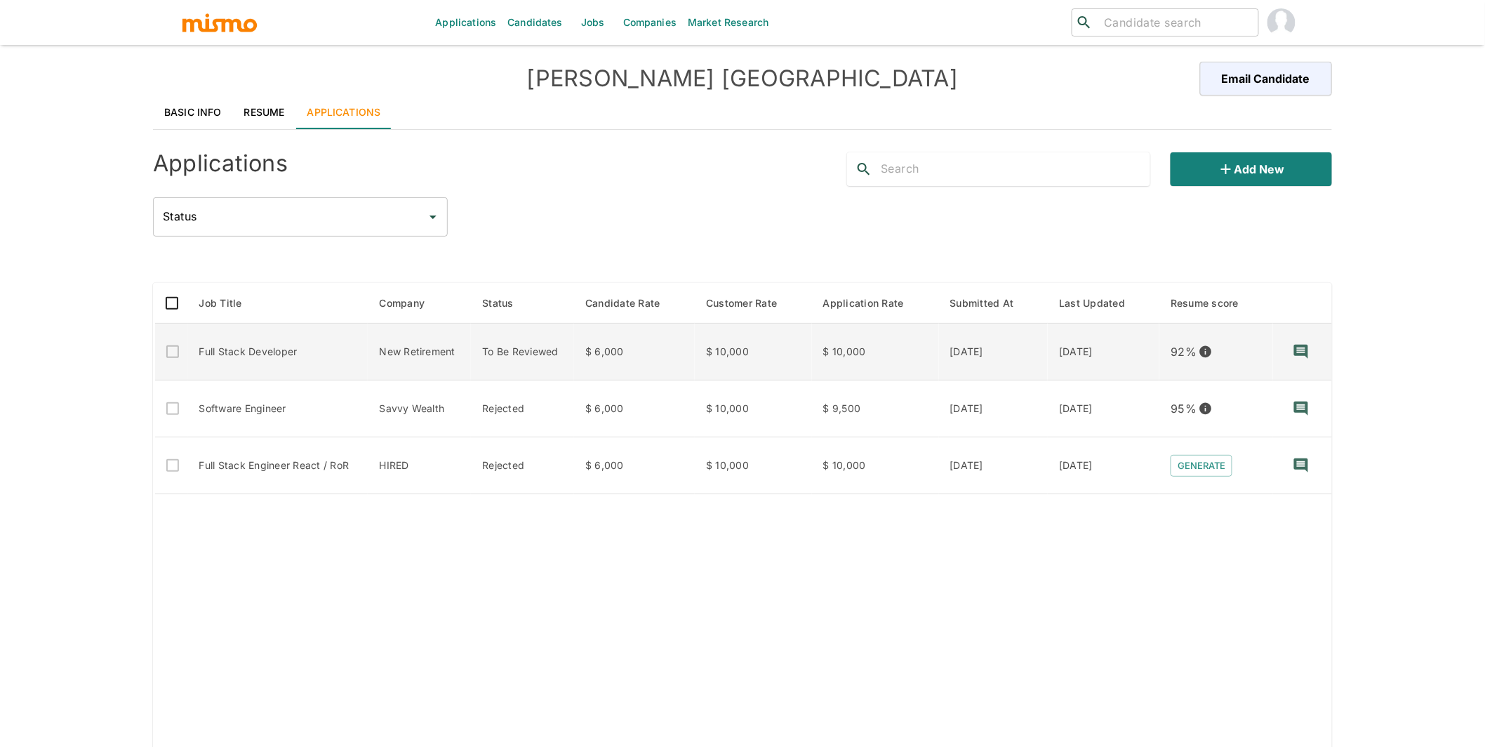
click at [322, 355] on td "Full Stack Developer" at bounding box center [278, 352] width 180 height 57
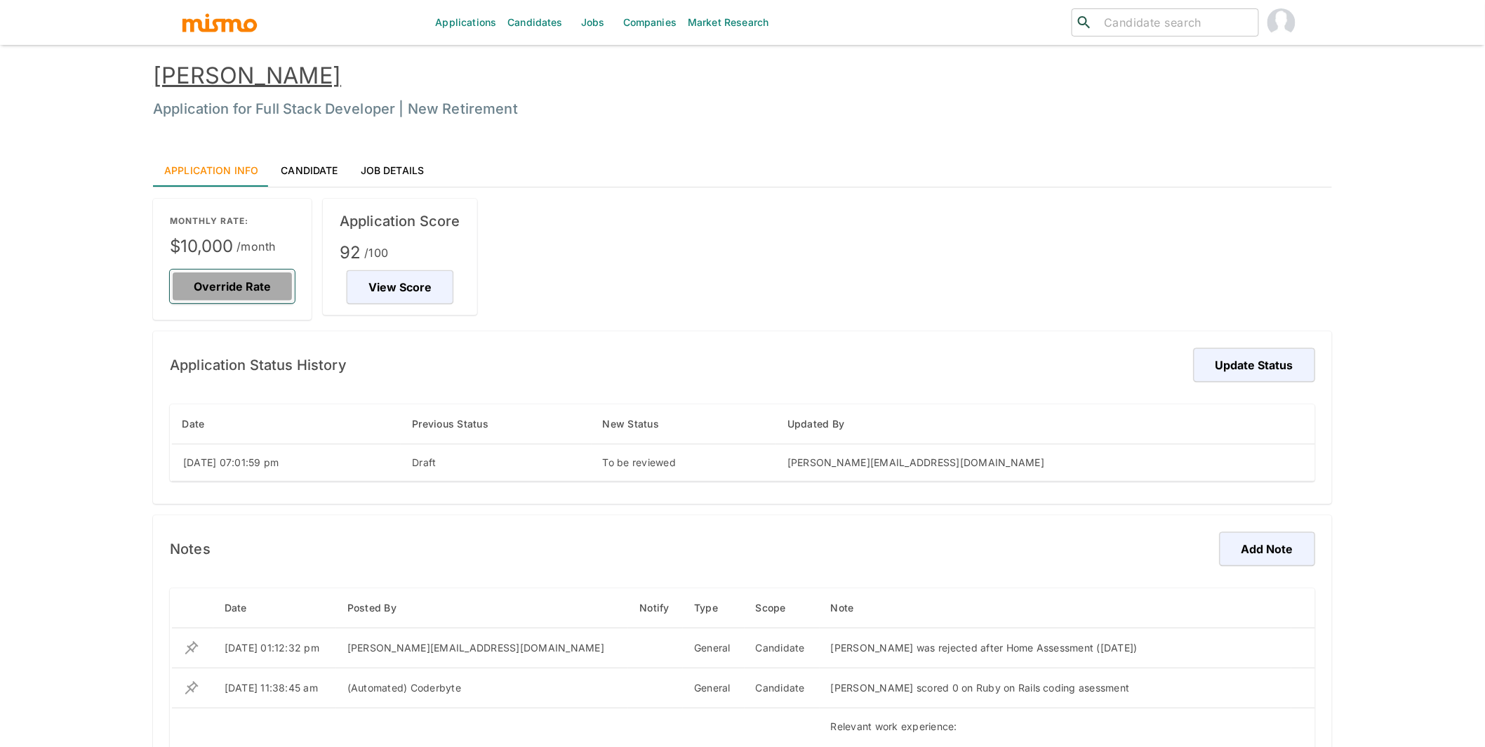
click at [250, 290] on button "Override Rate" at bounding box center [232, 287] width 125 height 34
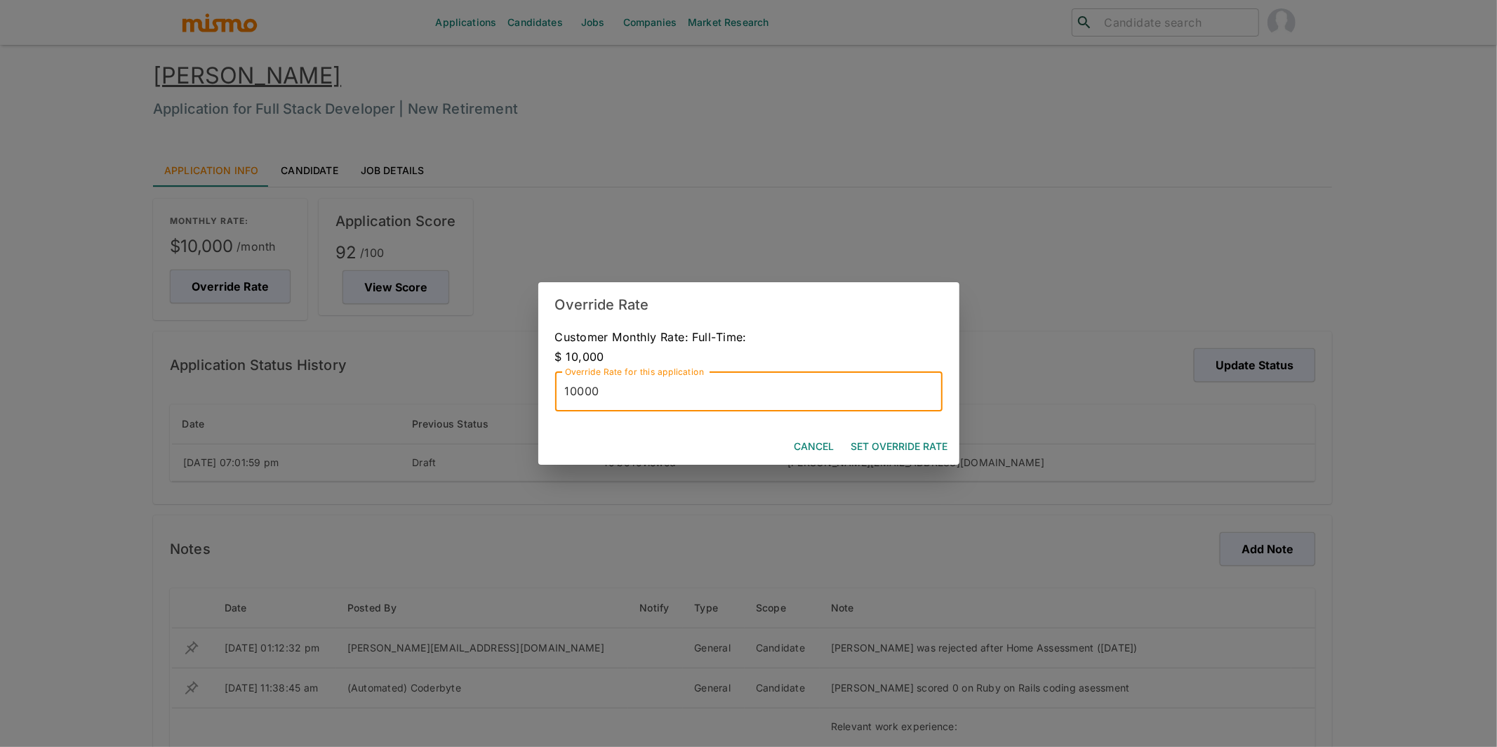
click at [576, 394] on input "10000" at bounding box center [748, 391] width 387 height 39
drag, startPoint x: 576, startPoint y: 394, endPoint x: 552, endPoint y: 392, distance: 23.9
click at [552, 392] on div "Customer Monthly Rate: Full-Time: $ 10,000 Override Rate for this application 1…" at bounding box center [748, 377] width 421 height 101
type input "9000"
click at [908, 439] on button "Set Override Rate" at bounding box center [900, 447] width 108 height 26
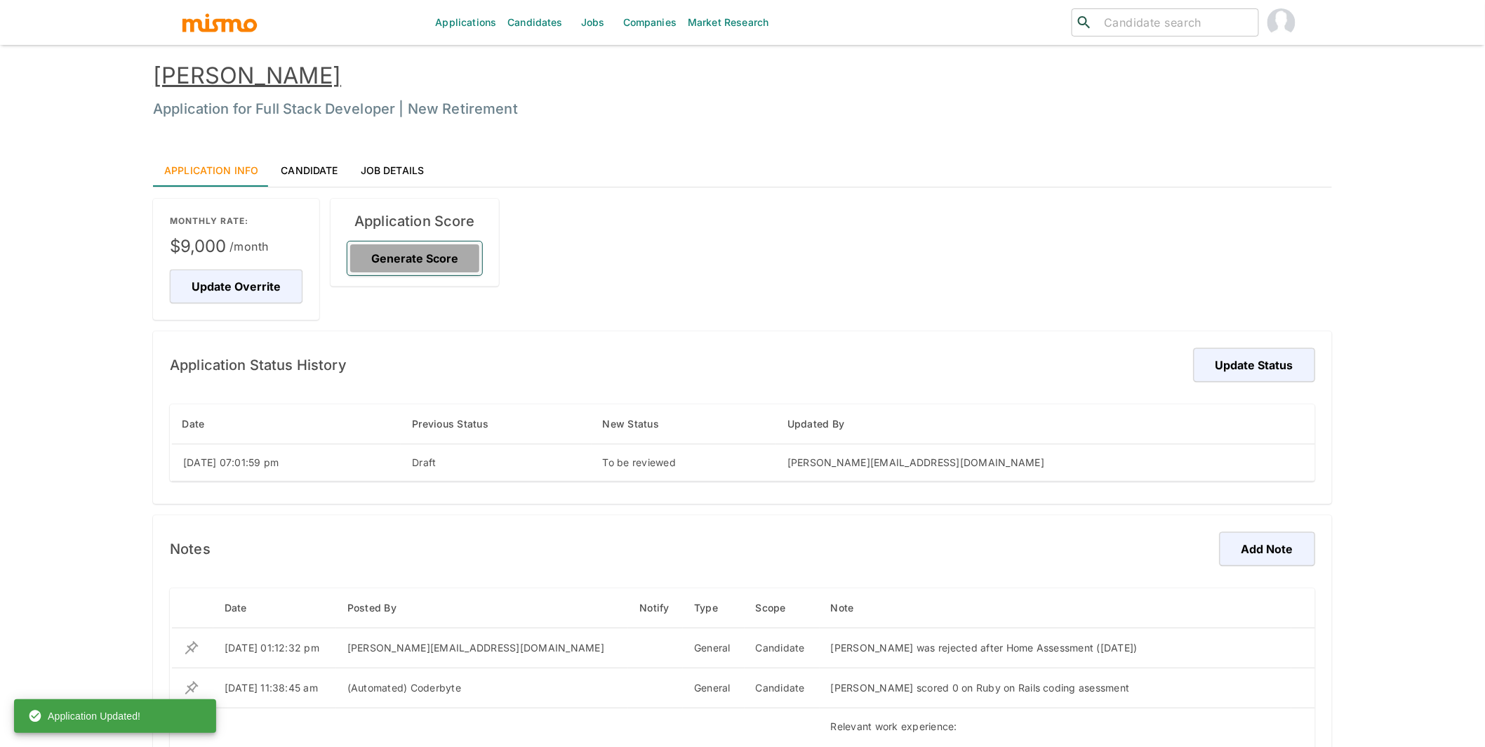
click at [451, 258] on button "Generate Score" at bounding box center [414, 258] width 135 height 34
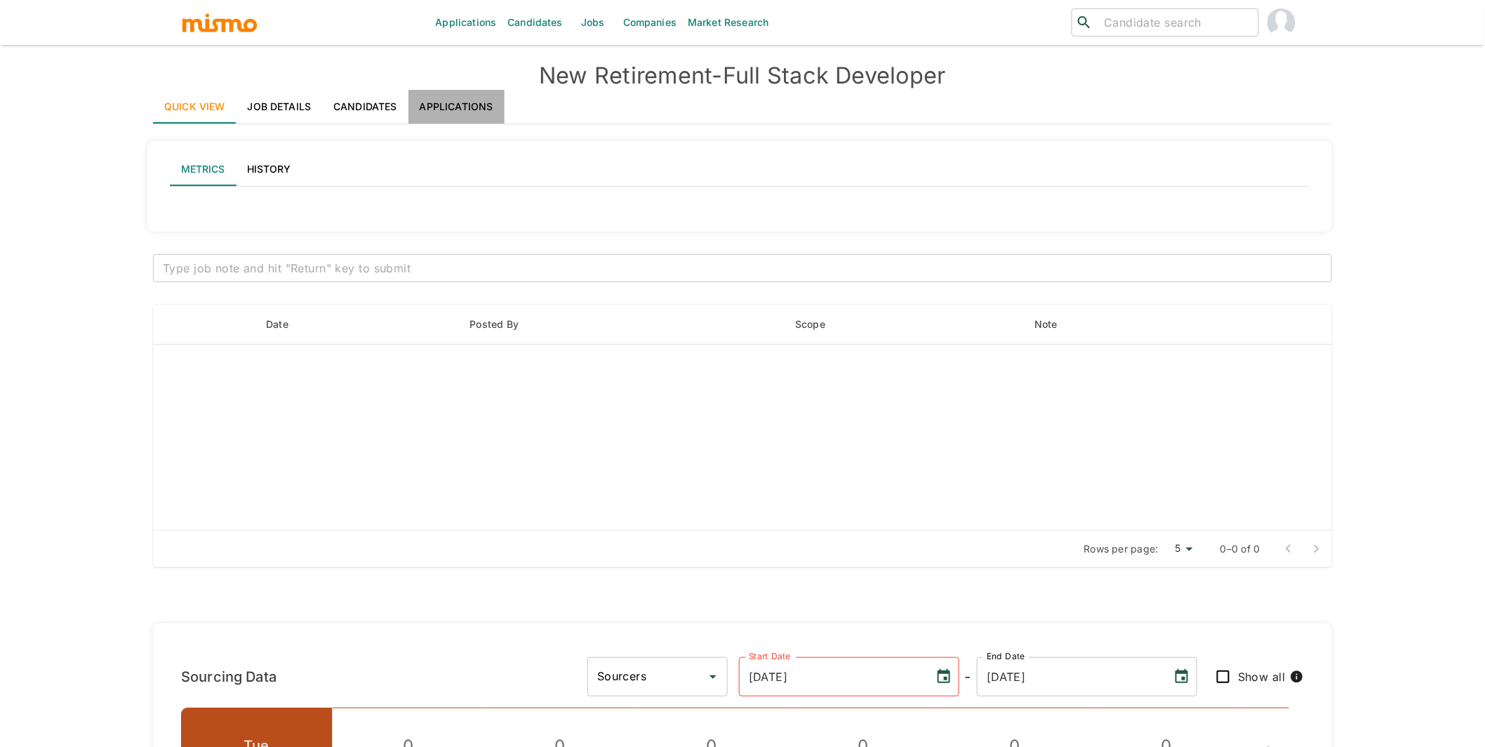
click at [477, 101] on link "Applications" at bounding box center [457, 107] width 96 height 34
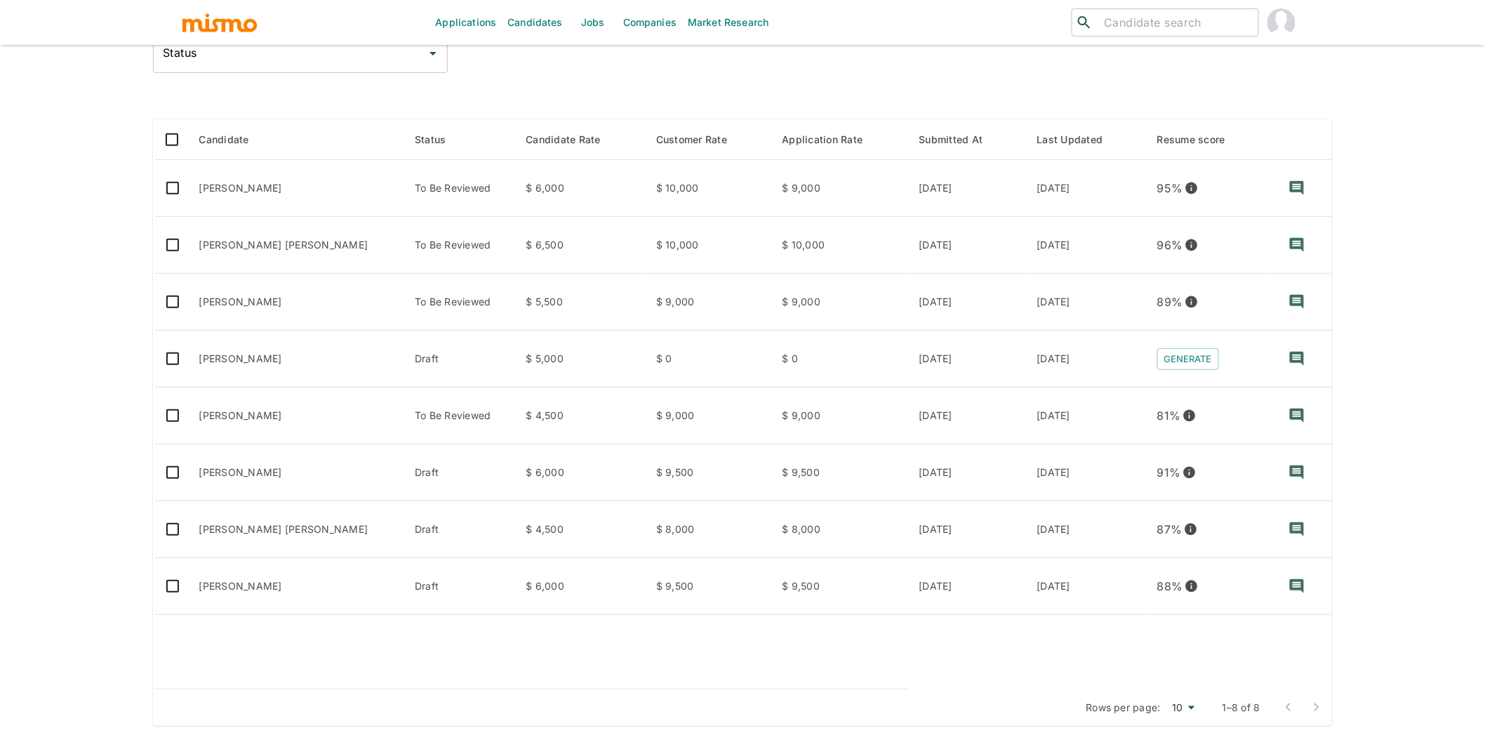
scroll to position [159, 0]
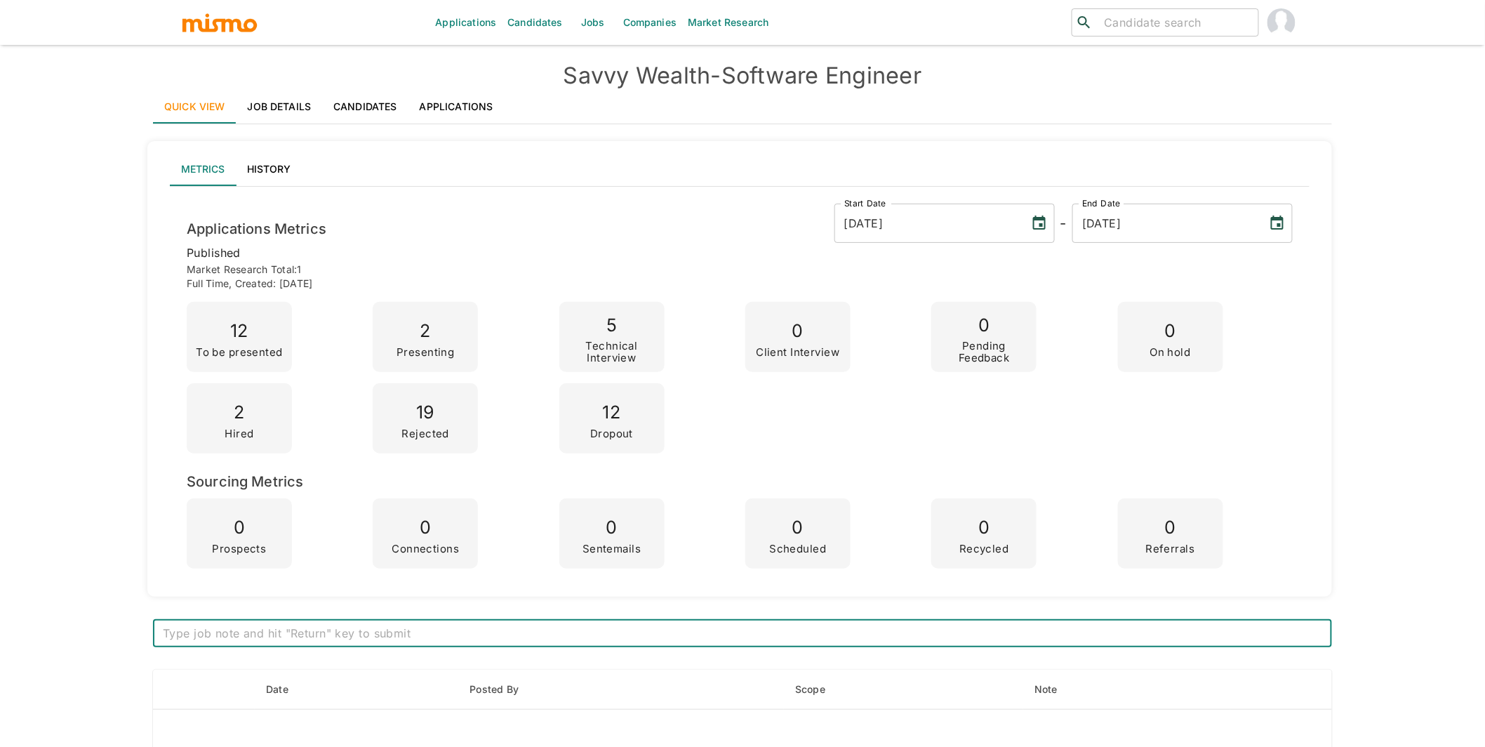
click at [470, 100] on link "Applications" at bounding box center [457, 107] width 96 height 34
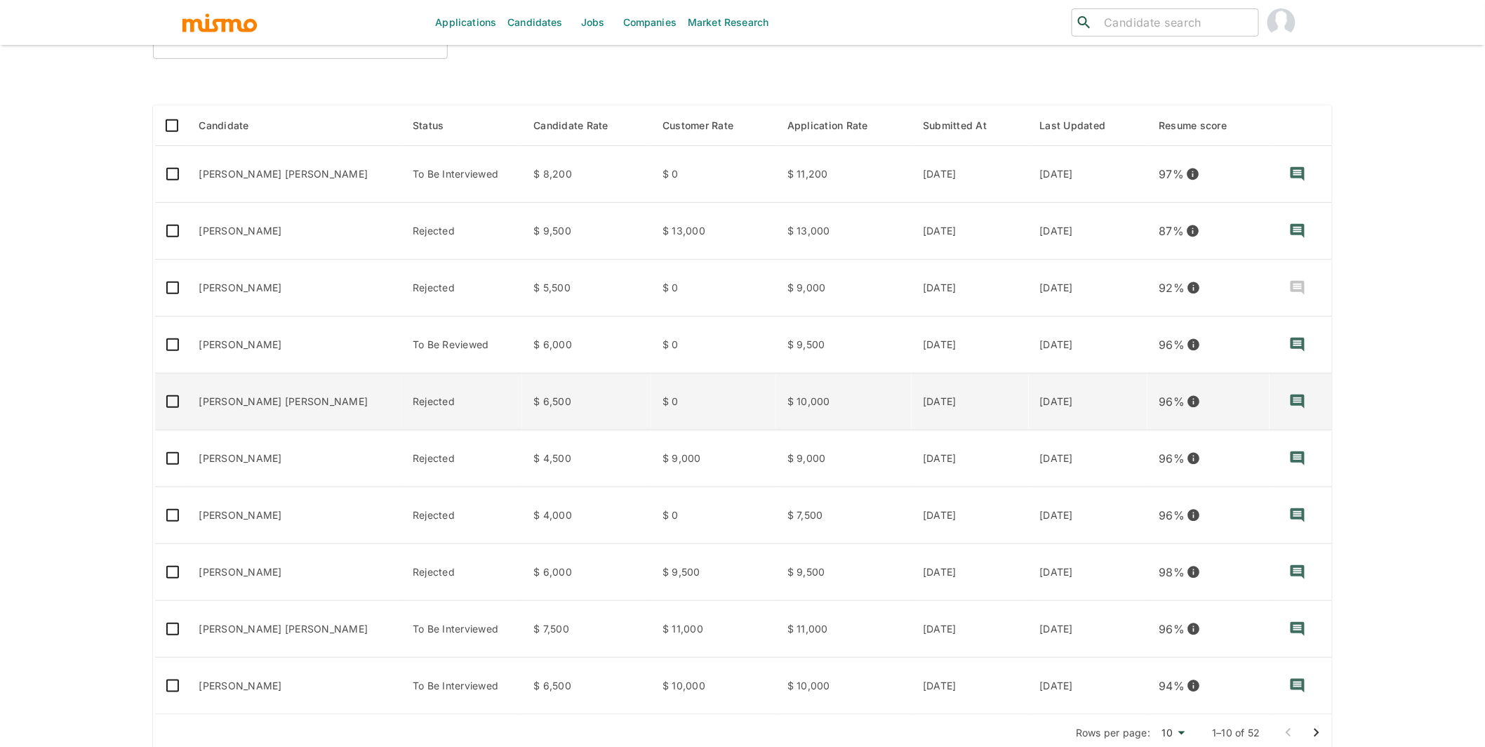
scroll to position [199, 0]
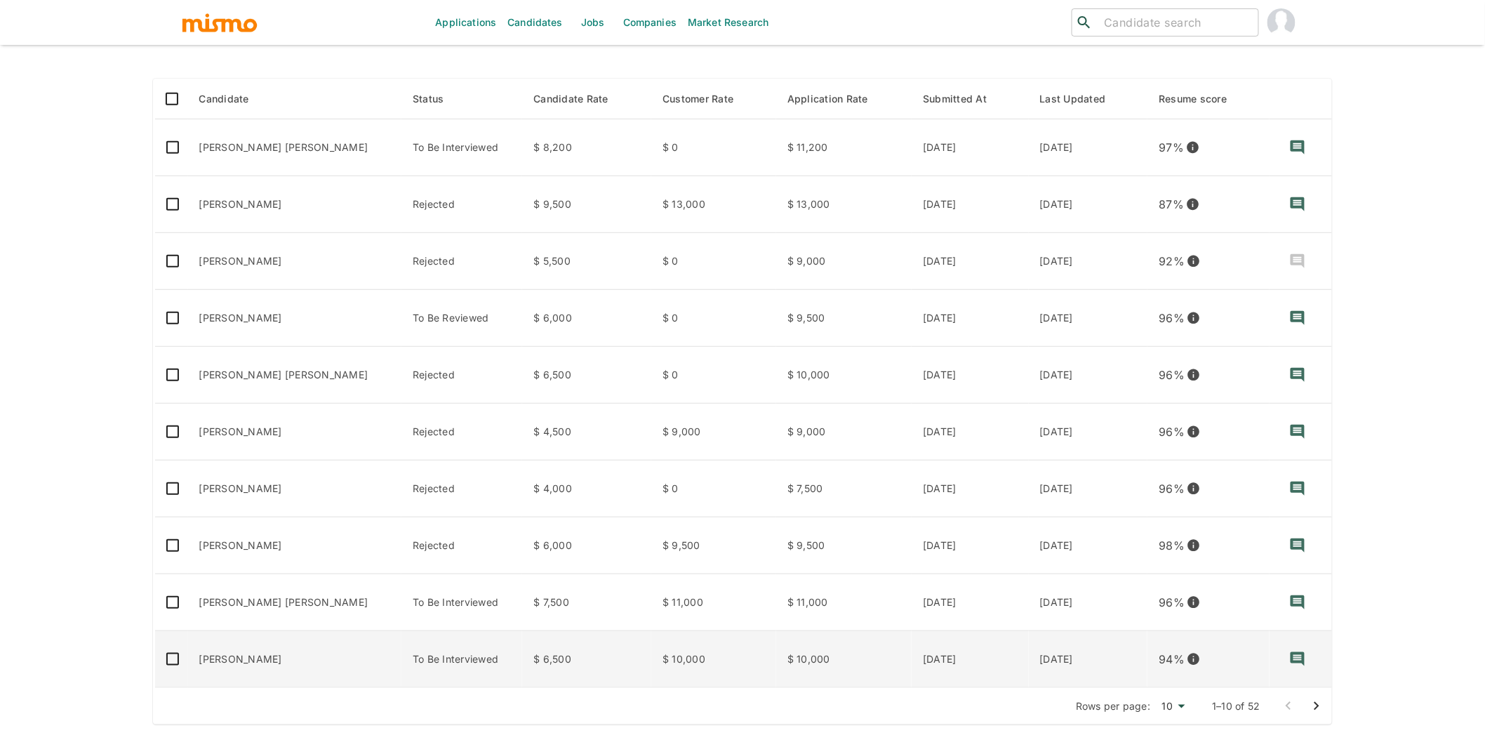
click at [263, 653] on td "[PERSON_NAME]" at bounding box center [295, 659] width 214 height 57
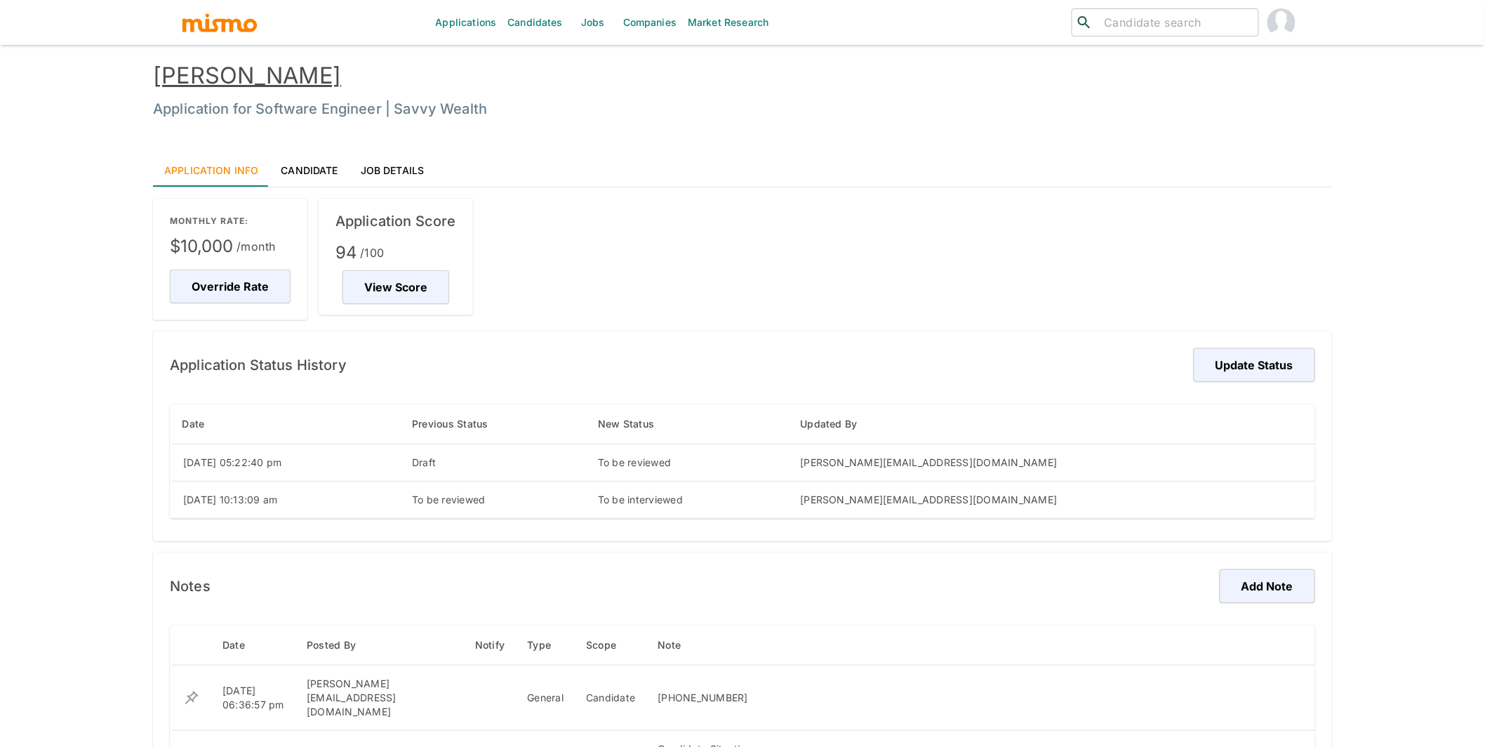
click at [326, 171] on link "Candidate" at bounding box center [309, 170] width 79 height 34
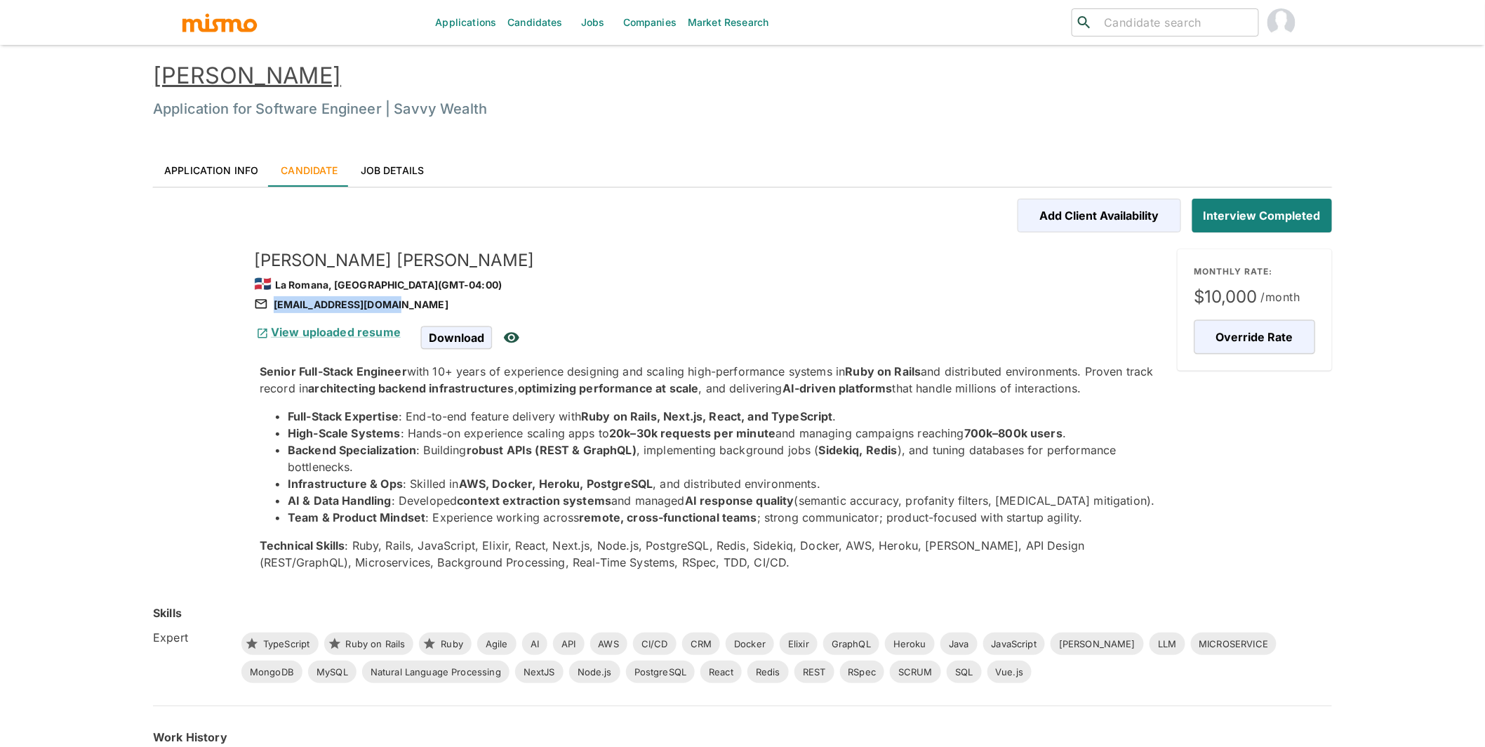
drag, startPoint x: 401, startPoint y: 304, endPoint x: 390, endPoint y: 305, distance: 11.3
click at [390, 305] on div "[EMAIL_ADDRESS][DOMAIN_NAME]" at bounding box center [710, 304] width 912 height 17
copy div "[EMAIL_ADDRESS][DOMAIN_NAME]"
click at [231, 172] on link "Application Info" at bounding box center [211, 170] width 117 height 34
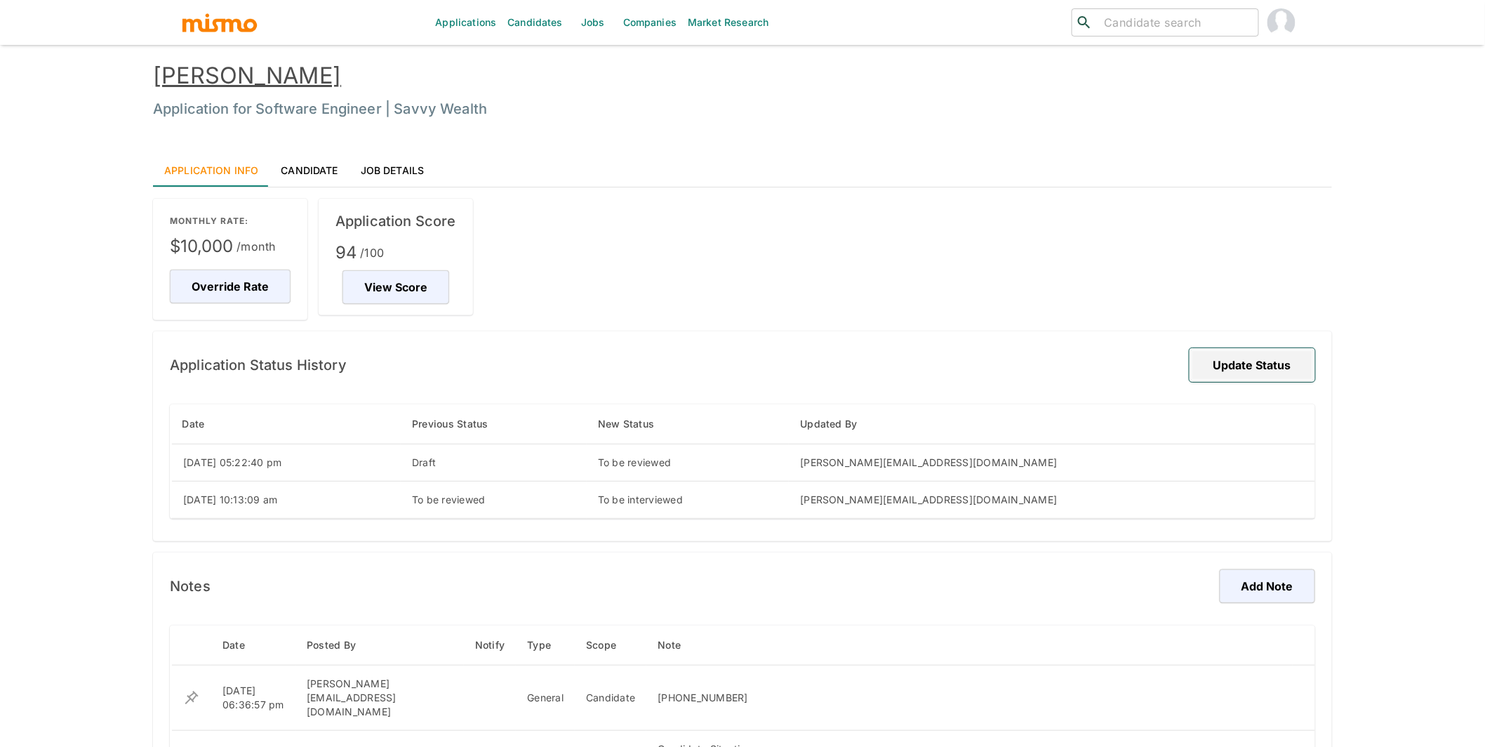
click at [1268, 368] on button "Update Status" at bounding box center [1253, 365] width 126 height 34
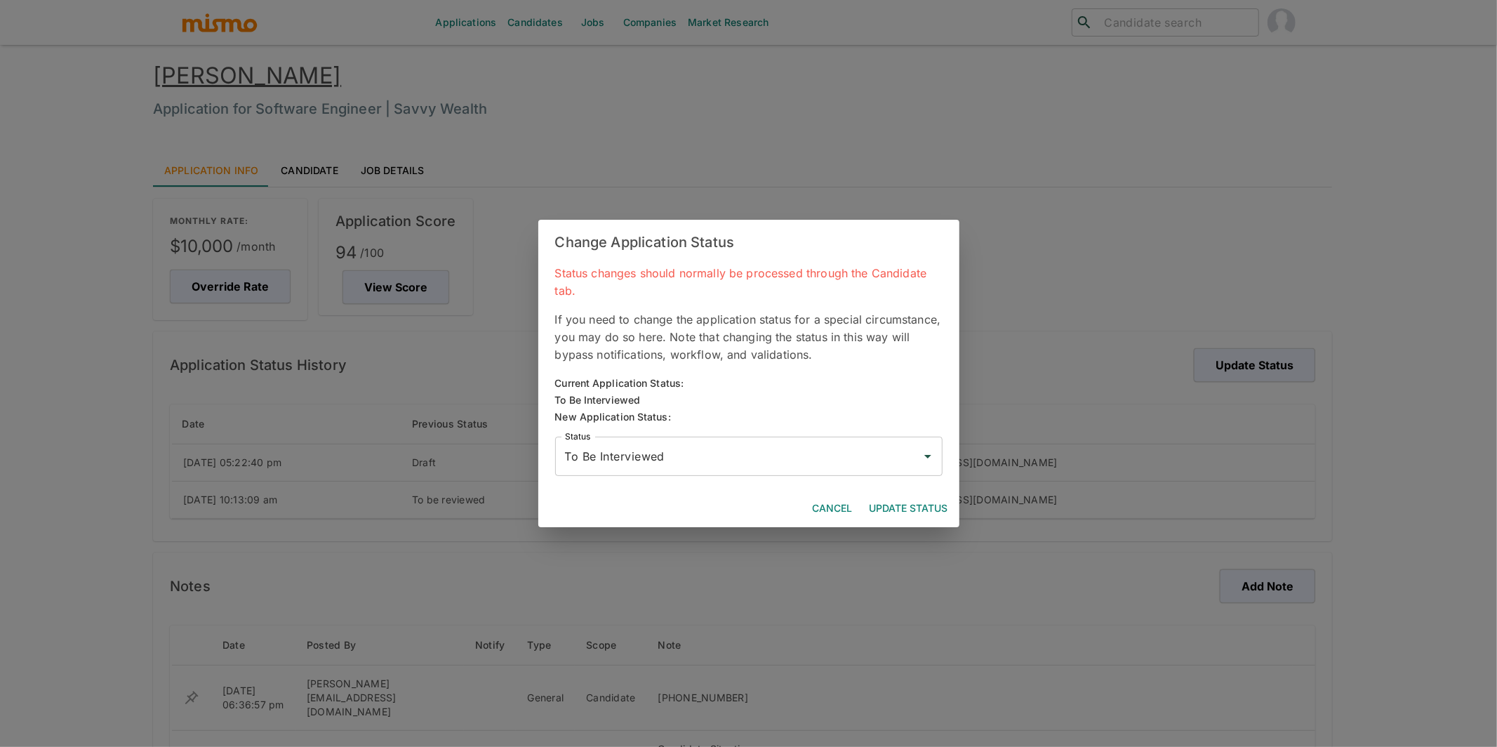
click at [811, 459] on input "To Be Interviewed" at bounding box center [739, 456] width 354 height 27
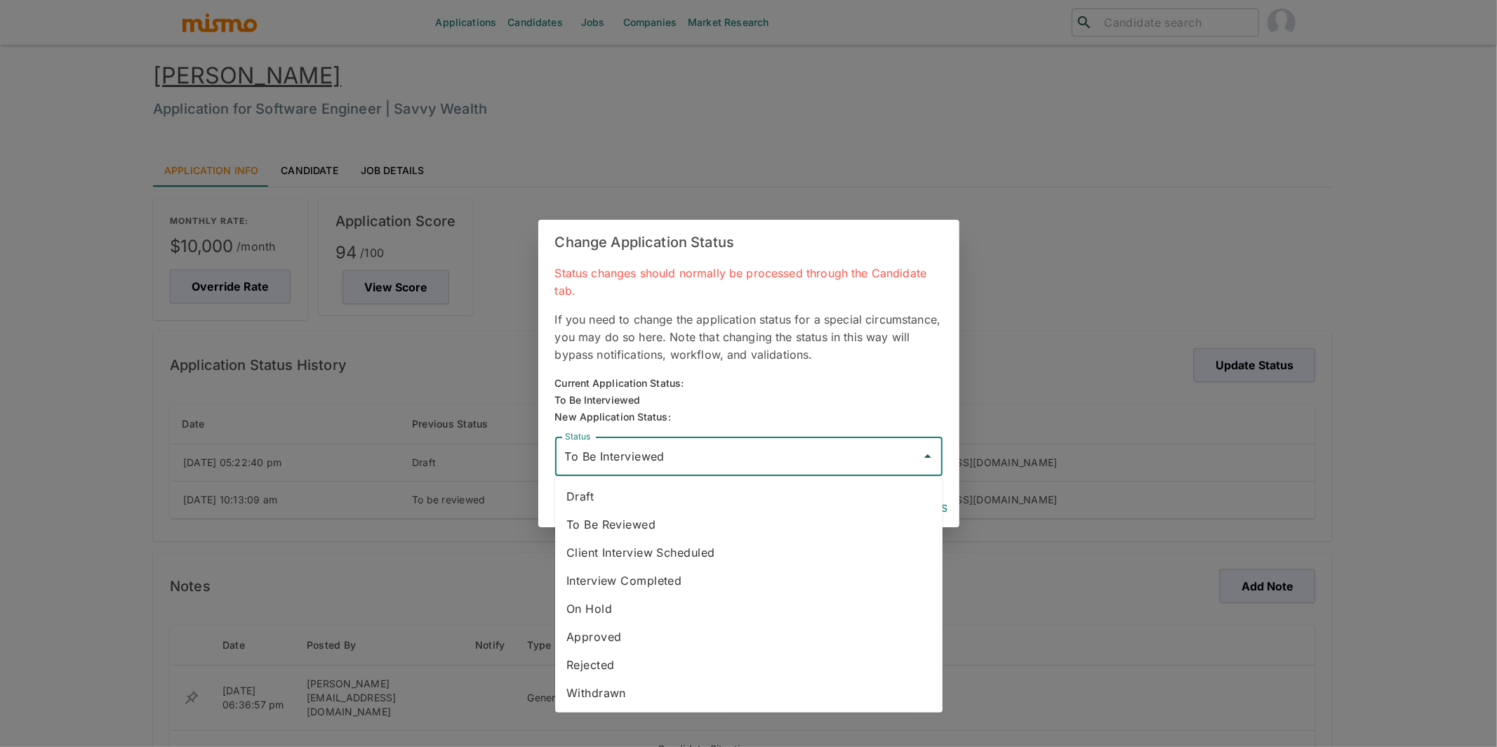
click at [628, 639] on li "Approved" at bounding box center [748, 637] width 387 height 28
type input "Approved"
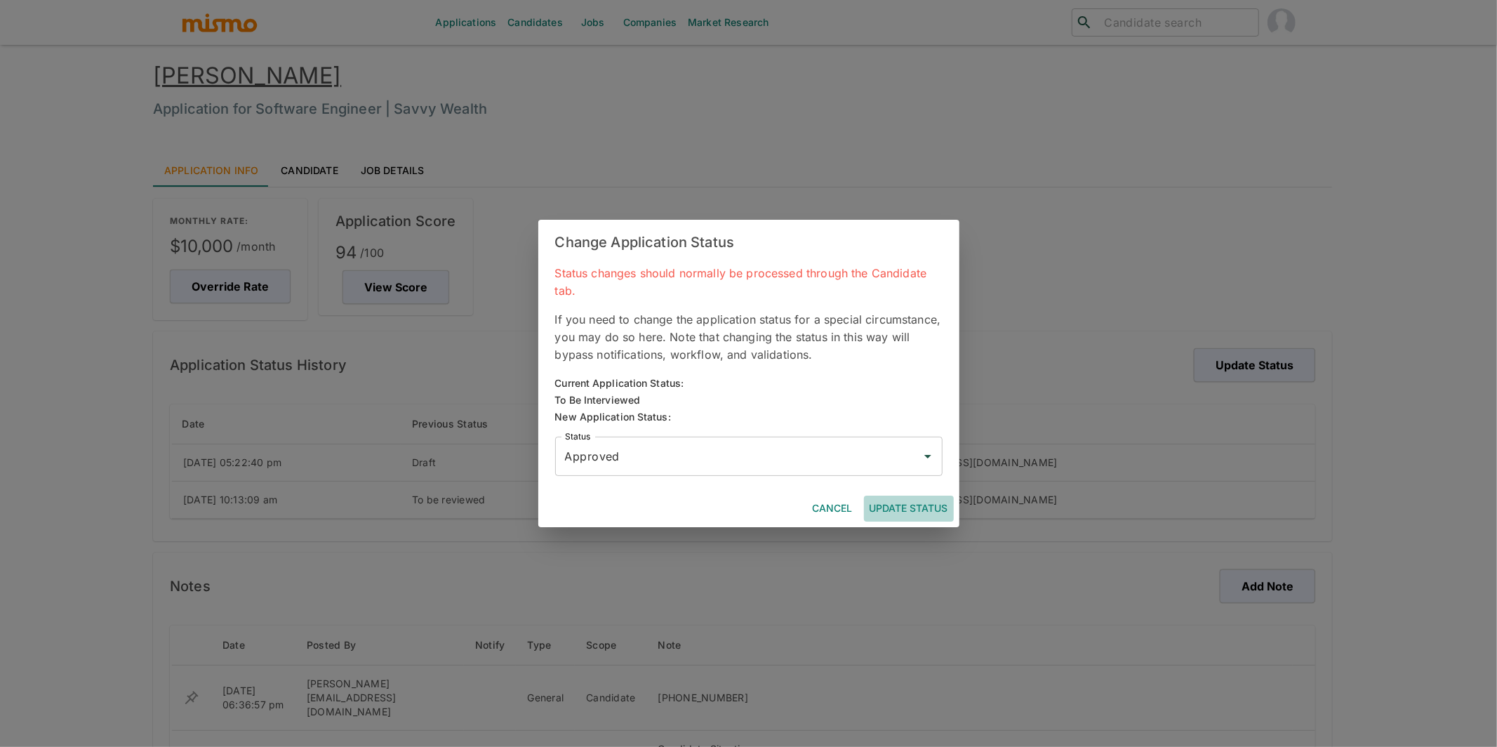
click at [915, 513] on button "Update Status" at bounding box center [909, 509] width 90 height 26
